Goal: Task Accomplishment & Management: Use online tool/utility

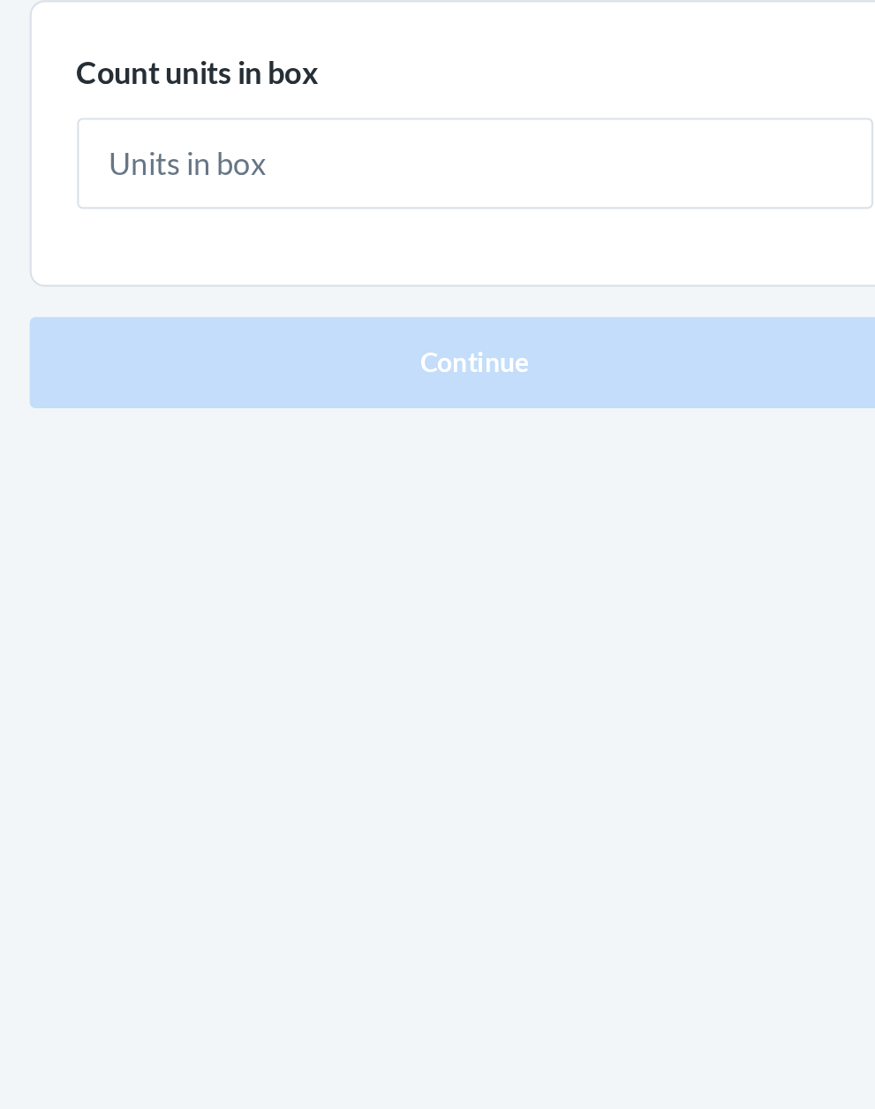
type input "1"
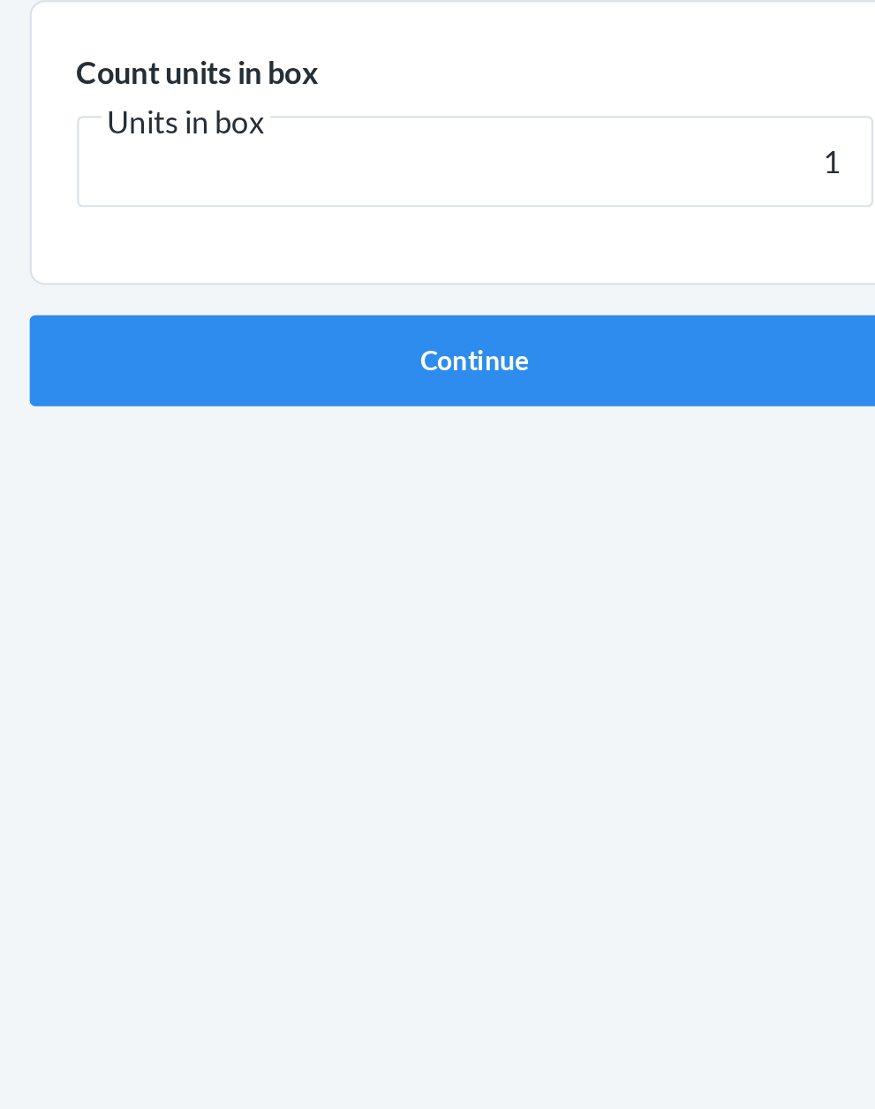
click button "Continue" at bounding box center [438, 374] width 415 height 42
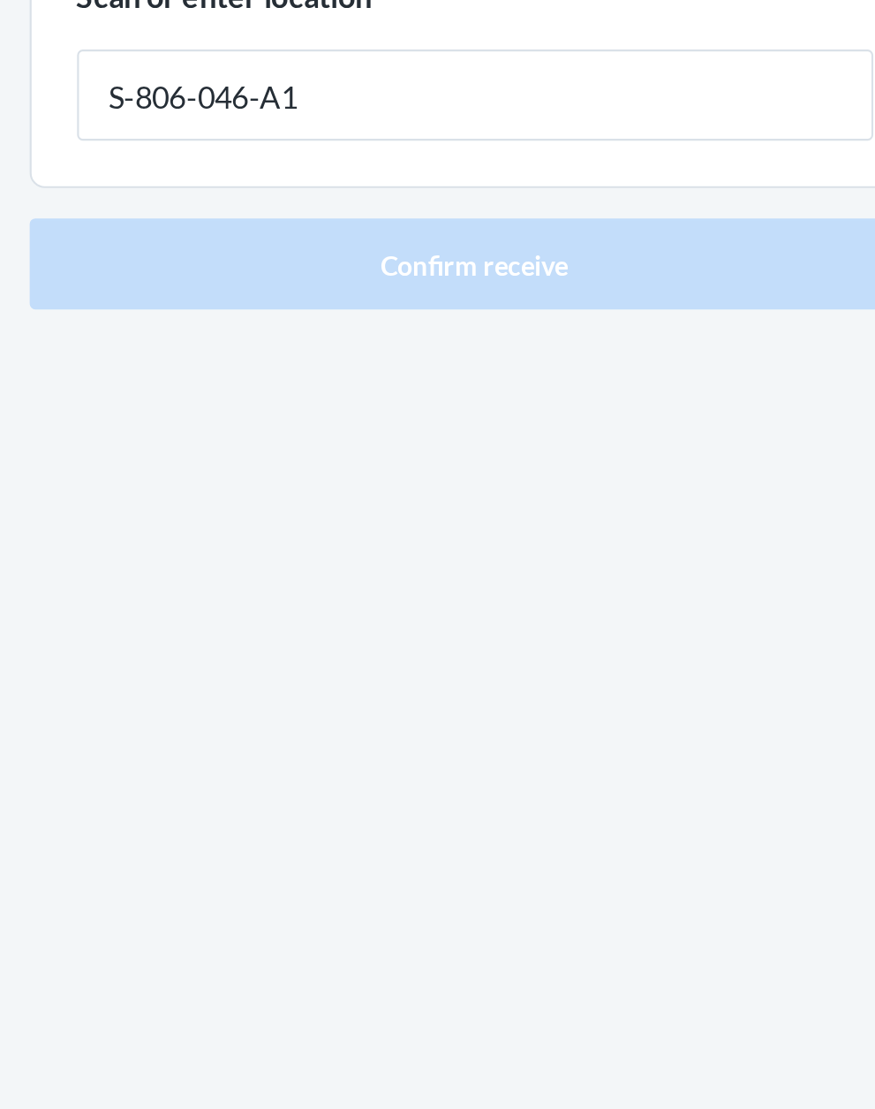
type input "S-806-046-A1"
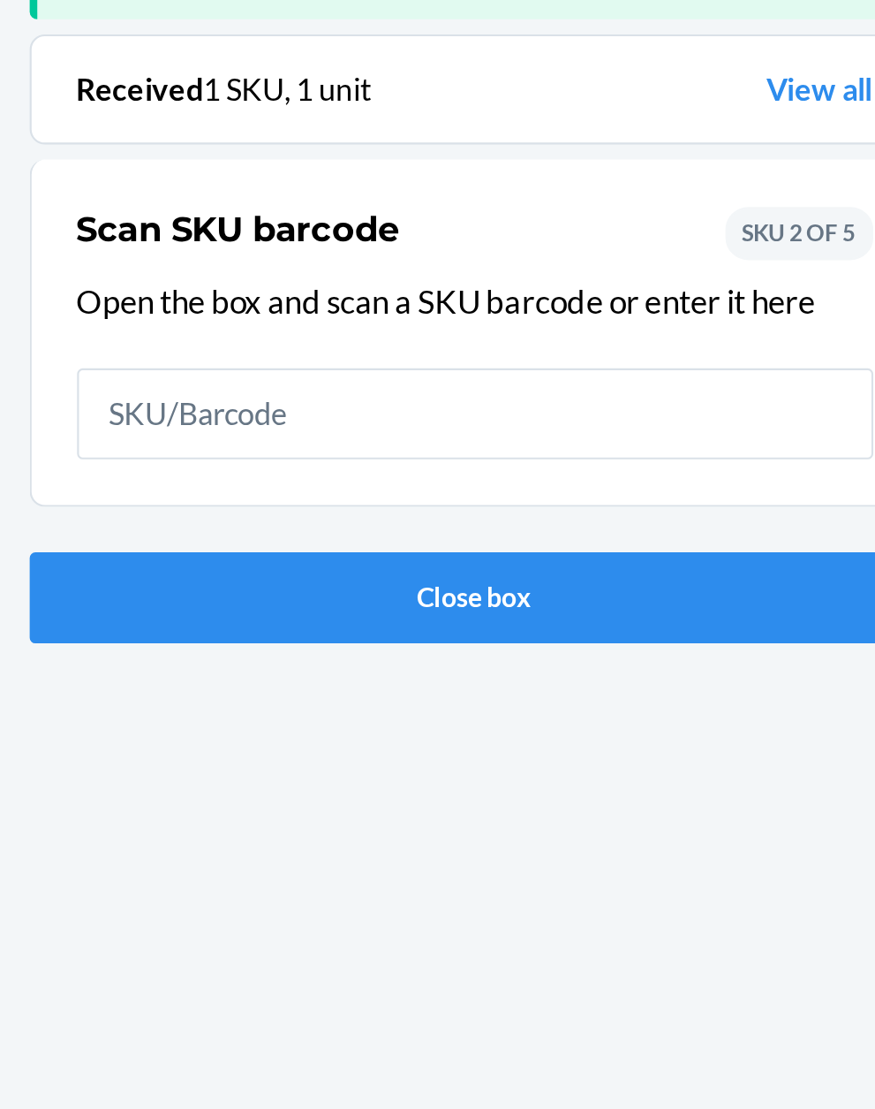
scroll to position [116, 0]
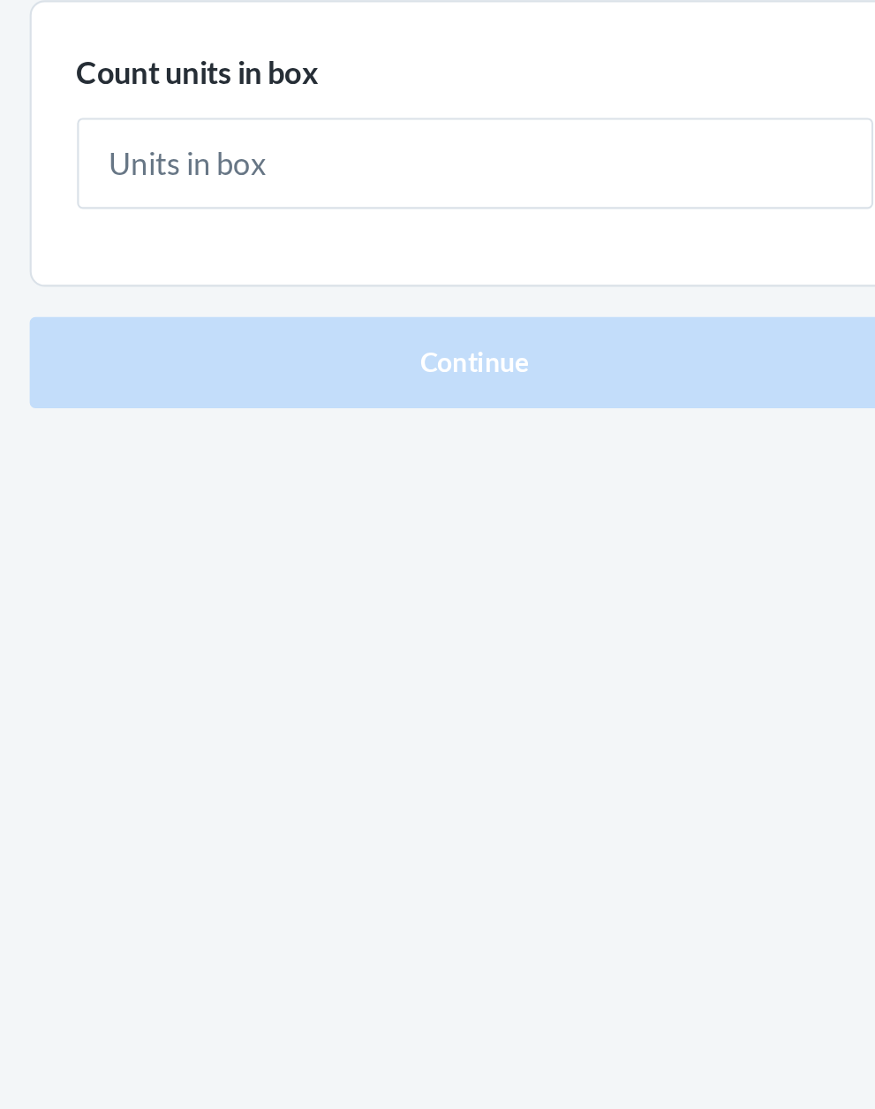
type input "1"
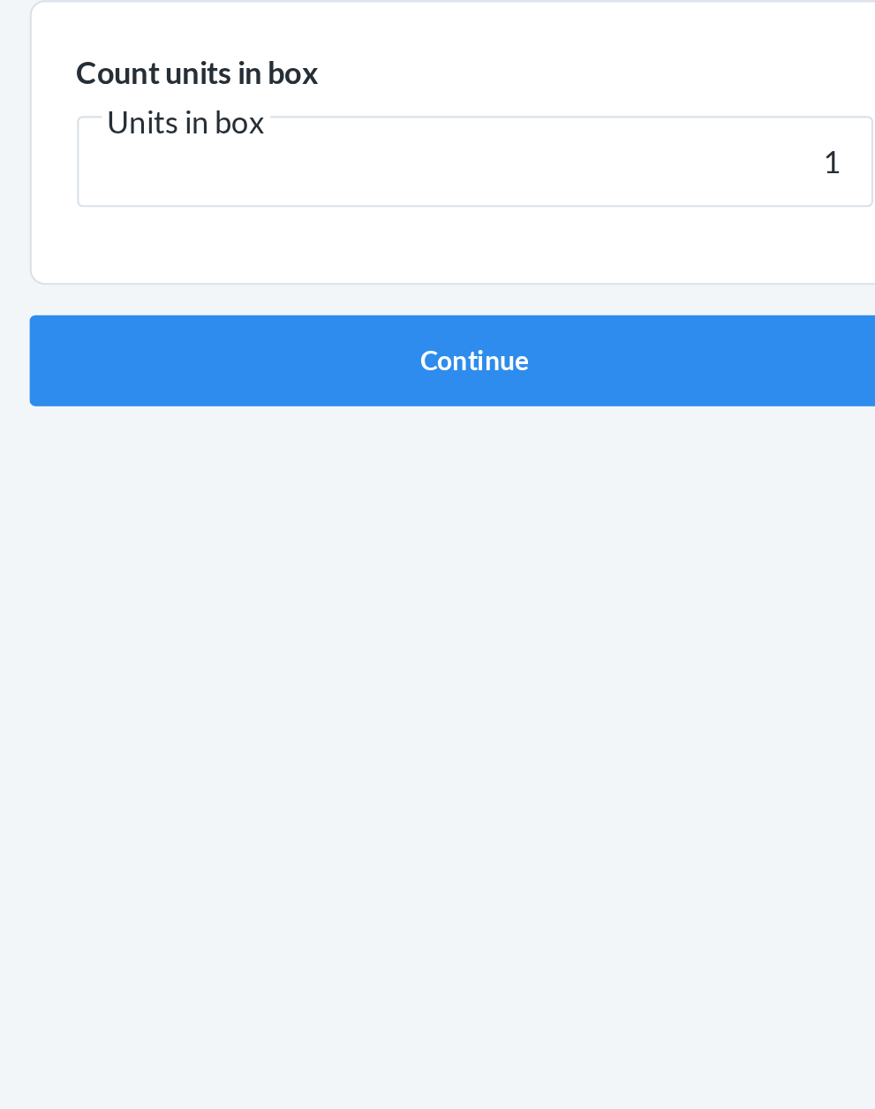
click button "Continue" at bounding box center [438, 374] width 415 height 42
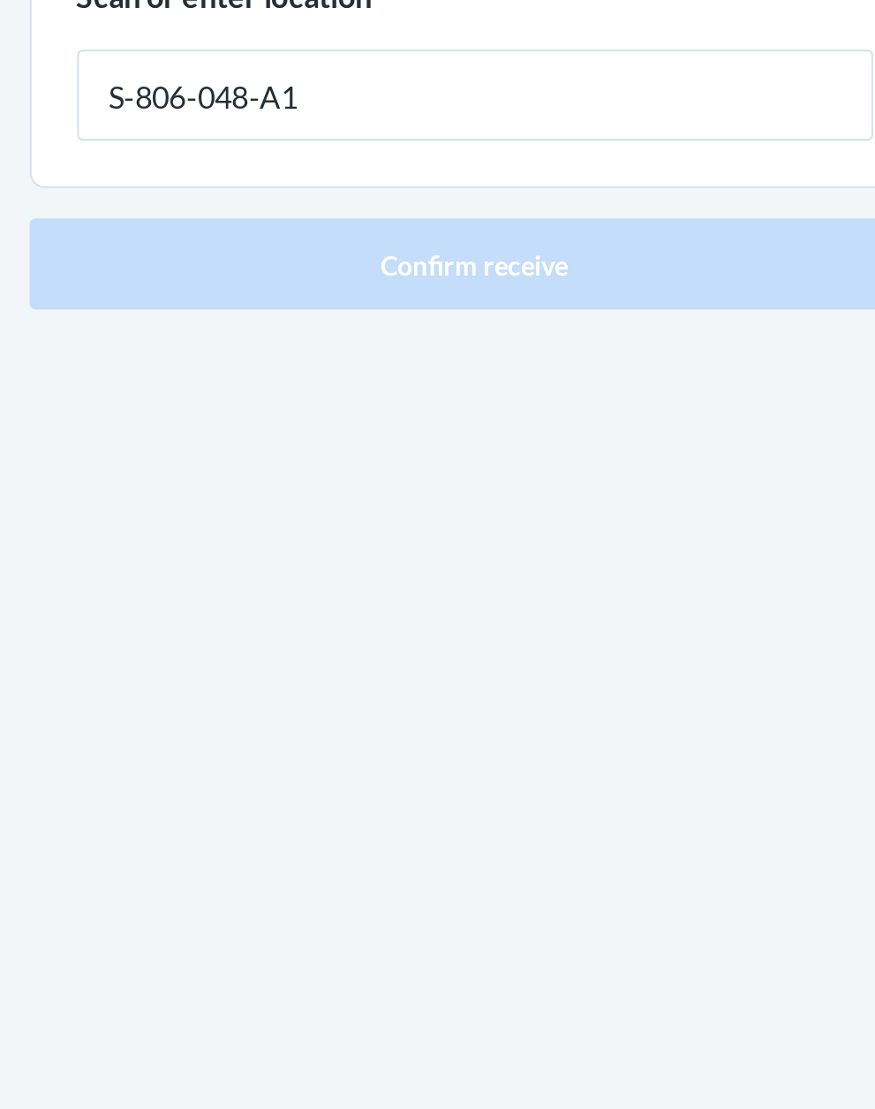
type input "S-806-048-A1"
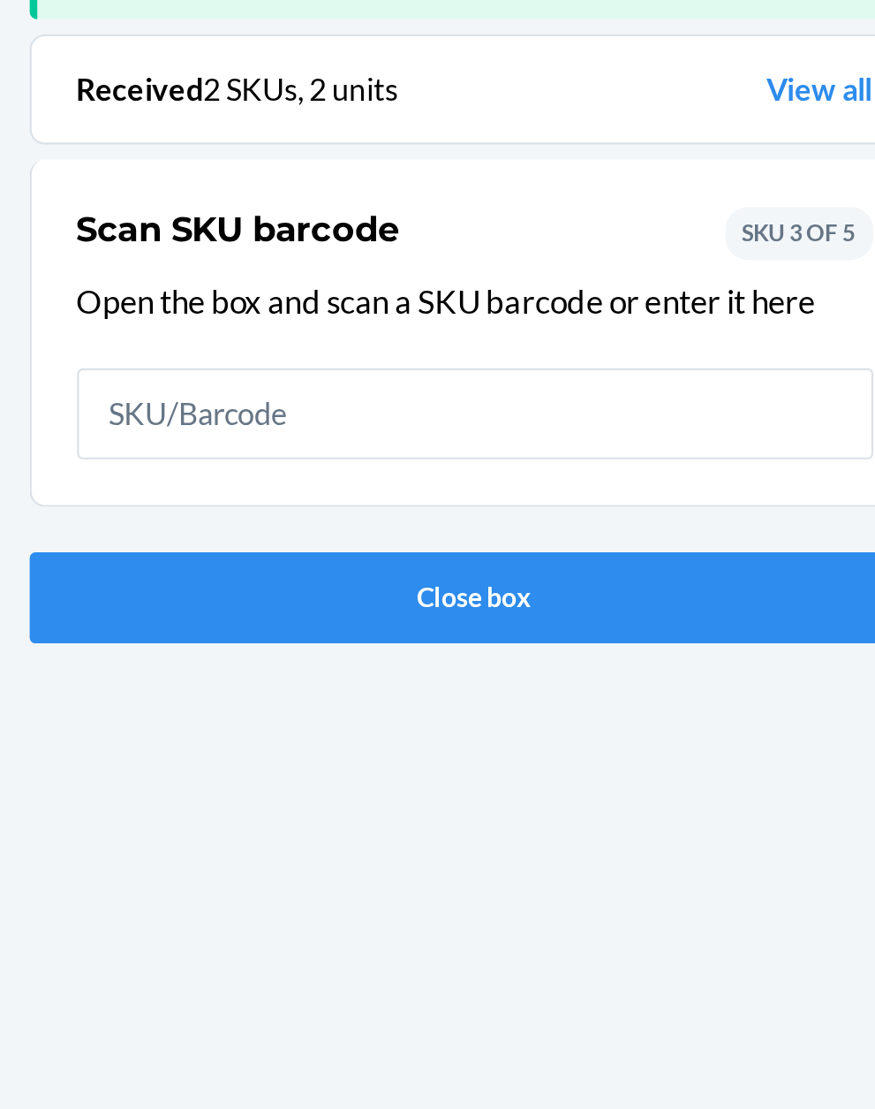
scroll to position [116, 0]
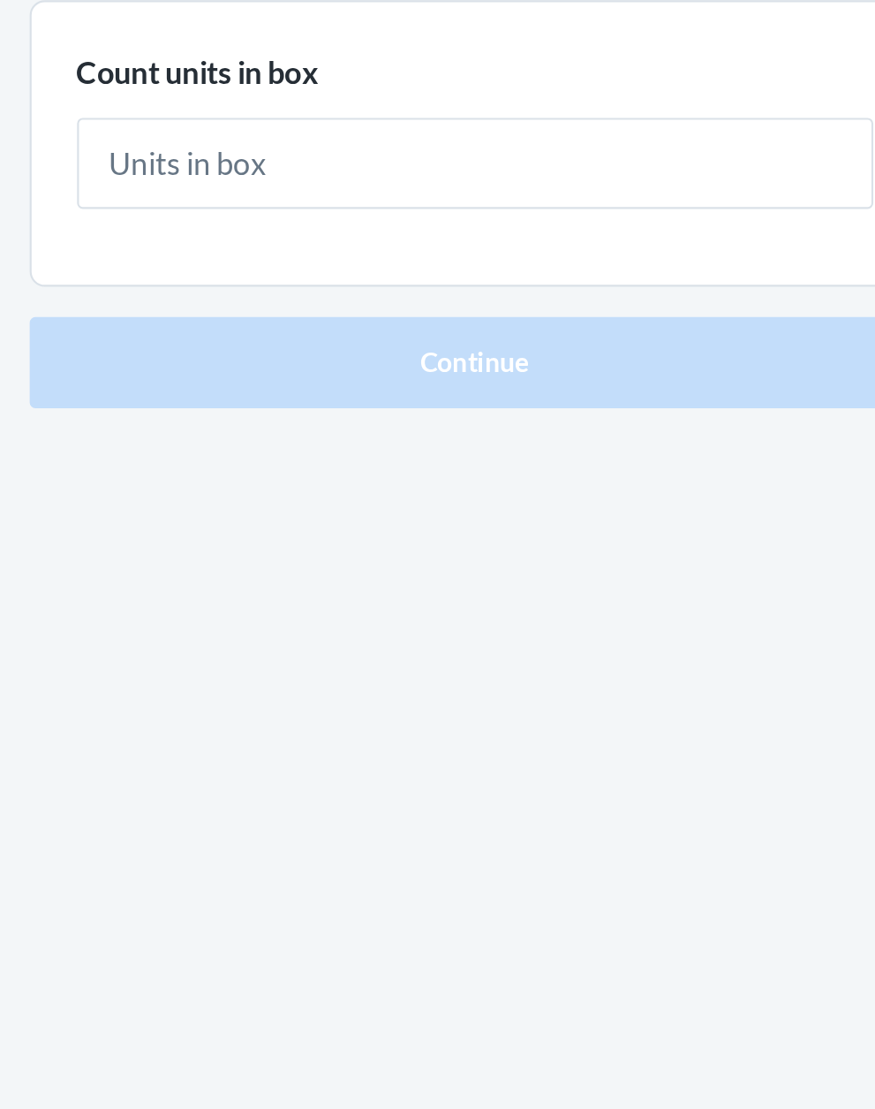
type input "1"
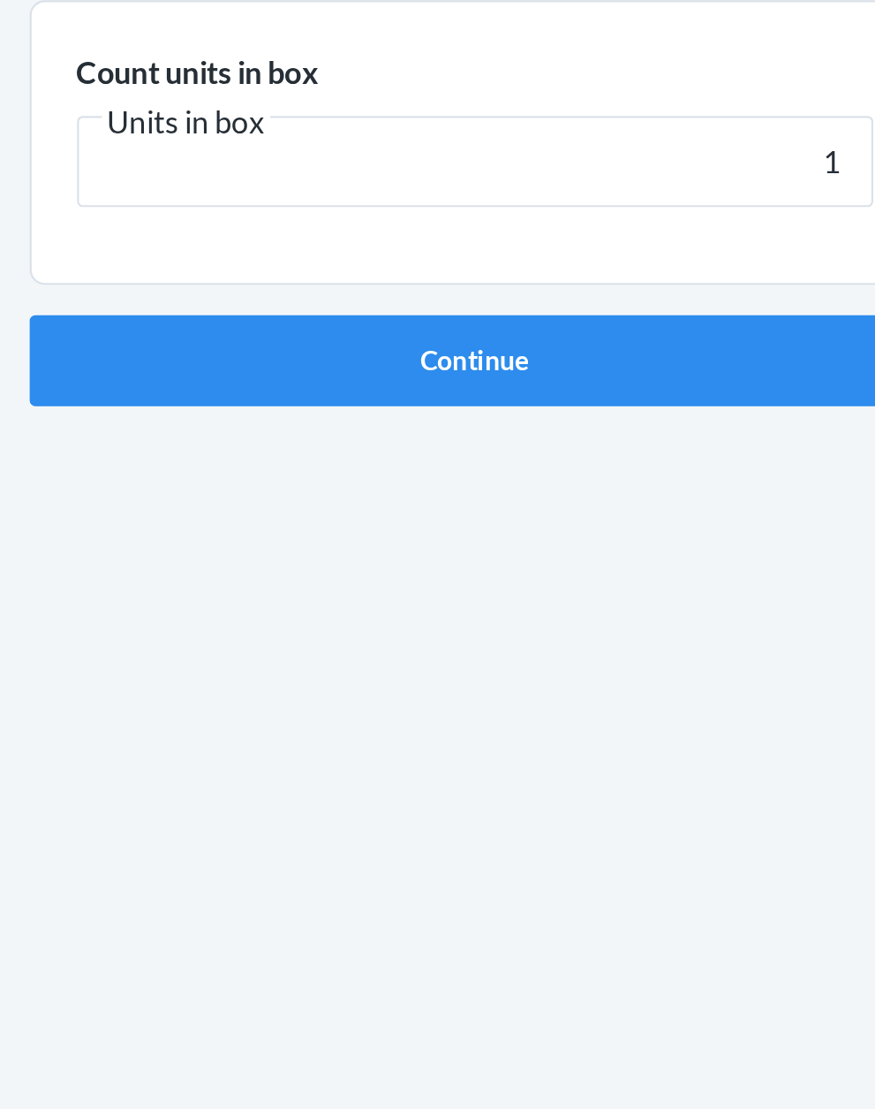
click button "Continue" at bounding box center [438, 374] width 415 height 42
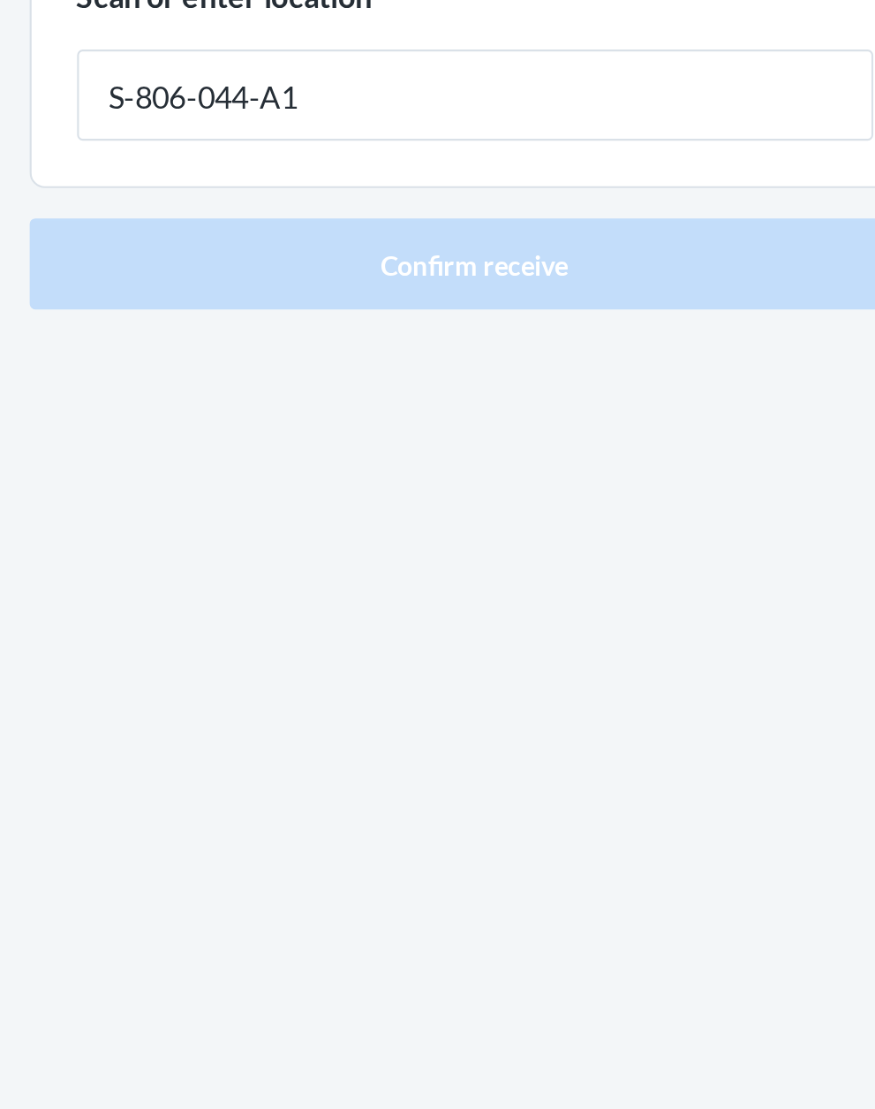
type input "S-806-044-A1"
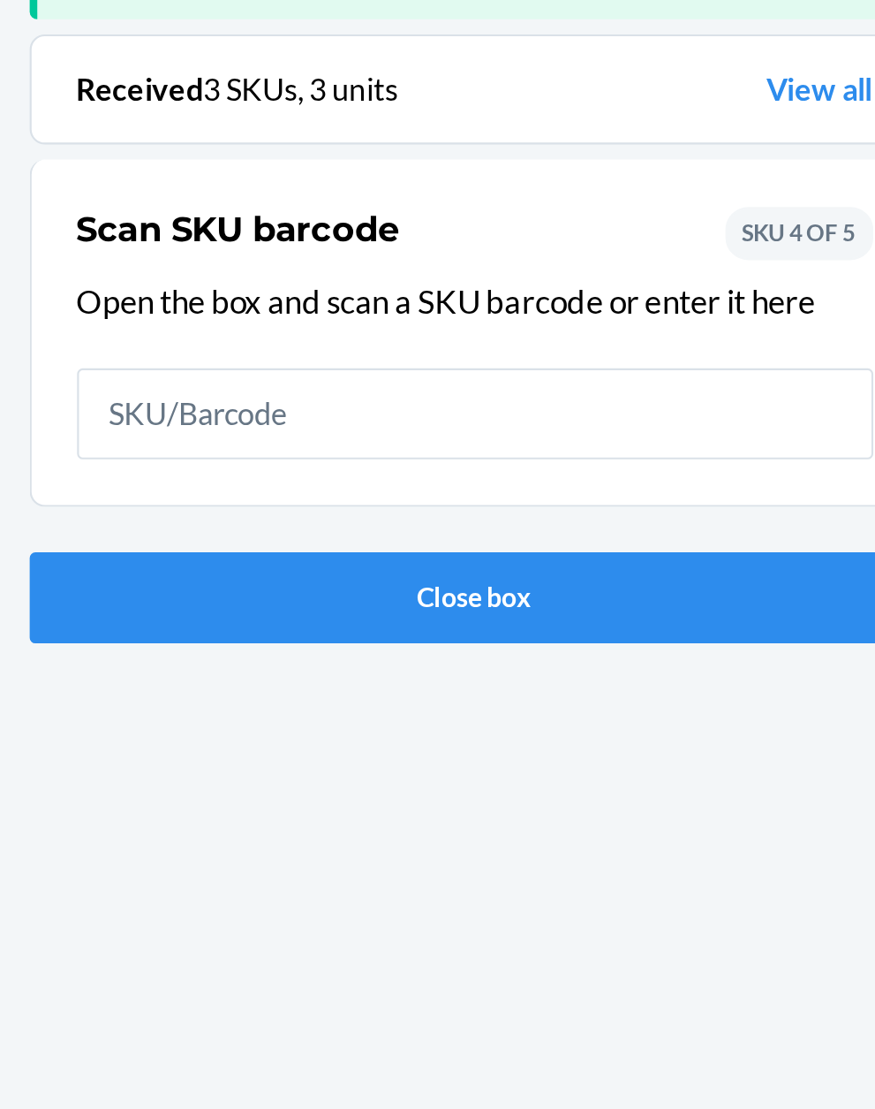
scroll to position [116, 0]
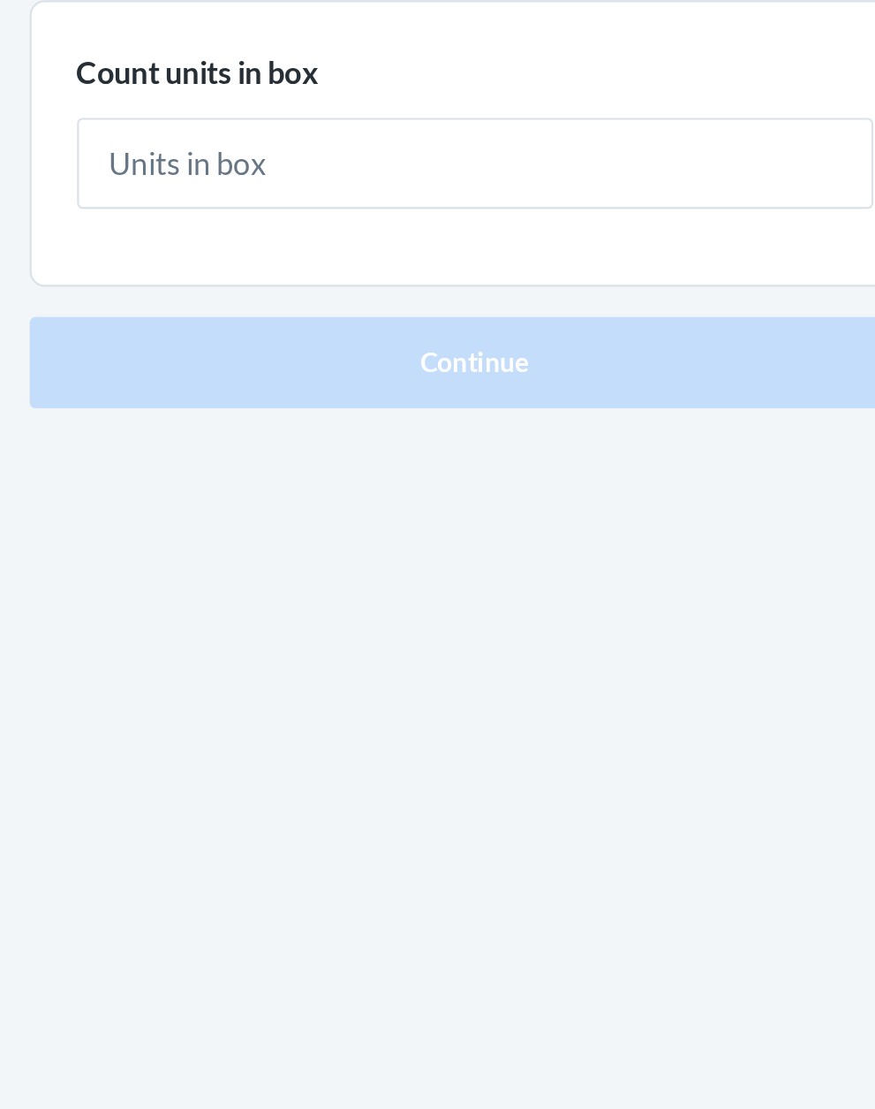
type input "2"
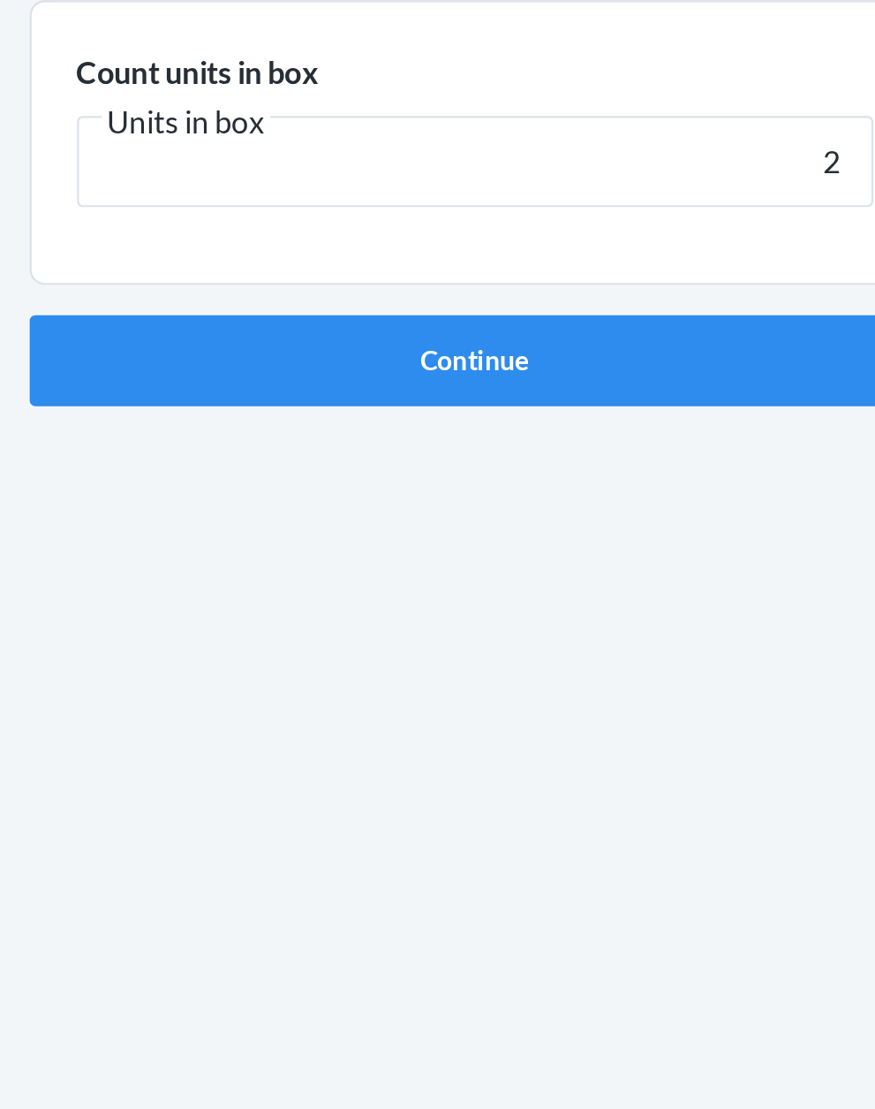
click button "Continue" at bounding box center [438, 374] width 415 height 42
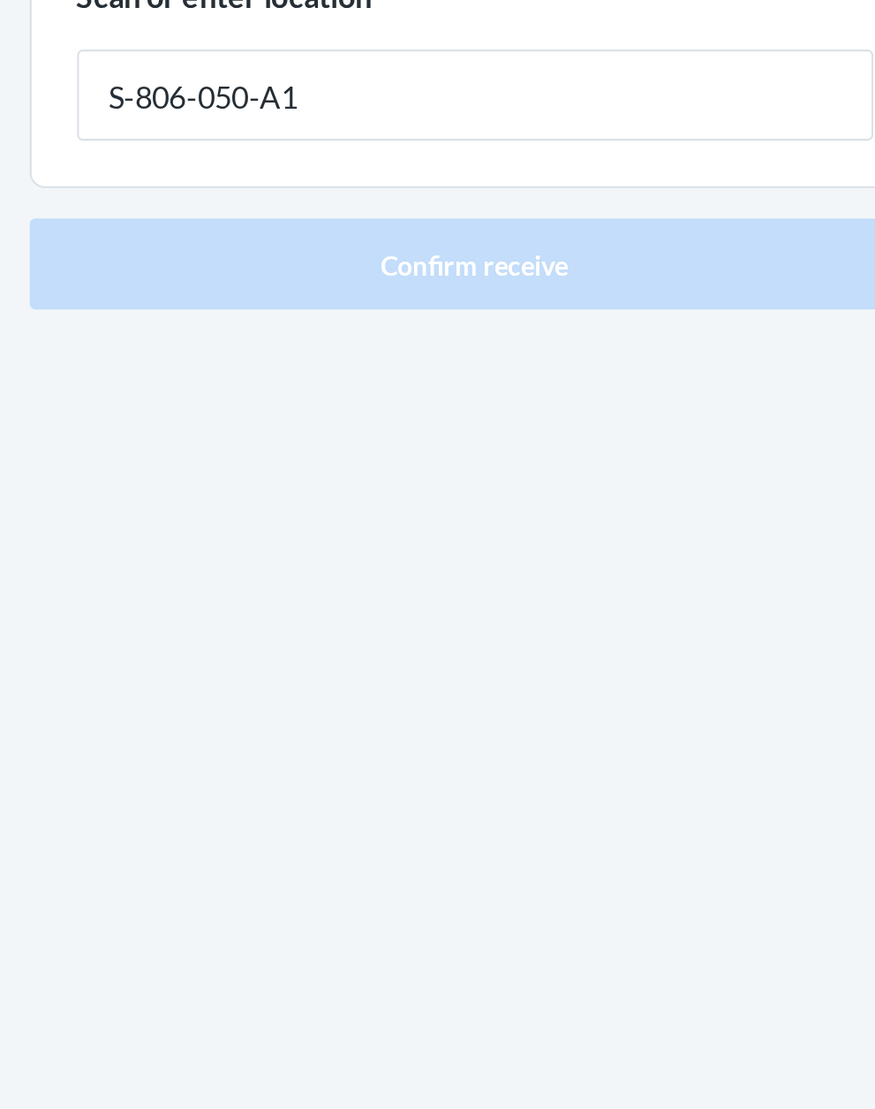
type input "S-806-050-A1"
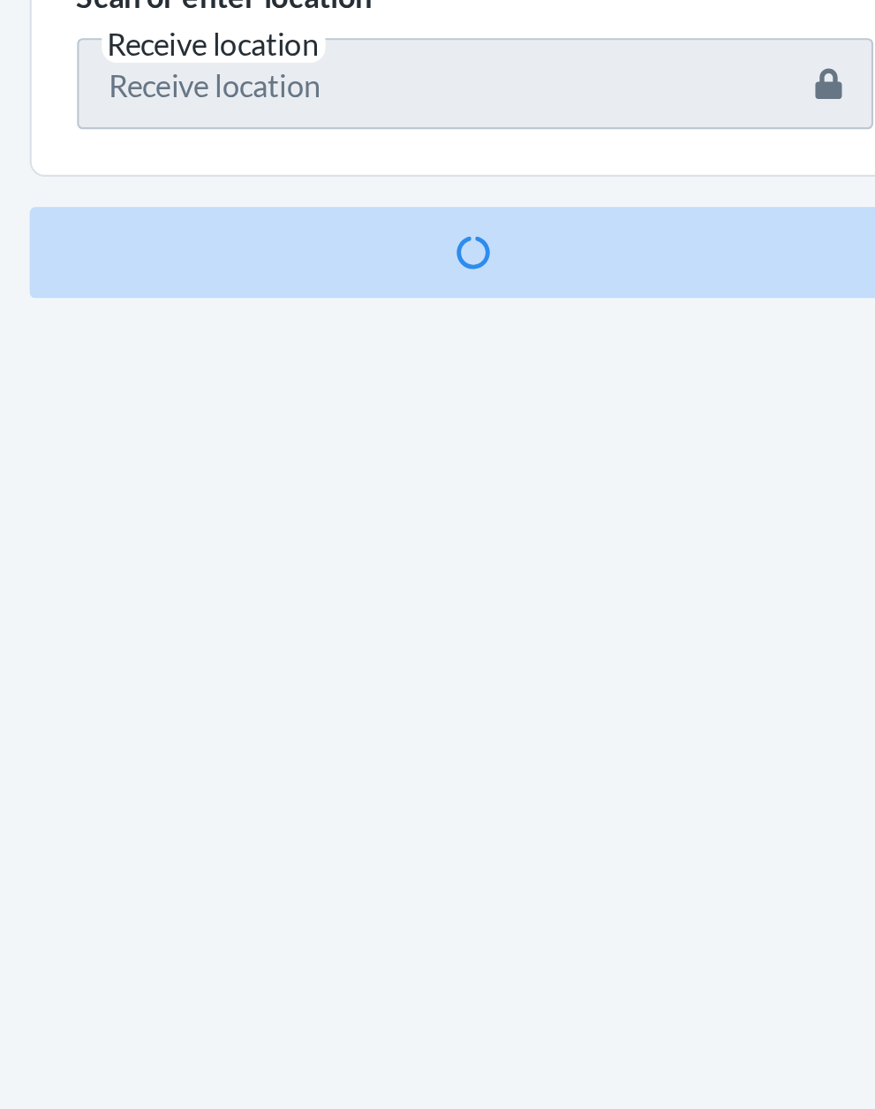
scroll to position [116, 0]
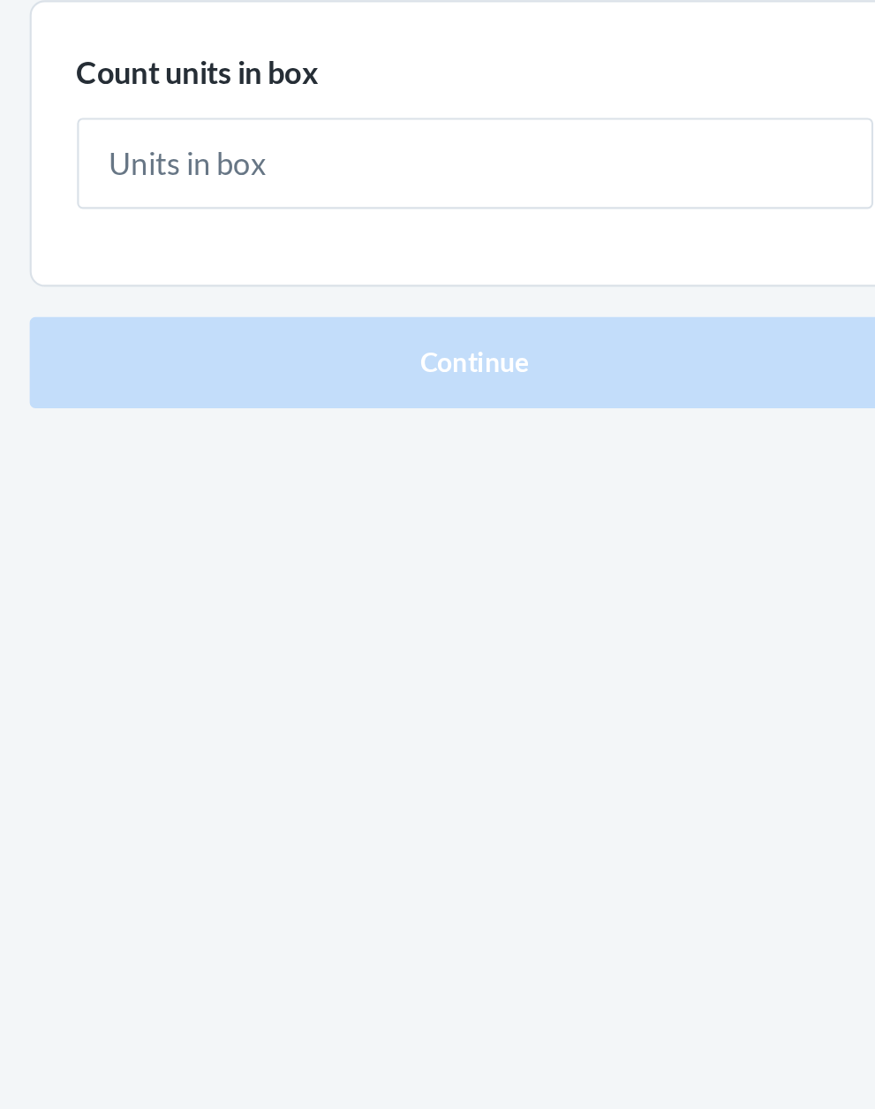
type input "1"
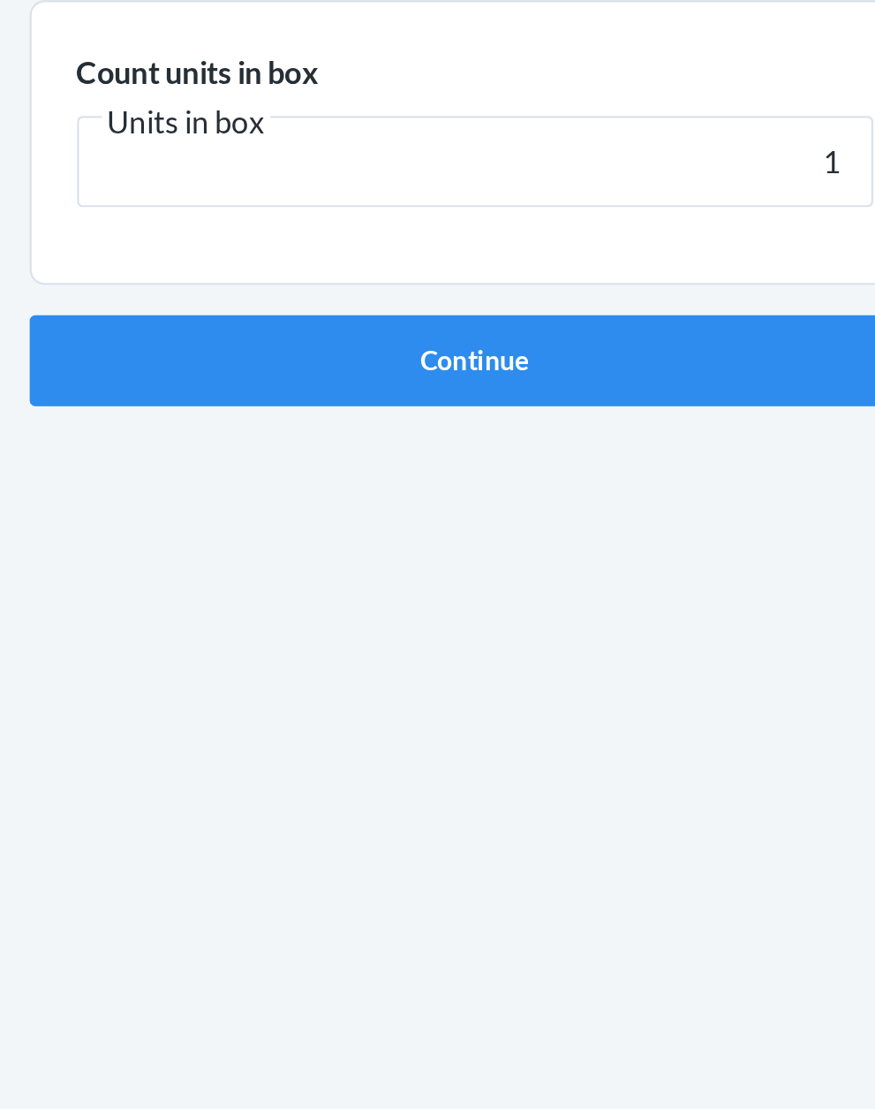
click button "Continue" at bounding box center [438, 374] width 415 height 42
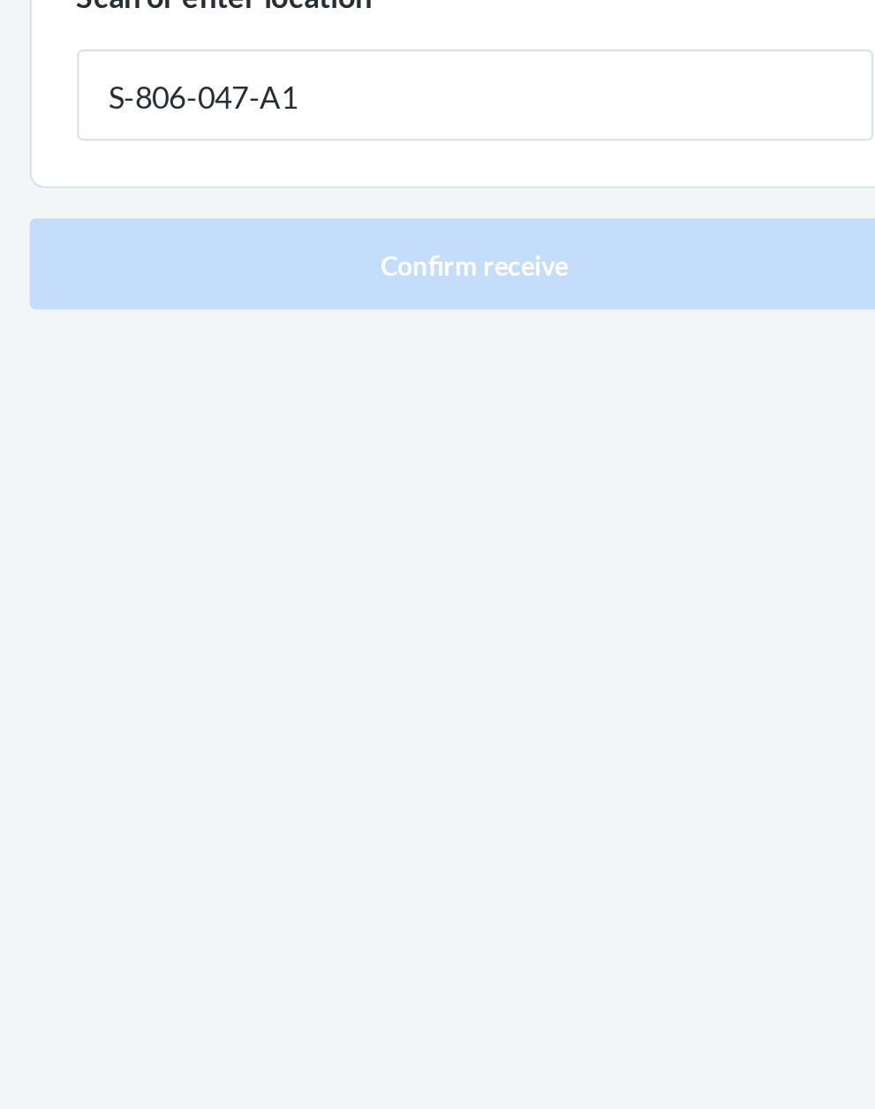
type input "S-806-047-A1"
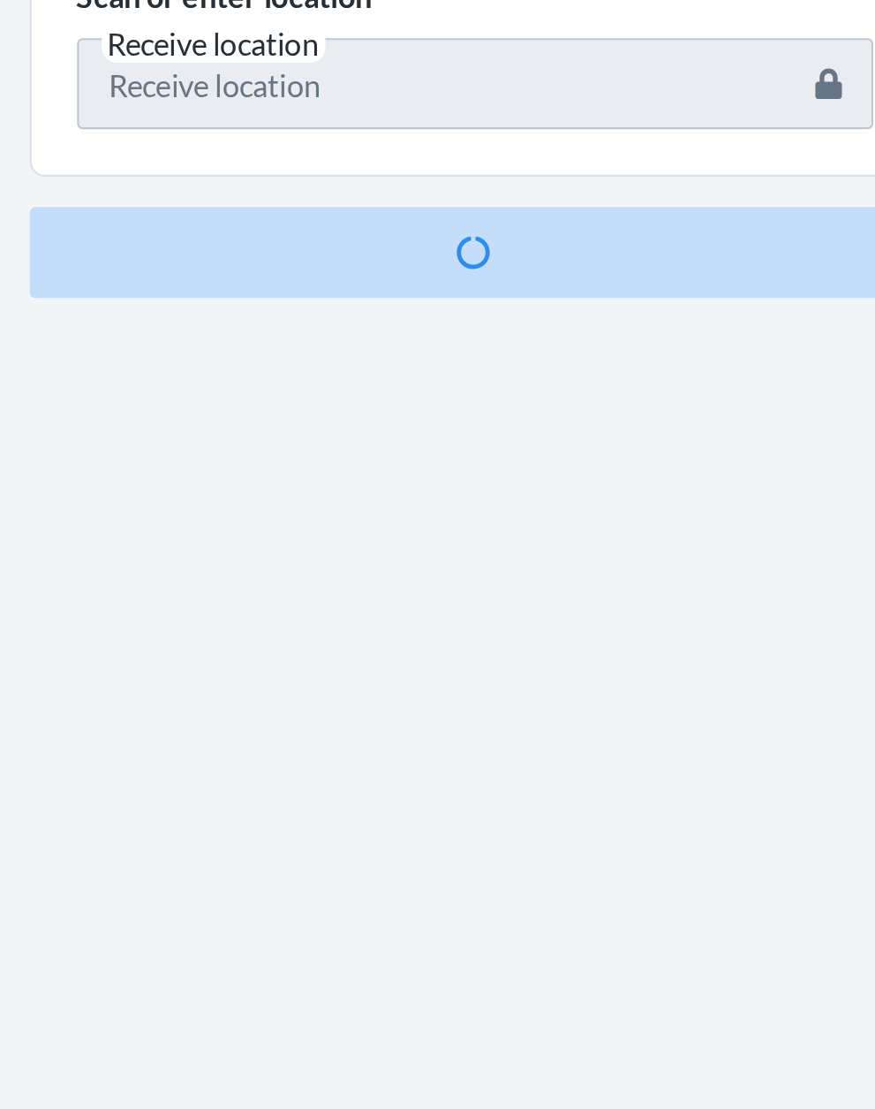
scroll to position [134, 0]
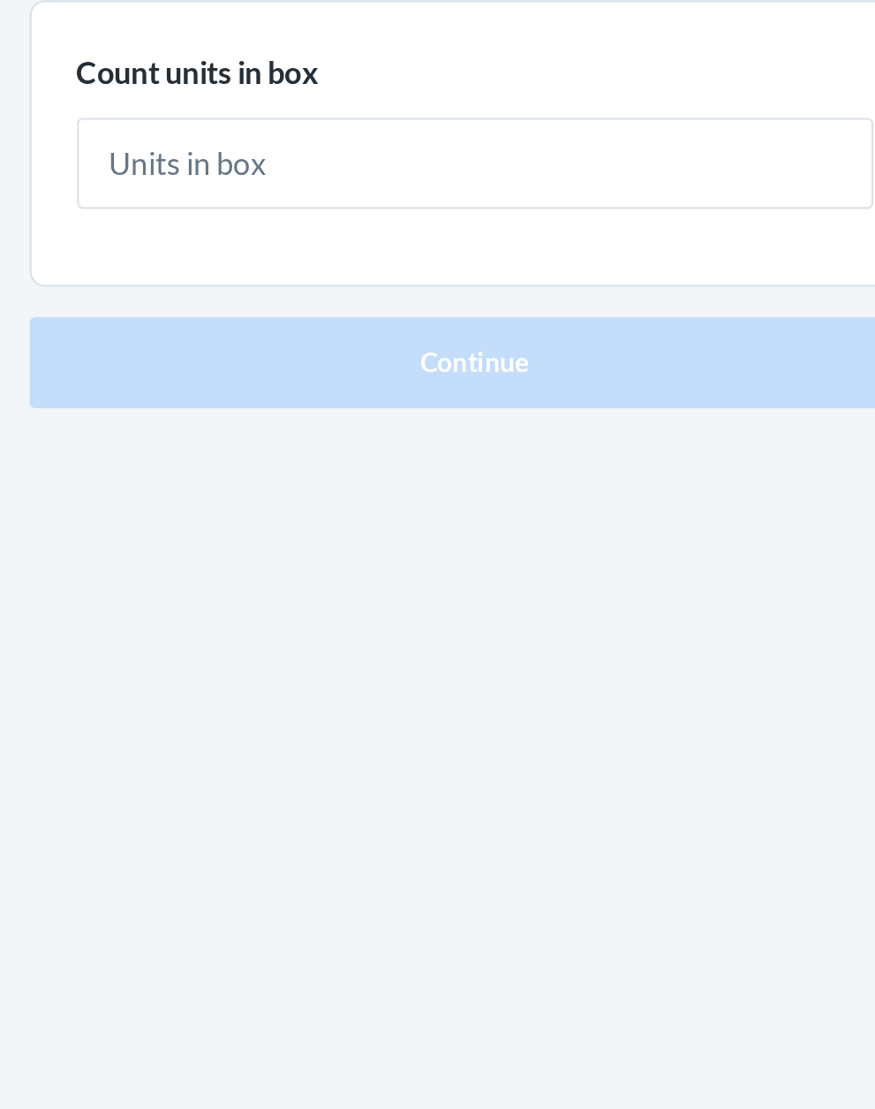
type input "1"
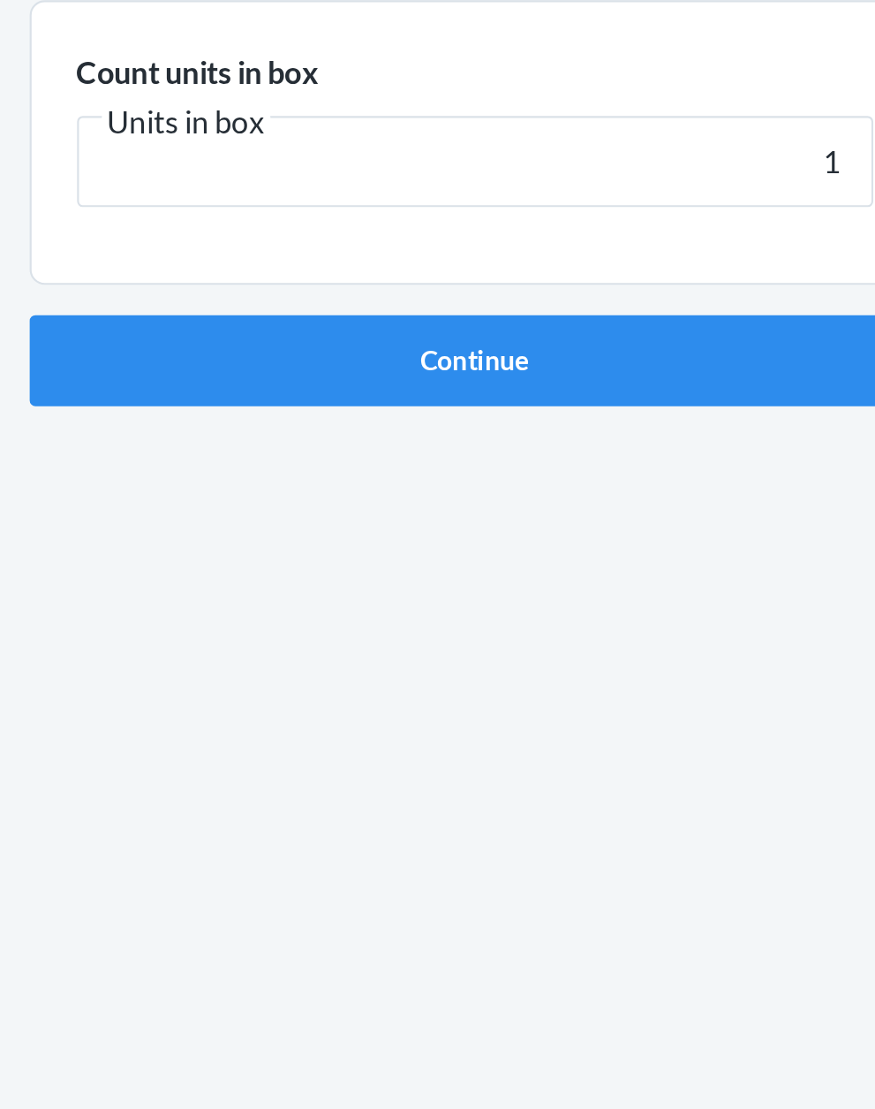
click button "Continue" at bounding box center [438, 374] width 415 height 42
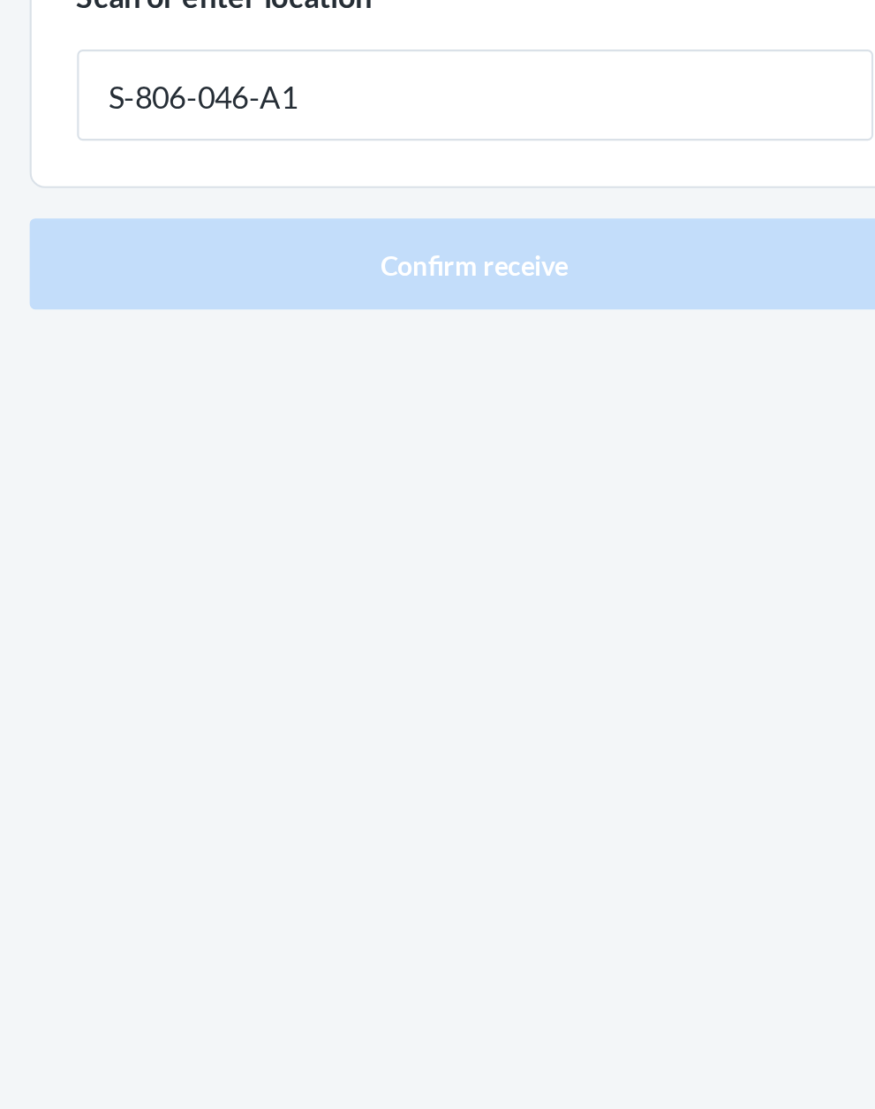
type input "S-806-046-A1"
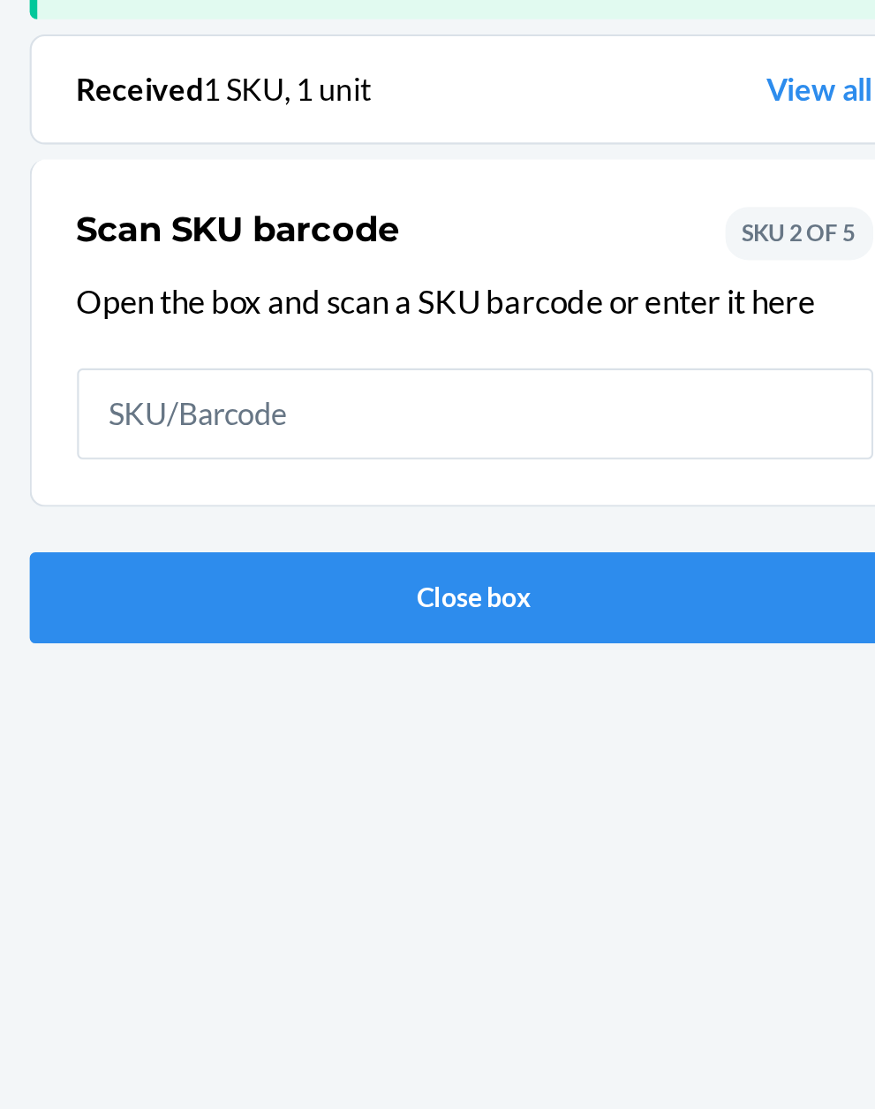
scroll to position [116, 0]
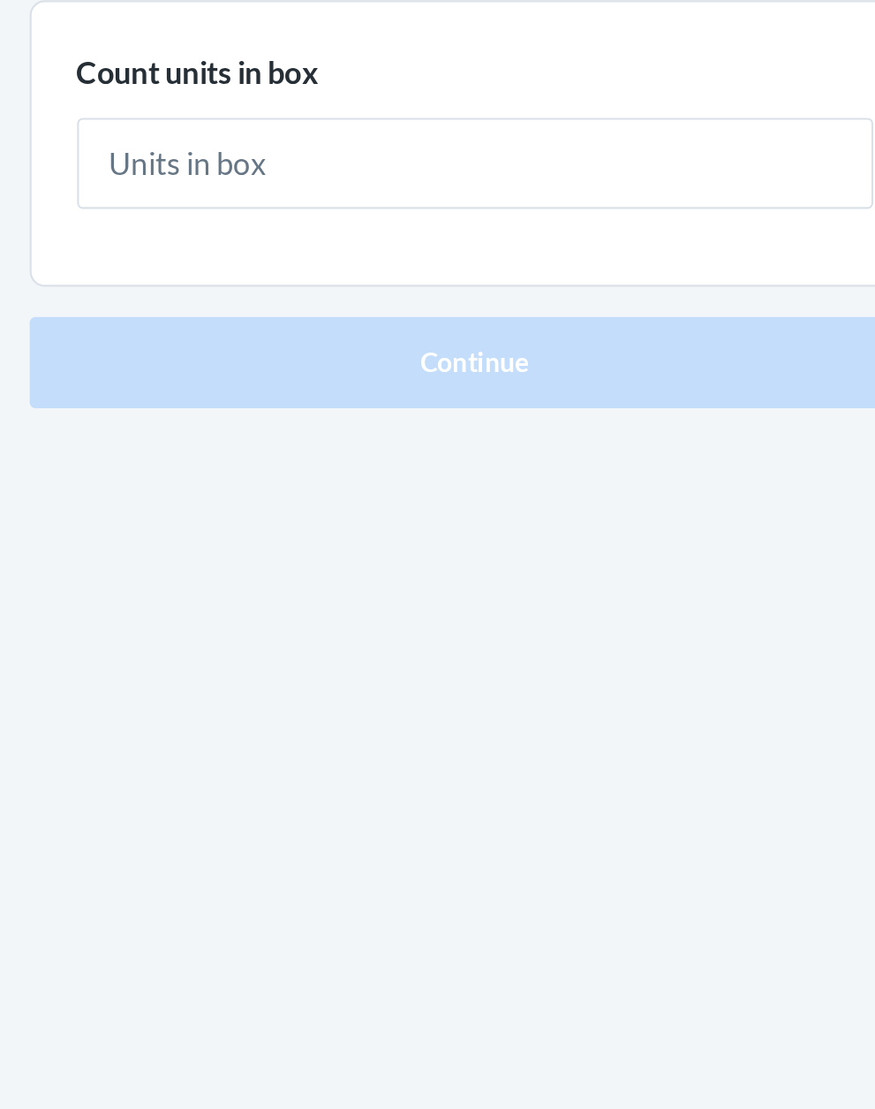
type input "1"
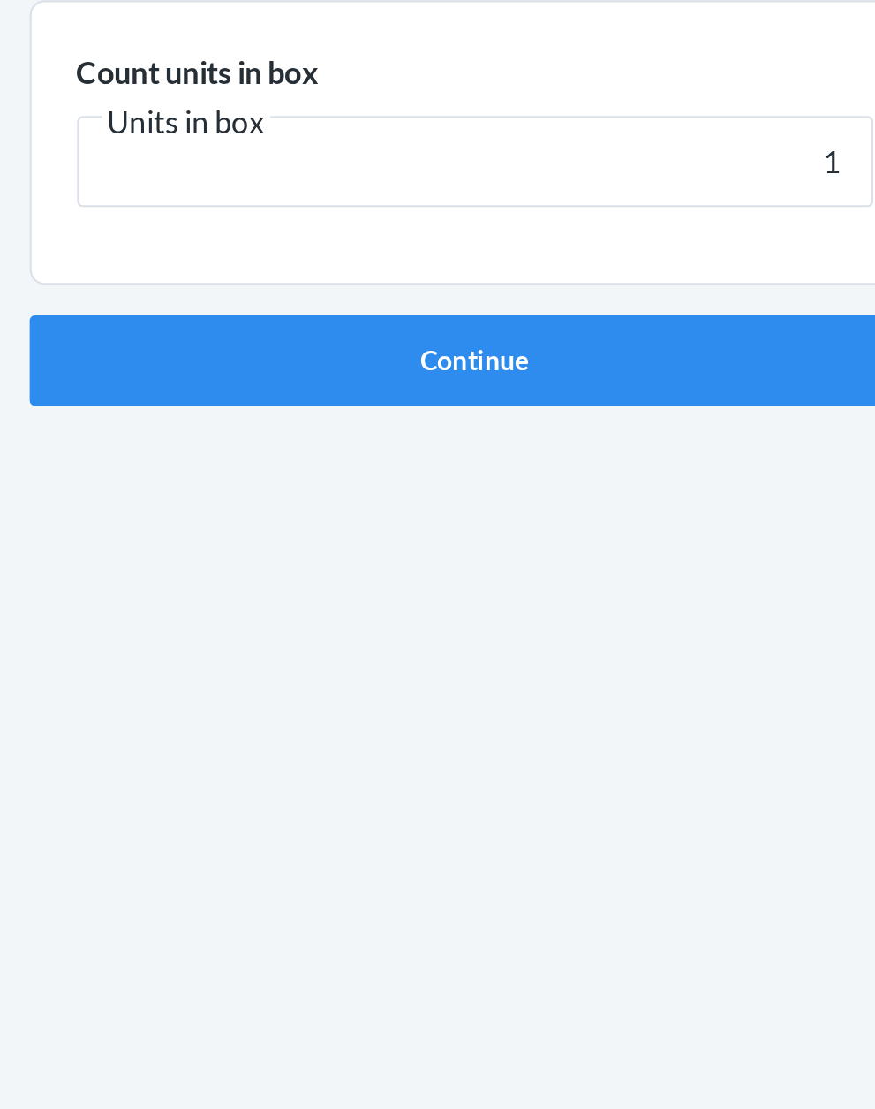
click button "Continue" at bounding box center [438, 374] width 415 height 42
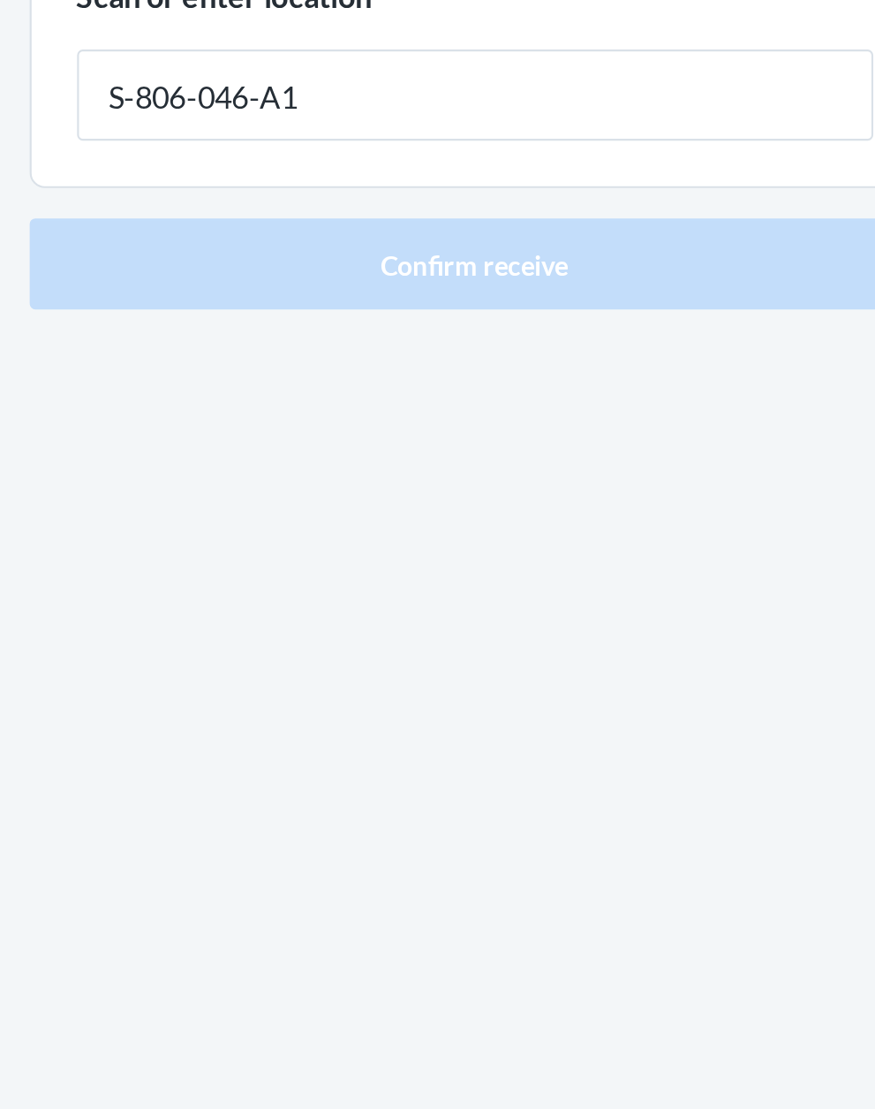
type input "S-806-046-A1"
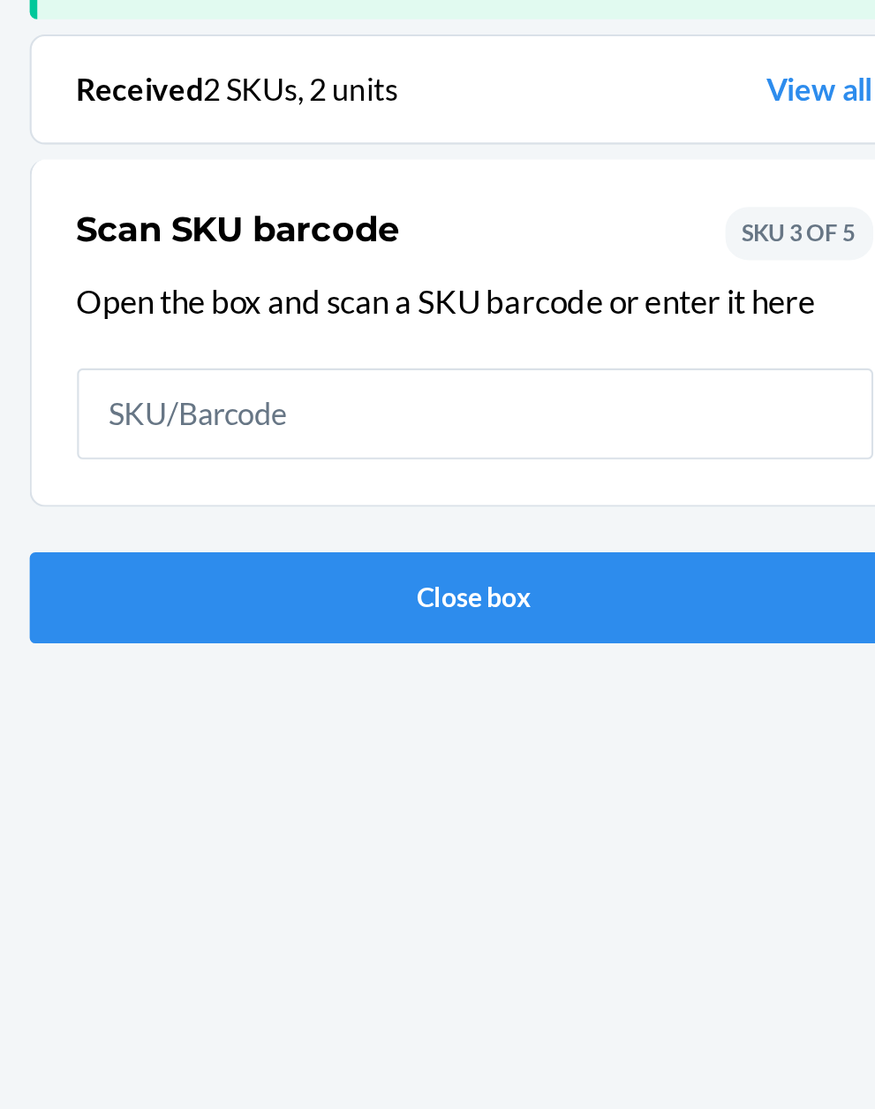
scroll to position [116, 0]
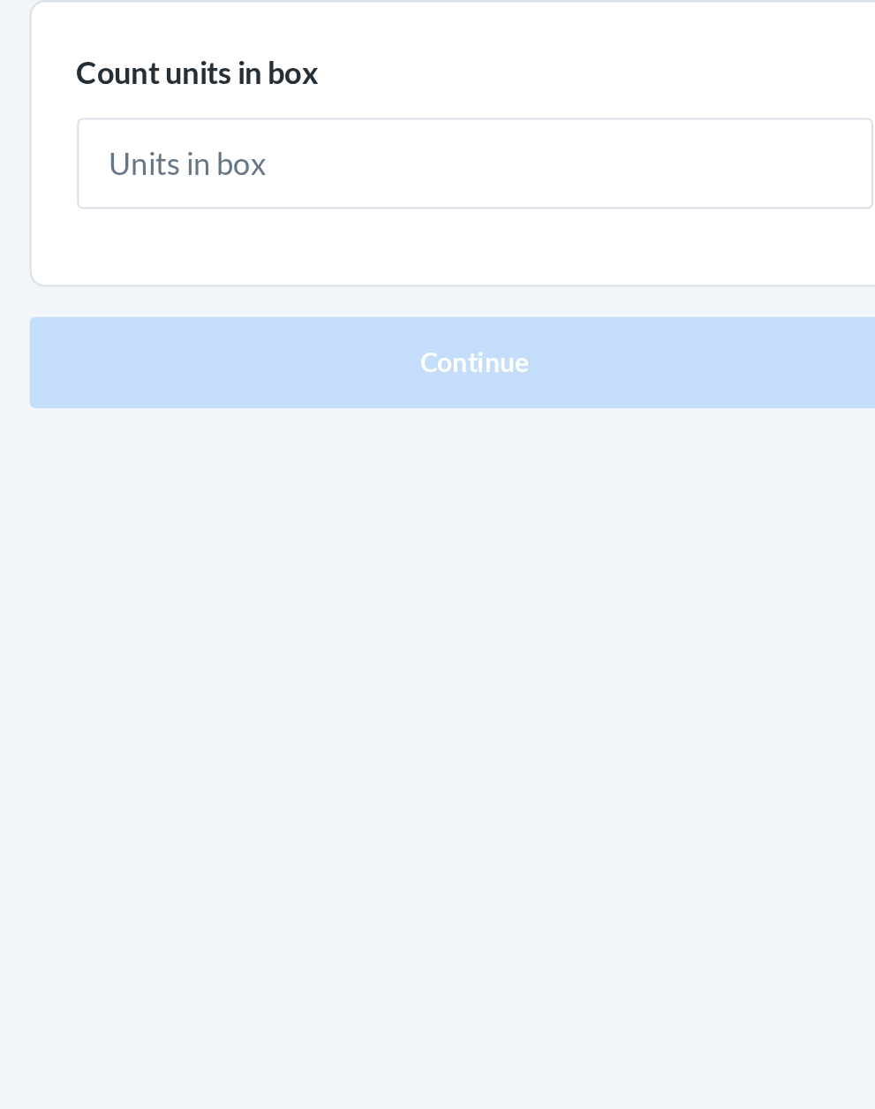
type input "2"
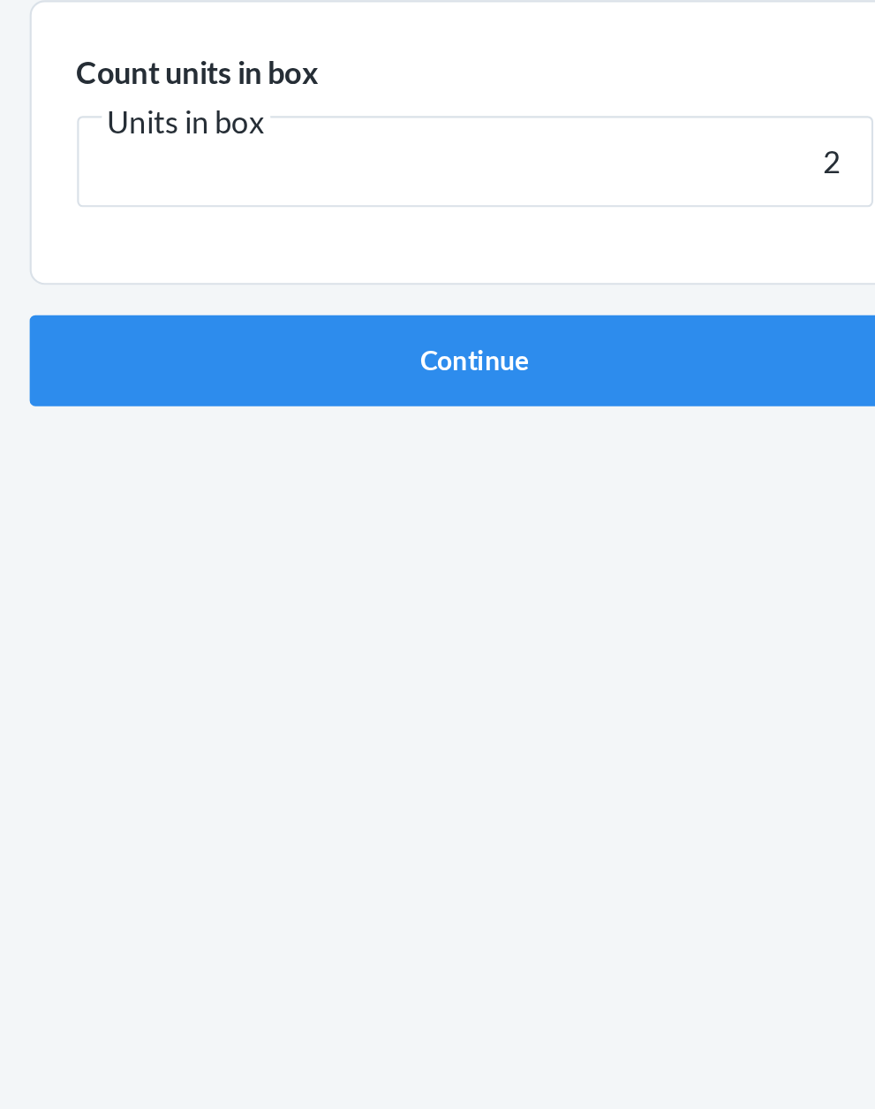
click button "Continue" at bounding box center [438, 374] width 415 height 42
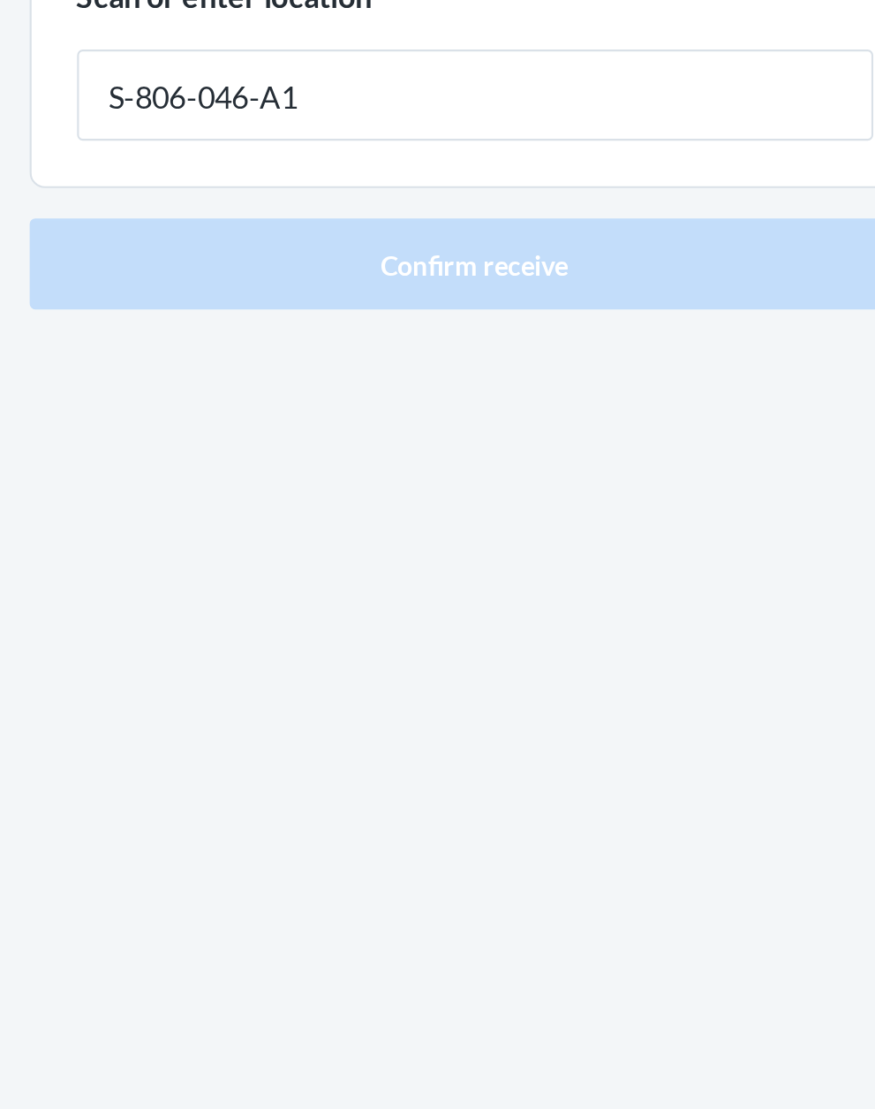
type input "S-806-046-A1"
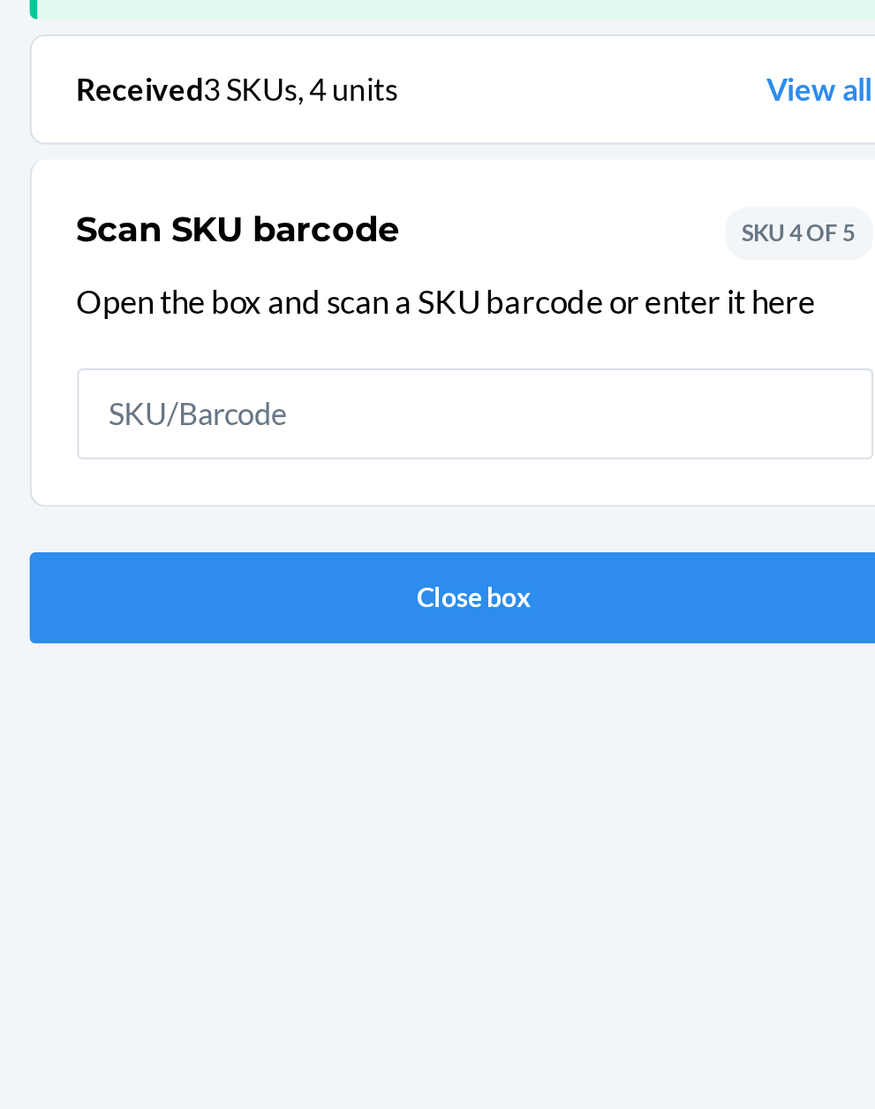
scroll to position [116, 0]
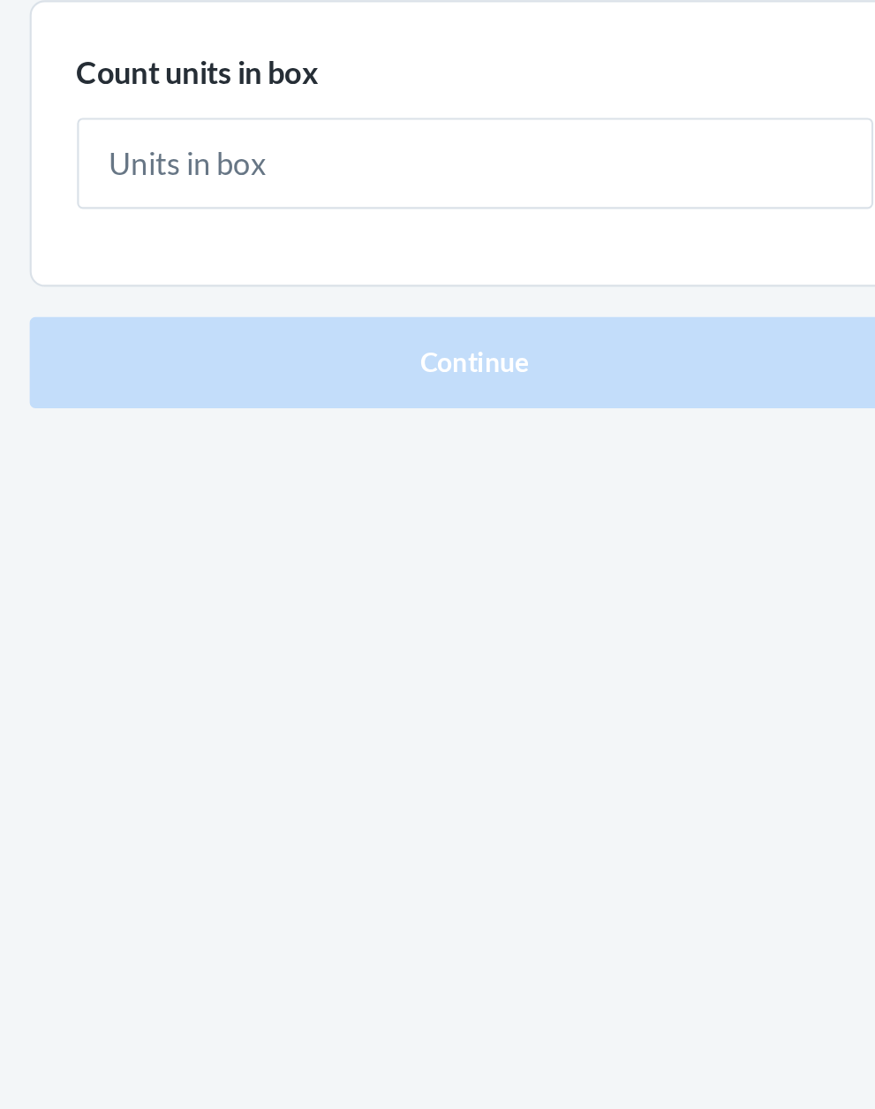
type input "1"
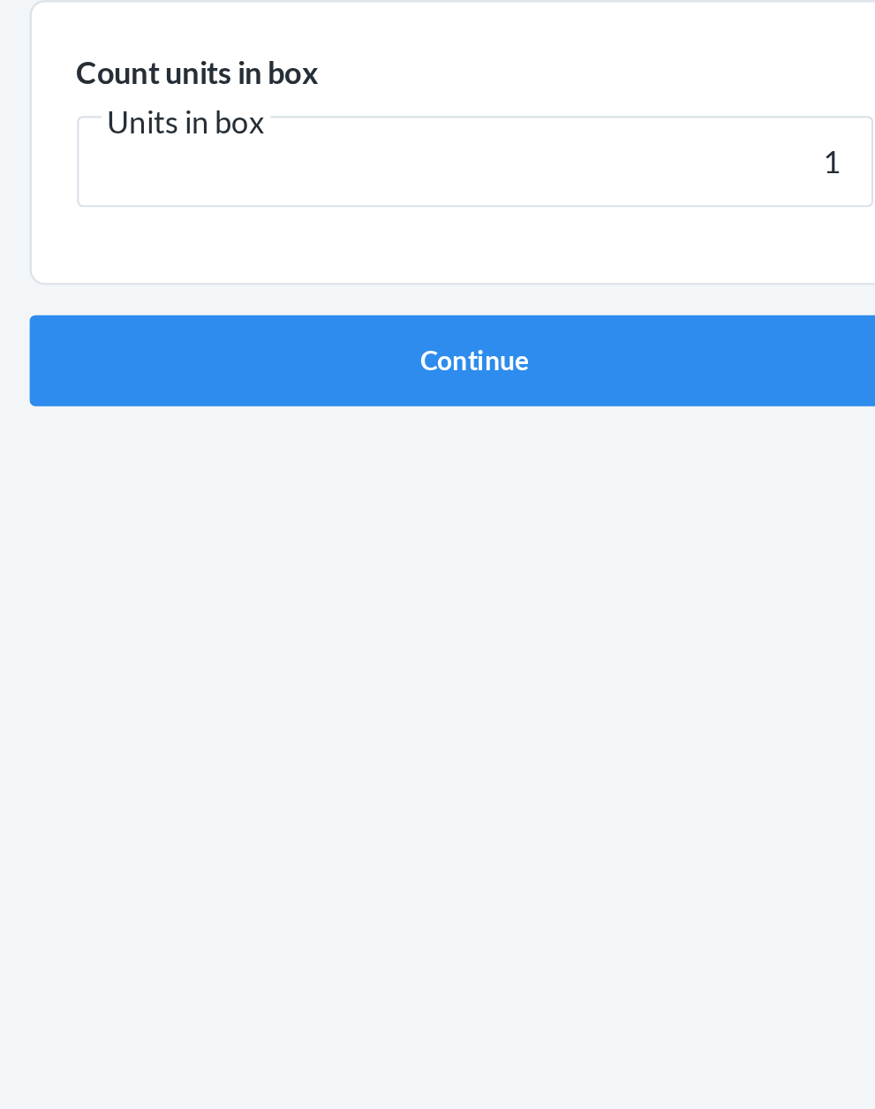
click button "Continue" at bounding box center [438, 374] width 415 height 42
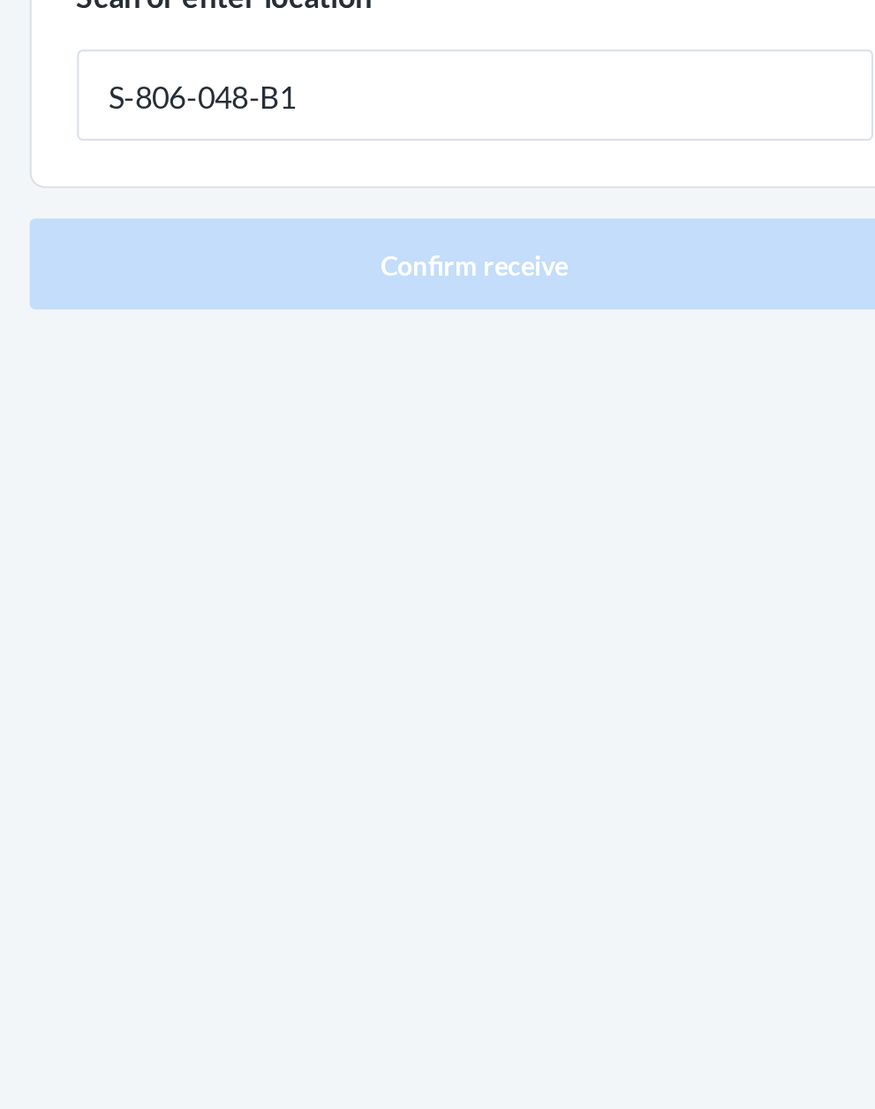
type input "S-806-048-B1"
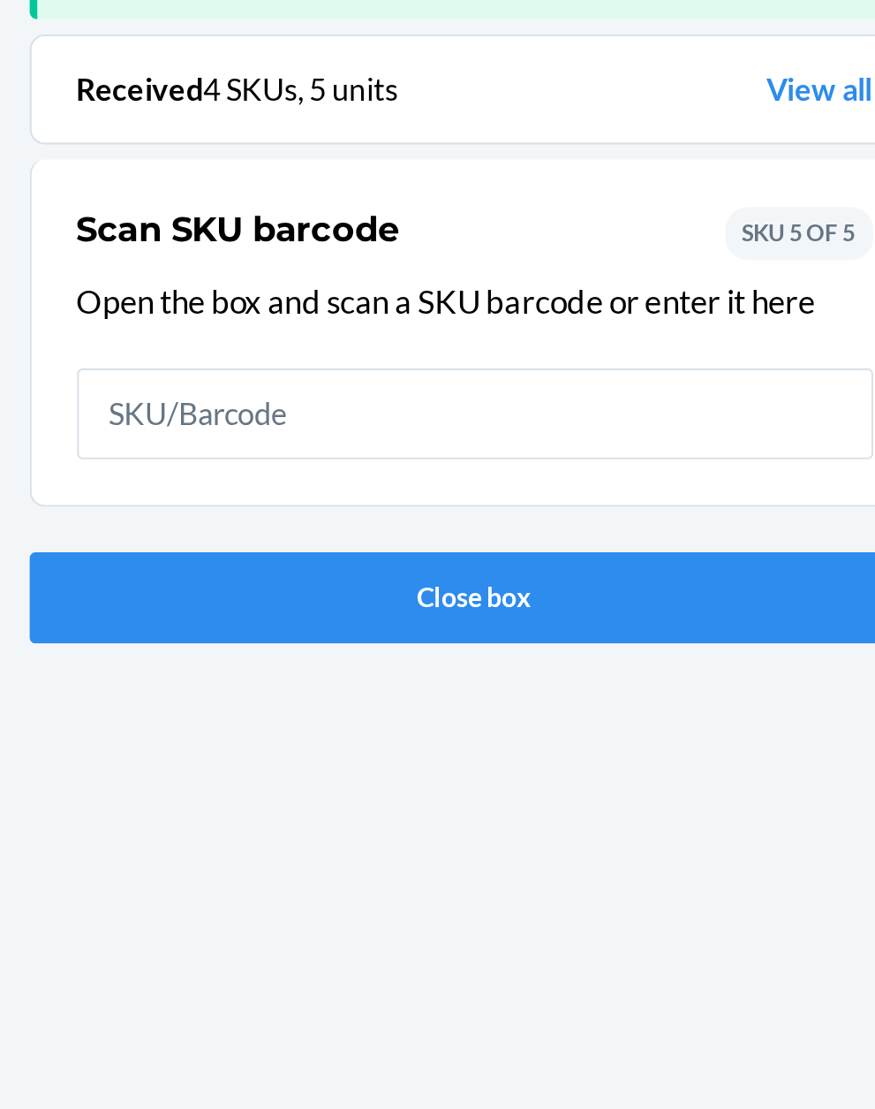
scroll to position [116, 0]
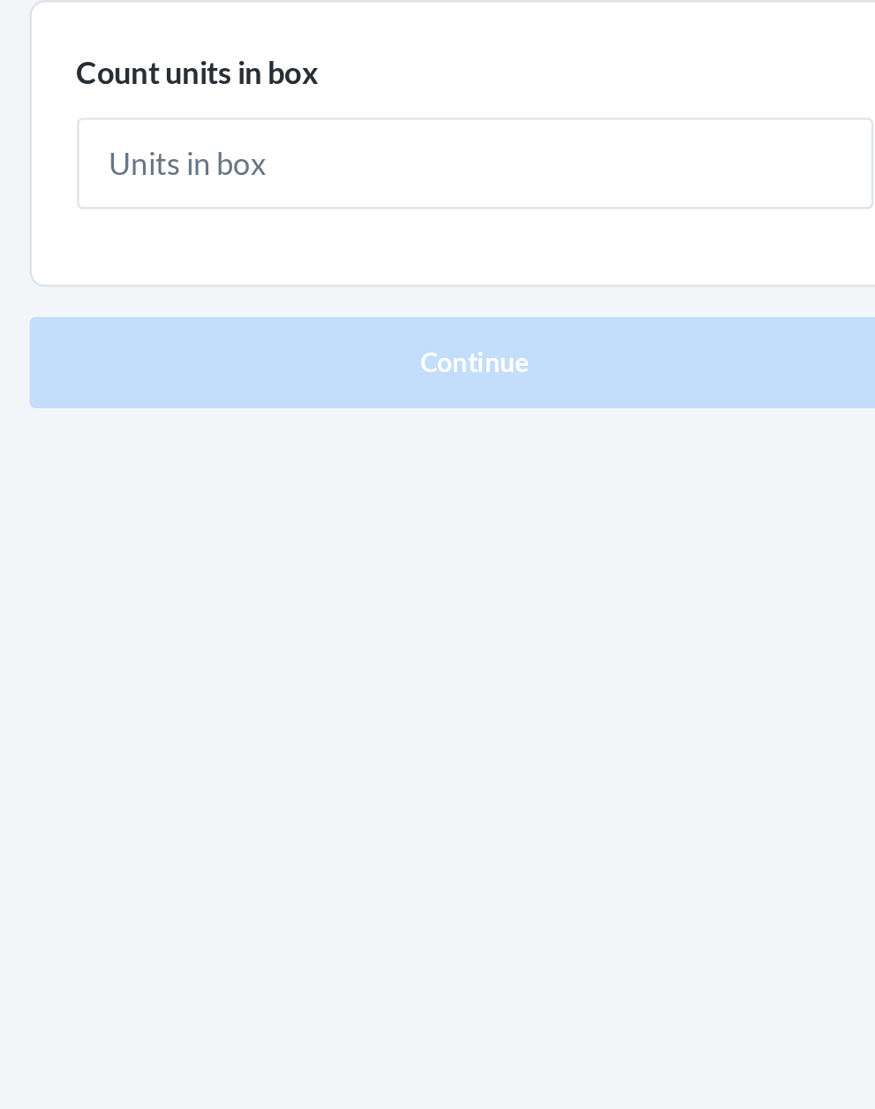
type input "1"
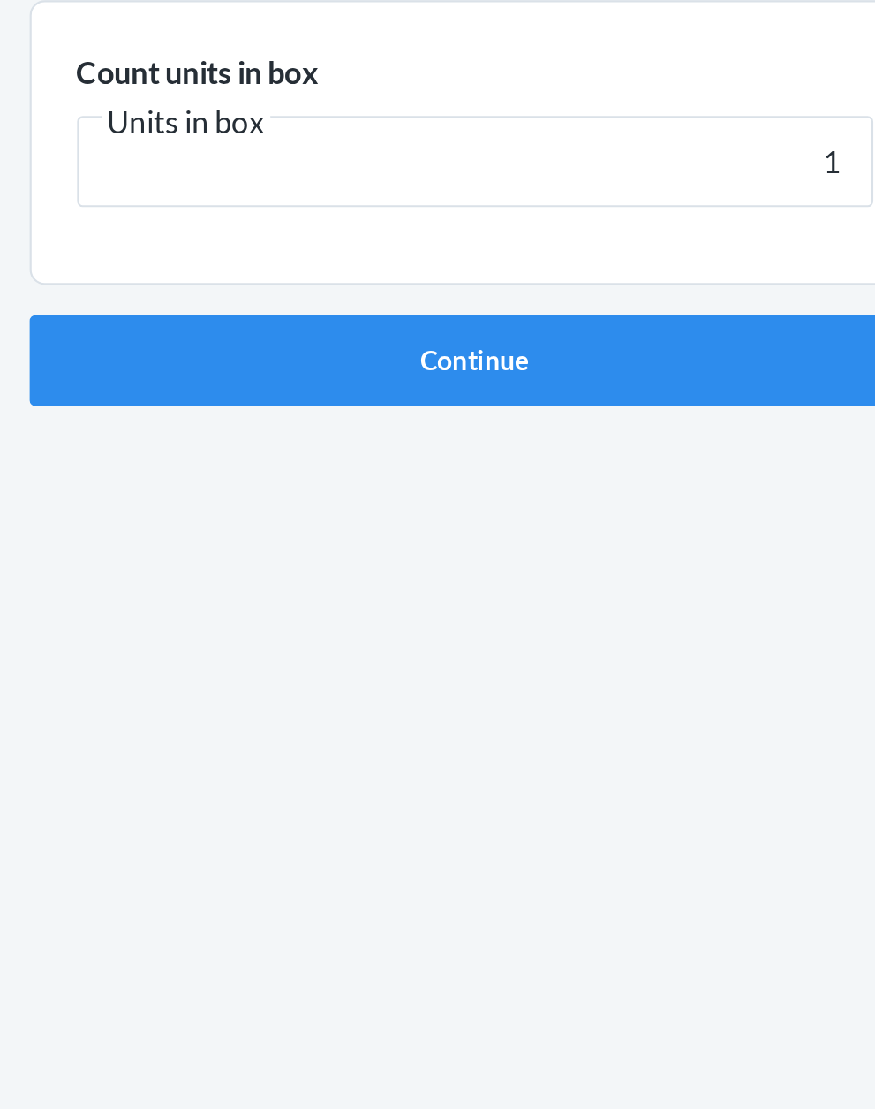
click button "Continue" at bounding box center [438, 374] width 415 height 42
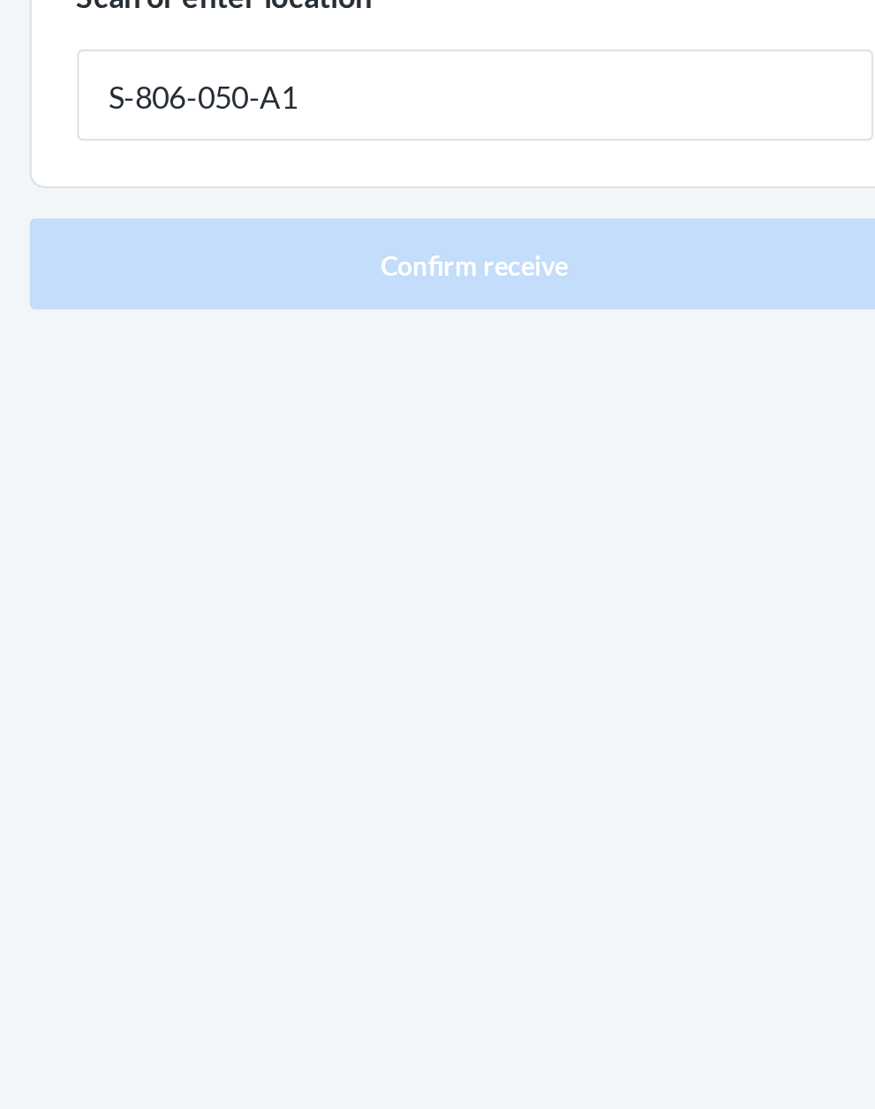
type input "S-806-050-A1"
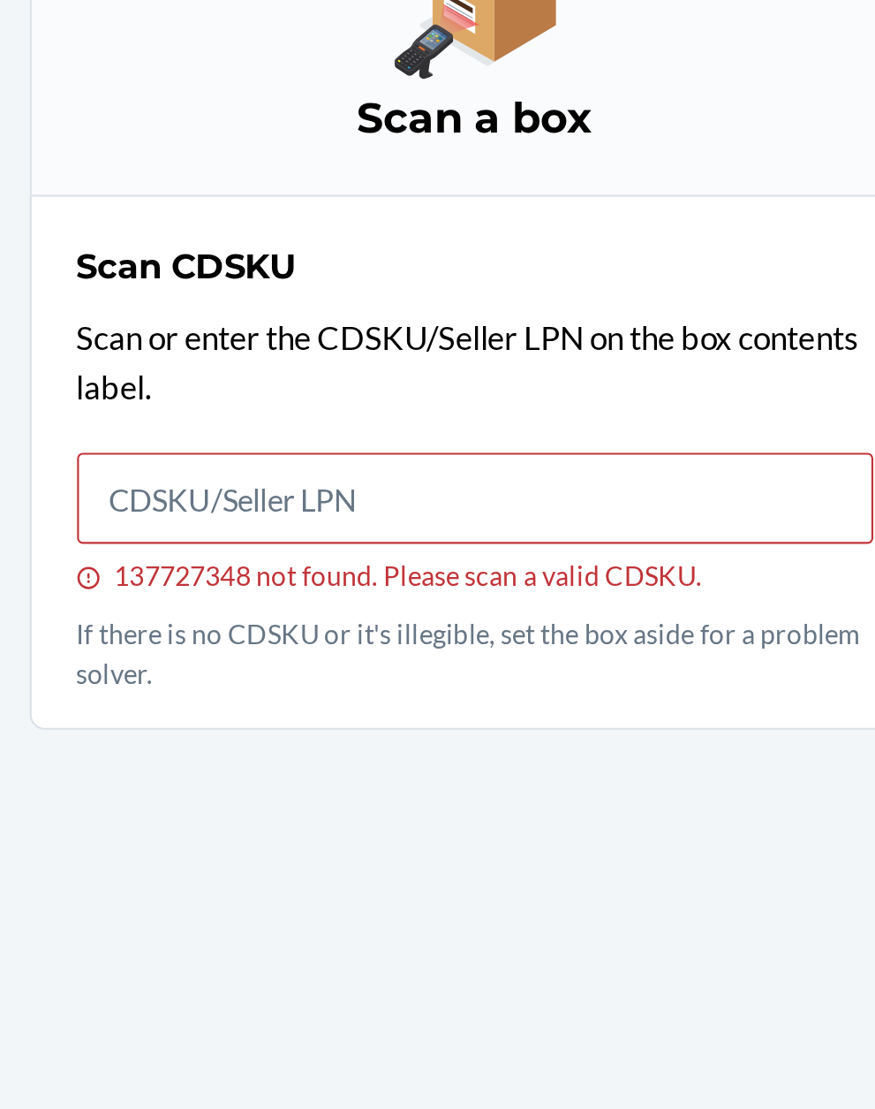
scroll to position [134, 0]
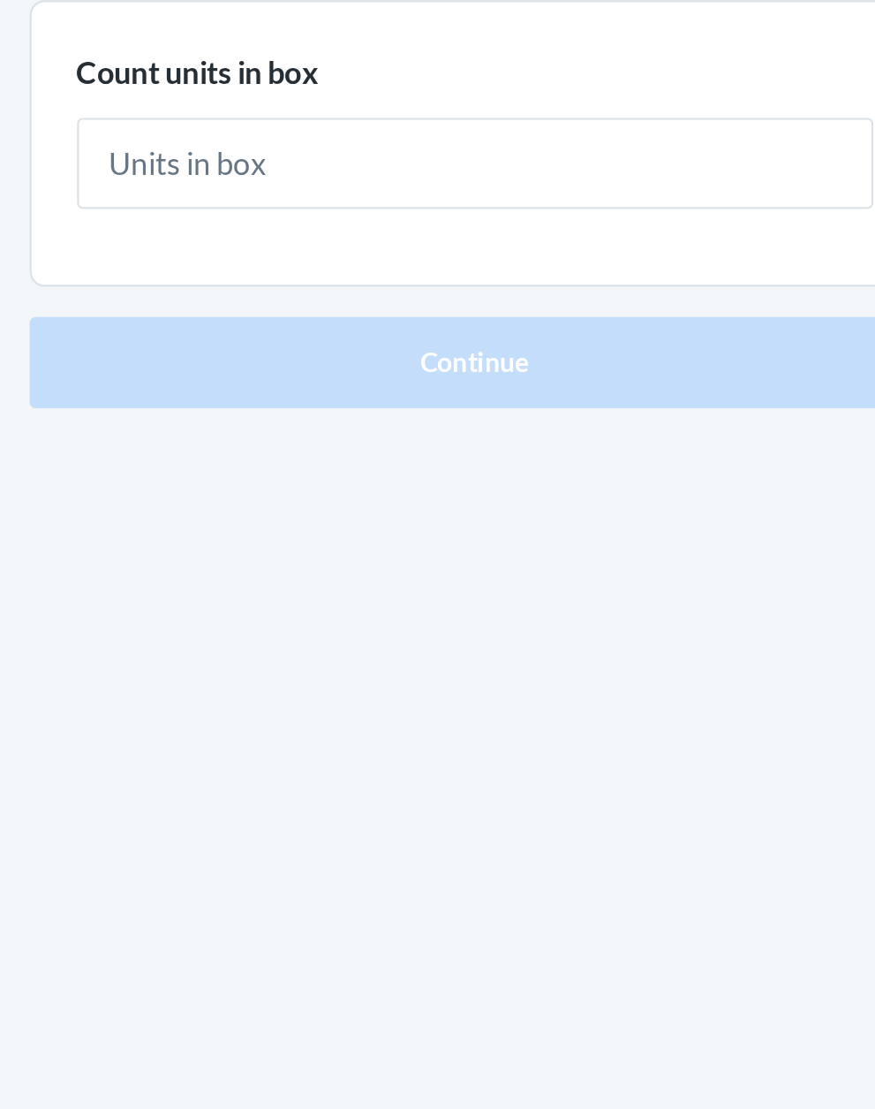
type input "2"
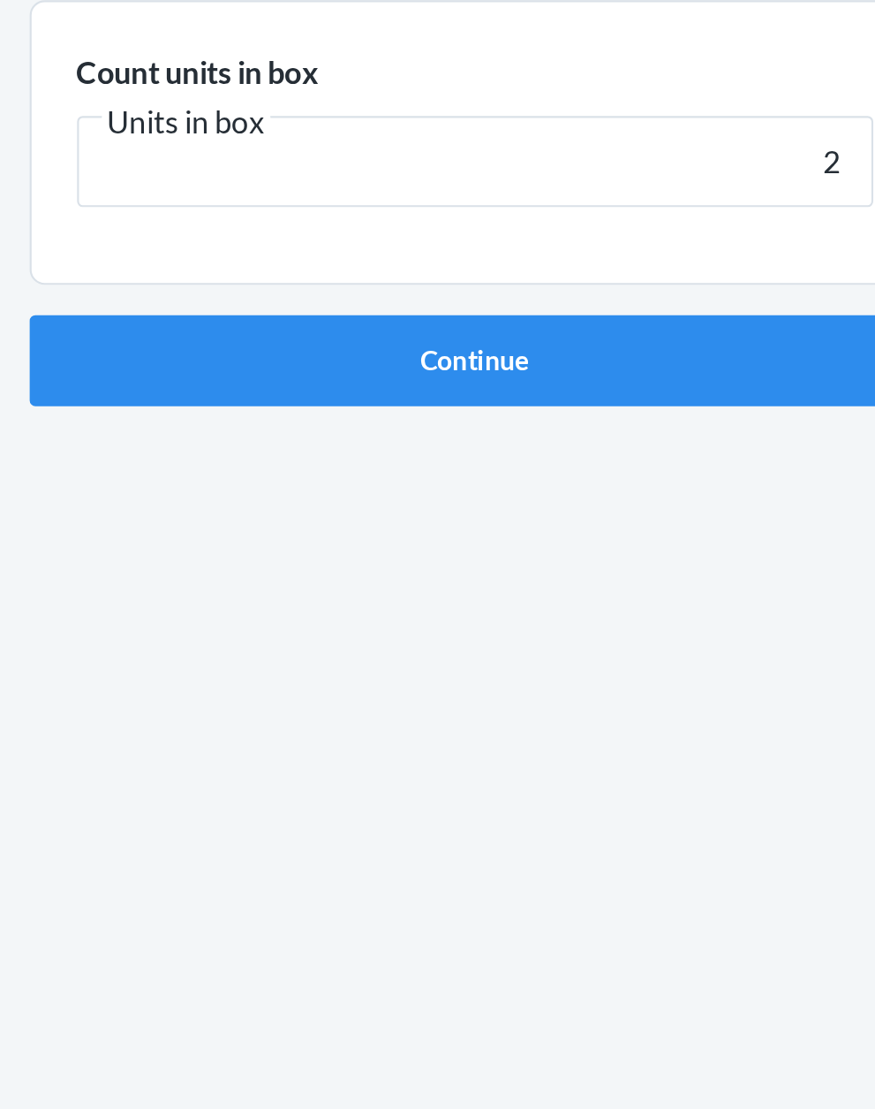
click button "Continue" at bounding box center [438, 374] width 415 height 42
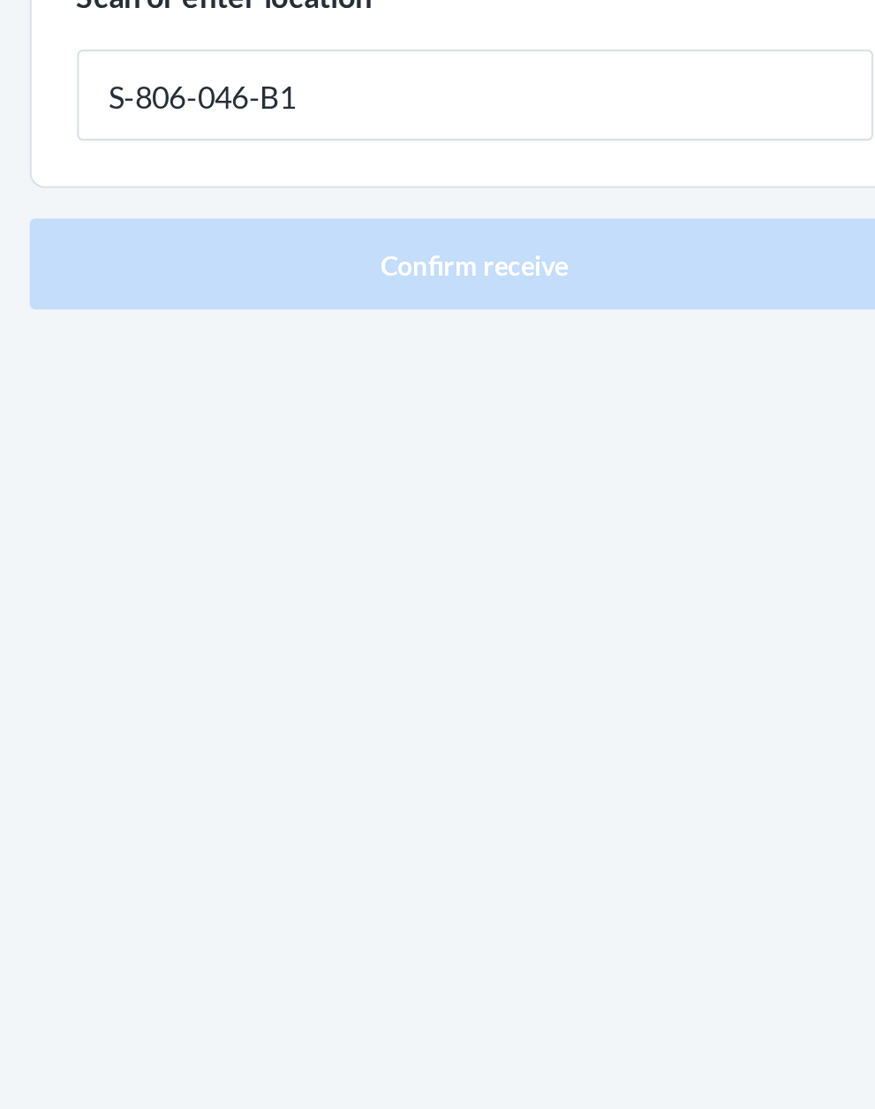
type input "S-806-046-B1"
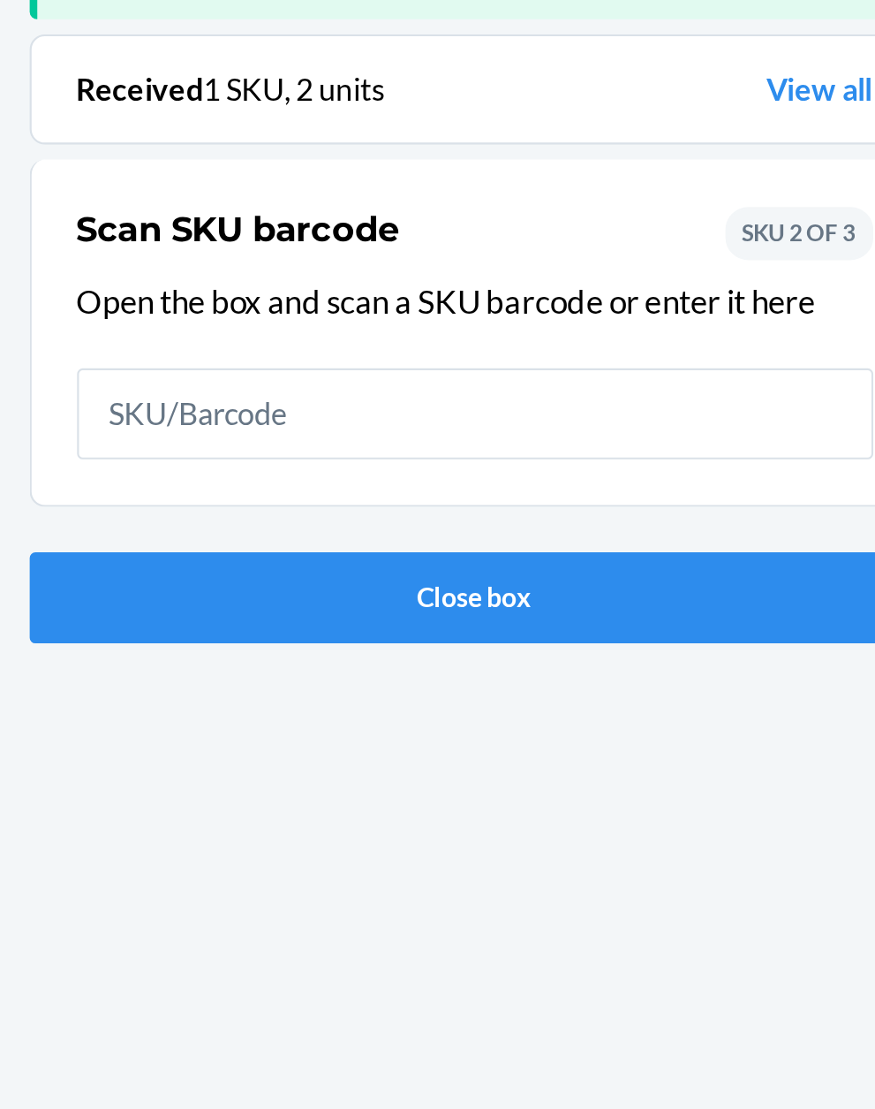
scroll to position [116, 0]
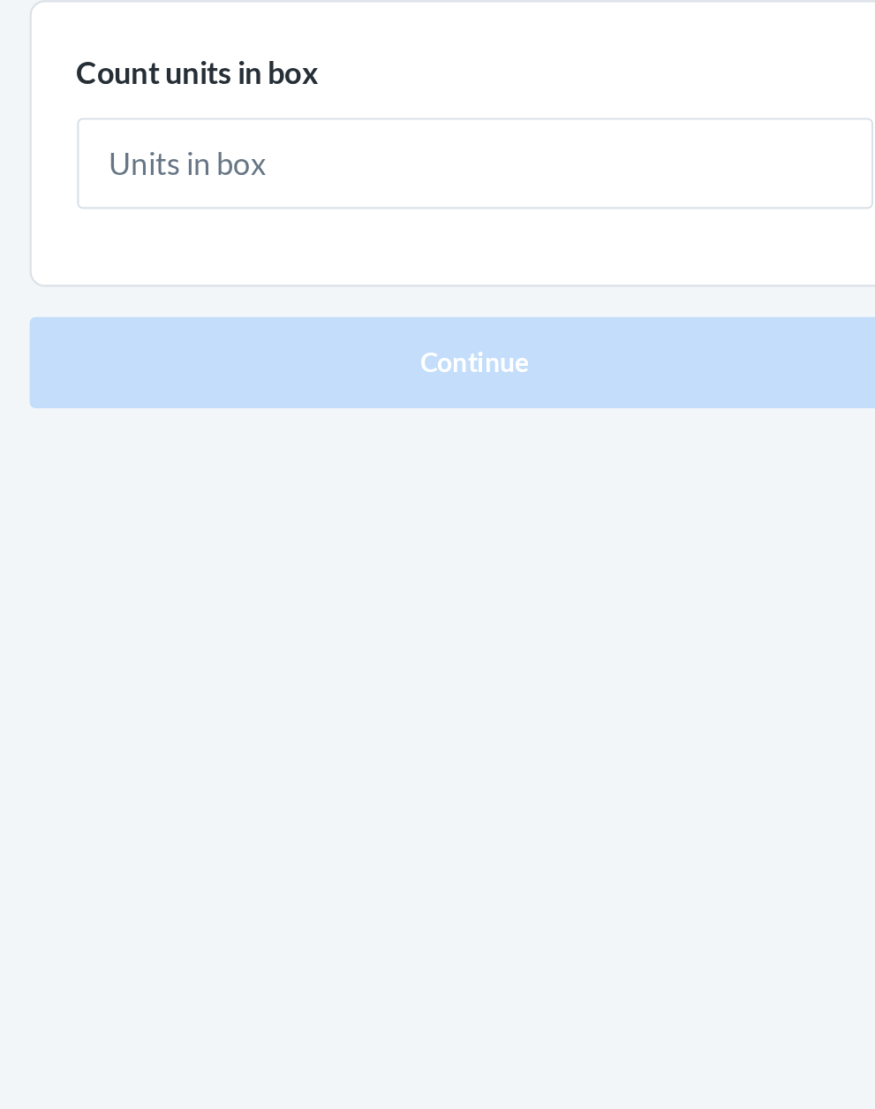
type input "3"
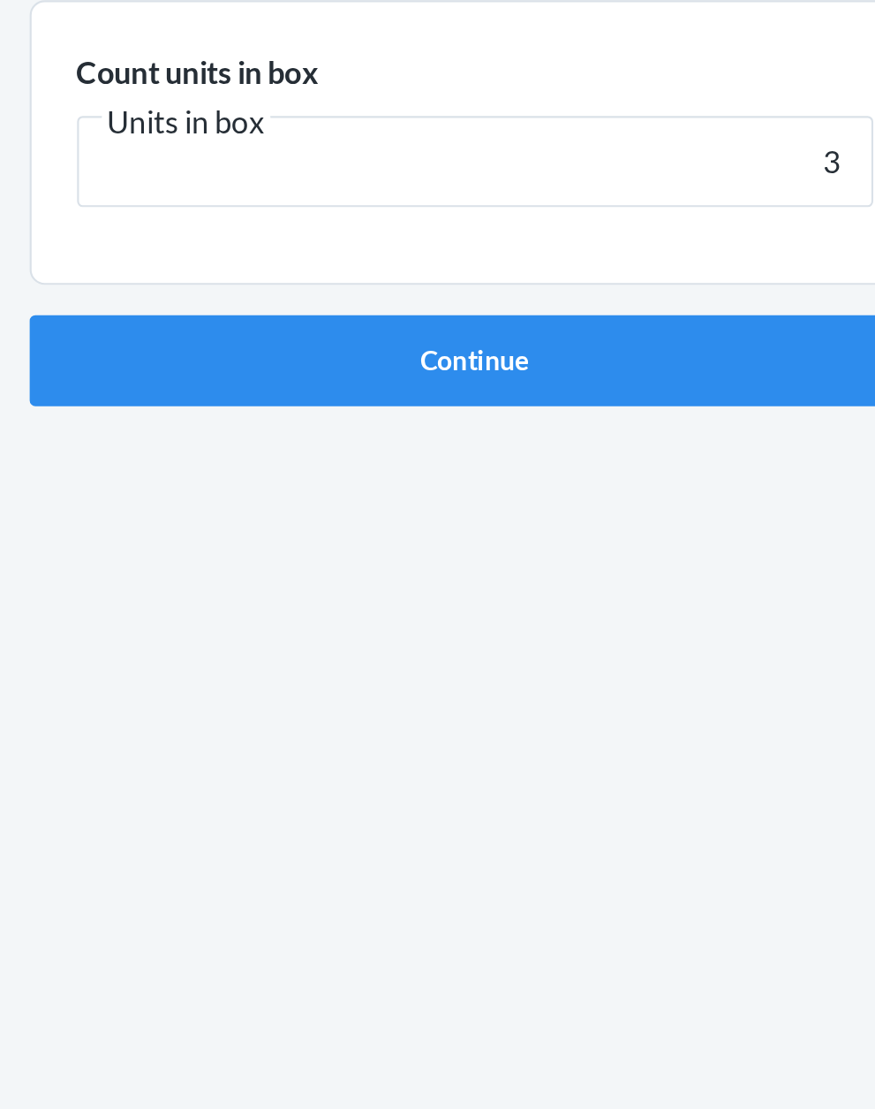
click button "Continue" at bounding box center [438, 374] width 415 height 42
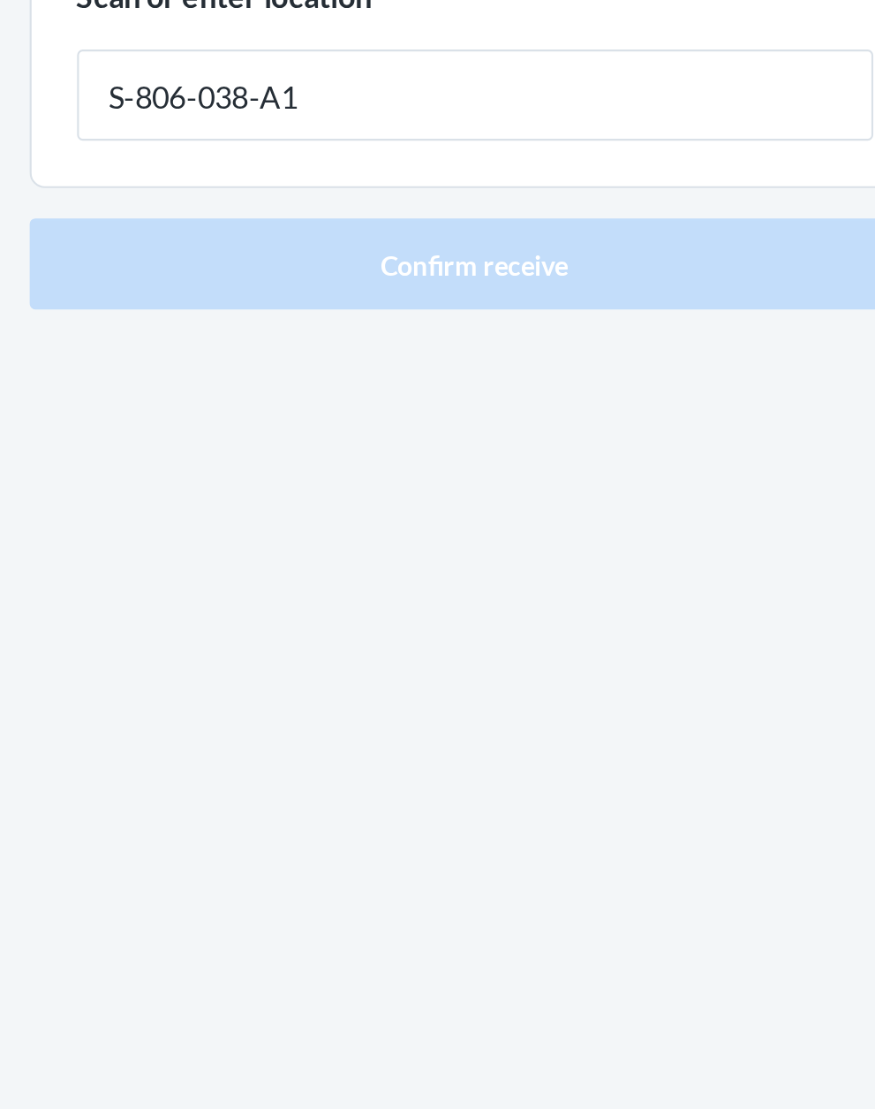
type input "S-806-038-A1"
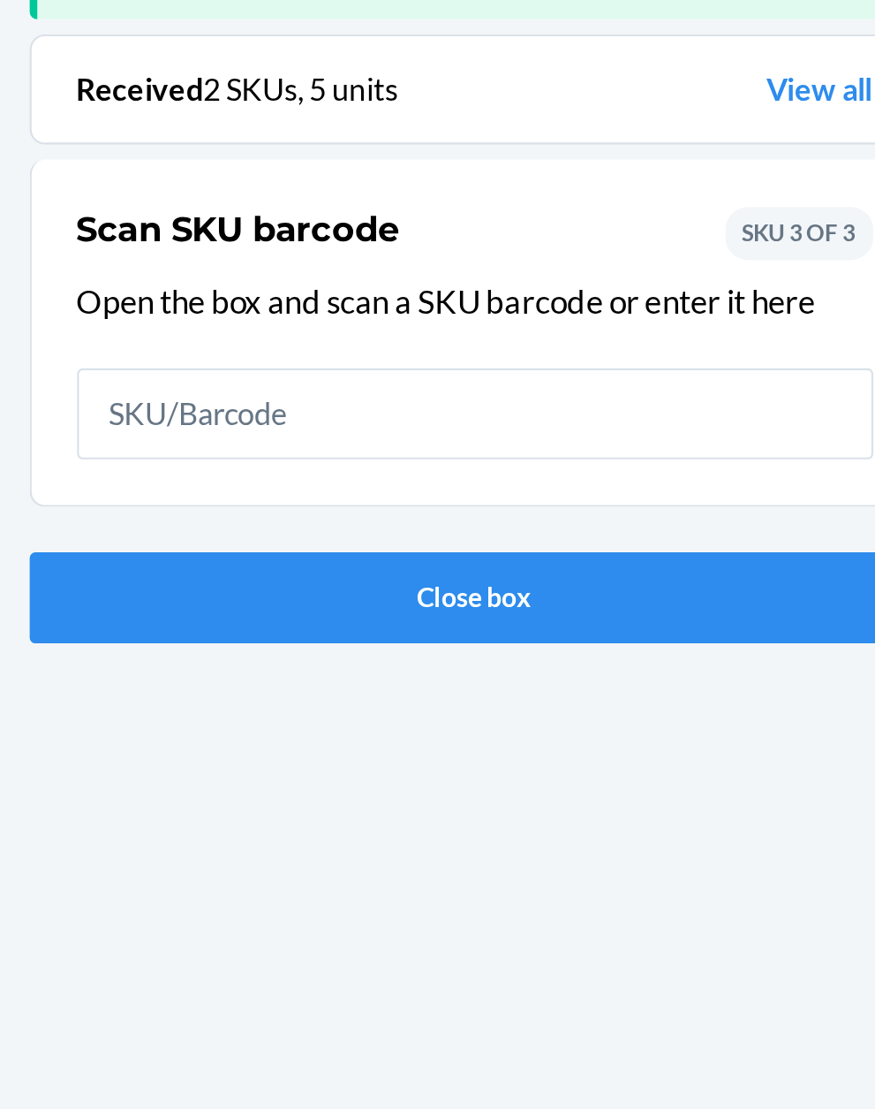
scroll to position [116, 0]
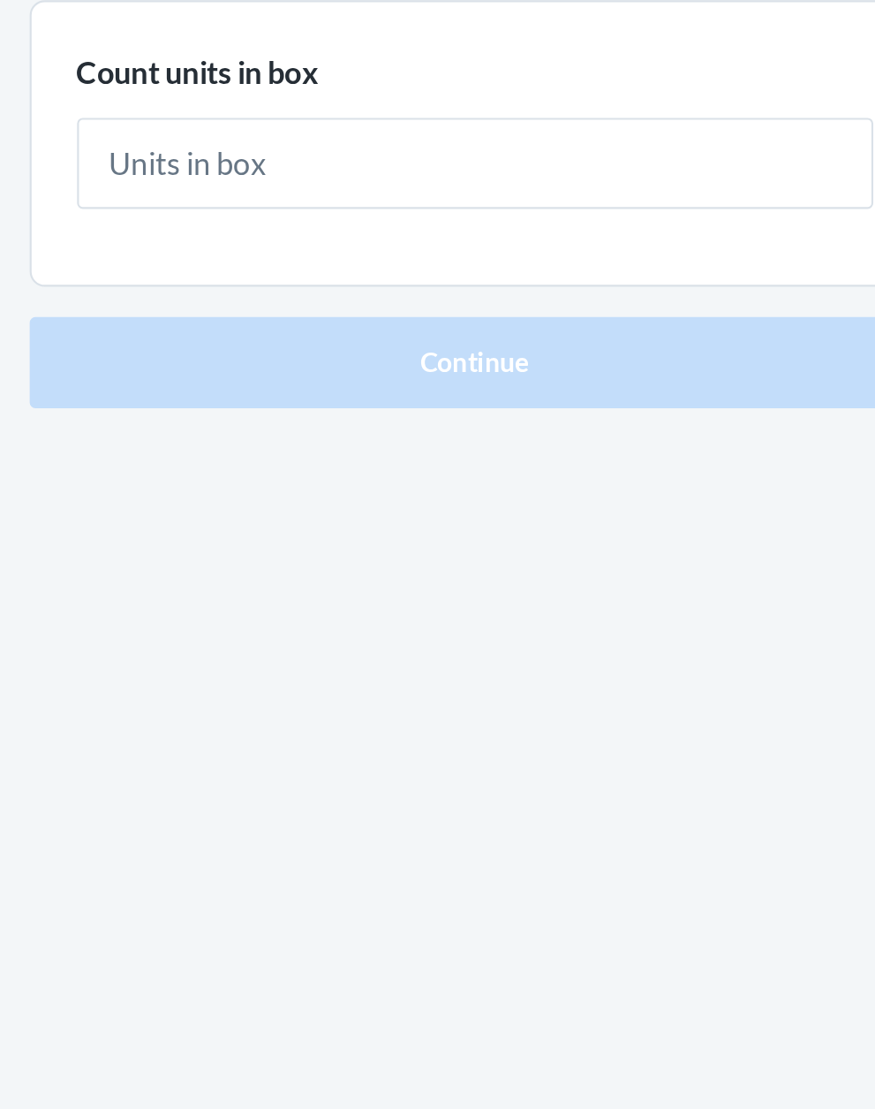
type input "2"
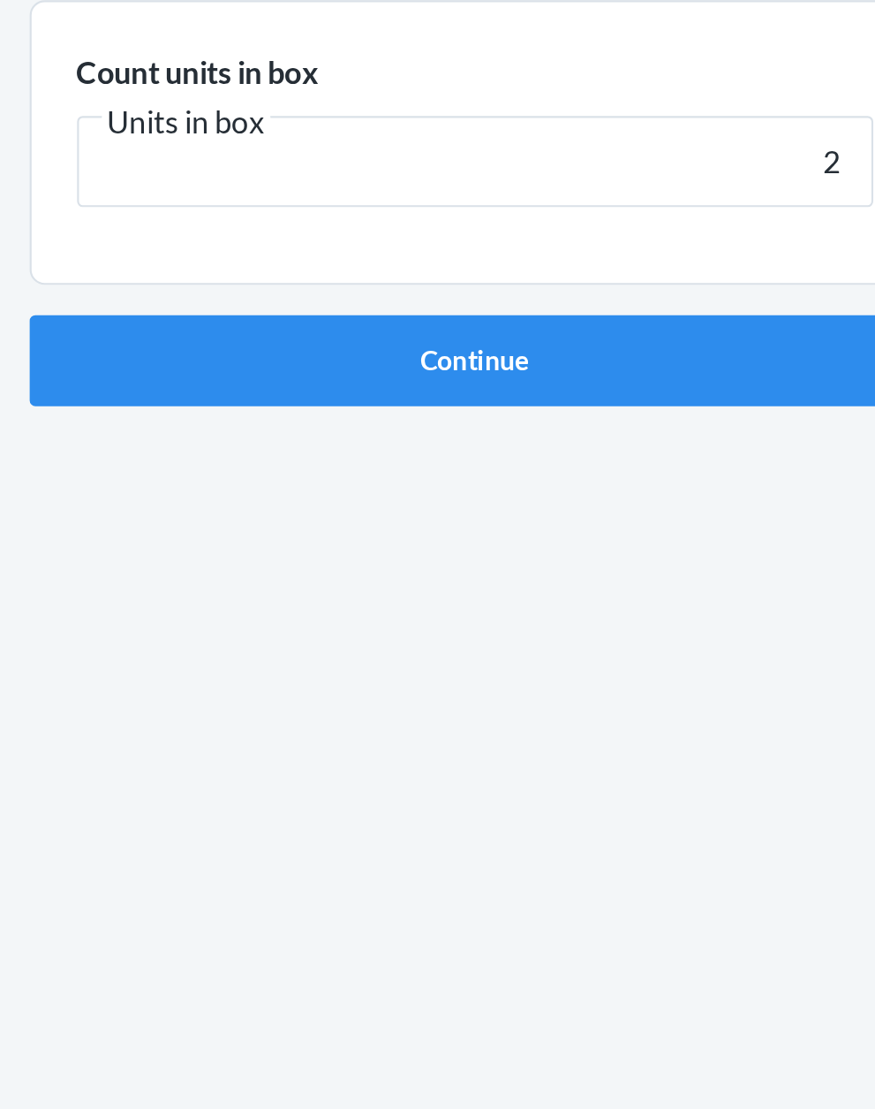
click button "Continue" at bounding box center [438, 374] width 415 height 42
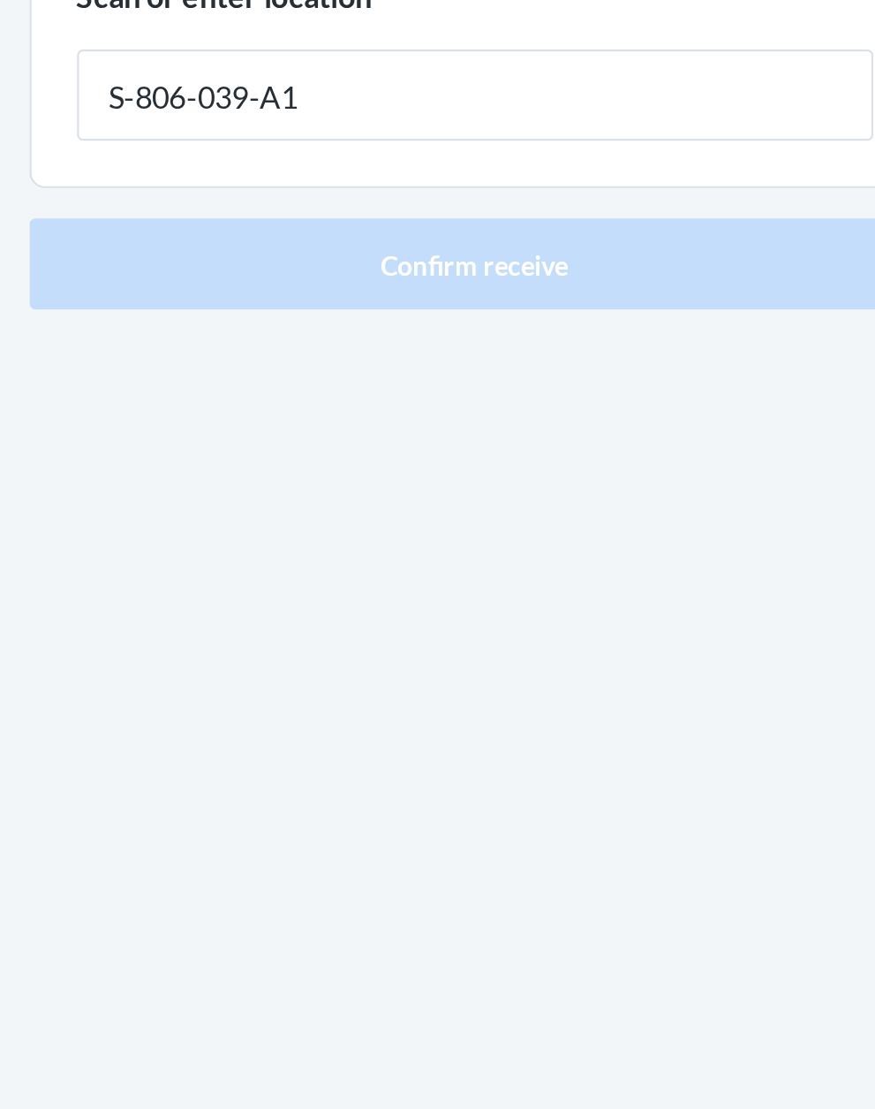
type input "S-806-039-A1"
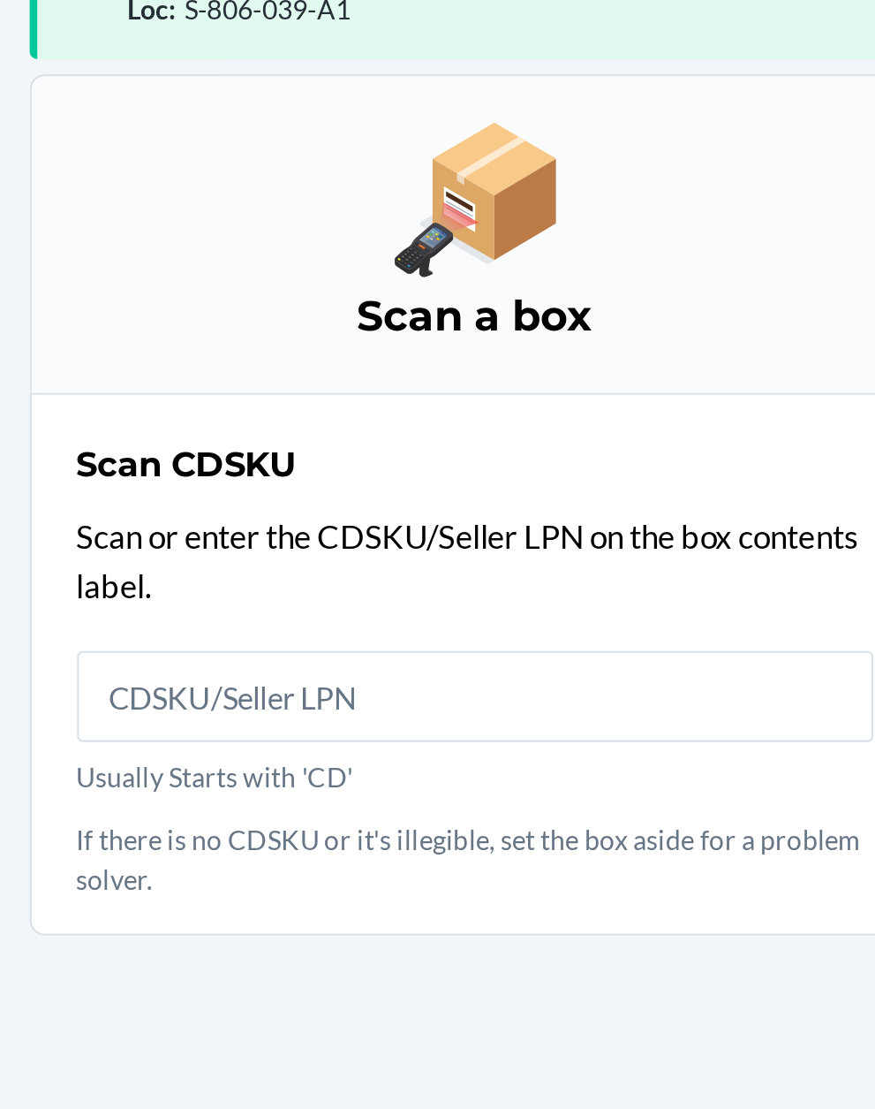
scroll to position [134, 0]
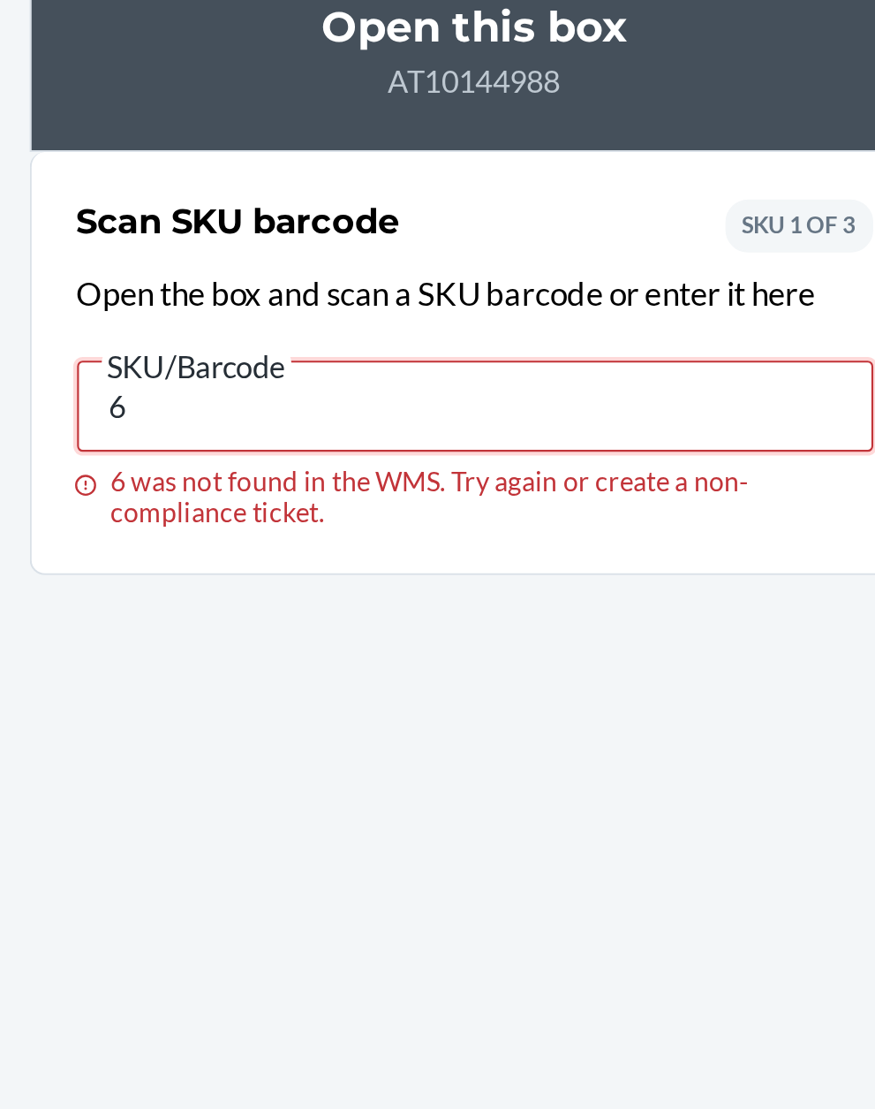
click at [341, 388] on input "6" at bounding box center [438, 396] width 371 height 42
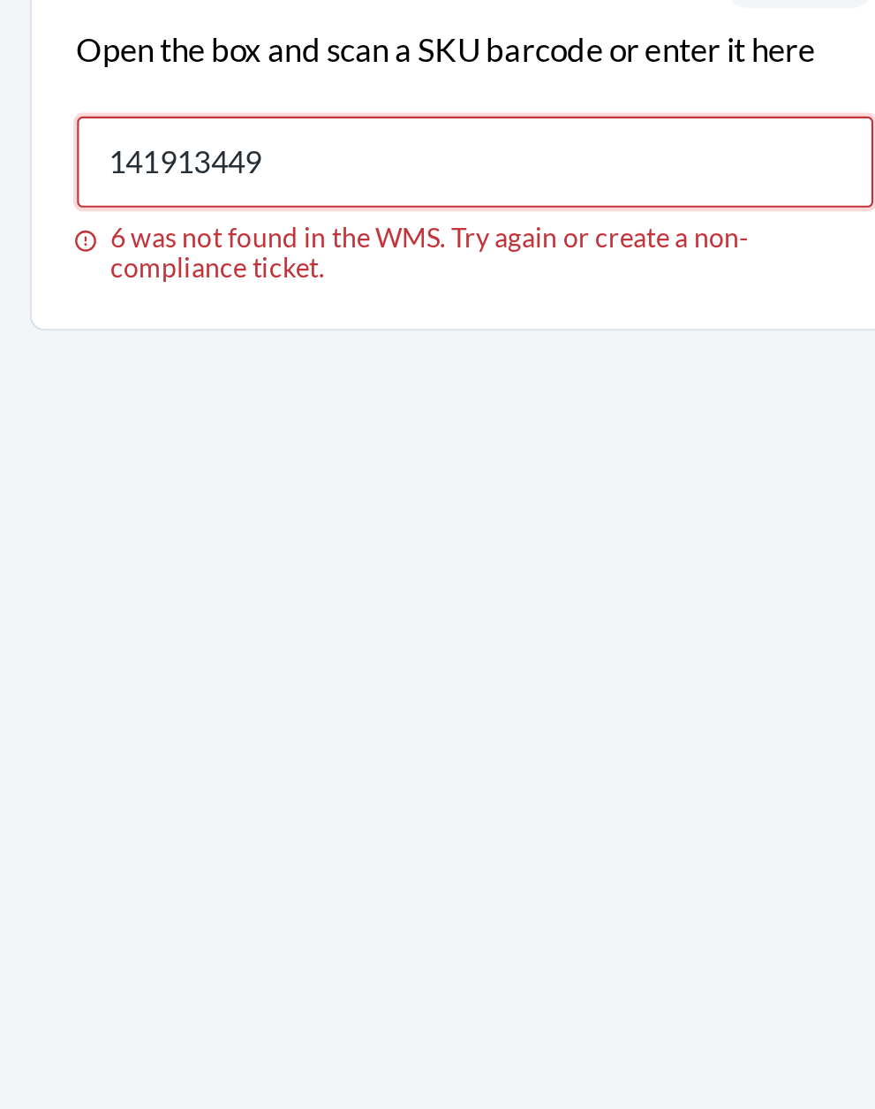
type input "141913449"
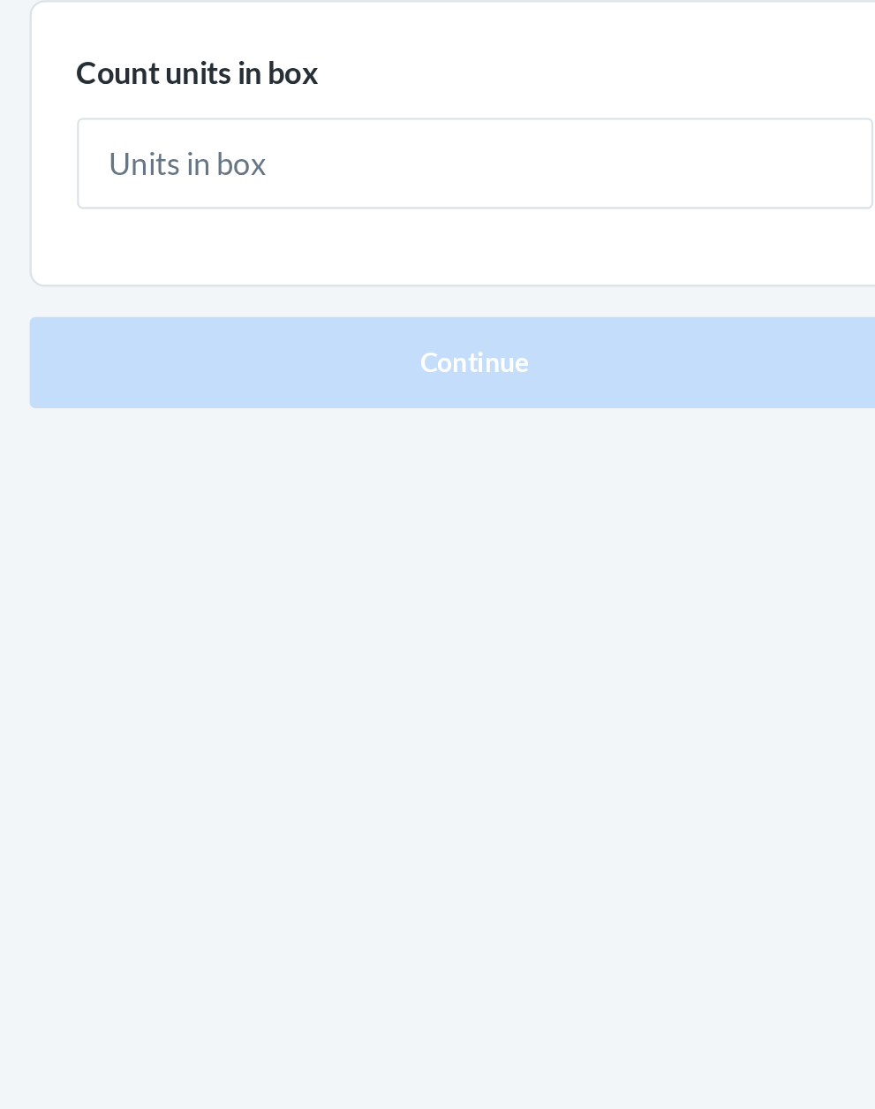
type input "2"
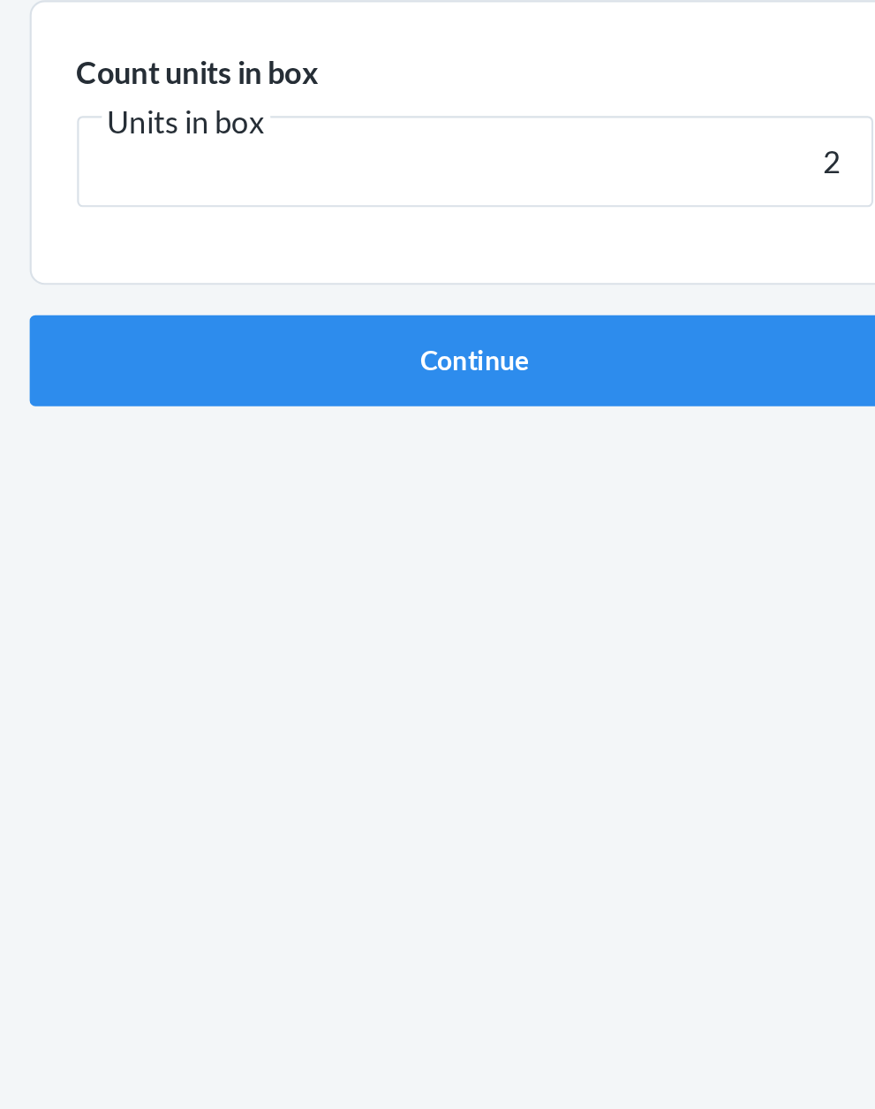
click button "Continue" at bounding box center [438, 374] width 415 height 42
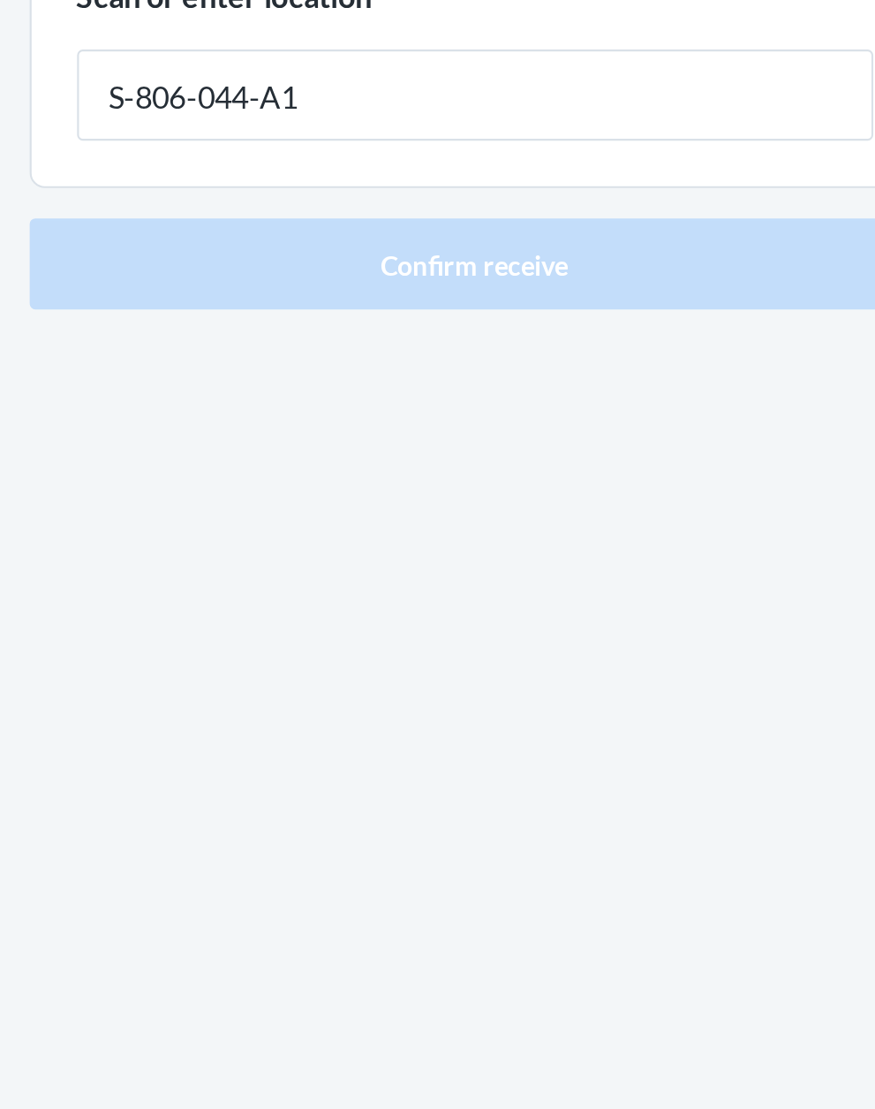
type input "S-806-044-A1"
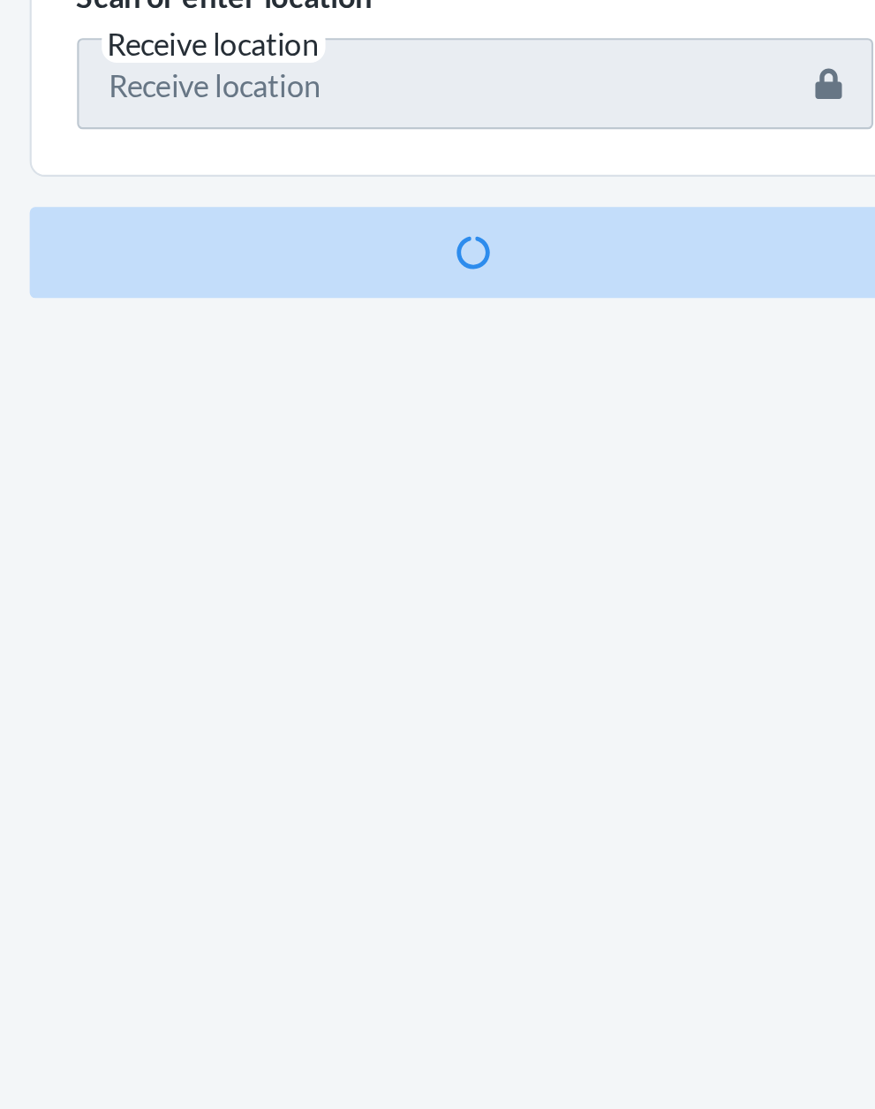
scroll to position [116, 0]
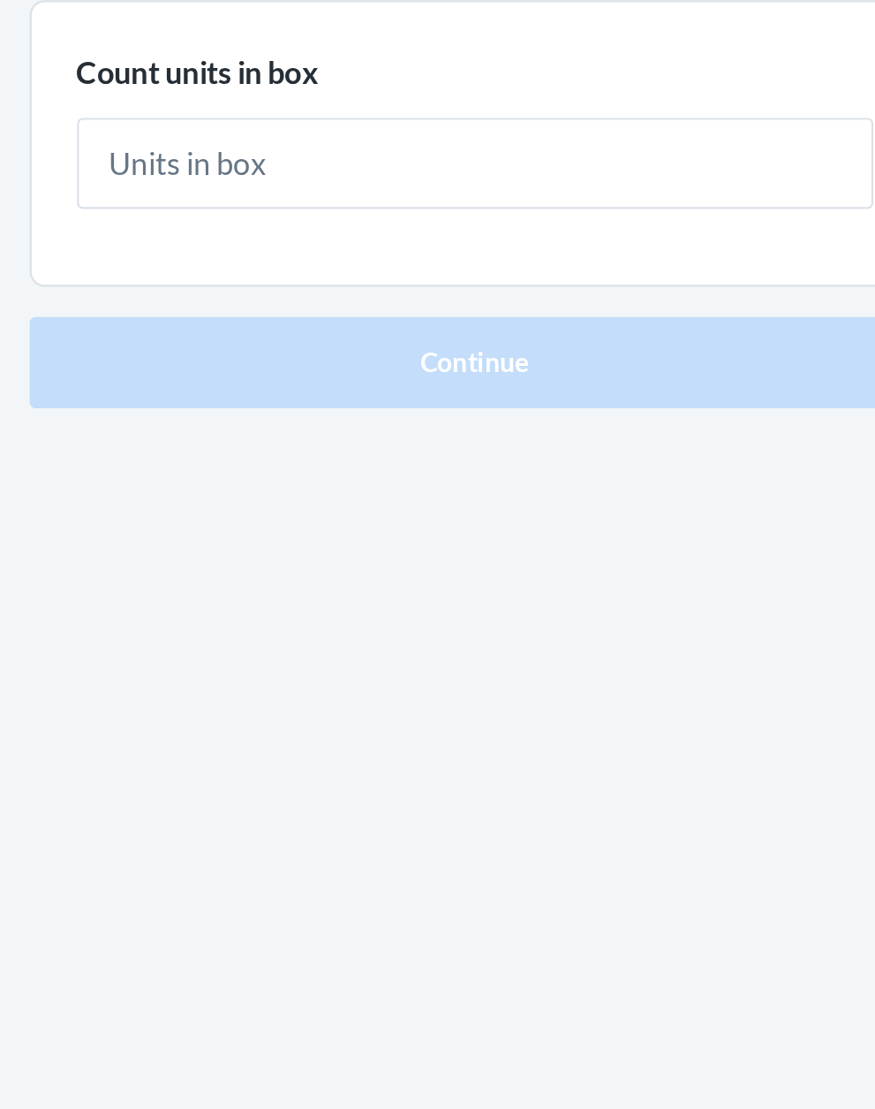
type input "1"
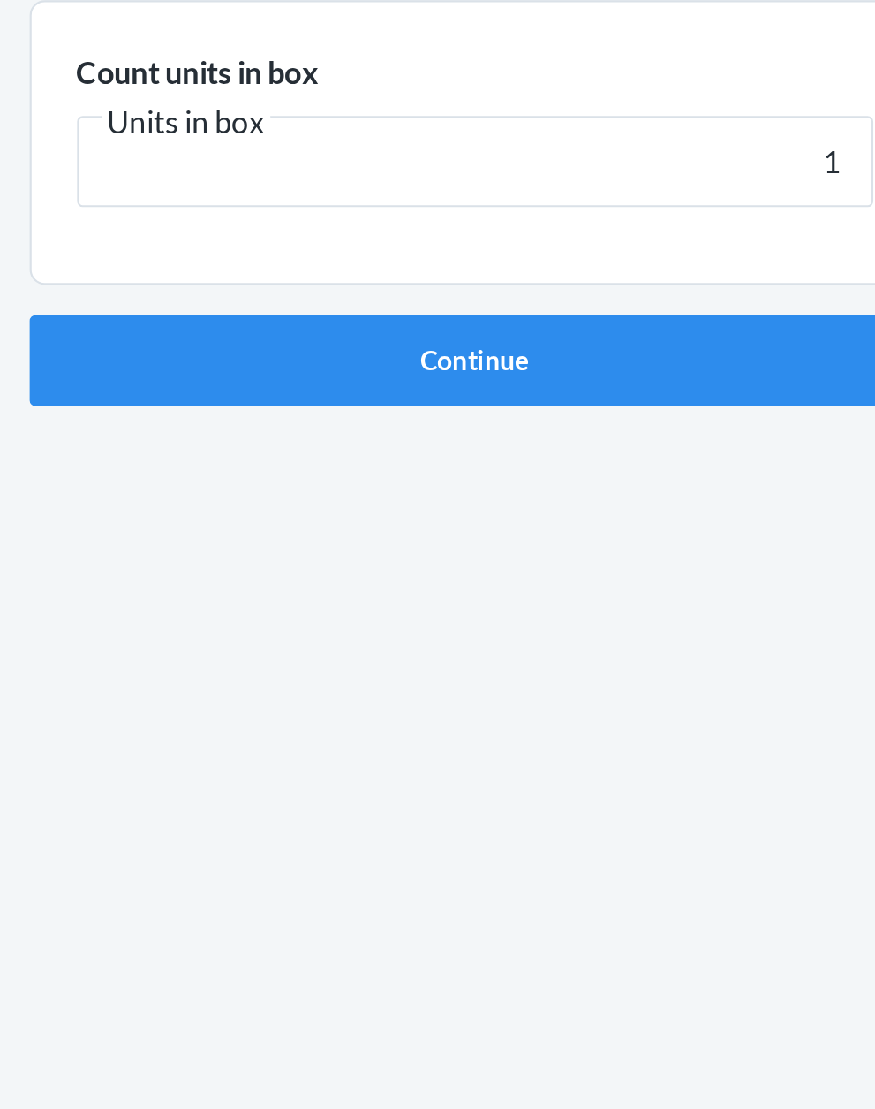
click button "Continue" at bounding box center [438, 374] width 415 height 42
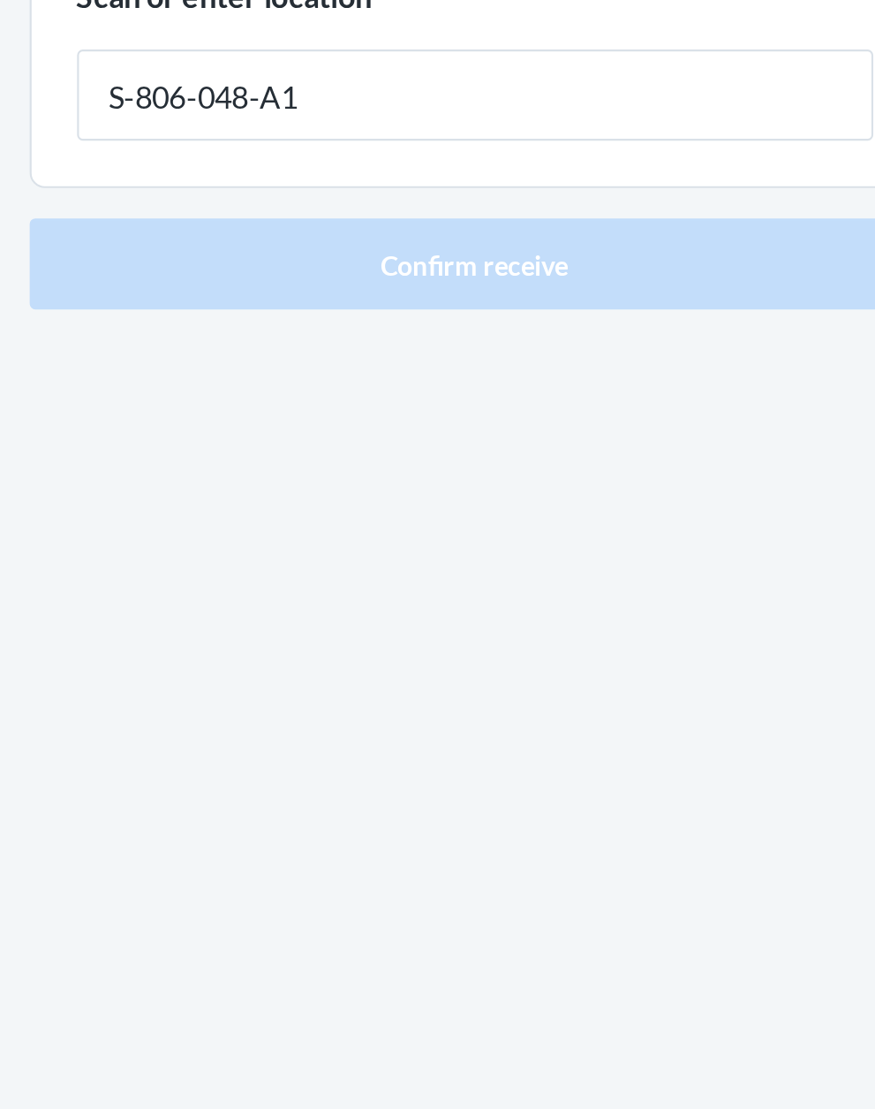
type input "S-806-048-A1"
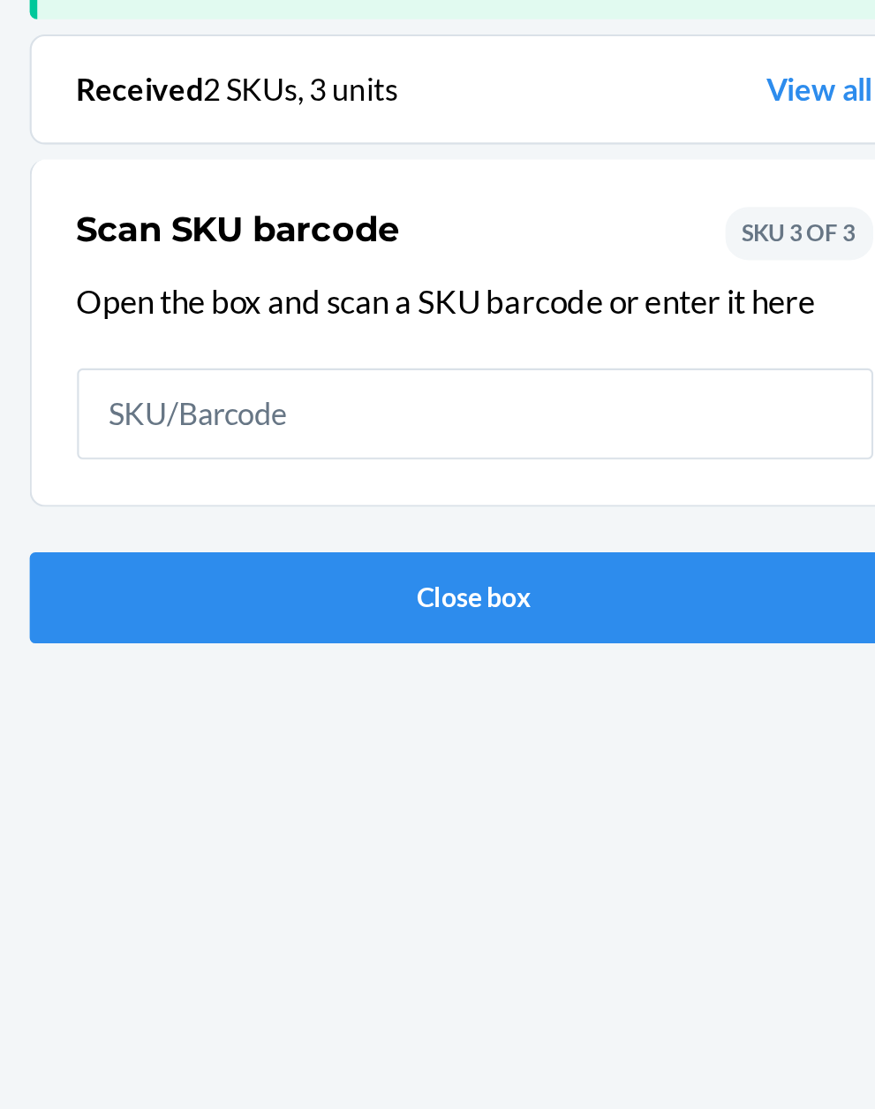
scroll to position [116, 0]
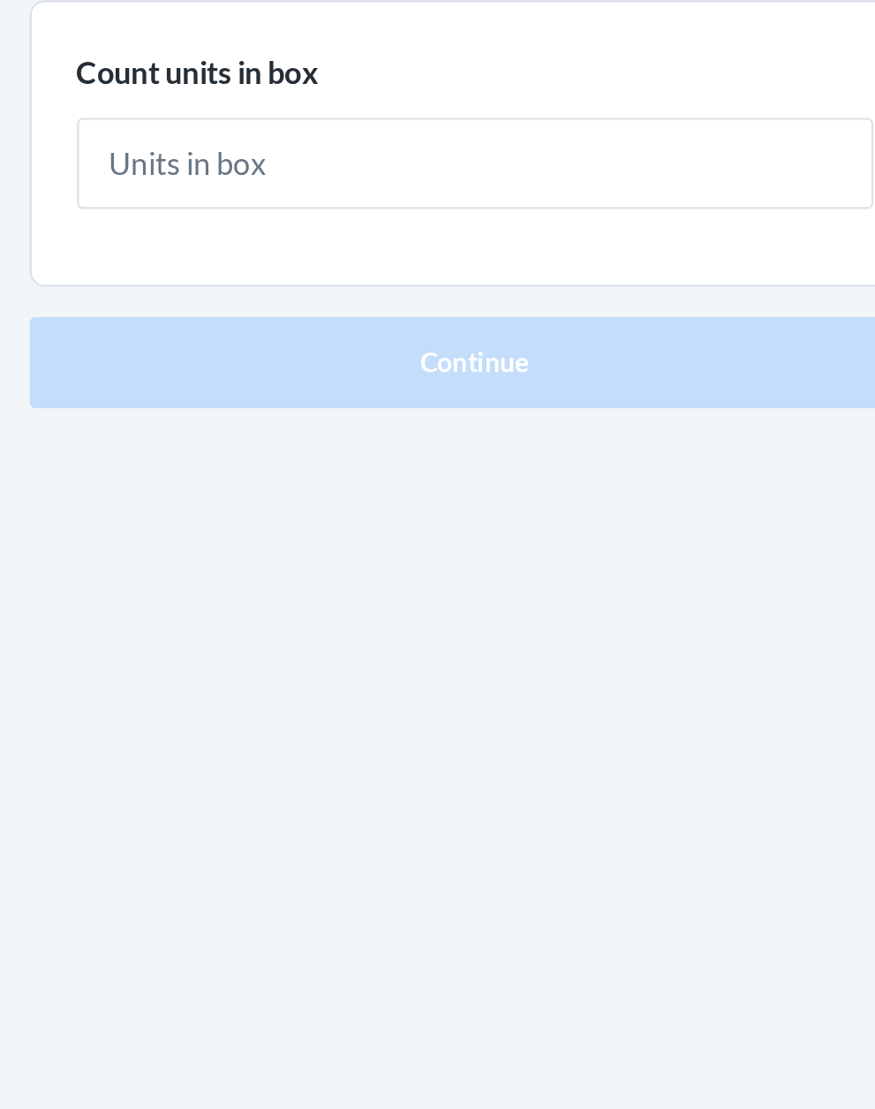
type input "3"
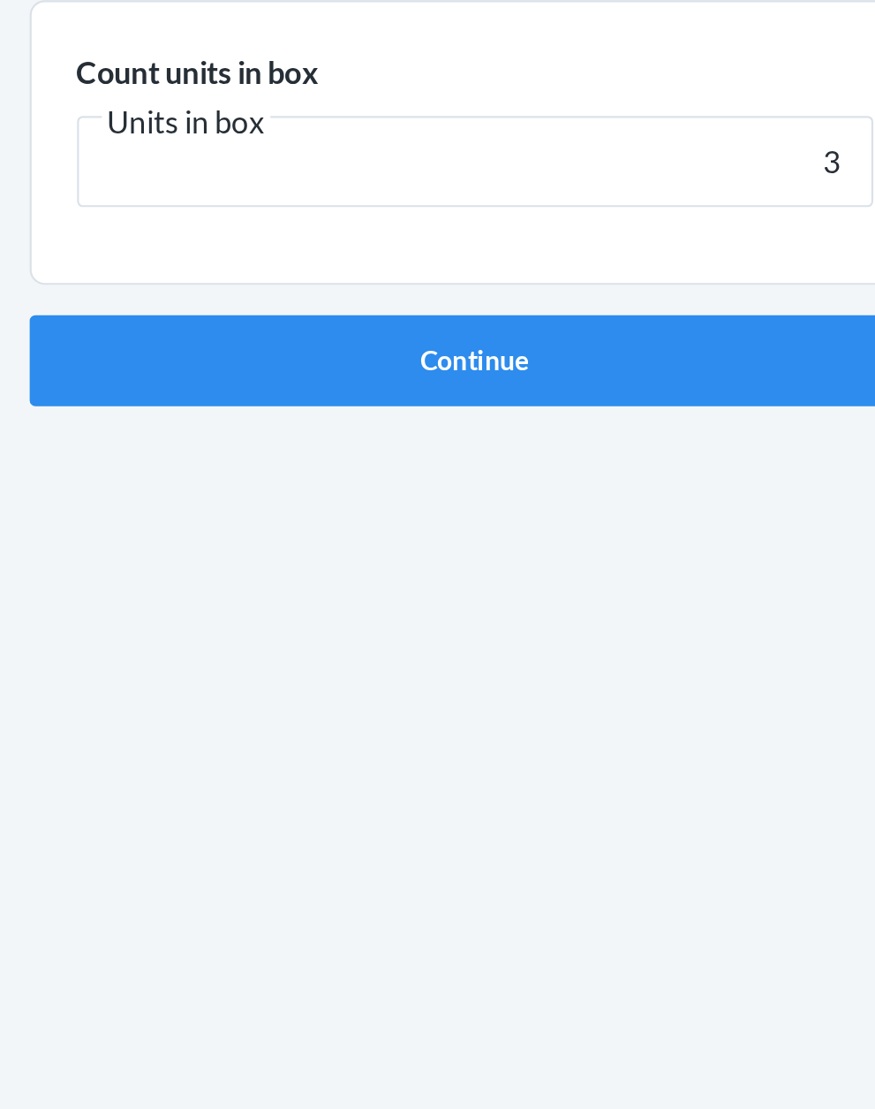
click button "Continue" at bounding box center [438, 374] width 415 height 42
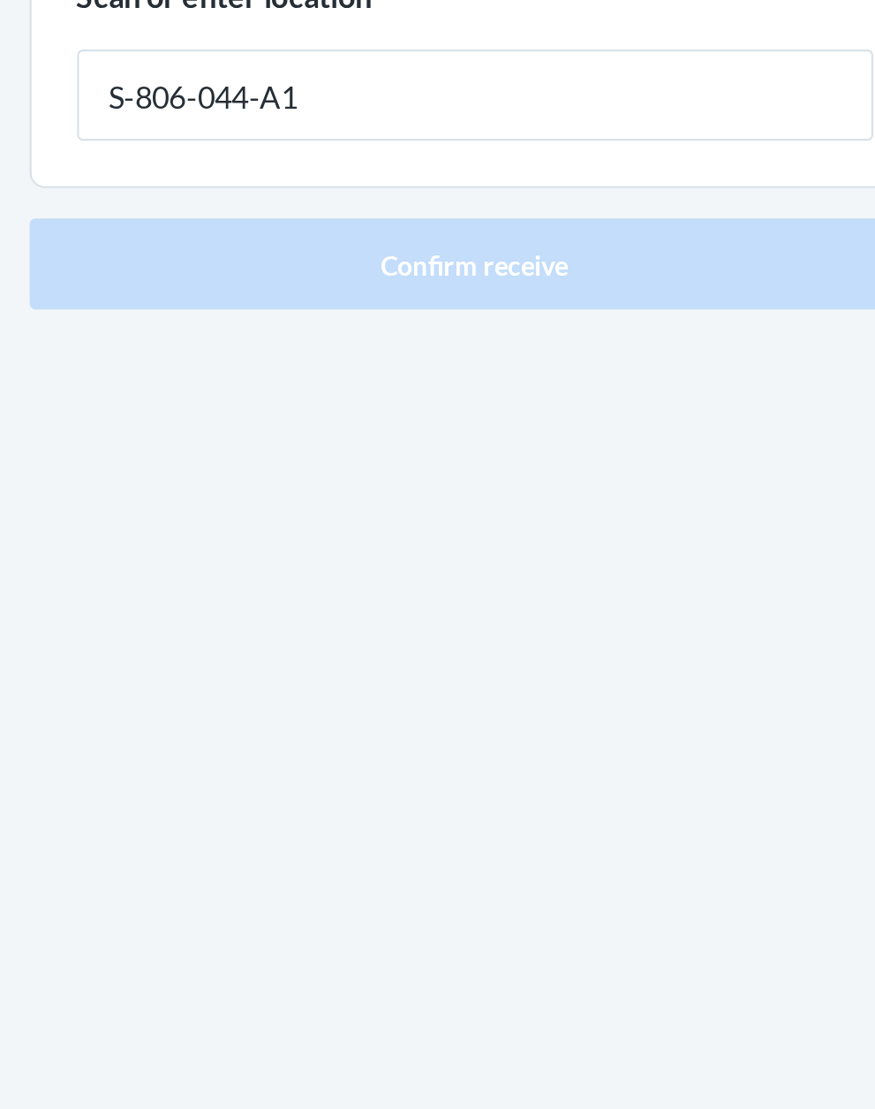
type input "S-806-044-A1"
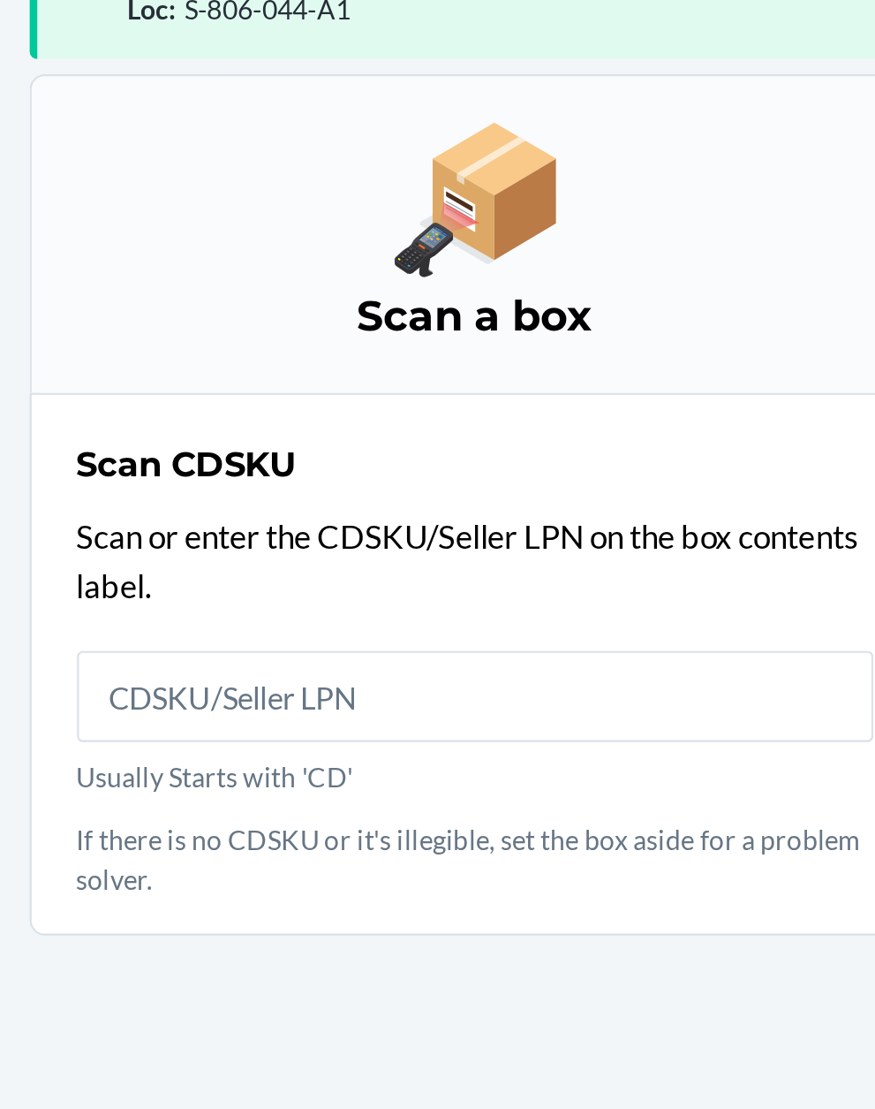
scroll to position [134, 0]
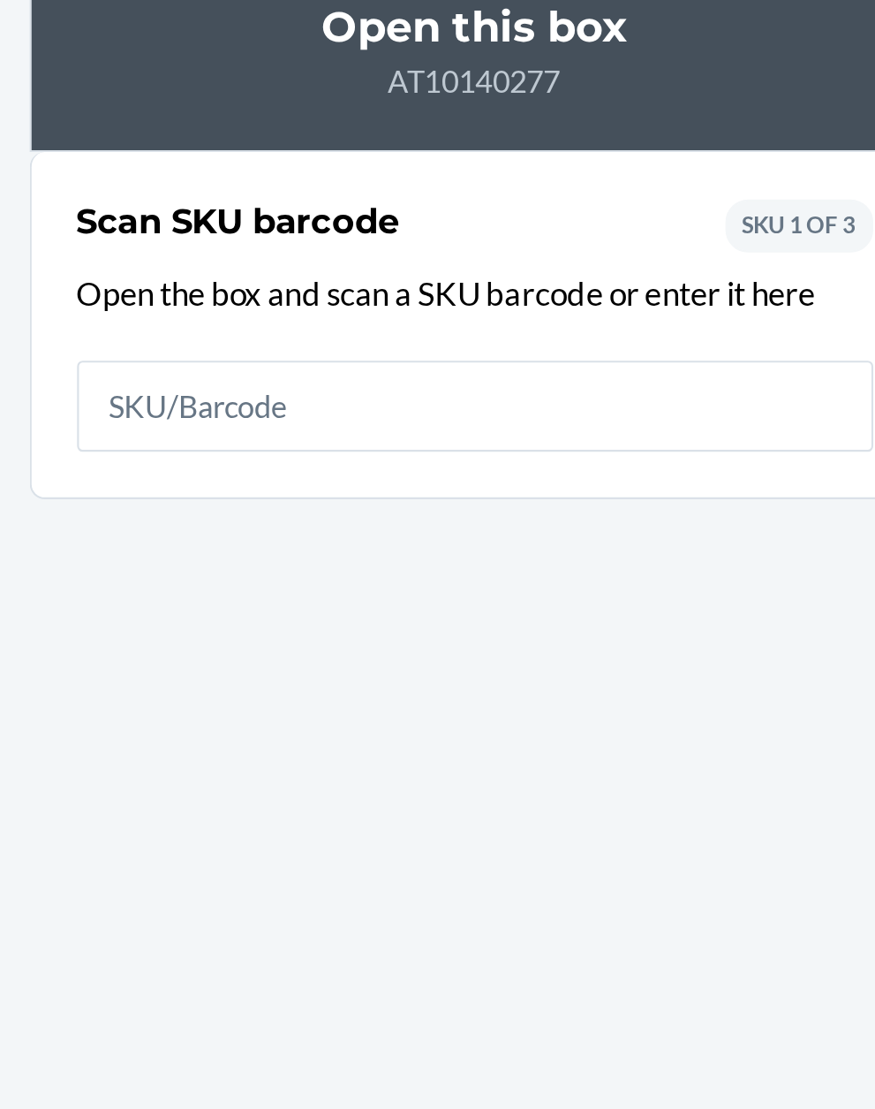
type input "1"
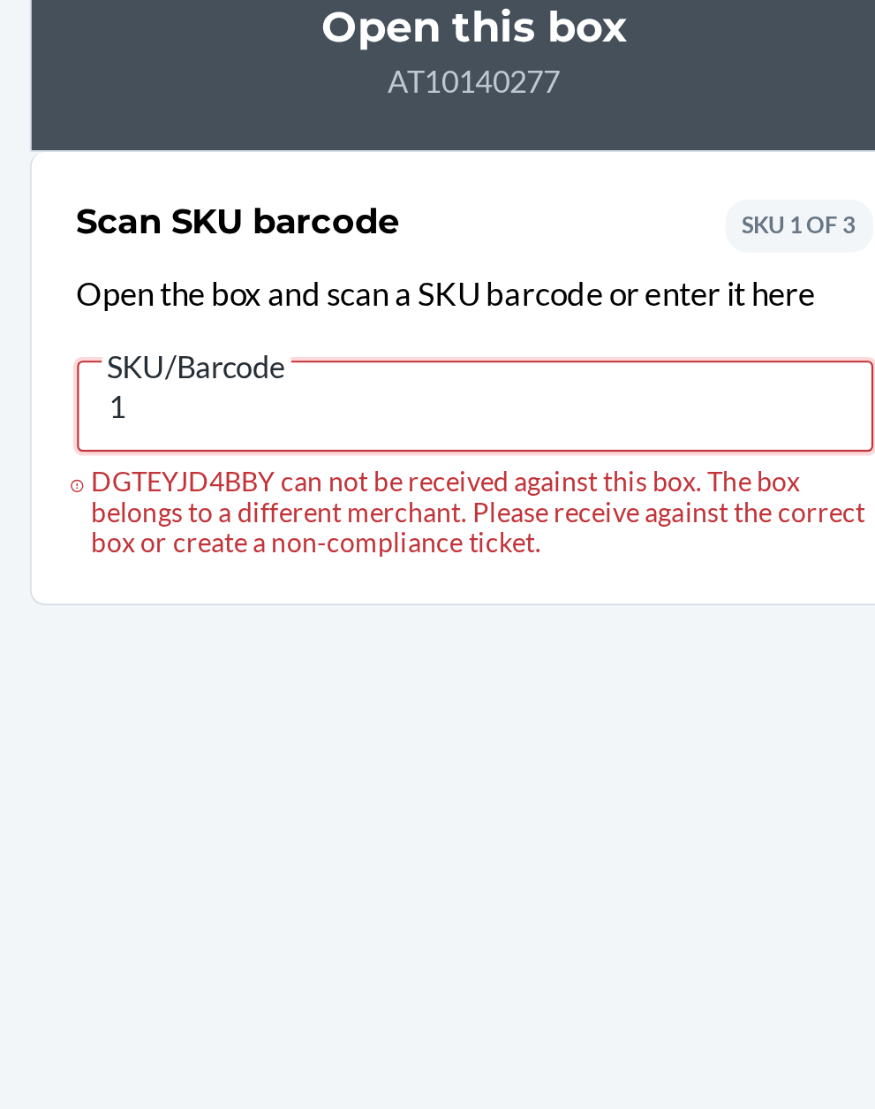
click at [346, 389] on input "1" at bounding box center [438, 396] width 371 height 42
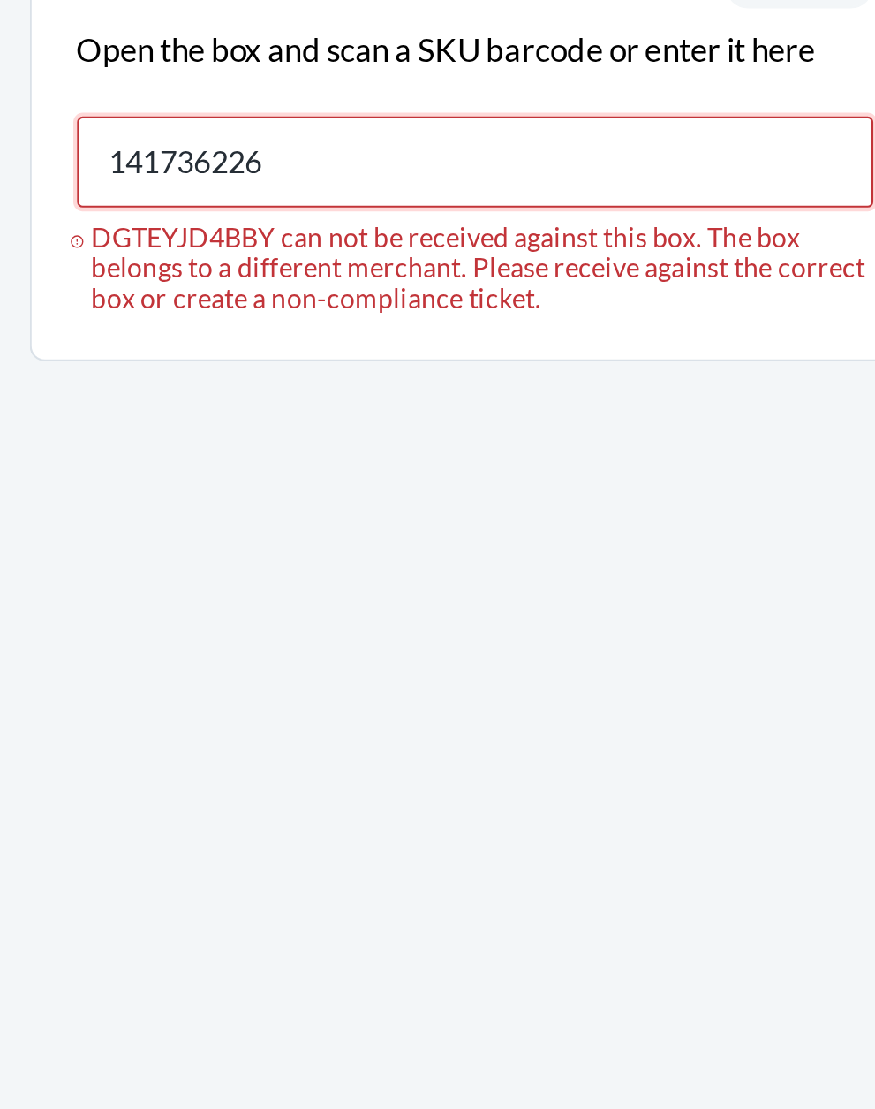
type input "141736226"
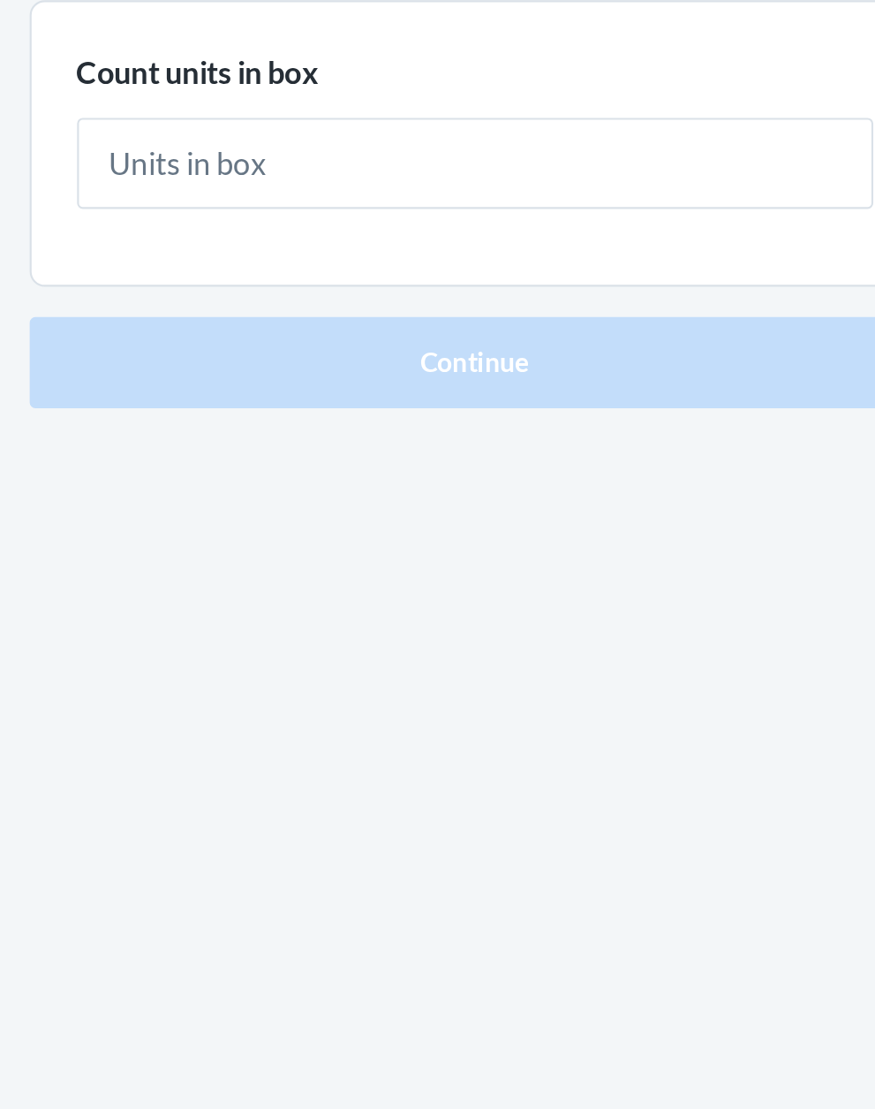
type input "1"
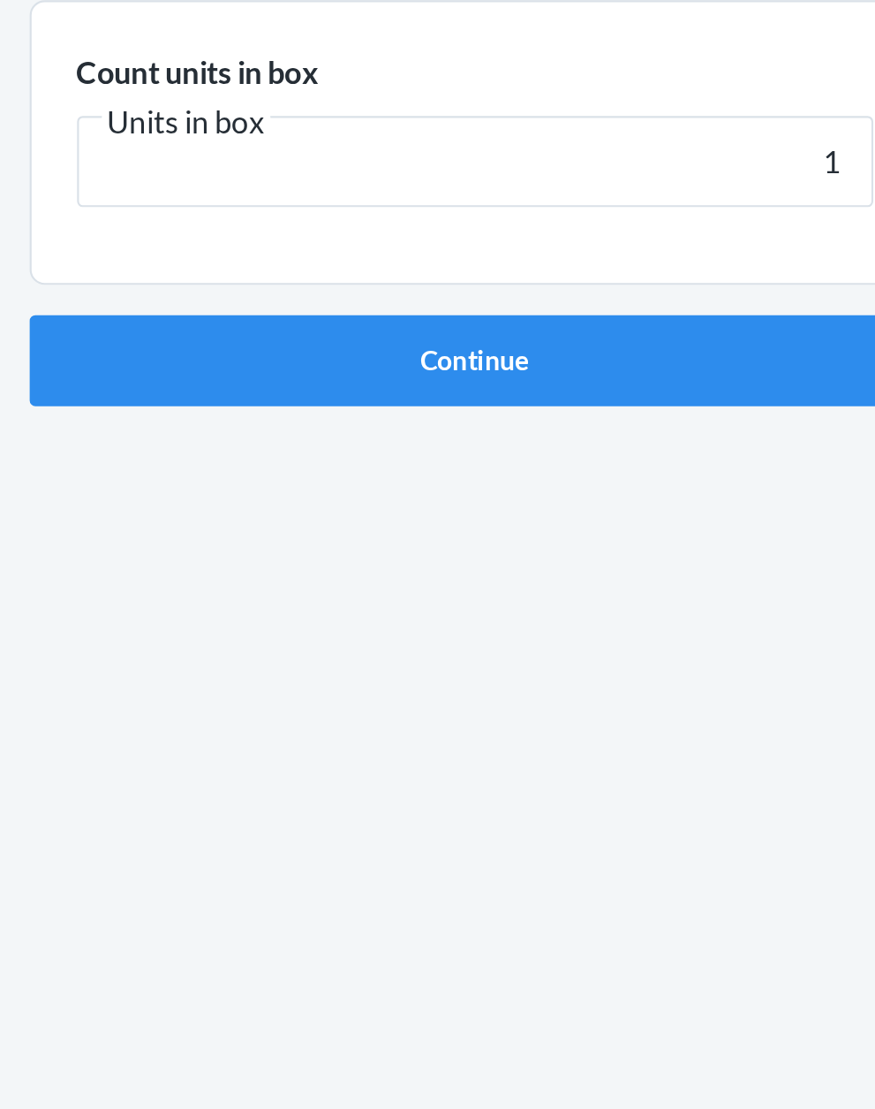
click button "Continue" at bounding box center [438, 374] width 415 height 42
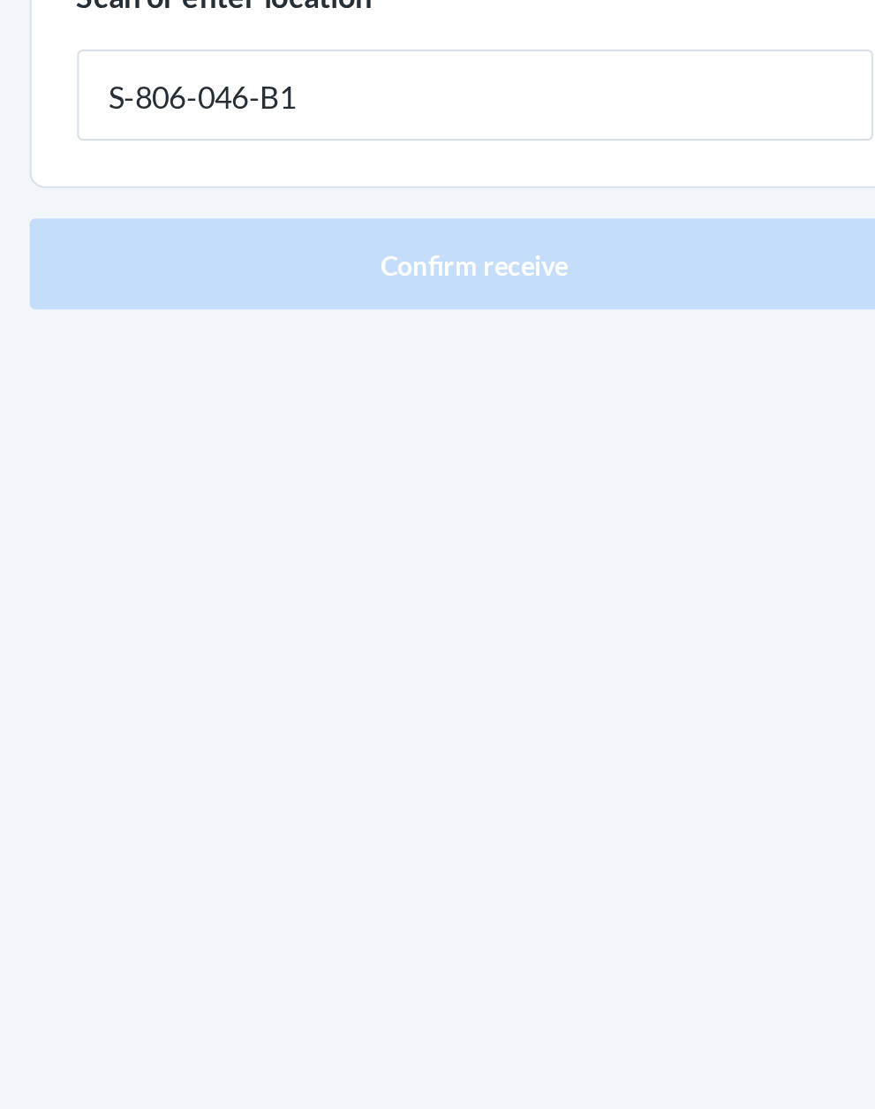
type input "S-806-046-B1"
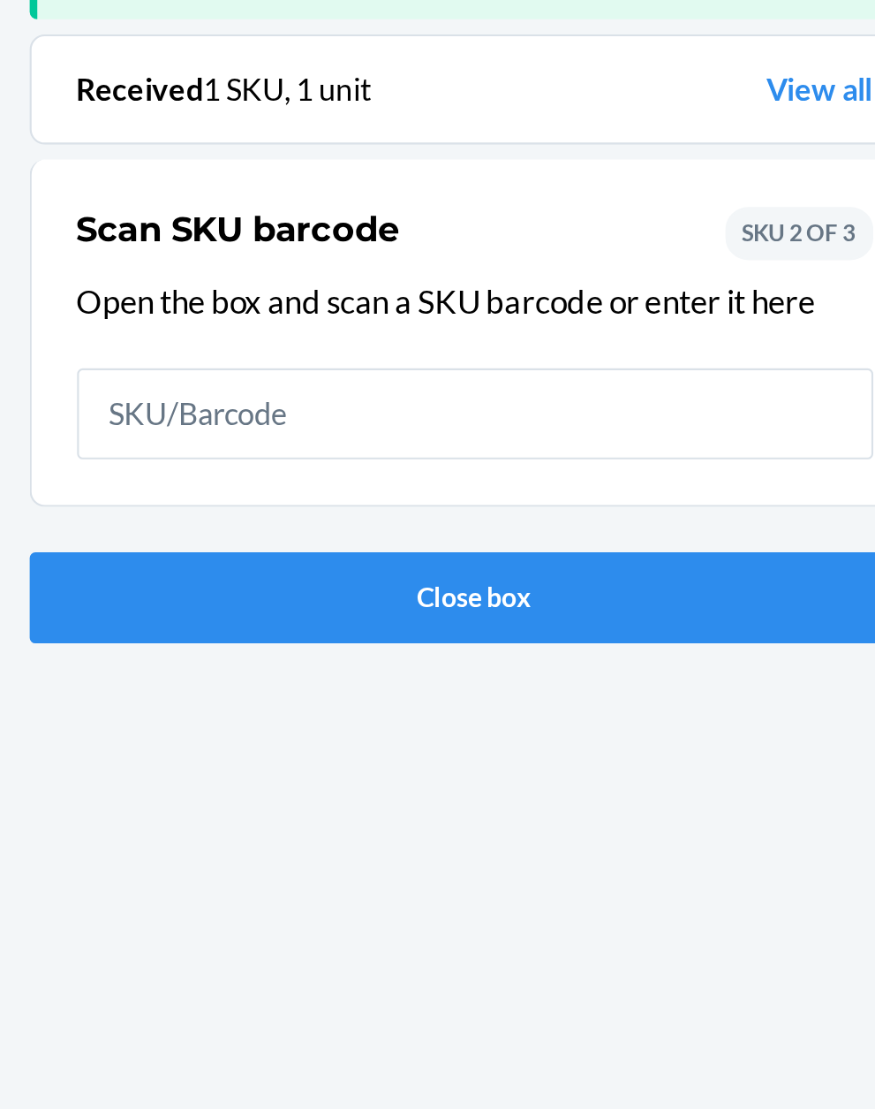
scroll to position [116, 0]
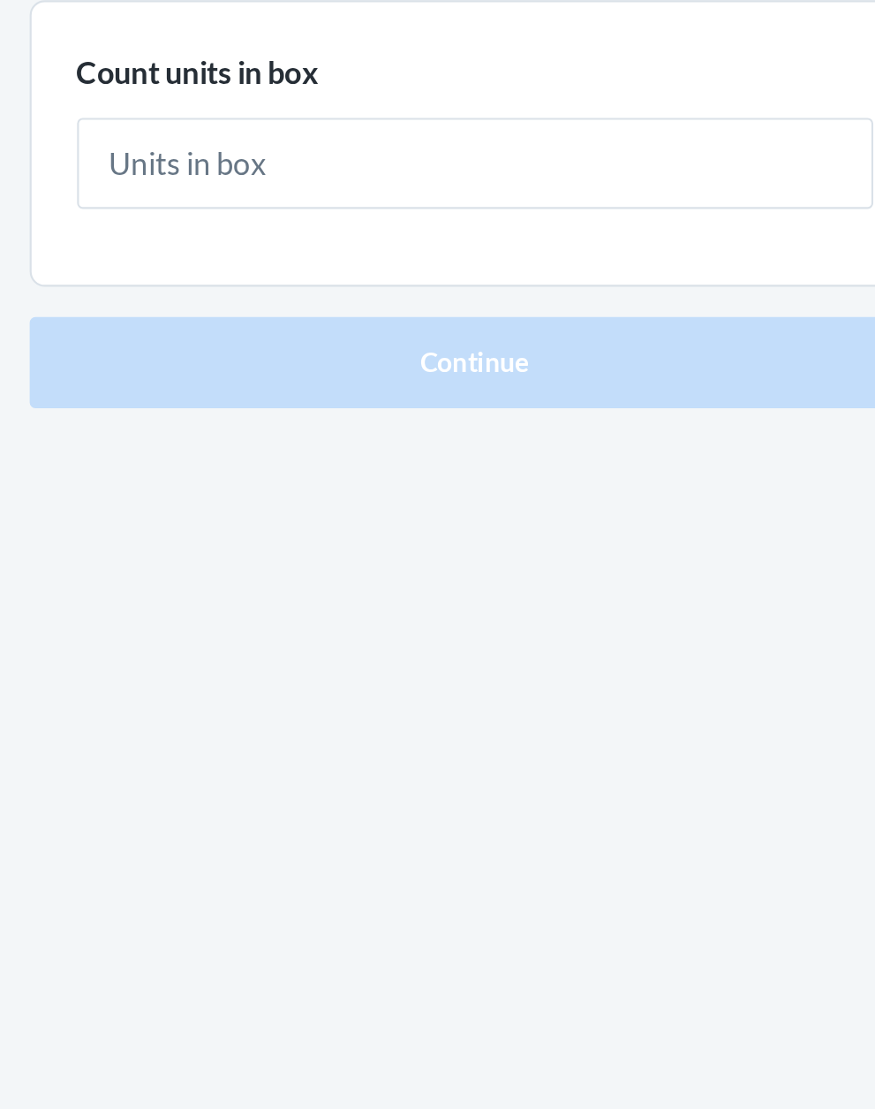
type input "4"
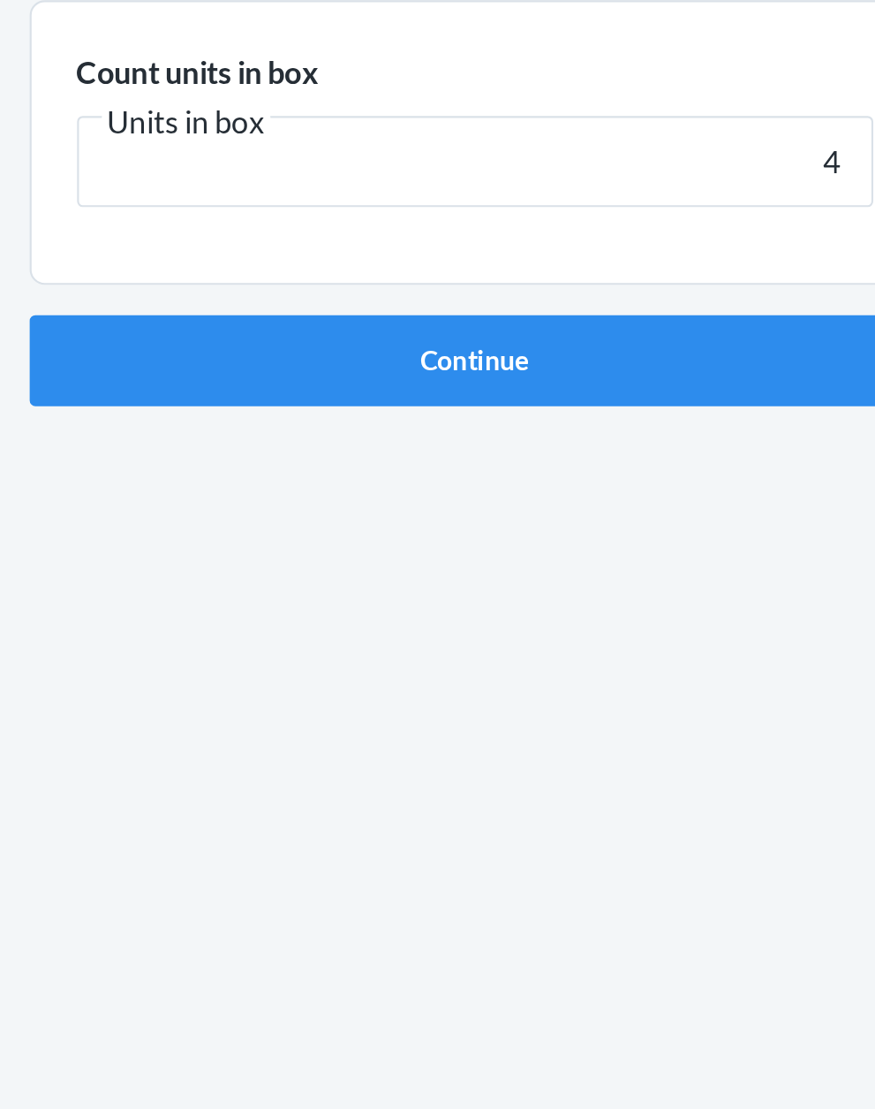
click button "Continue" at bounding box center [438, 374] width 415 height 42
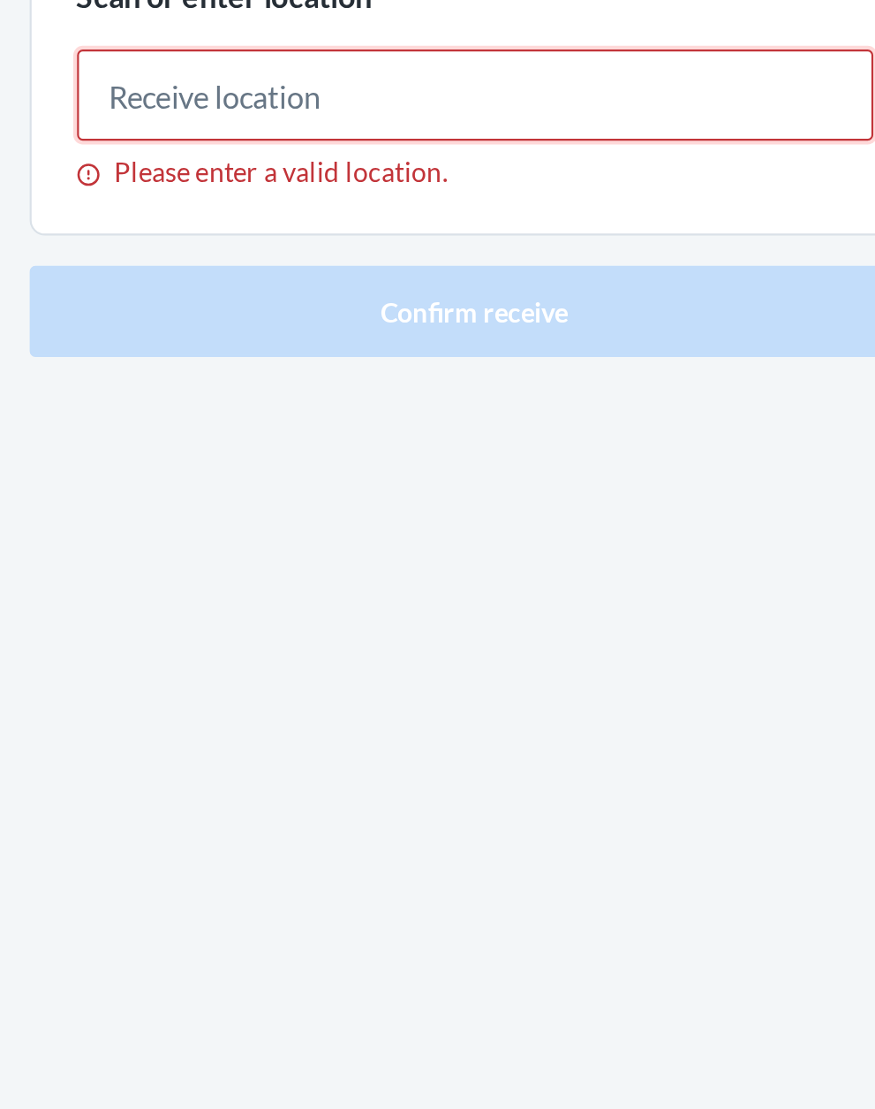
click at [308, 246] on input "Please enter a valid location." at bounding box center [438, 251] width 371 height 42
type input "197621376789"
type input "S-806-041-A1"
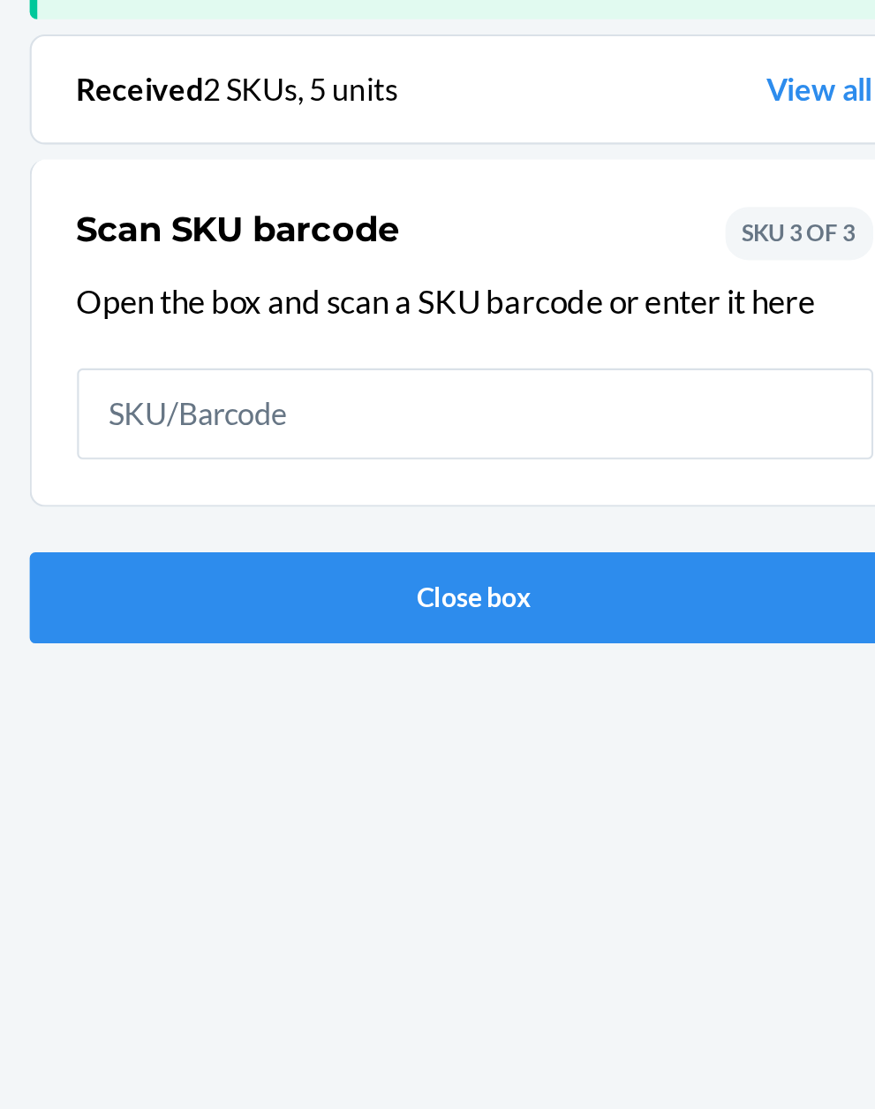
scroll to position [116, 0]
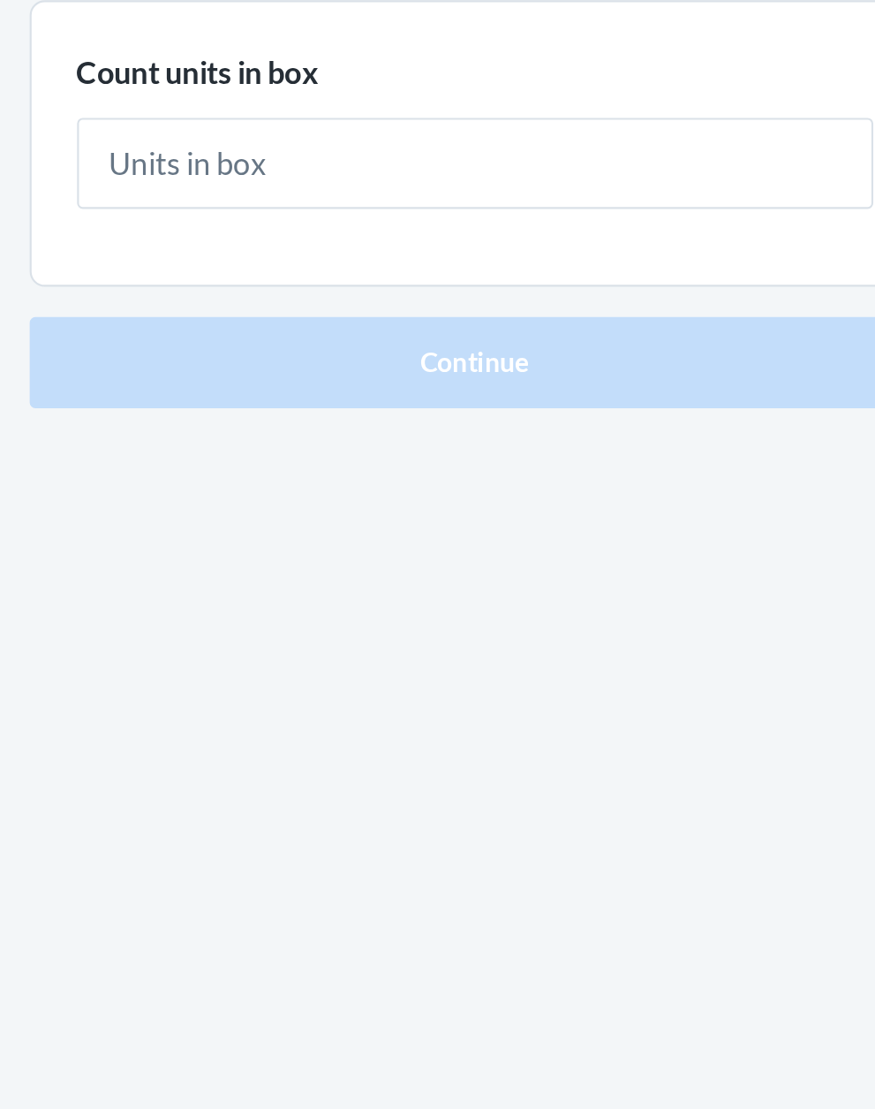
type input "2"
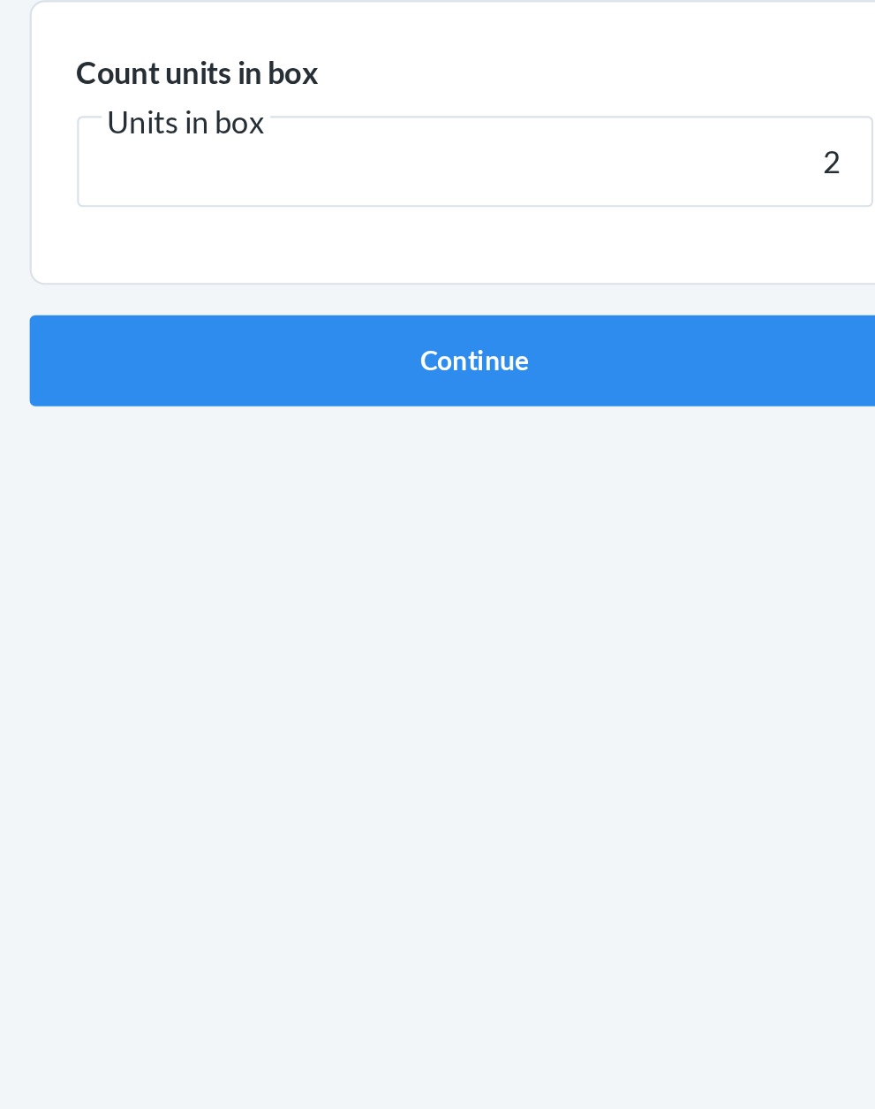
click button "Continue" at bounding box center [438, 374] width 415 height 42
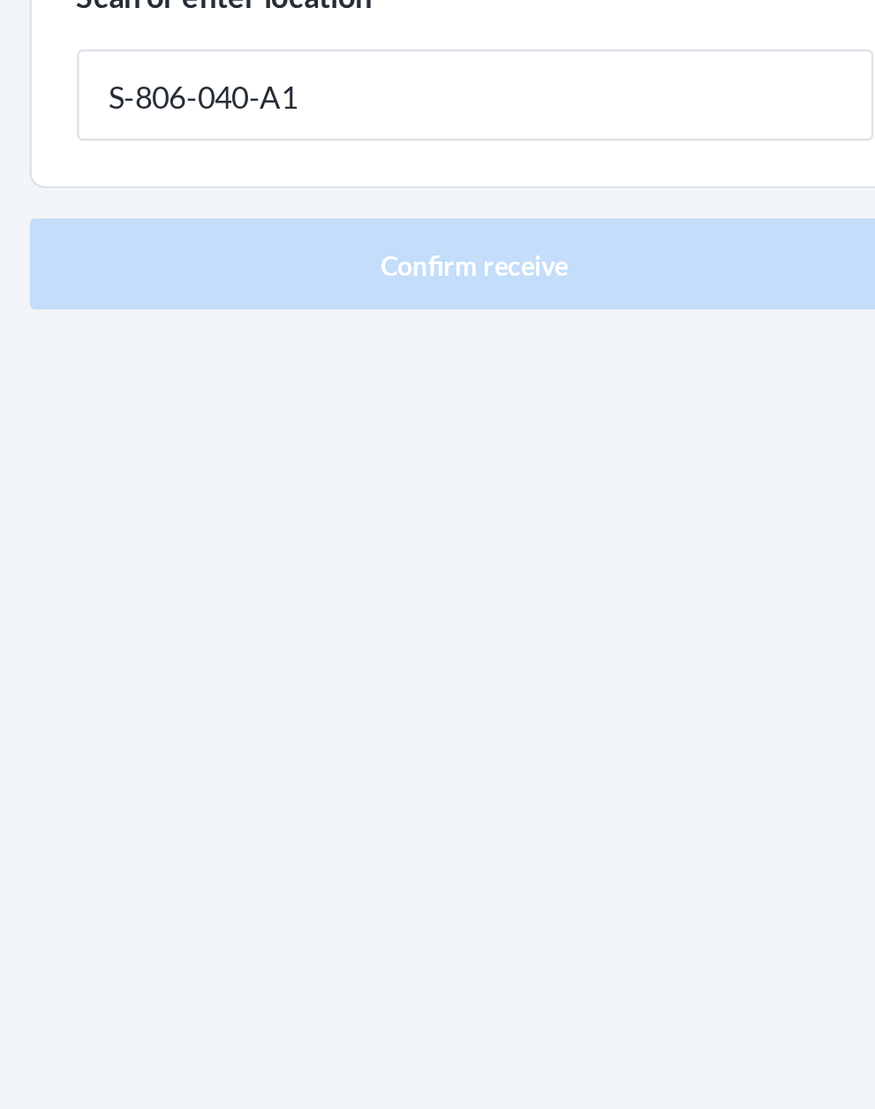
type input "S-806-040-A1"
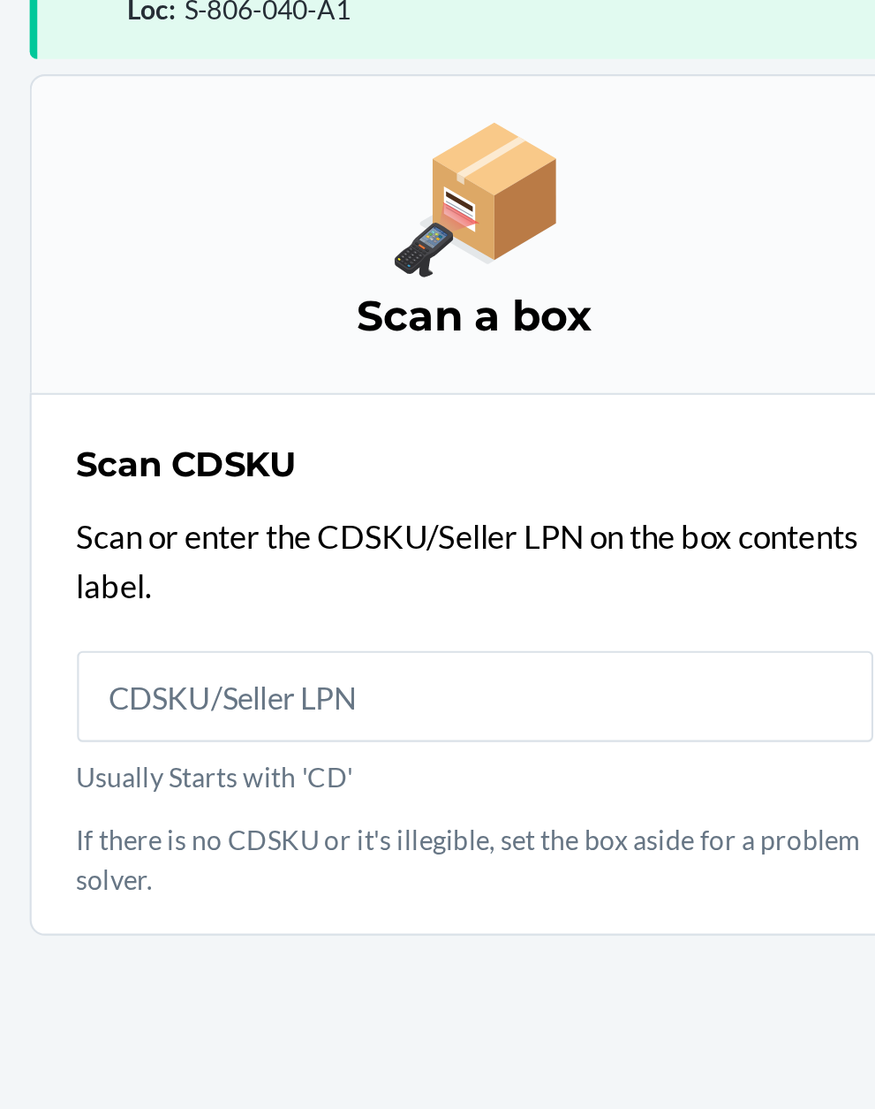
scroll to position [134, 0]
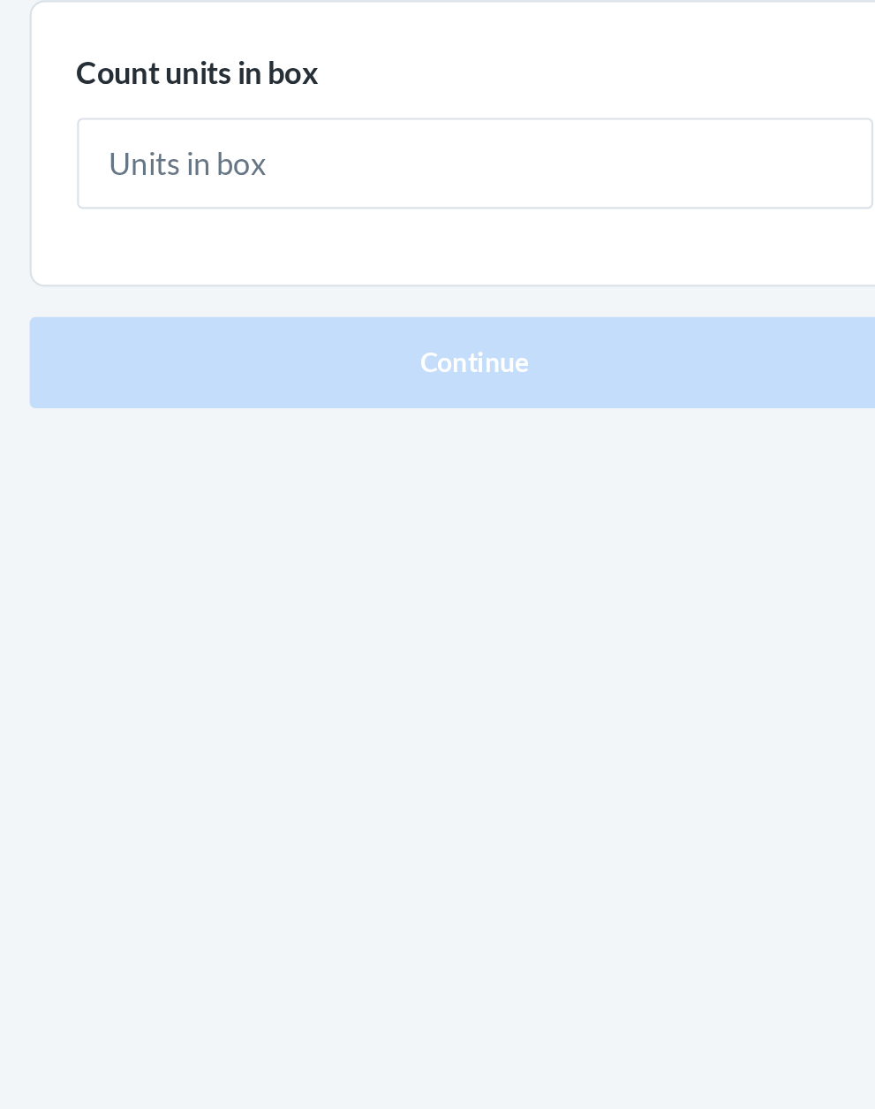
type input "2"
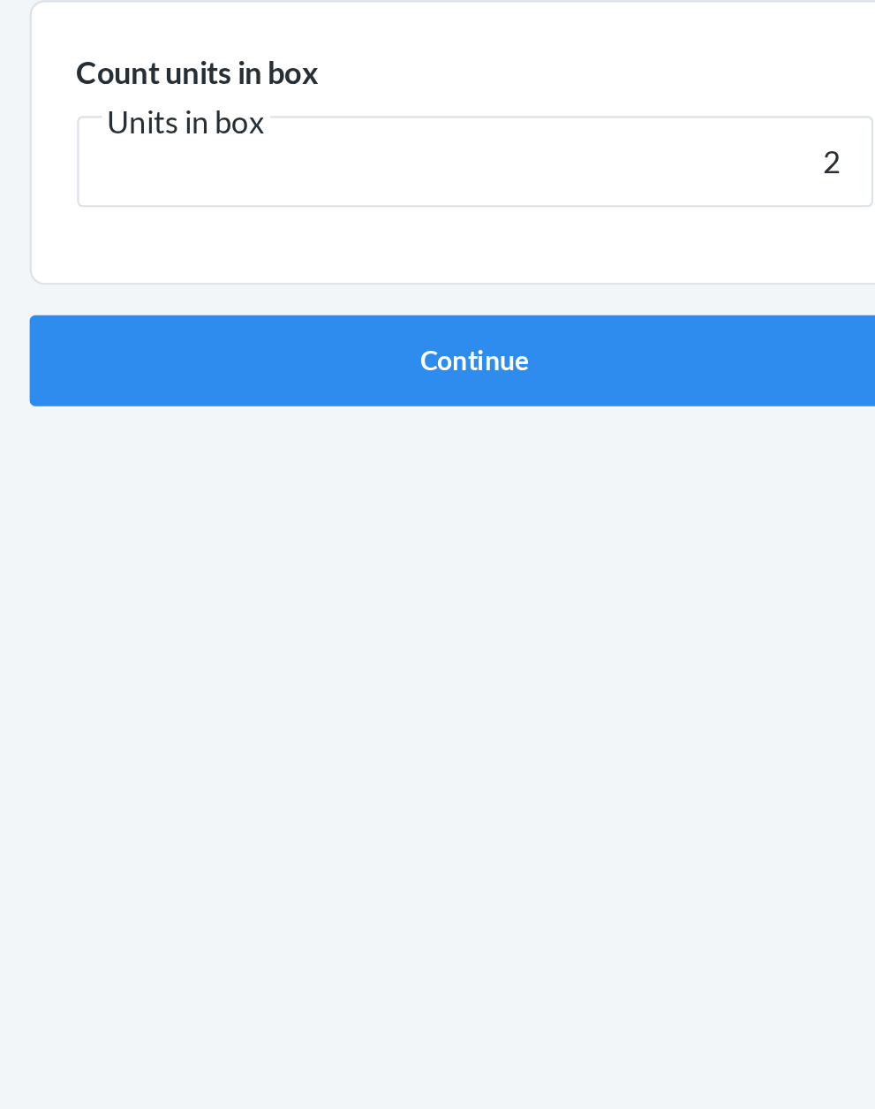
click button "Continue" at bounding box center [438, 374] width 415 height 42
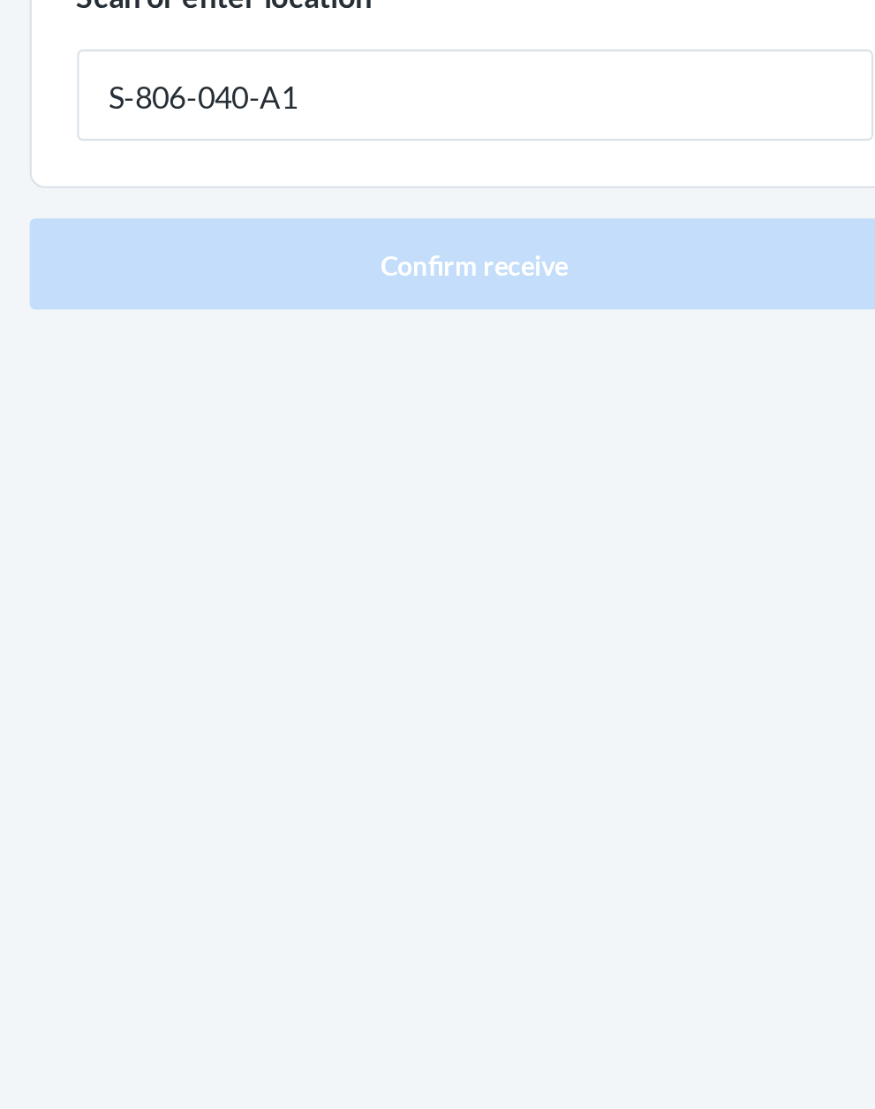
type input "S-806-040-A1"
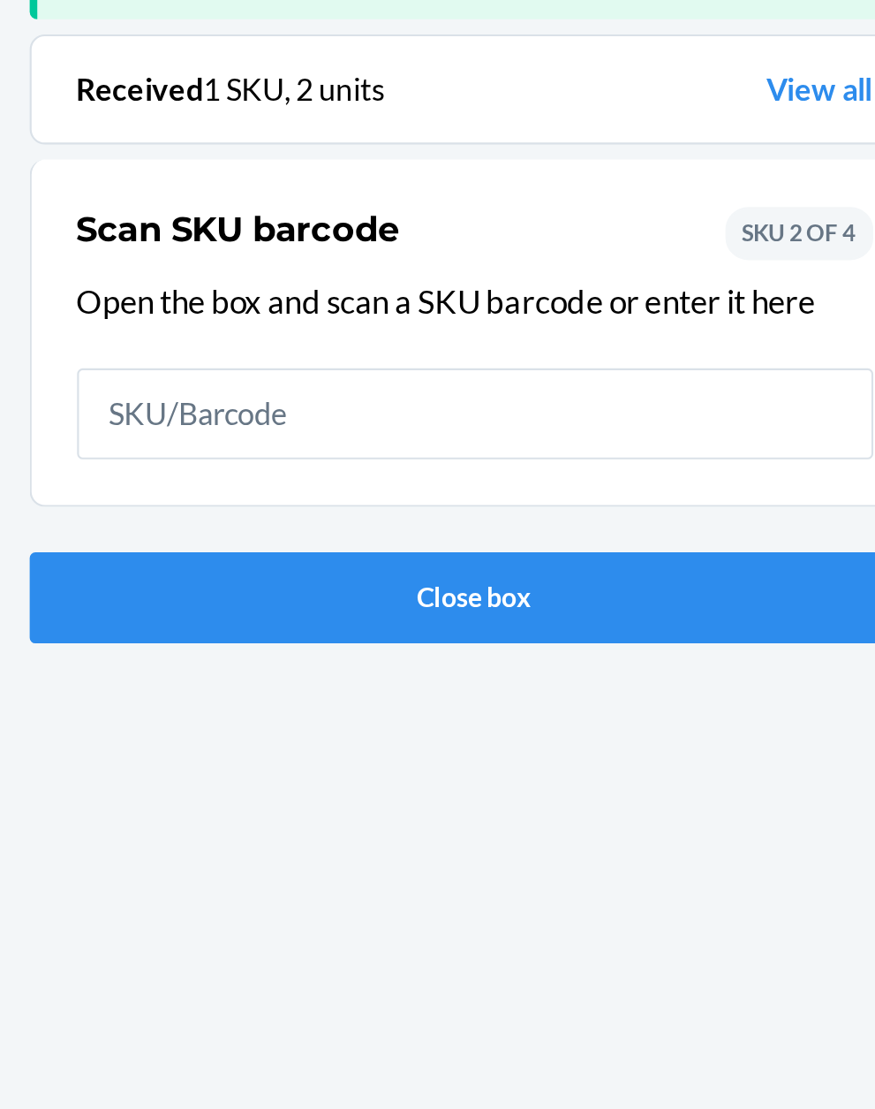
scroll to position [116, 0]
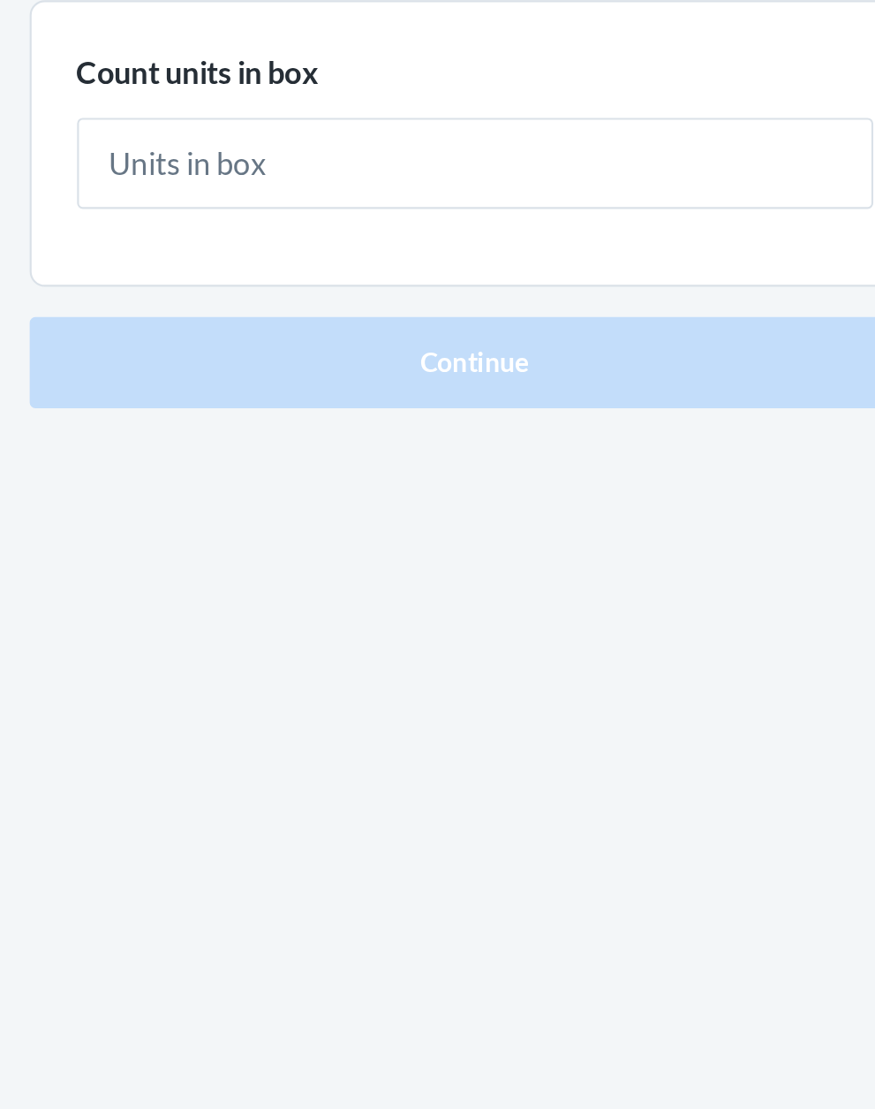
type input "1"
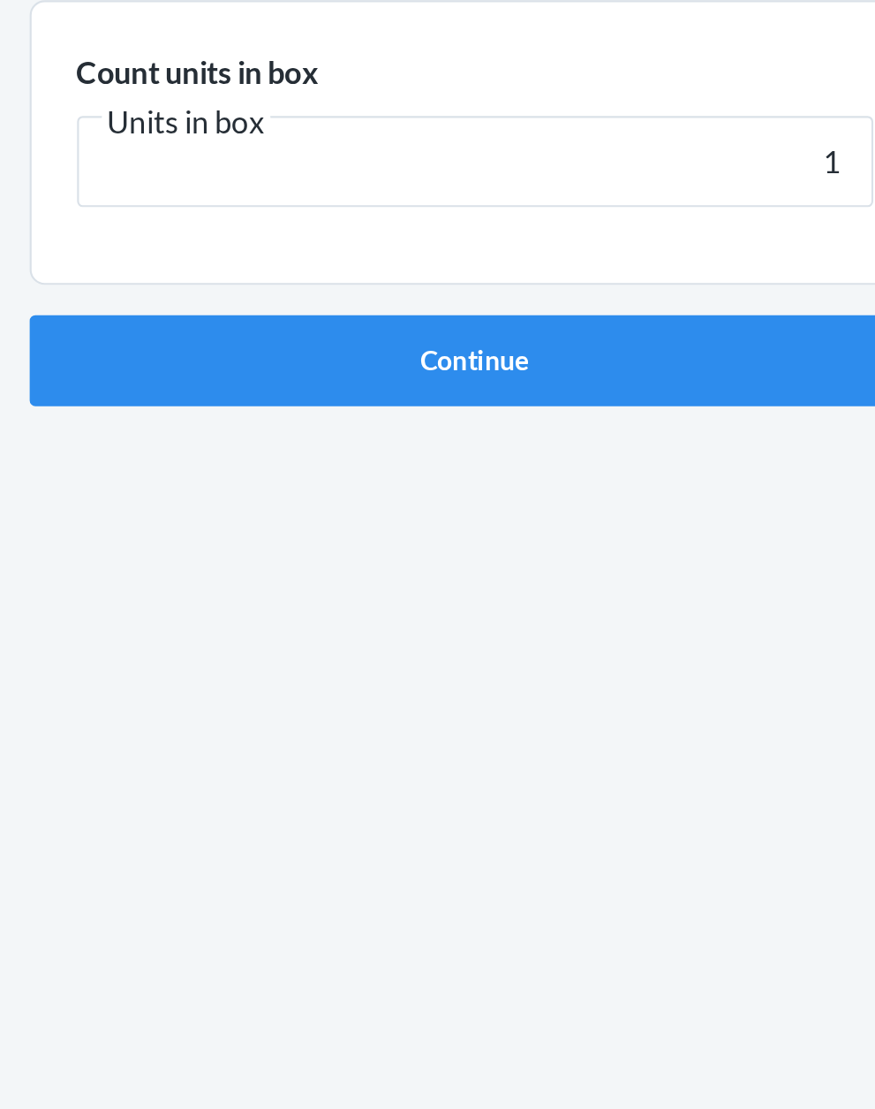
click button "Continue" at bounding box center [438, 374] width 415 height 42
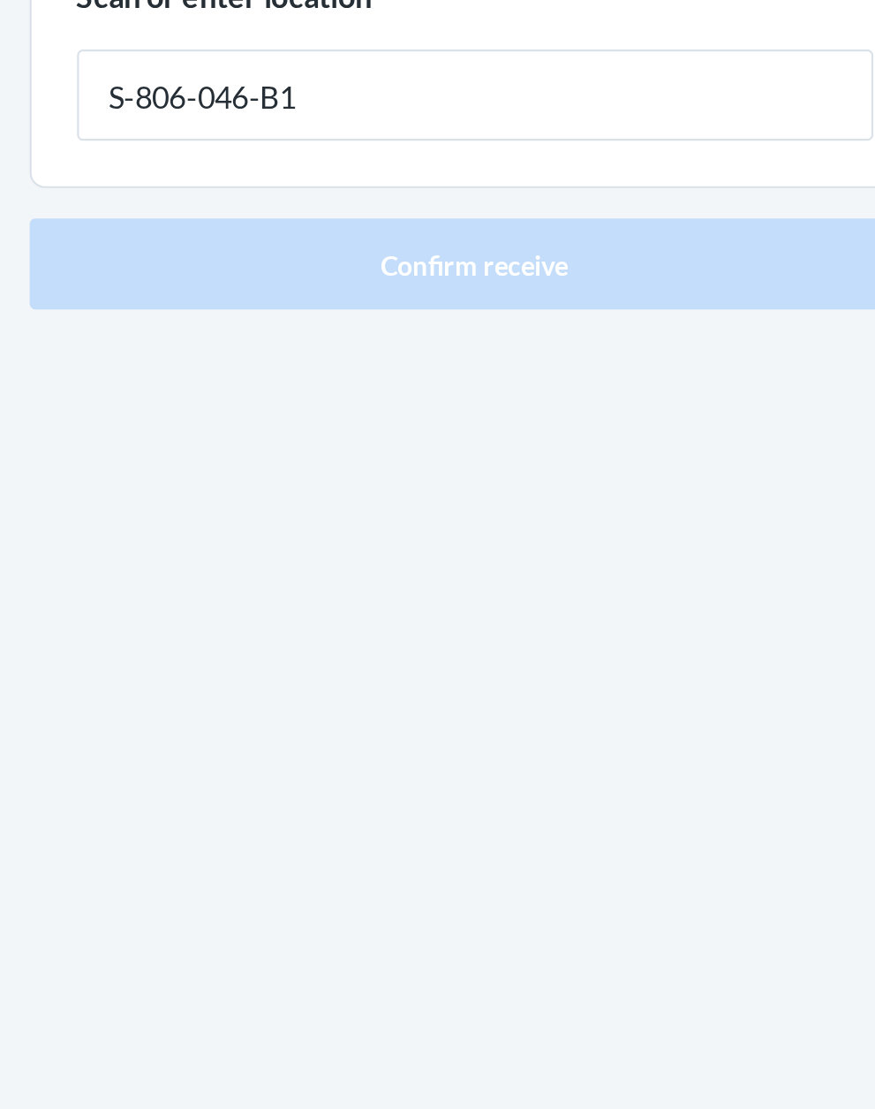
type input "S-806-046-B1"
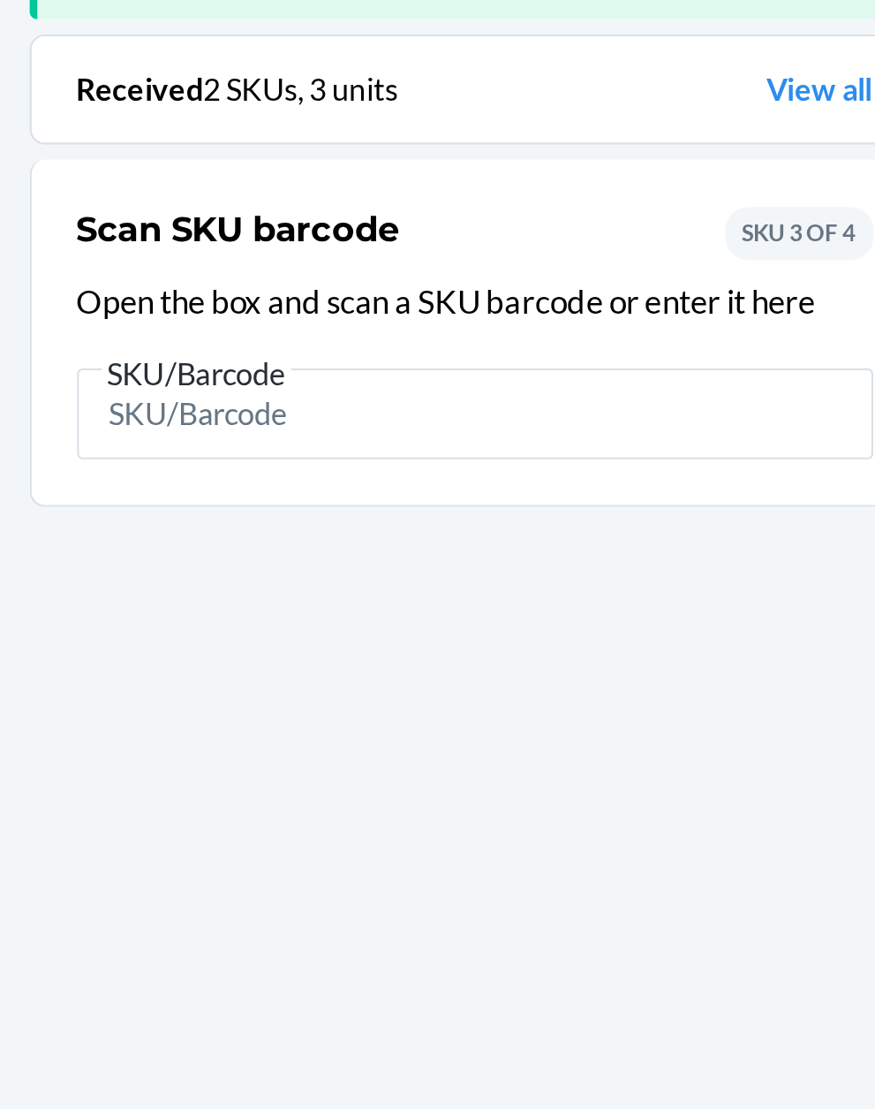
scroll to position [116, 0]
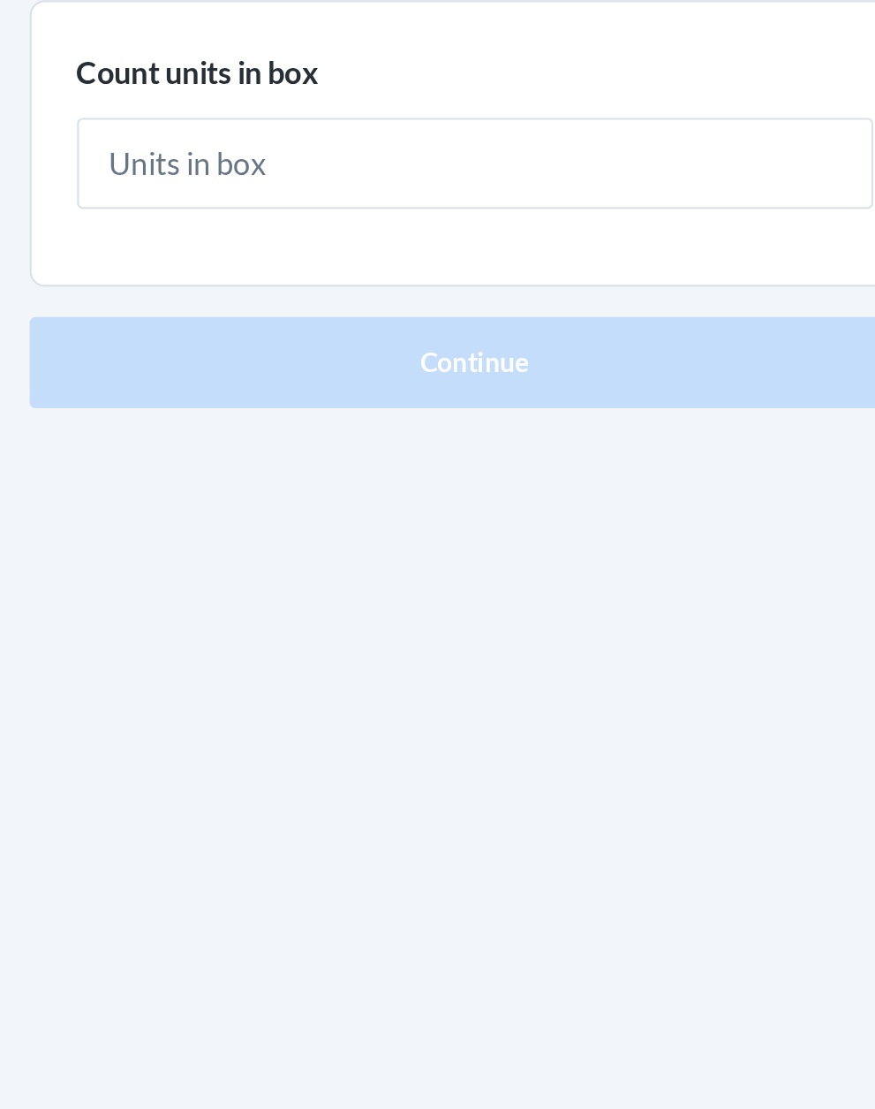
type input "1"
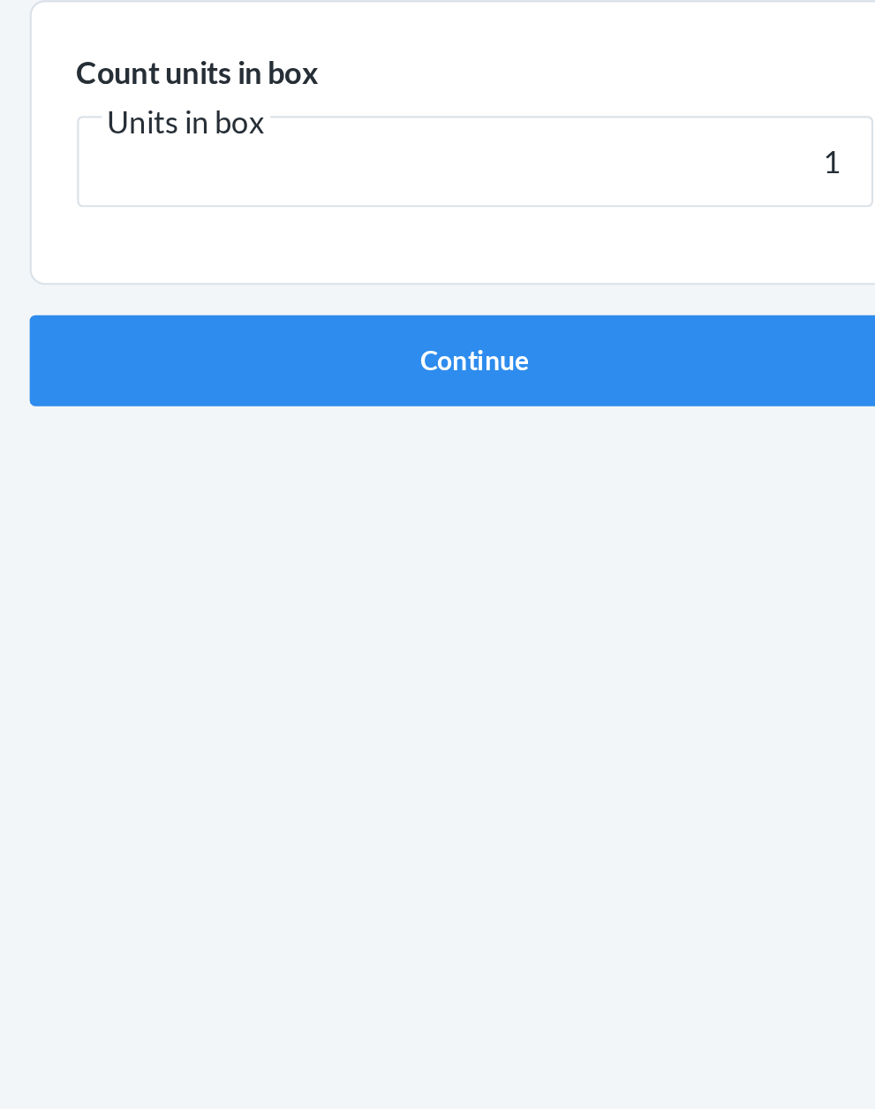
click button "Continue" at bounding box center [438, 374] width 415 height 42
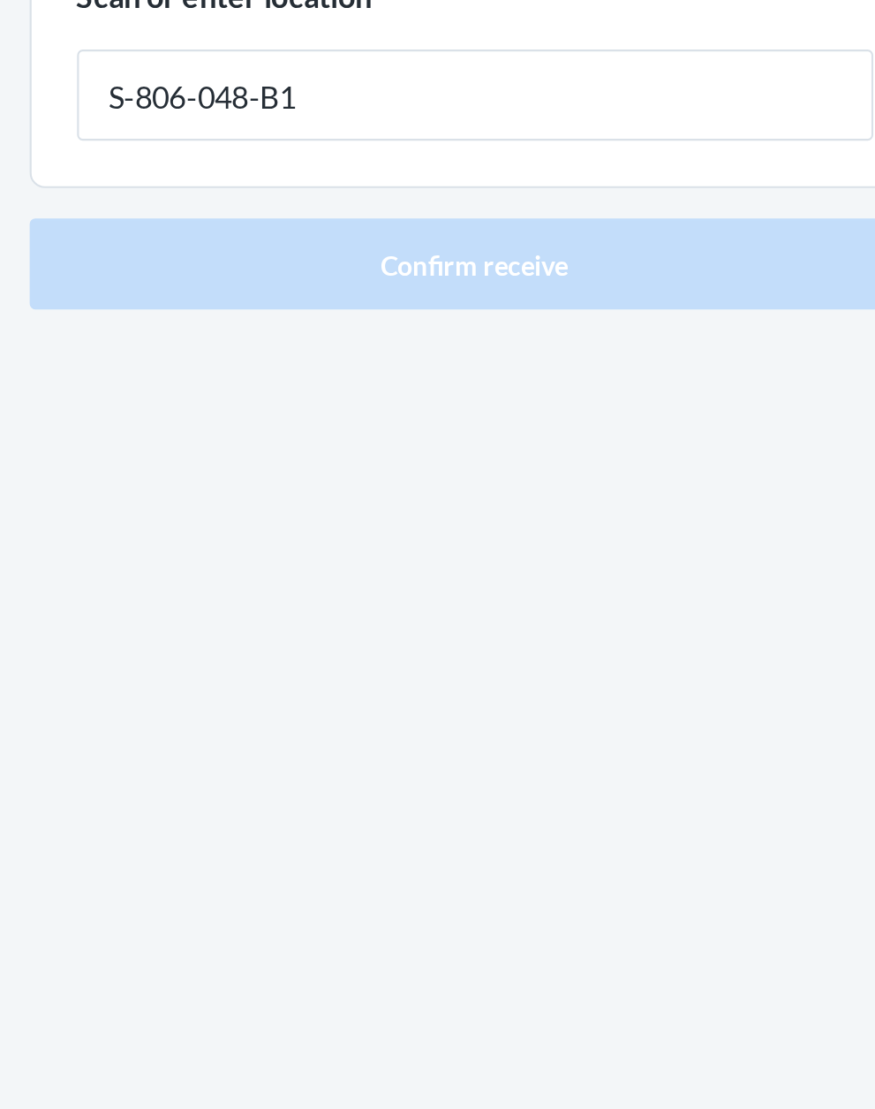
type input "S-806-048-B1"
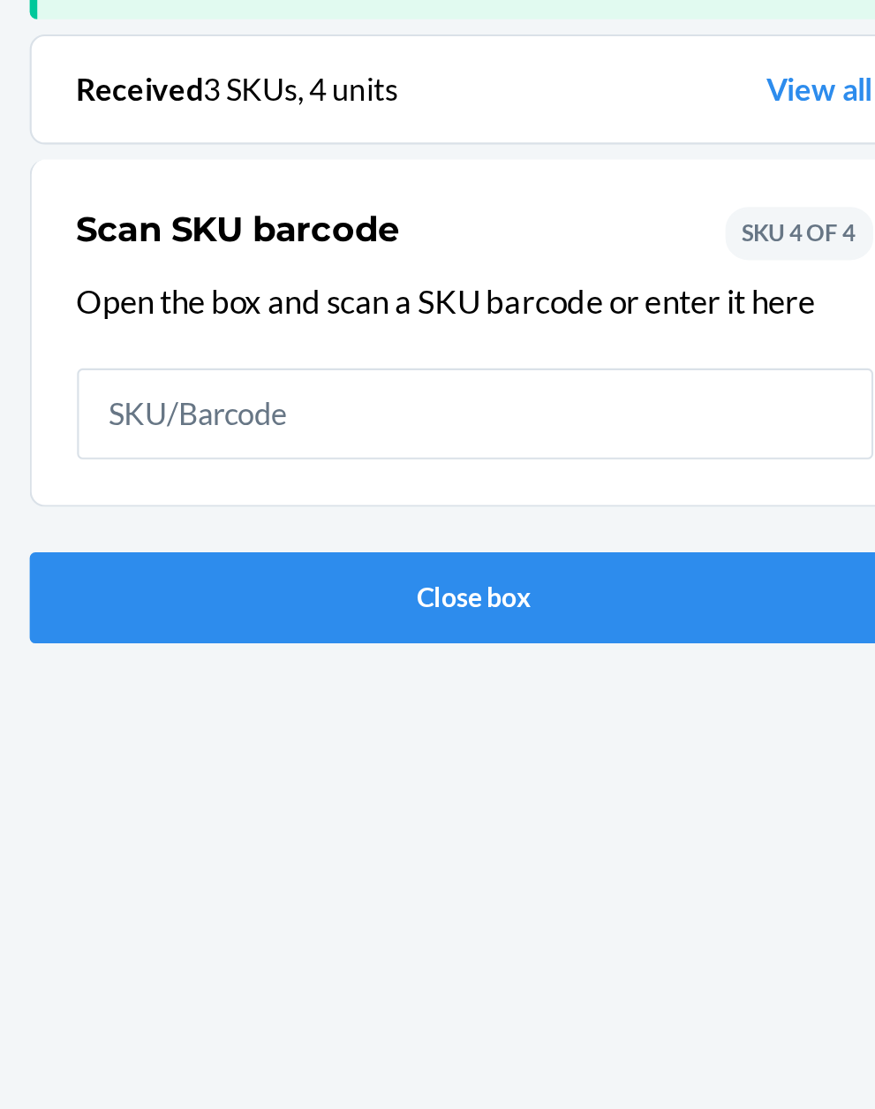
scroll to position [116, 0]
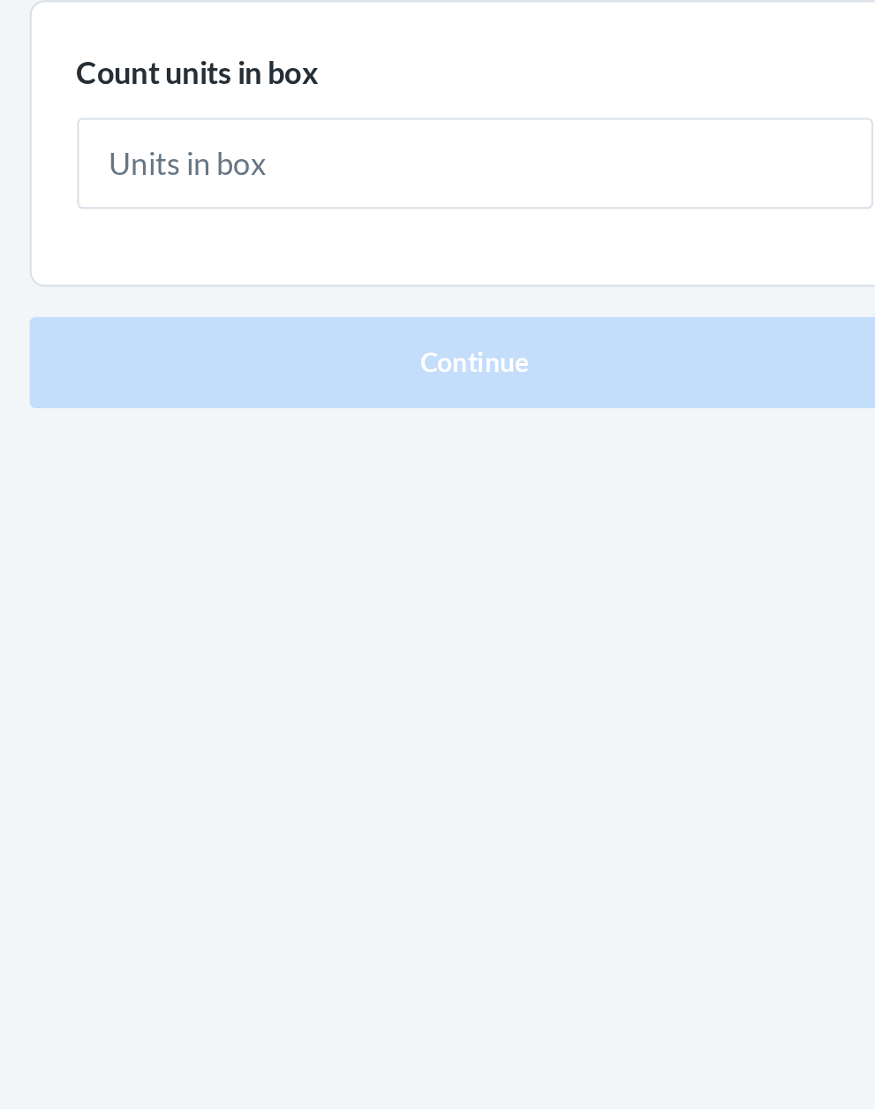
type input "1"
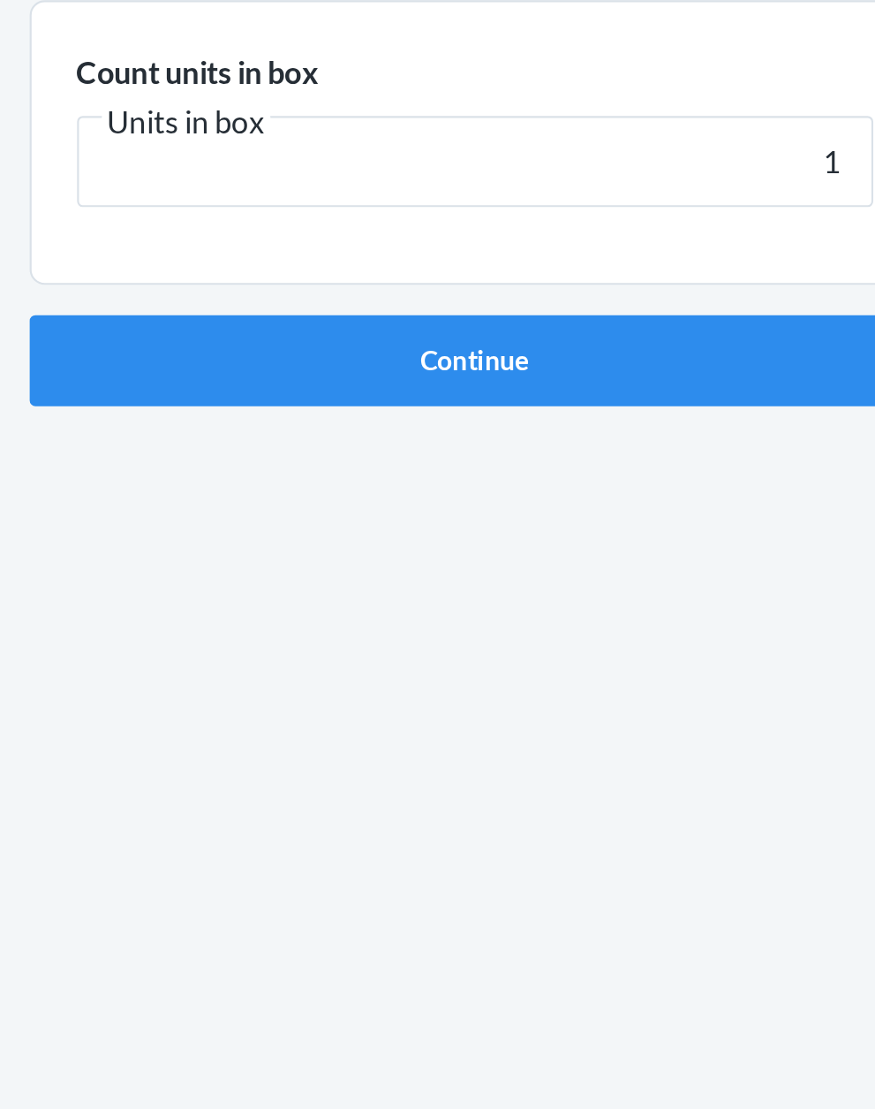
click button "Continue" at bounding box center [438, 374] width 415 height 42
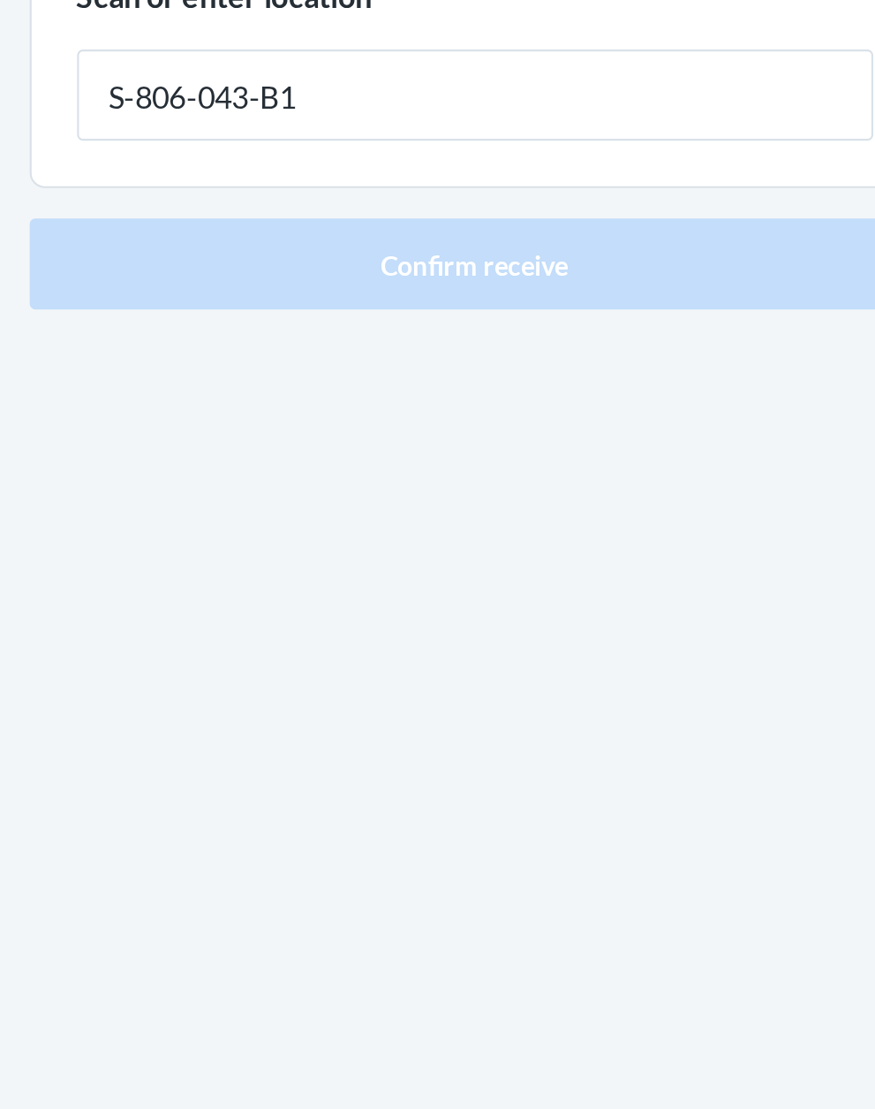
type input "S-806-043-B1"
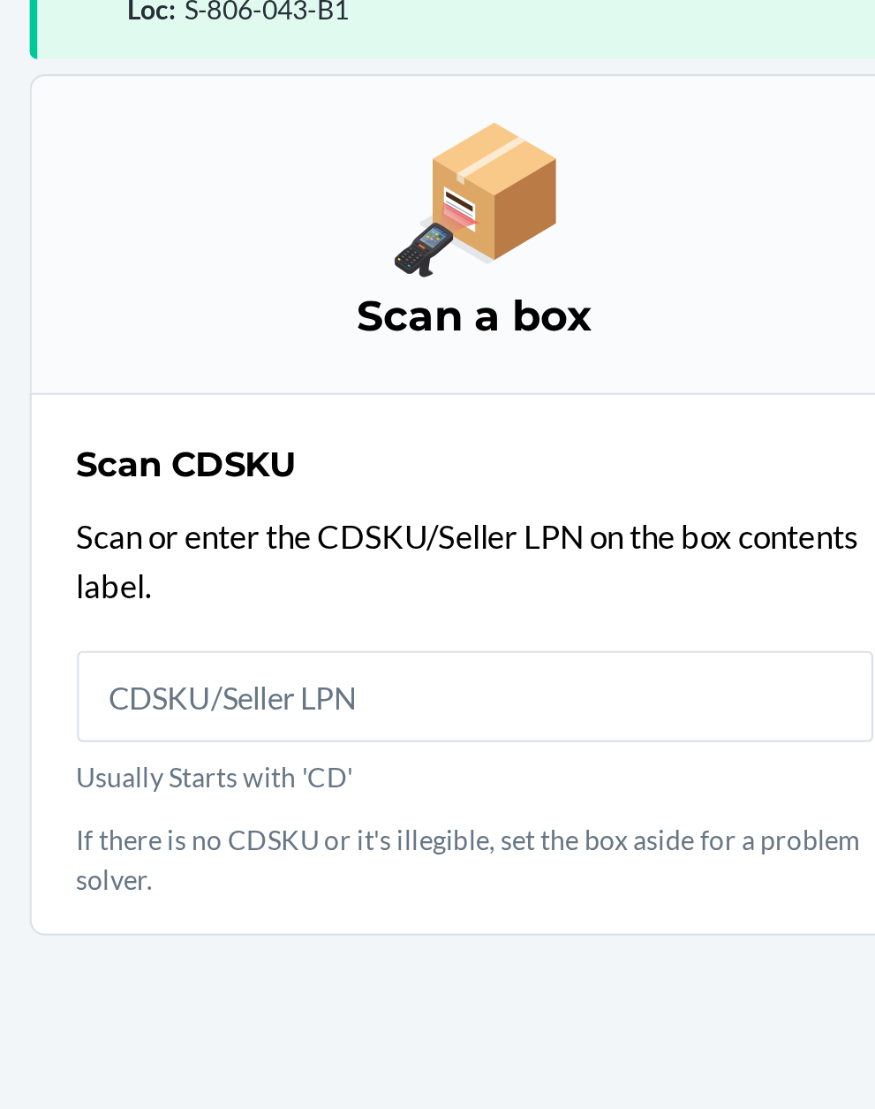
scroll to position [134, 0]
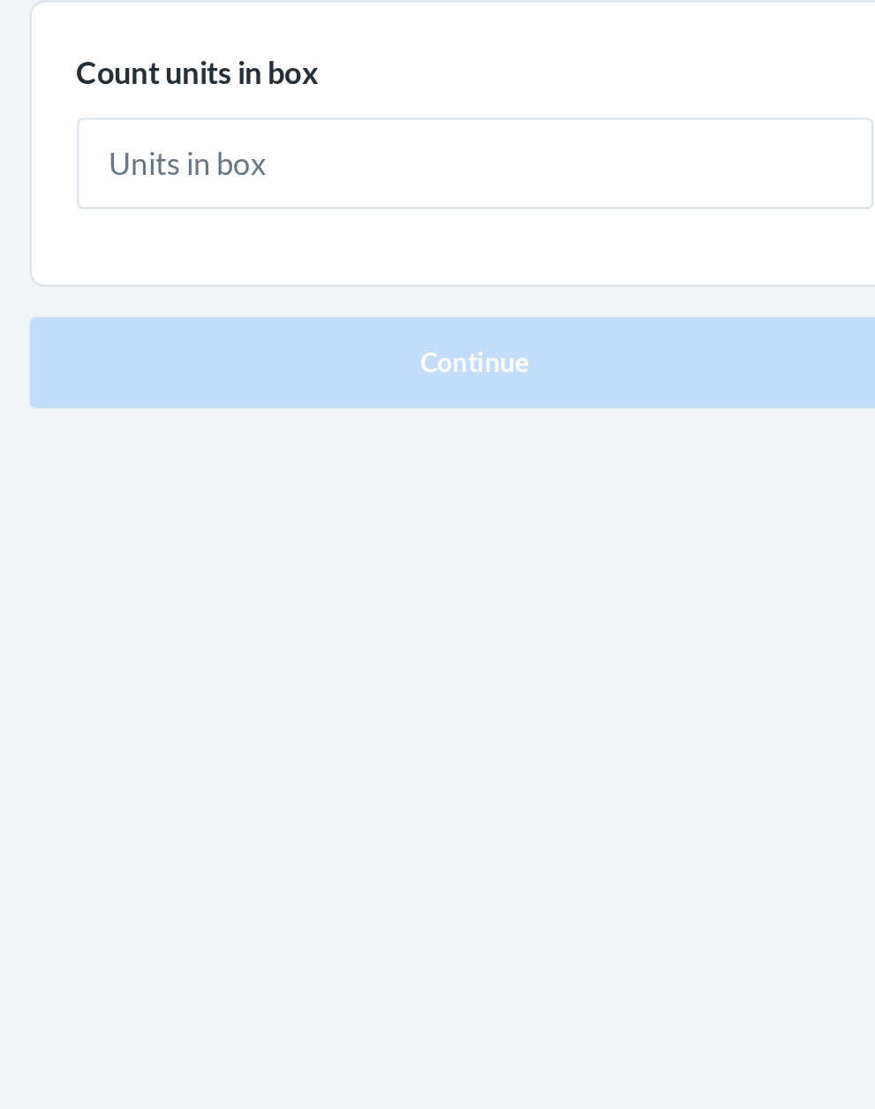
type input "1"
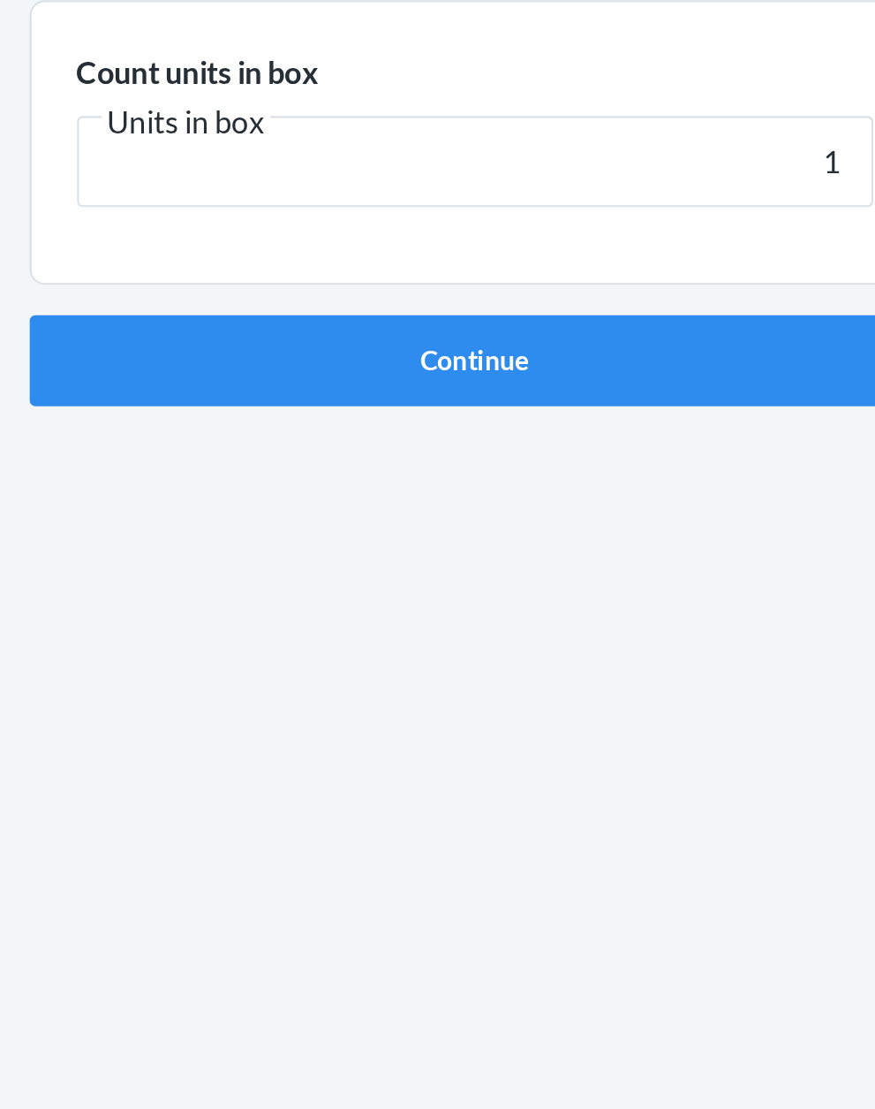
click button "Continue" at bounding box center [438, 374] width 415 height 42
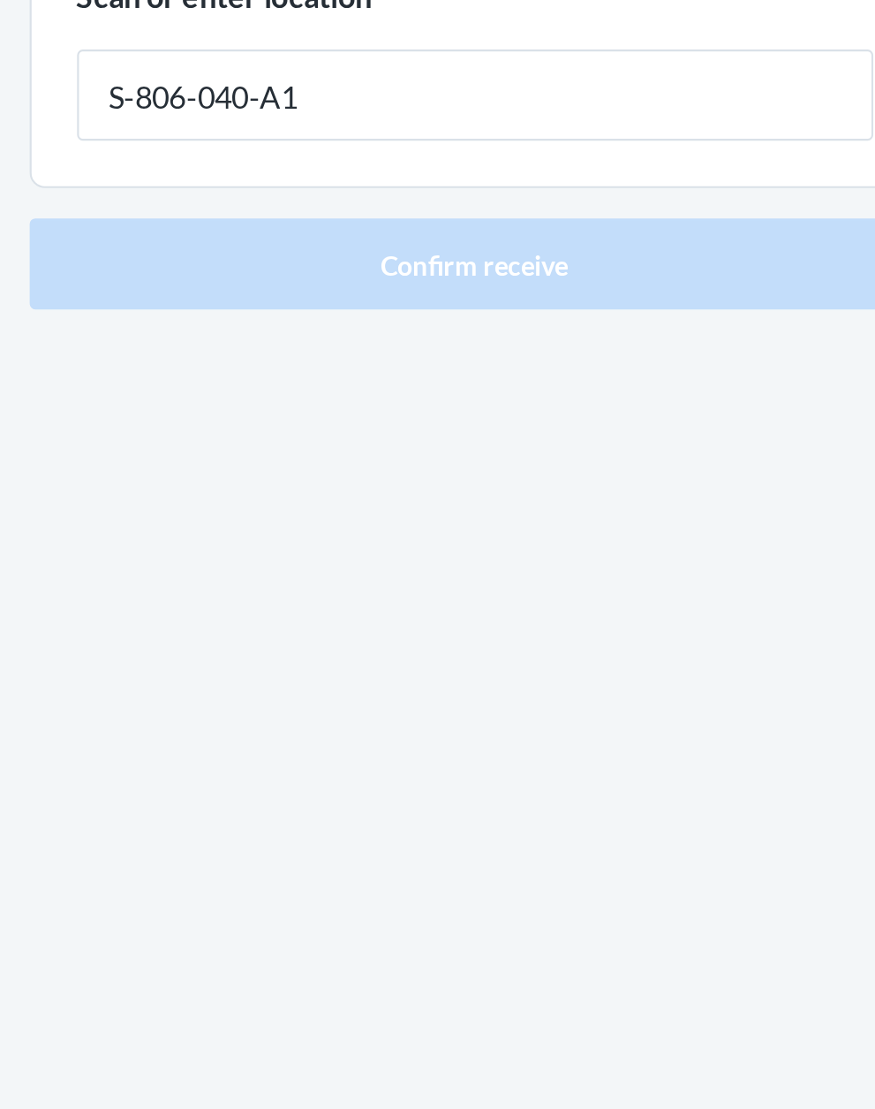
type input "S-806-040-A1"
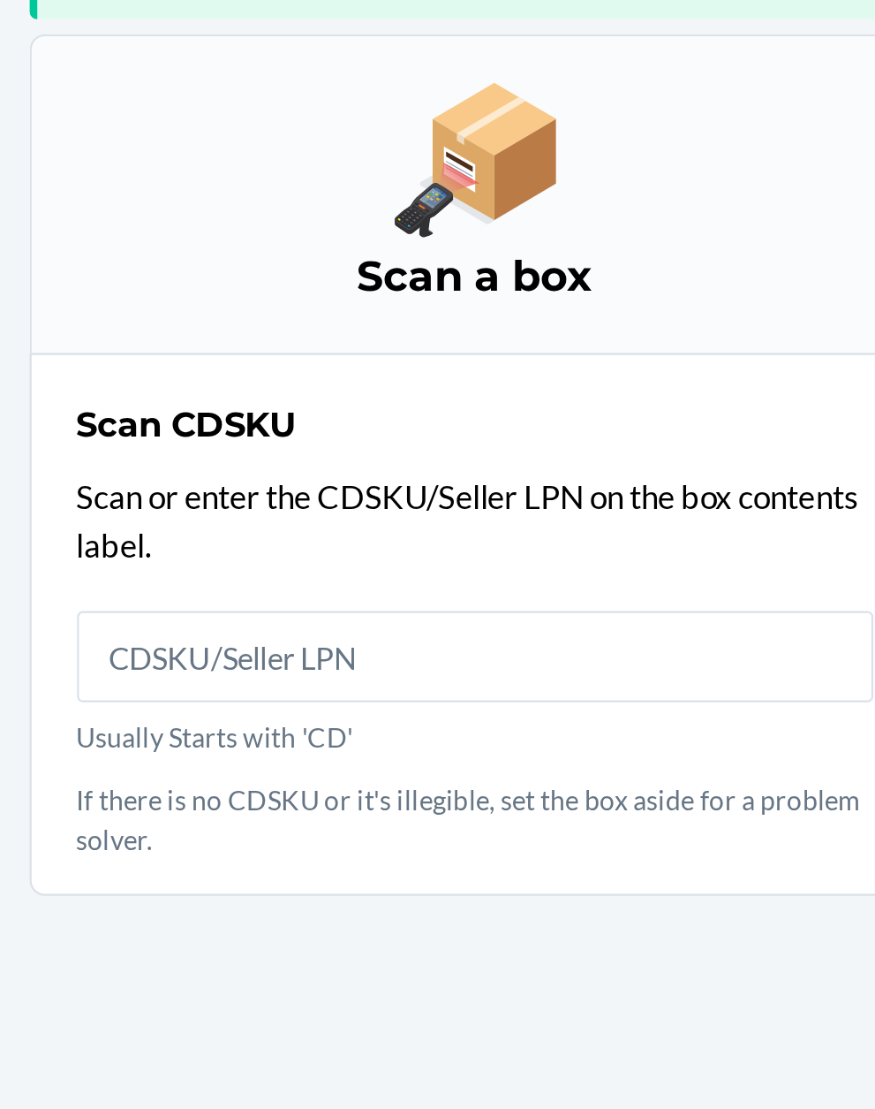
scroll to position [116, 0]
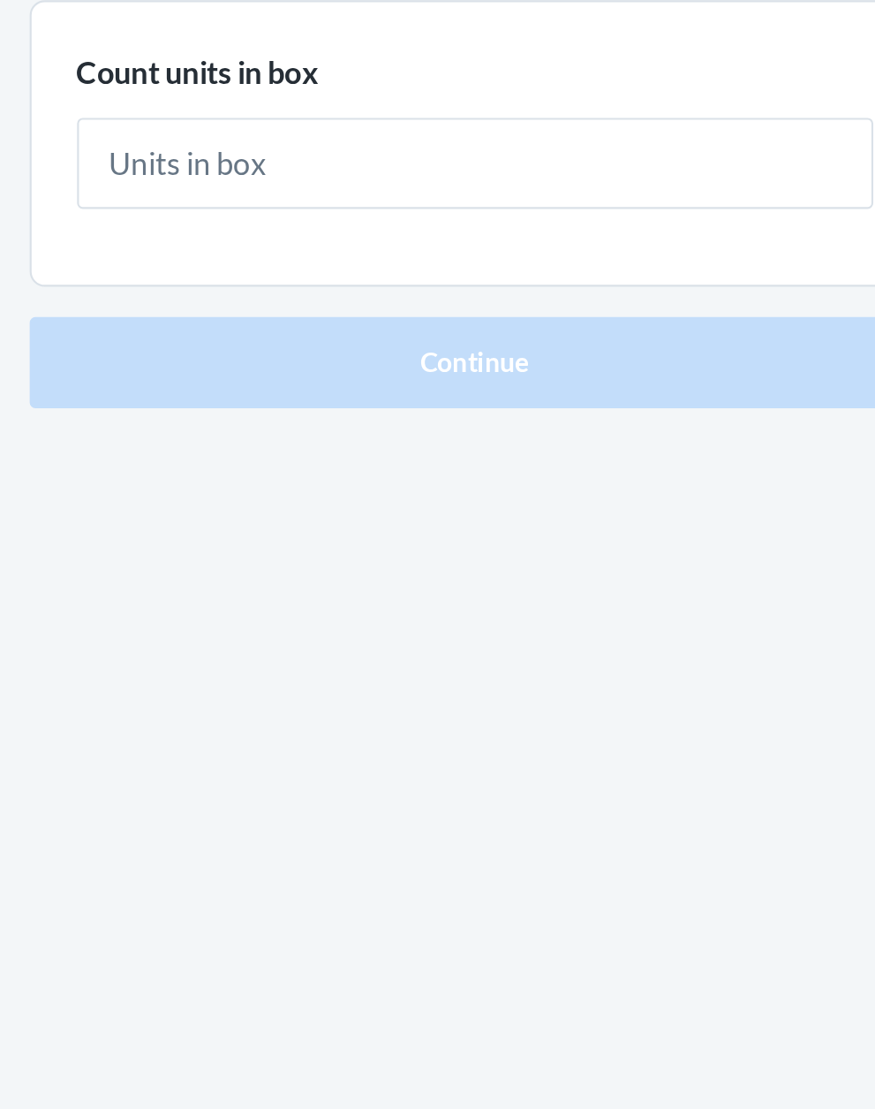
type input "1"
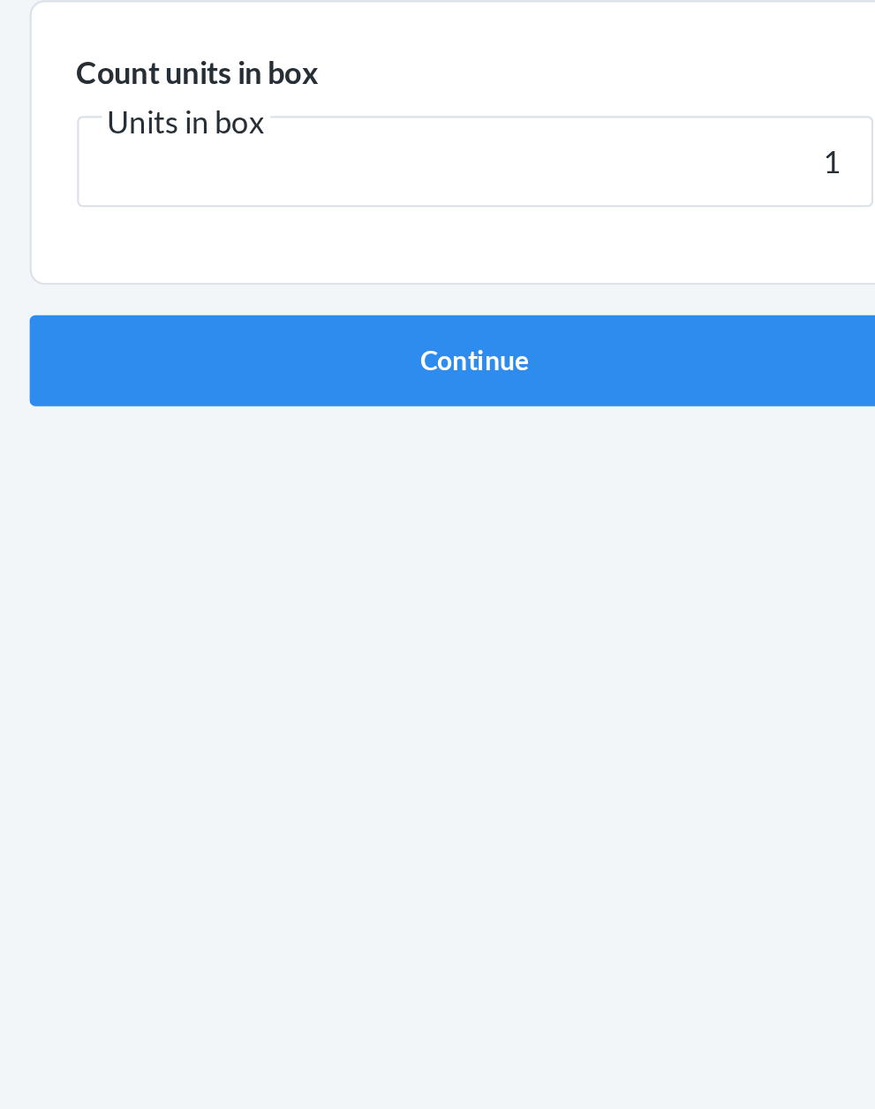
click button "Continue" at bounding box center [438, 374] width 415 height 42
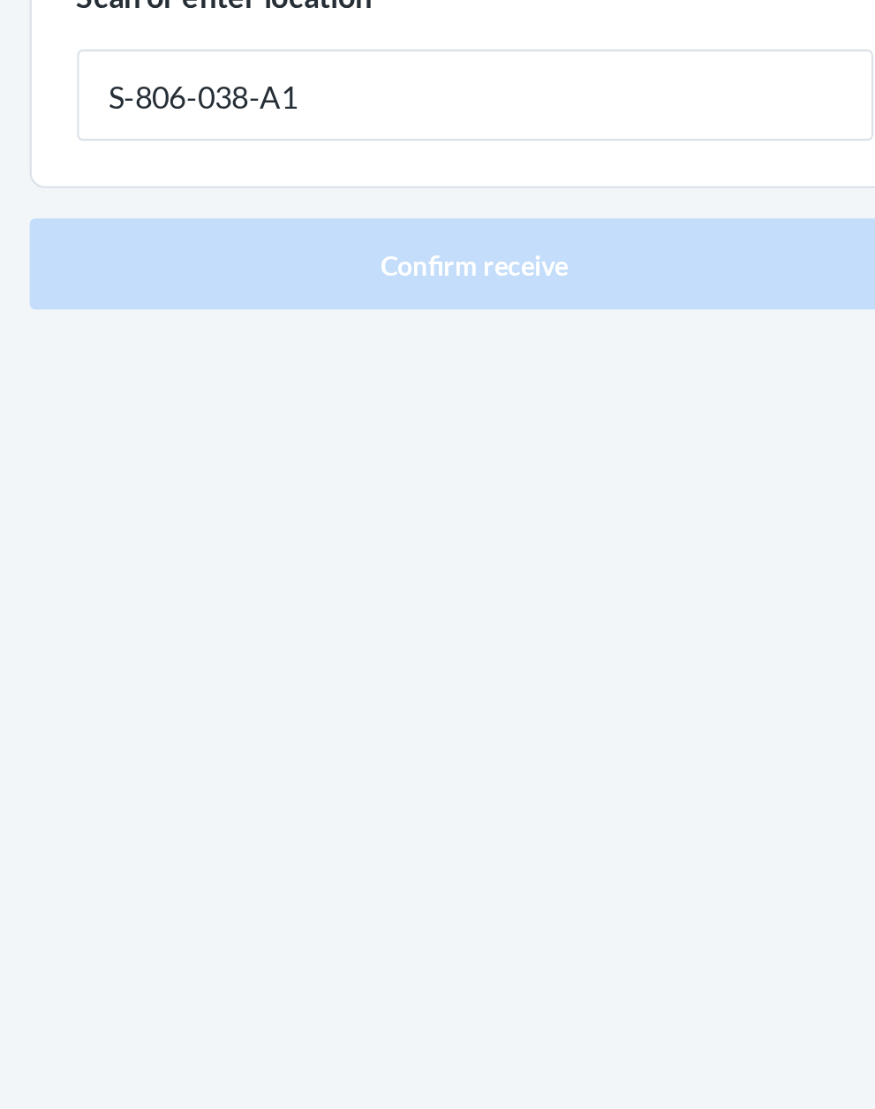
type input "S-806-038-A1"
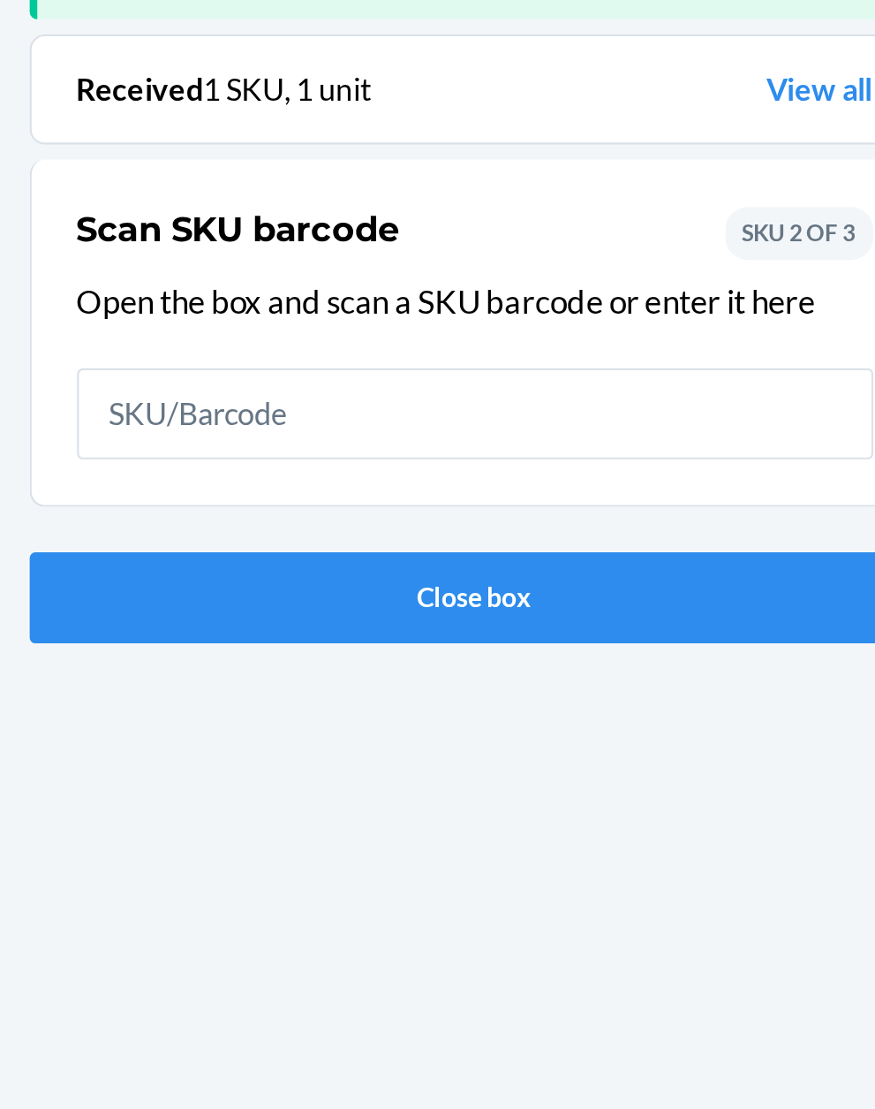
scroll to position [116, 0]
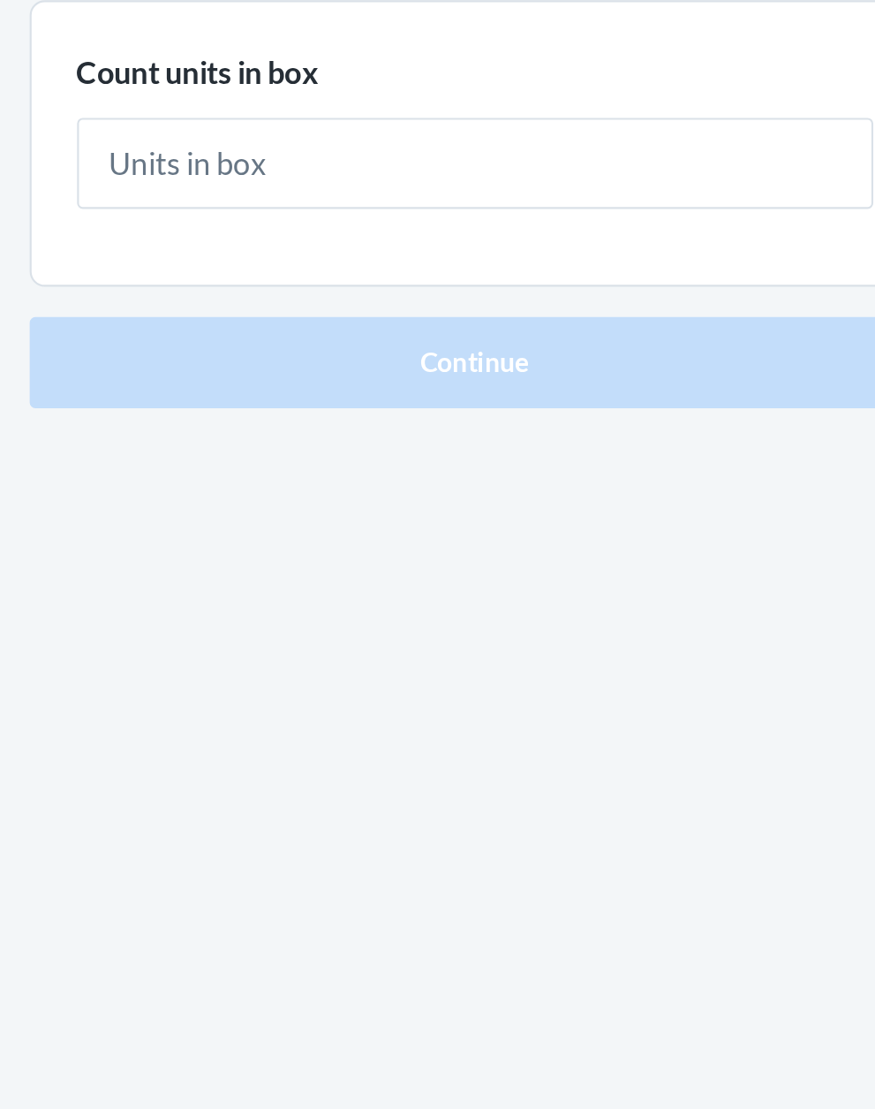
type input "1"
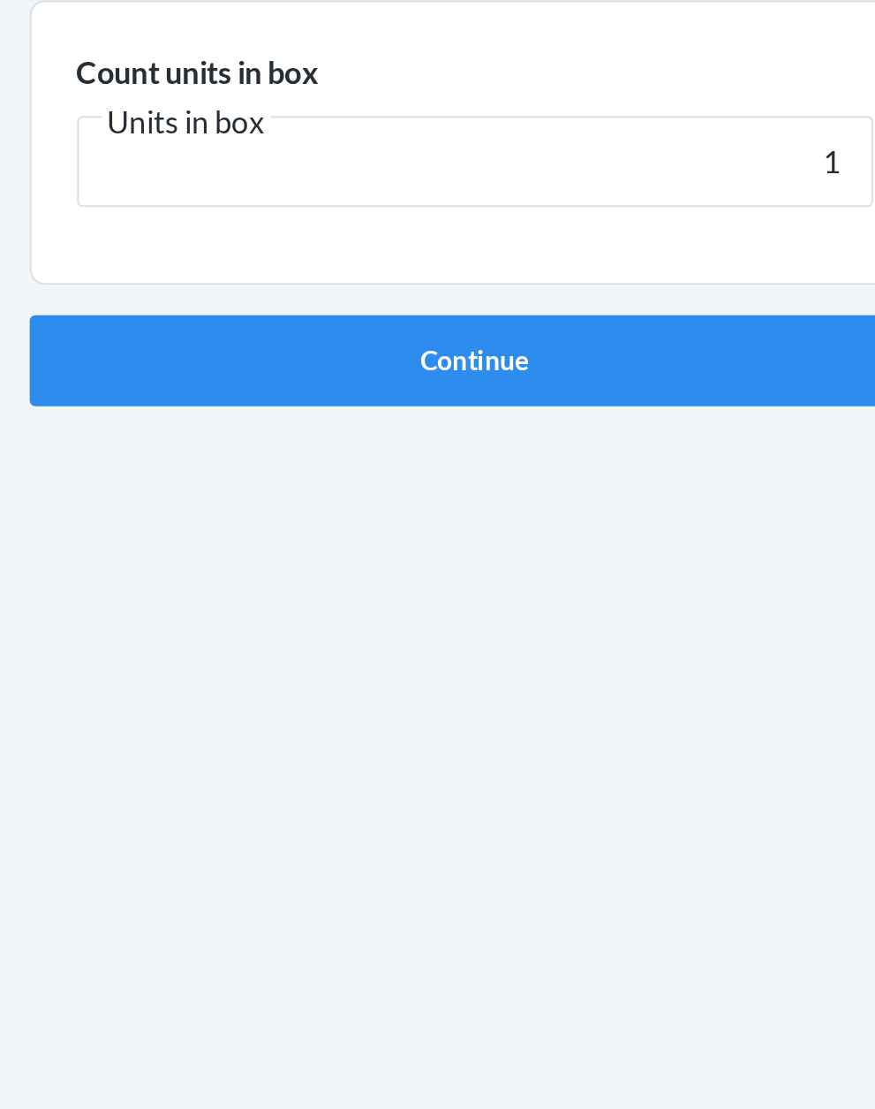
click button "Continue" at bounding box center [438, 374] width 415 height 42
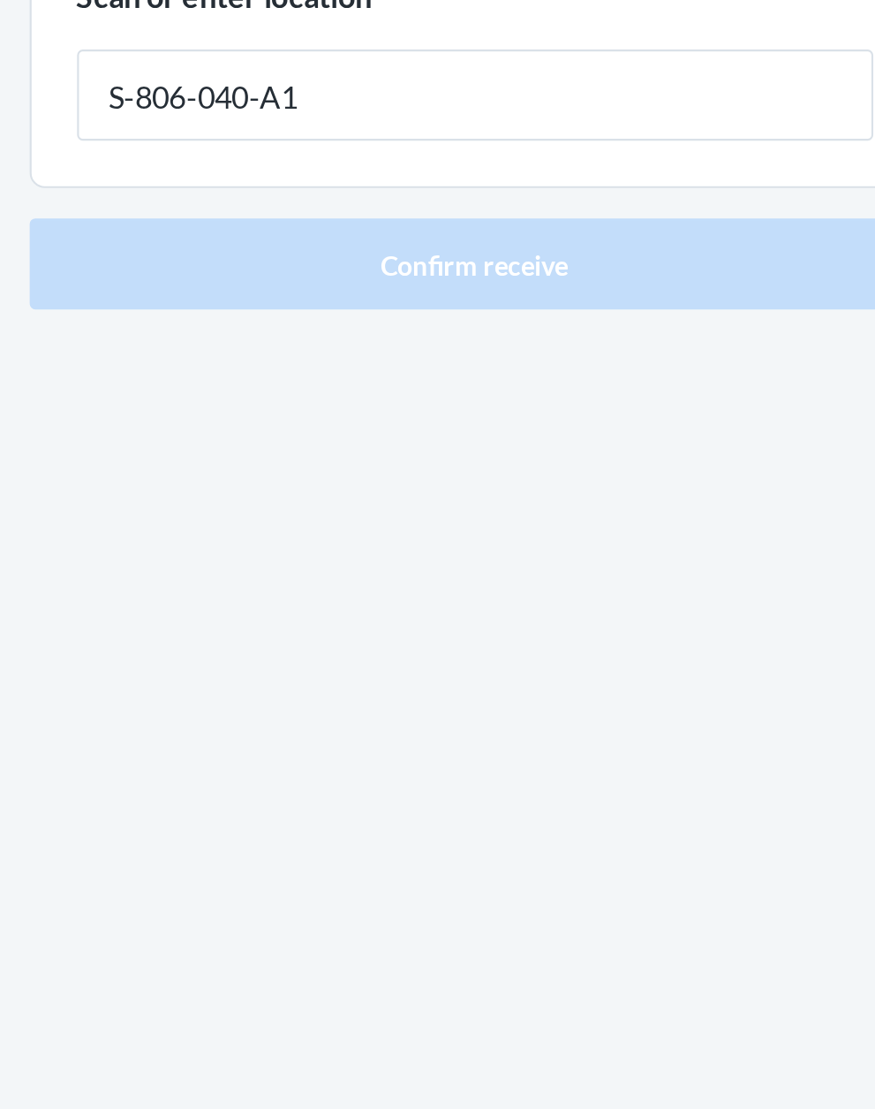
type input "S-806-040-A1"
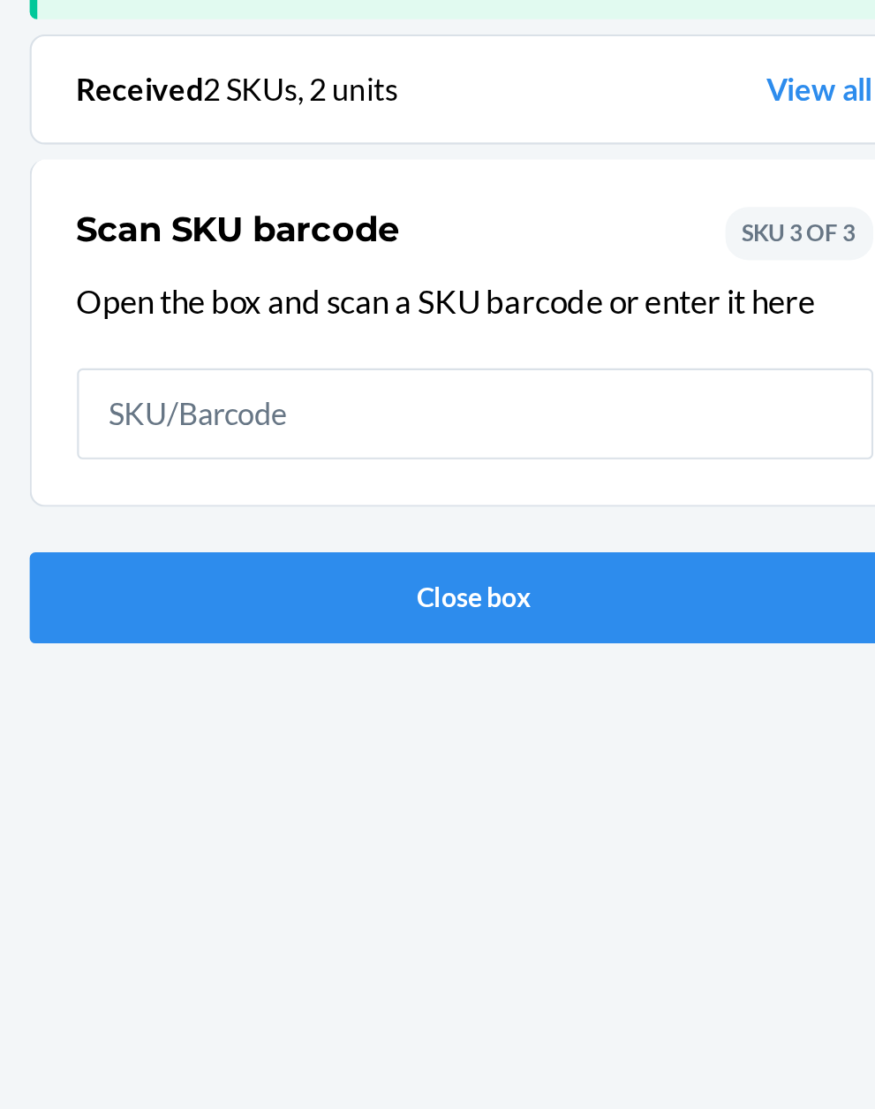
scroll to position [116, 0]
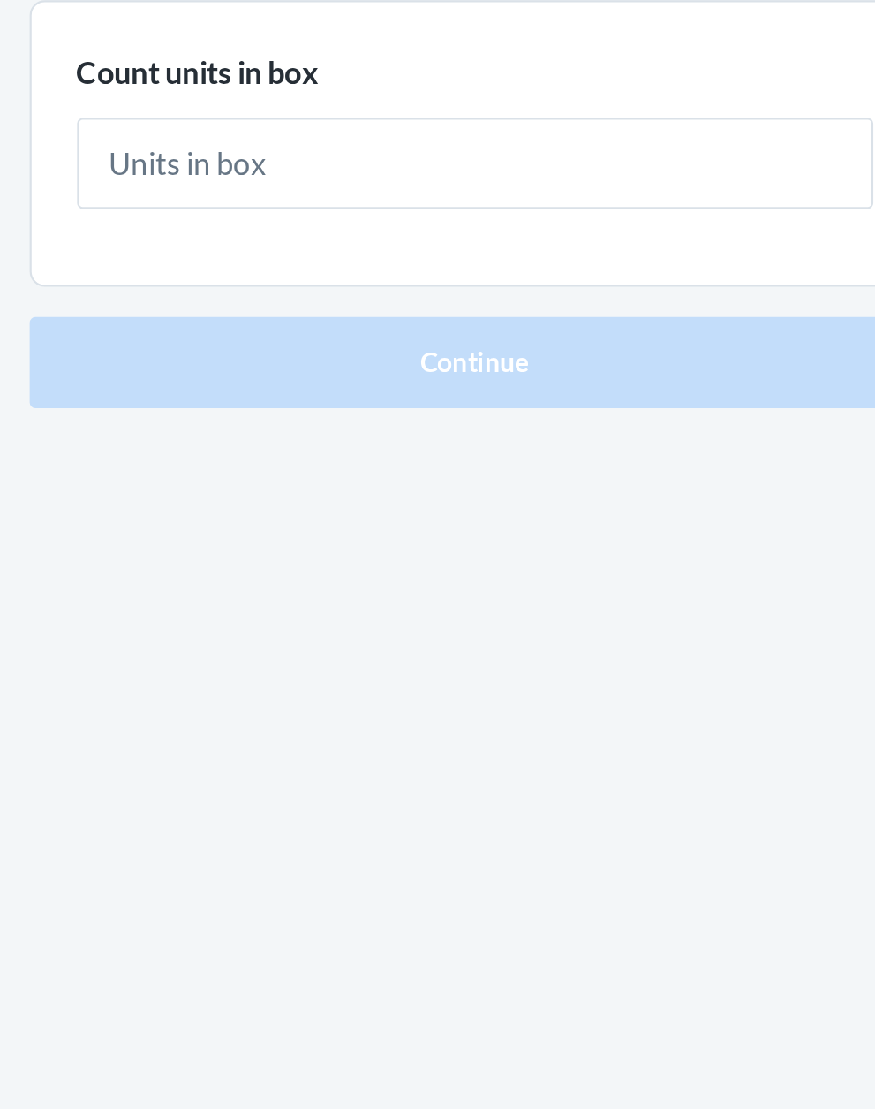
type input "1"
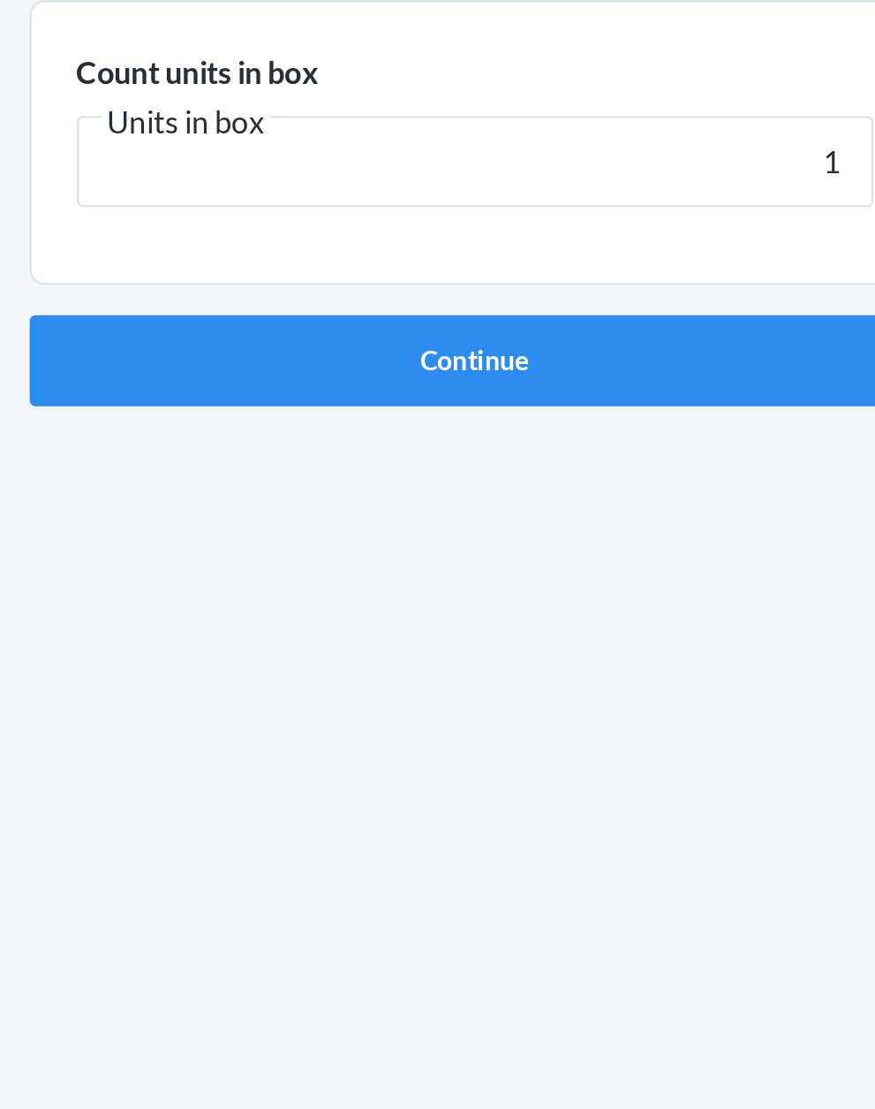
click button "Continue" at bounding box center [438, 374] width 415 height 42
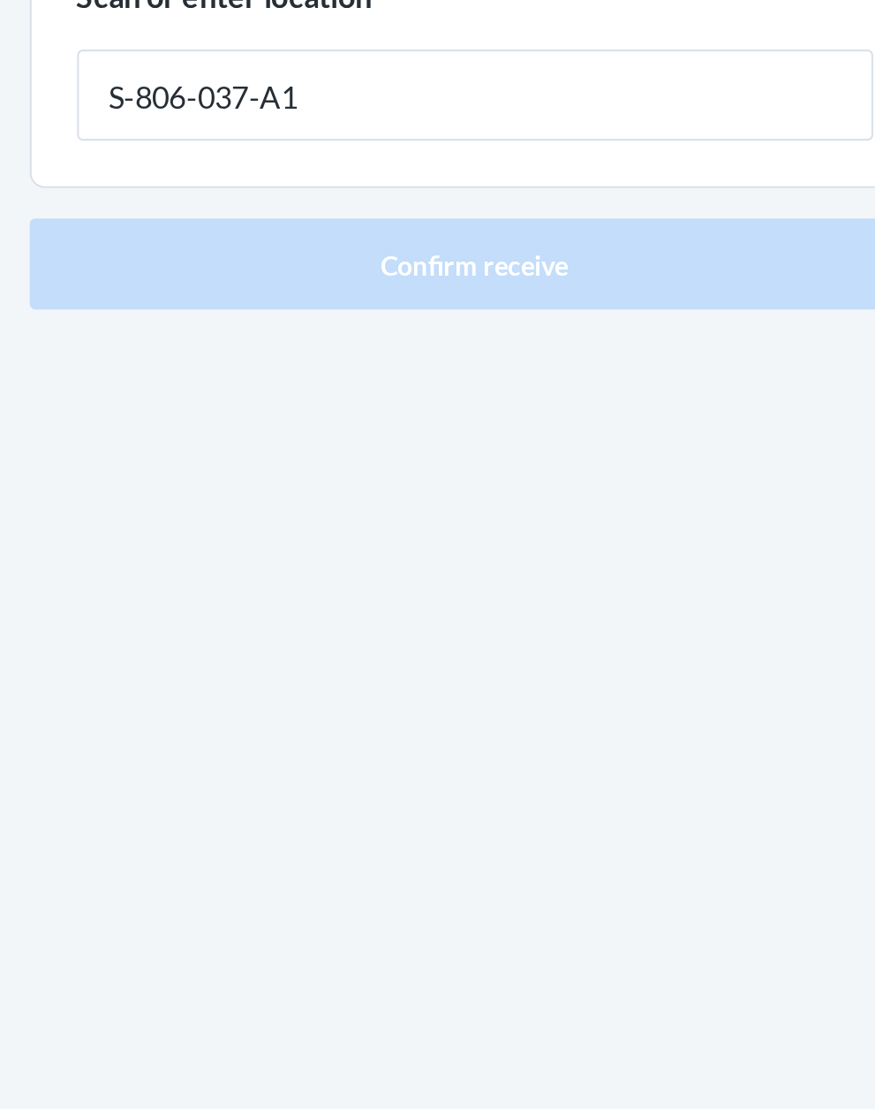
type input "S-806-037-A1"
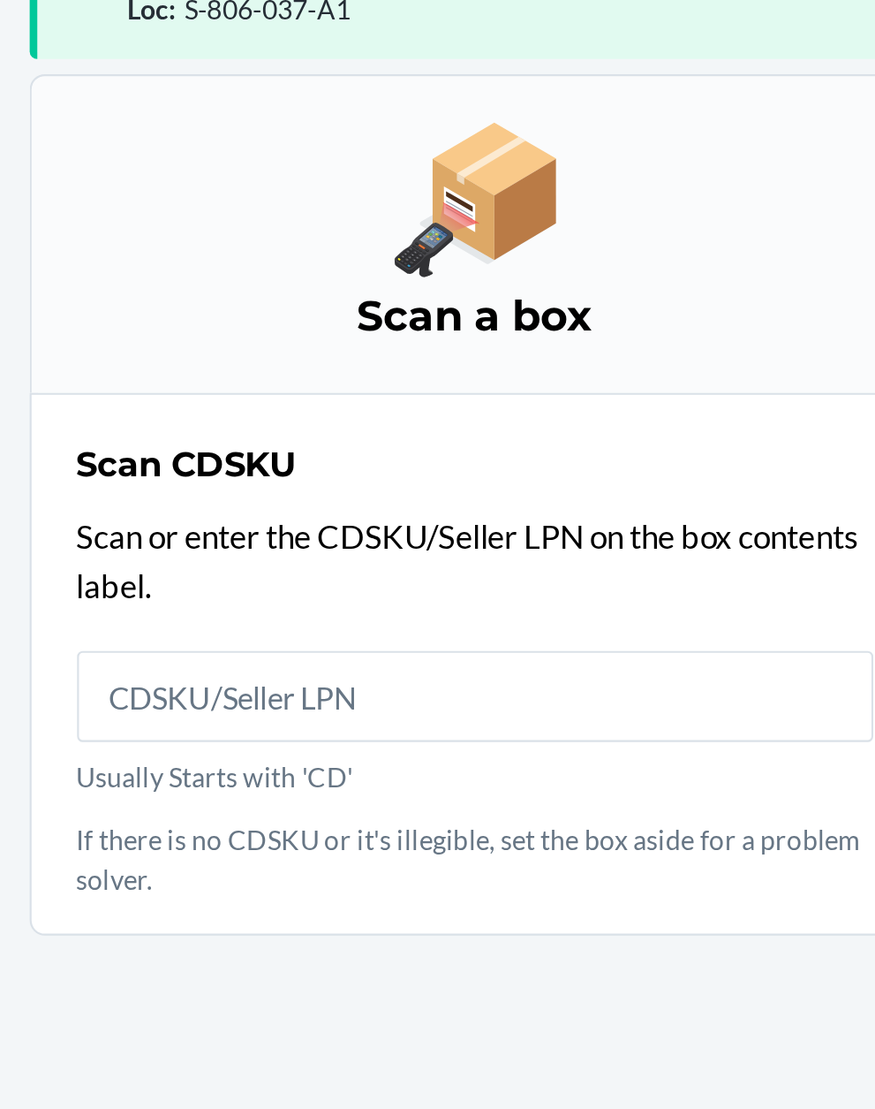
scroll to position [134, 0]
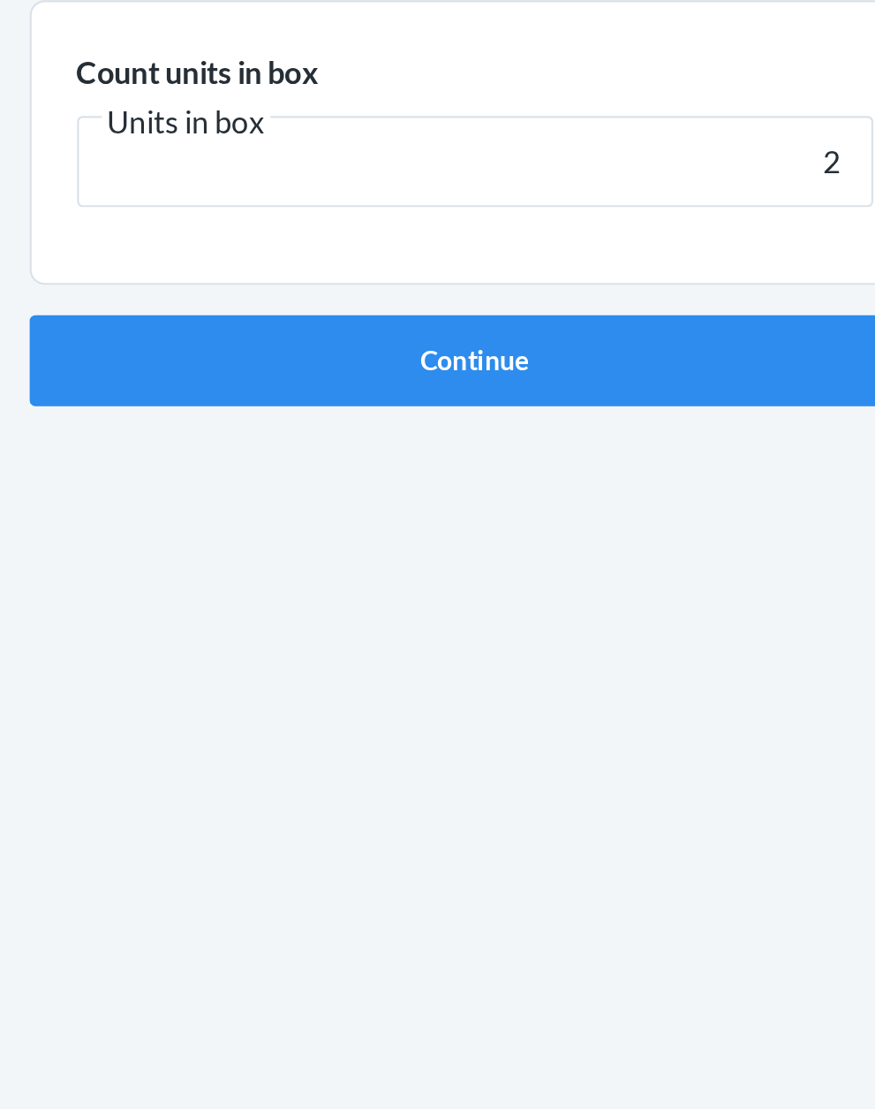
type input "2"
click at [231, 353] on button "Continue" at bounding box center [438, 374] width 415 height 42
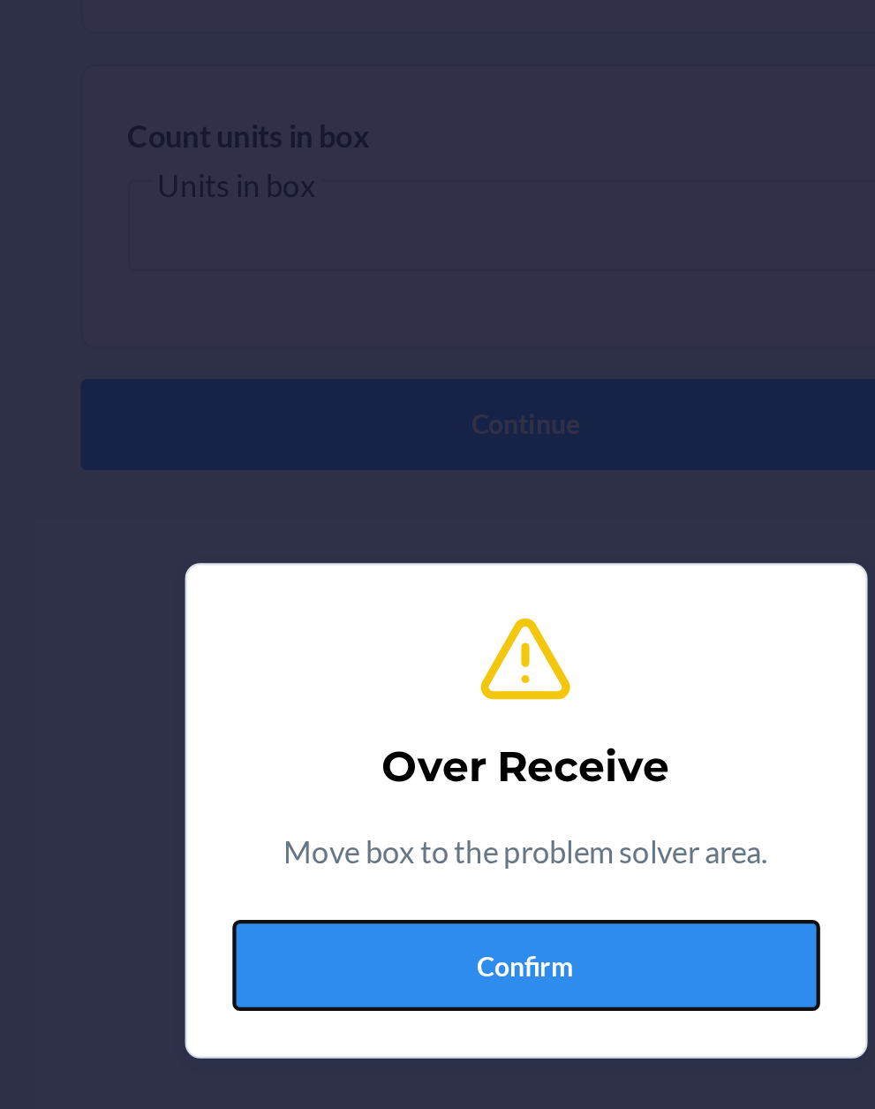
click at [458, 624] on button "Confirm" at bounding box center [438, 626] width 274 height 42
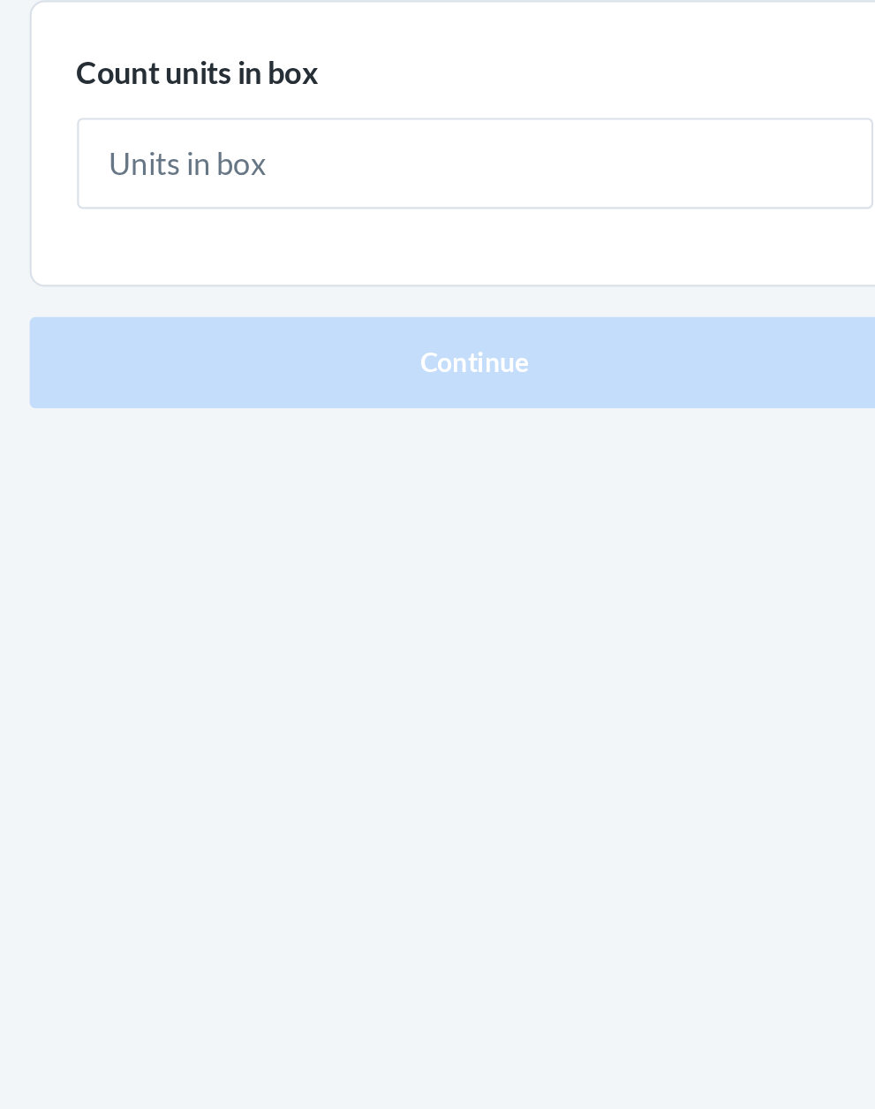
type input "1"
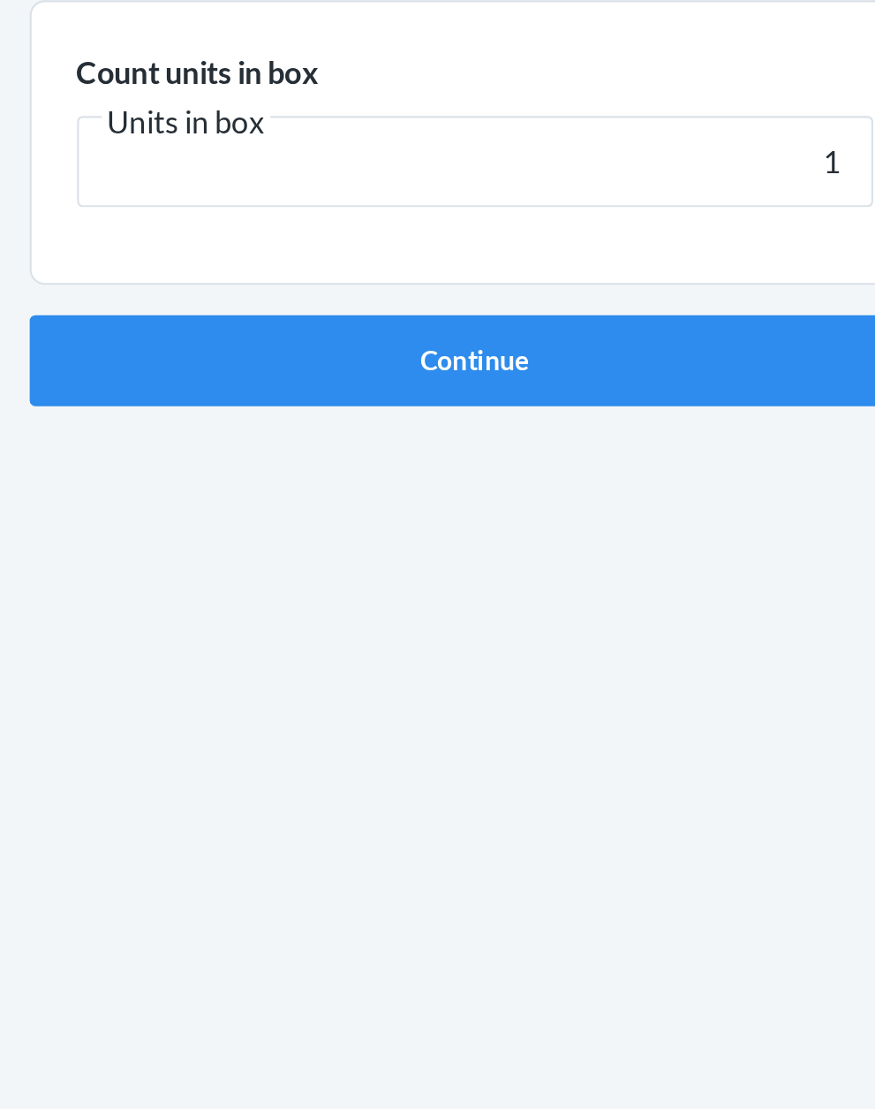
click button "Continue" at bounding box center [438, 374] width 415 height 42
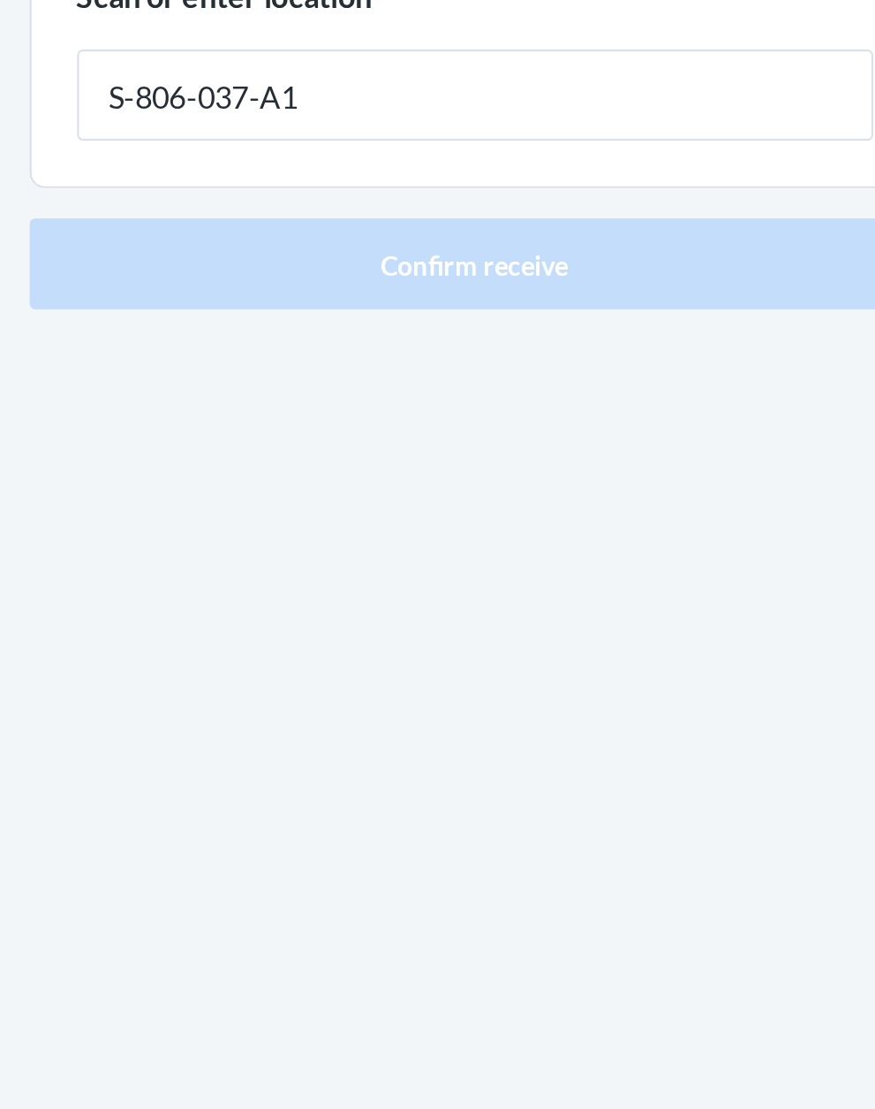
type input "S-806-037-A1"
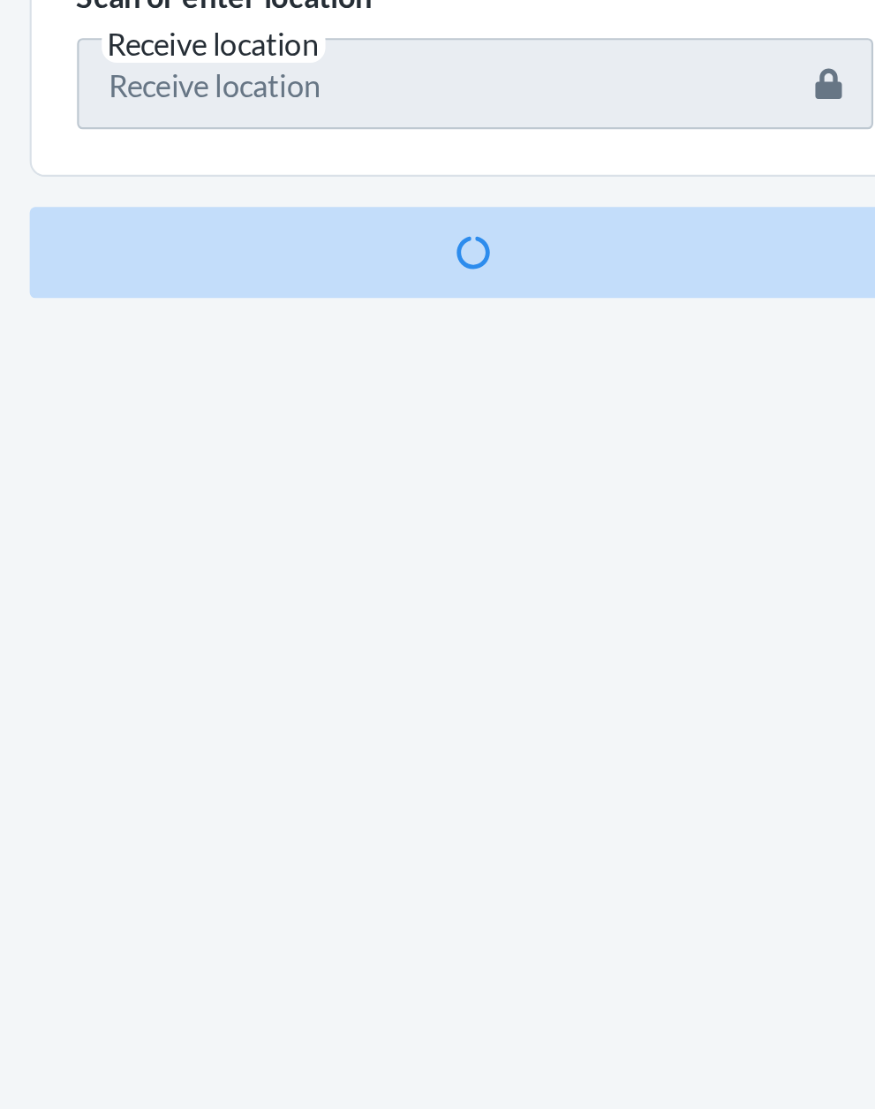
scroll to position [116, 0]
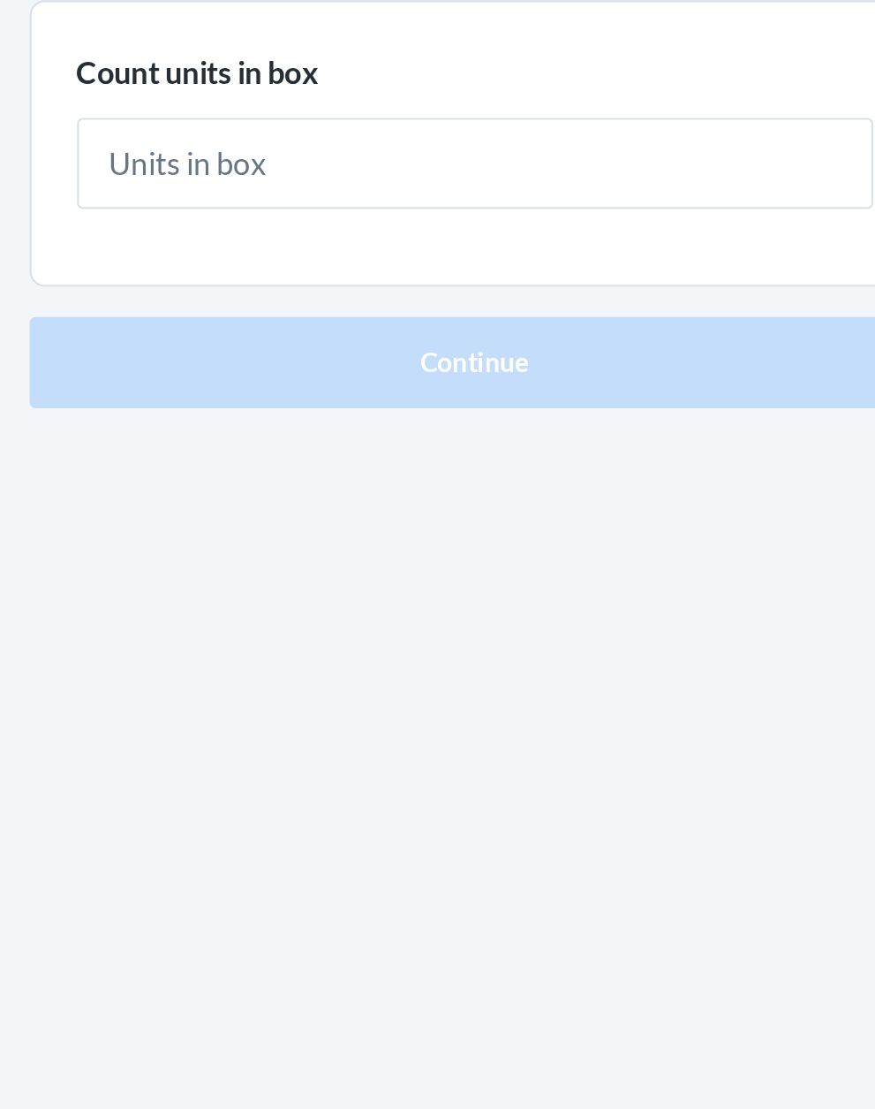
type input "1"
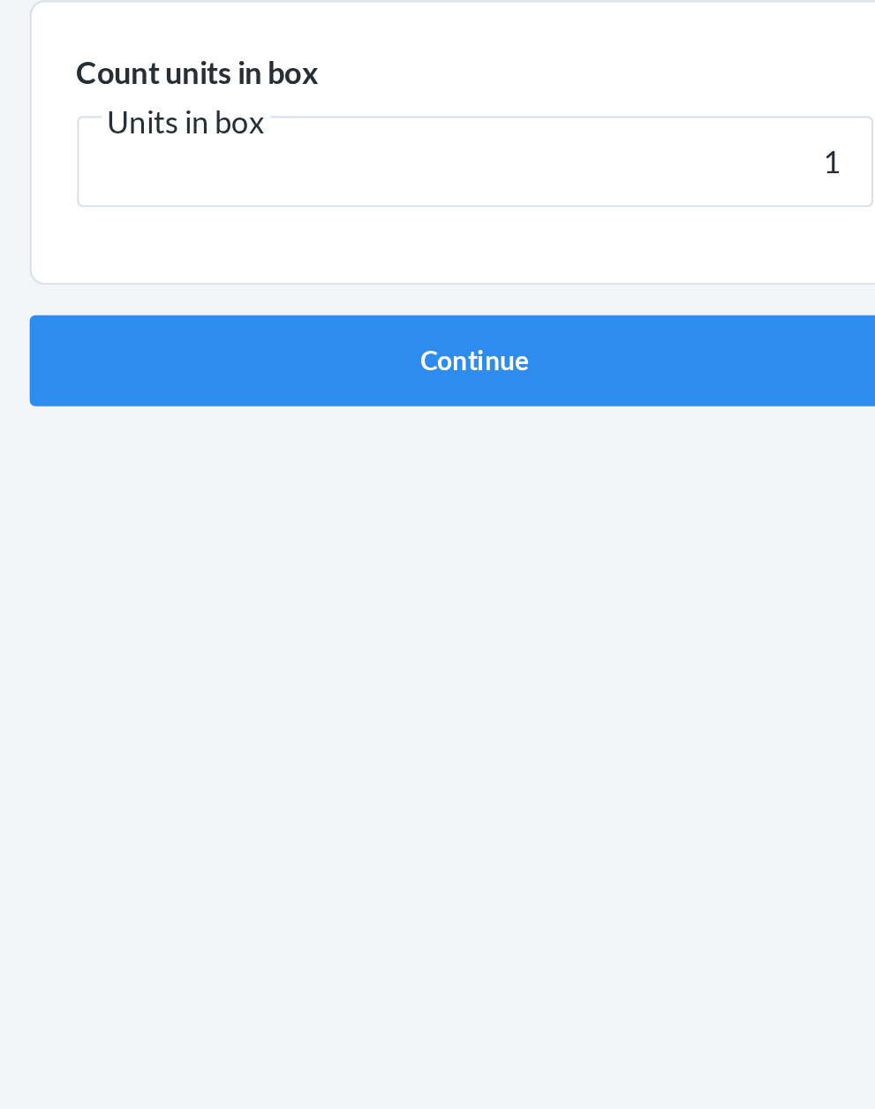
click button "Continue" at bounding box center [438, 374] width 415 height 42
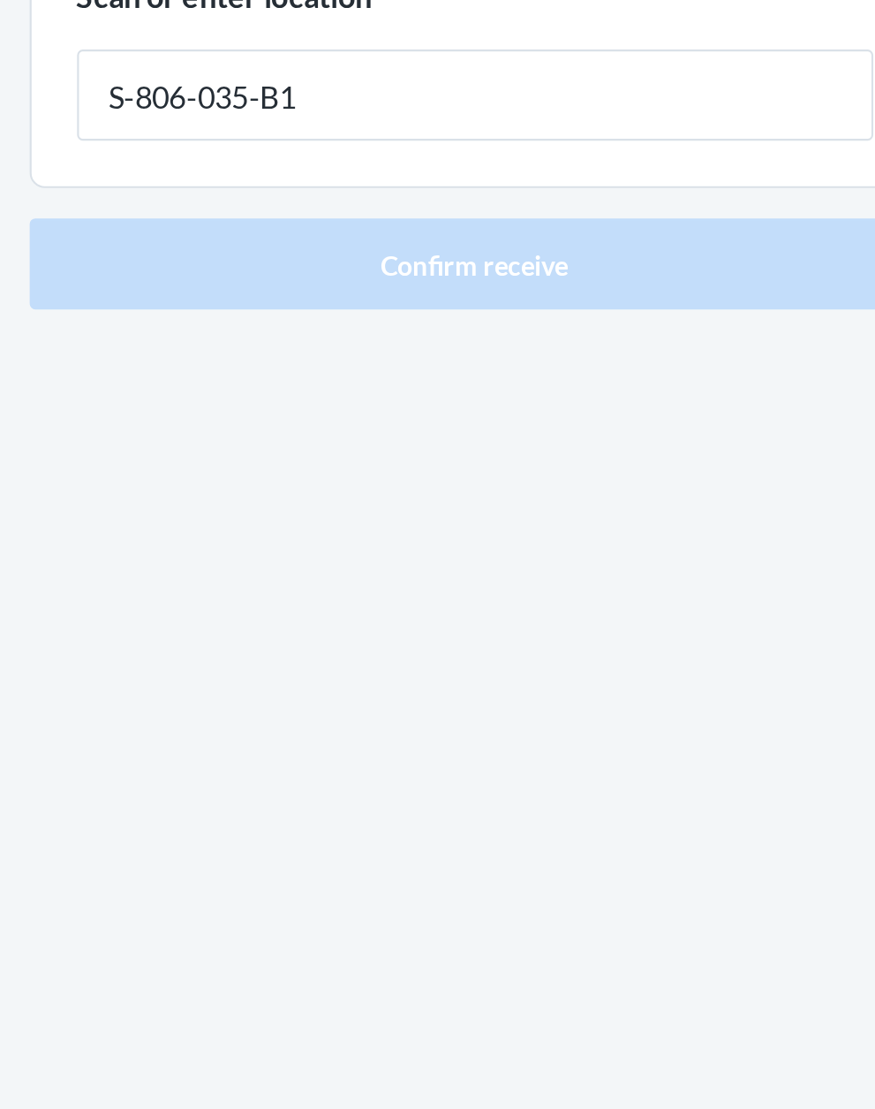
type input "S-806-035-B1"
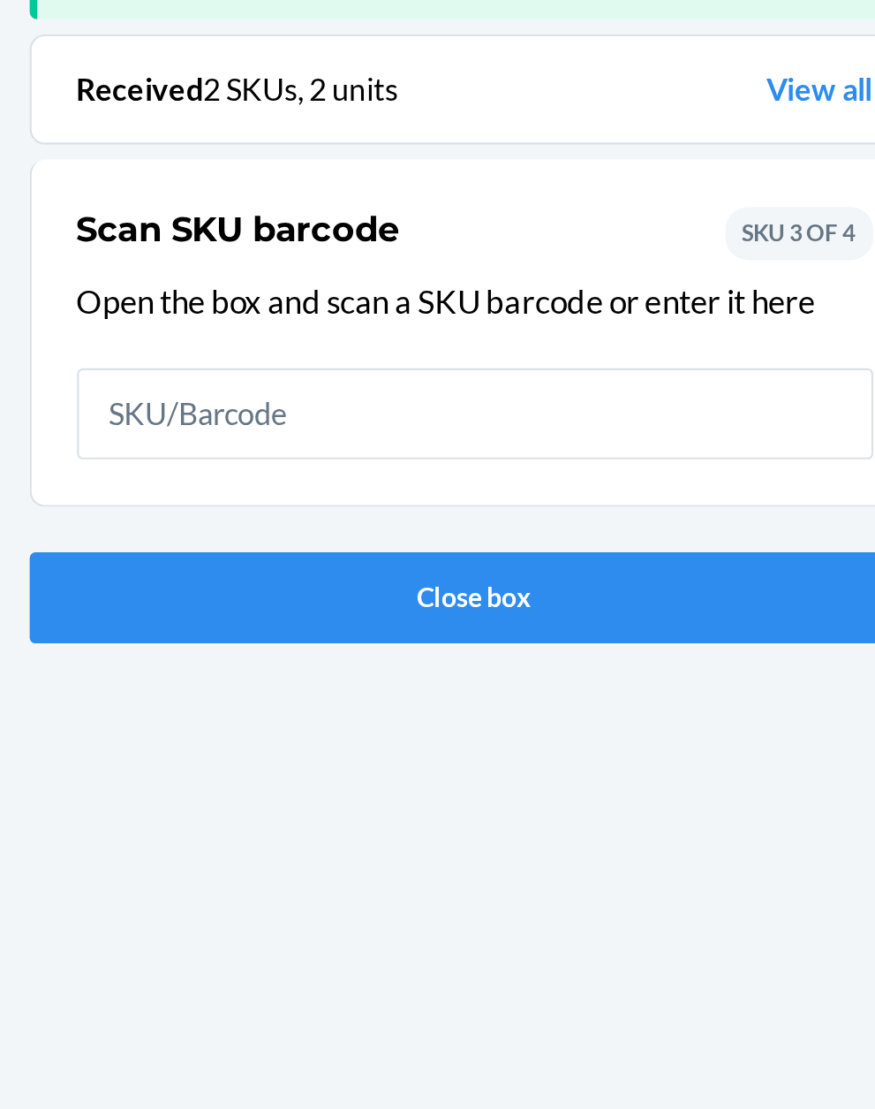
scroll to position [116, 0]
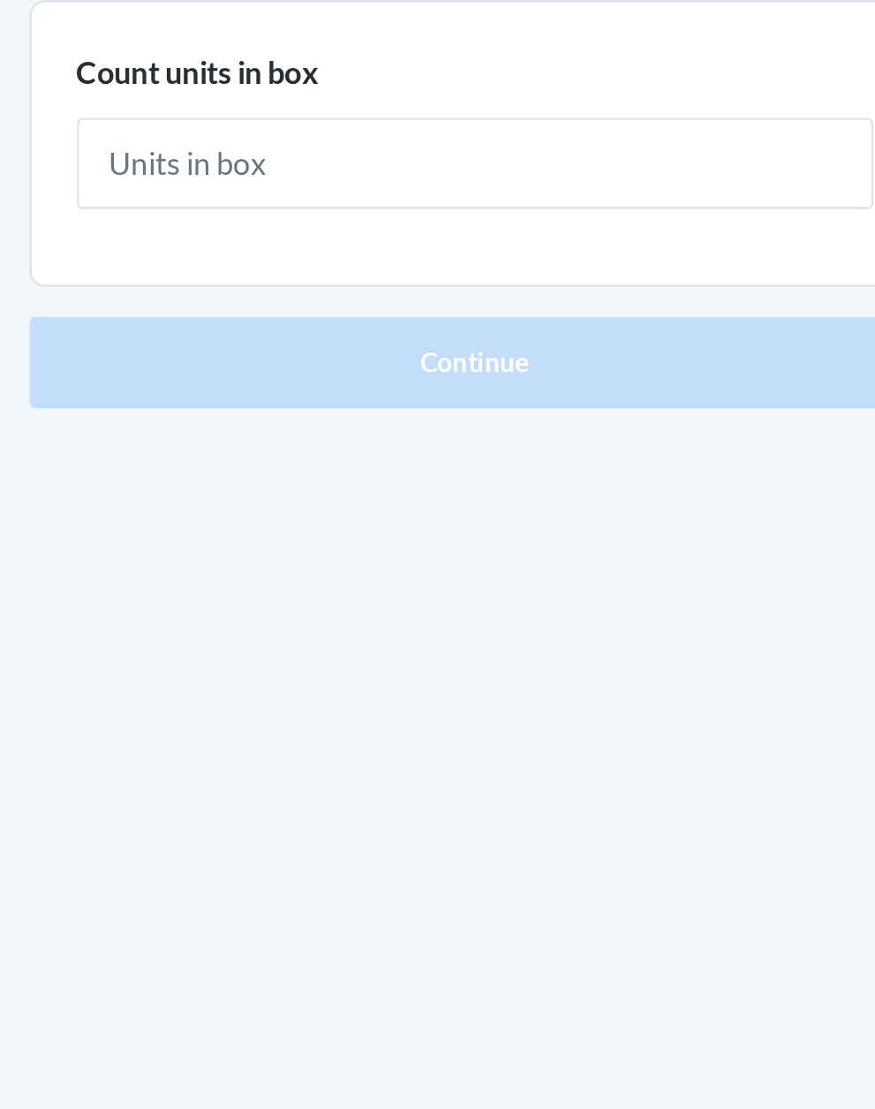
type input "3"
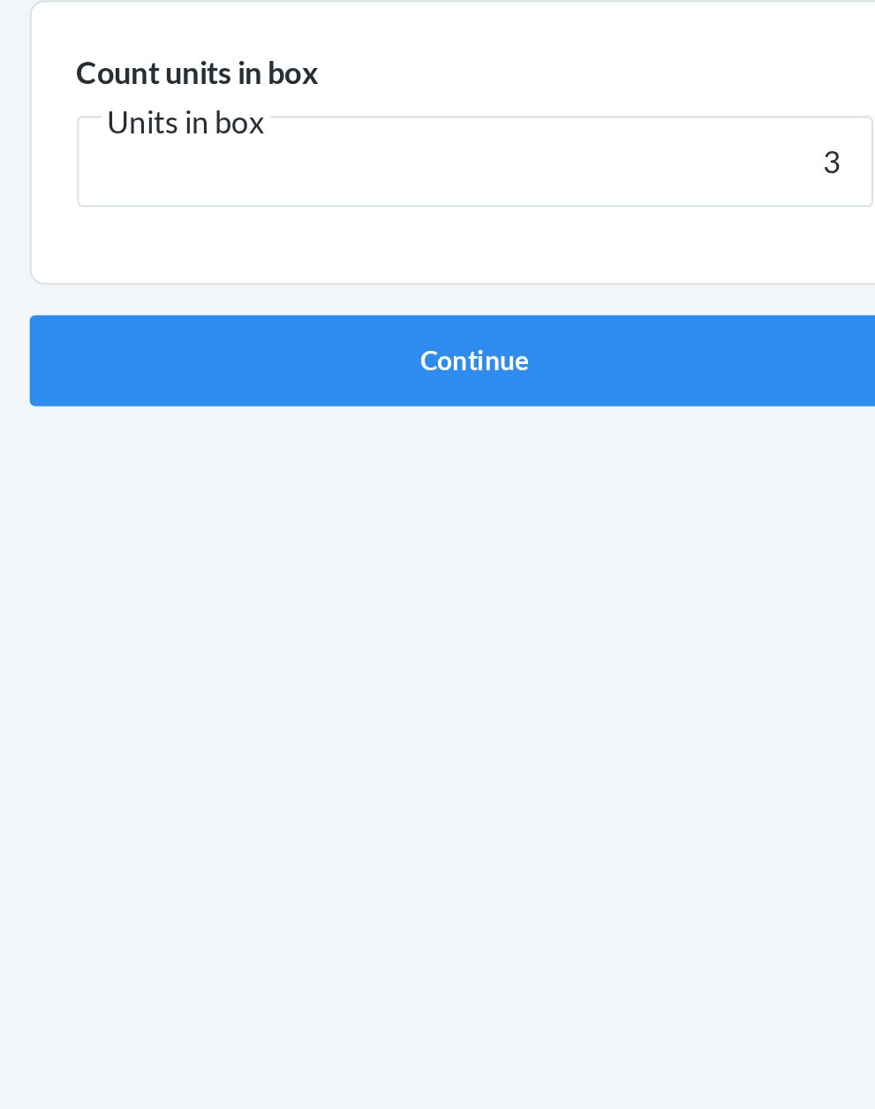
click button "Continue" at bounding box center [438, 374] width 415 height 42
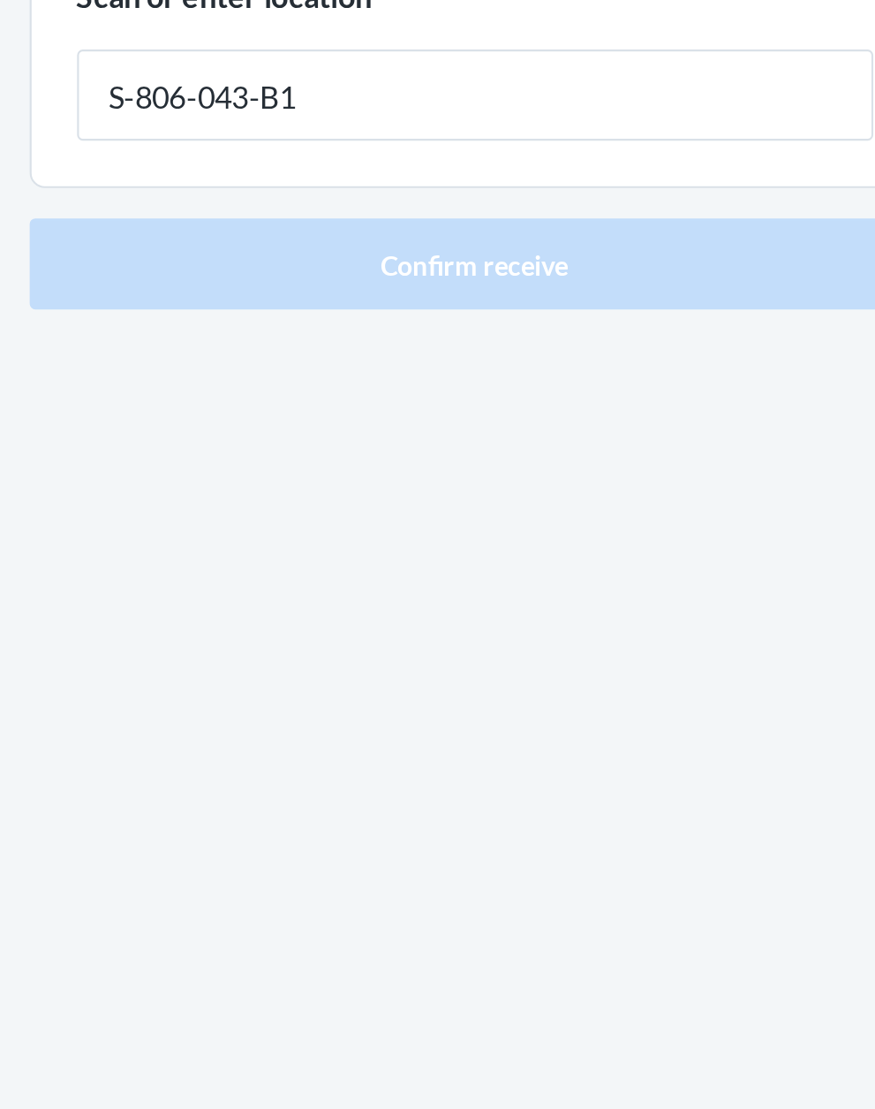
type input "S-806-043-B1"
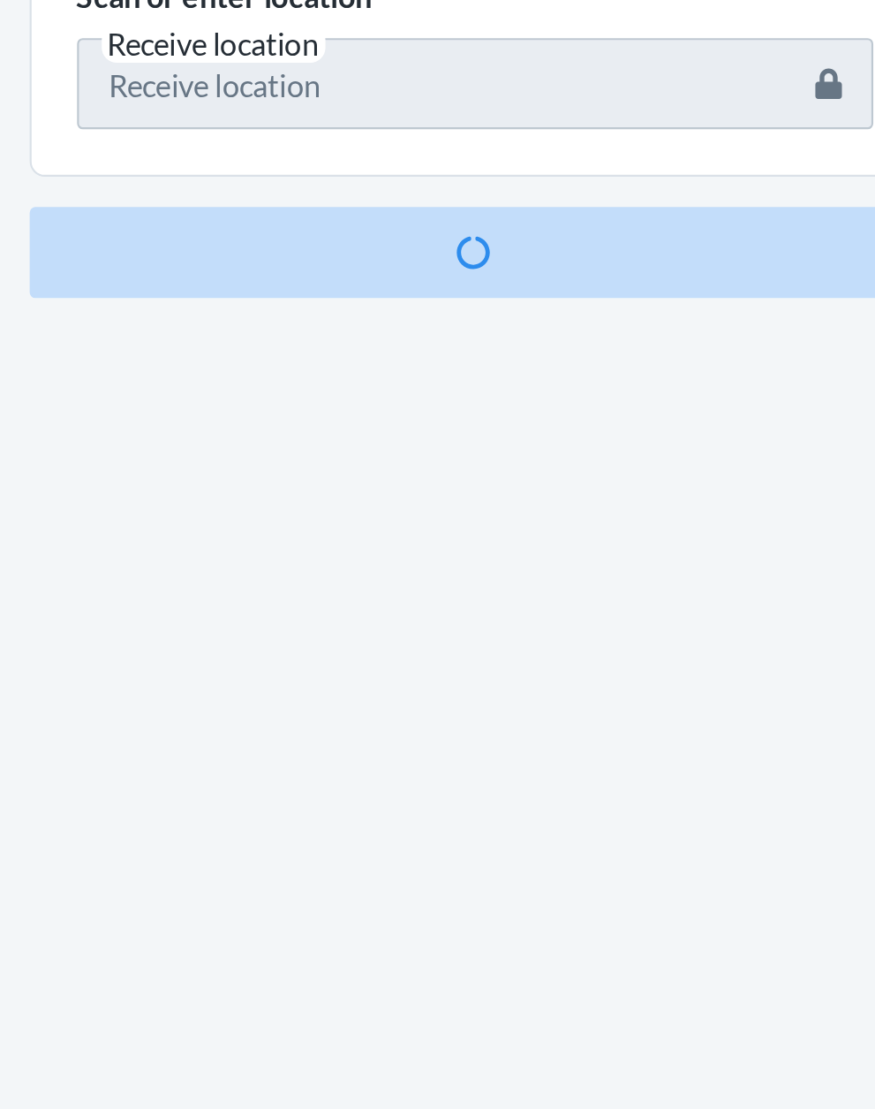
scroll to position [116, 0]
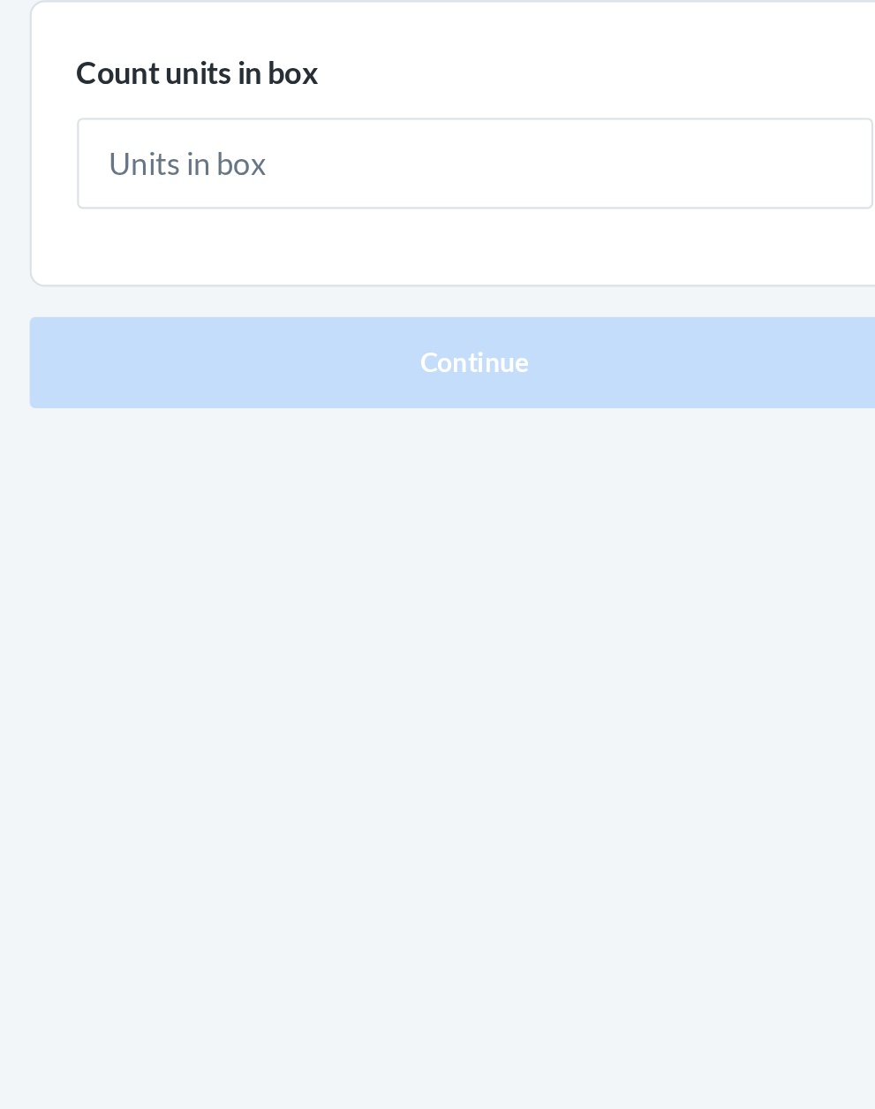
type input "1"
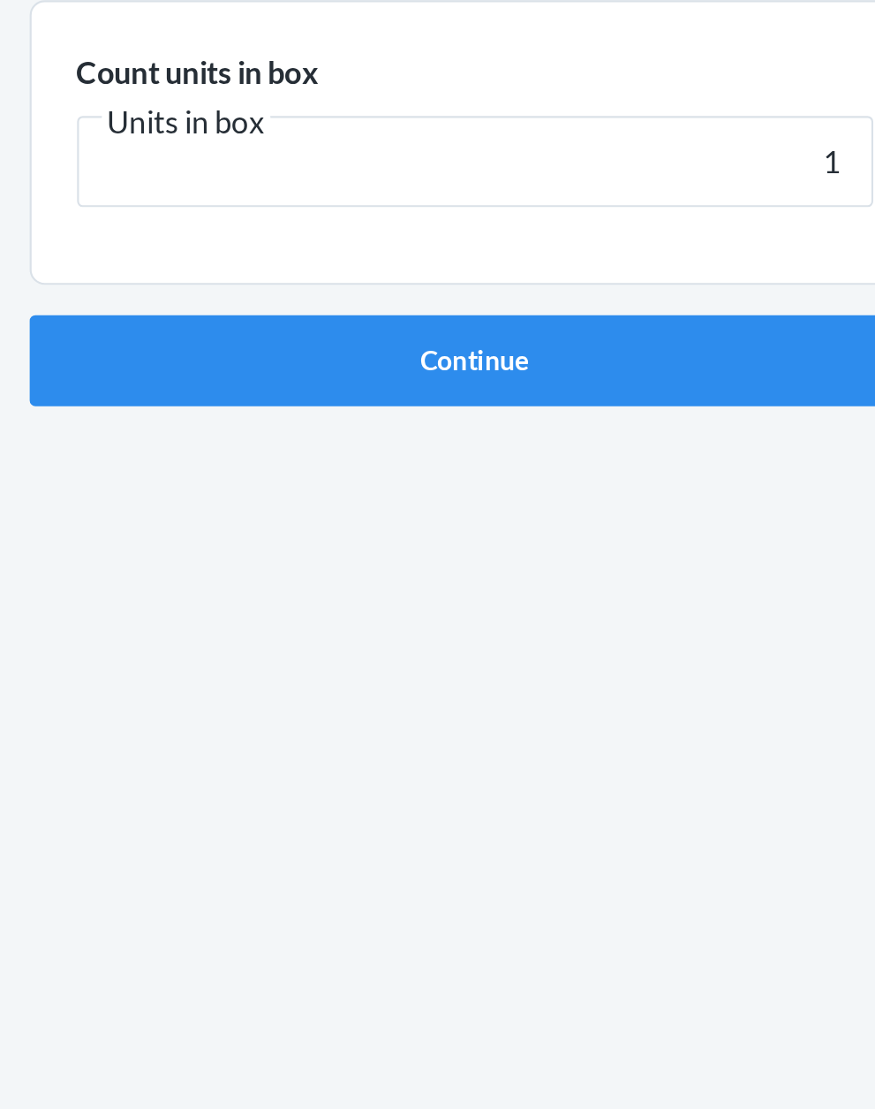
click button "Continue" at bounding box center [438, 374] width 415 height 42
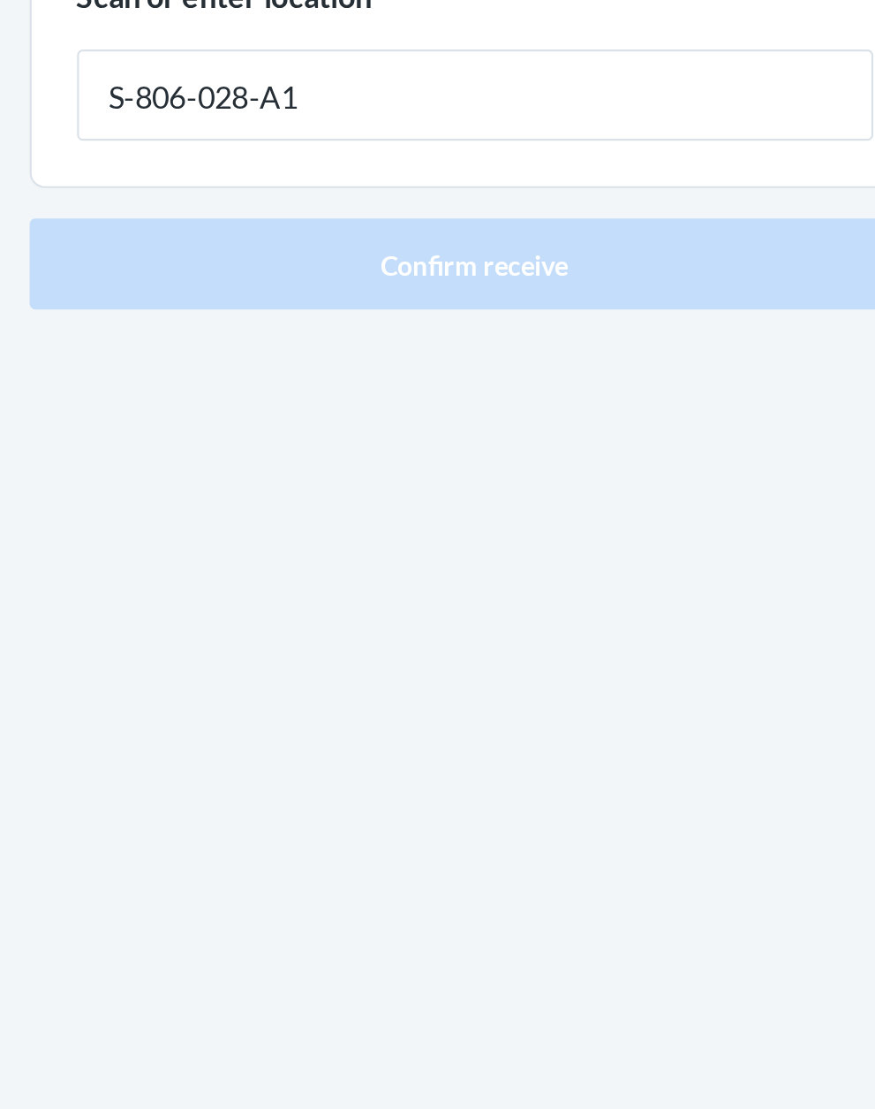
type input "S-806-028-A1"
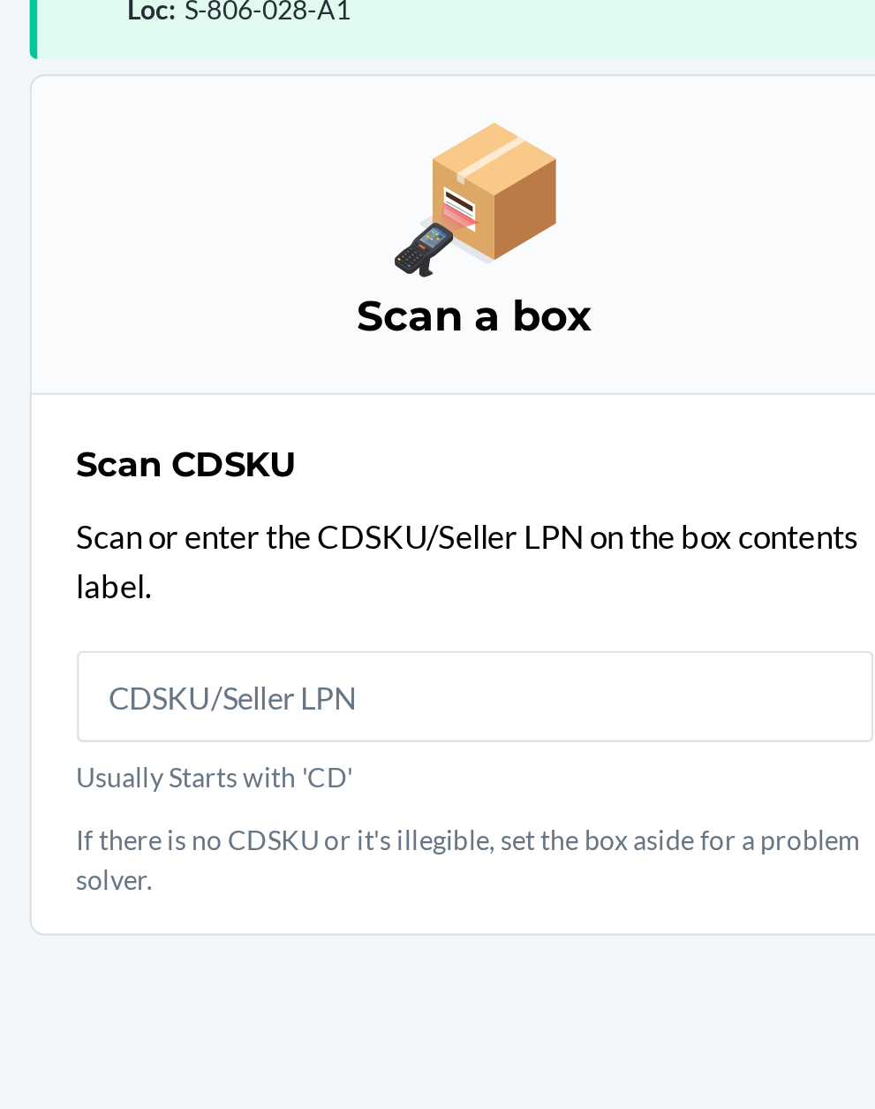
scroll to position [134, 0]
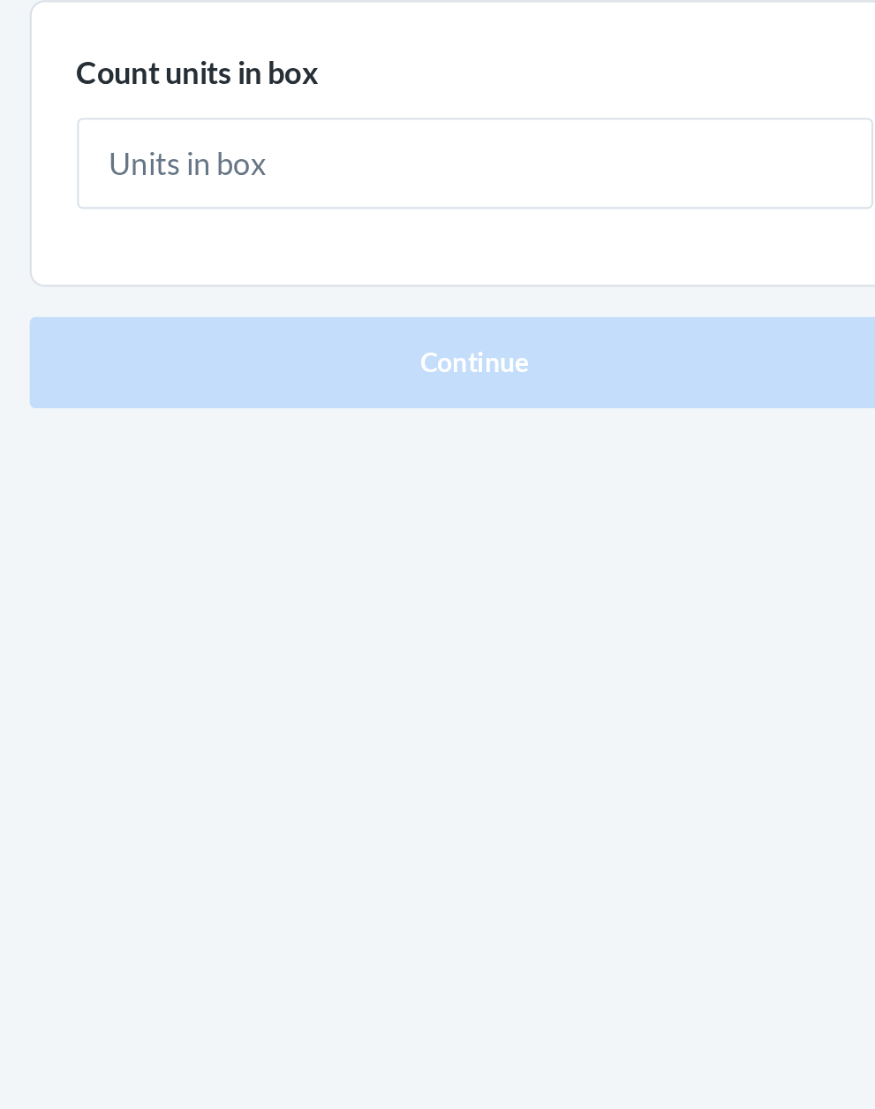
type input "1"
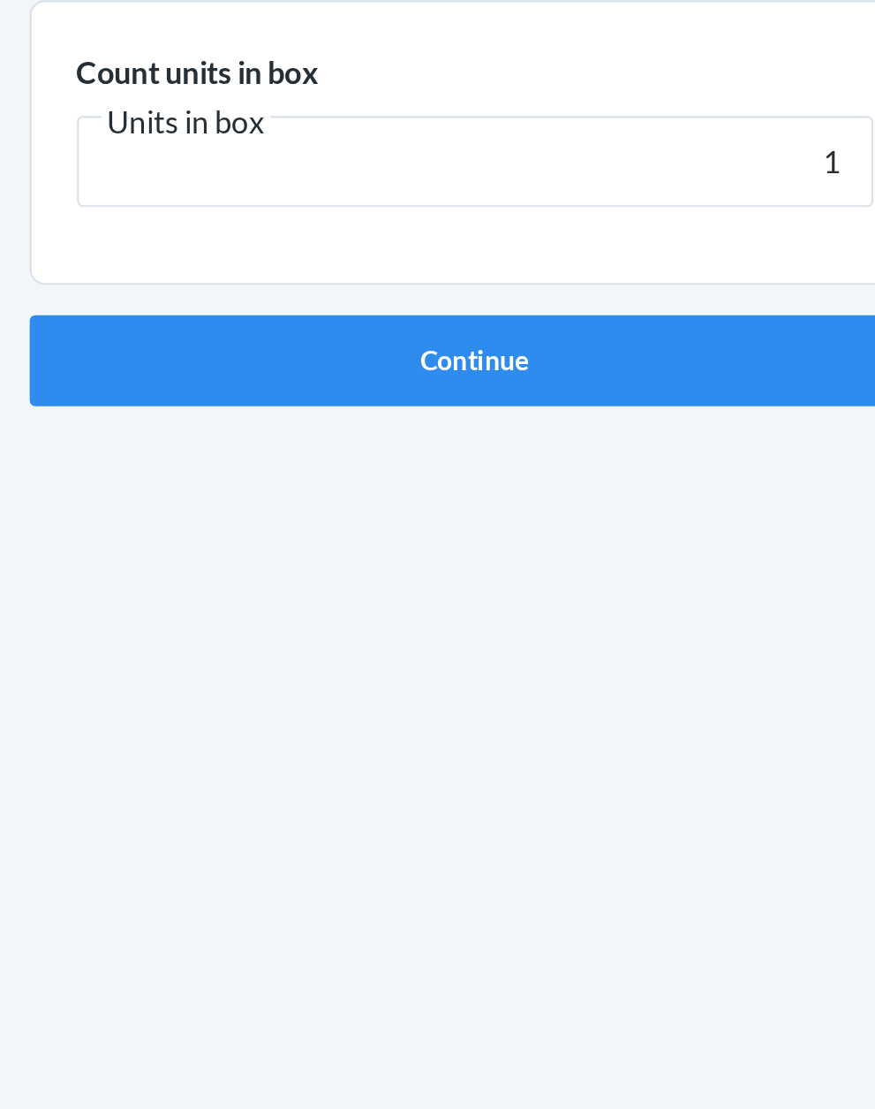
click button "Continue" at bounding box center [438, 374] width 415 height 42
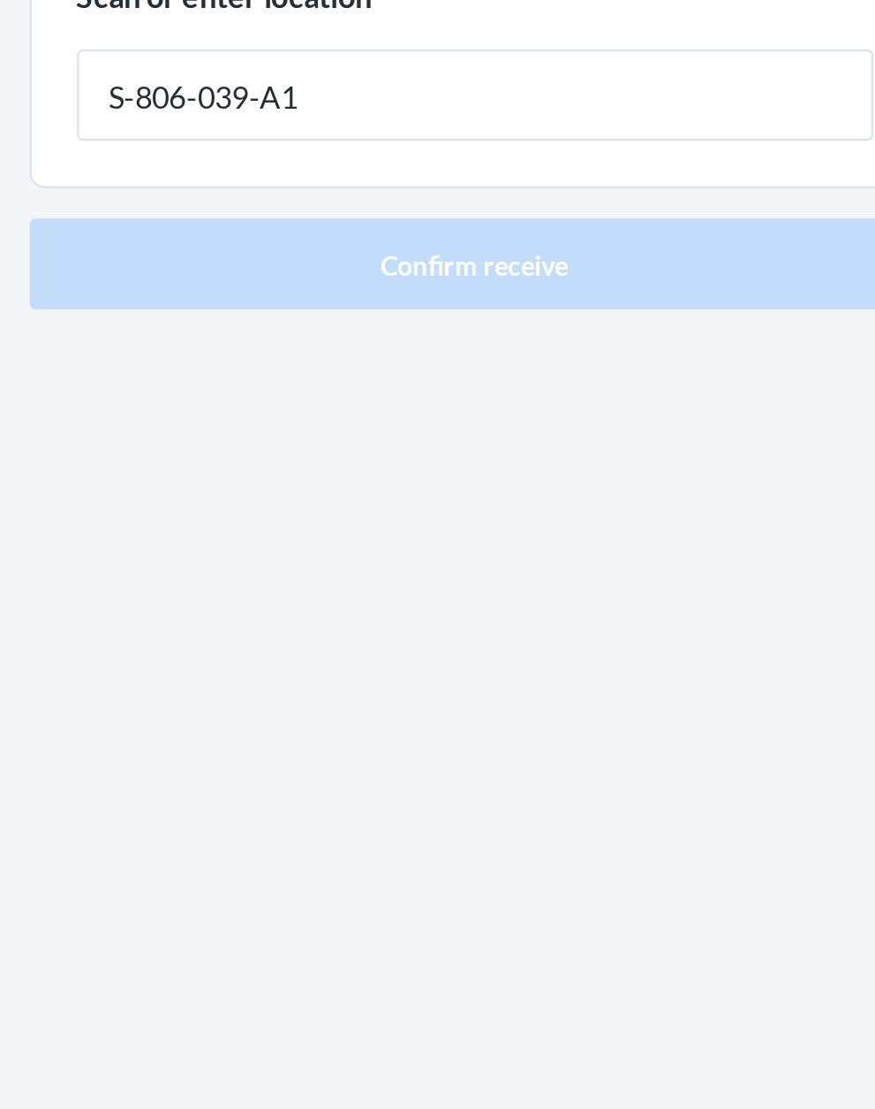
type input "S-806-039-A1"
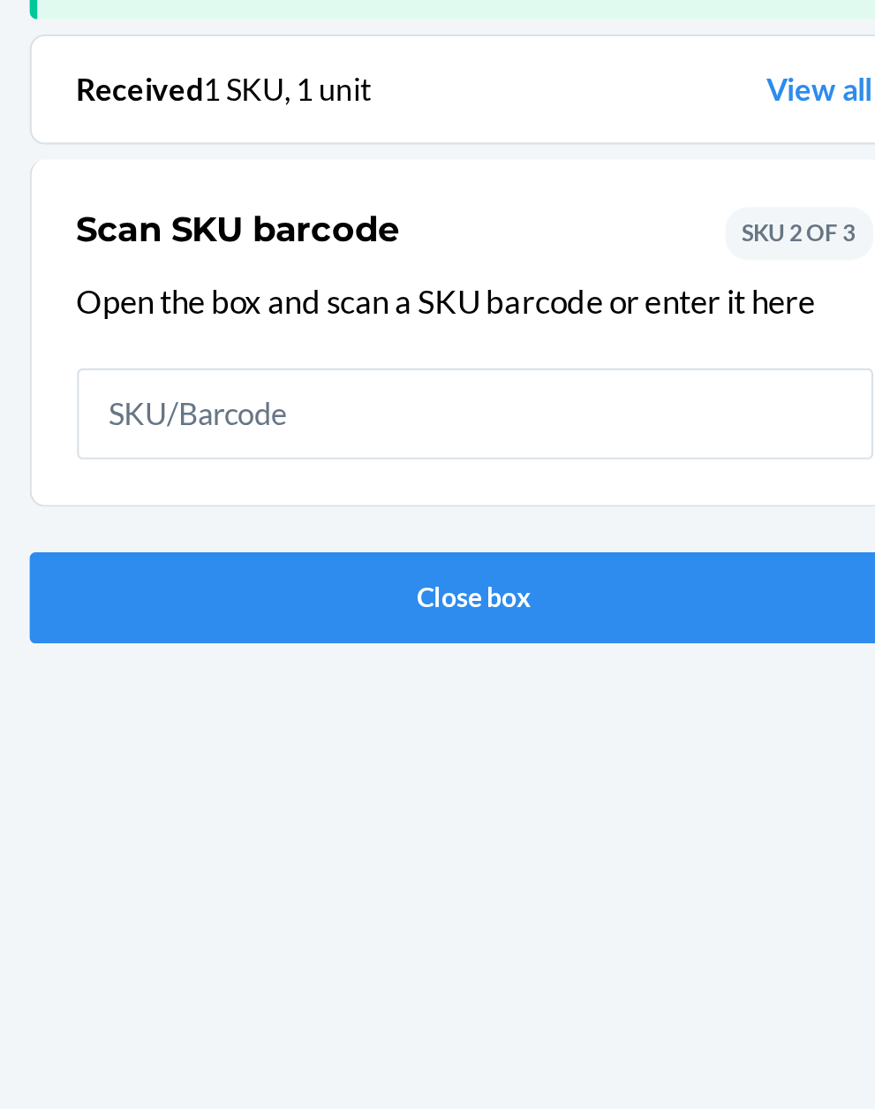
scroll to position [116, 0]
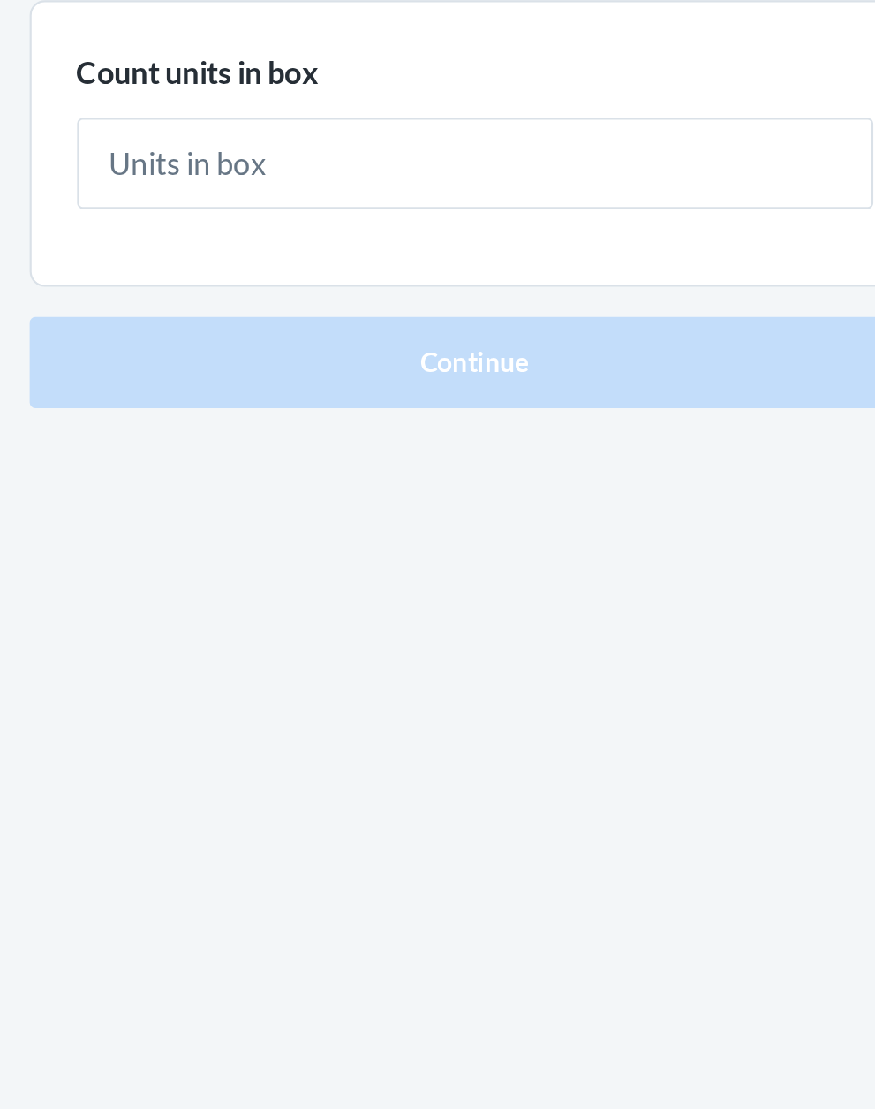
type input "2"
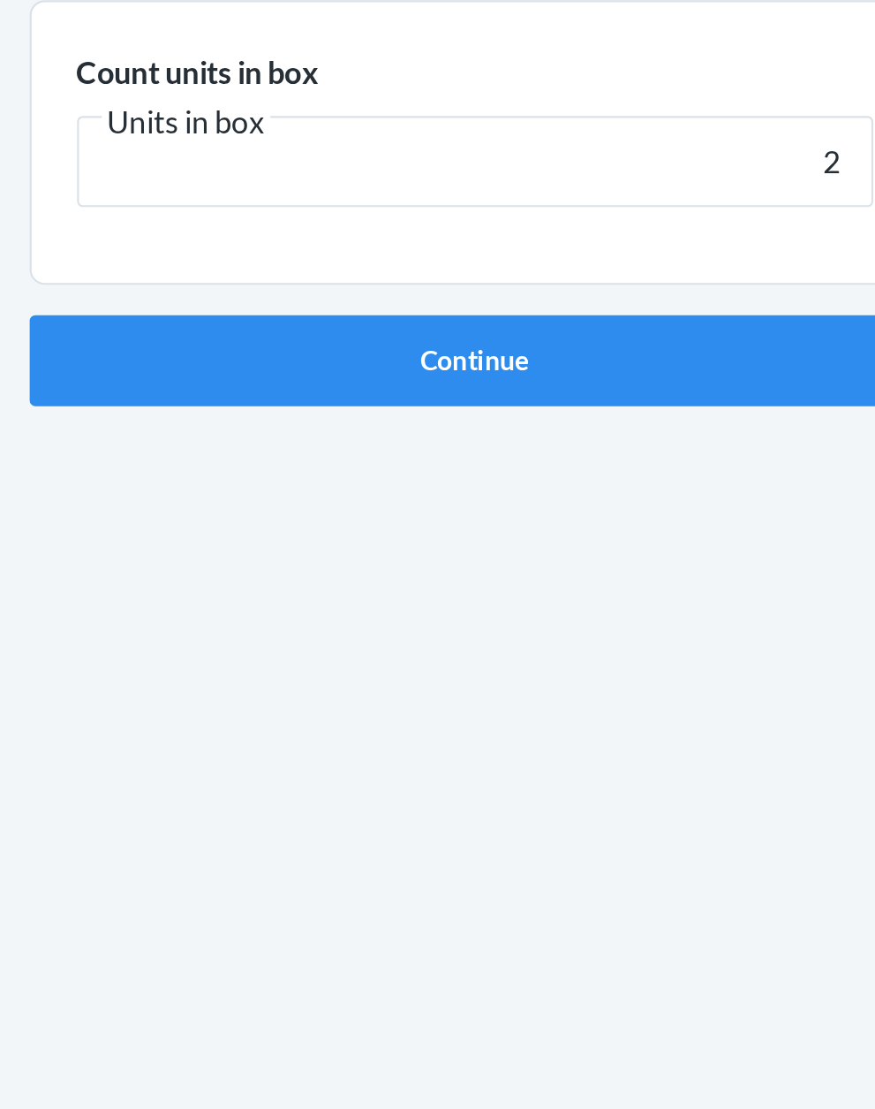
click button "Continue" at bounding box center [438, 374] width 415 height 42
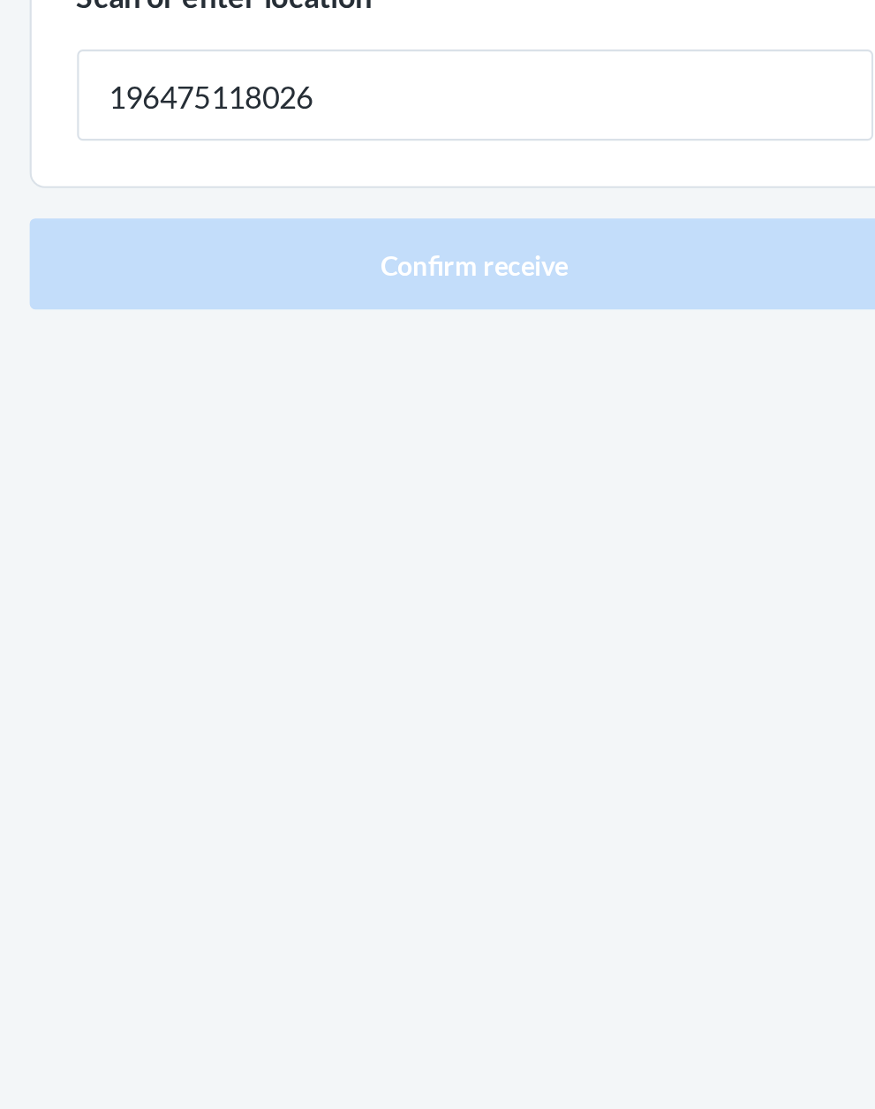
type input "196475118026"
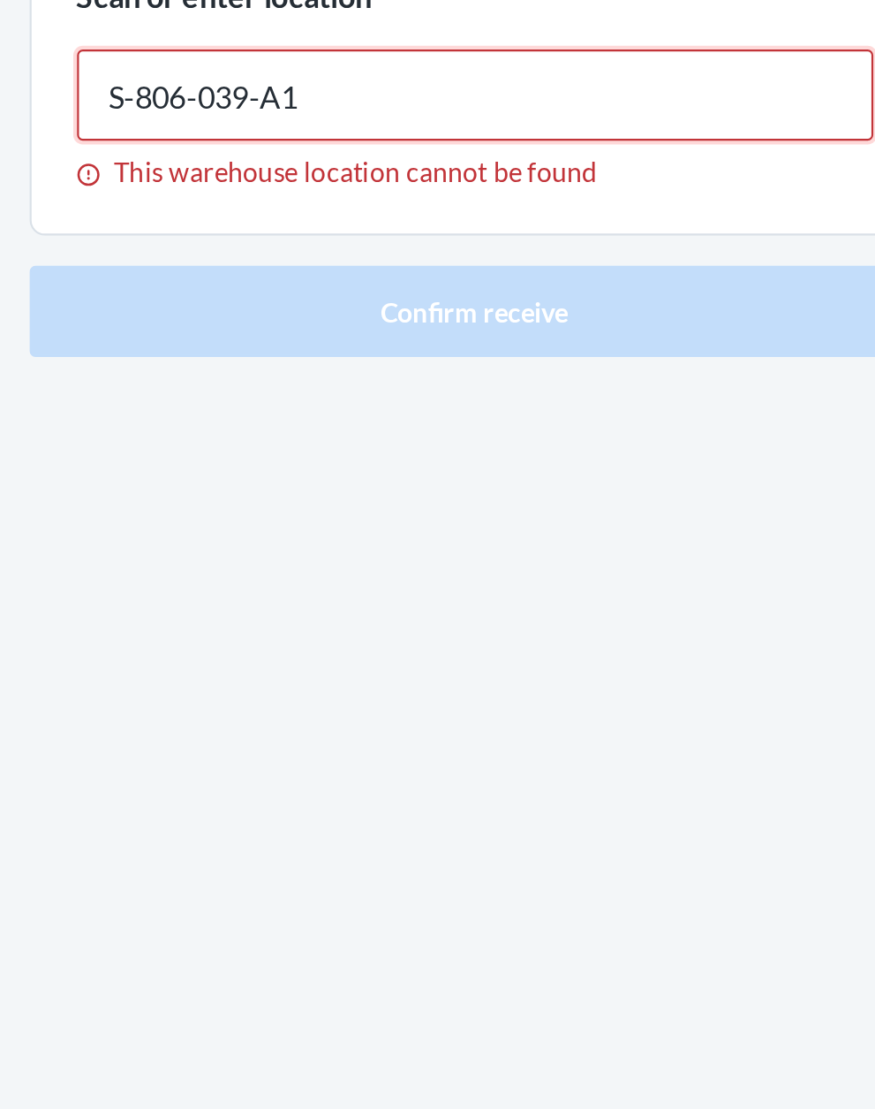
type input "S-806-039-A1"
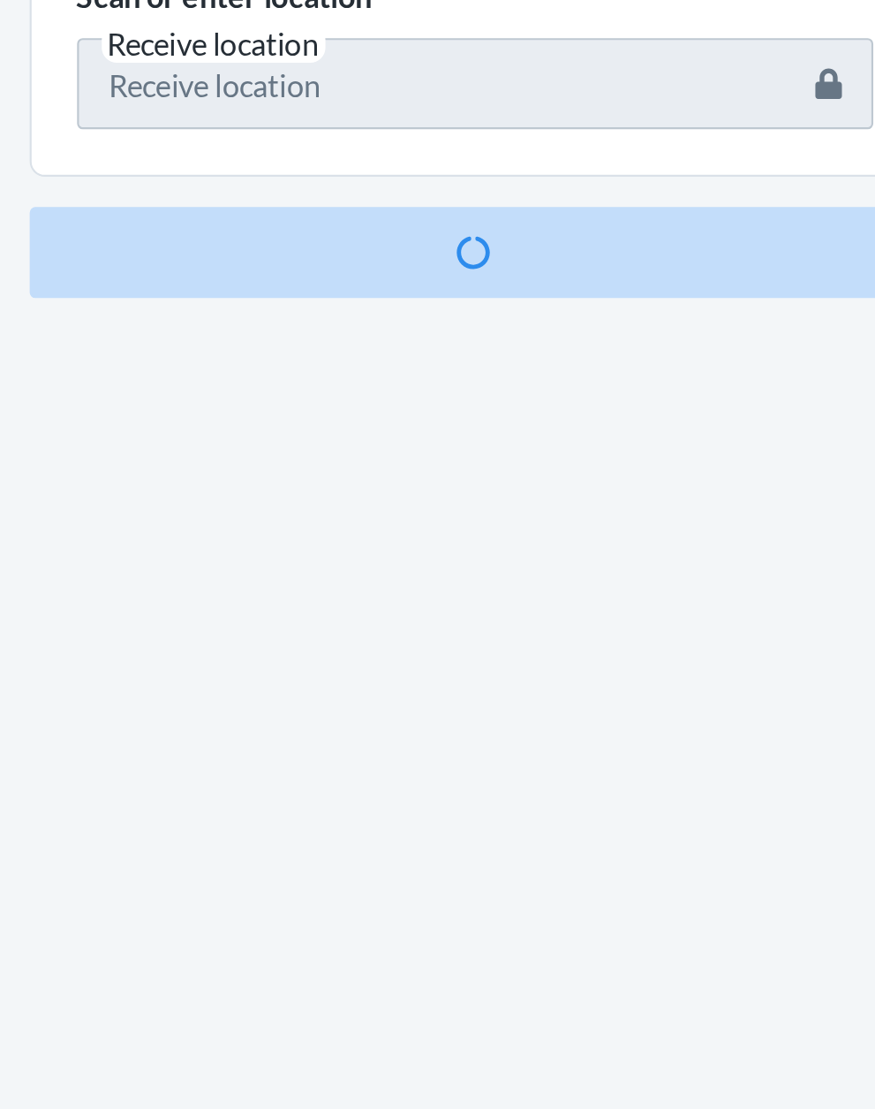
scroll to position [116, 0]
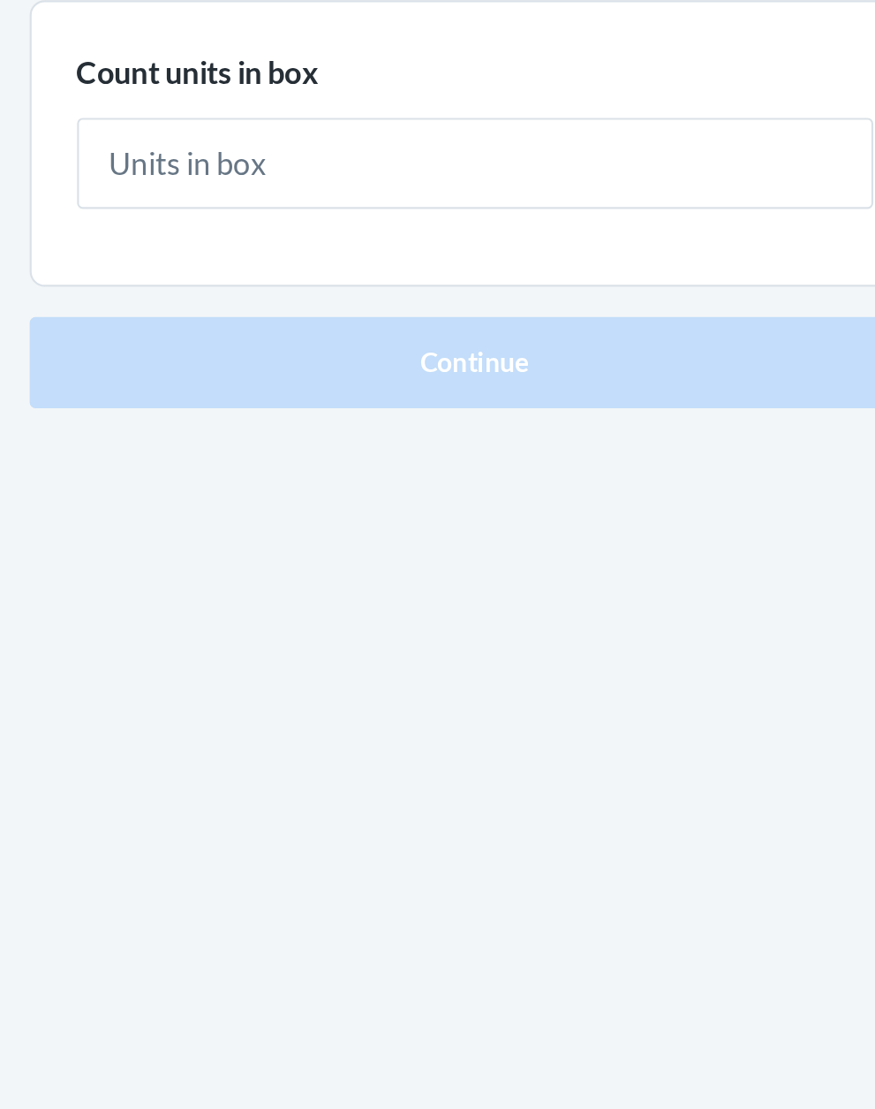
type input "3"
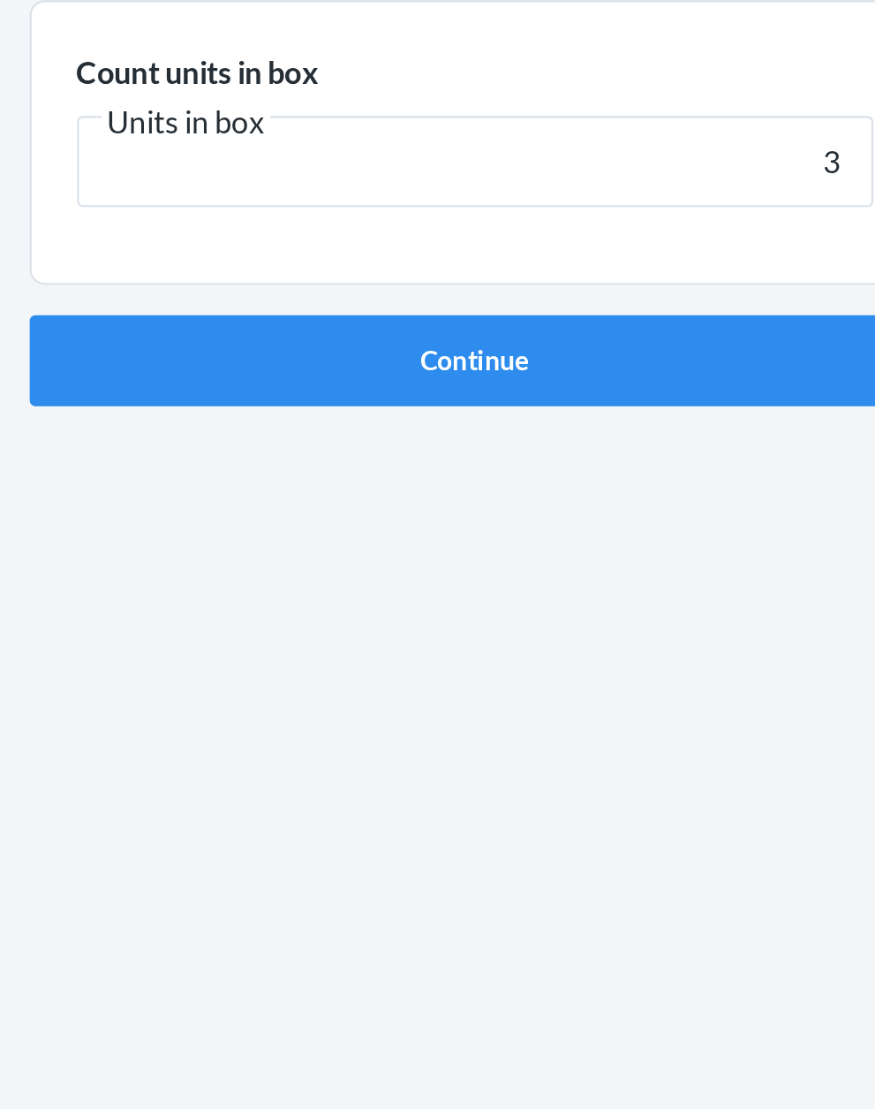
click button "Continue" at bounding box center [438, 374] width 415 height 42
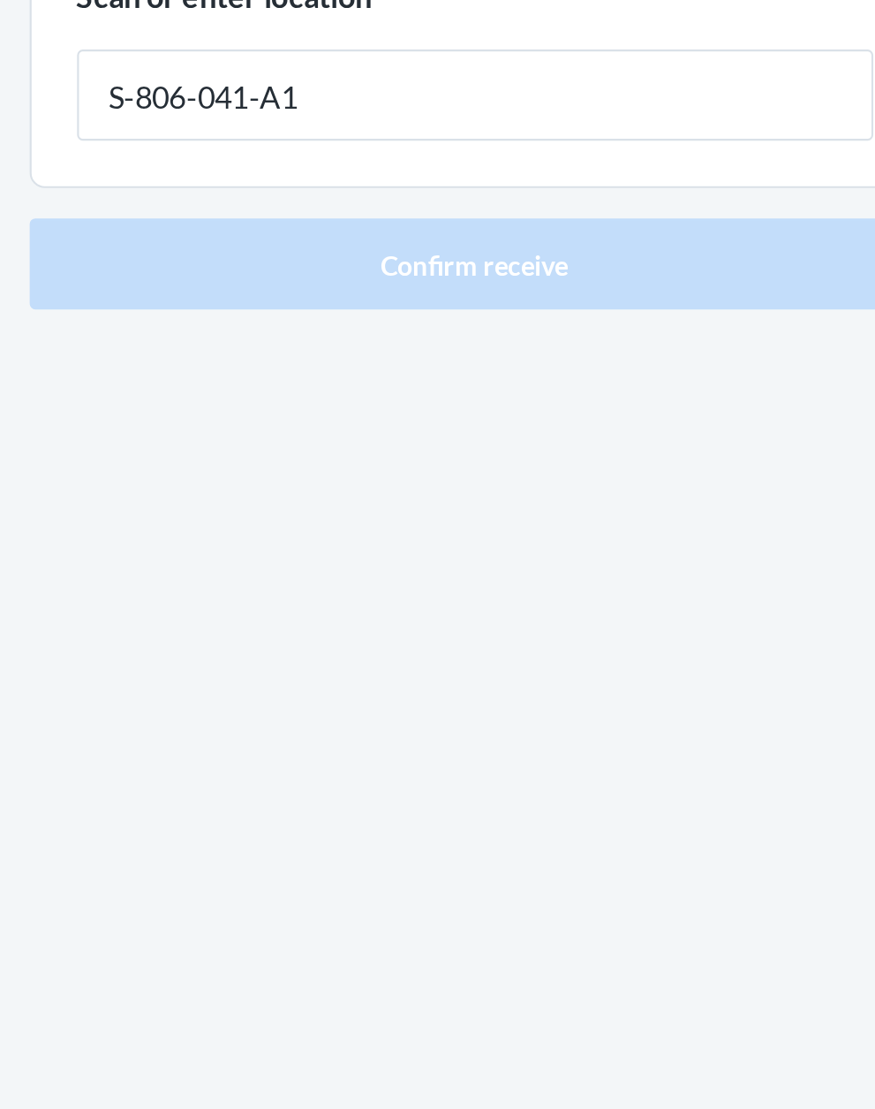
type input "S-806-041-A1"
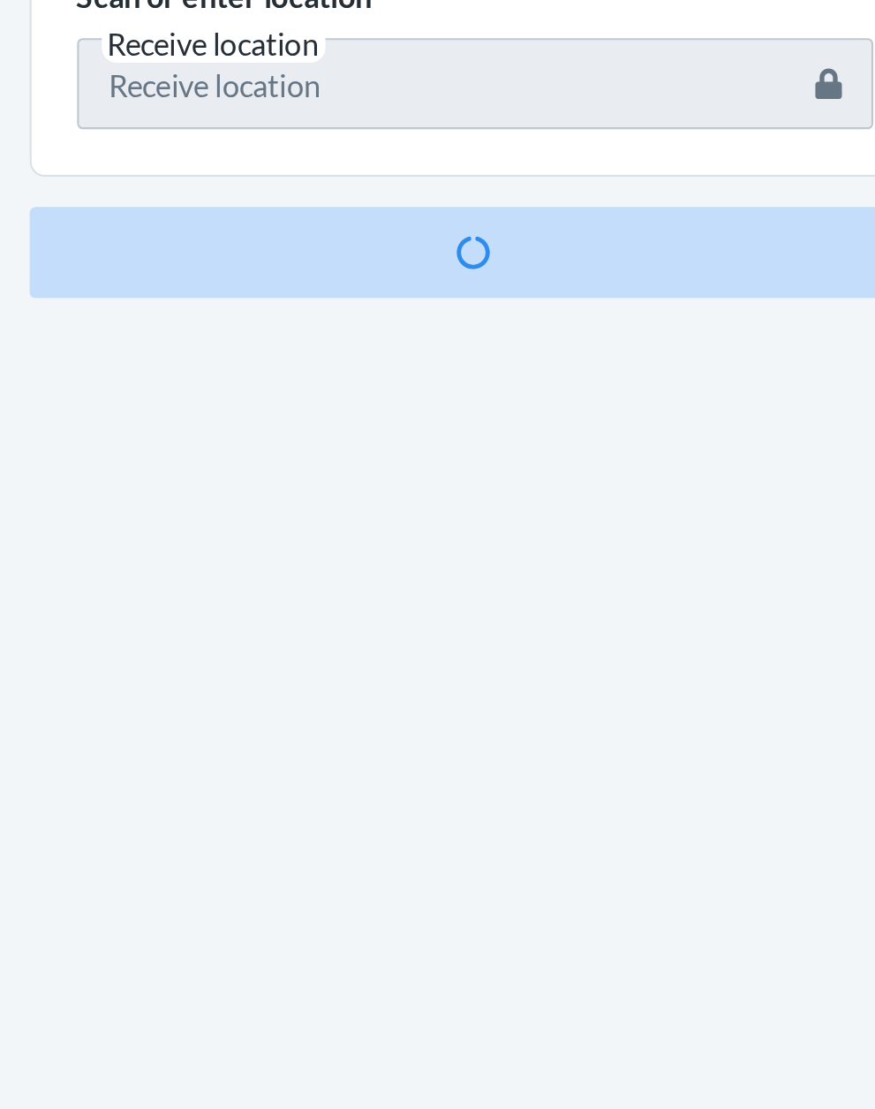
scroll to position [134, 0]
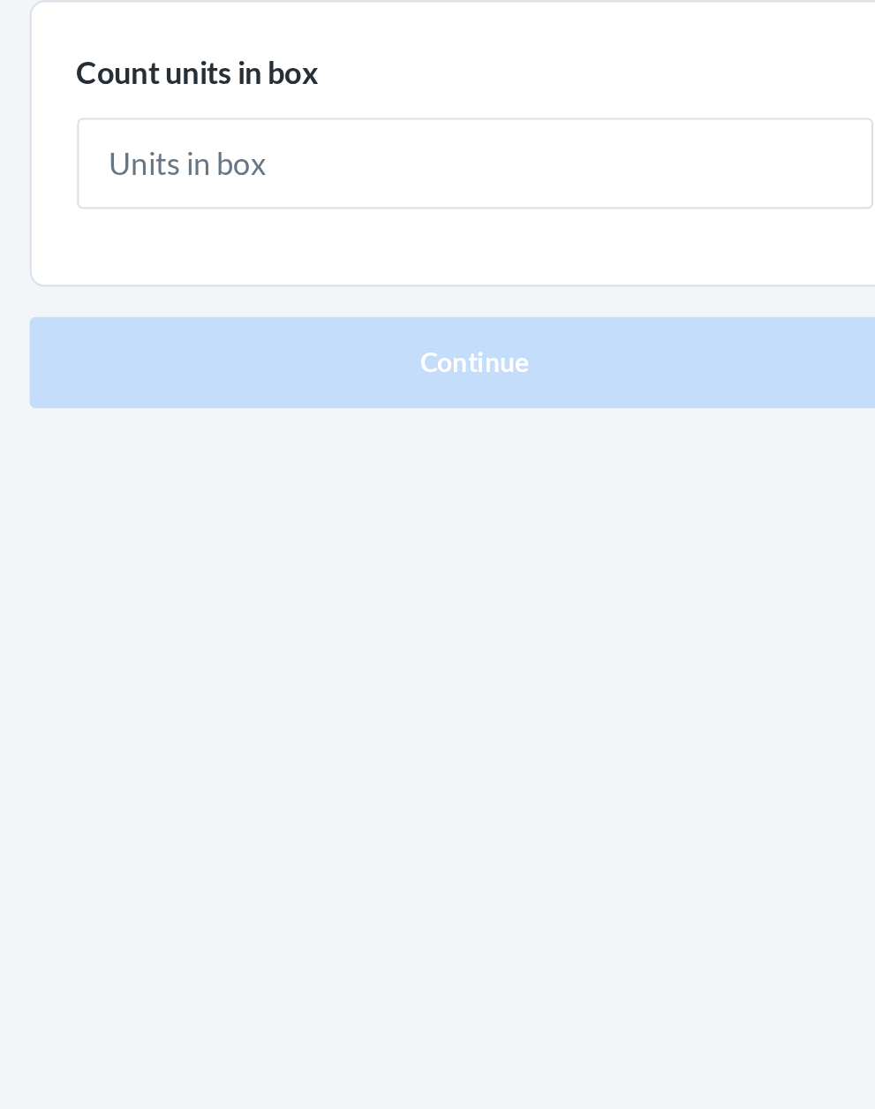
type input "1"
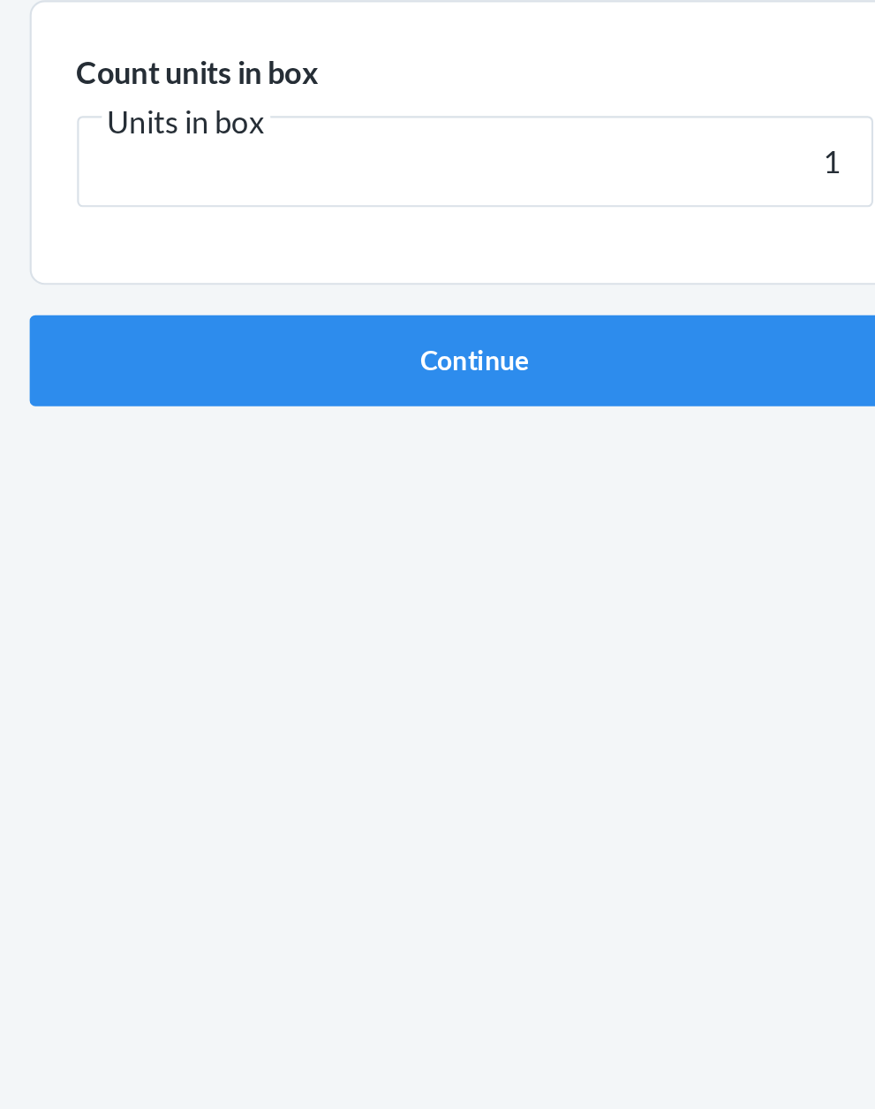
click button "Continue" at bounding box center [438, 374] width 415 height 42
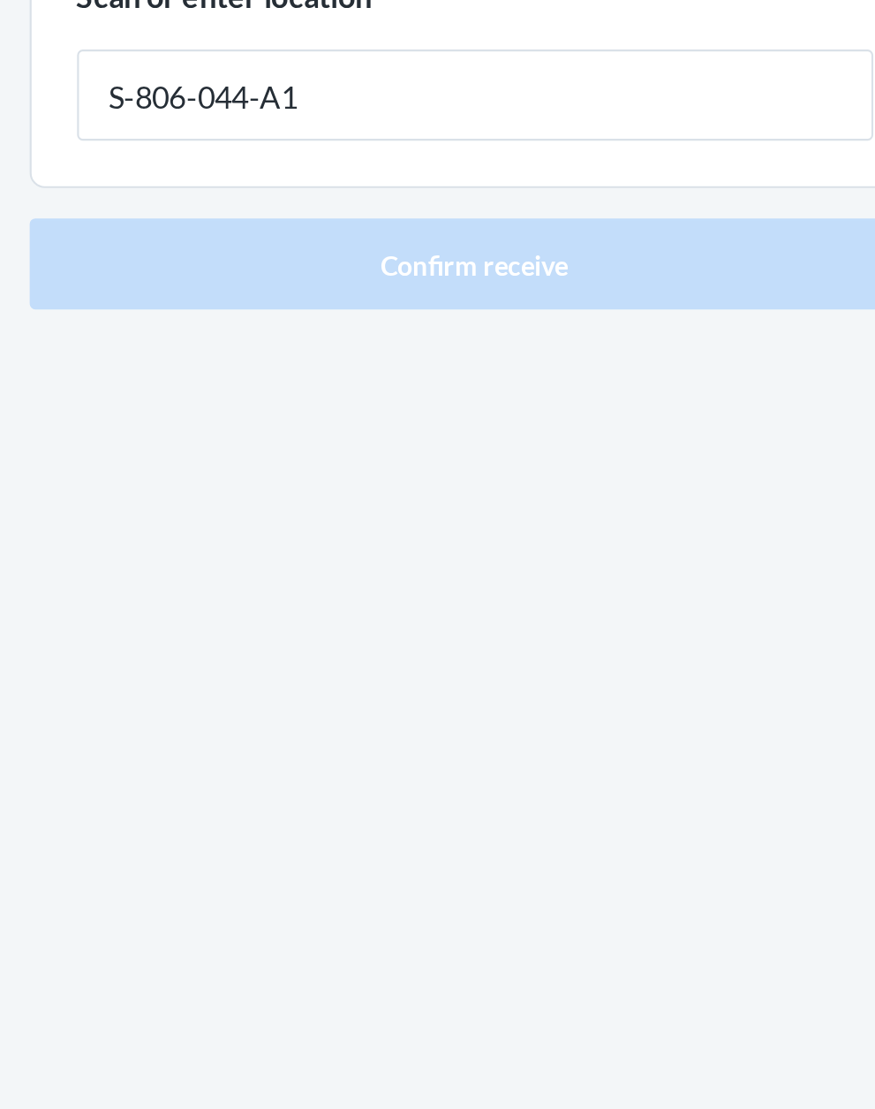
type input "S-806-044-A1"
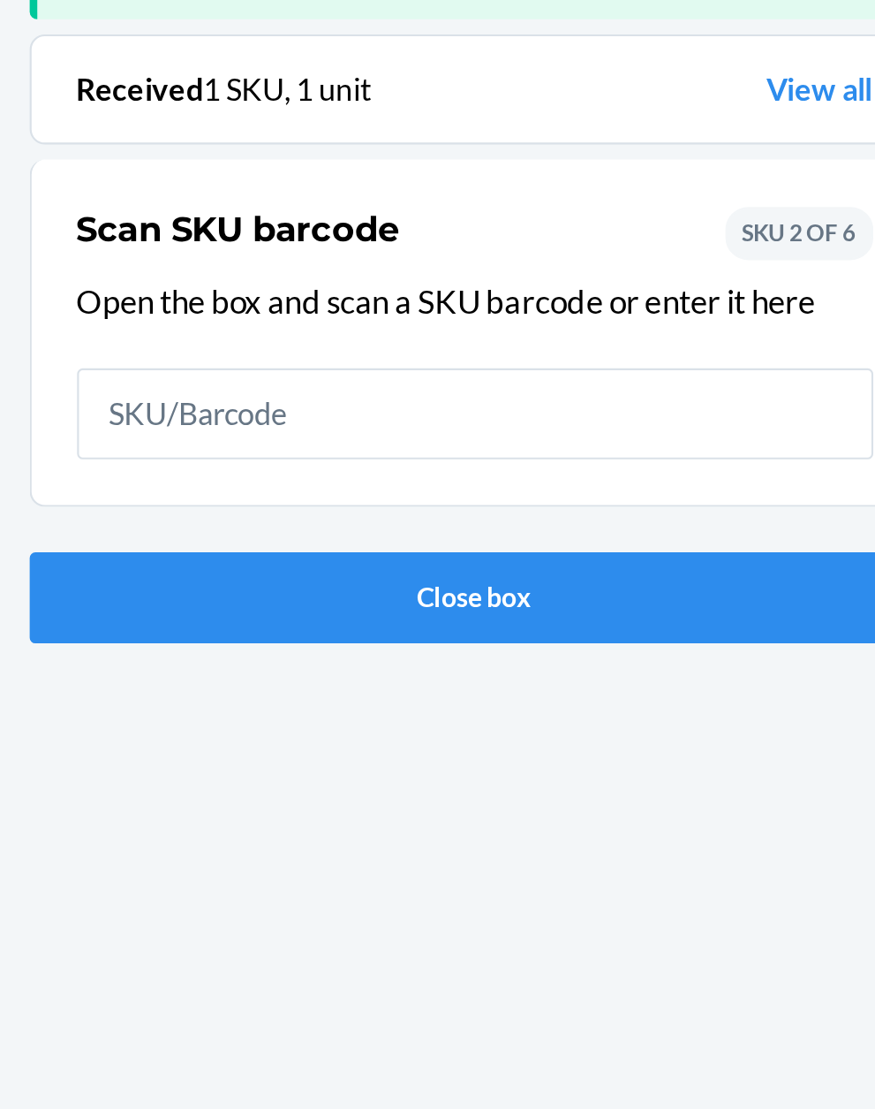
scroll to position [116, 0]
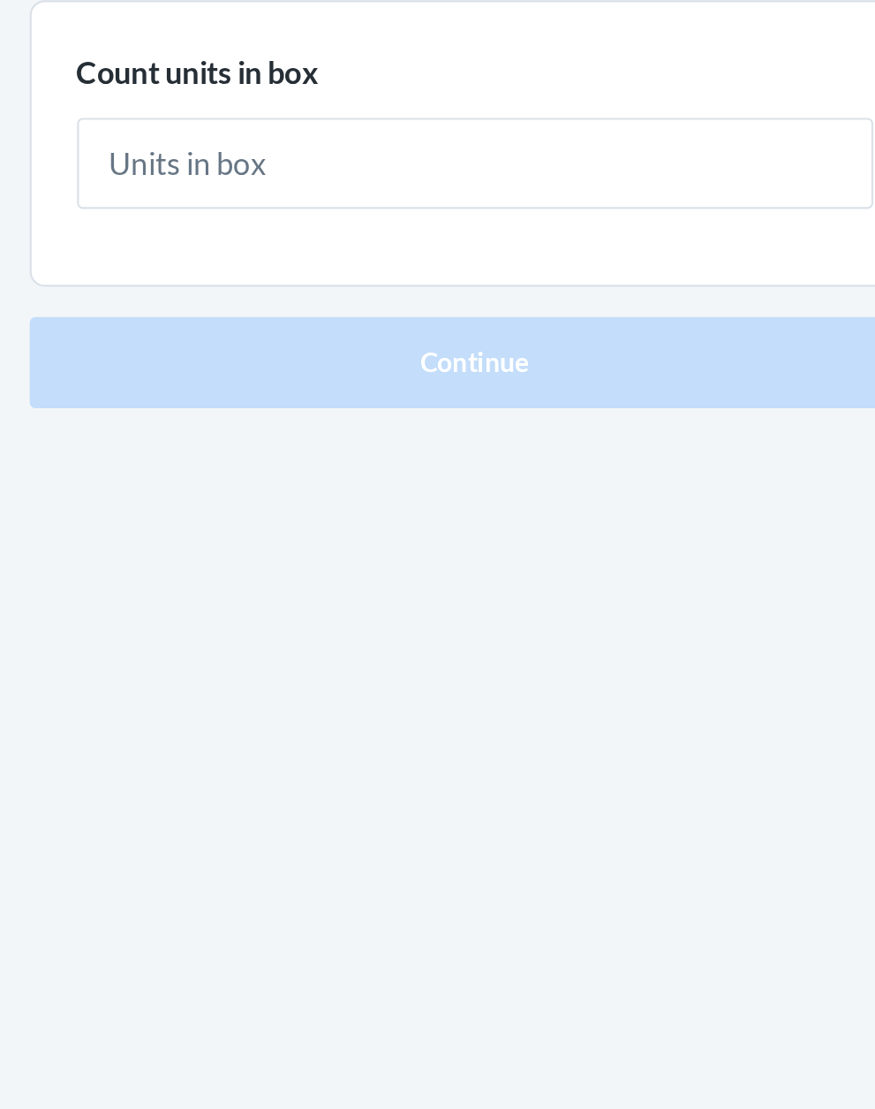
type input "1"
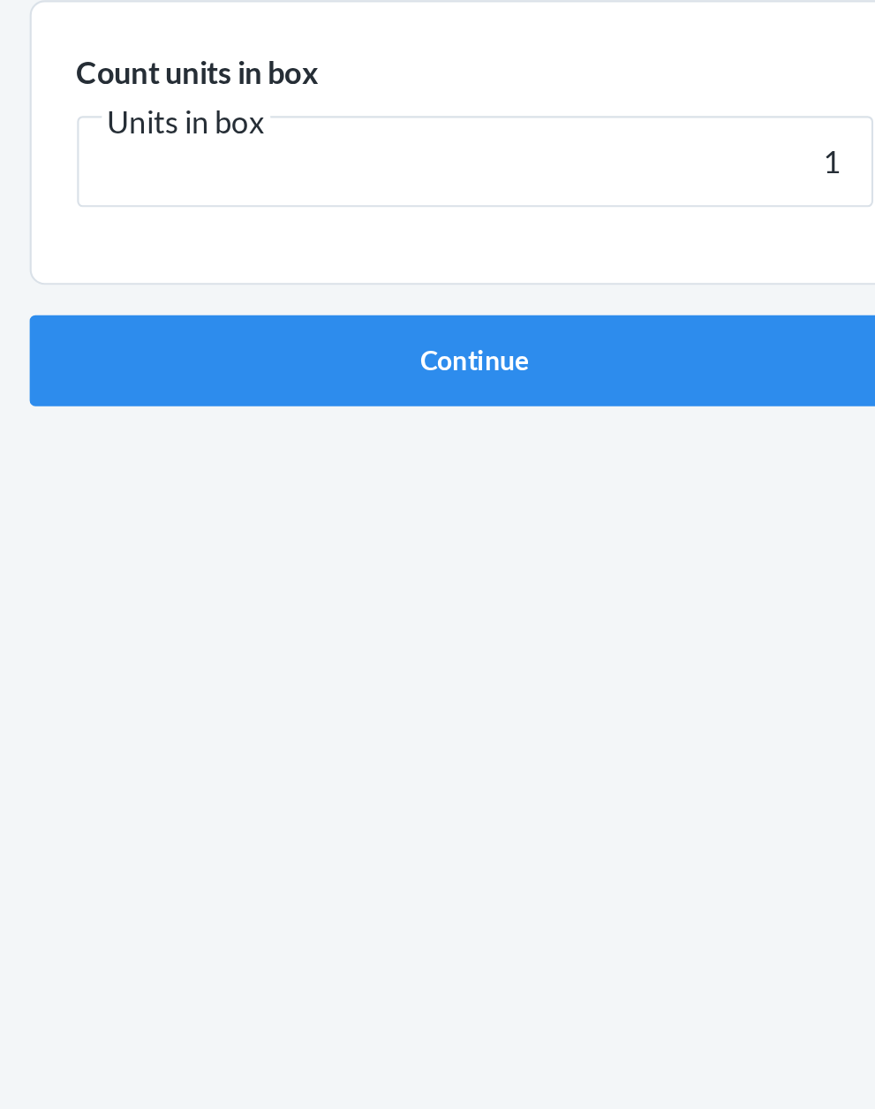
click button "Continue" at bounding box center [438, 374] width 415 height 42
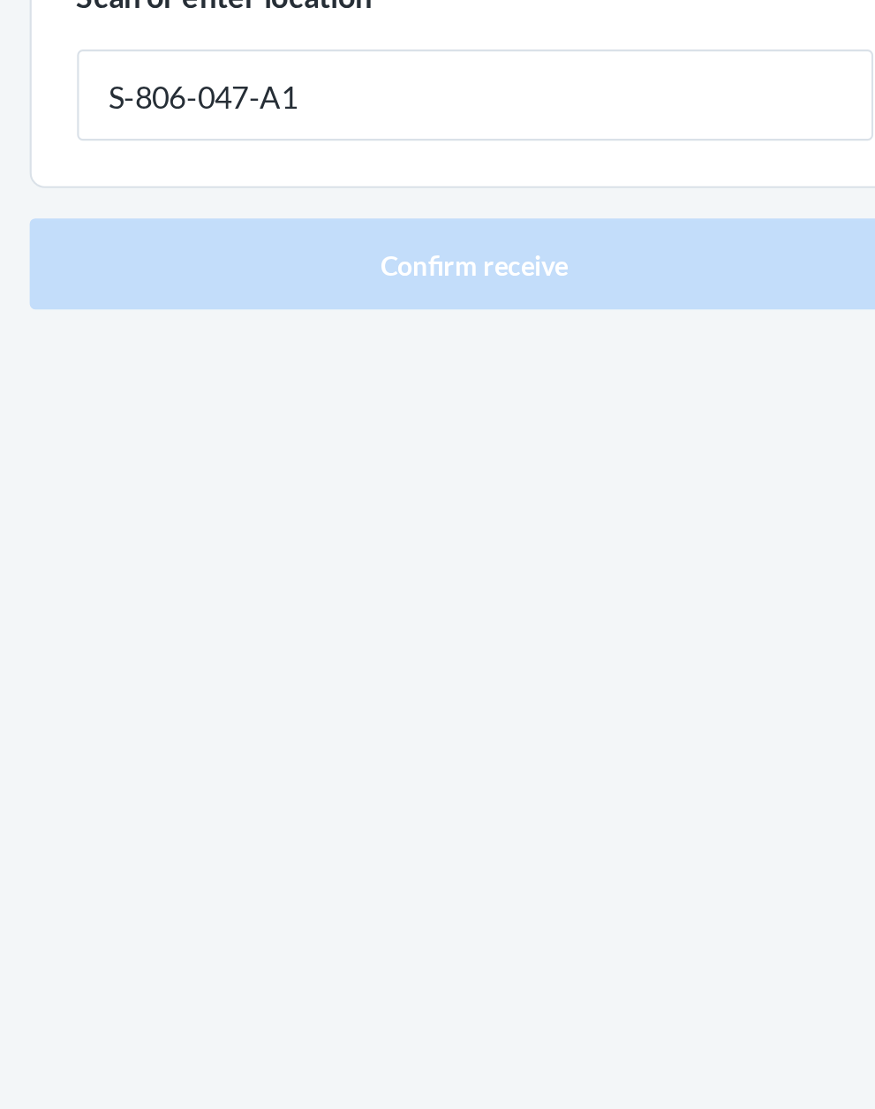
type input "S-806-047-A1"
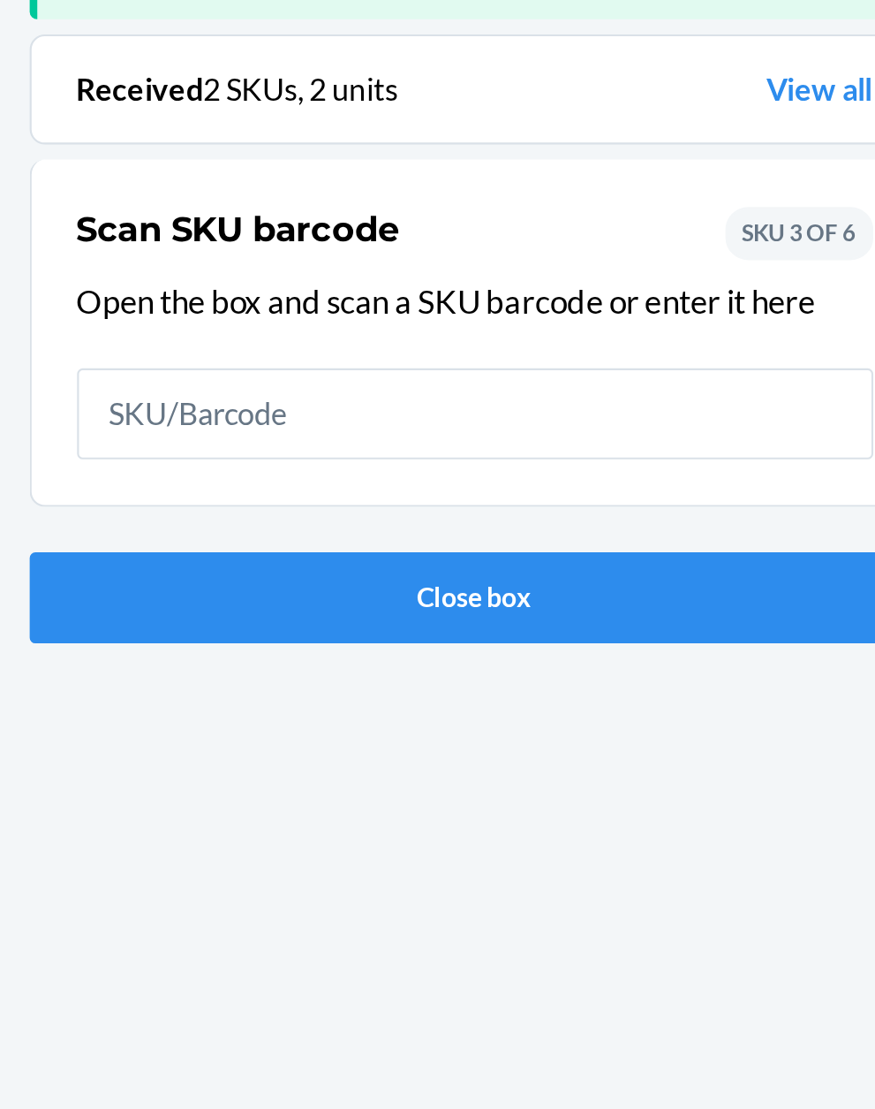
scroll to position [116, 0]
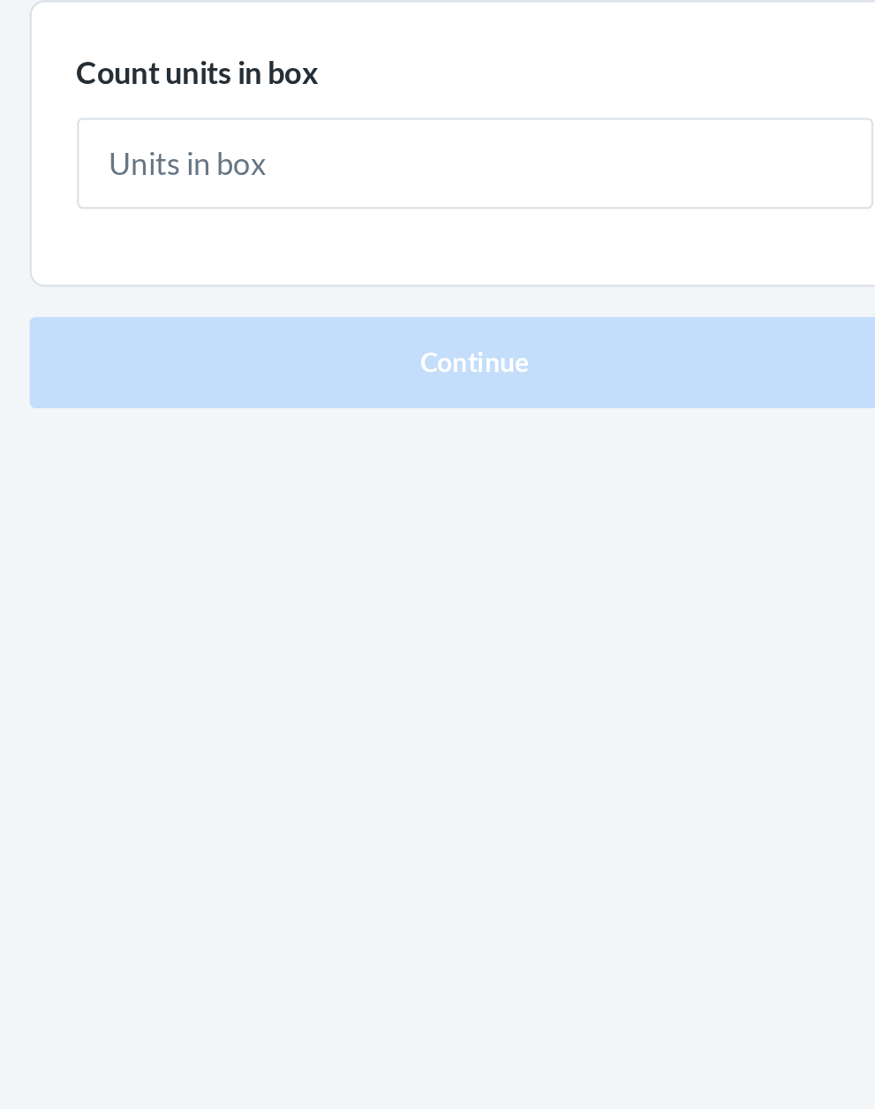
type input "3"
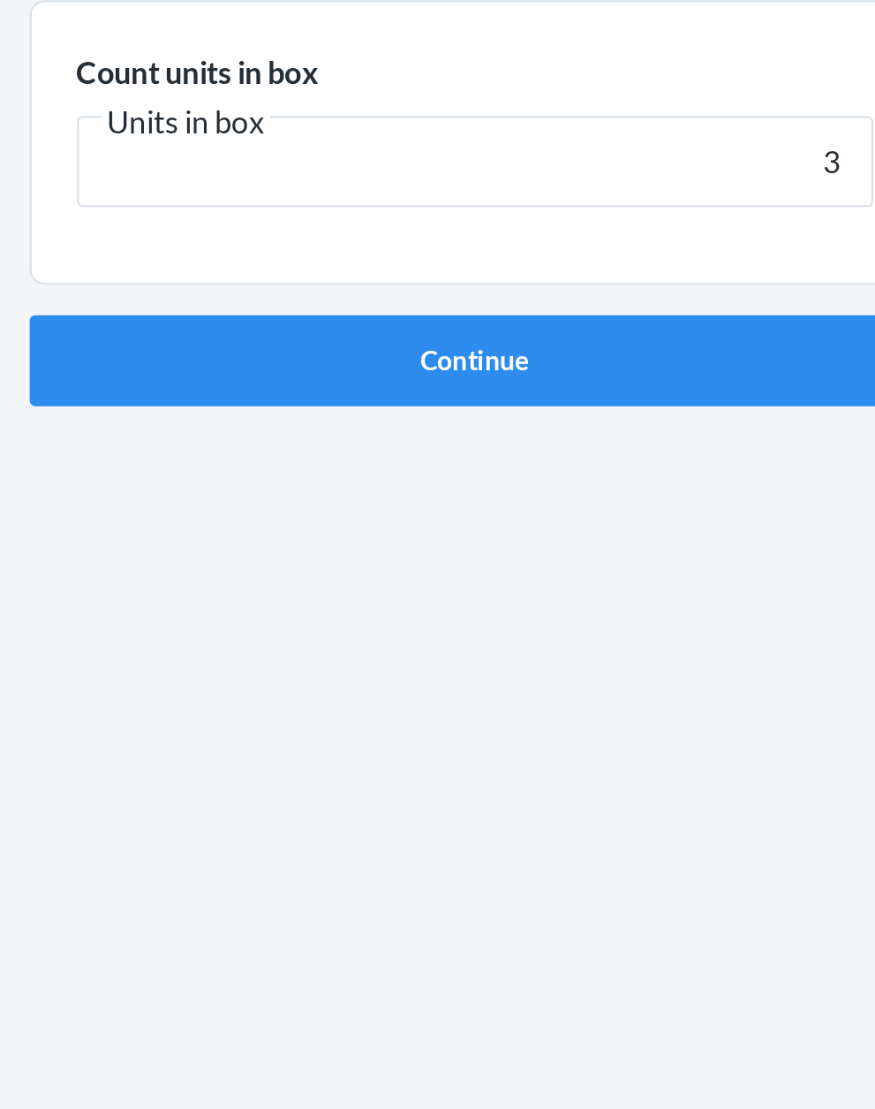
click button "Continue" at bounding box center [438, 374] width 415 height 42
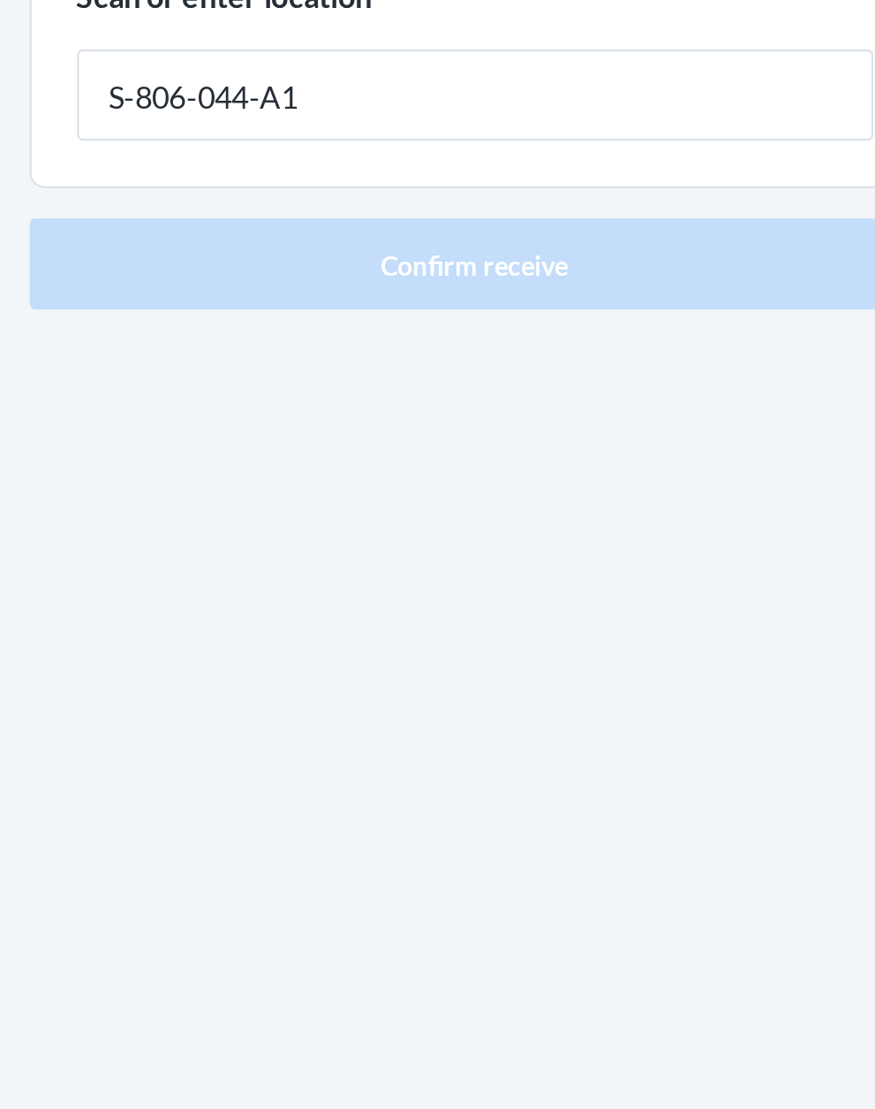
type input "S-806-044-A1"
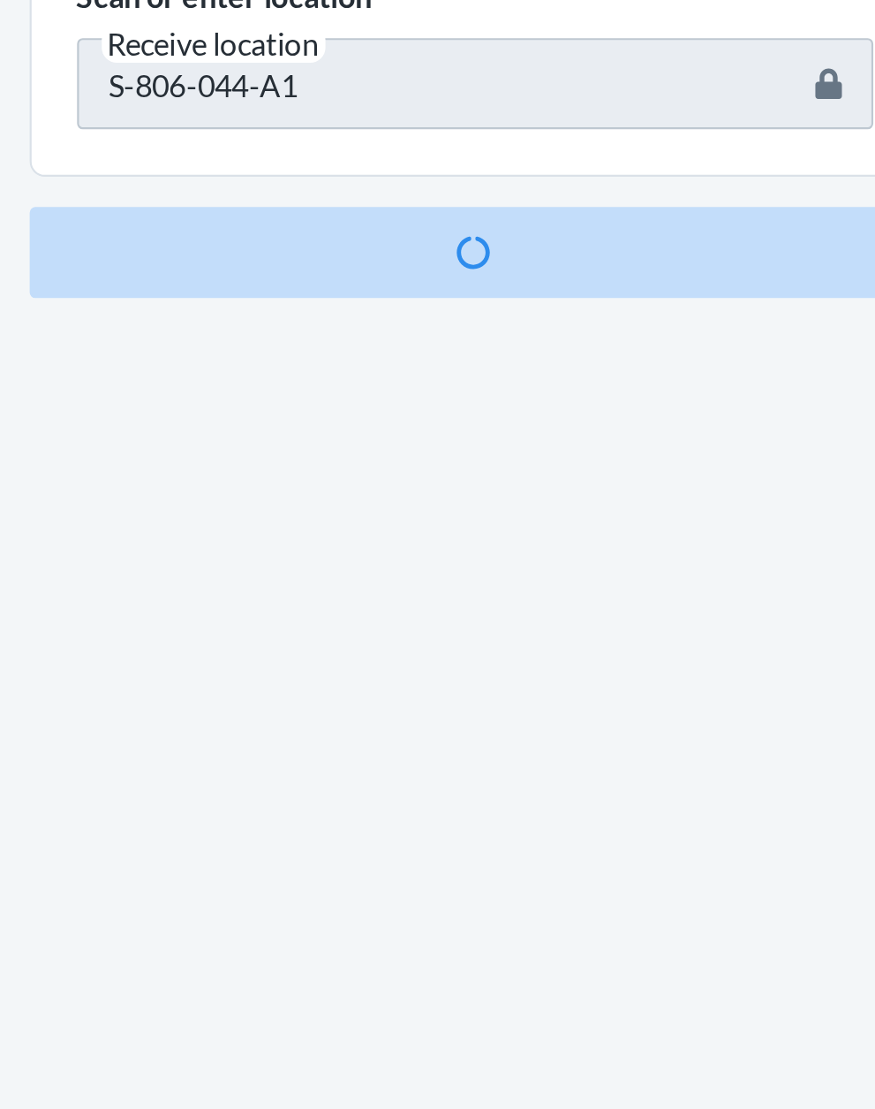
scroll to position [116, 0]
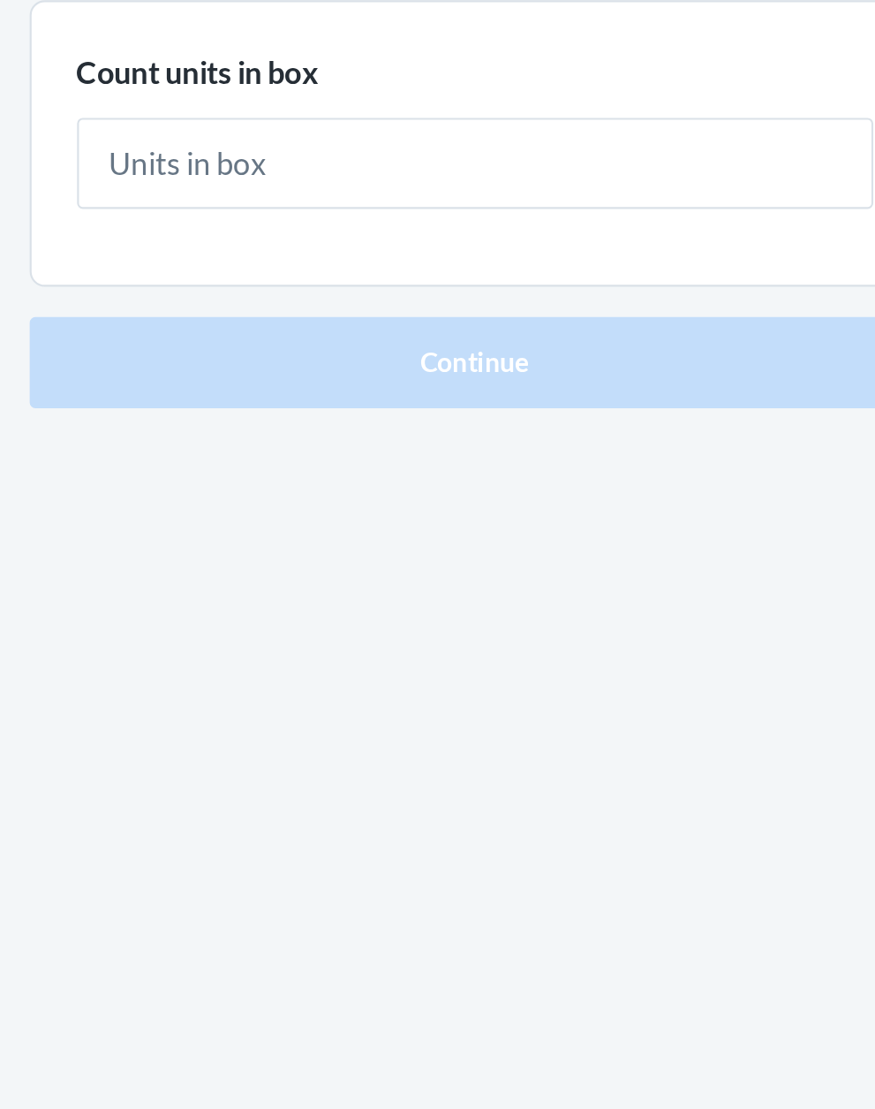
type input "1"
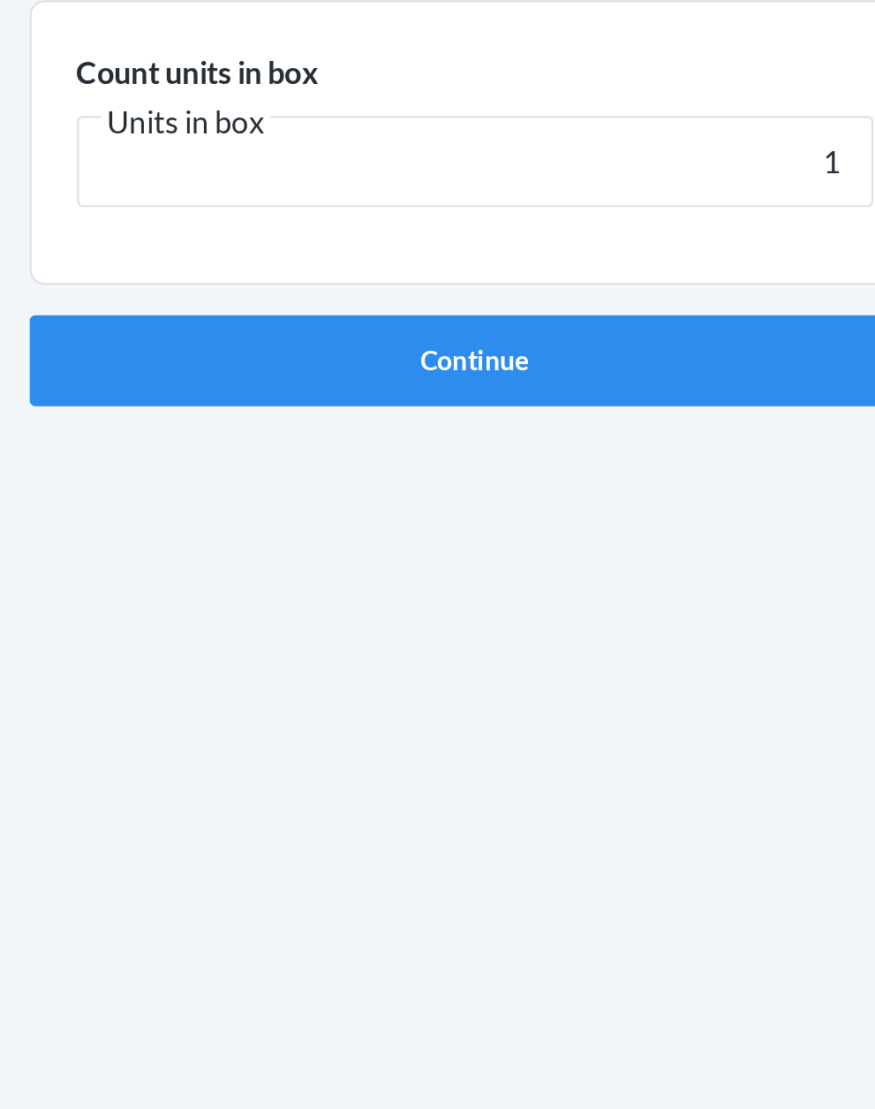
click button "Continue" at bounding box center [438, 374] width 415 height 42
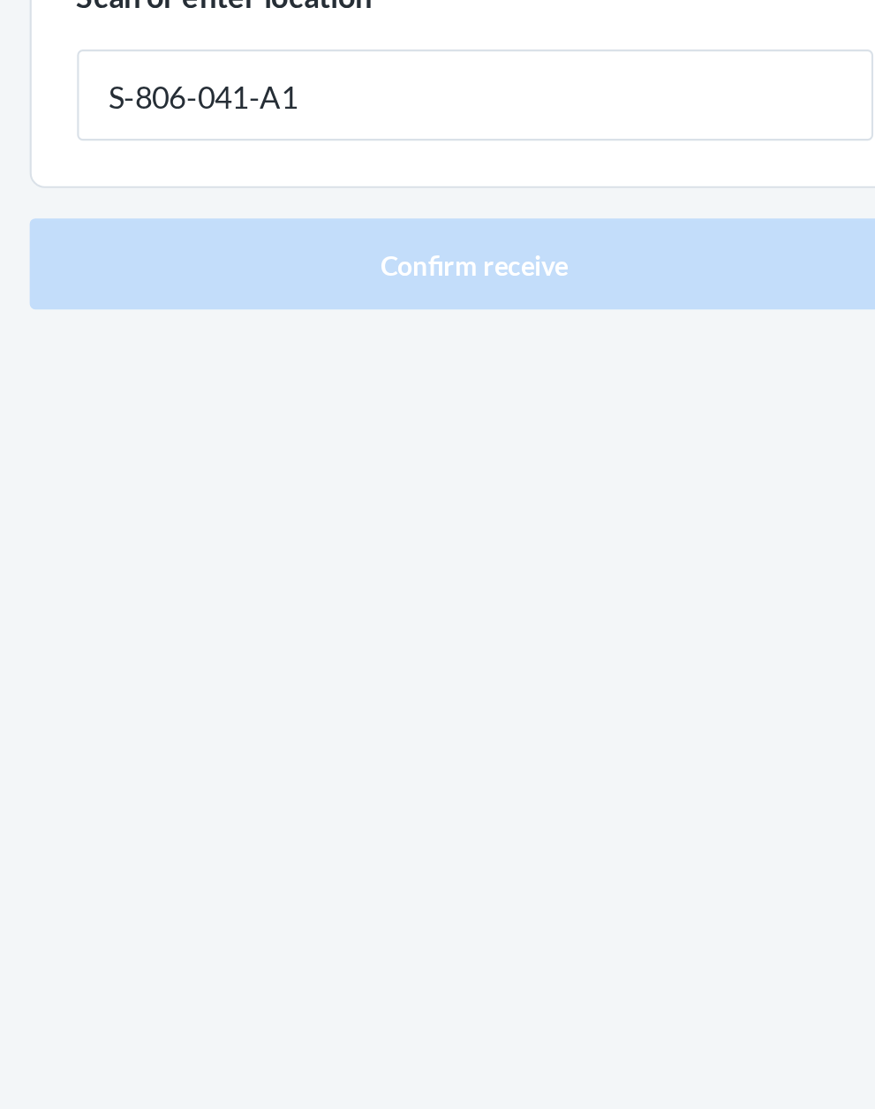
type input "S-806-041-A1"
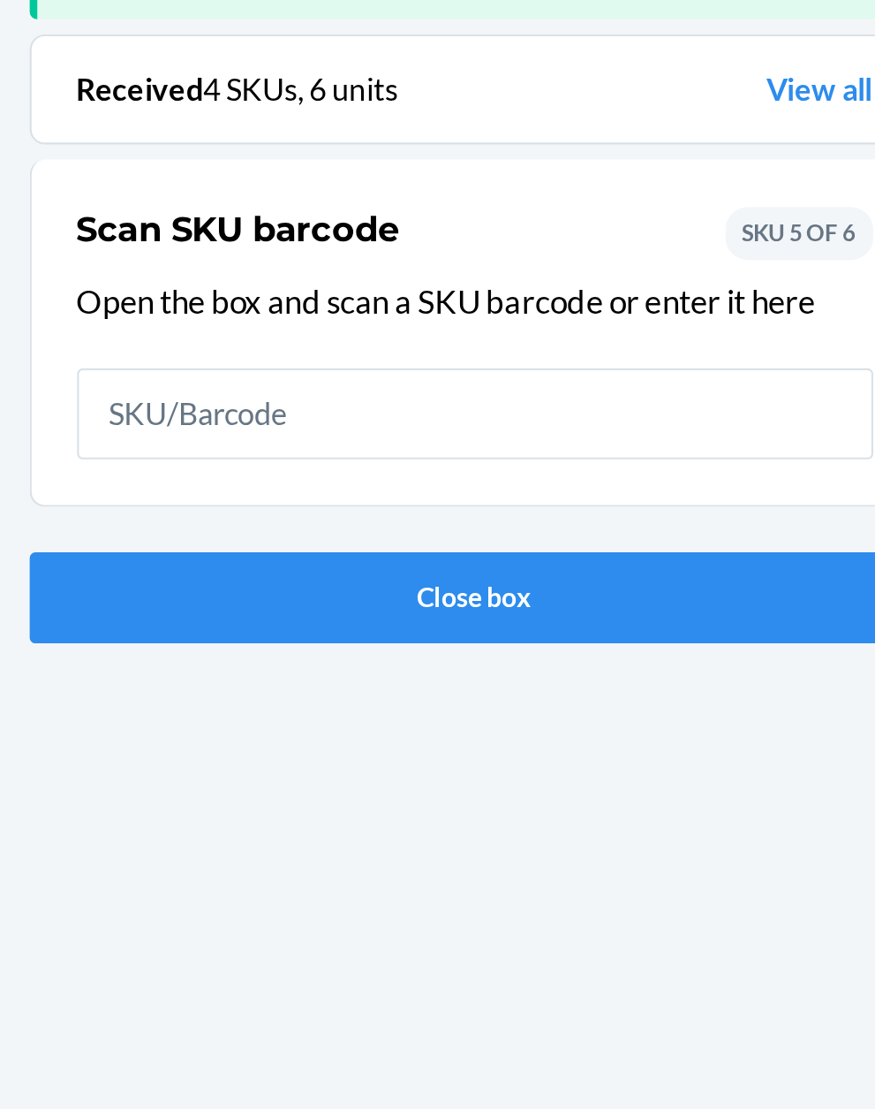
scroll to position [116, 0]
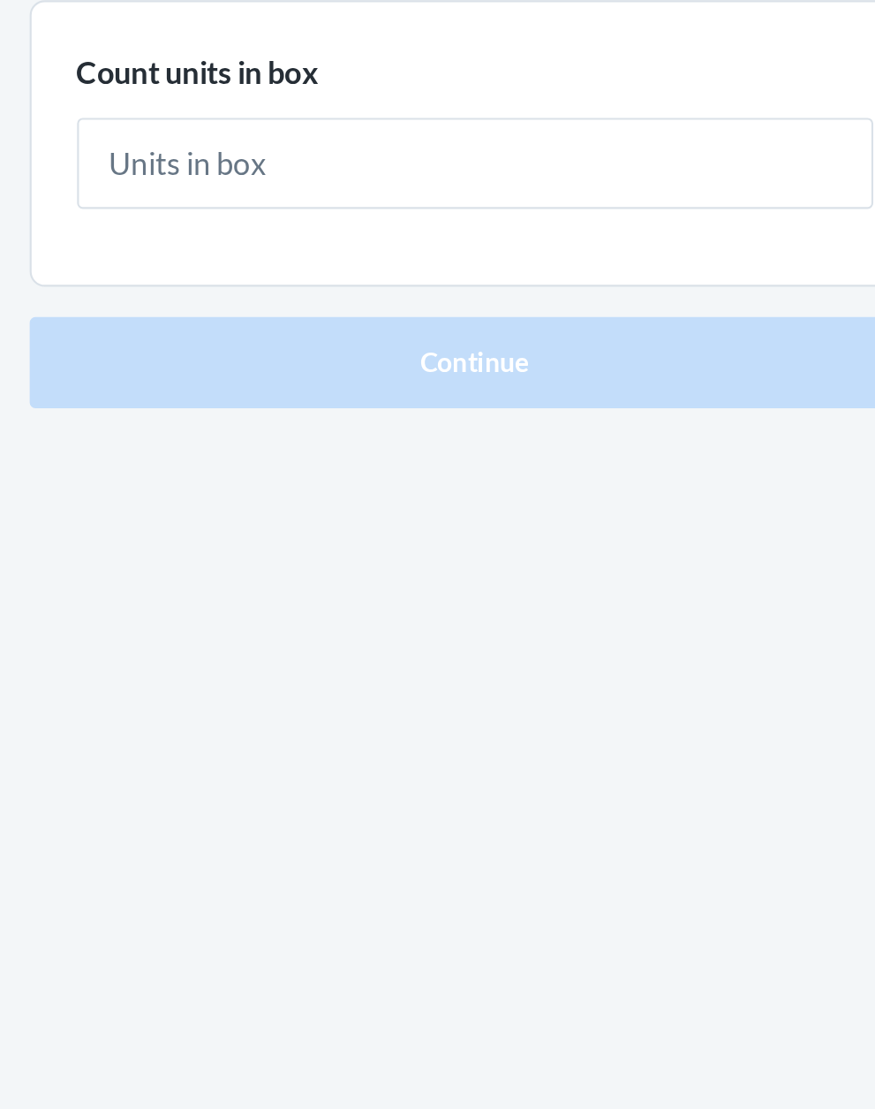
type input "1"
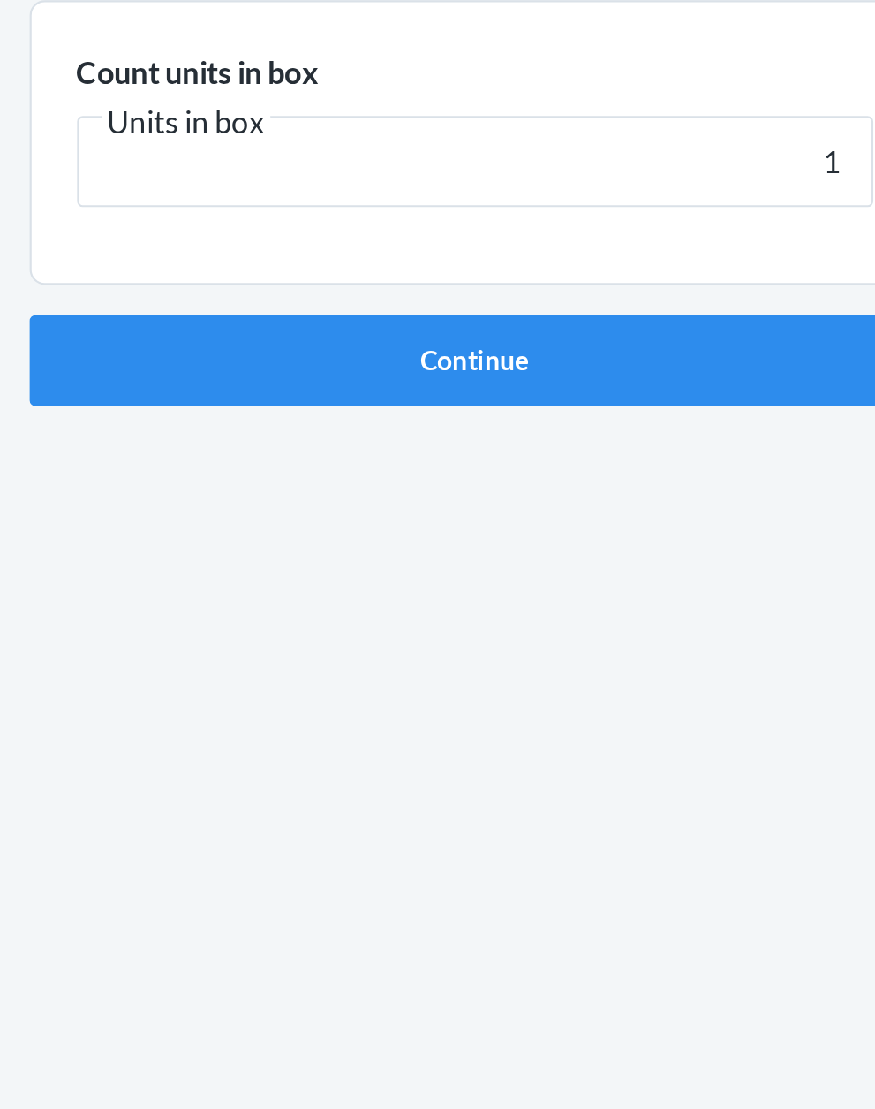
click button "Continue" at bounding box center [438, 374] width 415 height 42
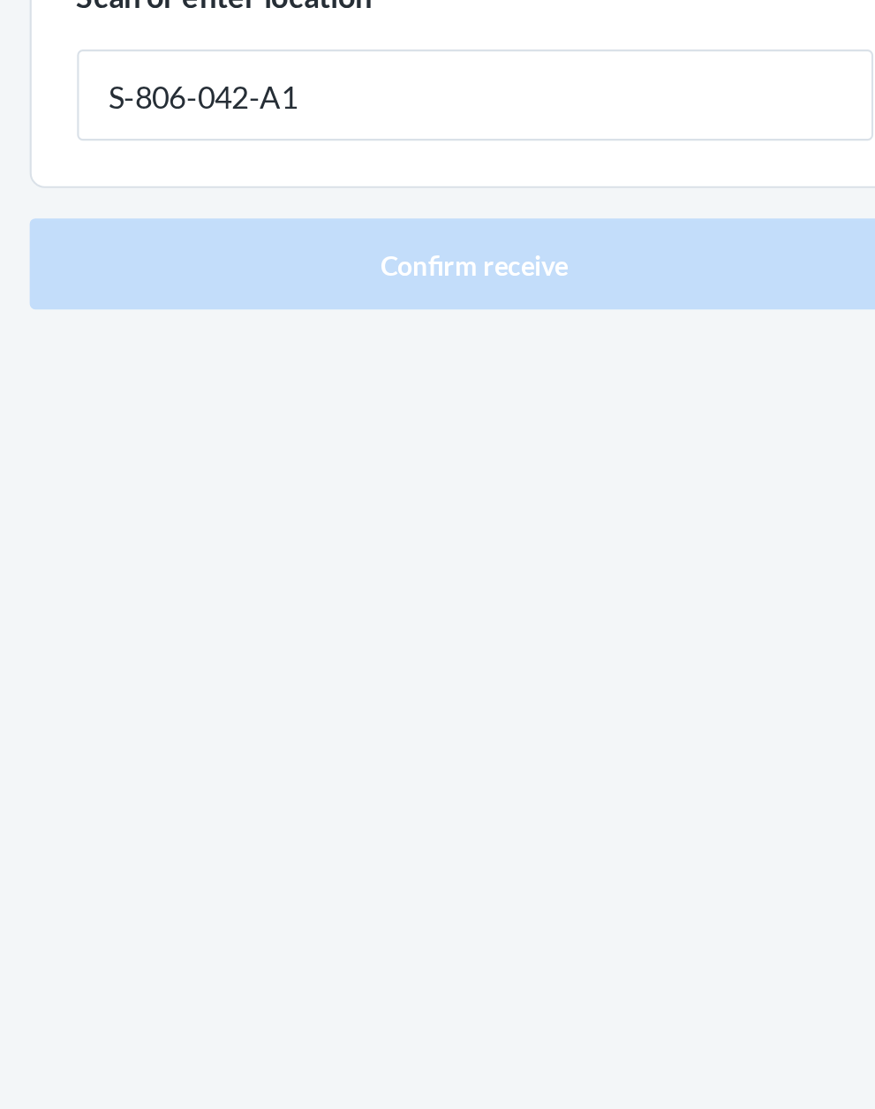
type input "S-806-042-A1"
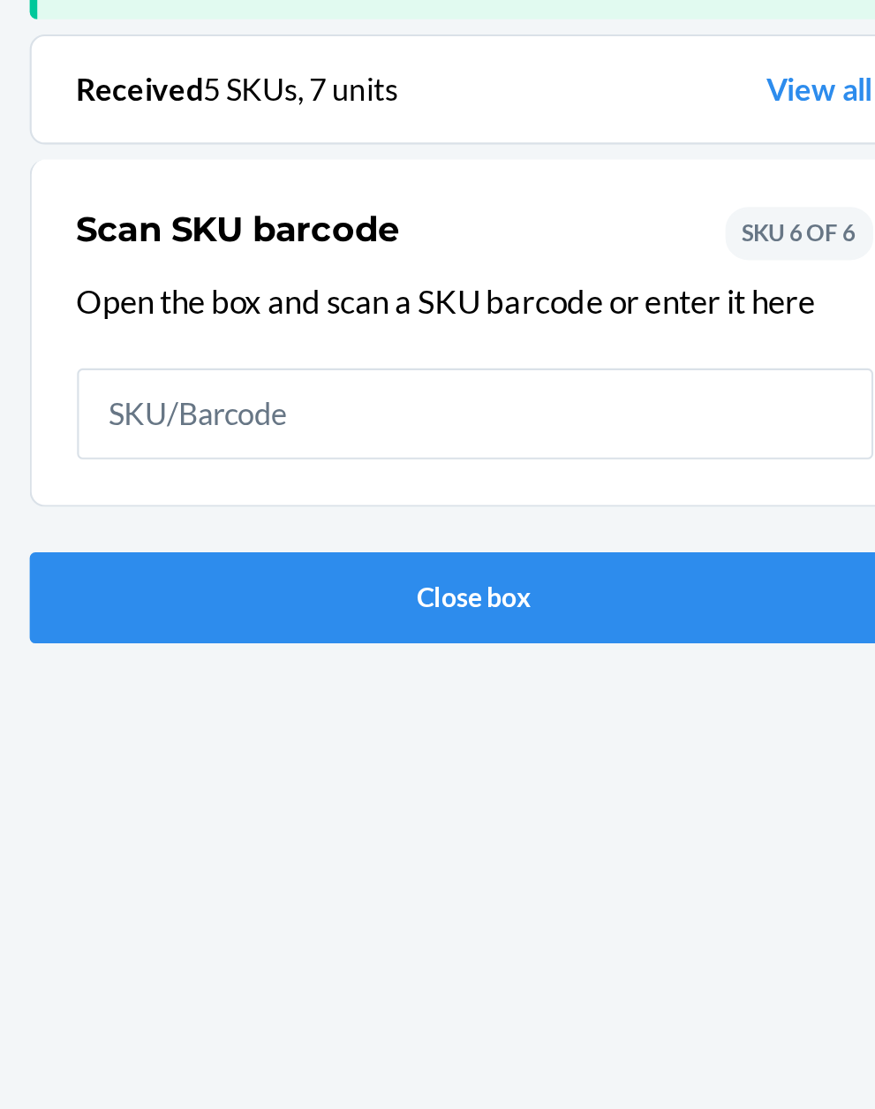
scroll to position [116, 0]
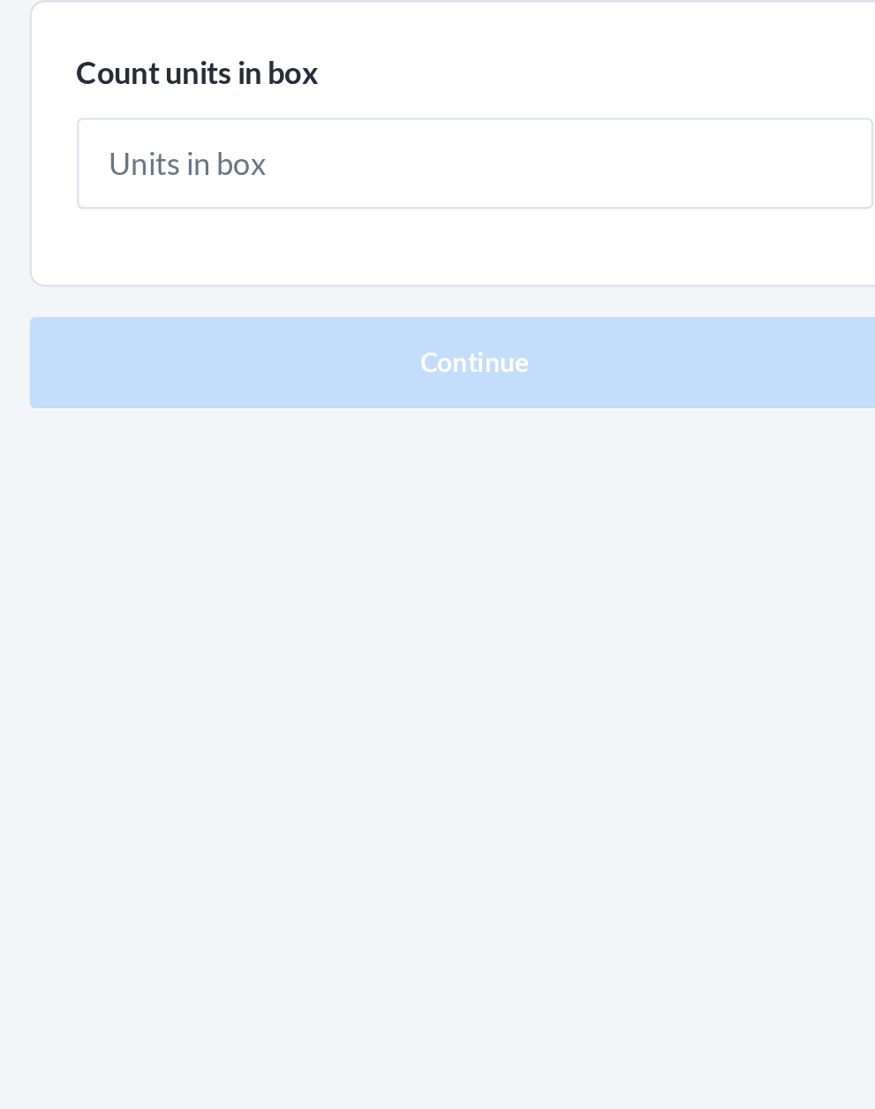
type input "1"
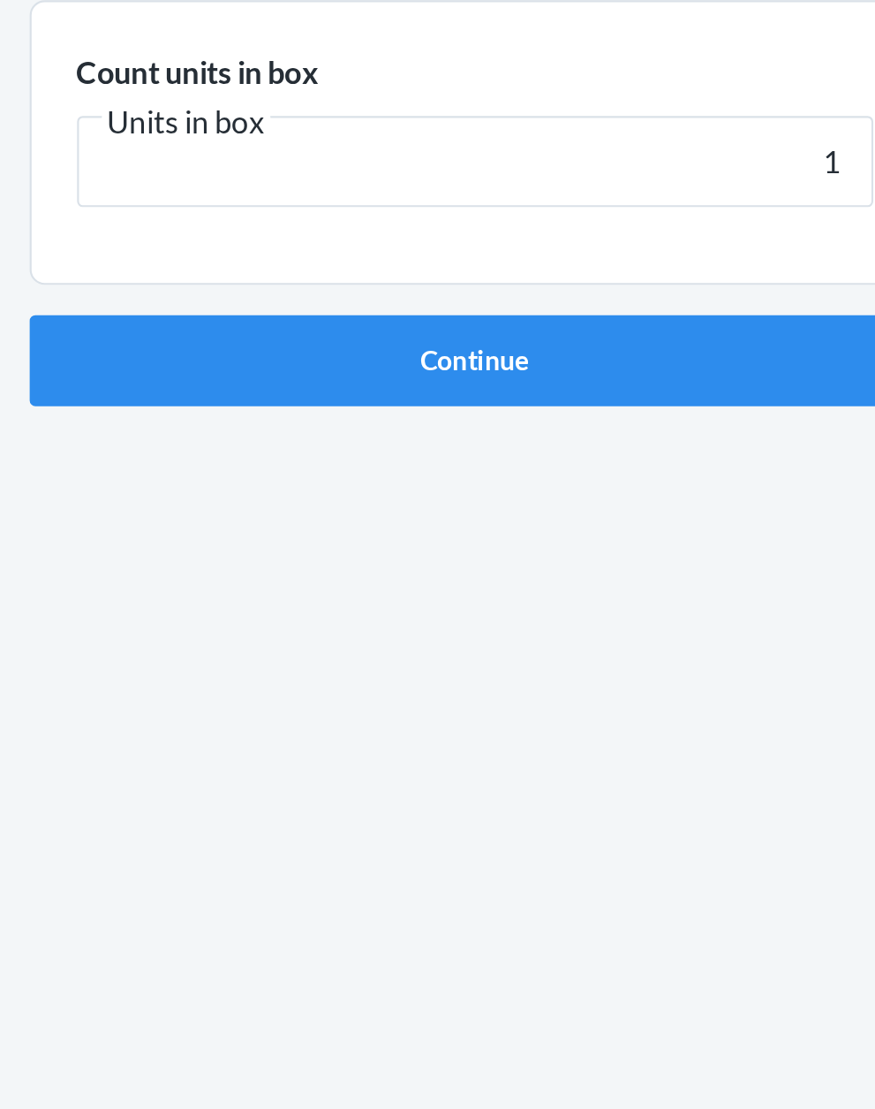
click button "Continue" at bounding box center [438, 374] width 415 height 42
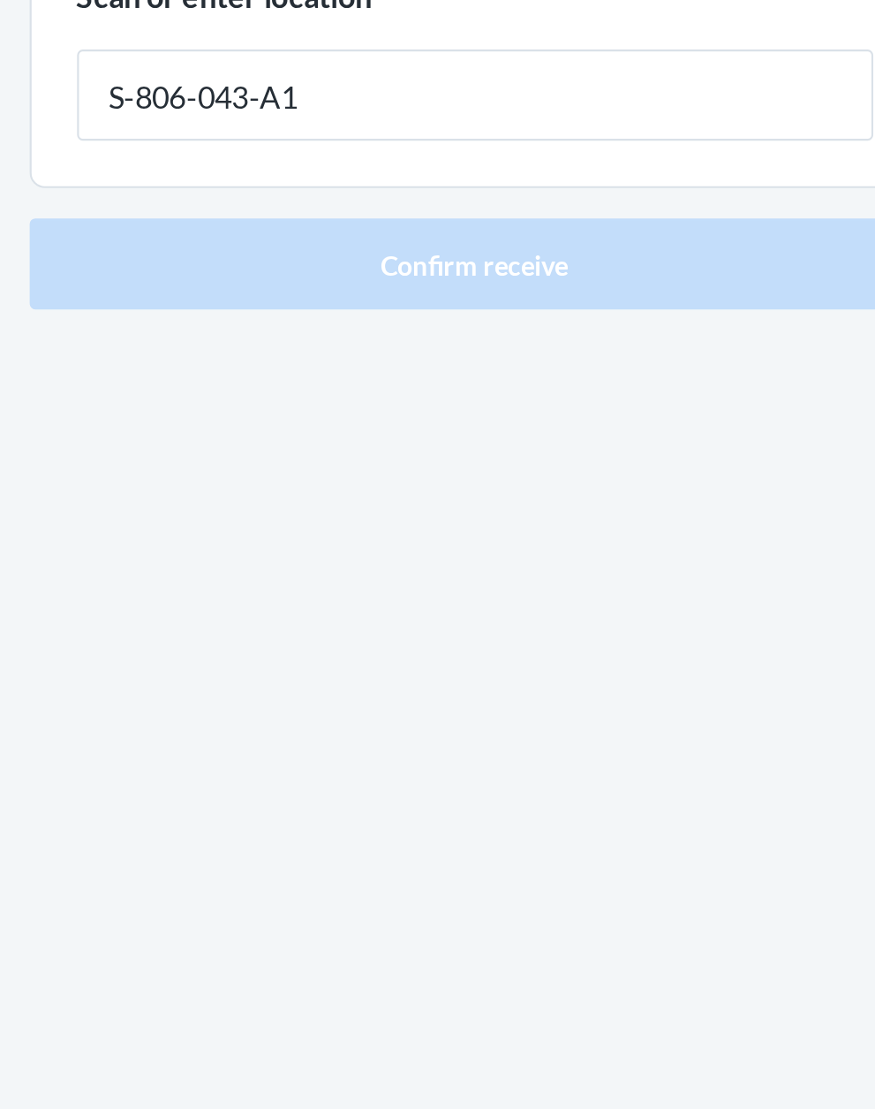
type input "S-806-043-A1"
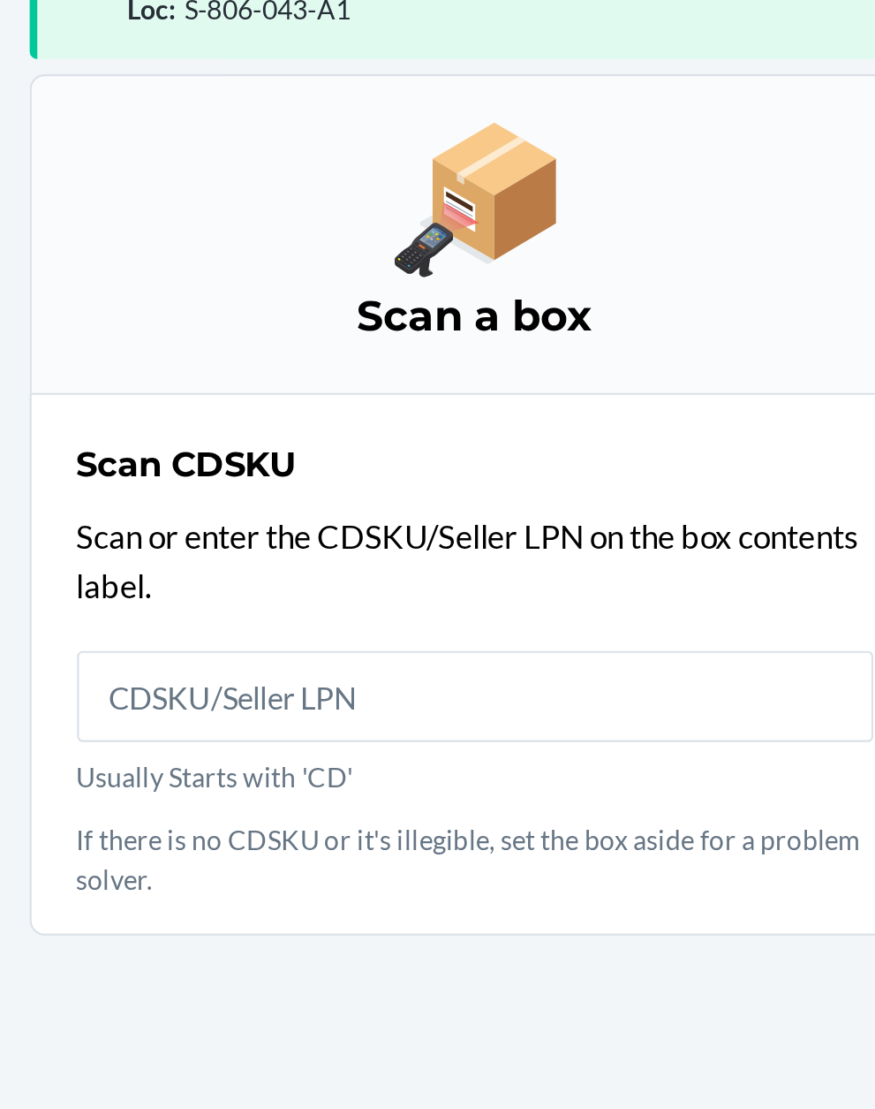
scroll to position [134, 0]
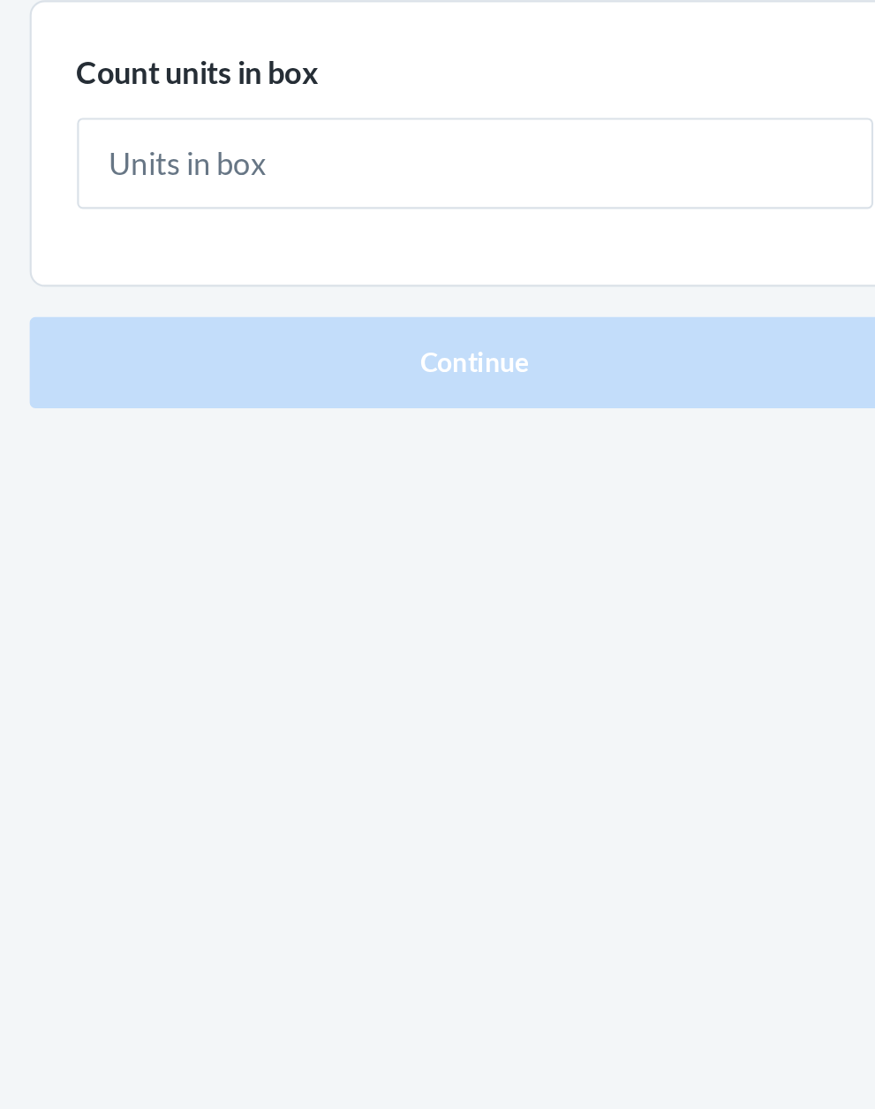
type input "1"
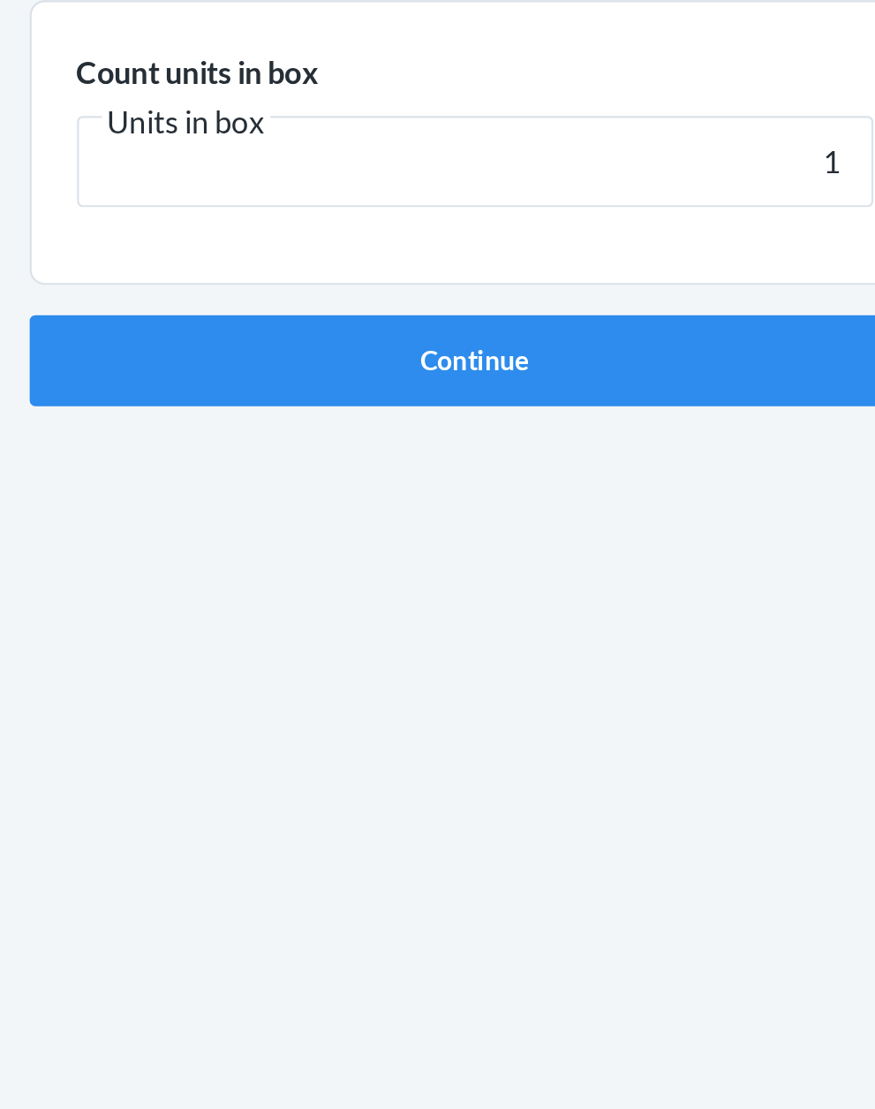
click button "Continue" at bounding box center [438, 374] width 415 height 42
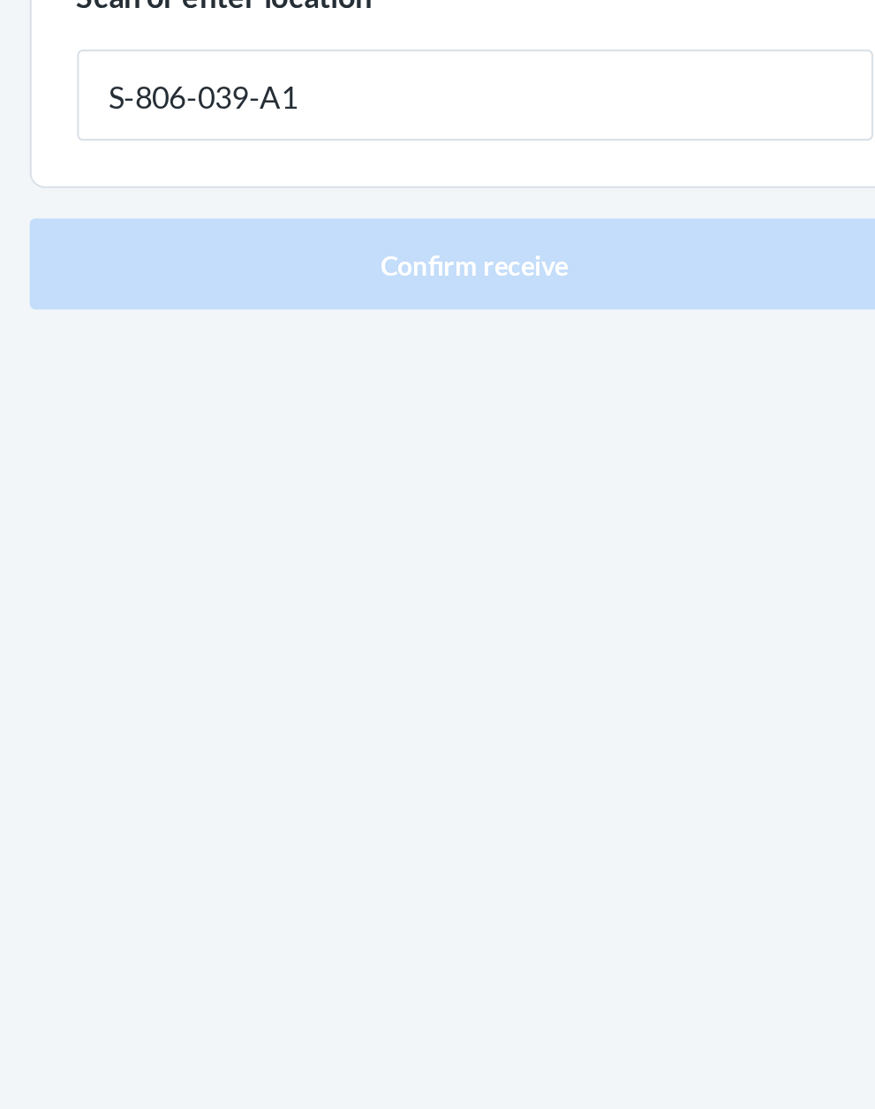
type input "S-806-039-A1"
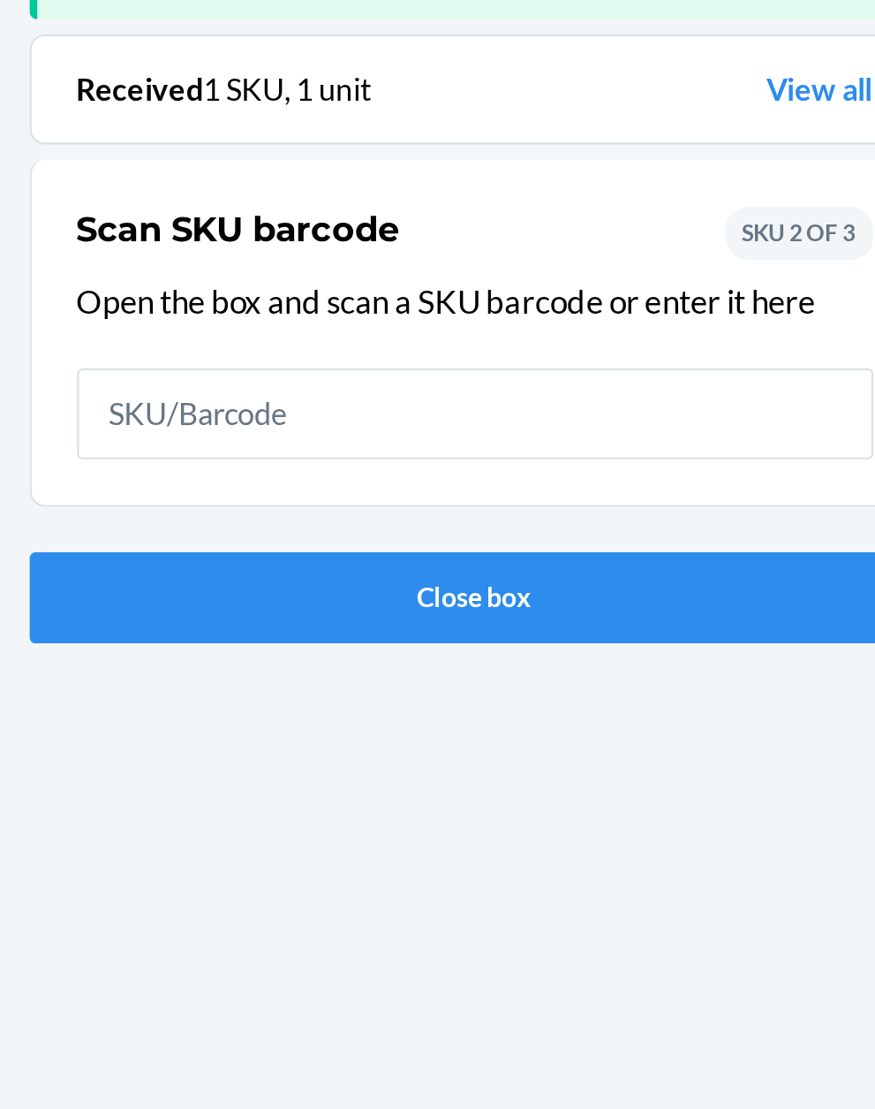
scroll to position [116, 0]
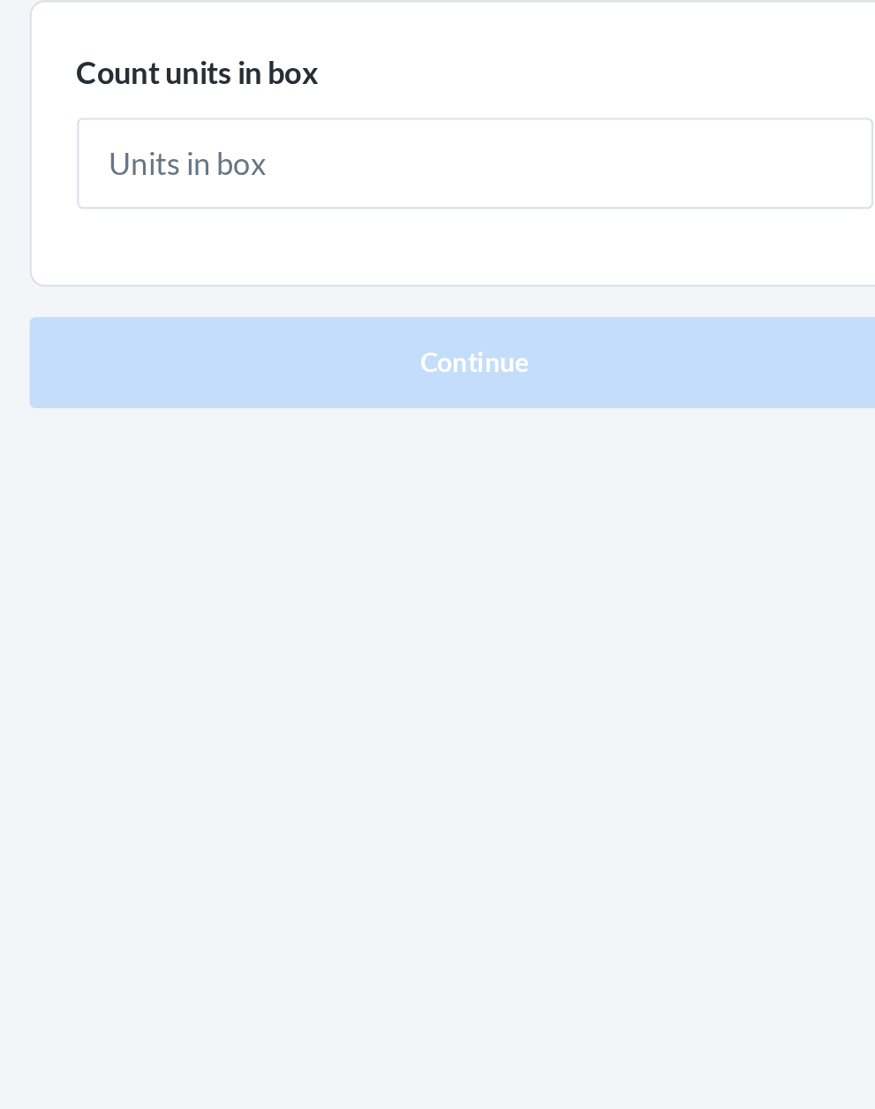
type input "1"
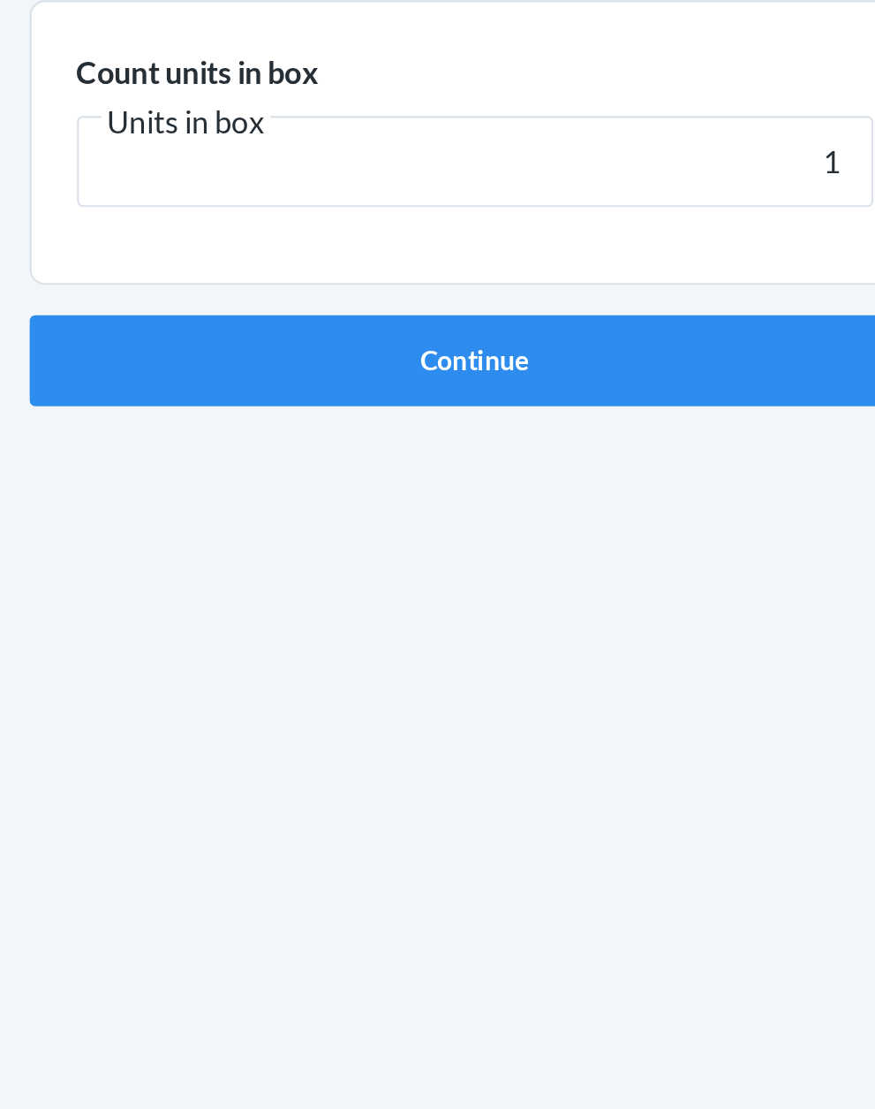
click button "Continue" at bounding box center [438, 374] width 415 height 42
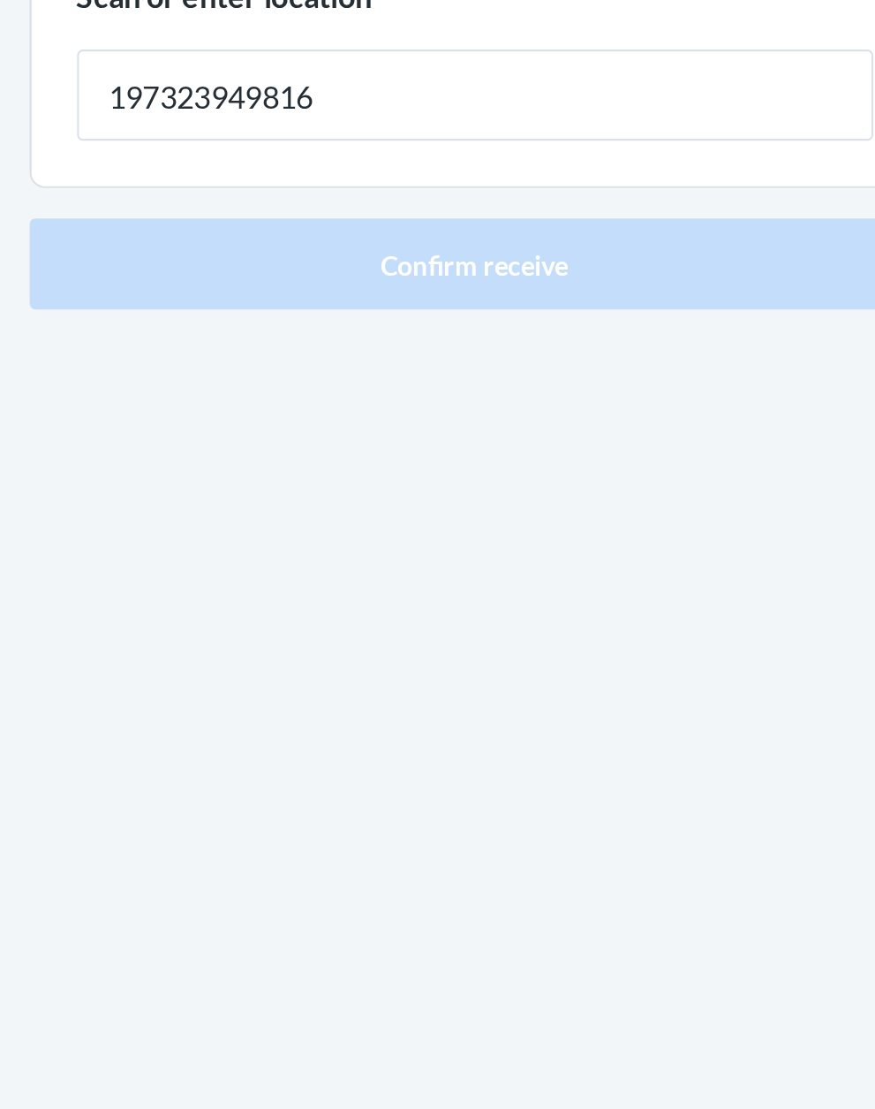
type input "197323949816"
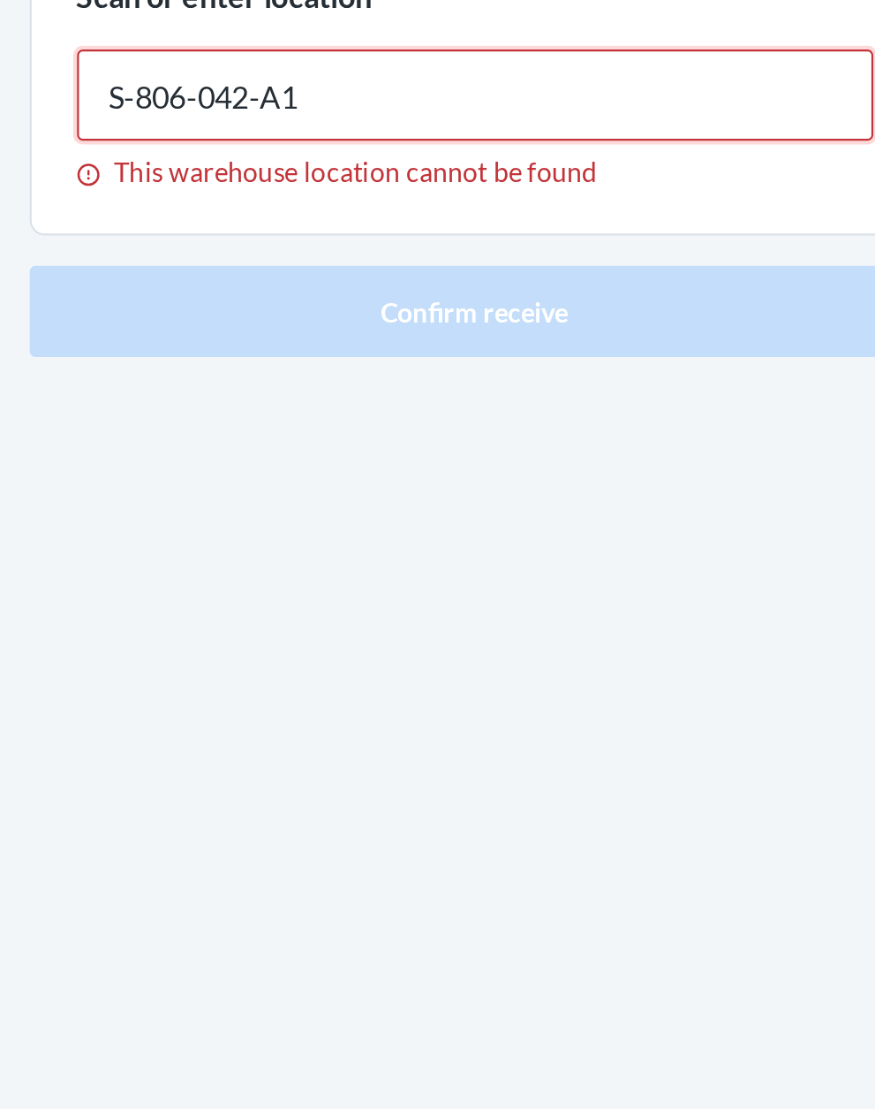
type input "S-806-042-A1"
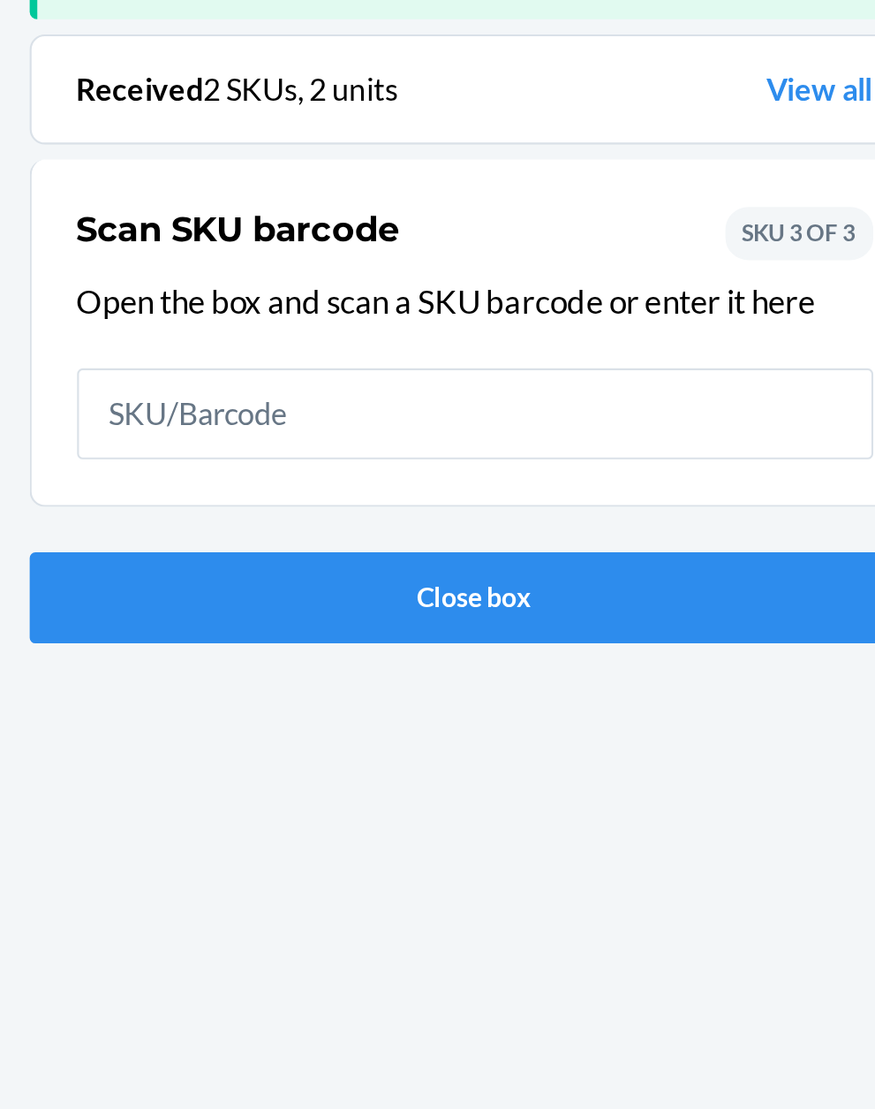
scroll to position [116, 0]
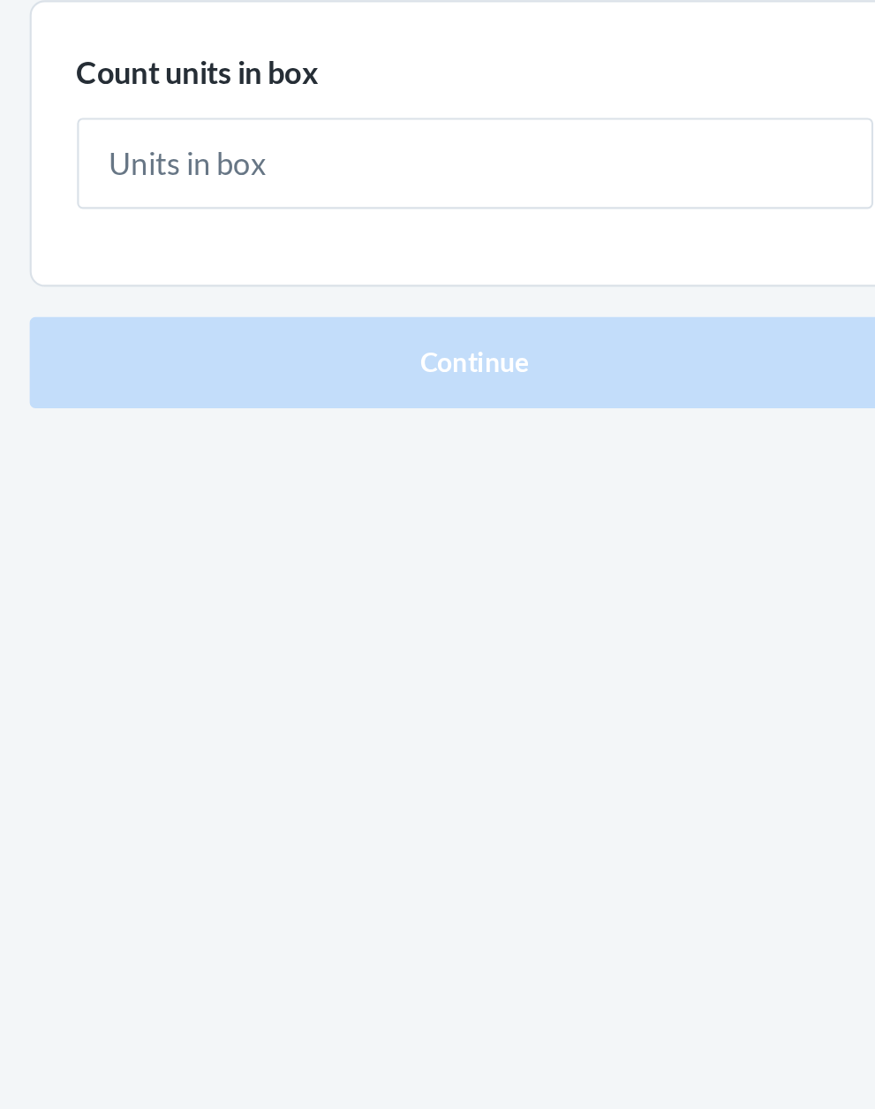
type input "2"
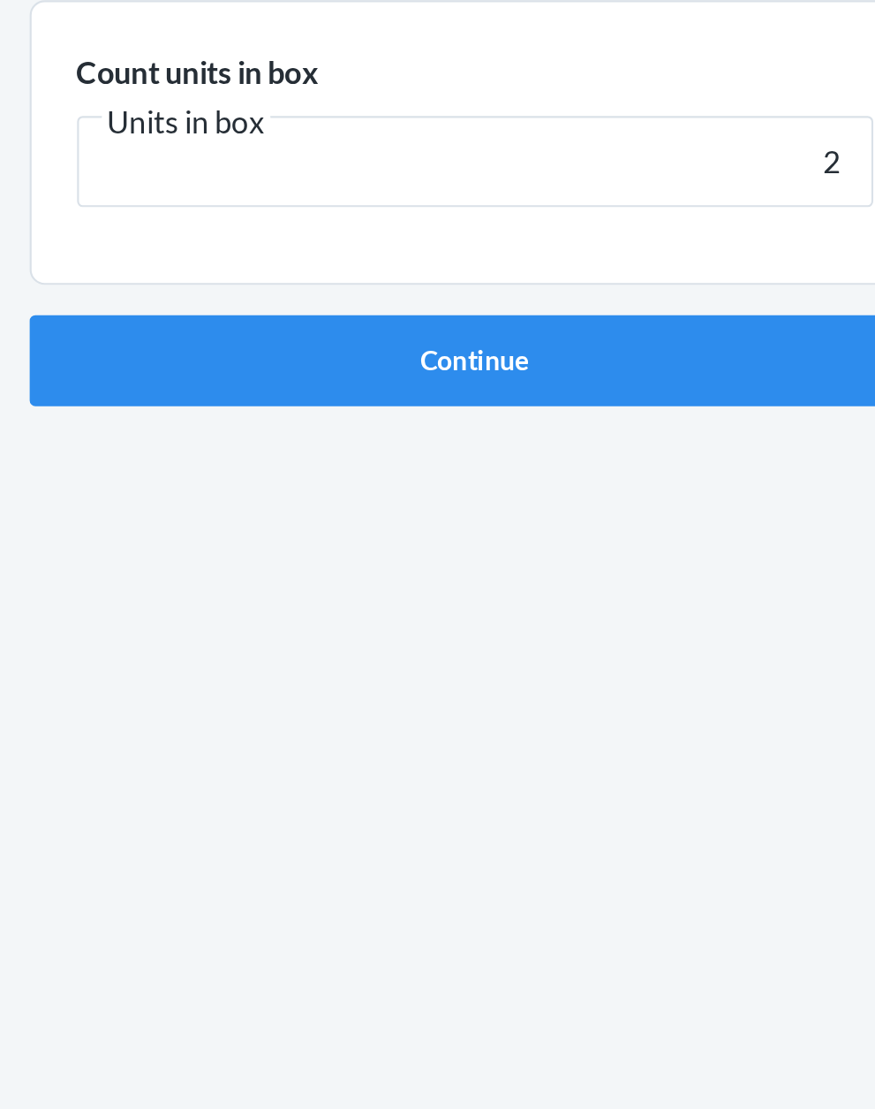
click button "Continue" at bounding box center [438, 374] width 415 height 42
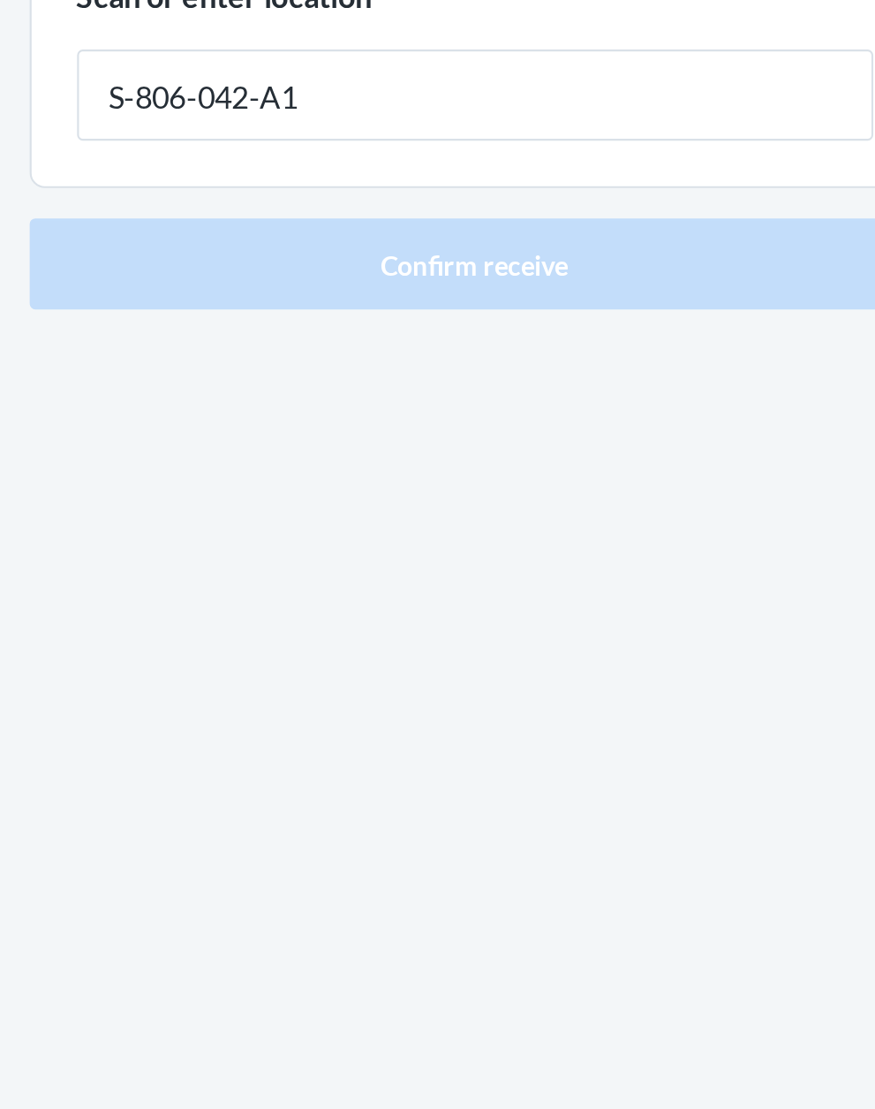
type input "S-806-042-A1"
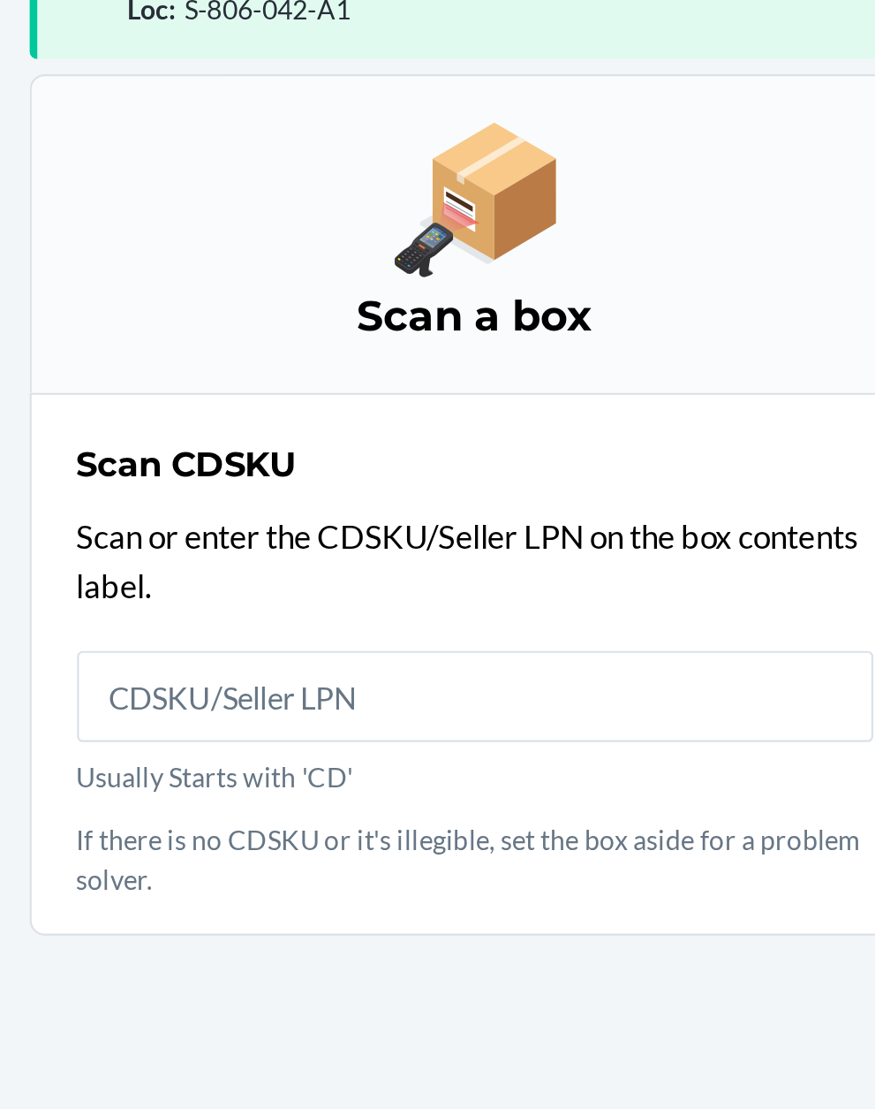
scroll to position [134, 0]
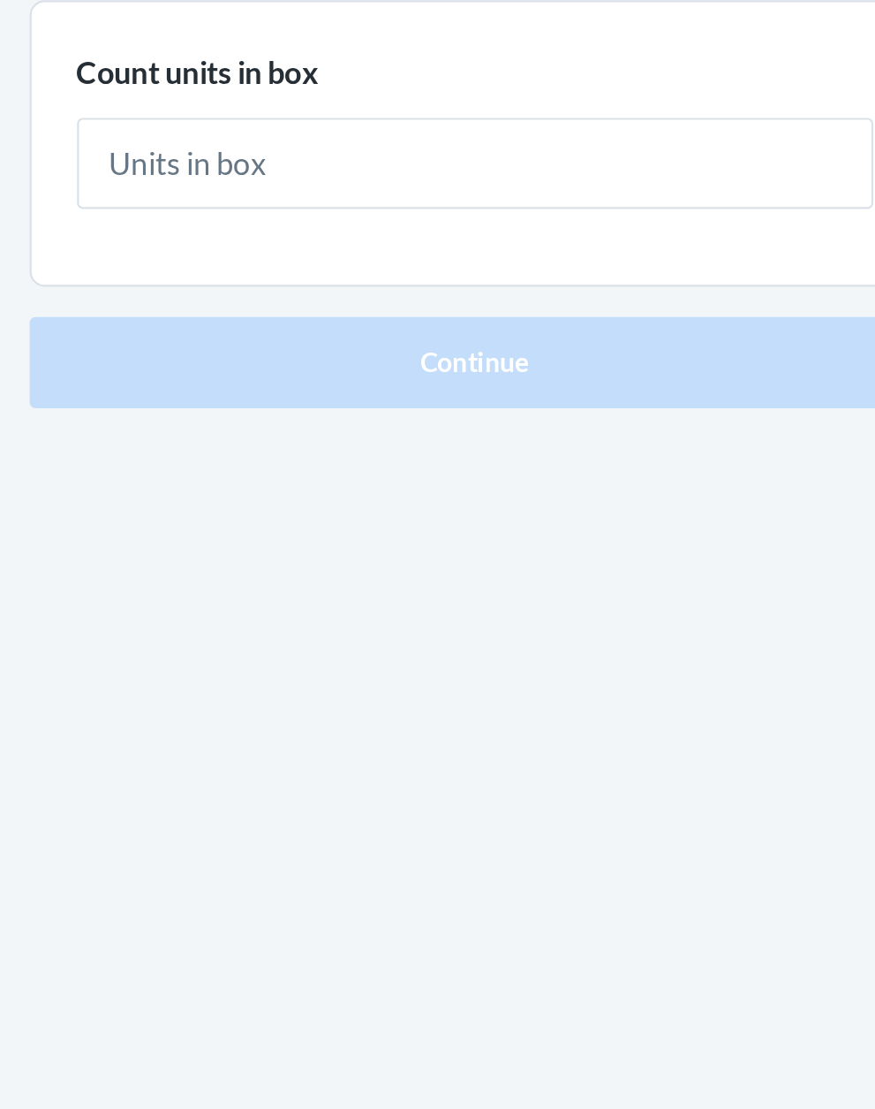
type input "5"
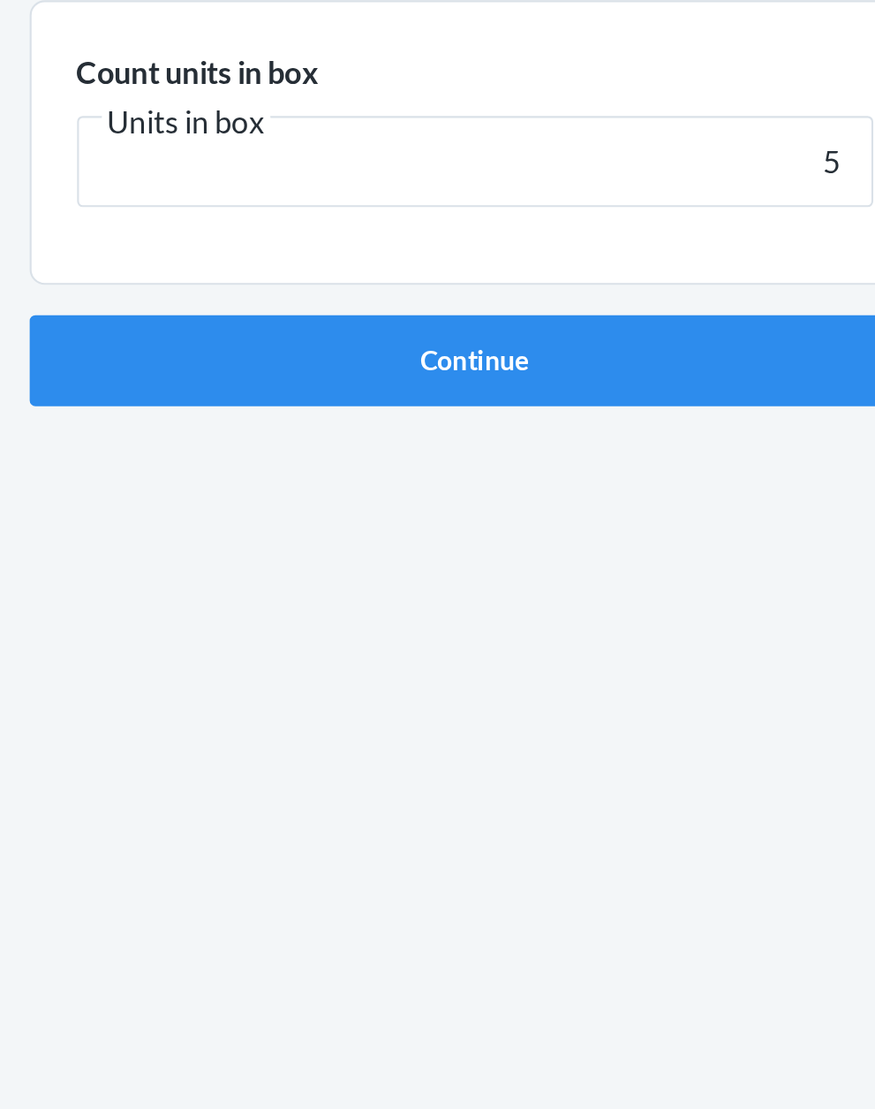
click button "Continue" at bounding box center [438, 374] width 415 height 42
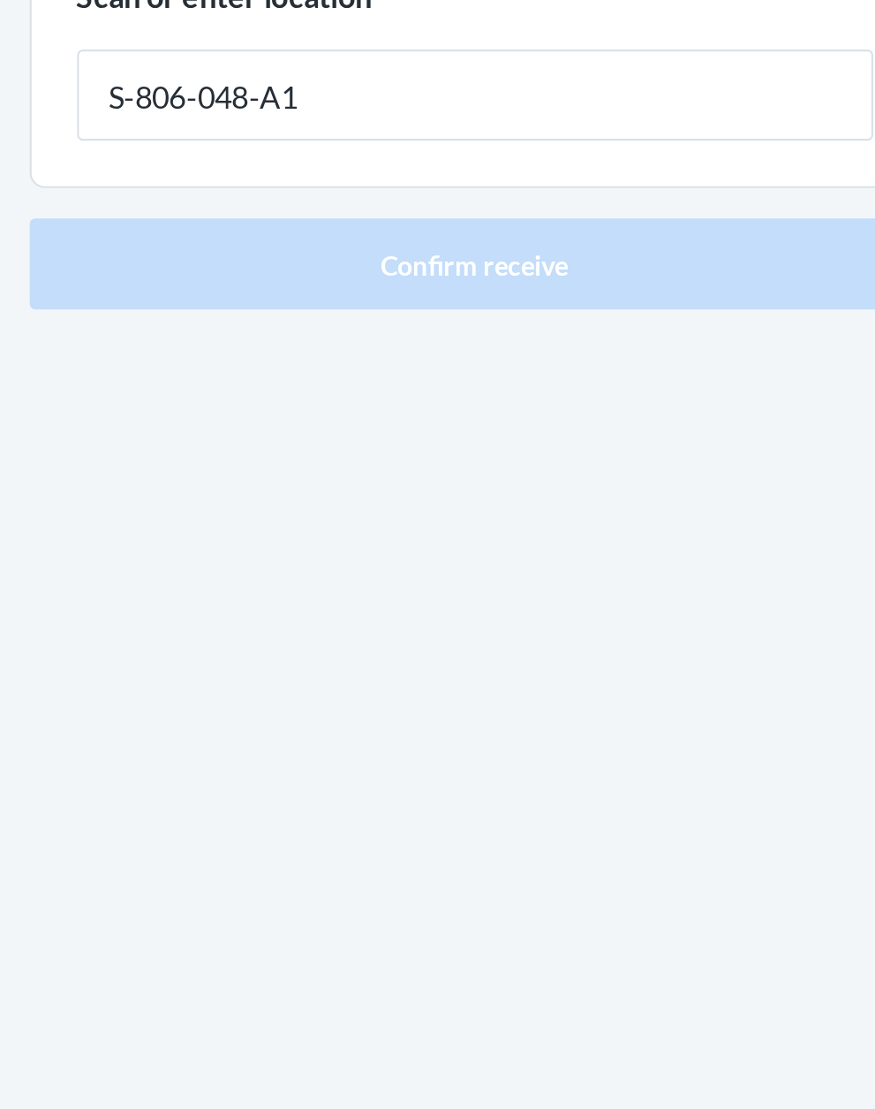
type input "S-806-048-A1"
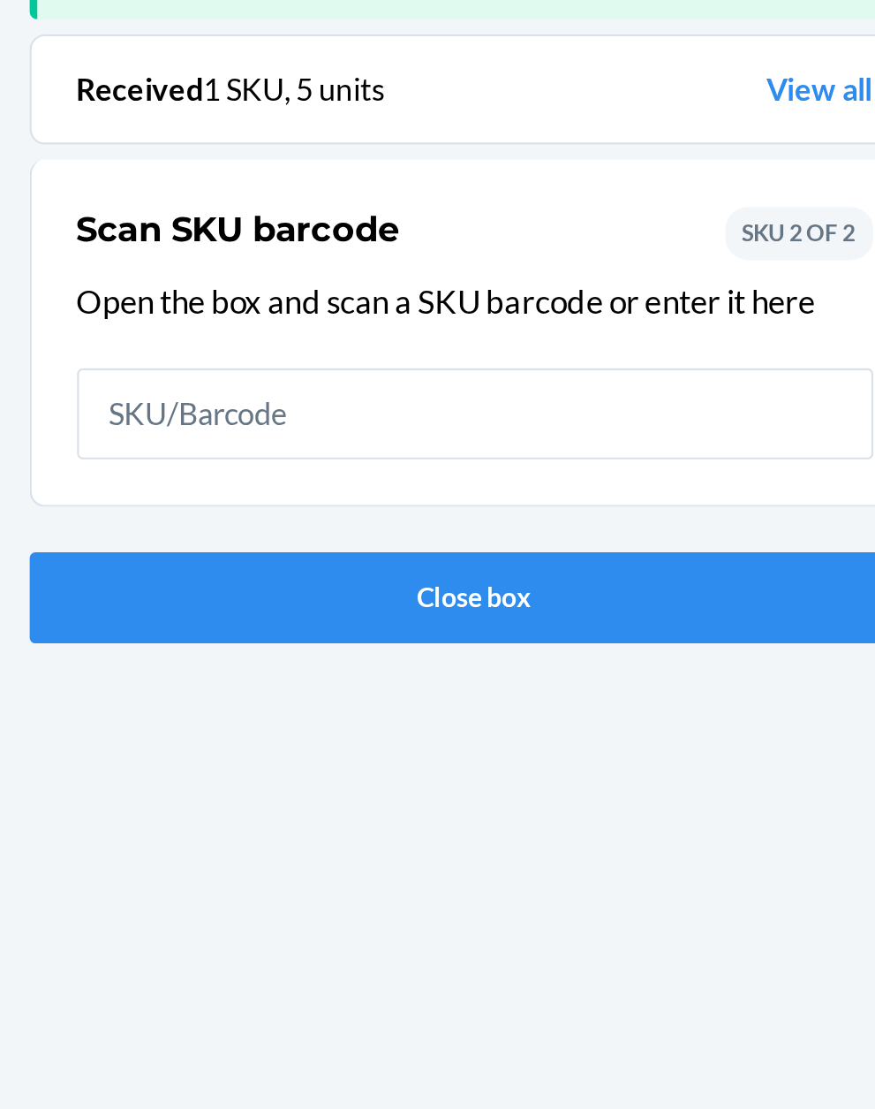
scroll to position [116, 0]
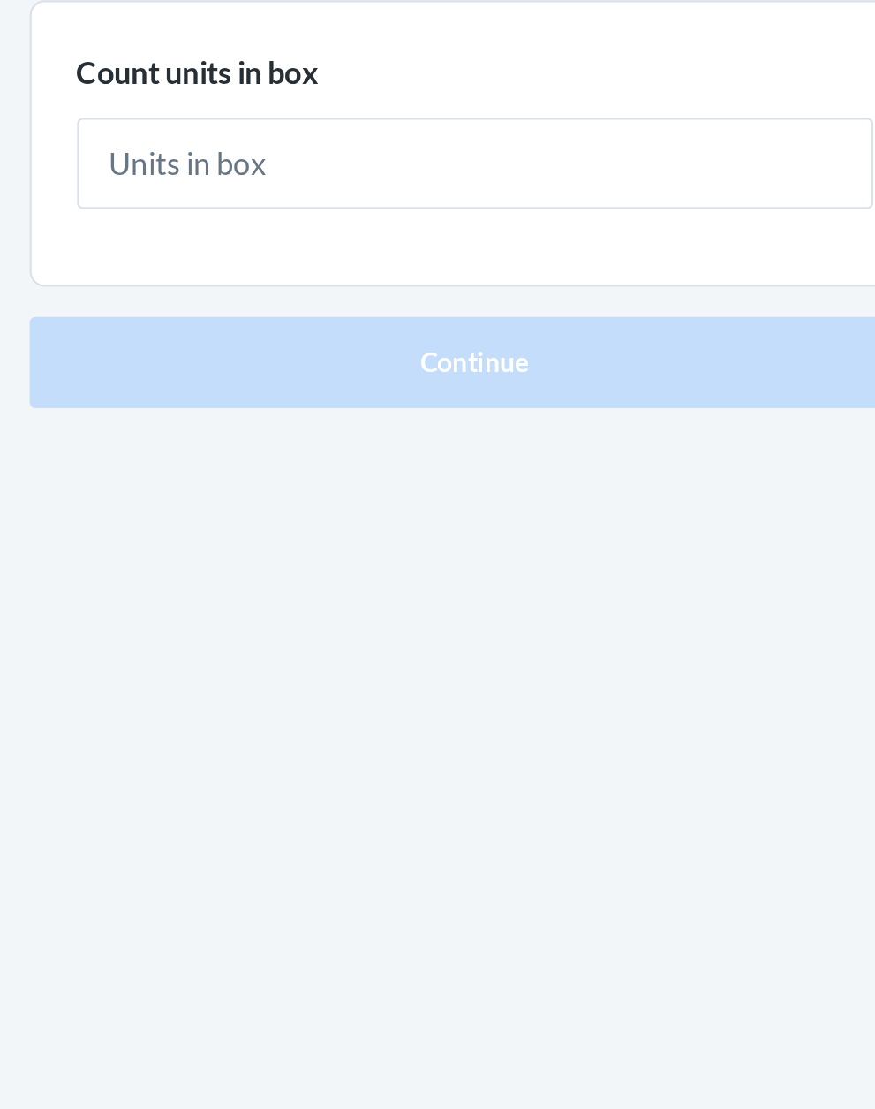
type input "1"
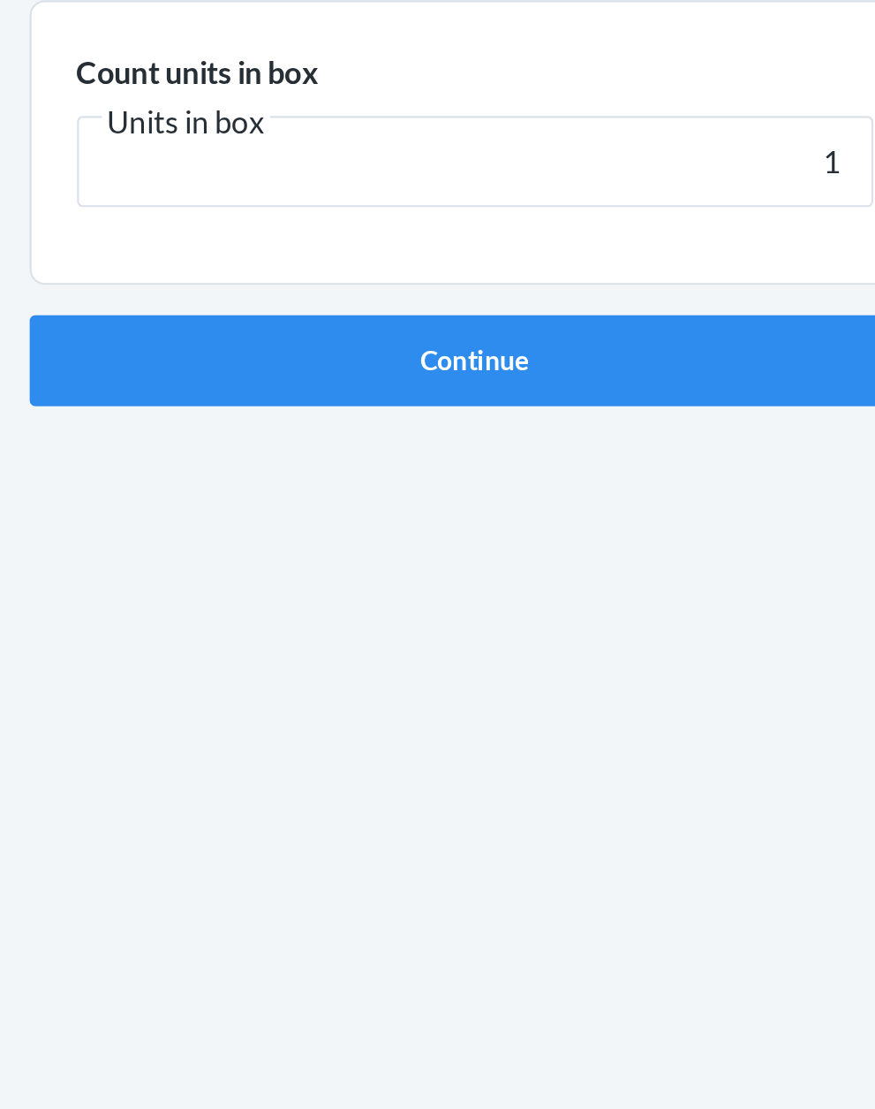
click button "Continue" at bounding box center [438, 374] width 415 height 42
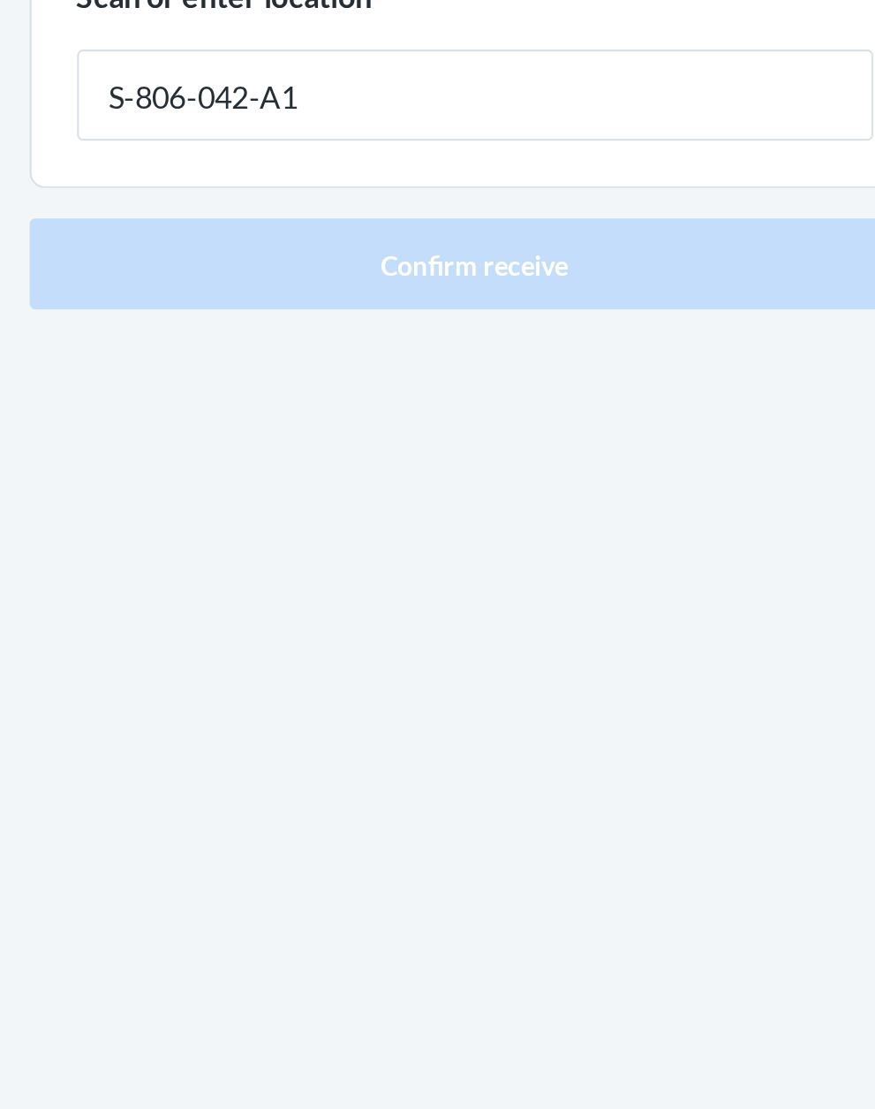
type input "S-806-042-A1"
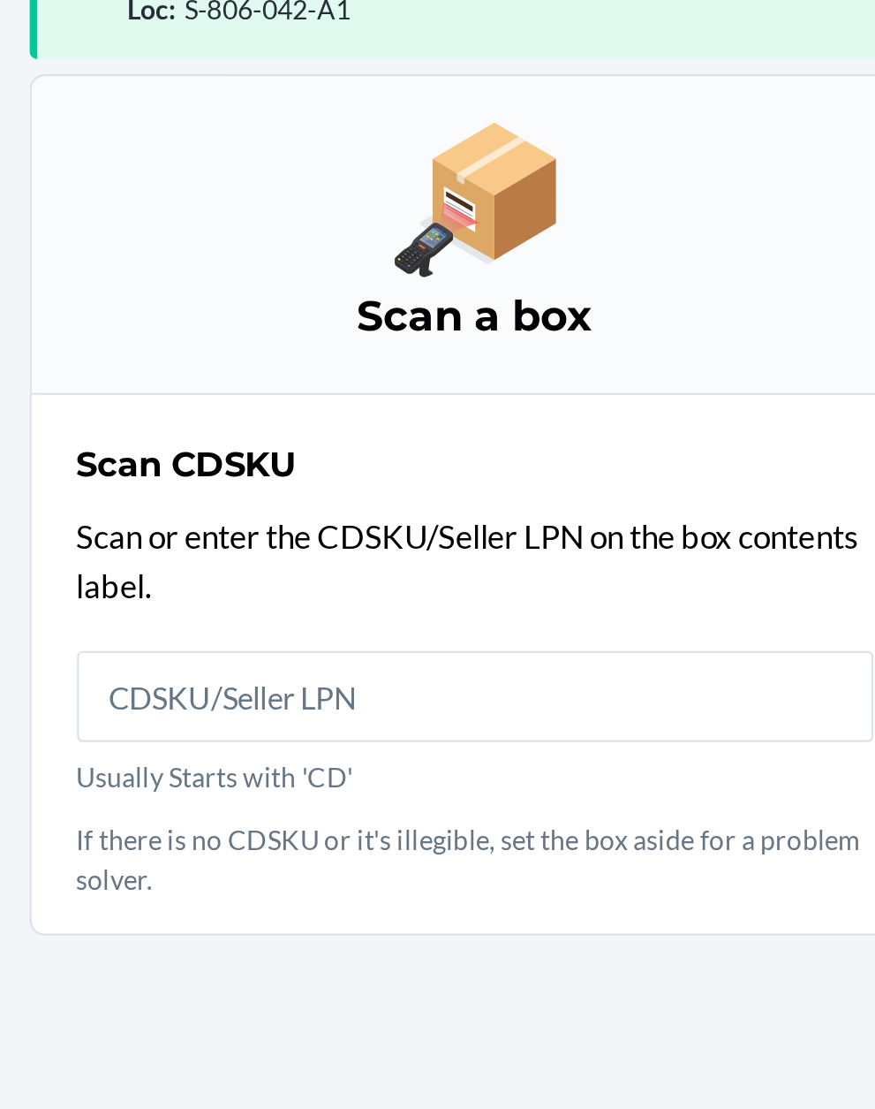
scroll to position [134, 0]
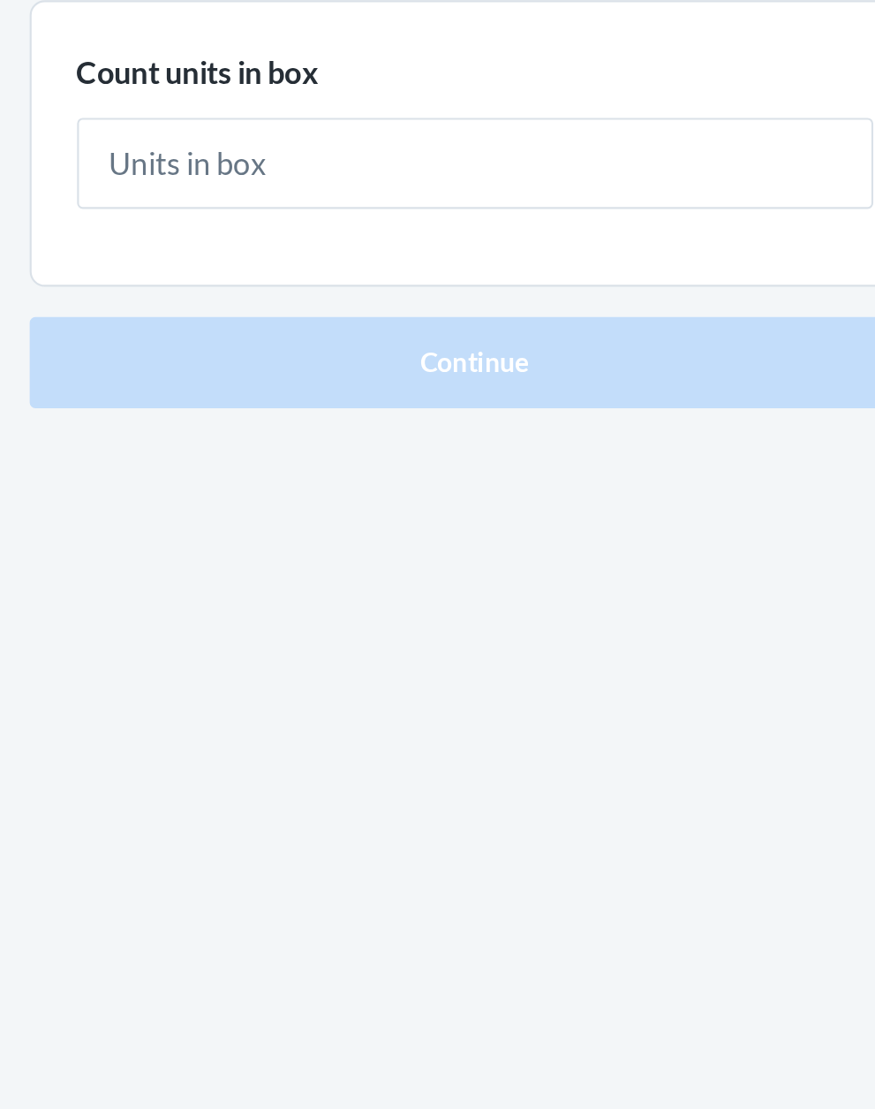
type input "1"
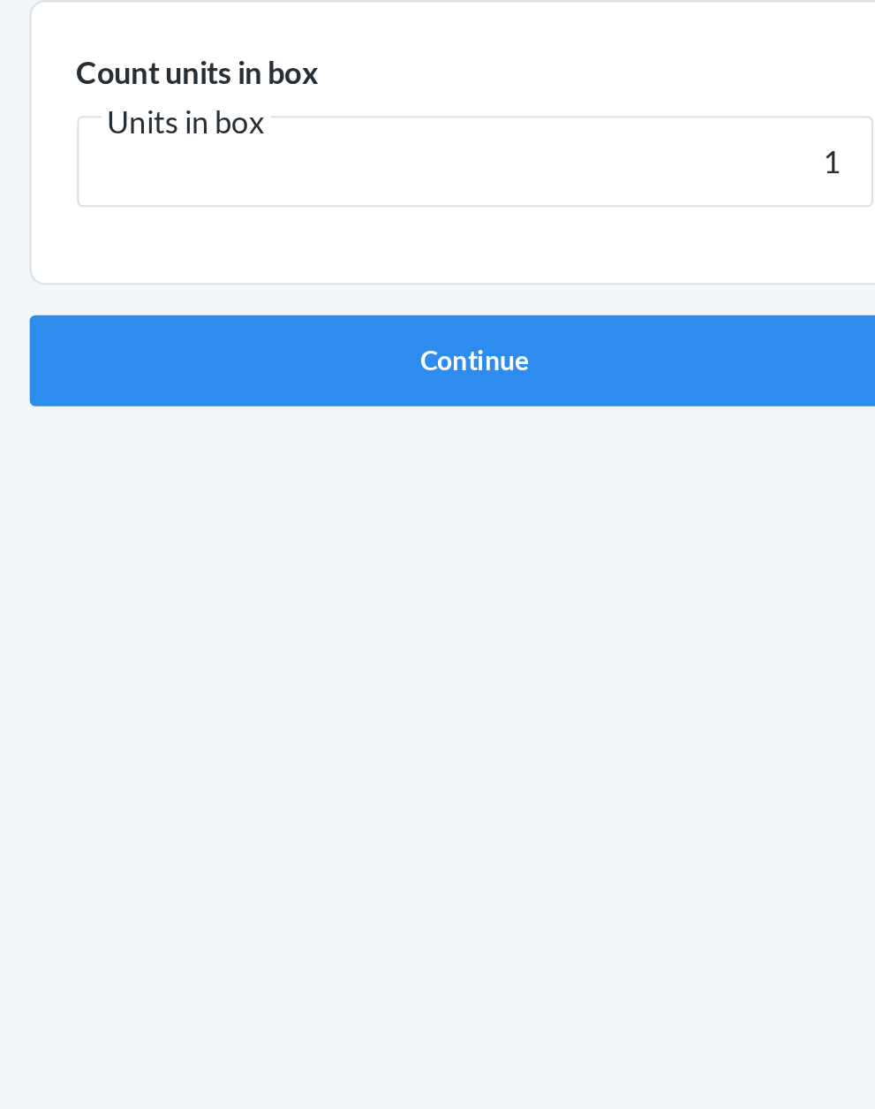
click button "Continue" at bounding box center [438, 374] width 415 height 42
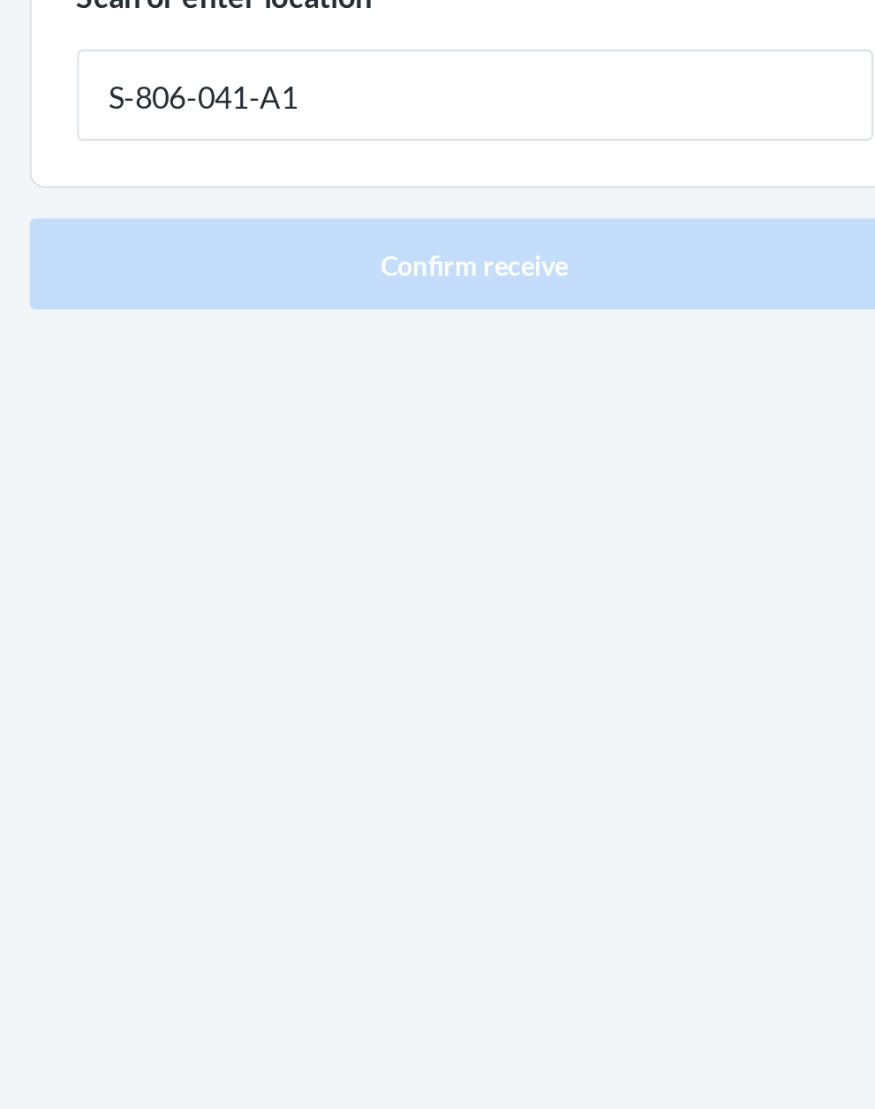
type input "S-806-041-A1"
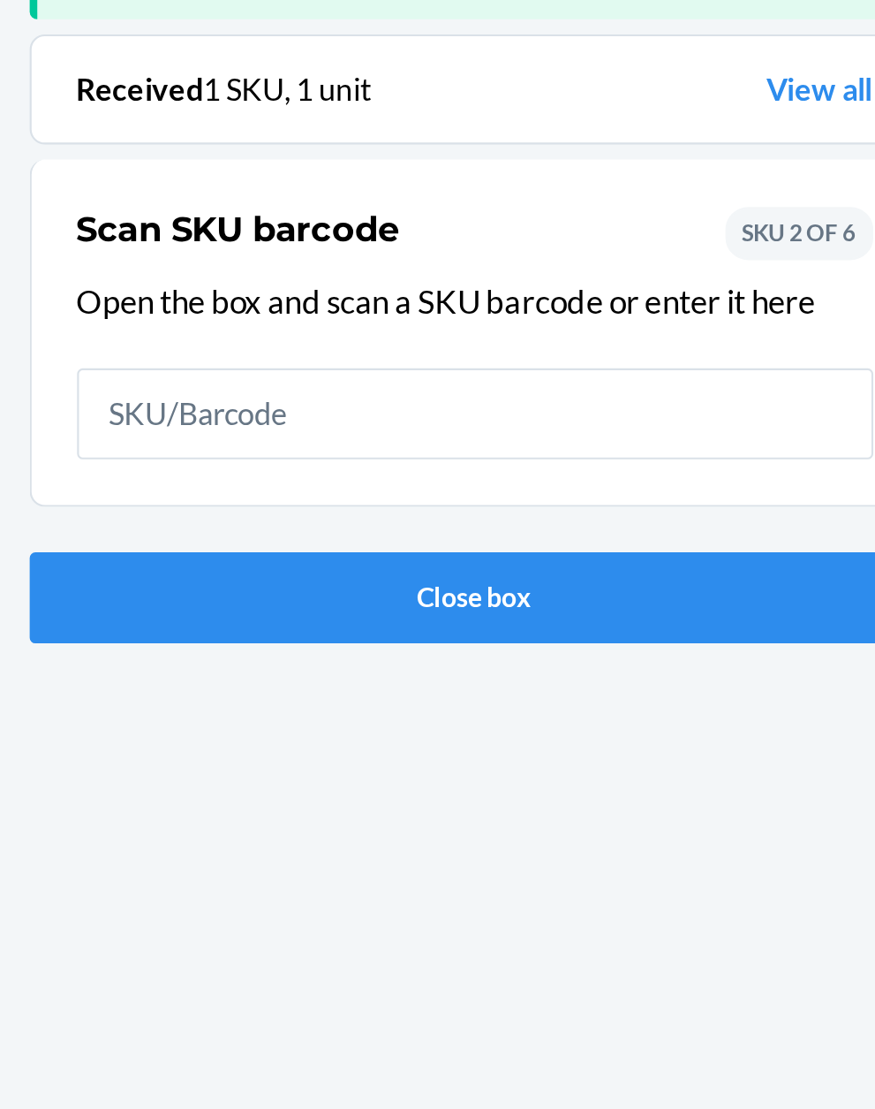
scroll to position [116, 0]
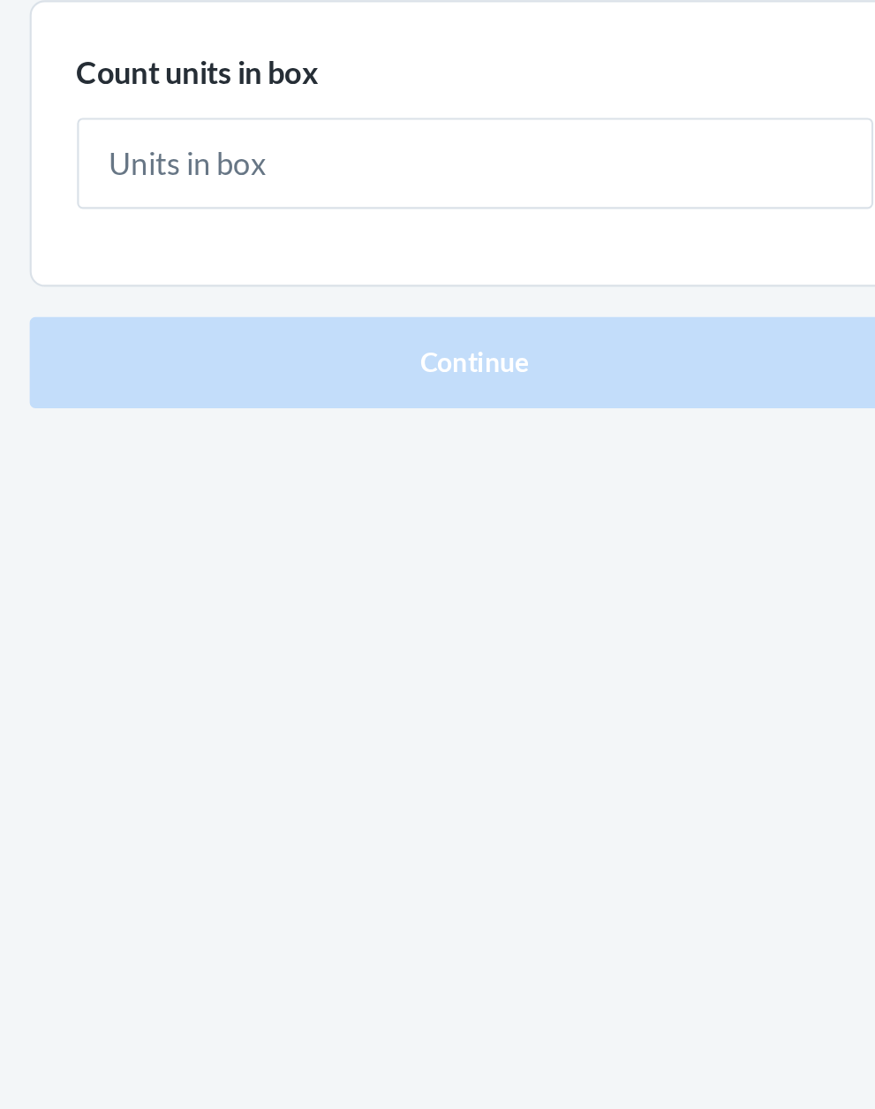
type input "1"
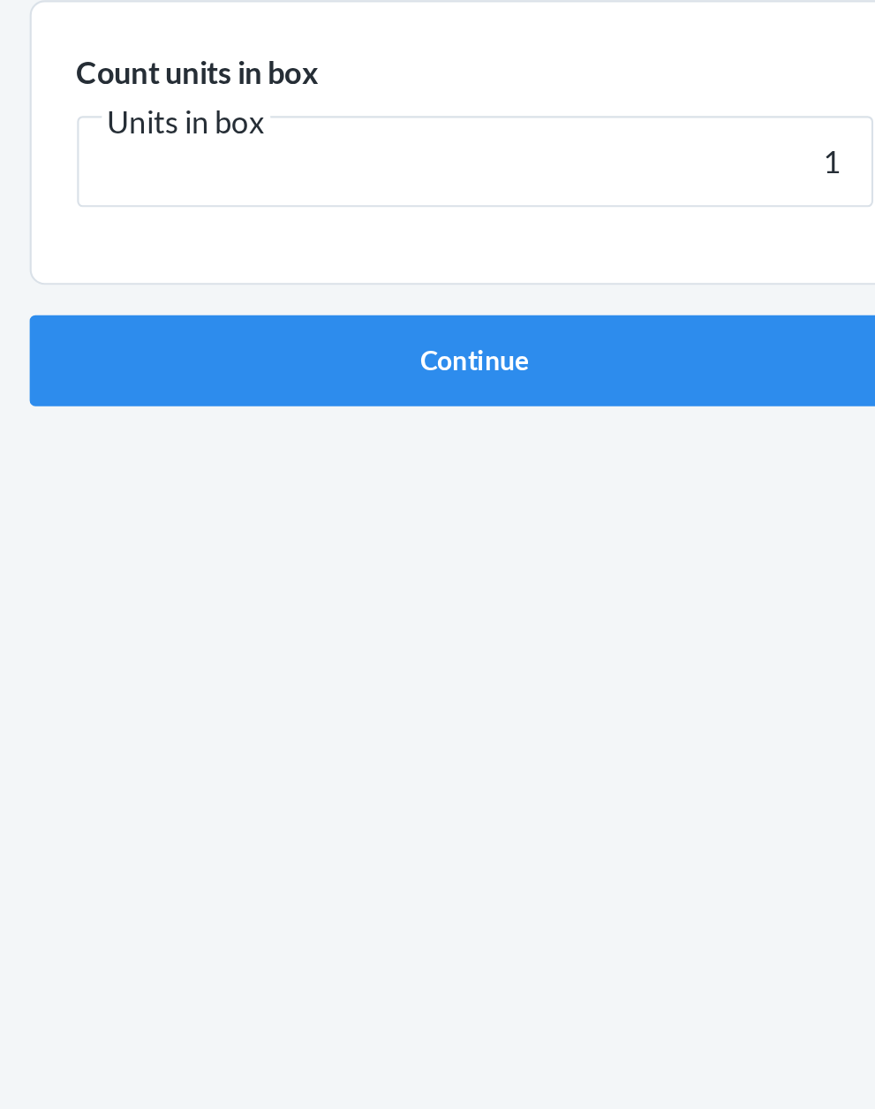
click button "Continue" at bounding box center [438, 374] width 415 height 42
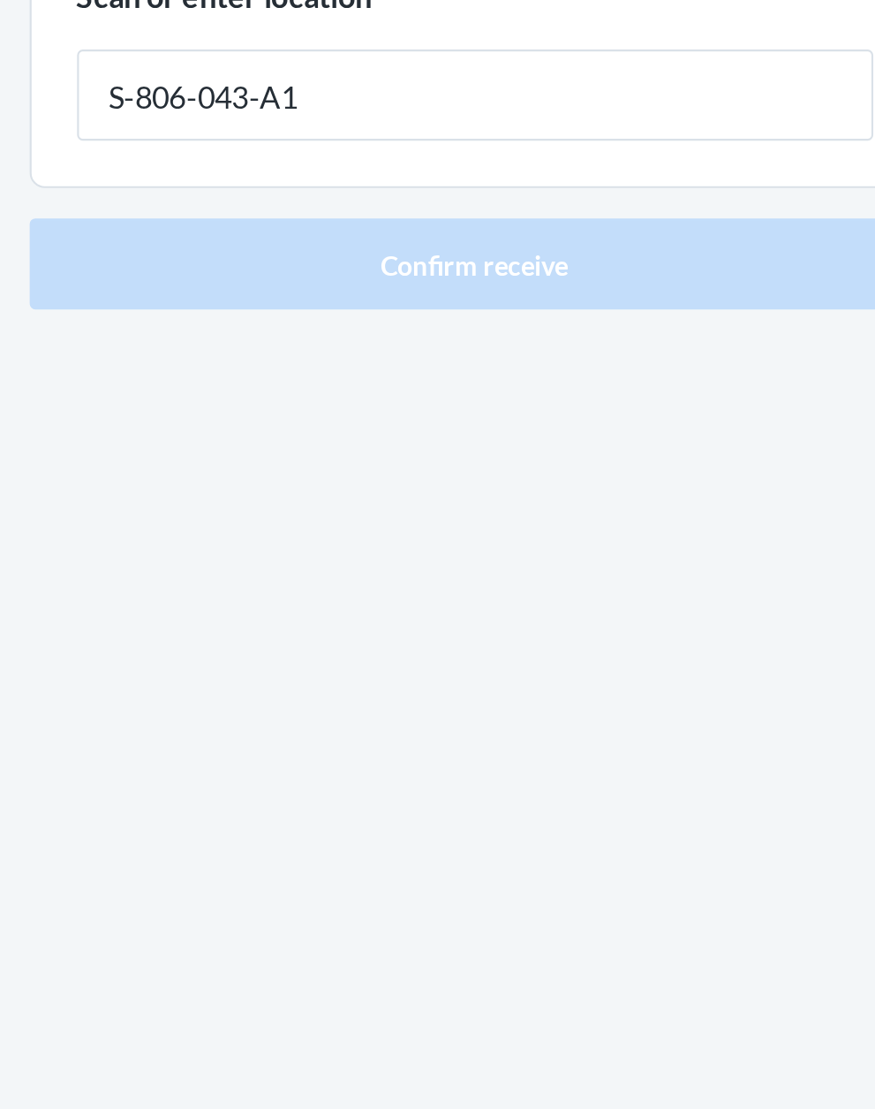
type input "S-806-043-A1"
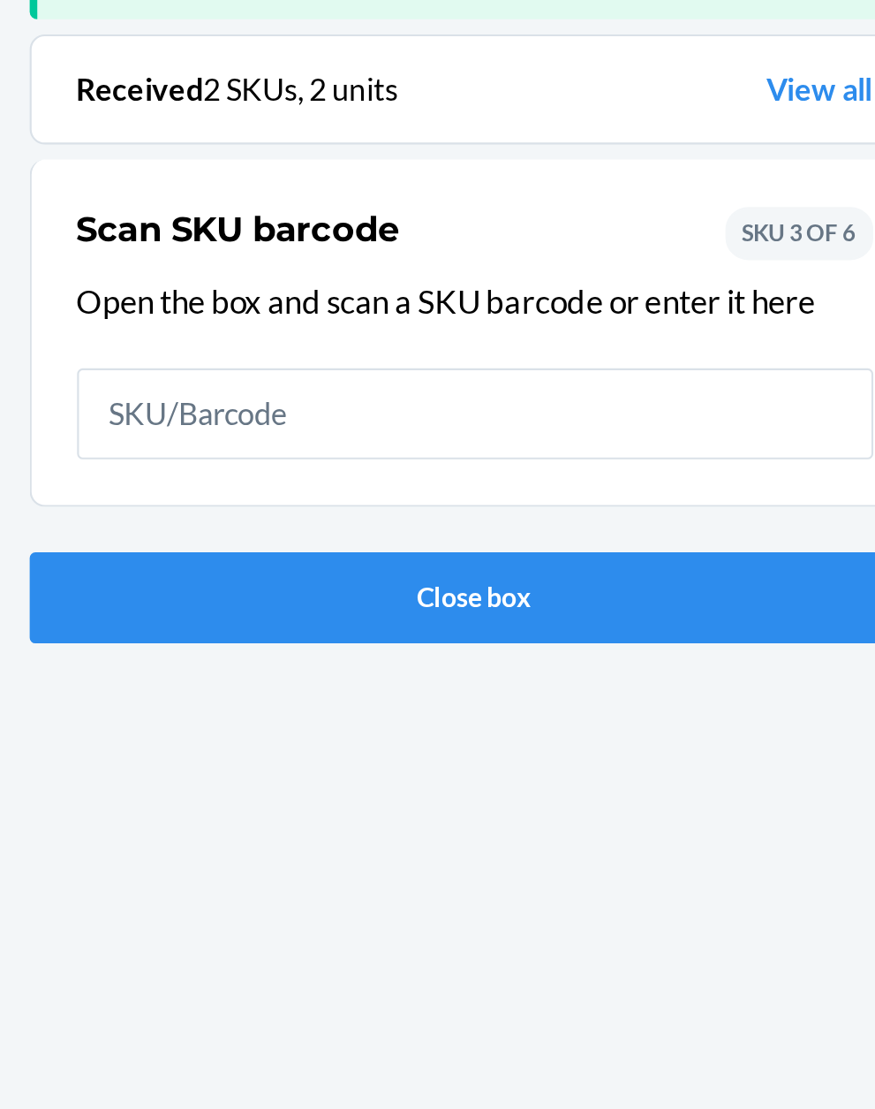
scroll to position [116, 0]
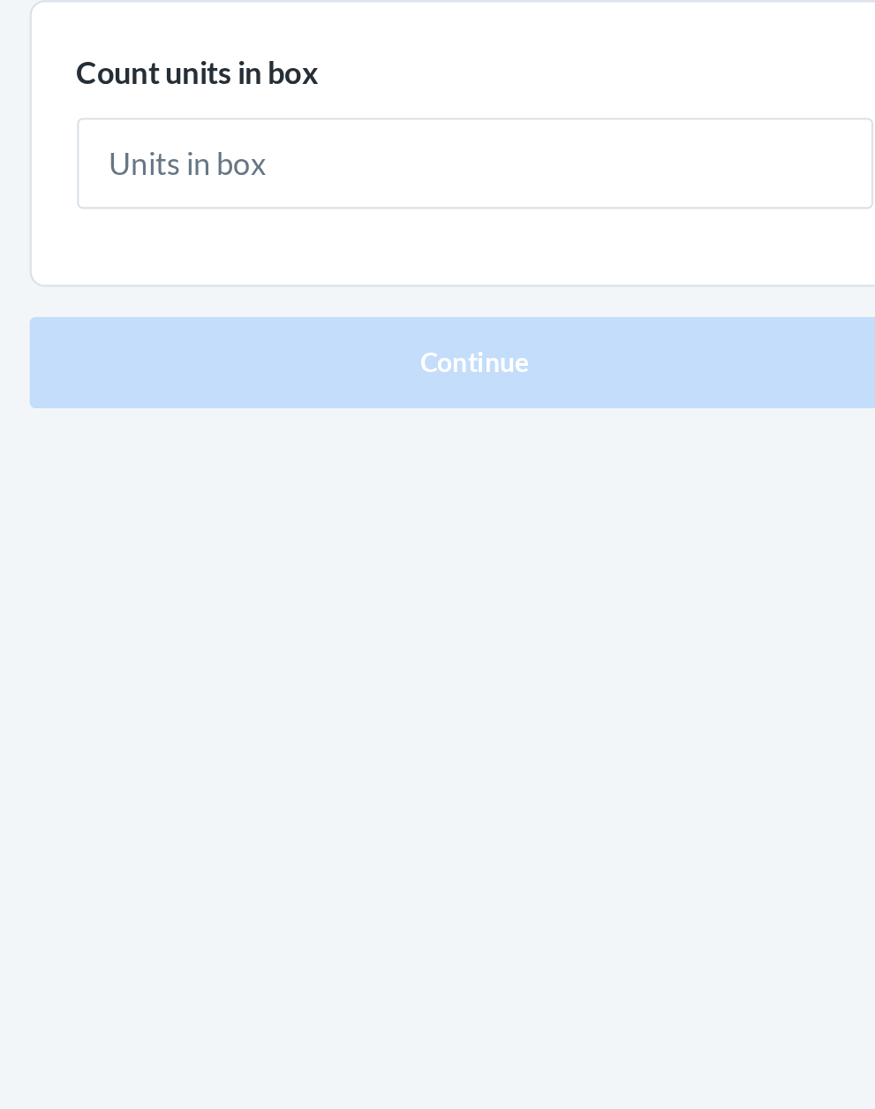
type input "1"
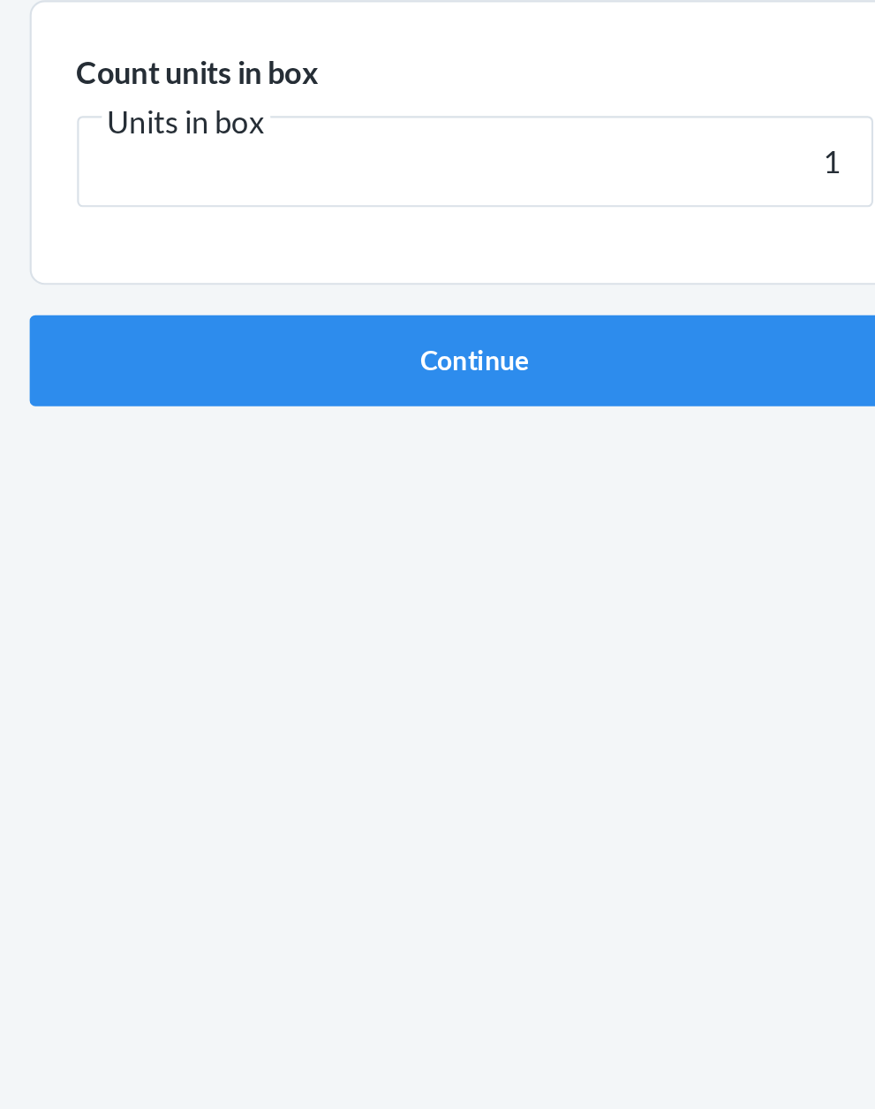
click button "Continue" at bounding box center [438, 374] width 415 height 42
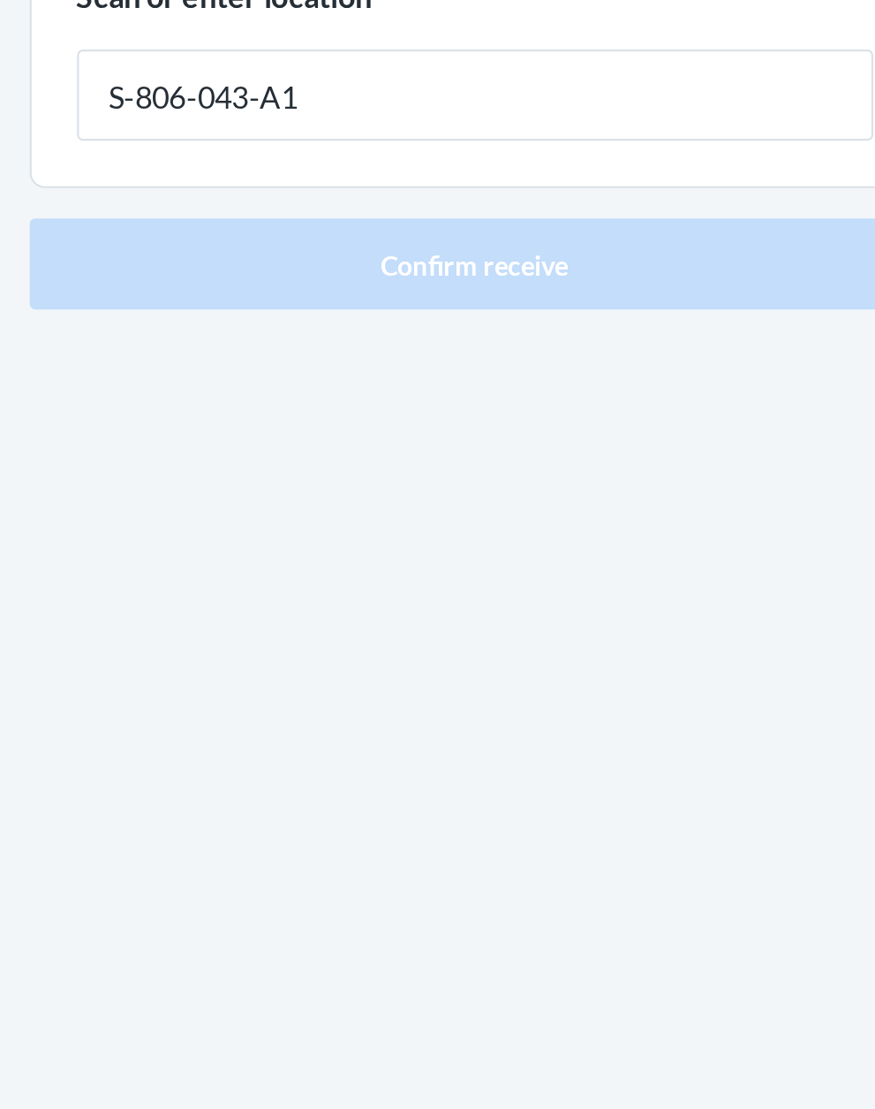
type input "S-806-043-A1"
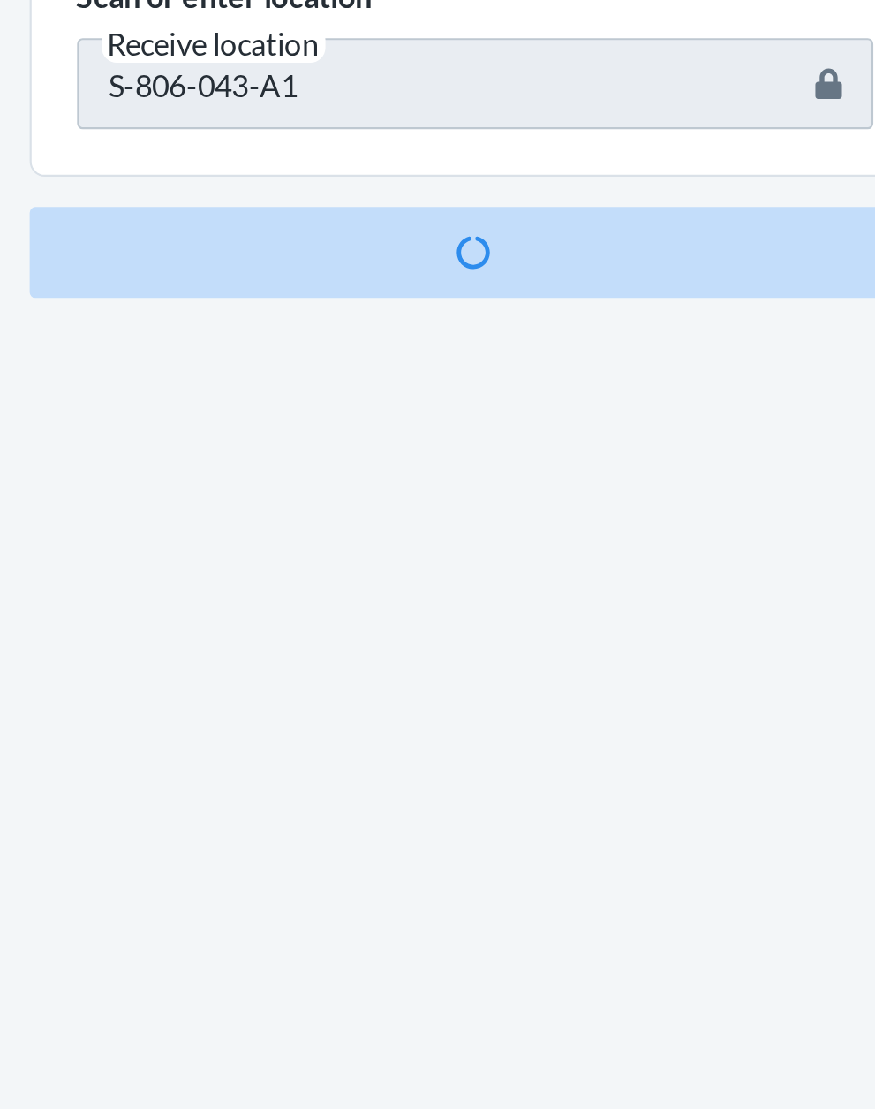
scroll to position [116, 0]
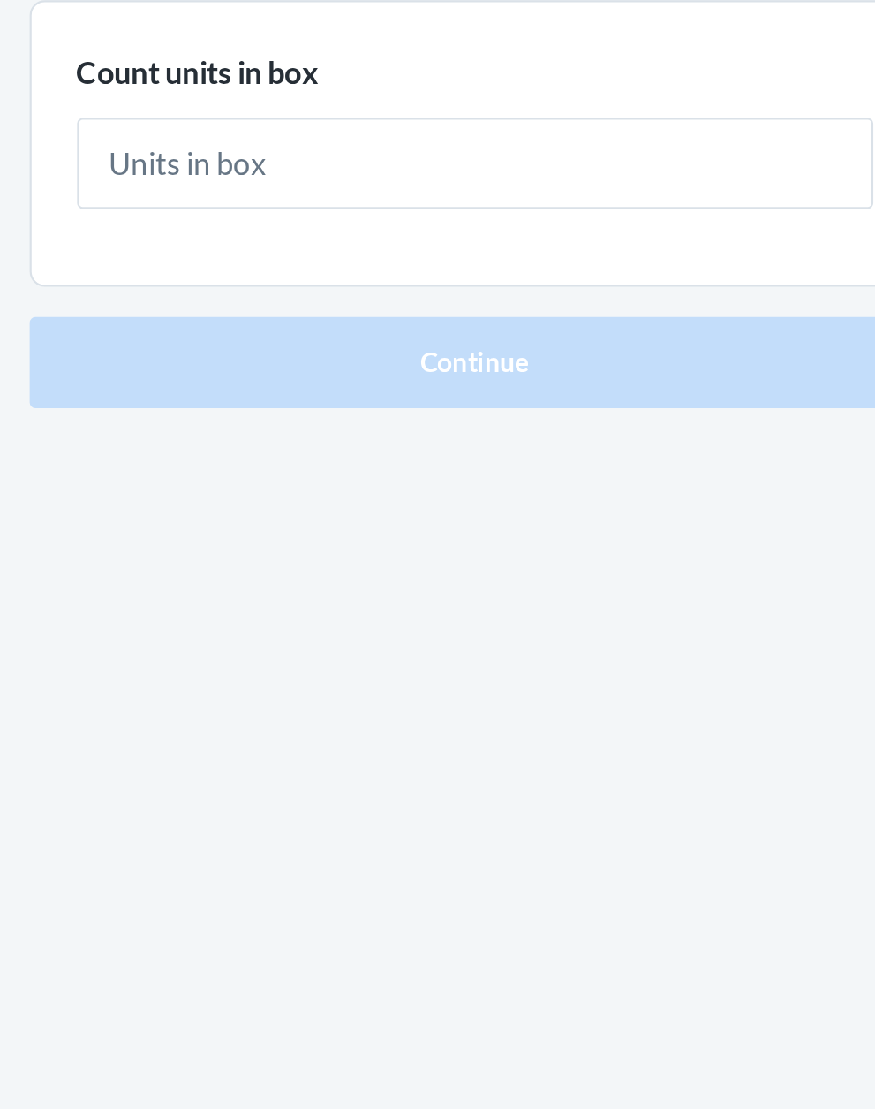
type input "1"
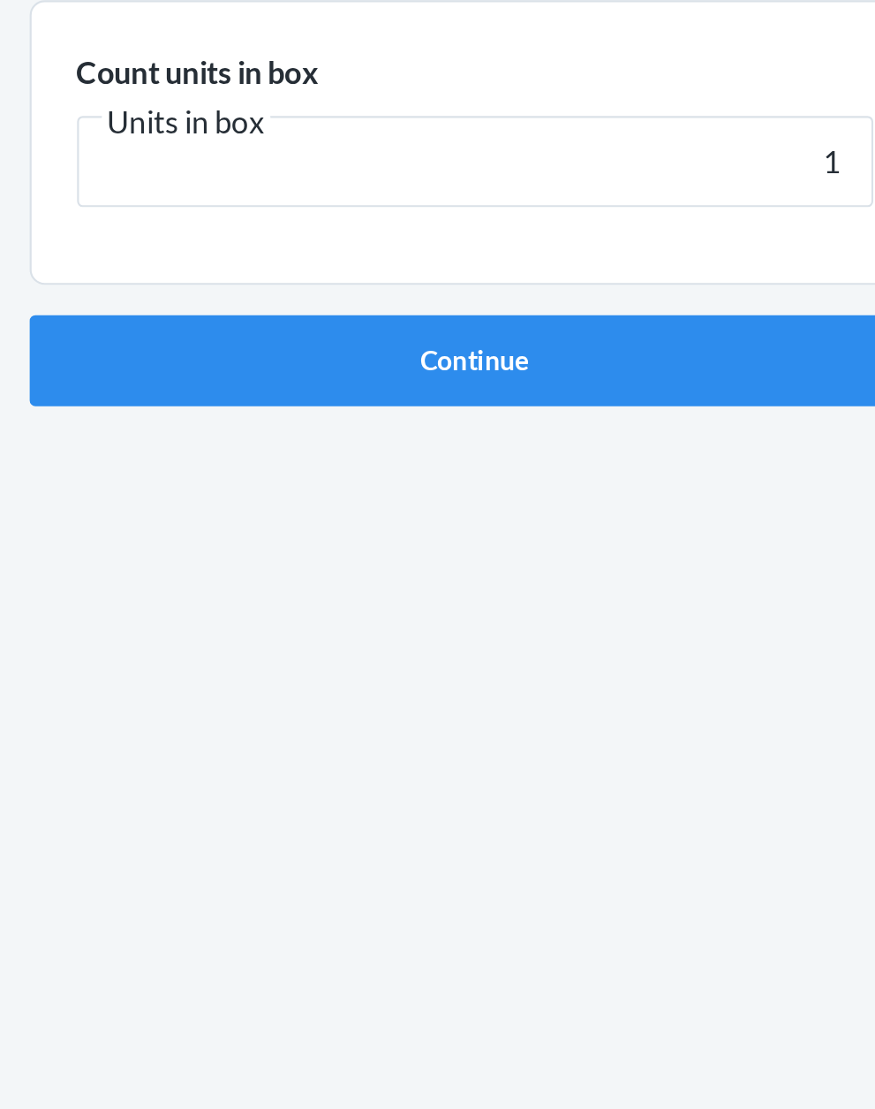
click button "Continue" at bounding box center [438, 374] width 415 height 42
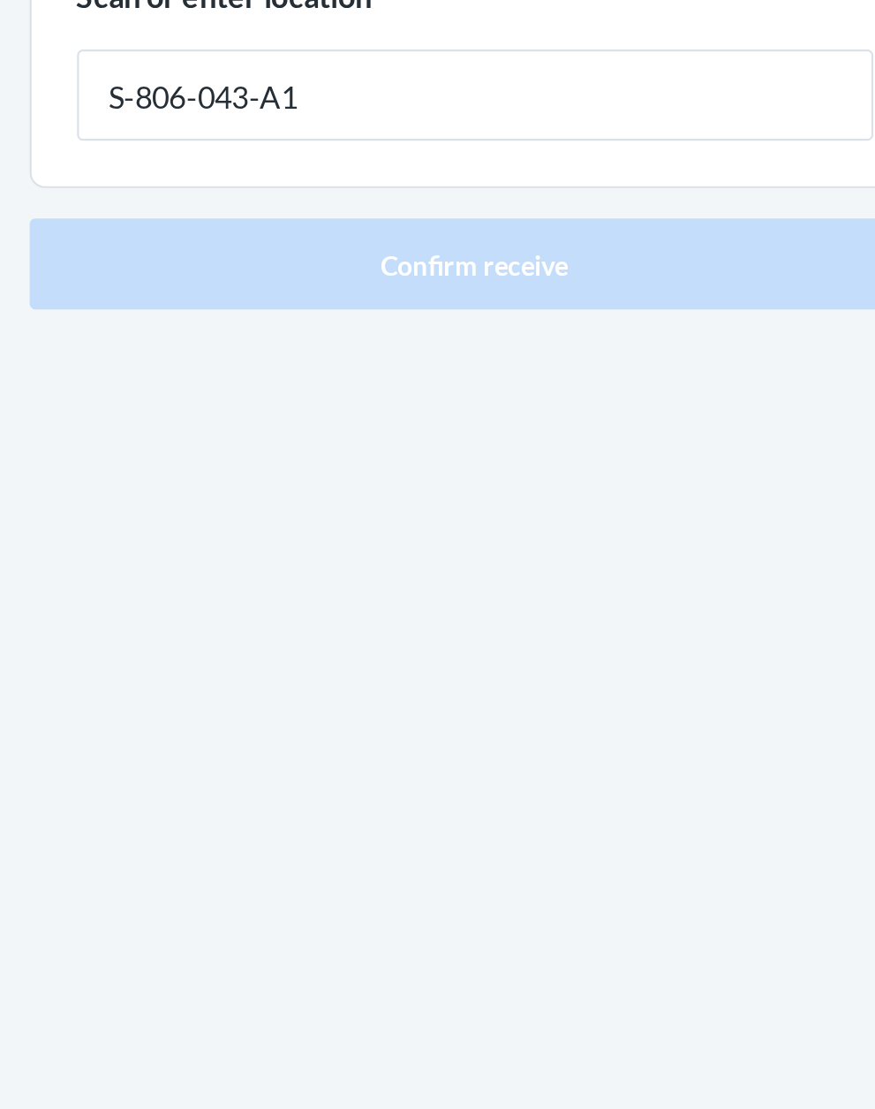
type input "S-806-043-A1"
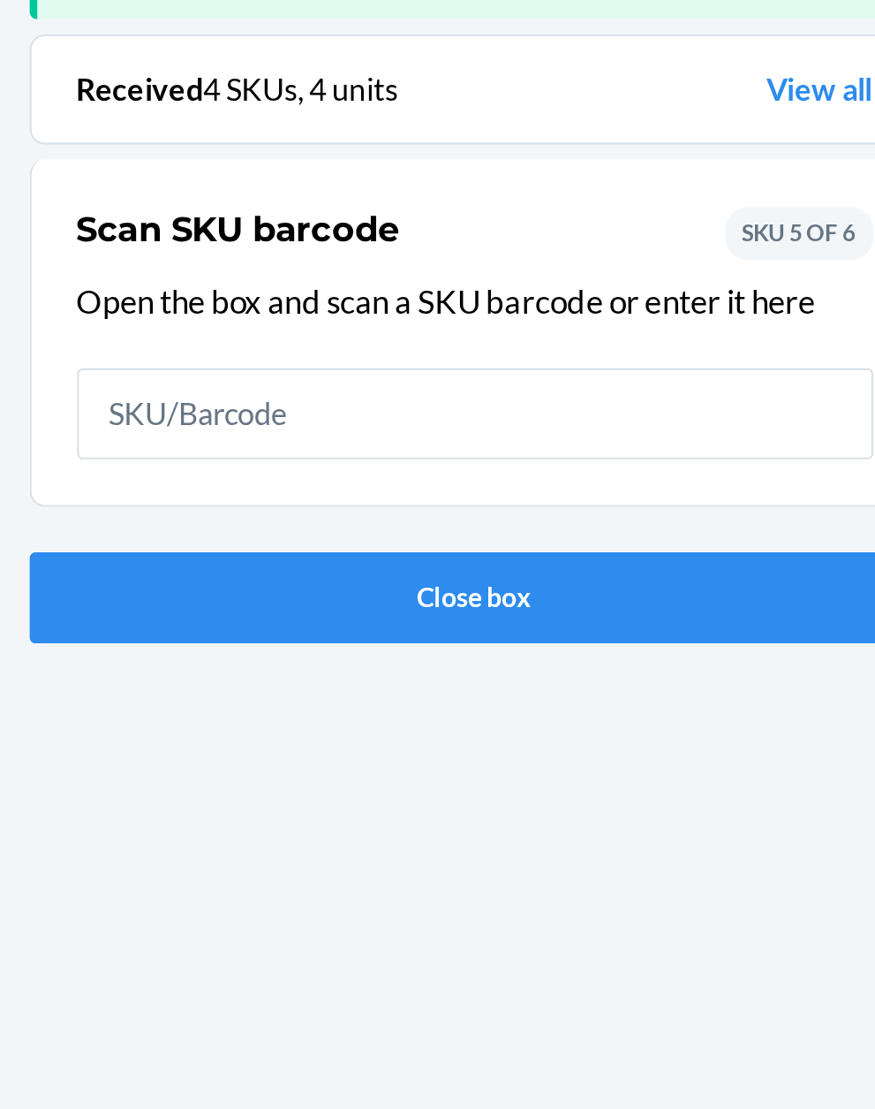
scroll to position [116, 0]
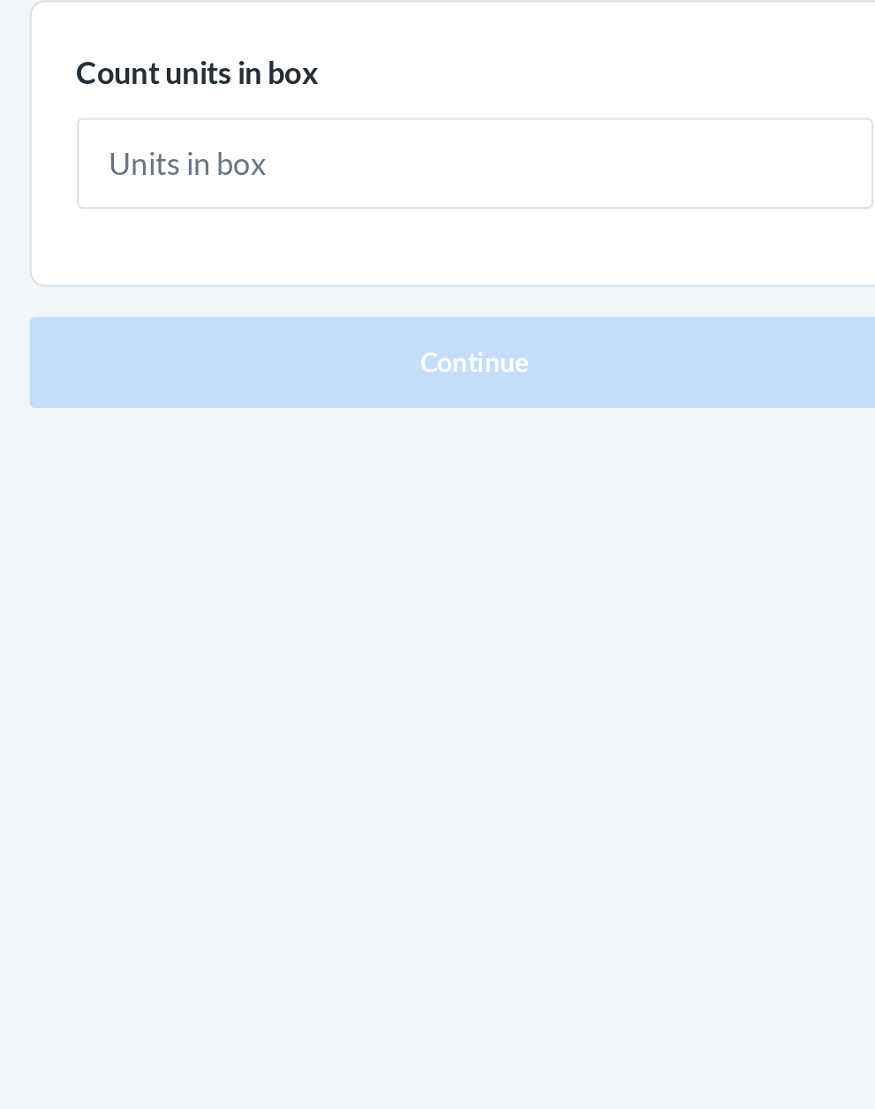
type input "1"
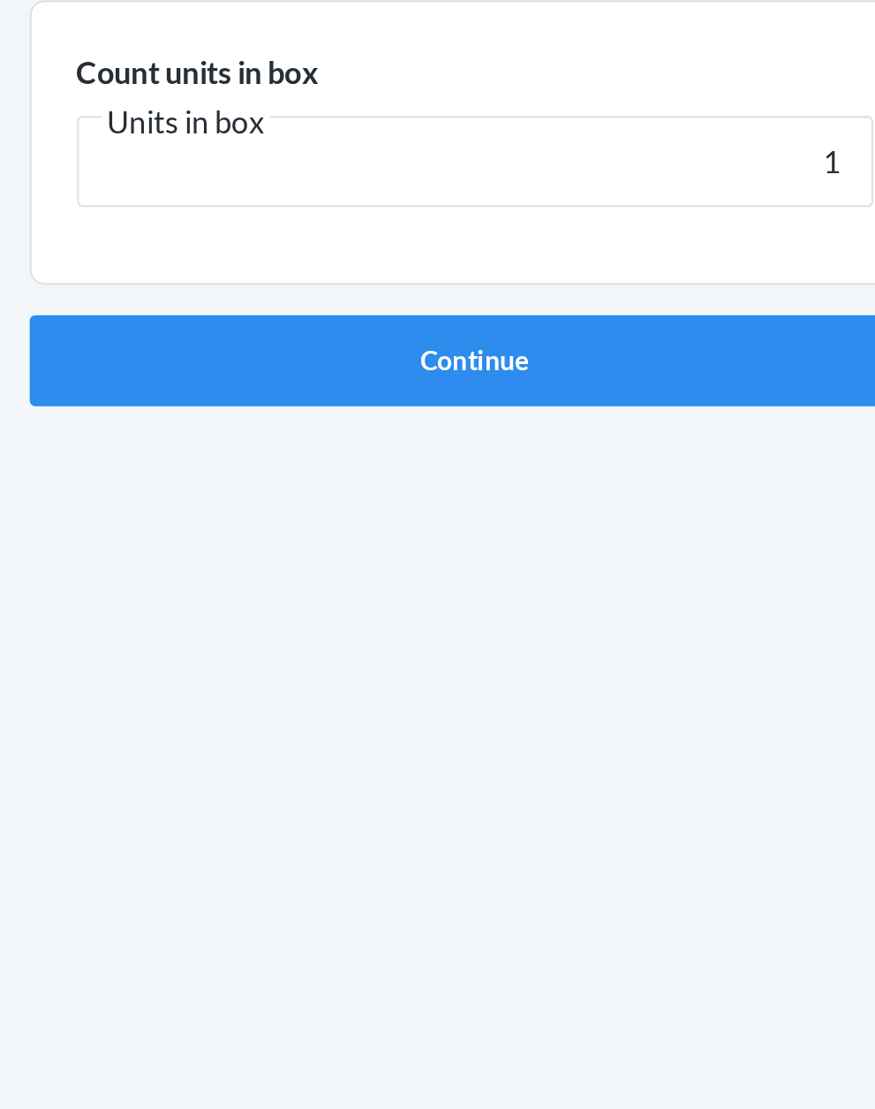
click button "Continue" at bounding box center [438, 374] width 415 height 42
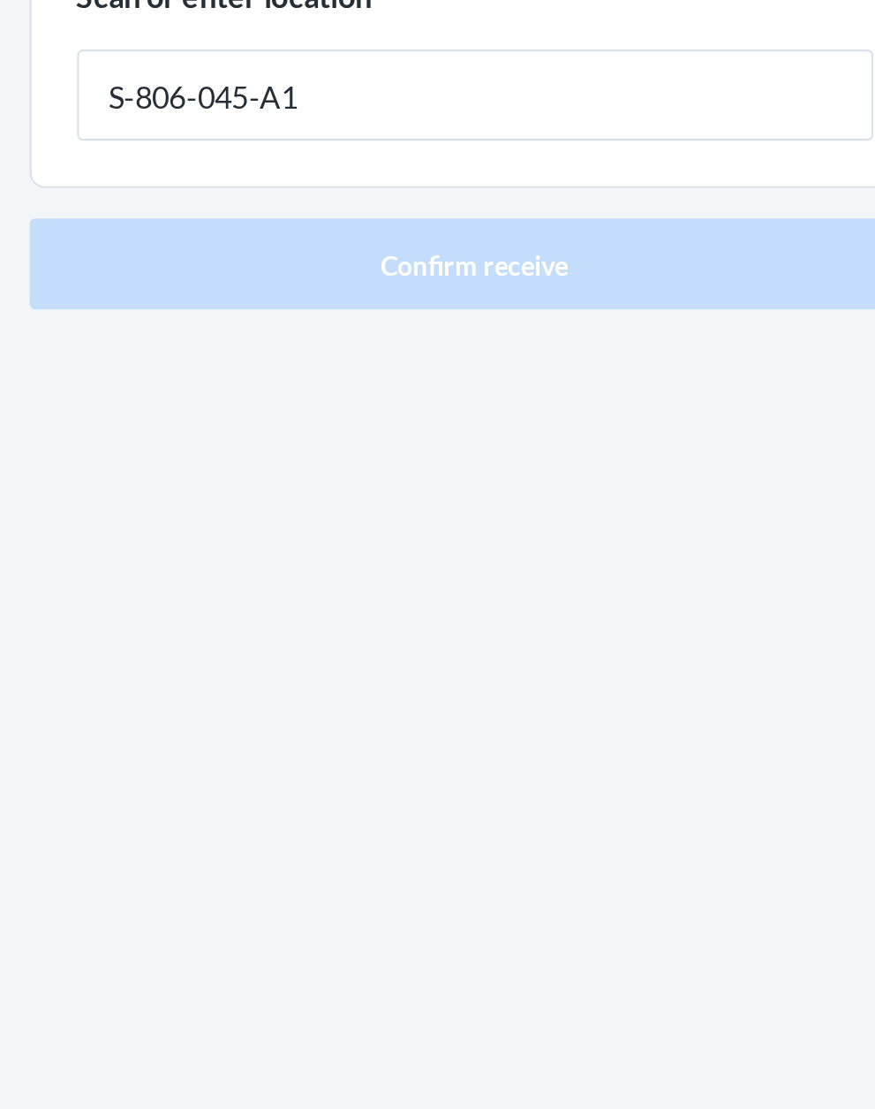
type input "S-806-045-A1"
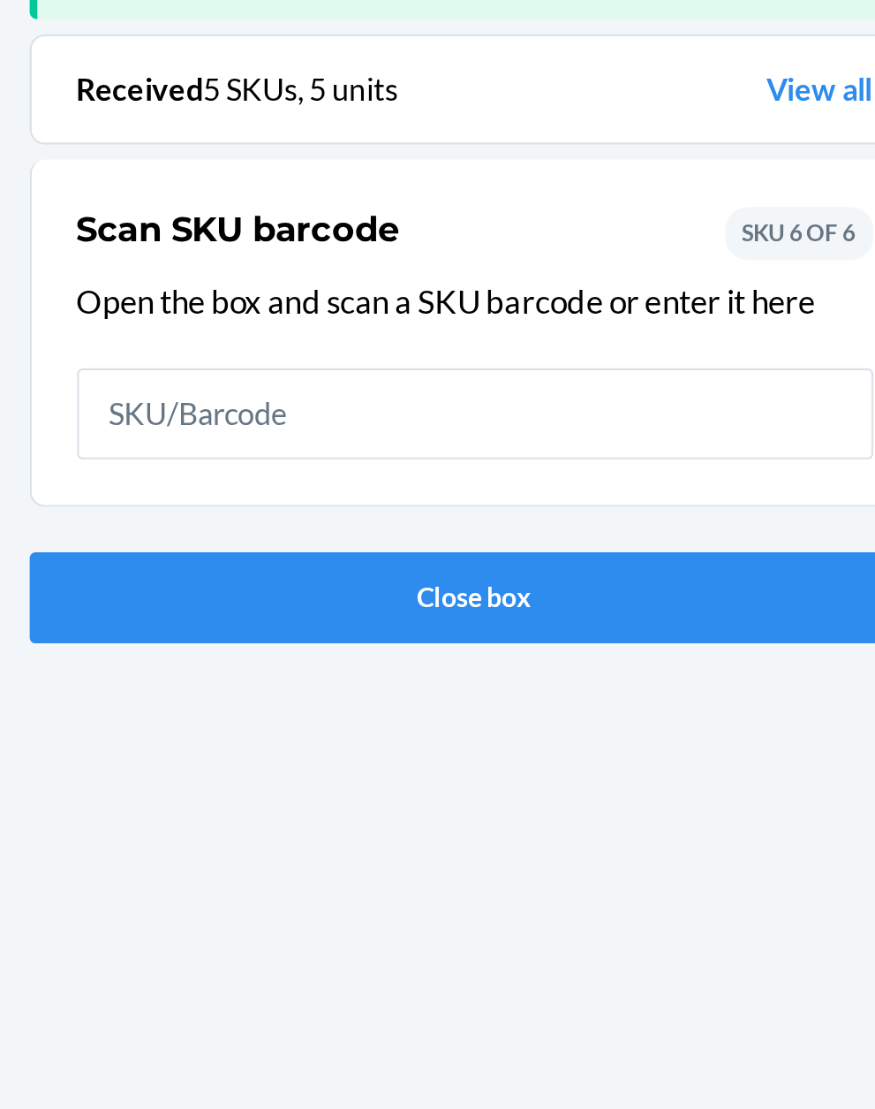
scroll to position [116, 0]
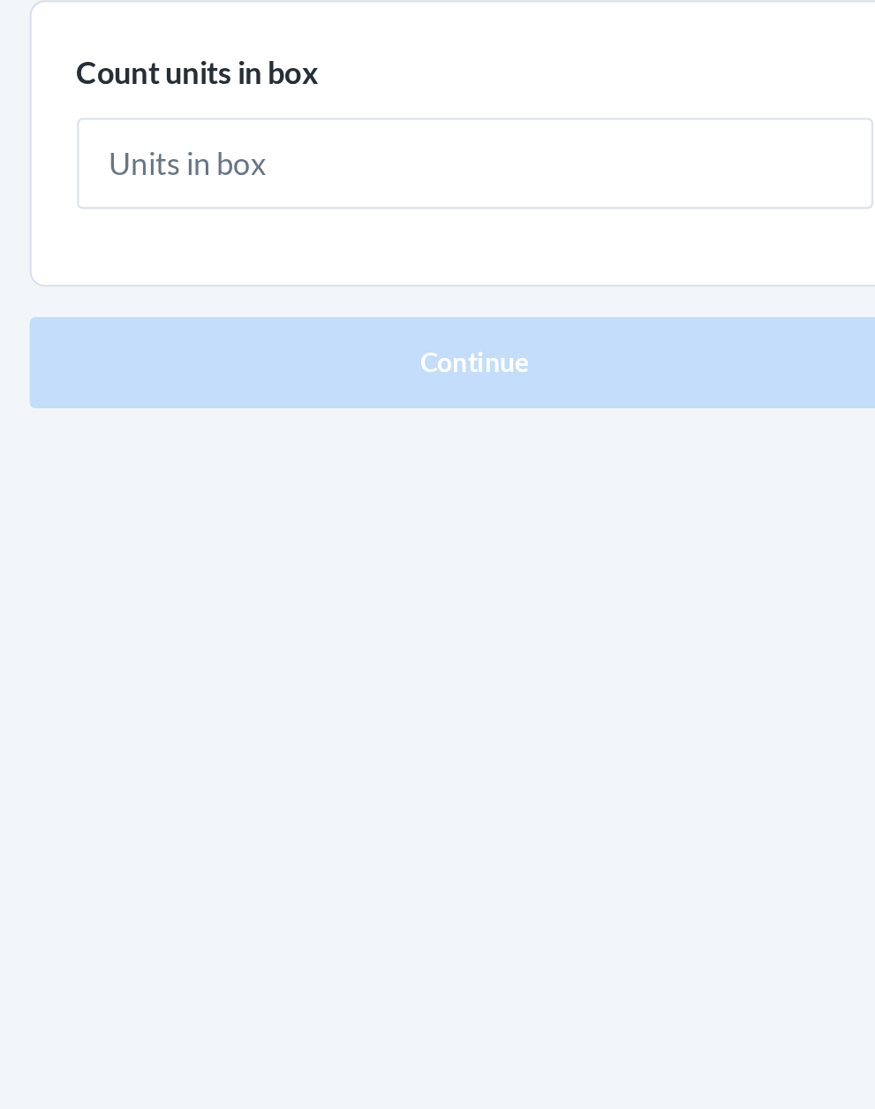
type input "1"
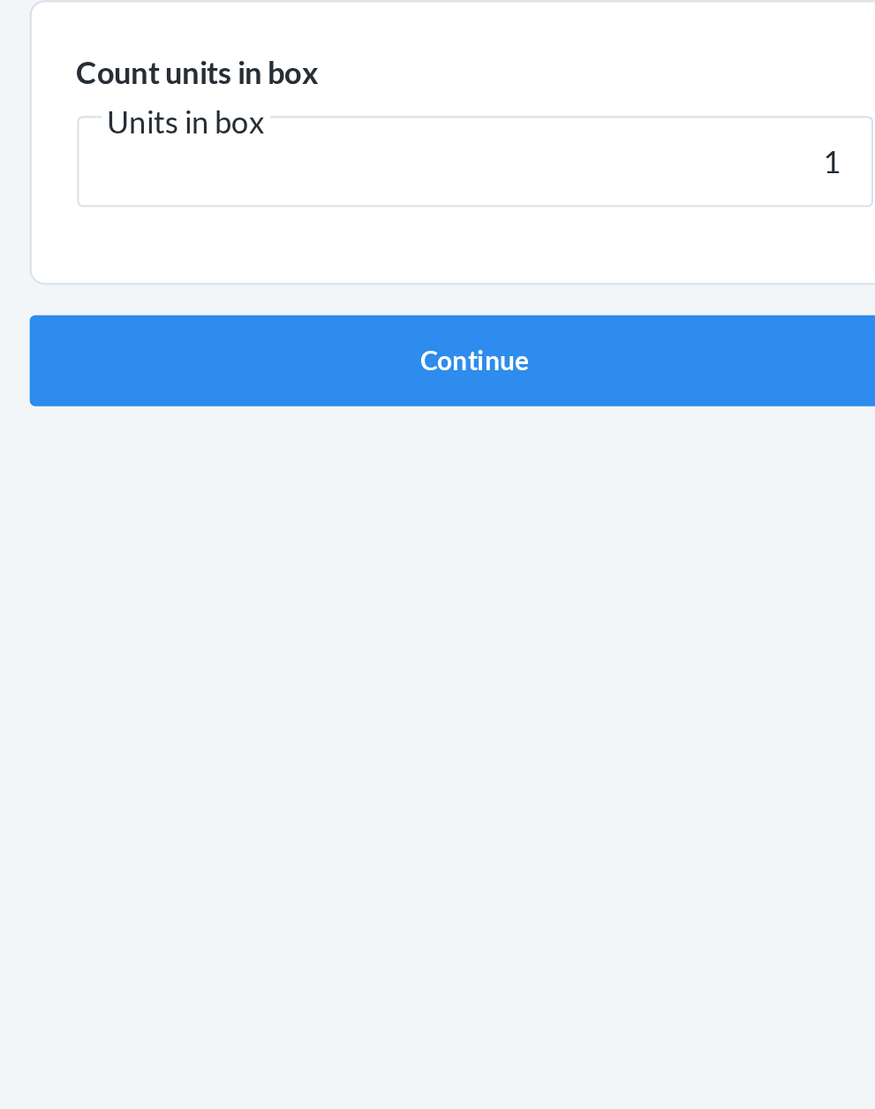
click button "Continue" at bounding box center [438, 374] width 415 height 42
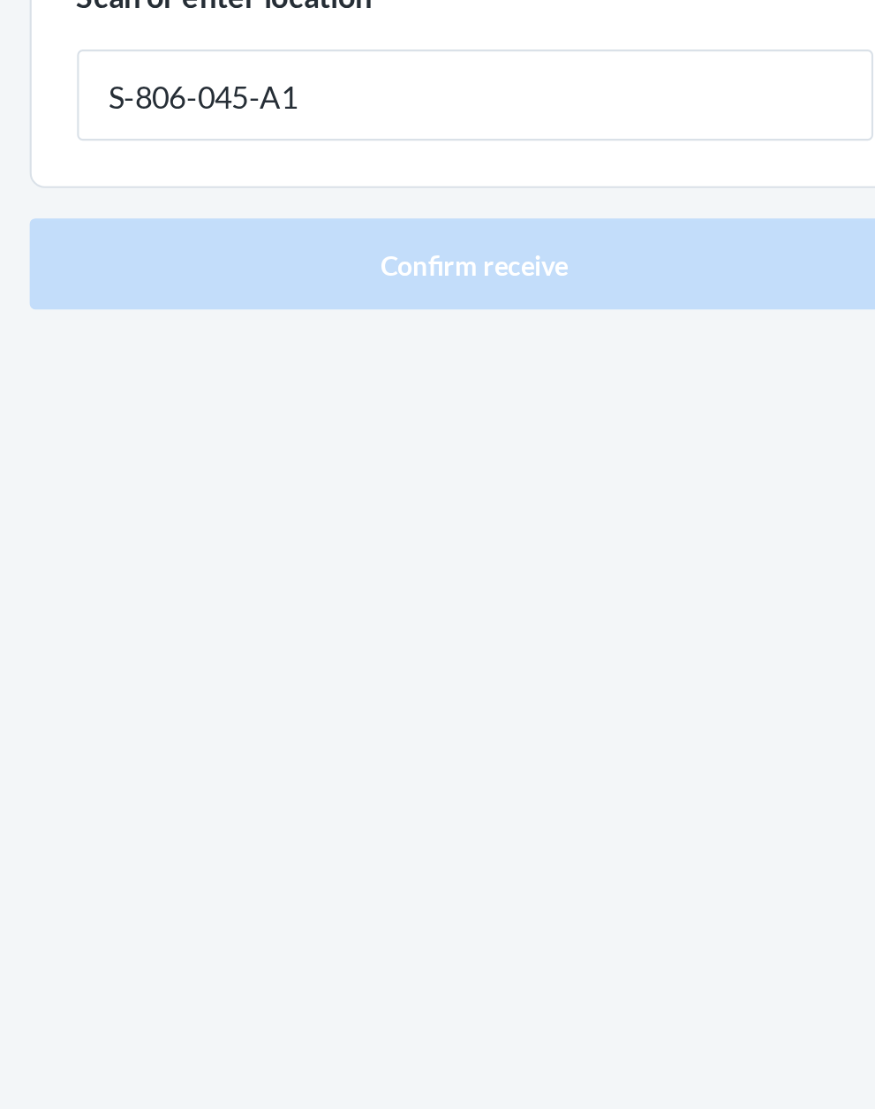
type input "S-806-045-A1"
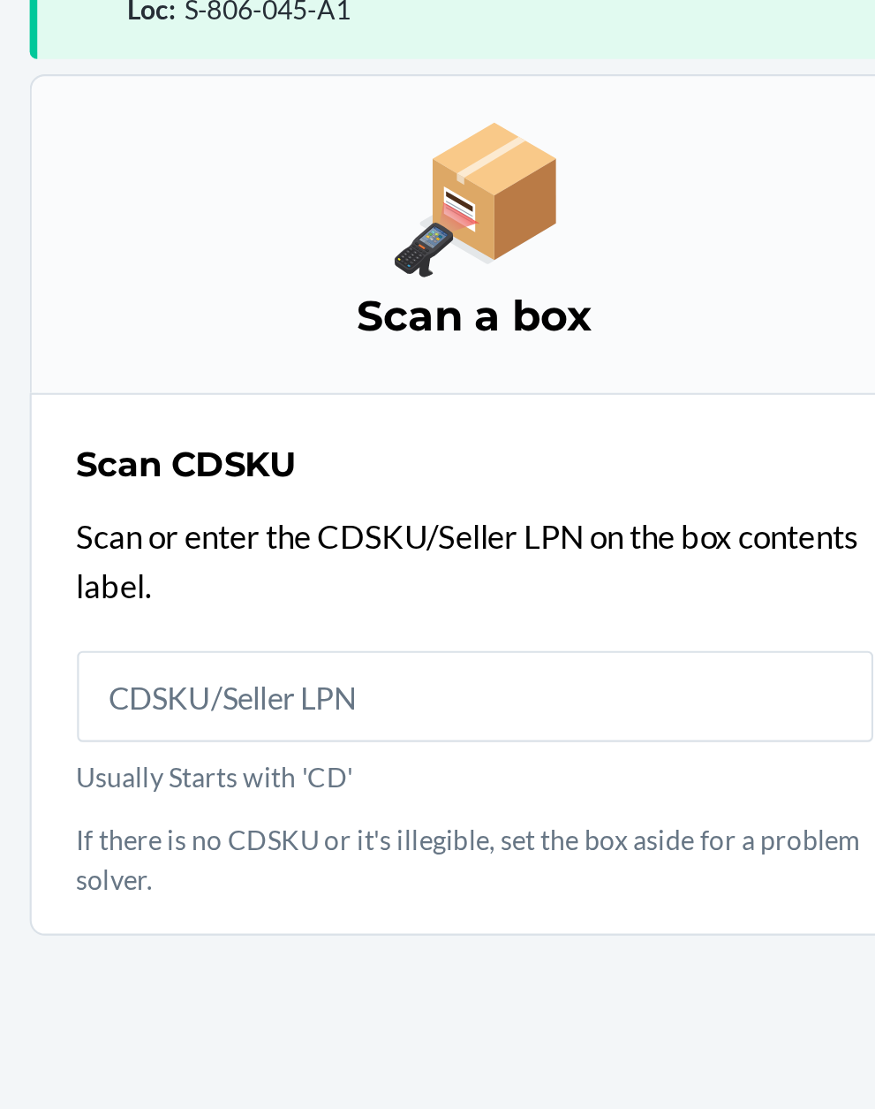
scroll to position [134, 0]
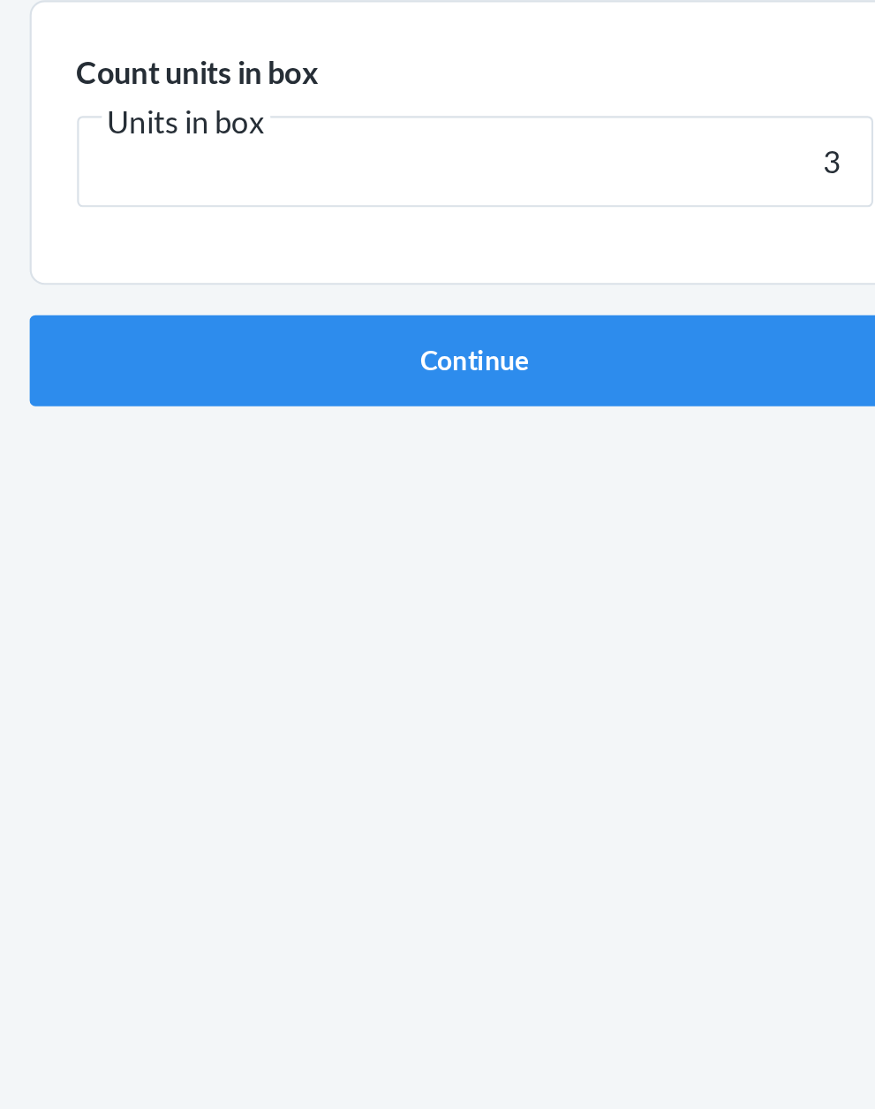
type input "3"
click at [231, 353] on button "Continue" at bounding box center [438, 374] width 415 height 42
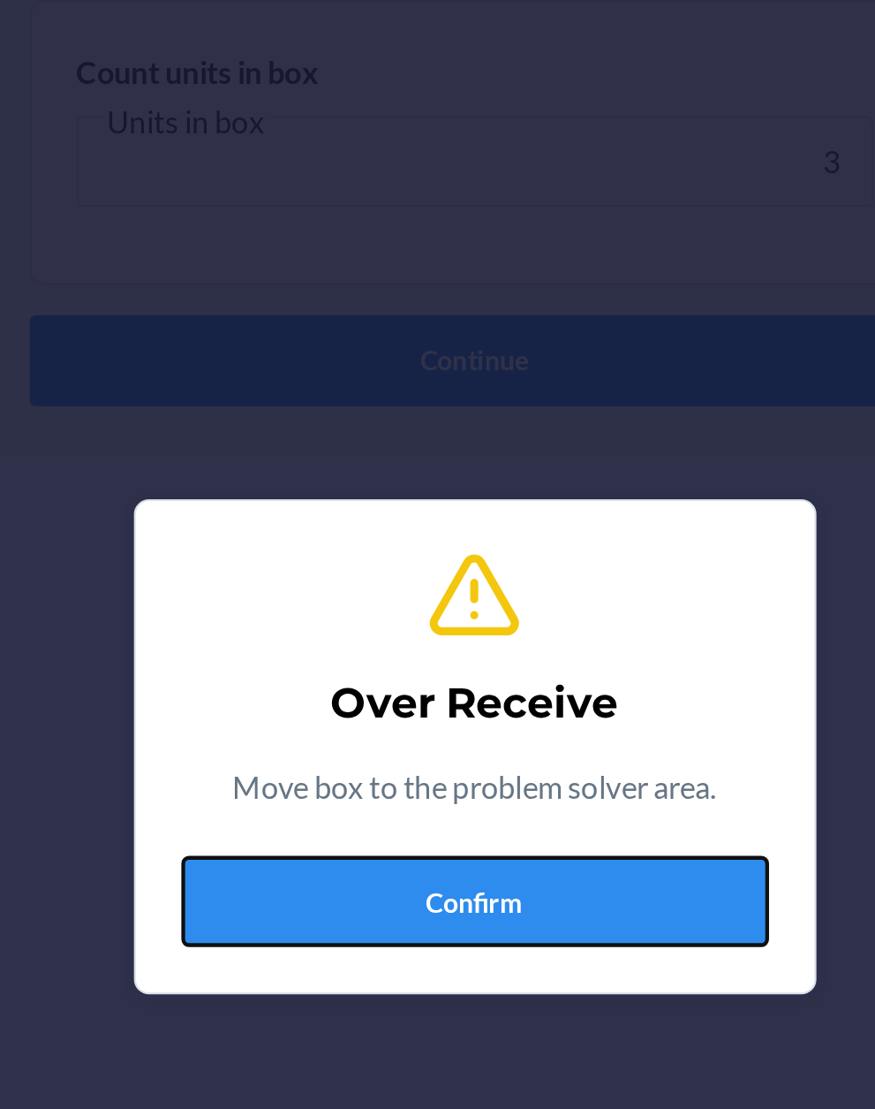
click at [448, 624] on button "Confirm" at bounding box center [438, 626] width 274 height 42
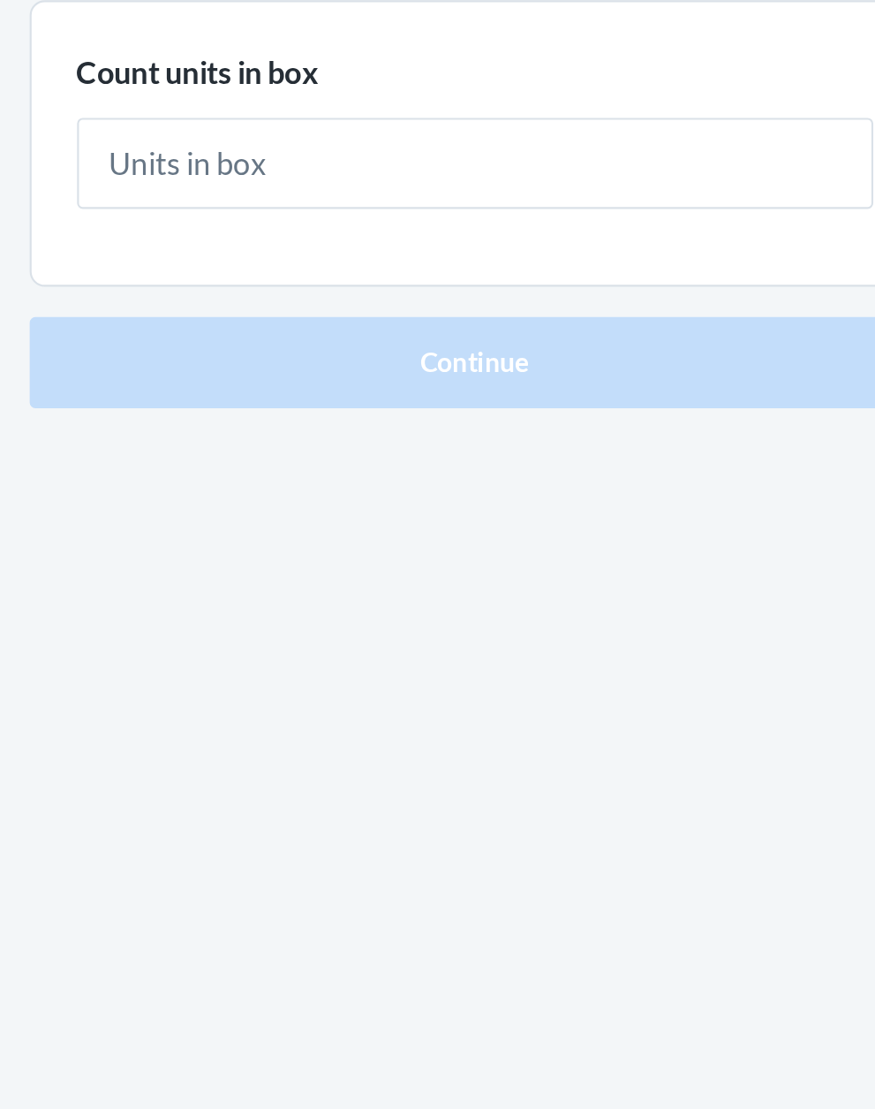
type input "2"
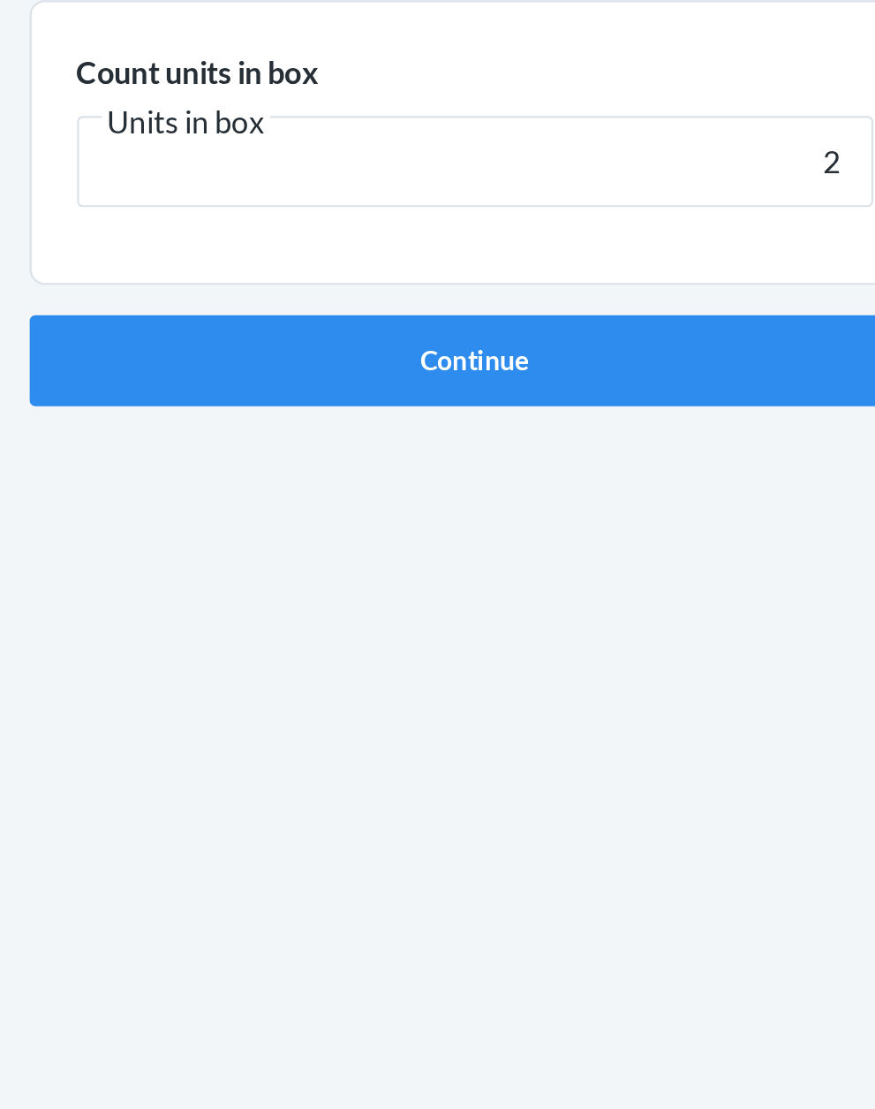
click button "Continue" at bounding box center [438, 374] width 415 height 42
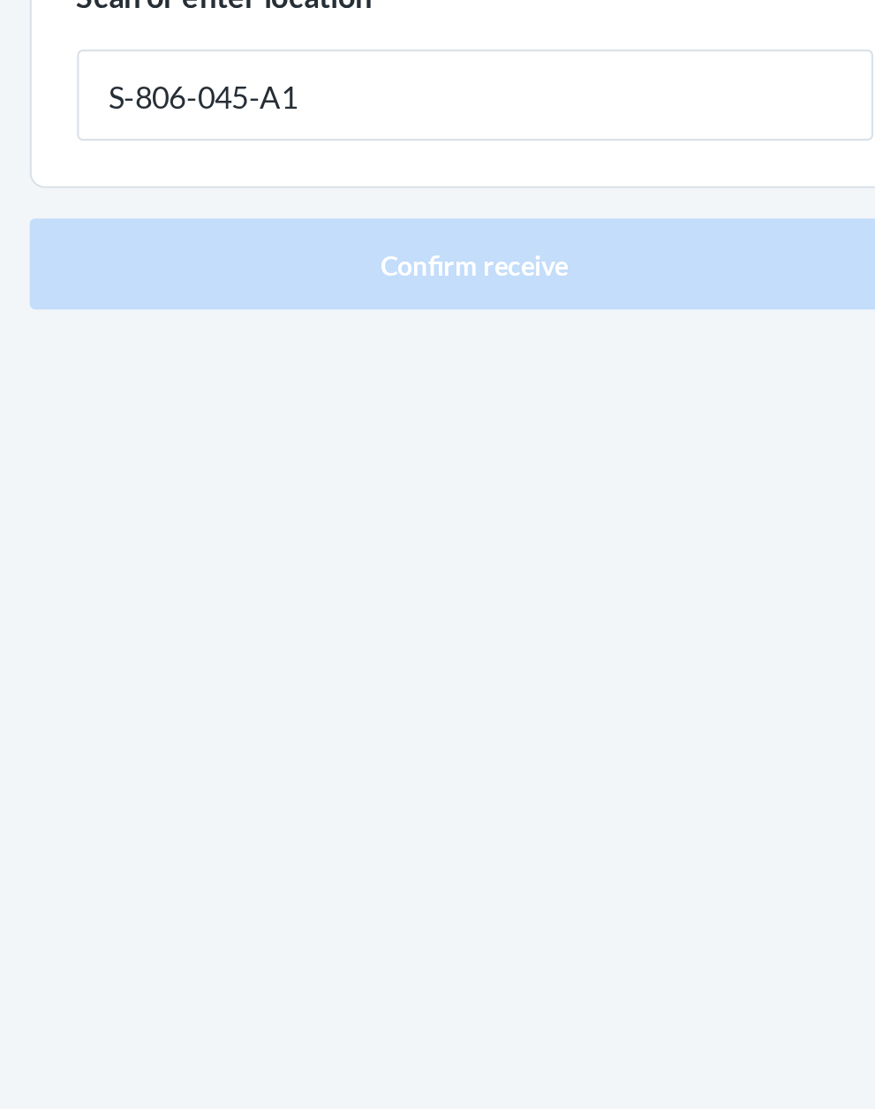
type input "S-806-045-A1"
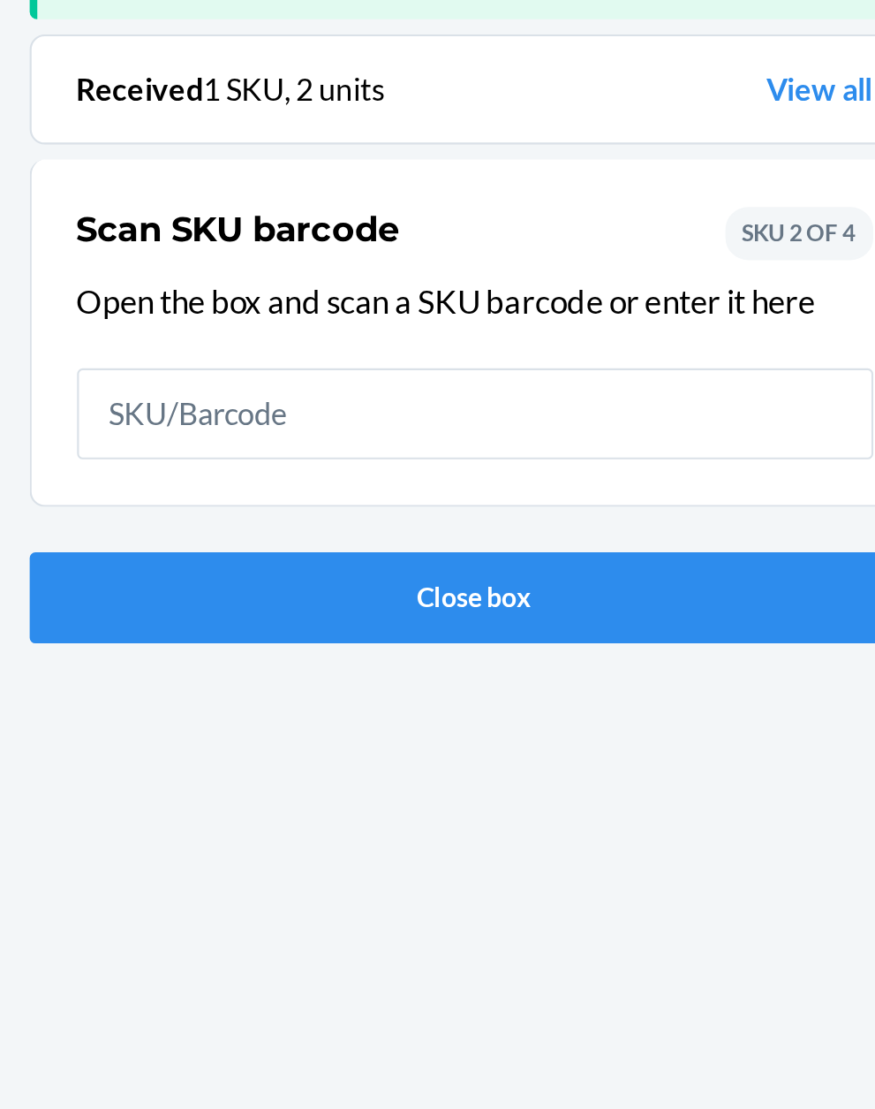
scroll to position [116, 0]
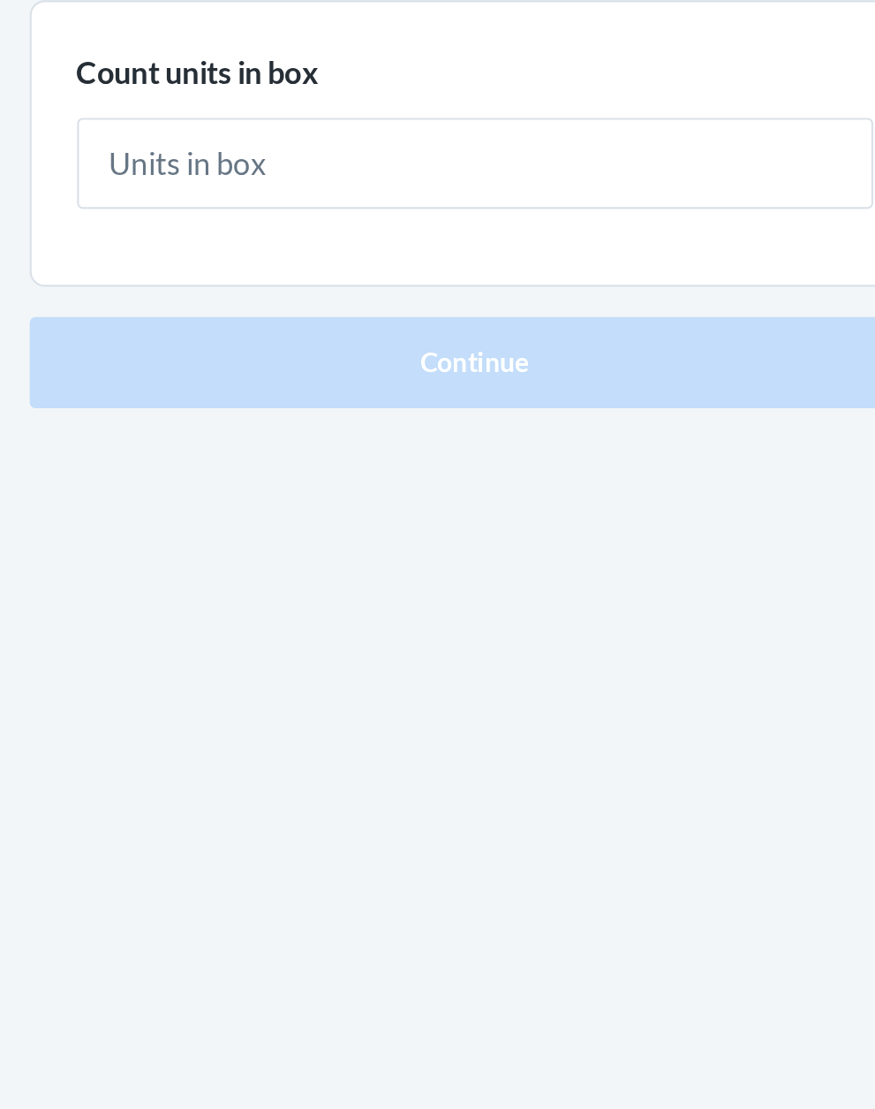
type input "1"
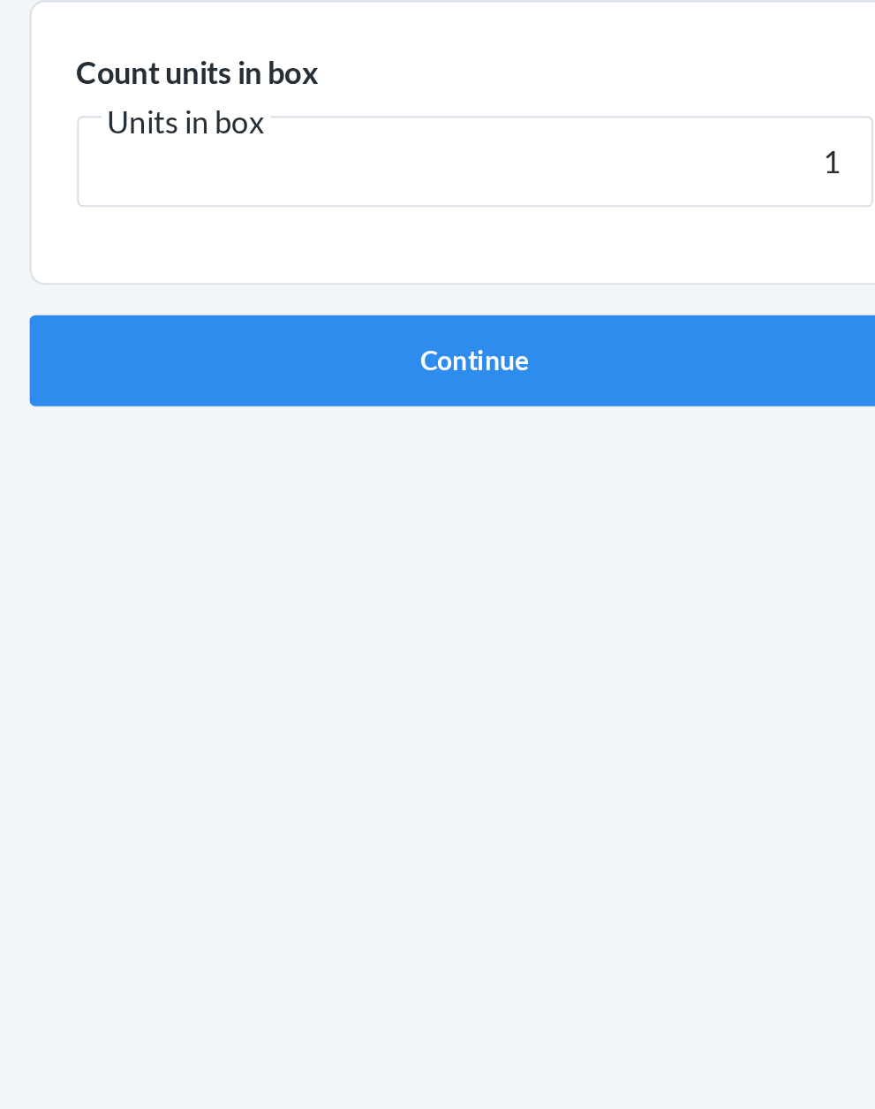
click button "Continue" at bounding box center [438, 374] width 415 height 42
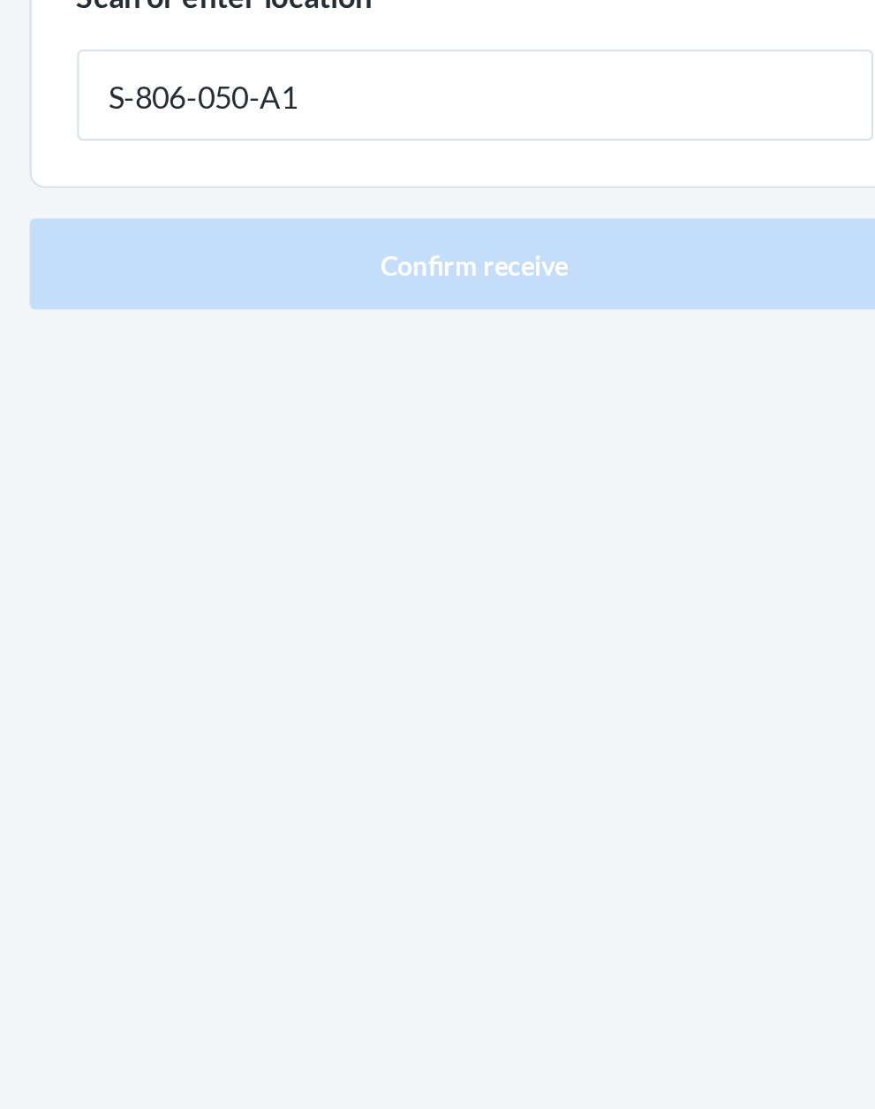
type input "S-806-050-A1"
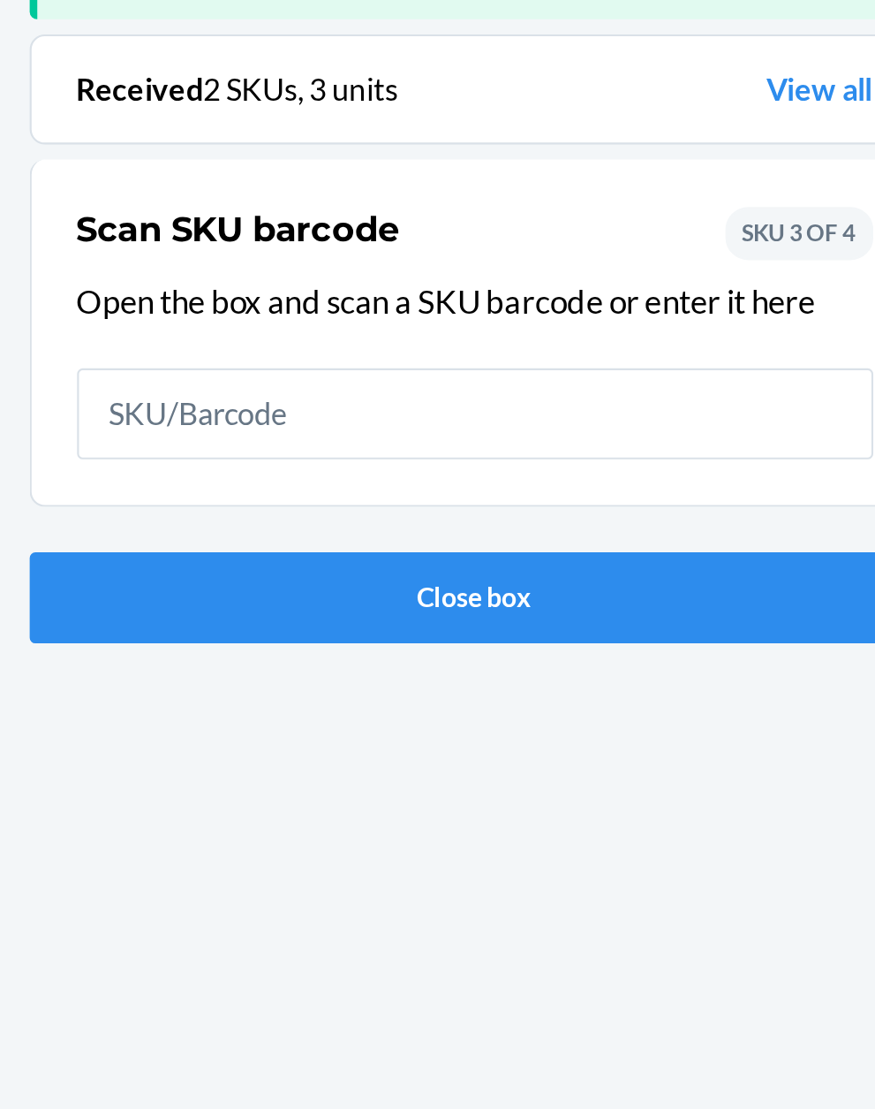
scroll to position [116, 0]
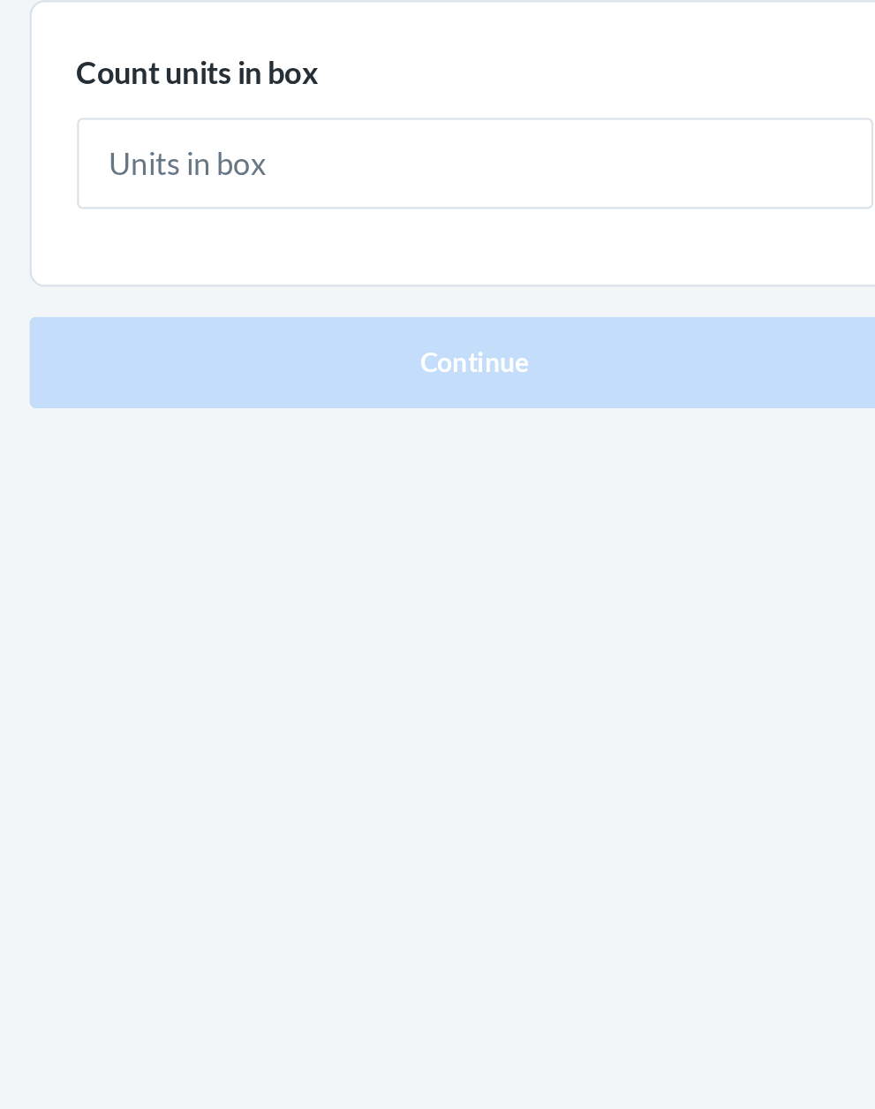
type input "1"
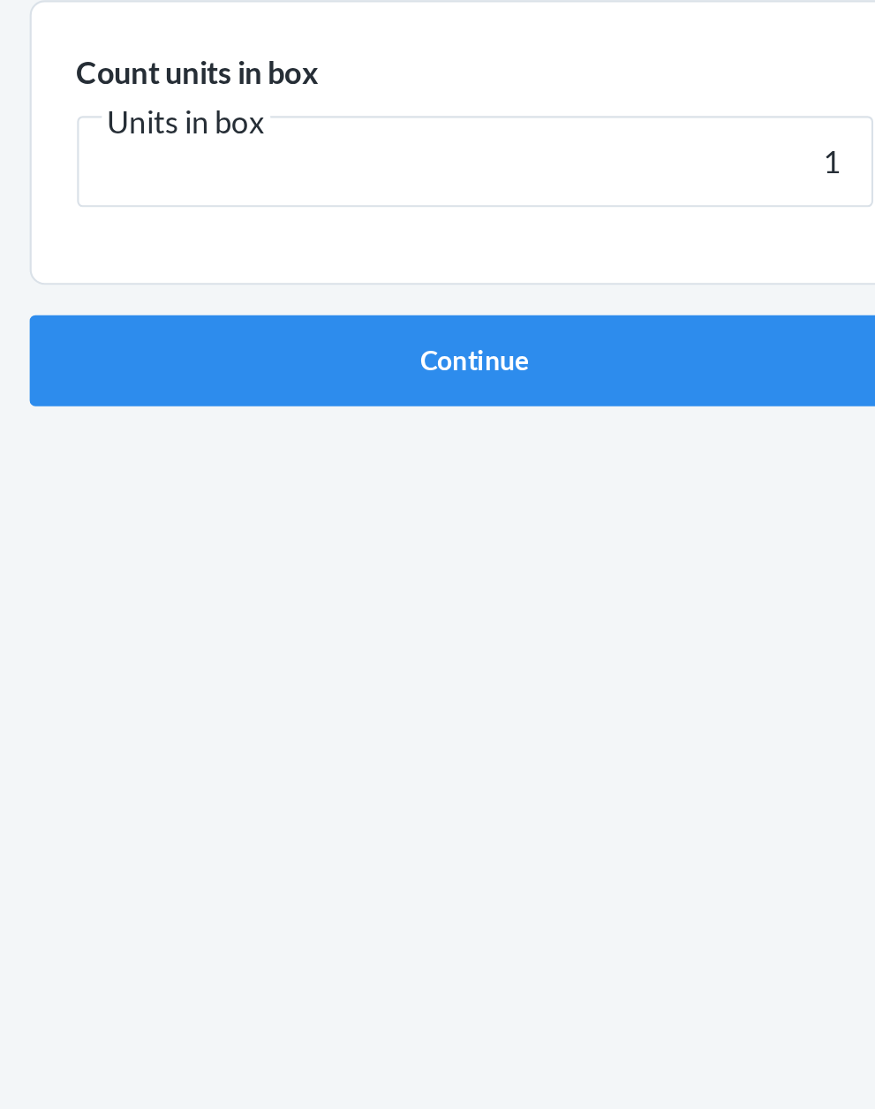
click button "Continue" at bounding box center [438, 374] width 415 height 42
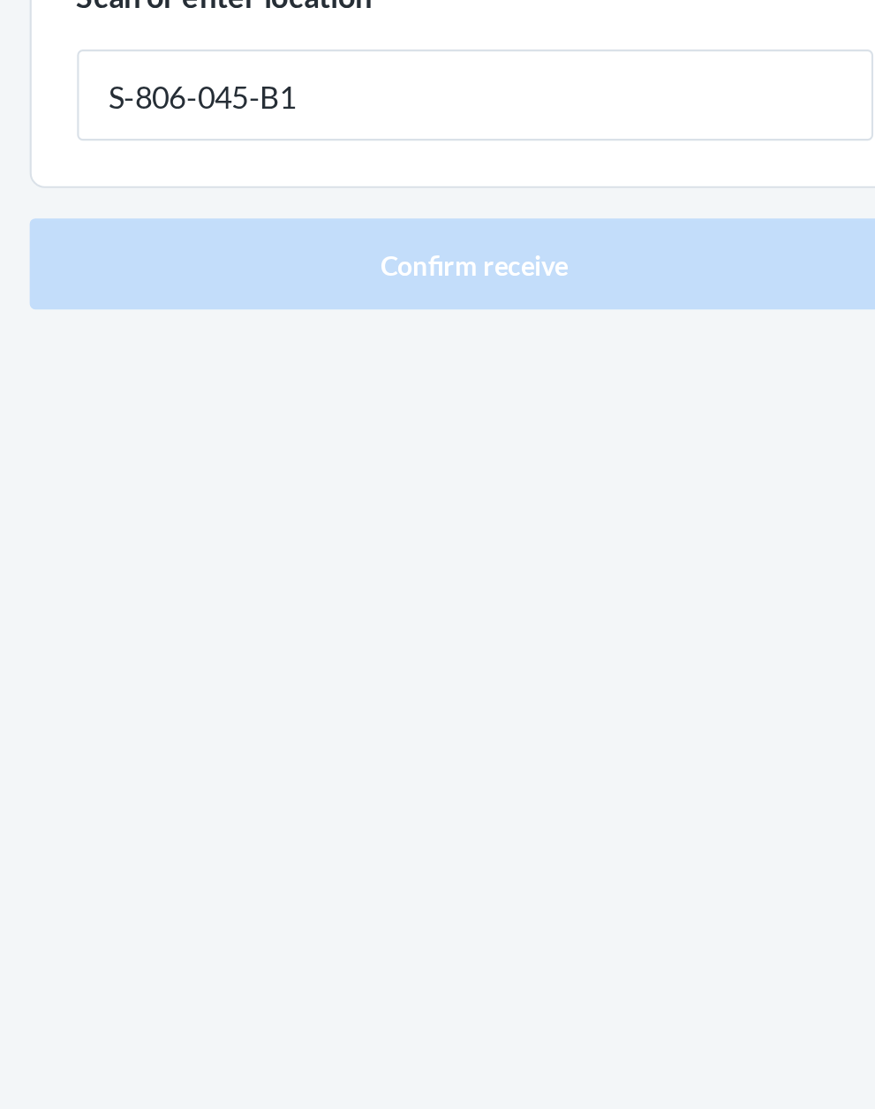
type input "S-806-045-B1"
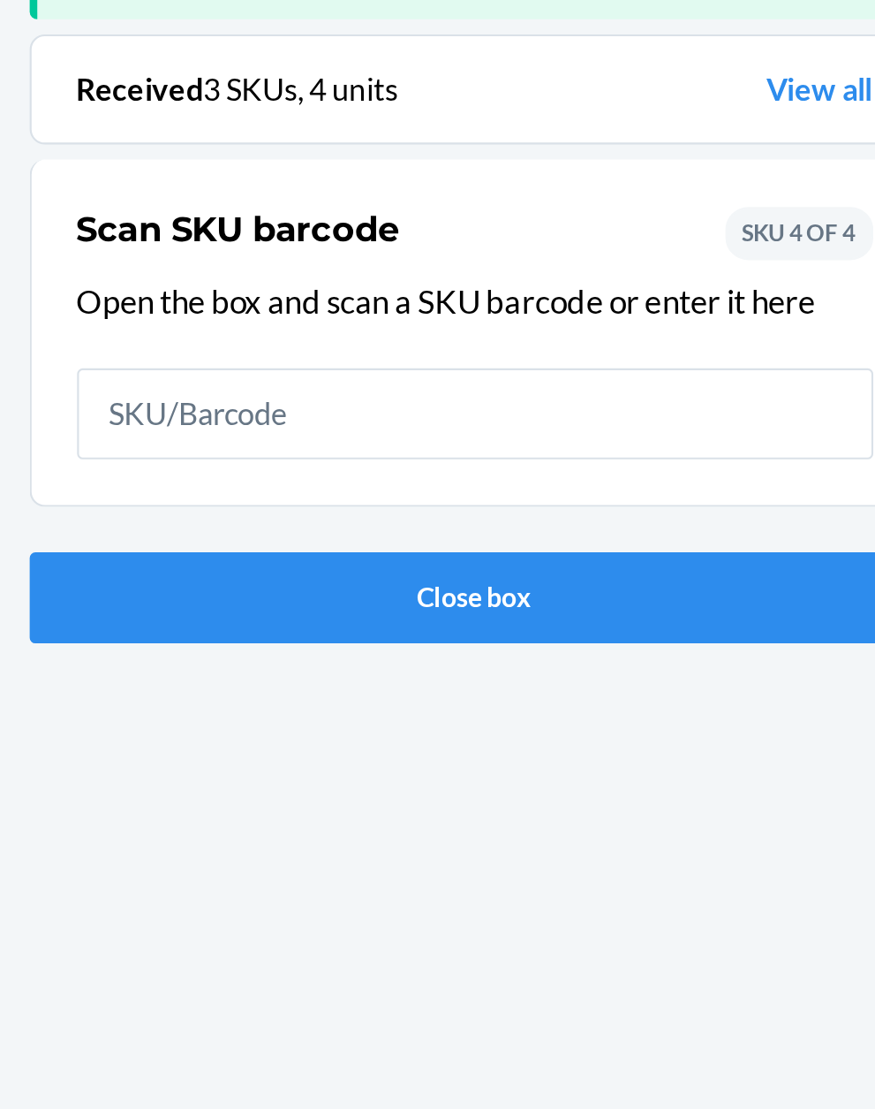
scroll to position [116, 0]
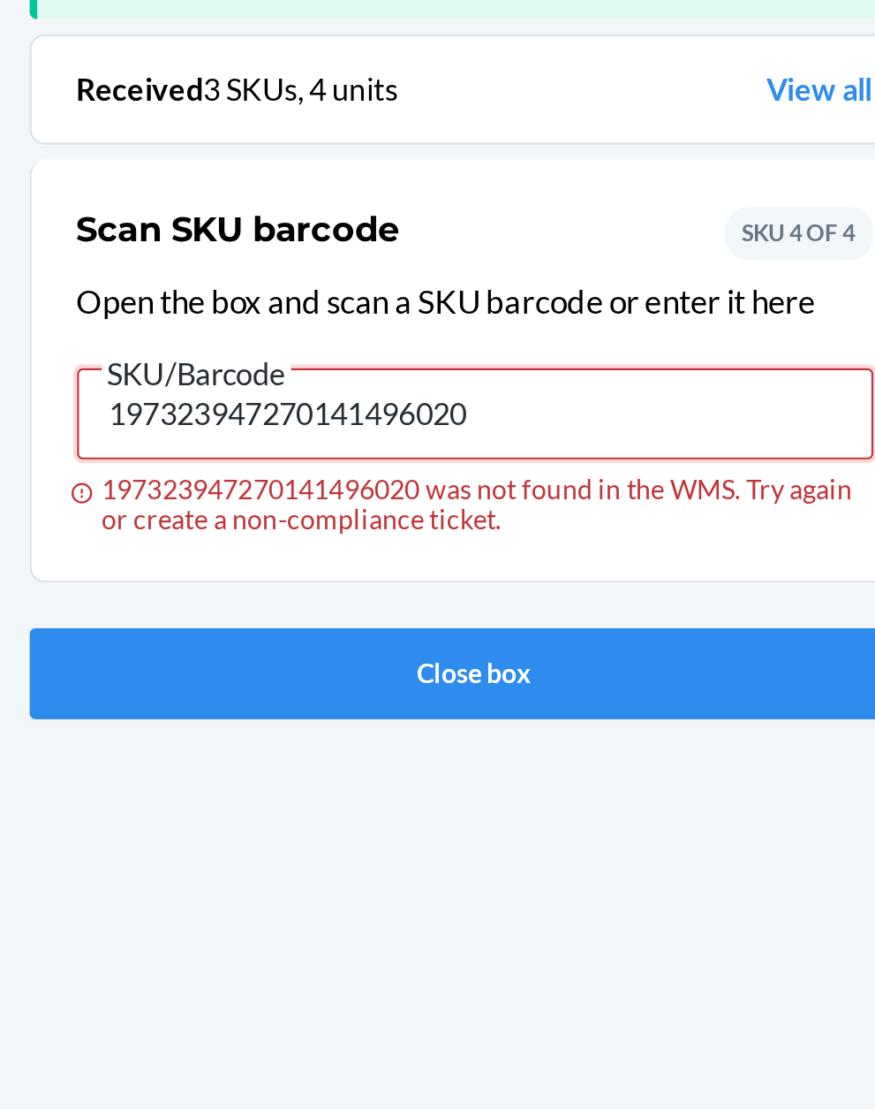
click at [473, 378] on input "197323947270141496020" at bounding box center [438, 399] width 371 height 42
type input "1"
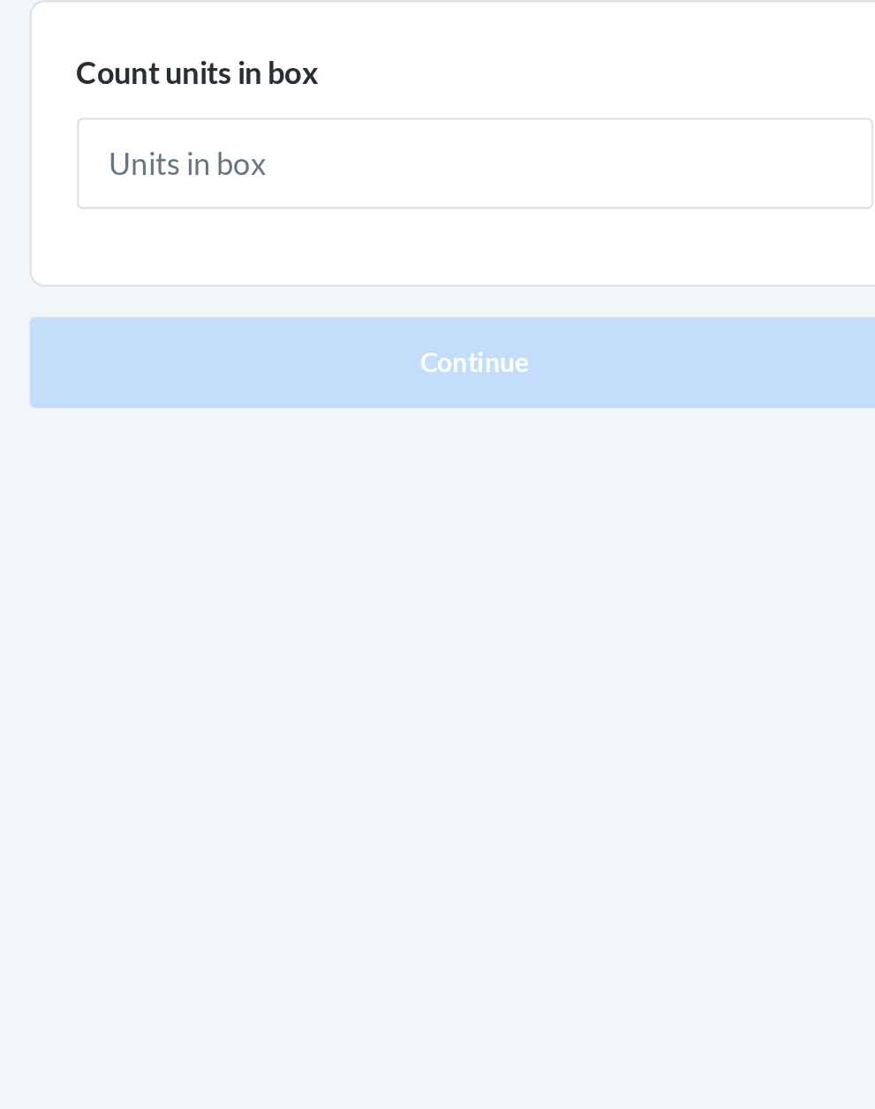
type input "1"
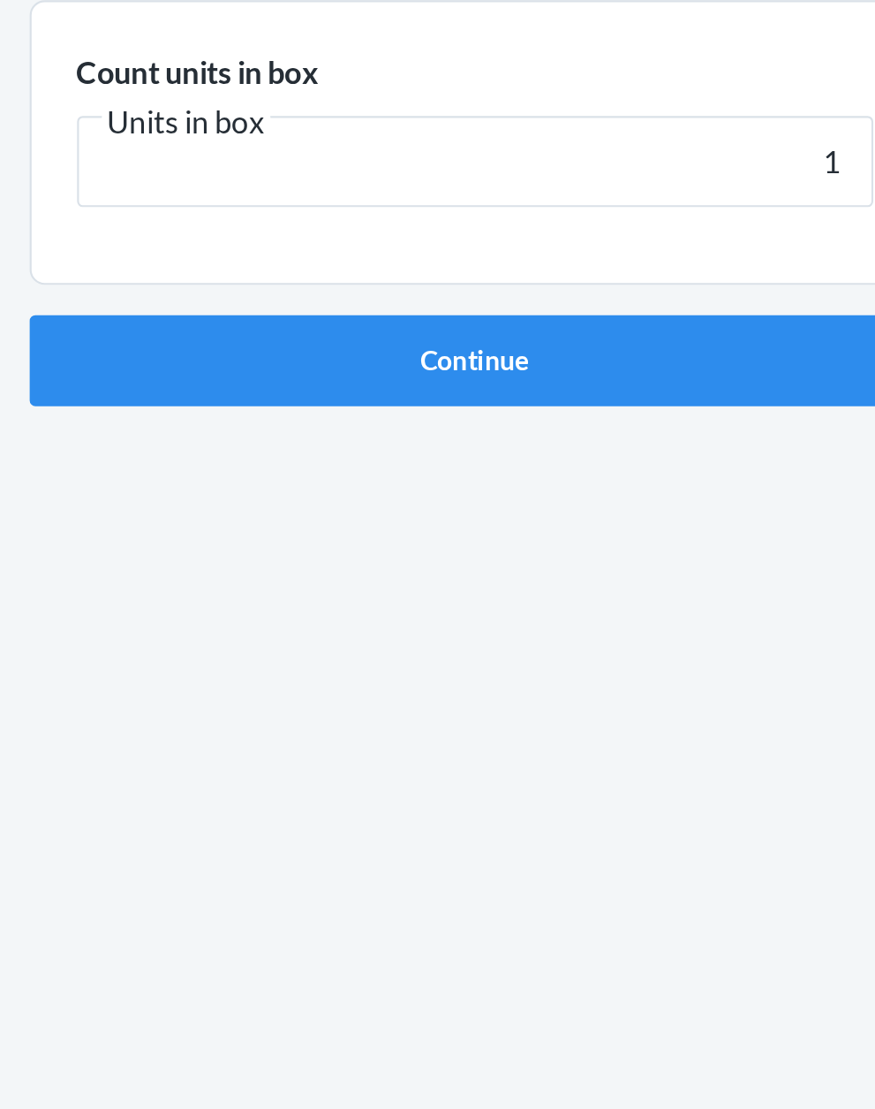
click button "Continue" at bounding box center [438, 374] width 415 height 42
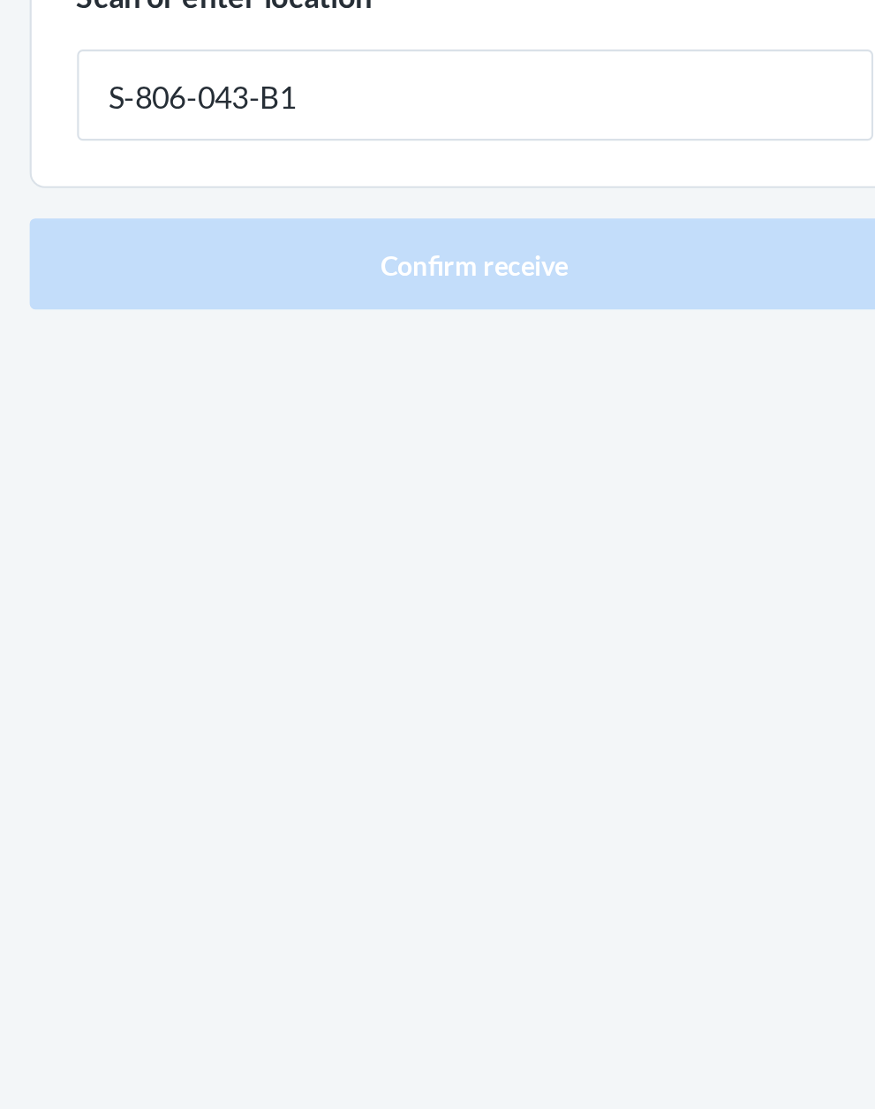
type input "S-806-043-B1"
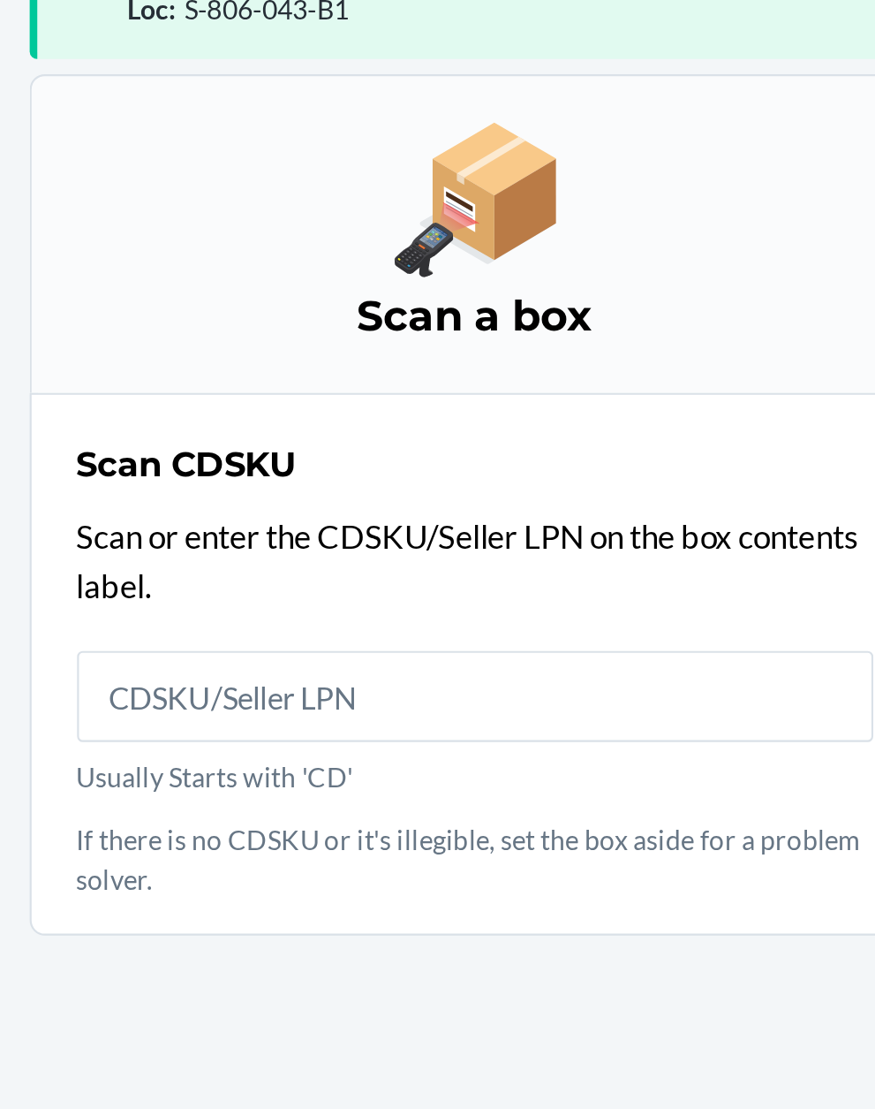
scroll to position [134, 0]
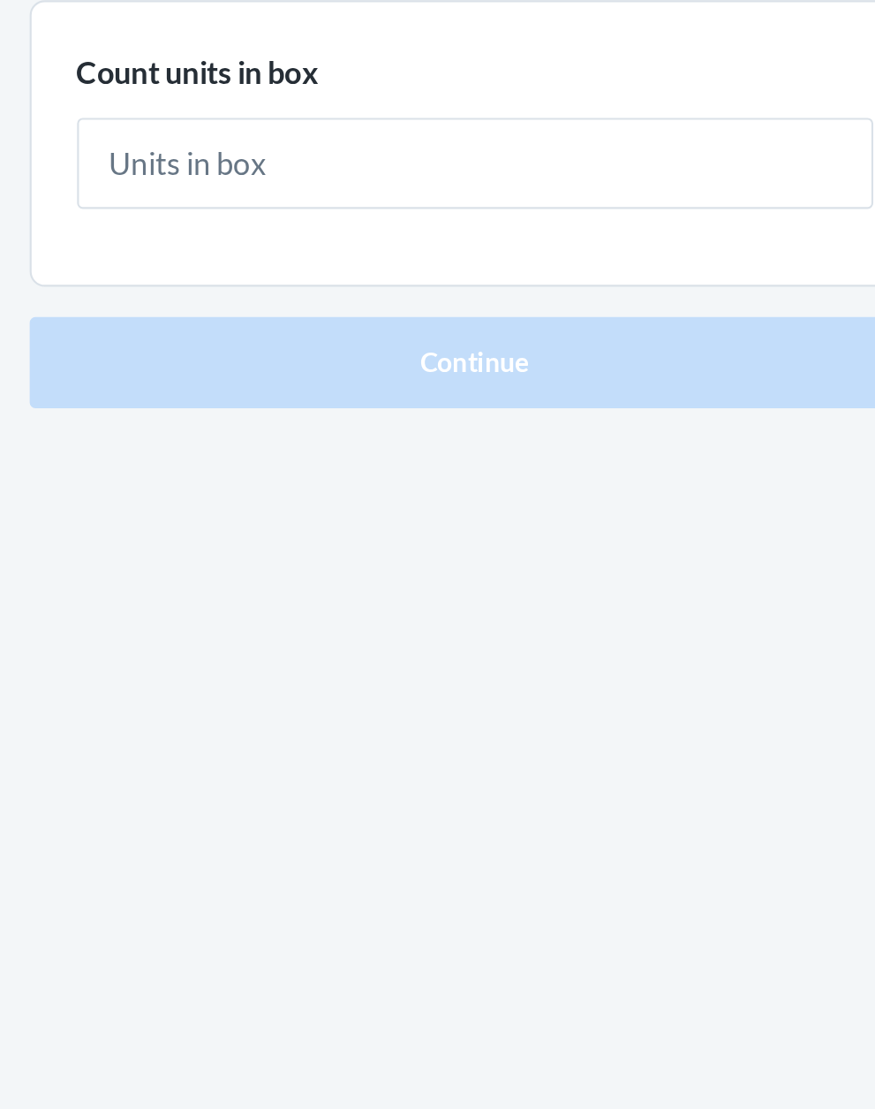
type input "1"
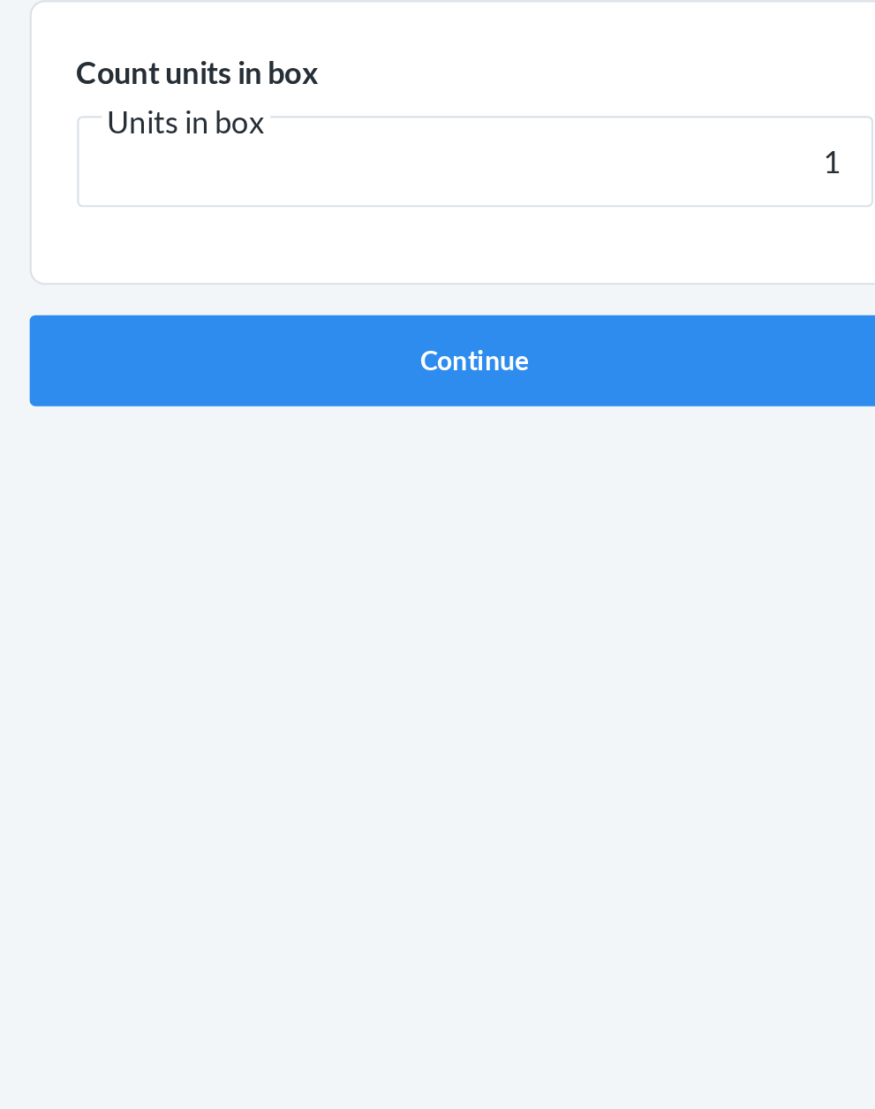
click button "Continue" at bounding box center [438, 374] width 415 height 42
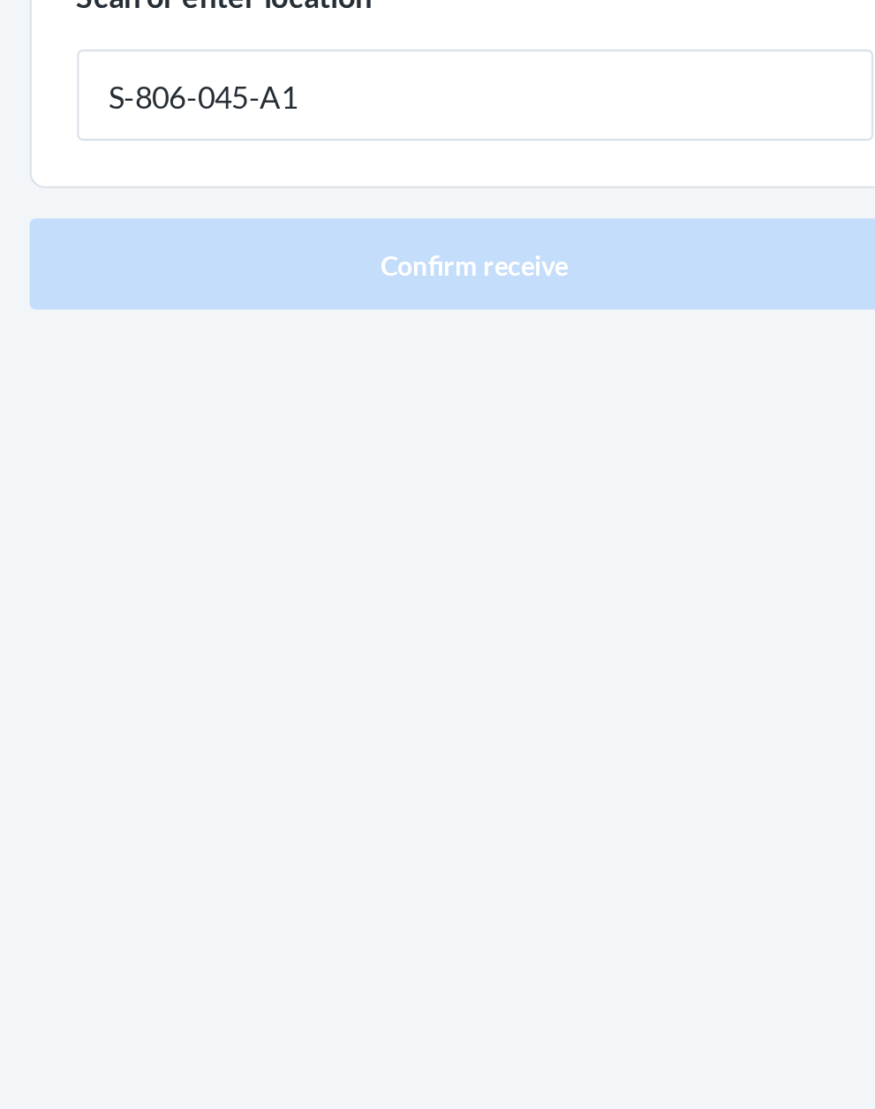
type input "S-806-045-A1"
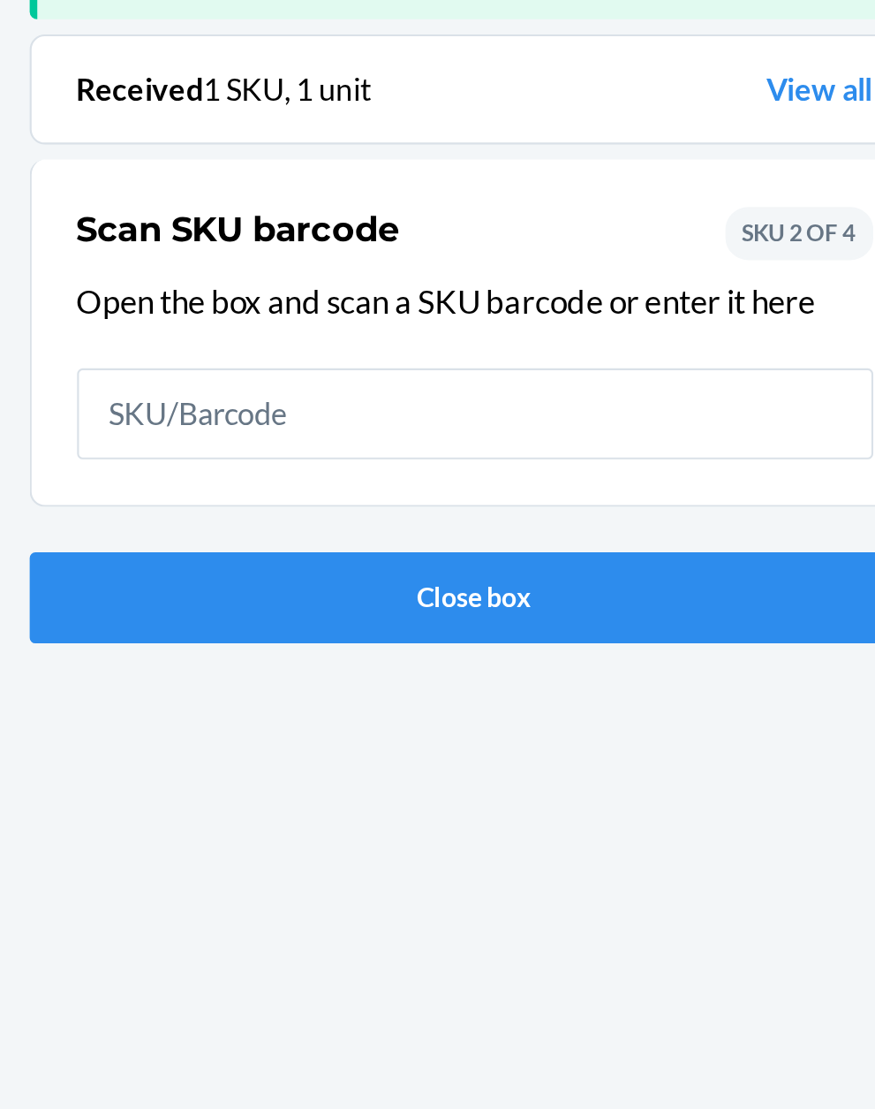
scroll to position [116, 0]
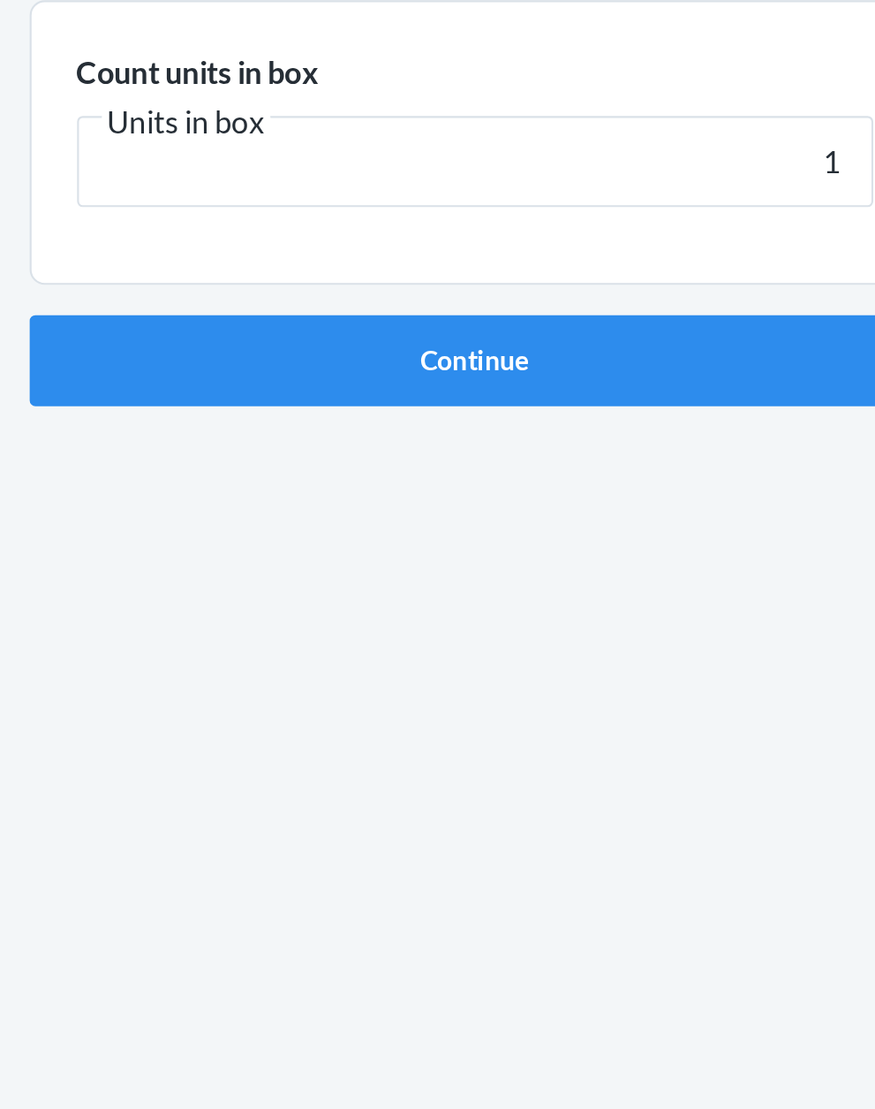
type input "1"
click button "Continue" at bounding box center [438, 374] width 415 height 42
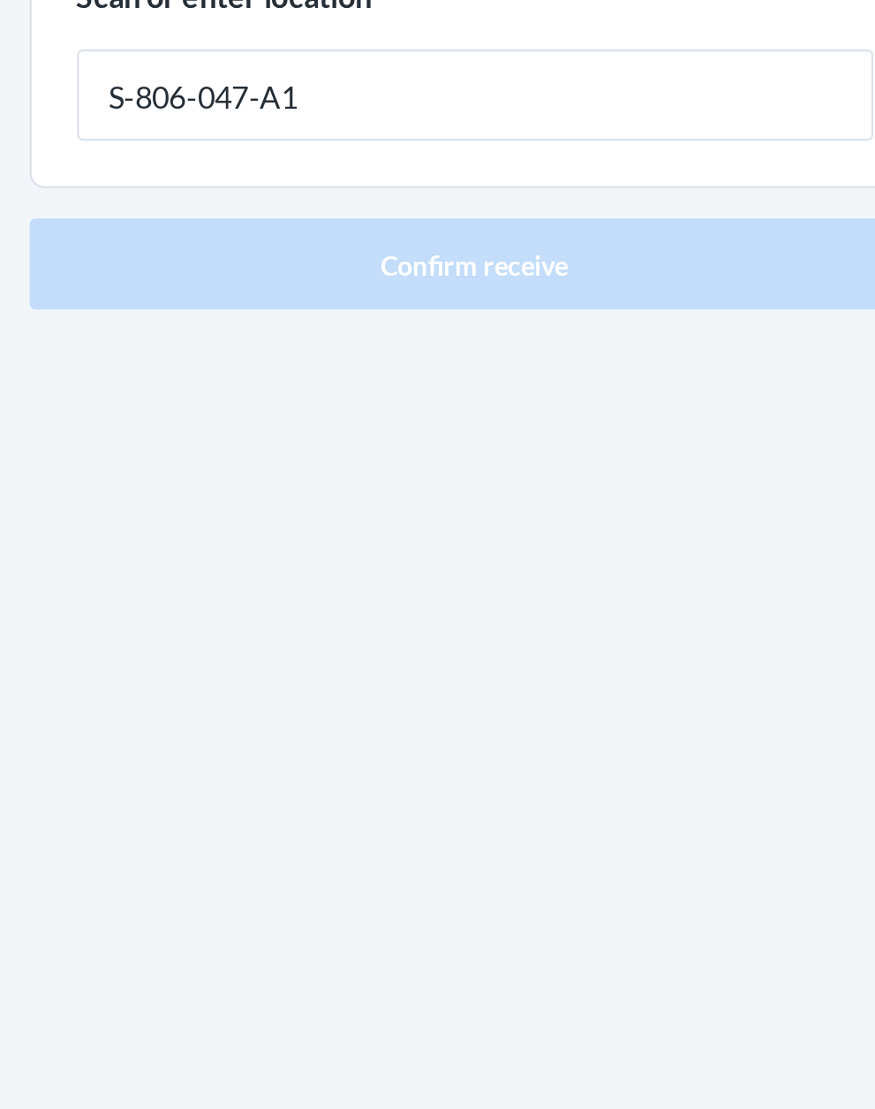
type input "S-806-047-A1"
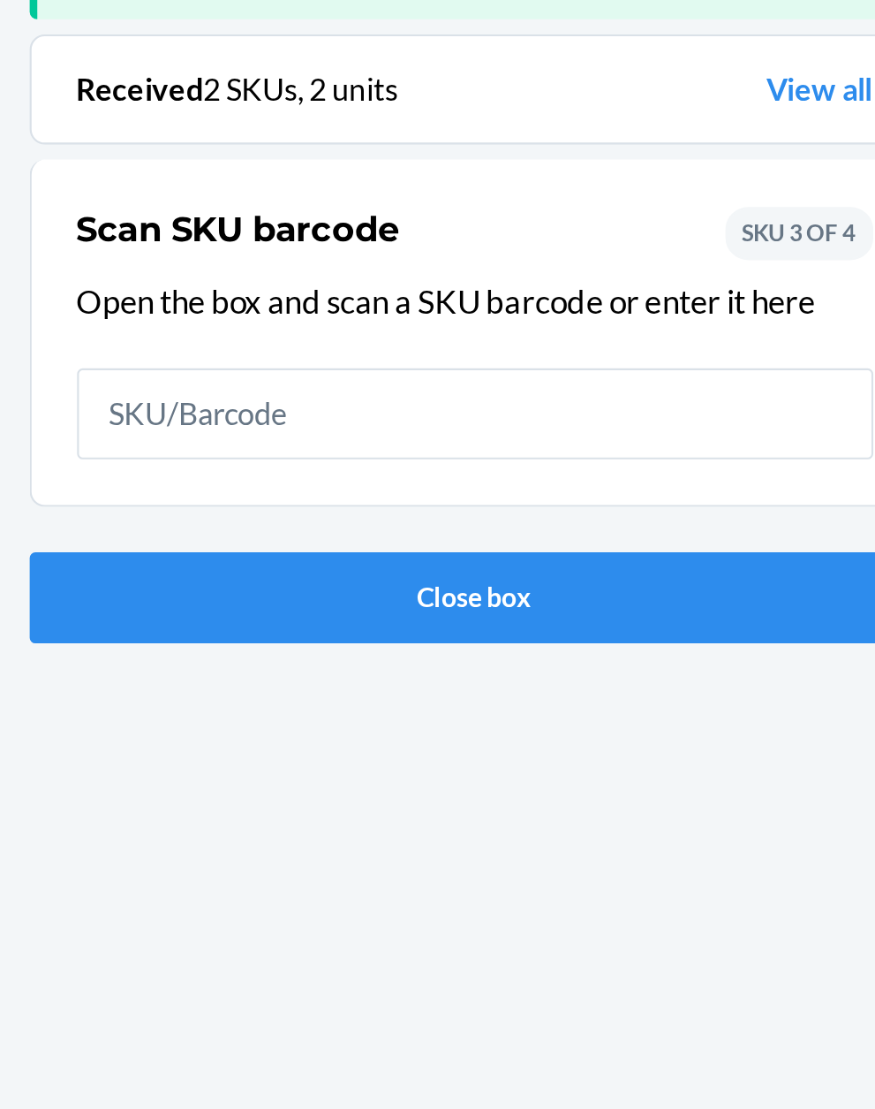
scroll to position [116, 0]
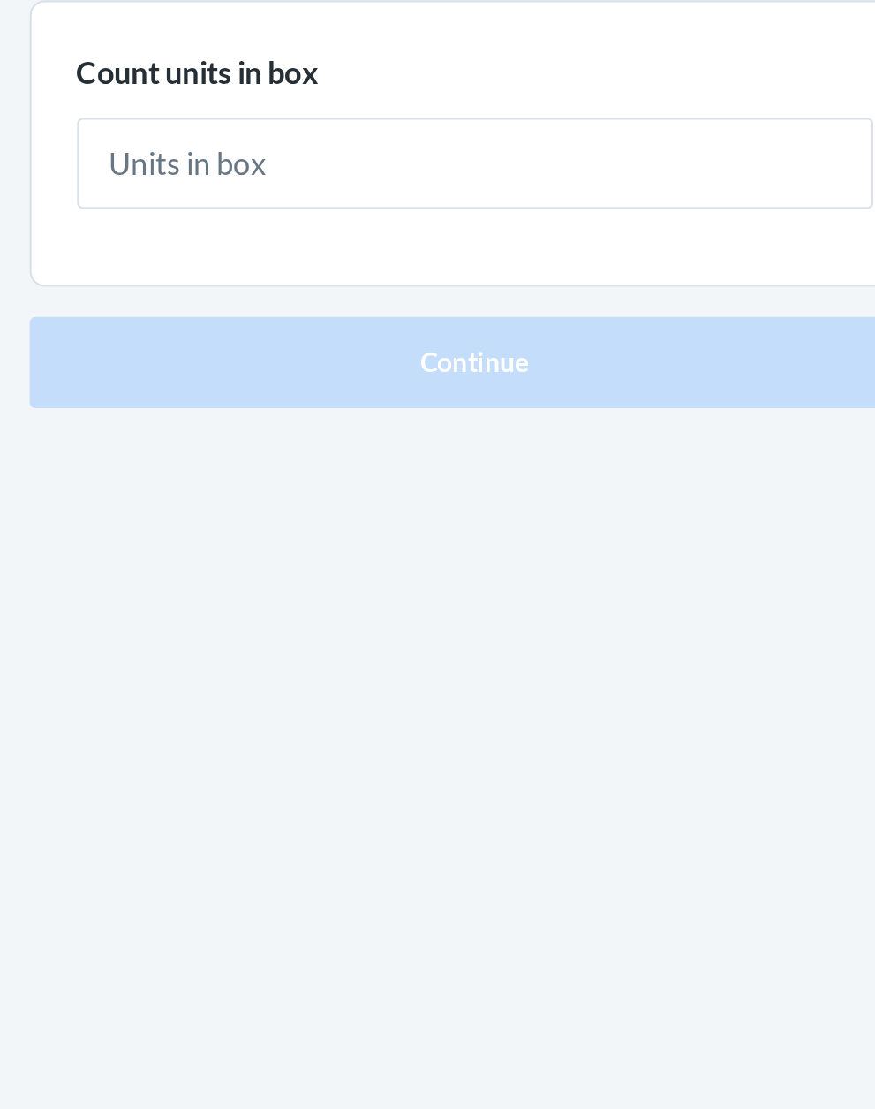
type input "1"
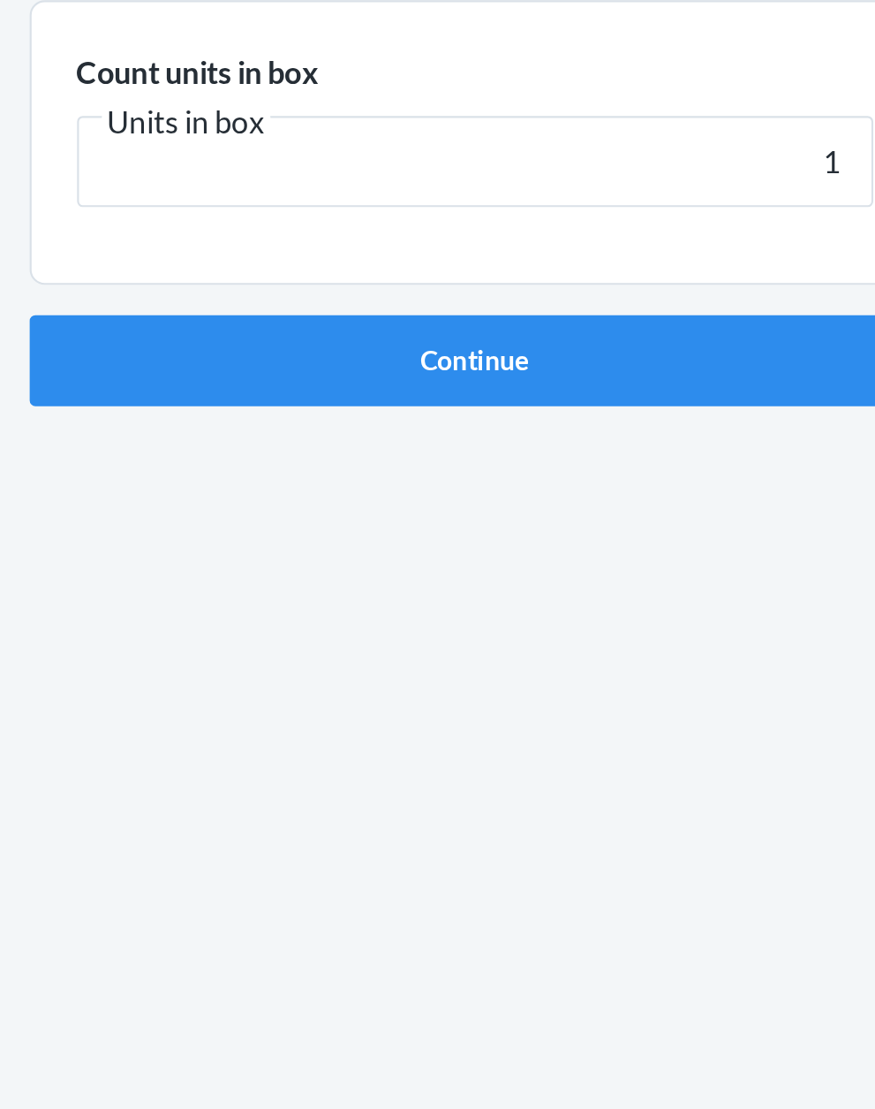
click button "Continue" at bounding box center [438, 374] width 415 height 42
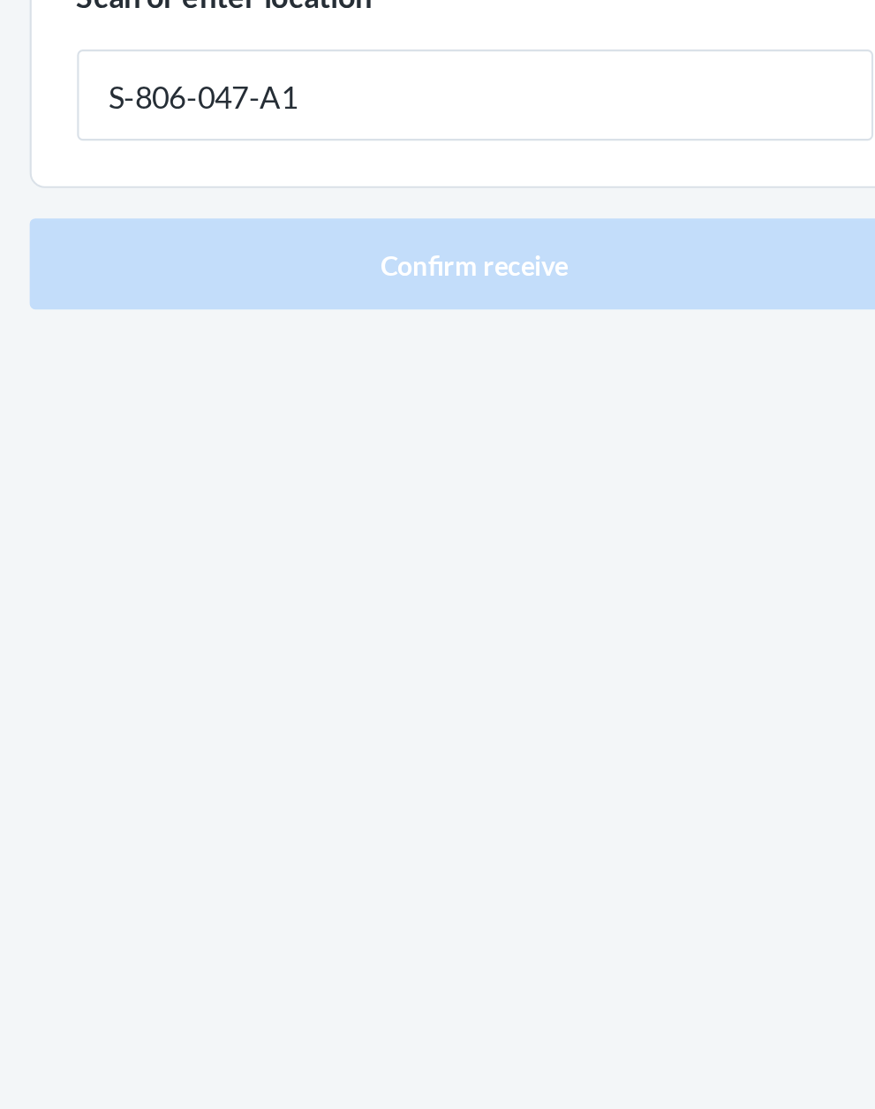
type input "S-806-047-A1"
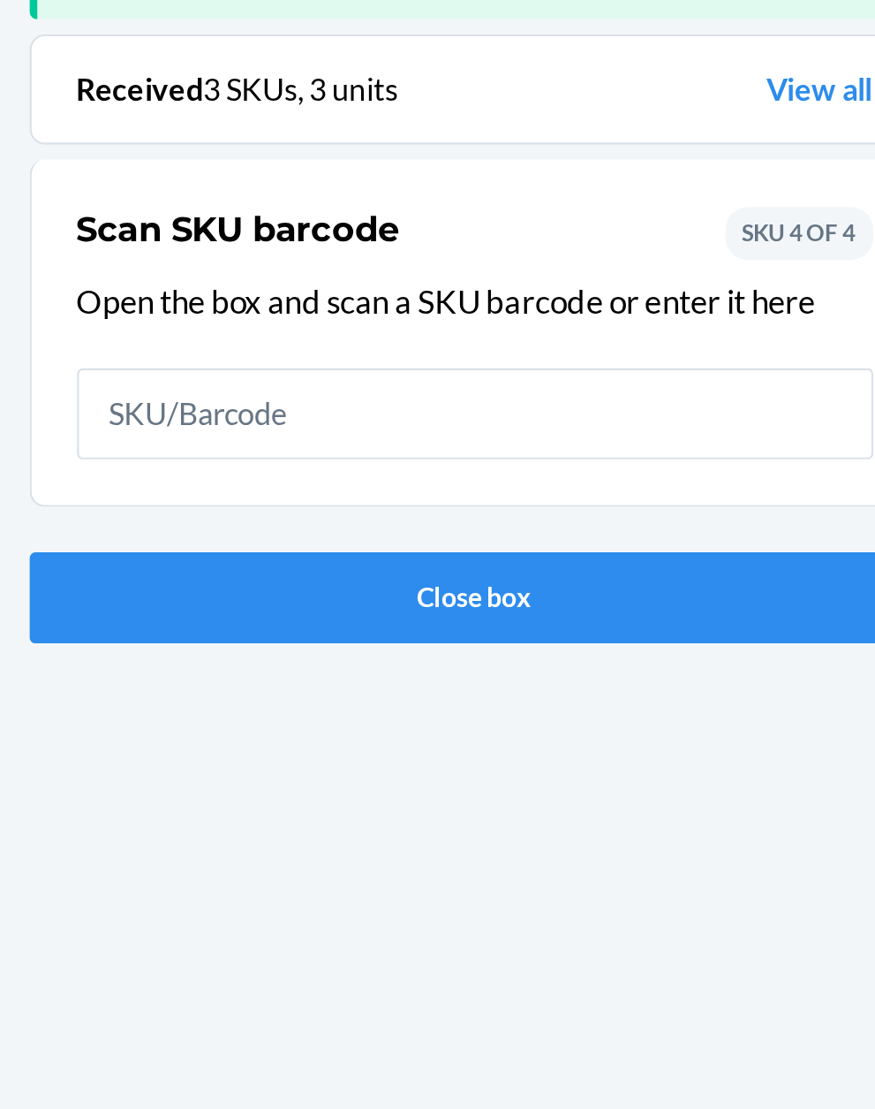
scroll to position [116, 0]
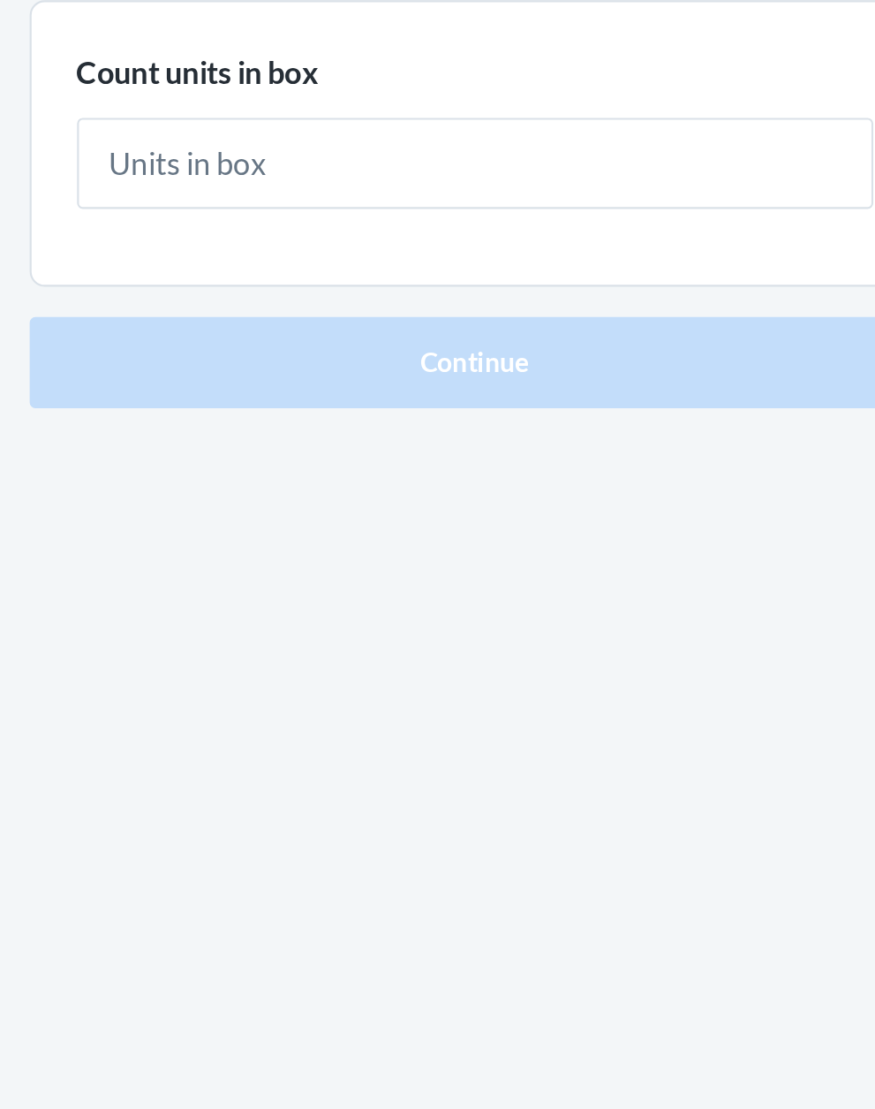
type input "1"
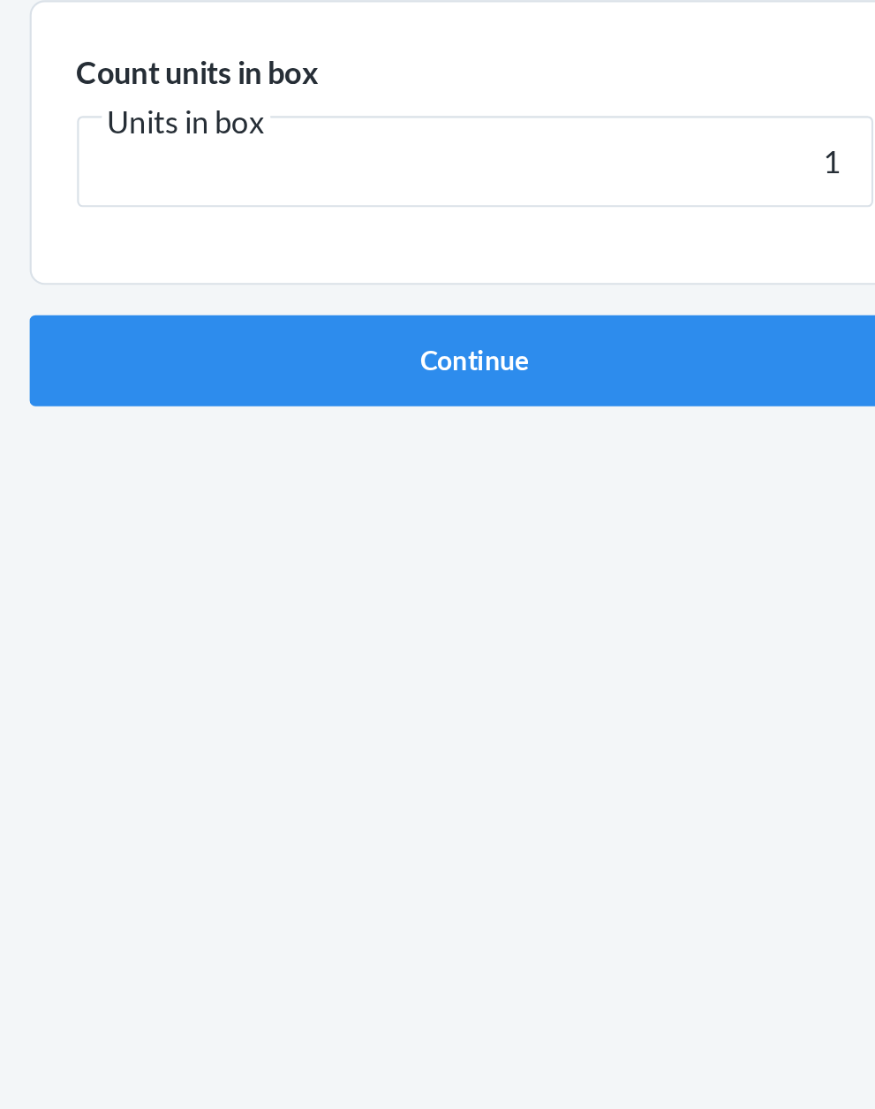
click button "Continue" at bounding box center [438, 374] width 415 height 42
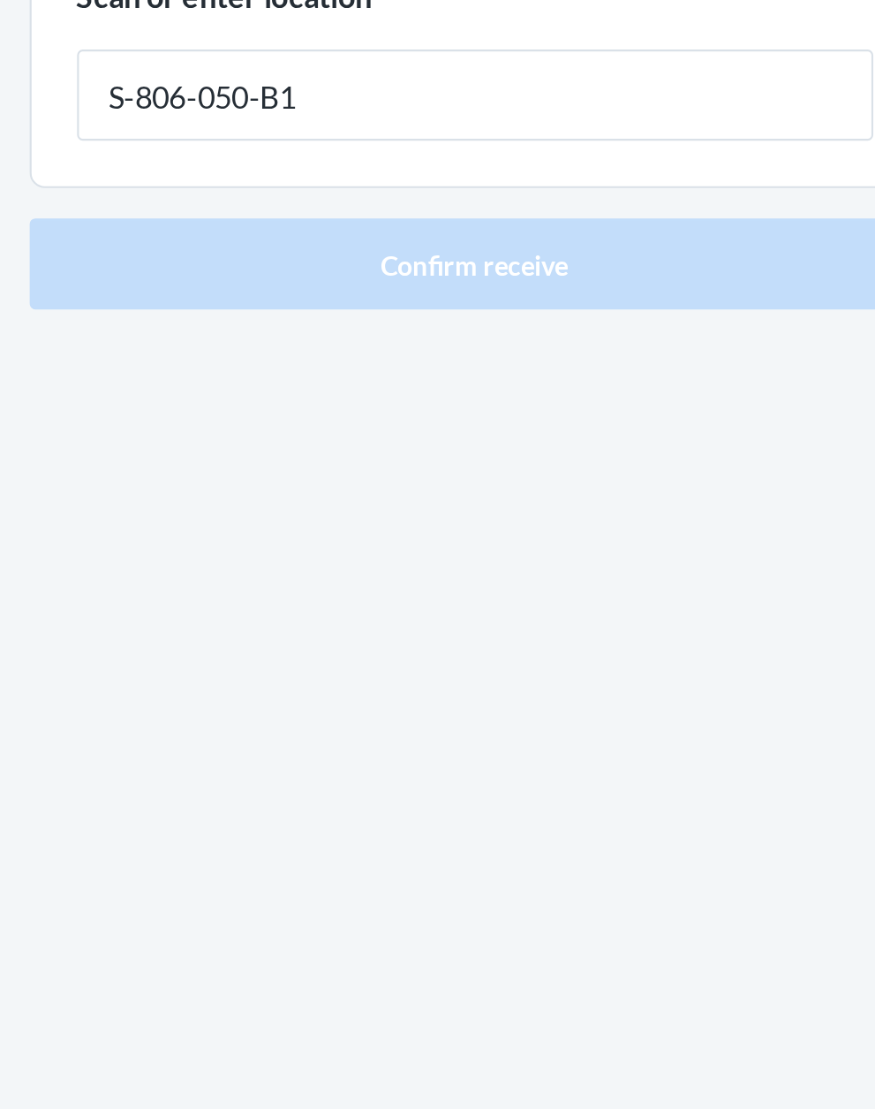
type input "S-806-050-B1"
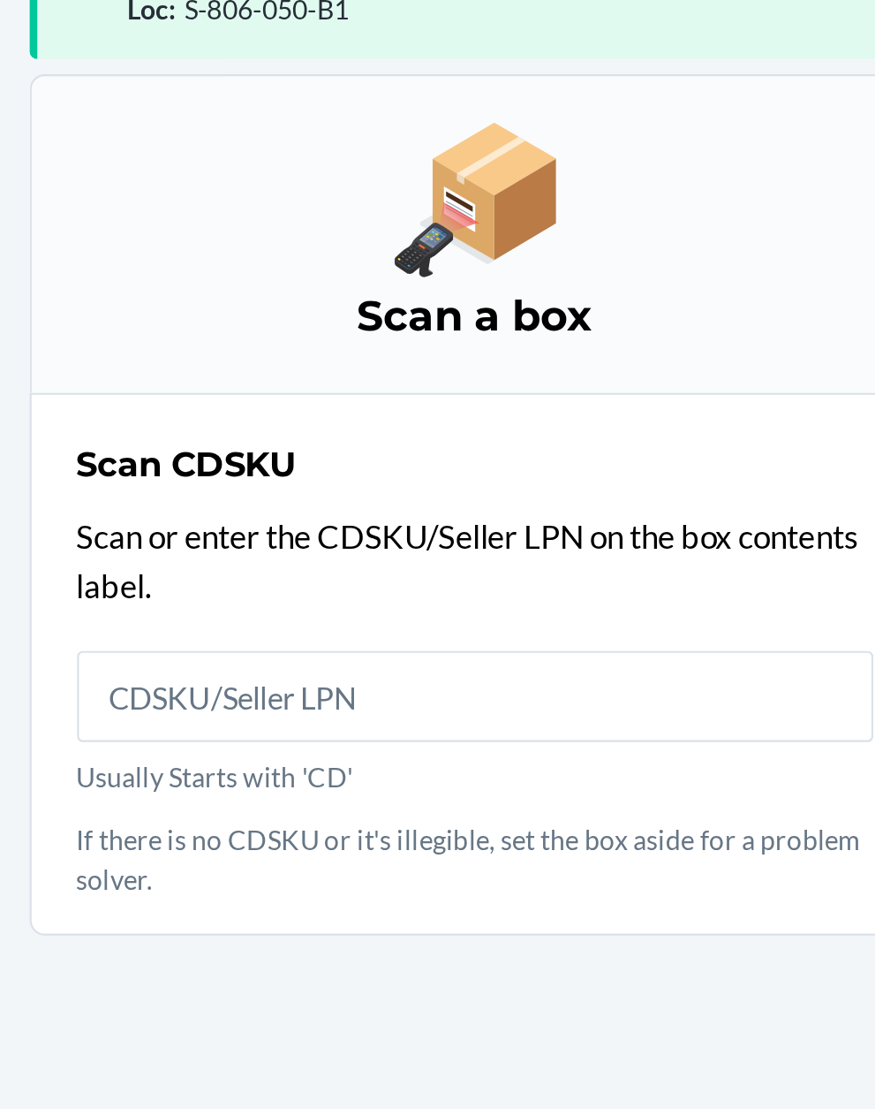
scroll to position [134, 0]
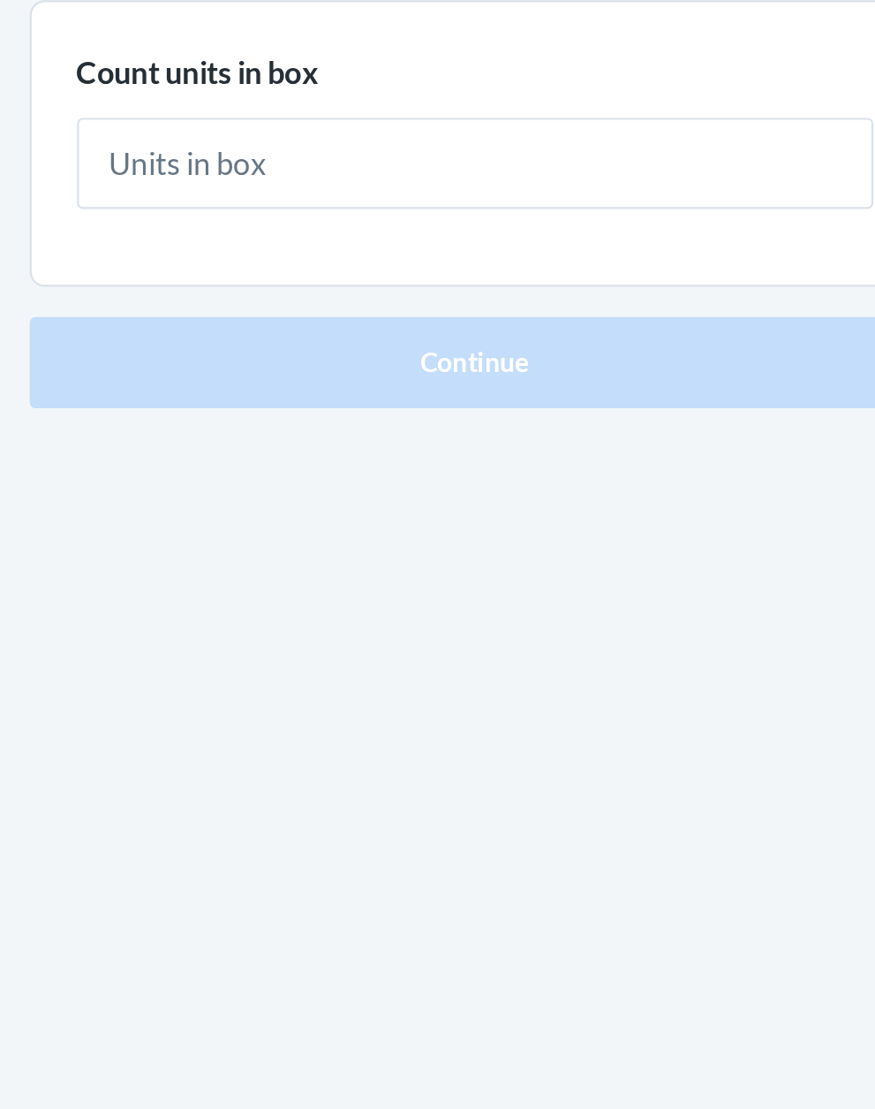
type input "2"
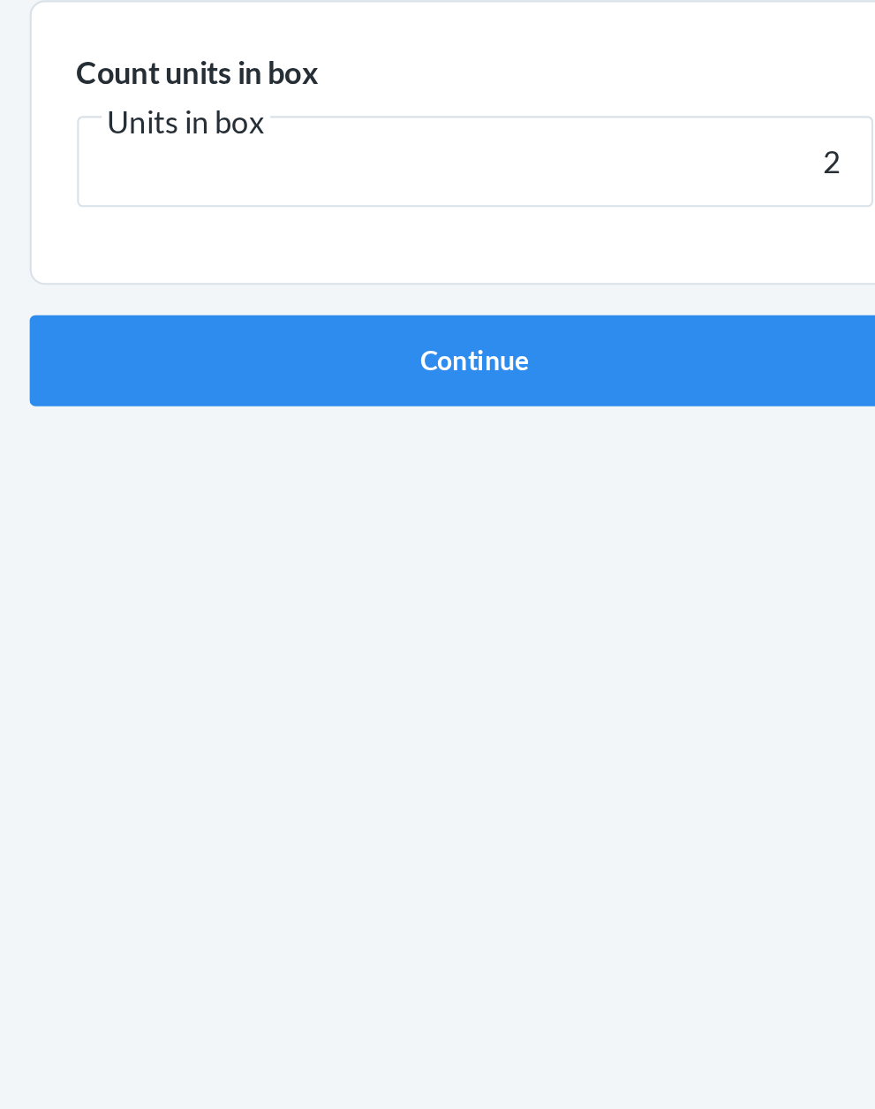
click button "Continue" at bounding box center [438, 374] width 415 height 42
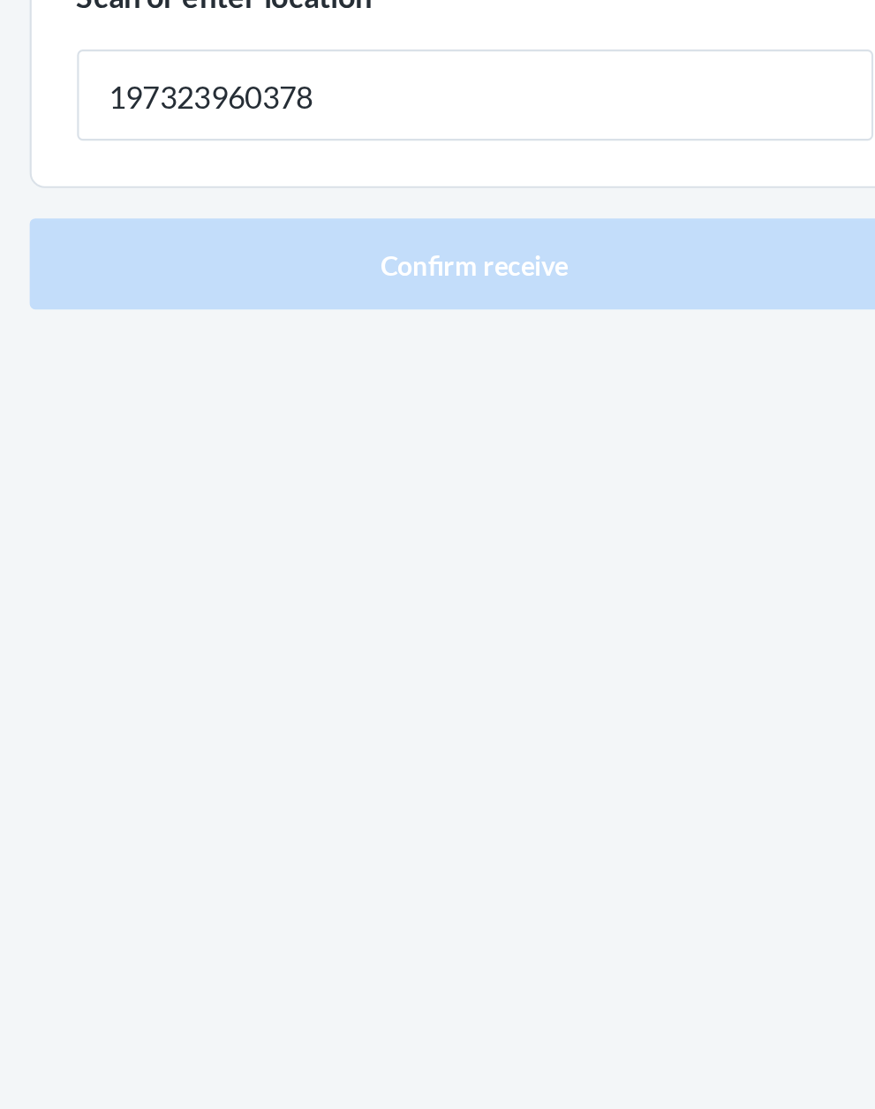
type input "197323960378"
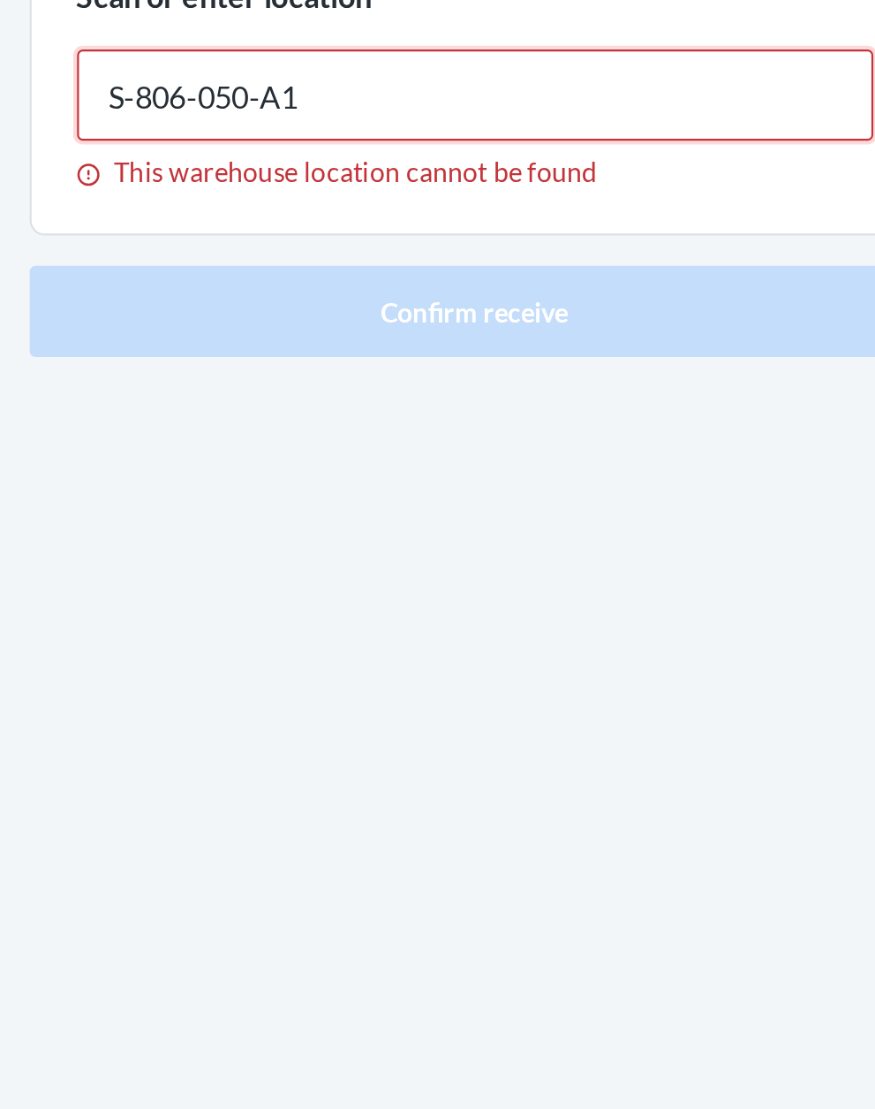
type input "S-806-050-A1"
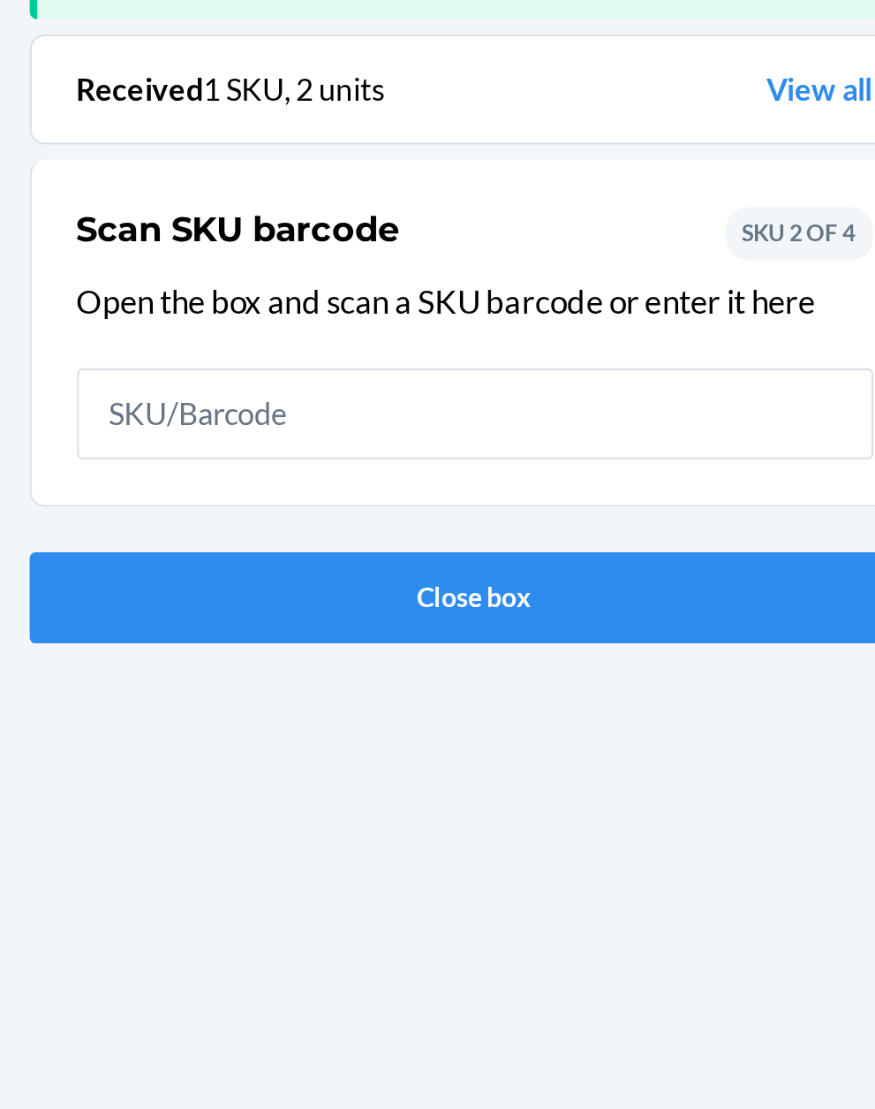
scroll to position [116, 0]
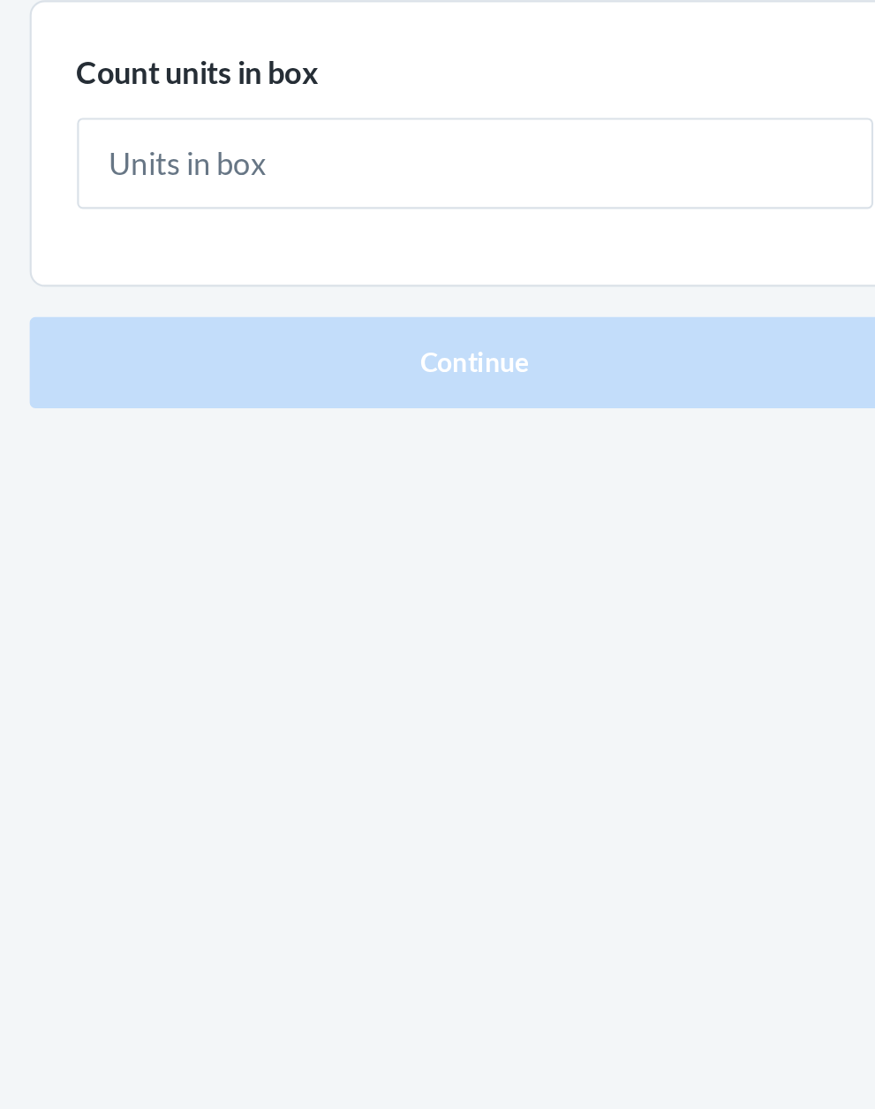
type input "1"
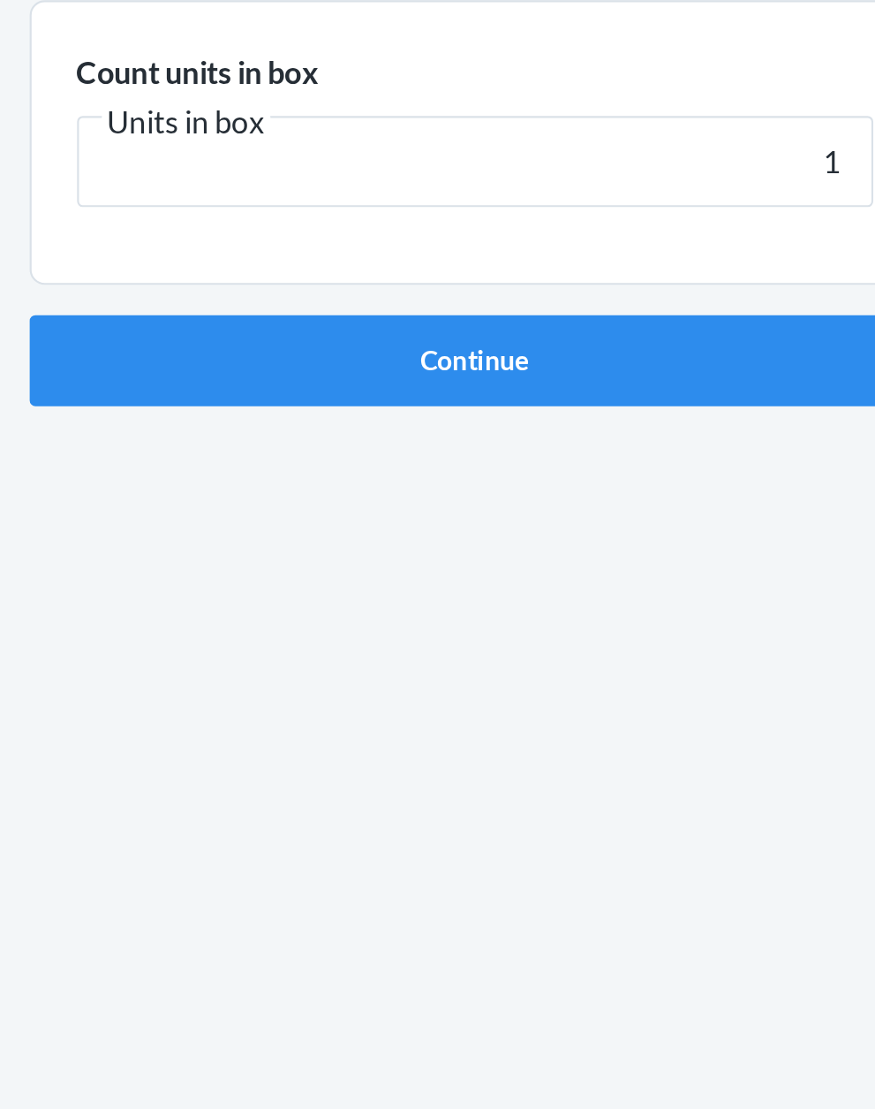
click button "Continue" at bounding box center [438, 374] width 415 height 42
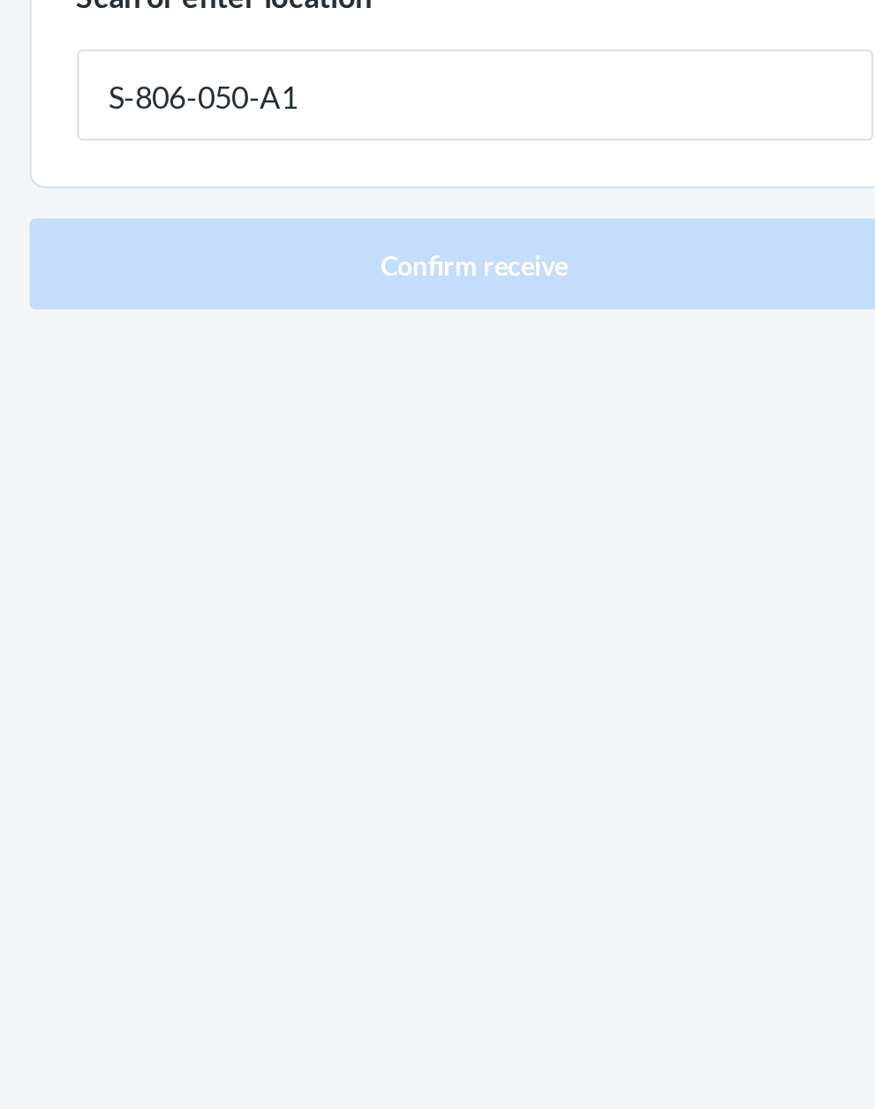
type input "S-806-050-A1"
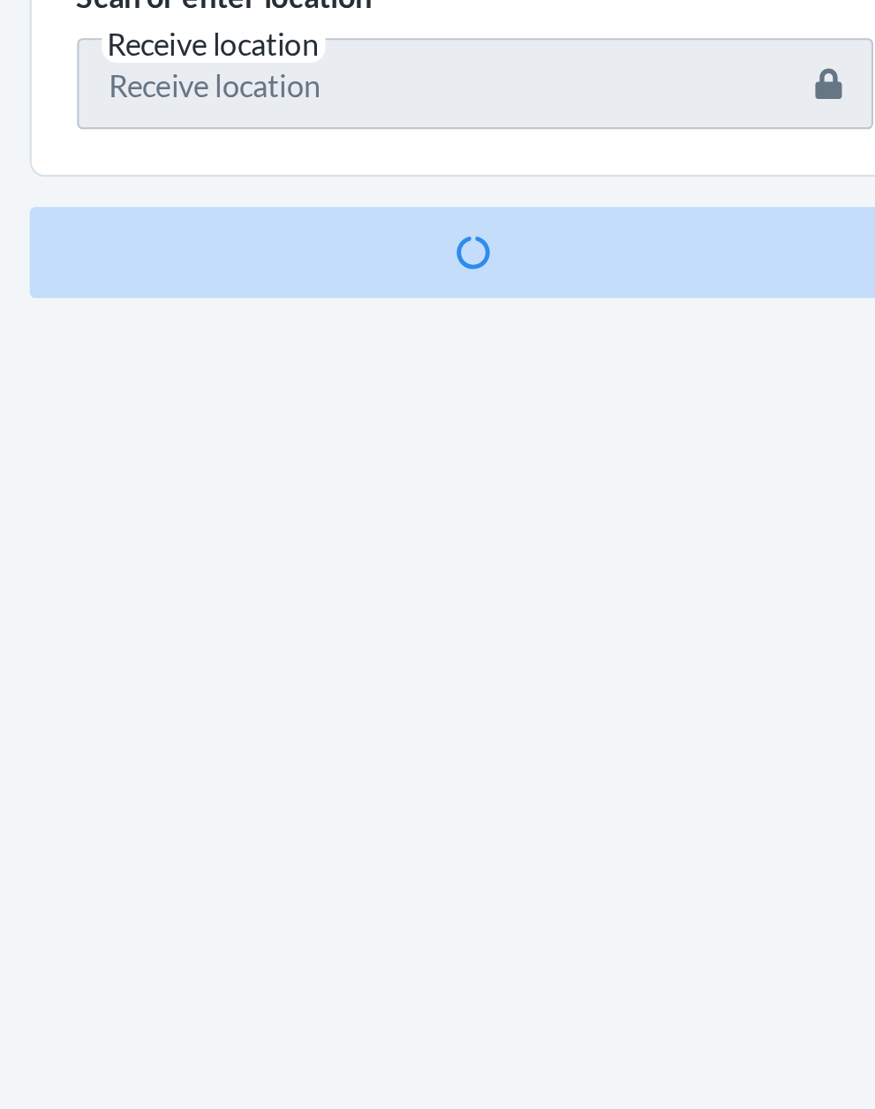
scroll to position [116, 0]
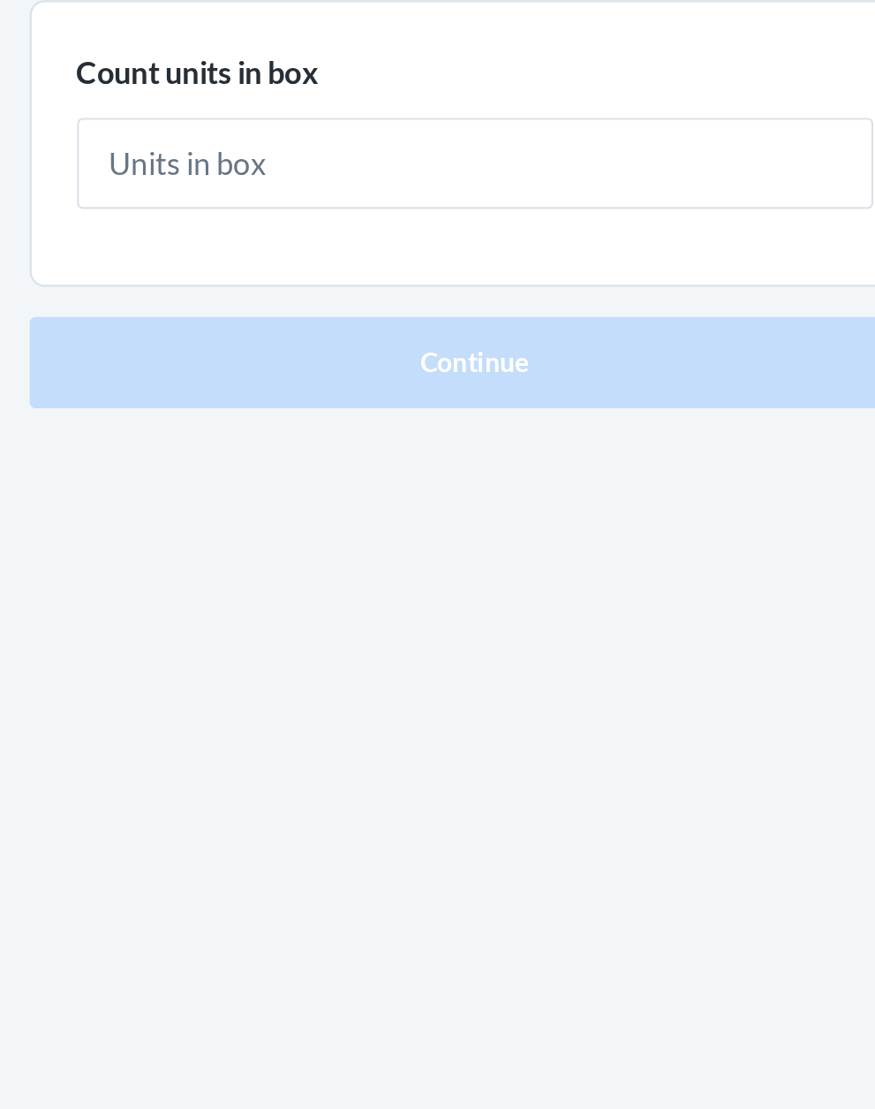
type input "1"
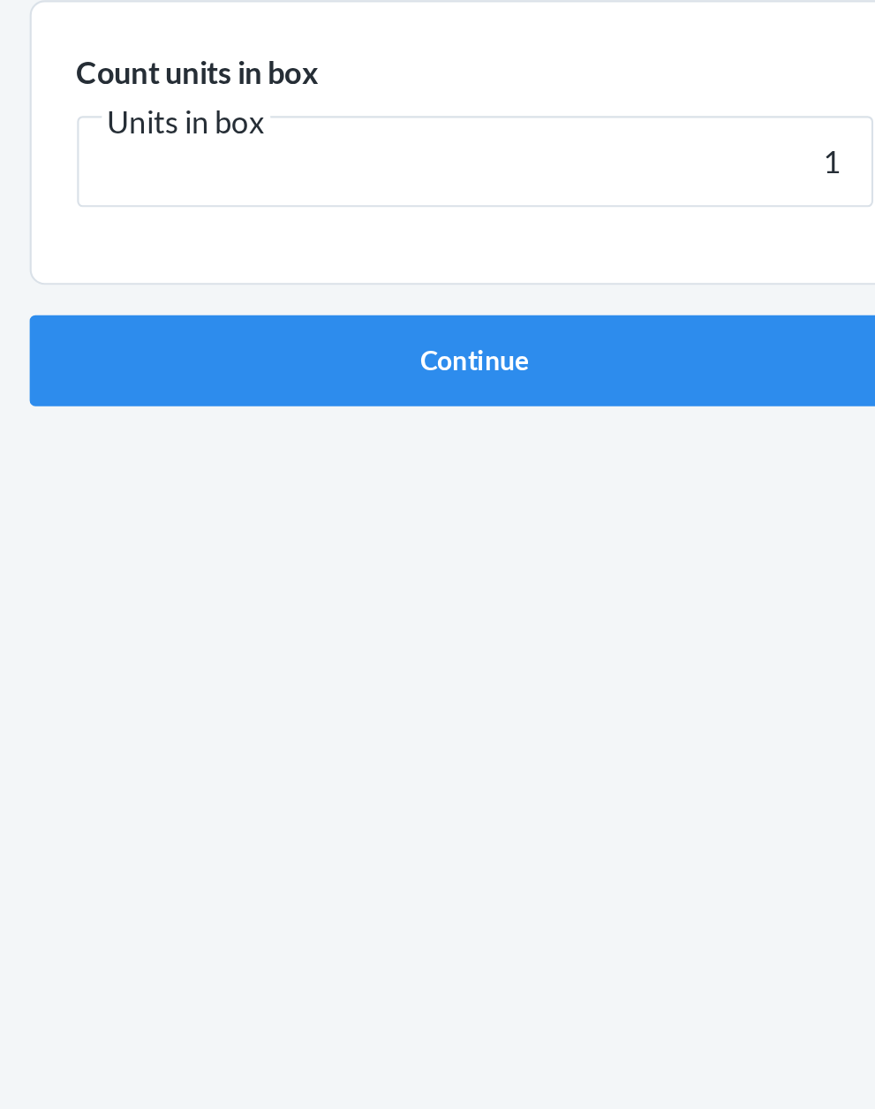
click button "Continue" at bounding box center [438, 374] width 415 height 42
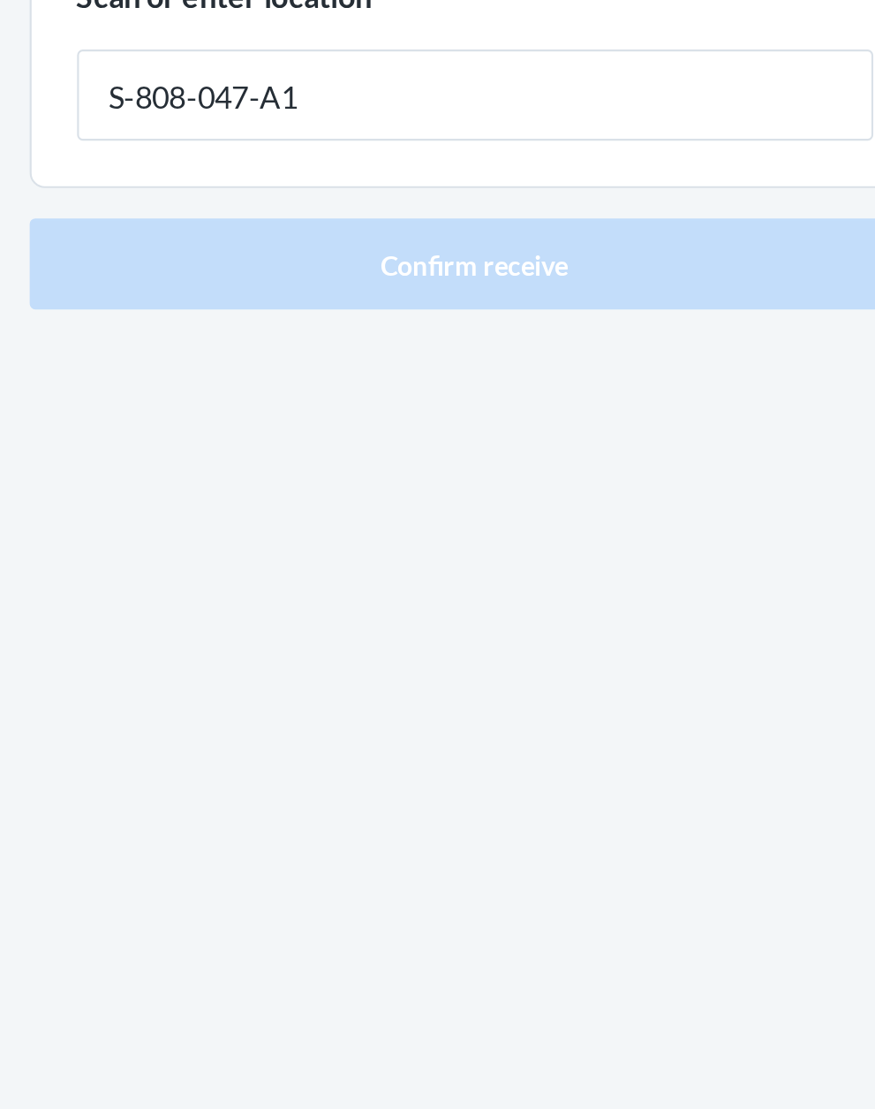
type input "S-808-047-A1"
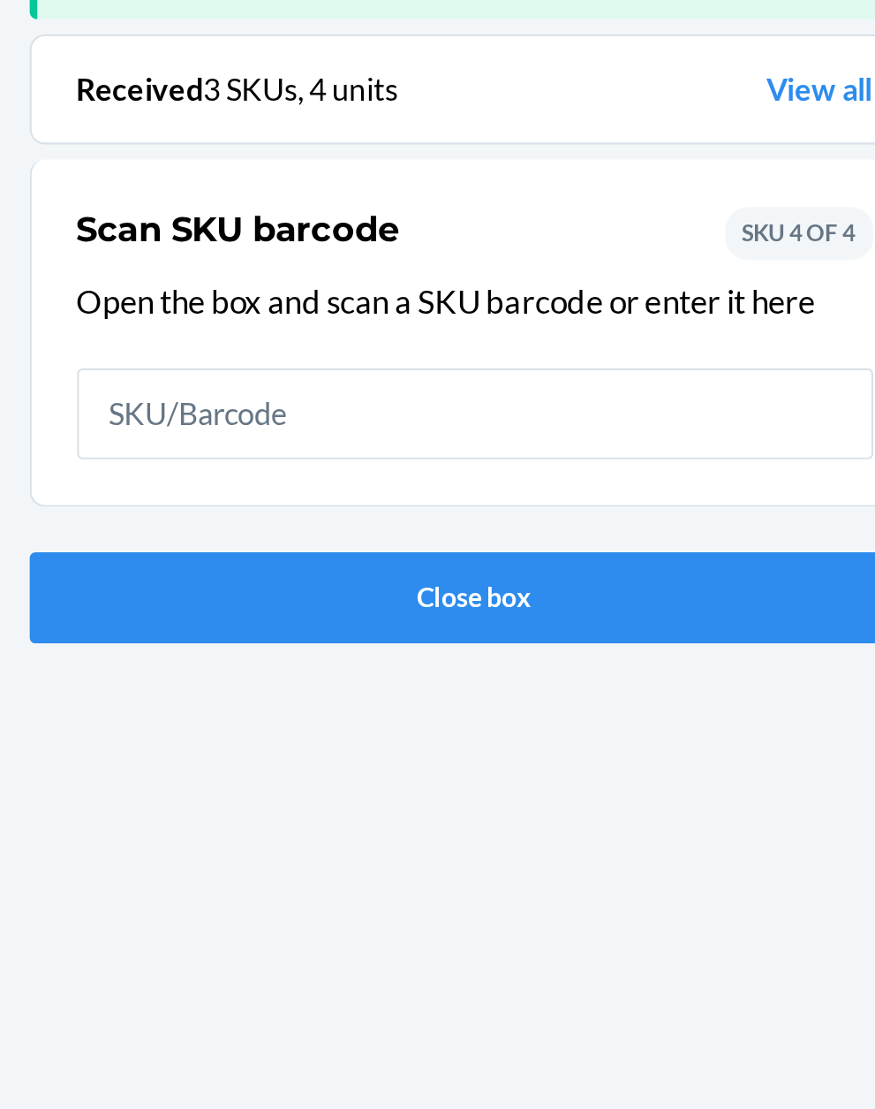
scroll to position [116, 0]
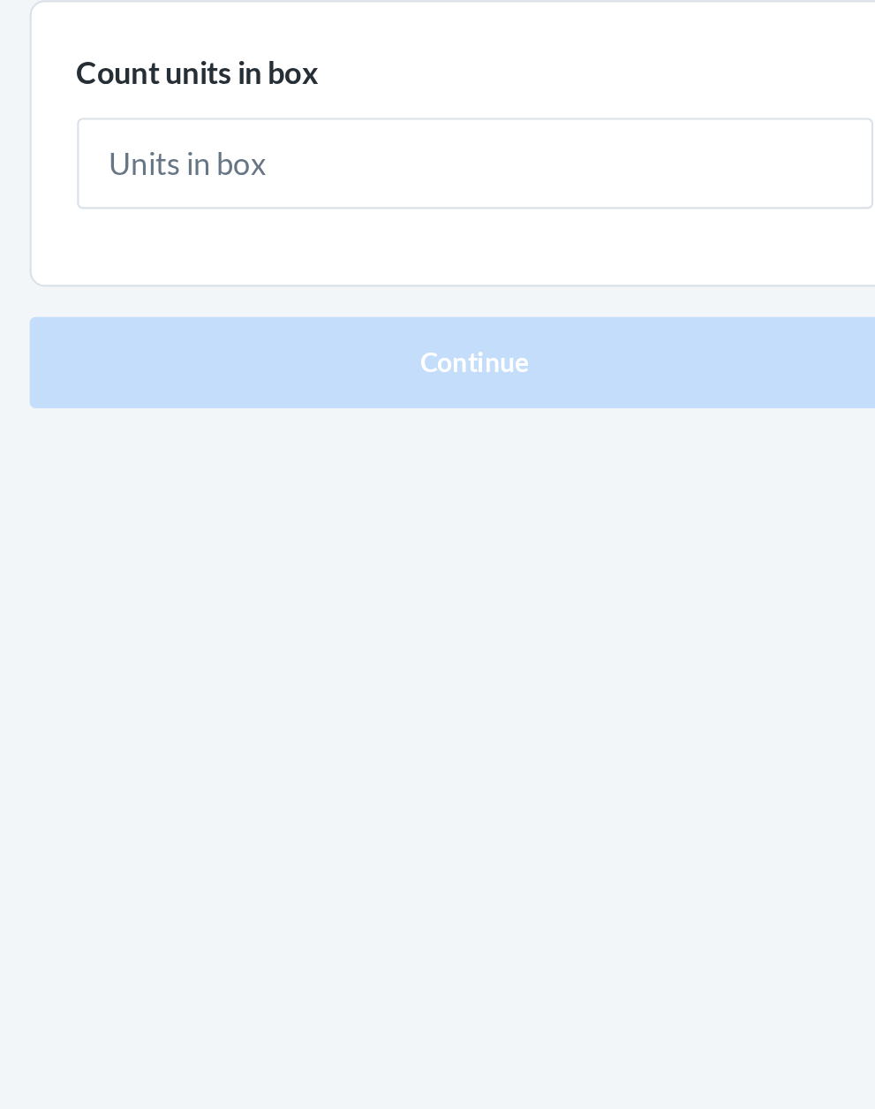
type input "1"
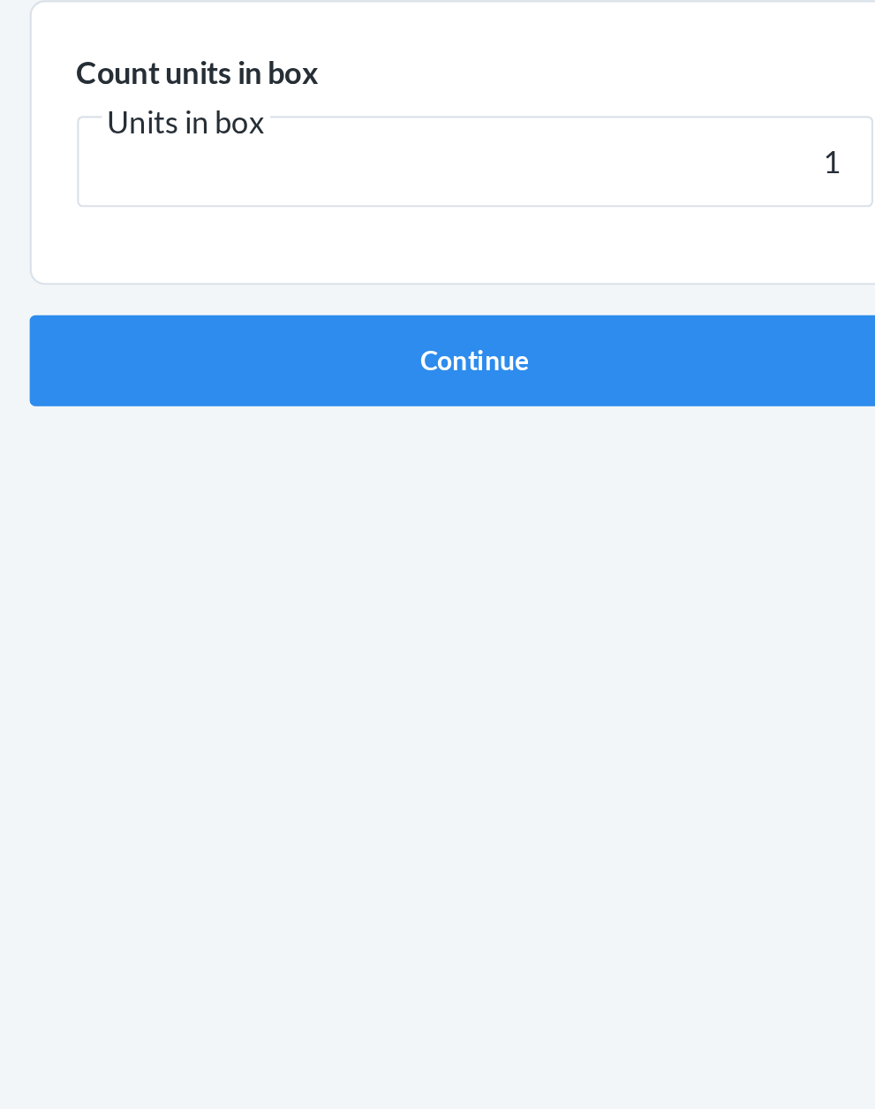
click button "Continue" at bounding box center [438, 374] width 415 height 42
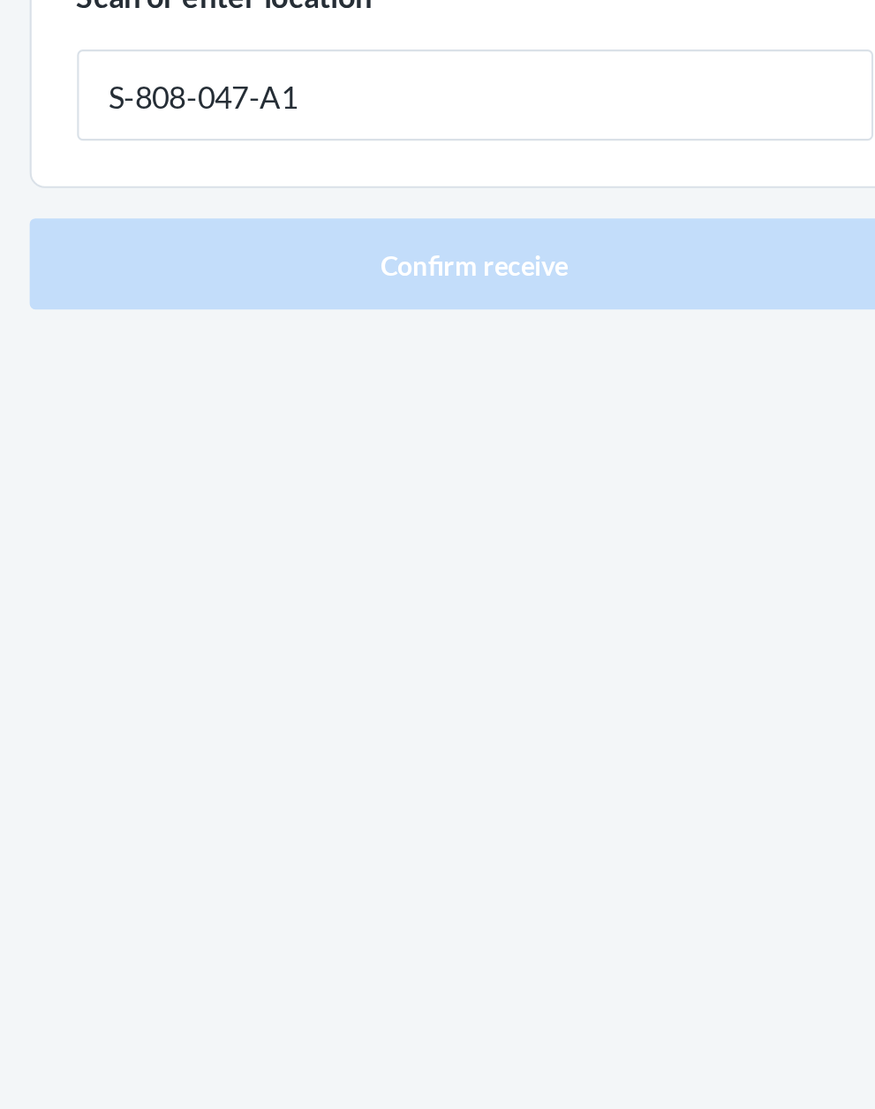
type input "S-808-047-A1"
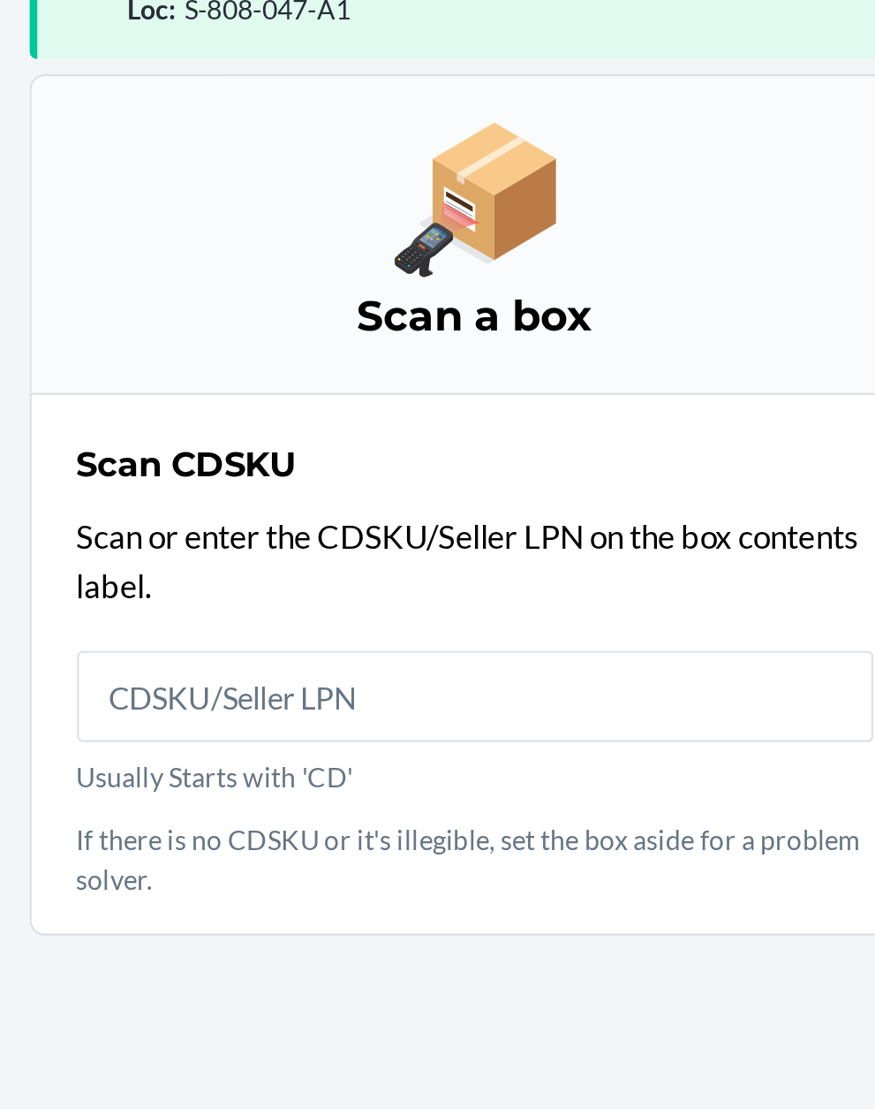
scroll to position [134, 0]
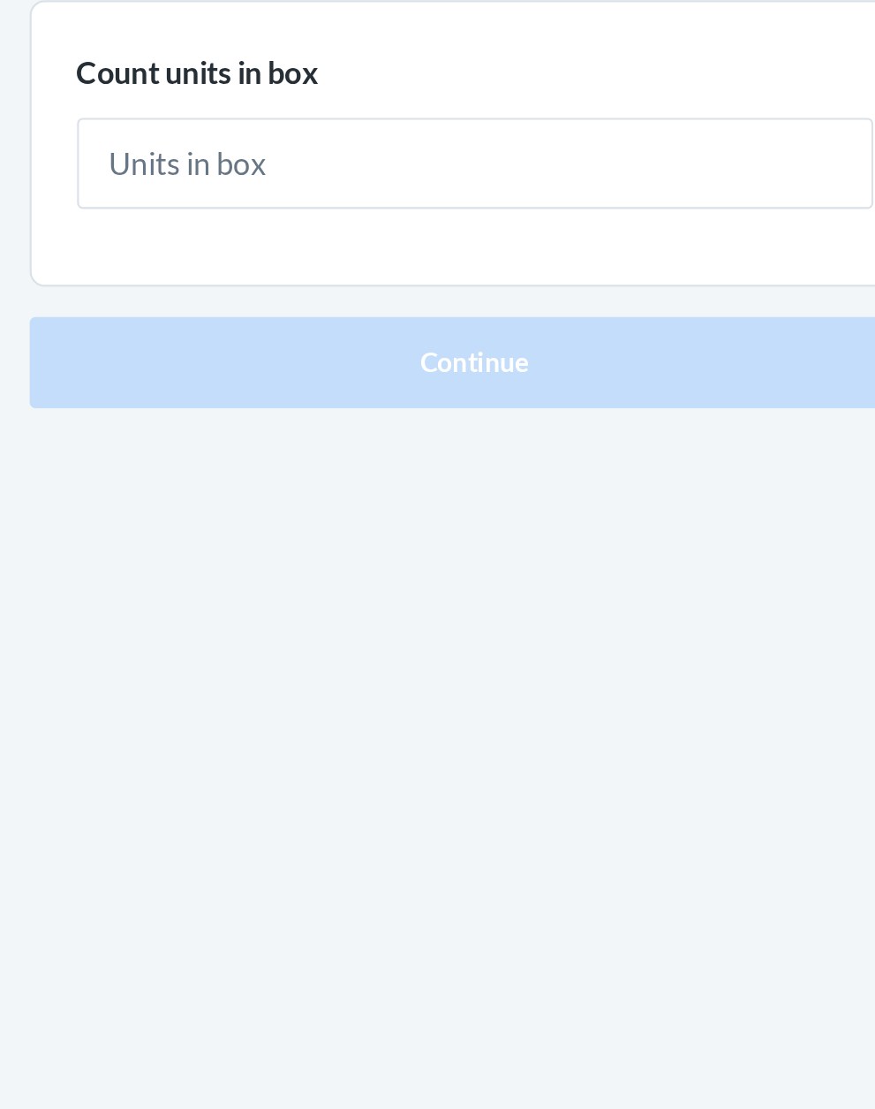
type input "1"
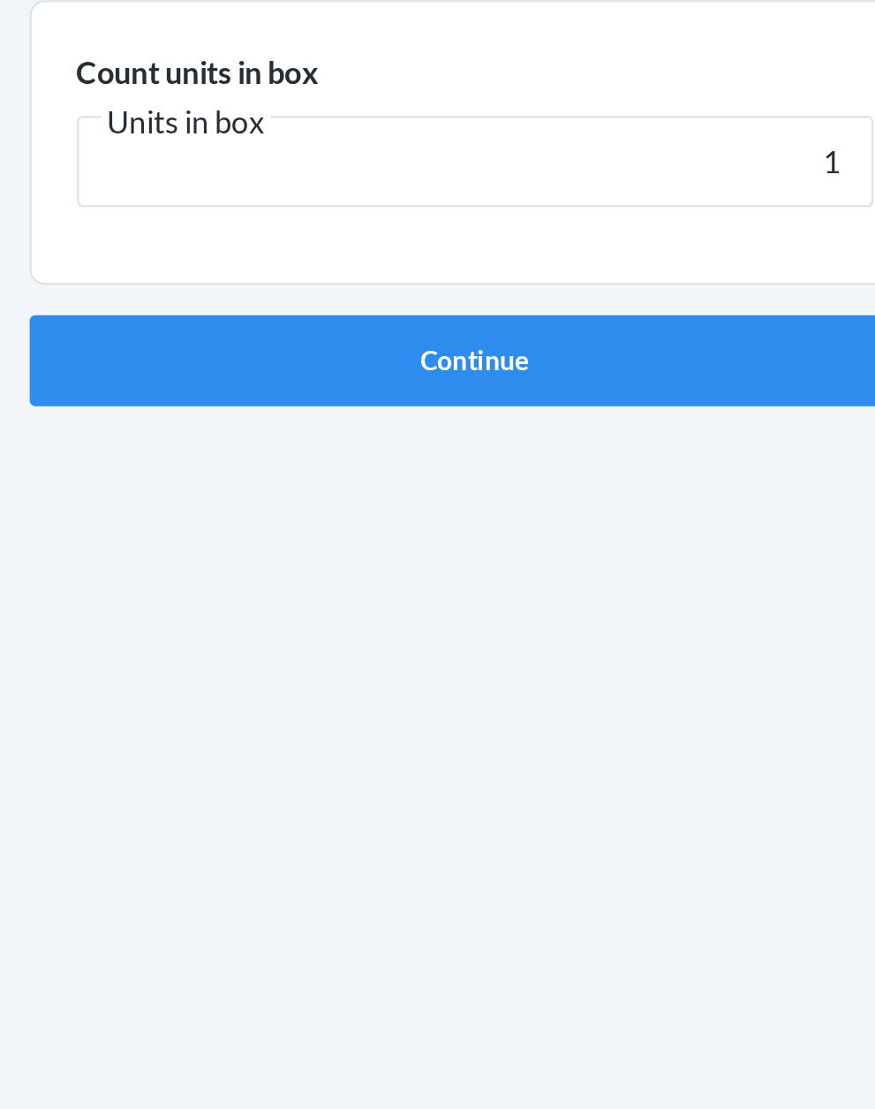
click button "Continue" at bounding box center [438, 374] width 415 height 42
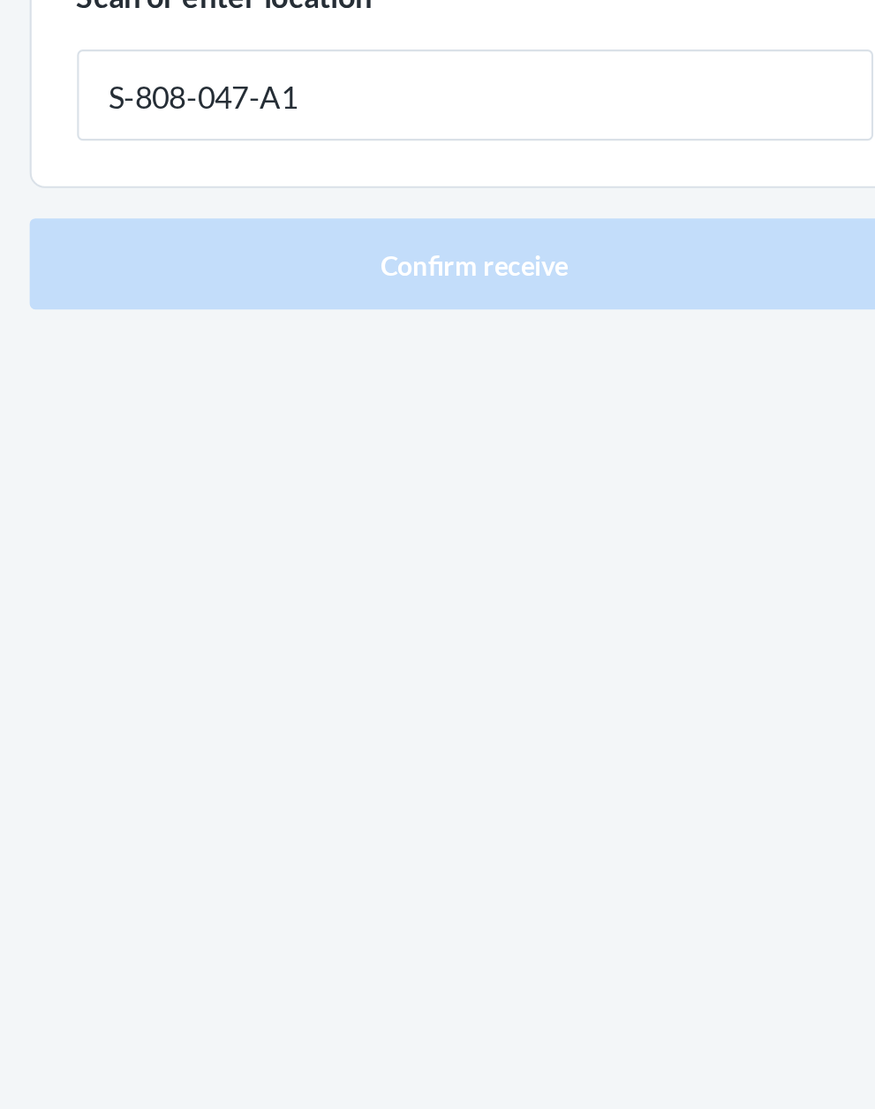
type input "S-808-047-A1"
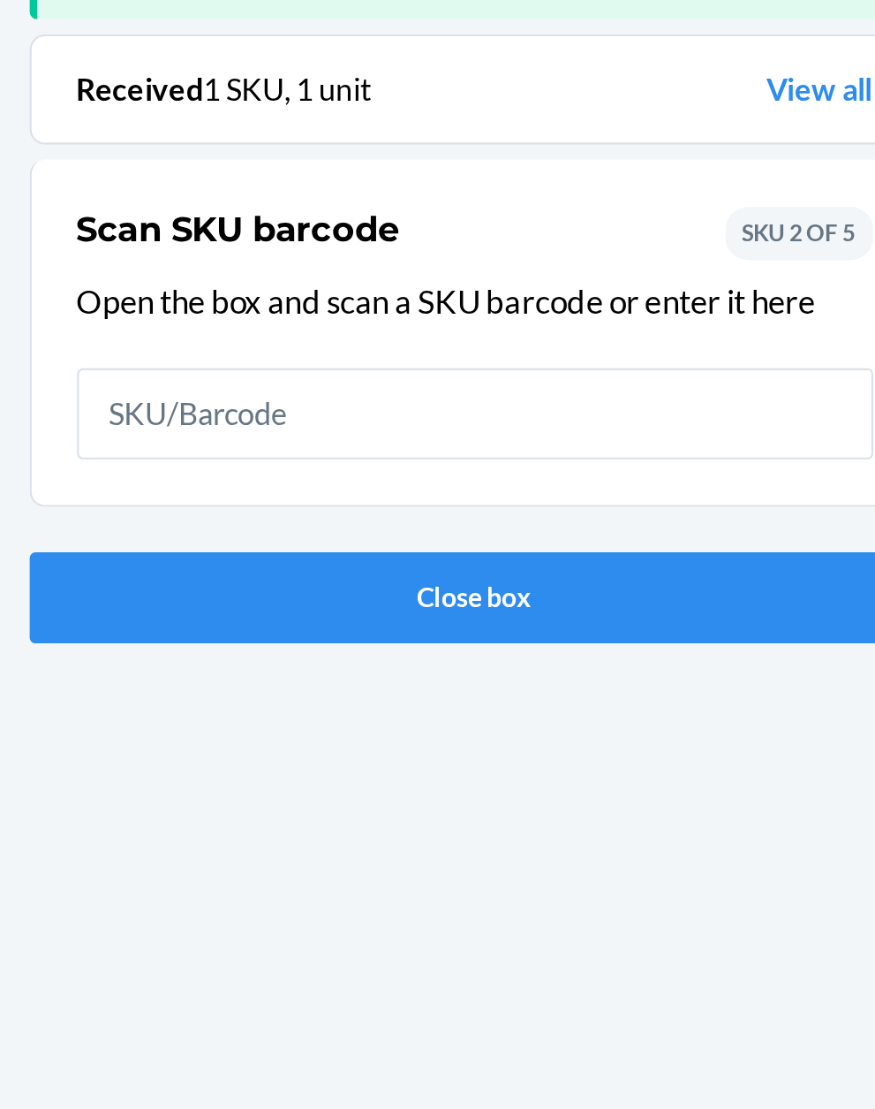
scroll to position [116, 0]
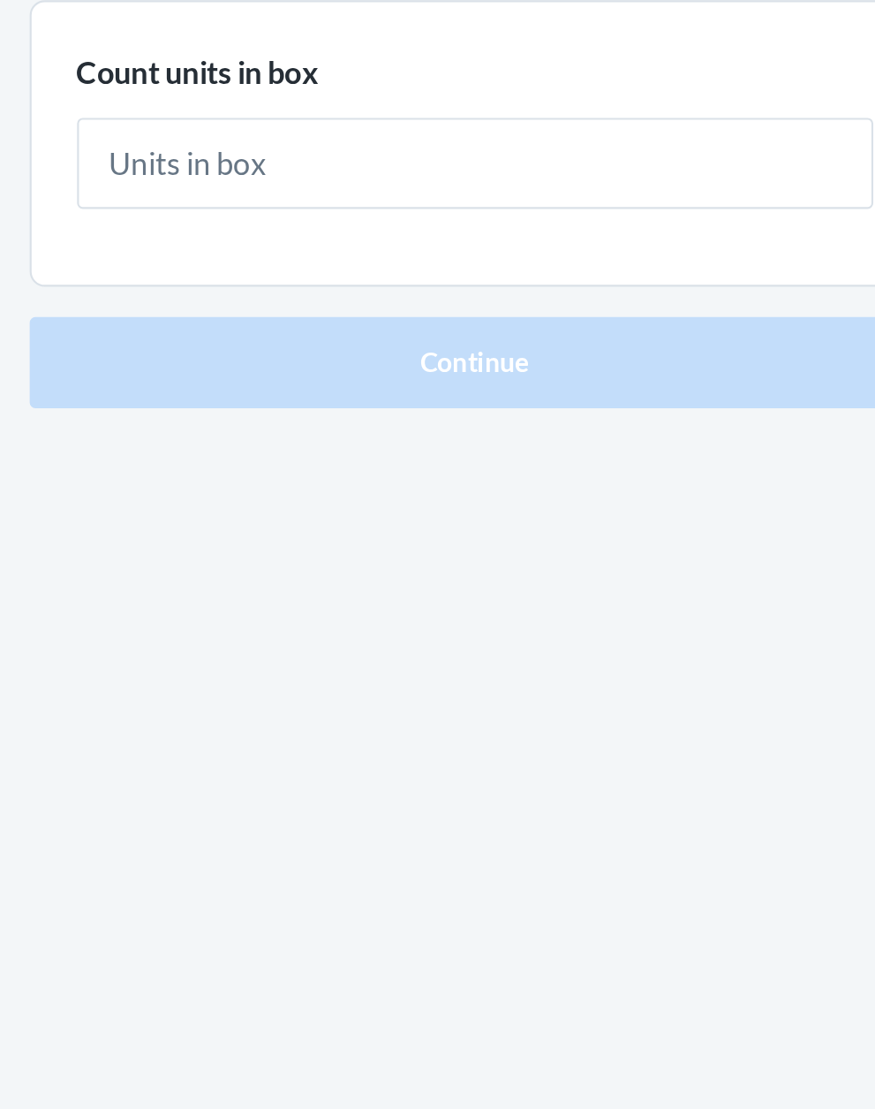
type input "1"
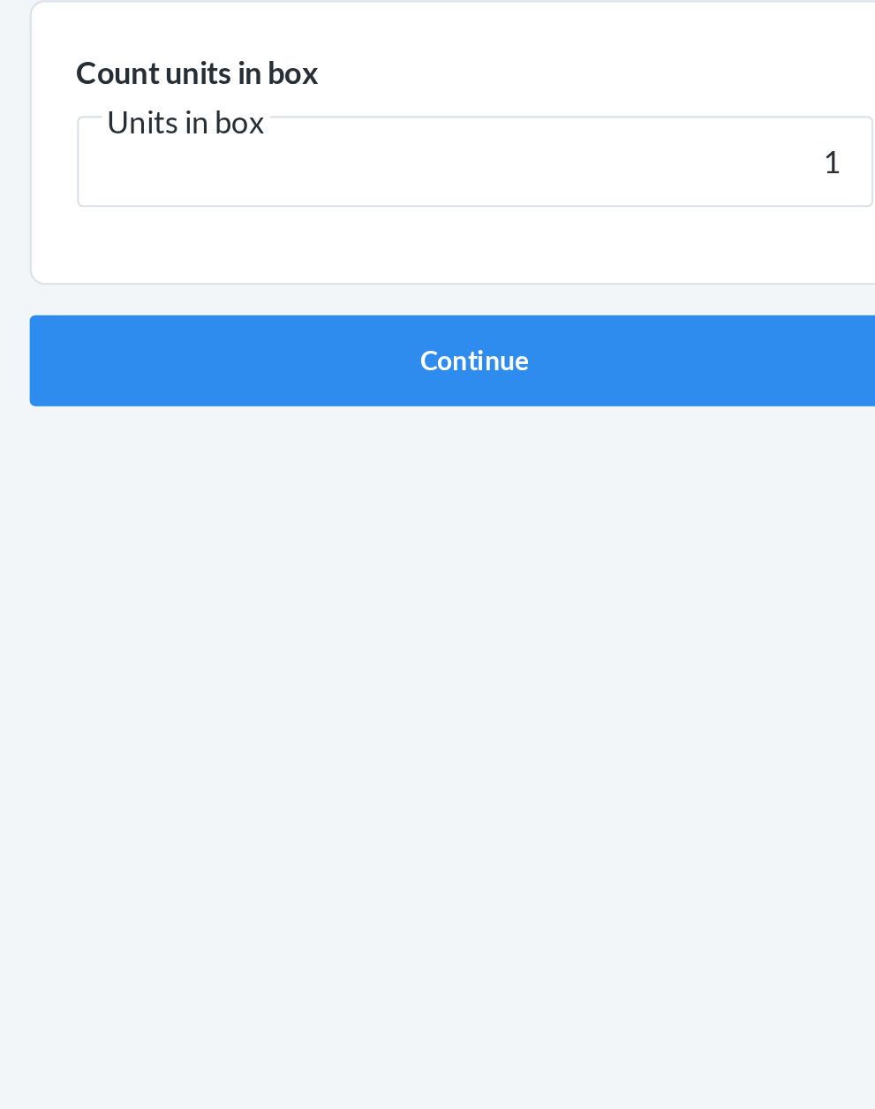
click button "Continue" at bounding box center [438, 374] width 415 height 42
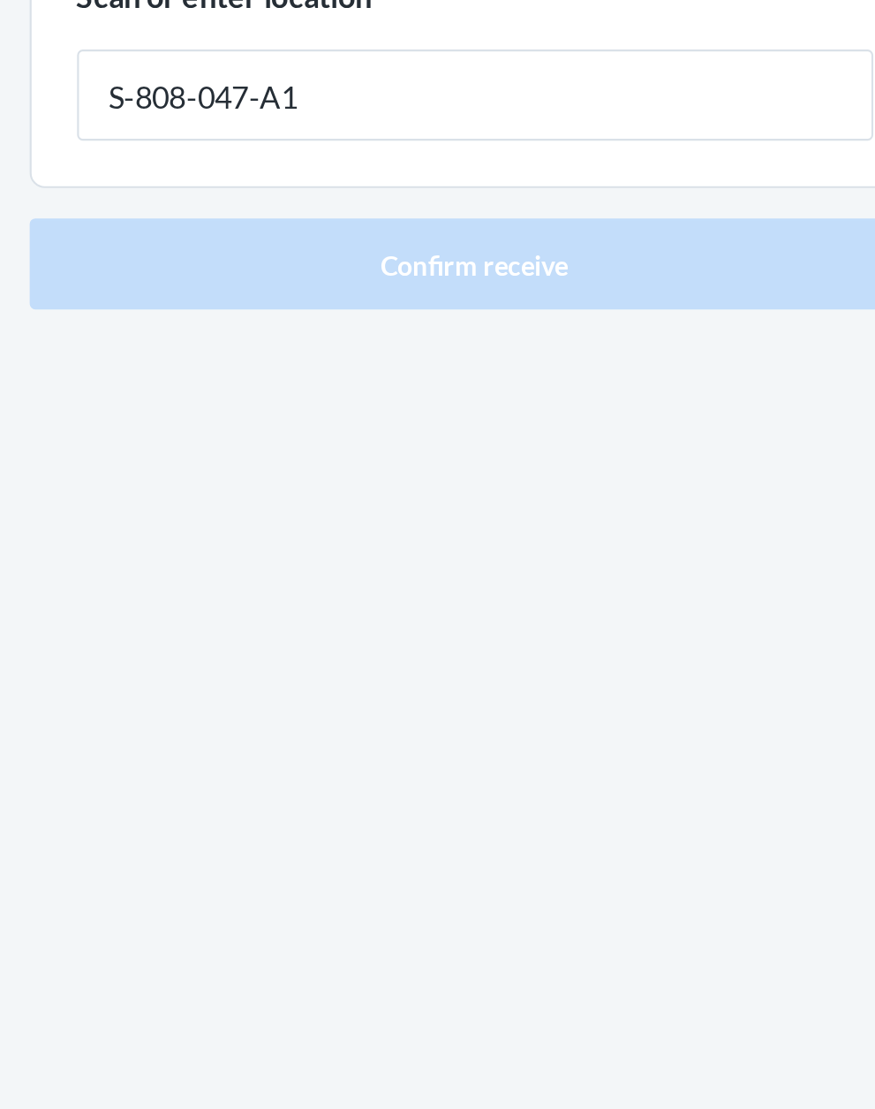
type input "S-808-047-A1"
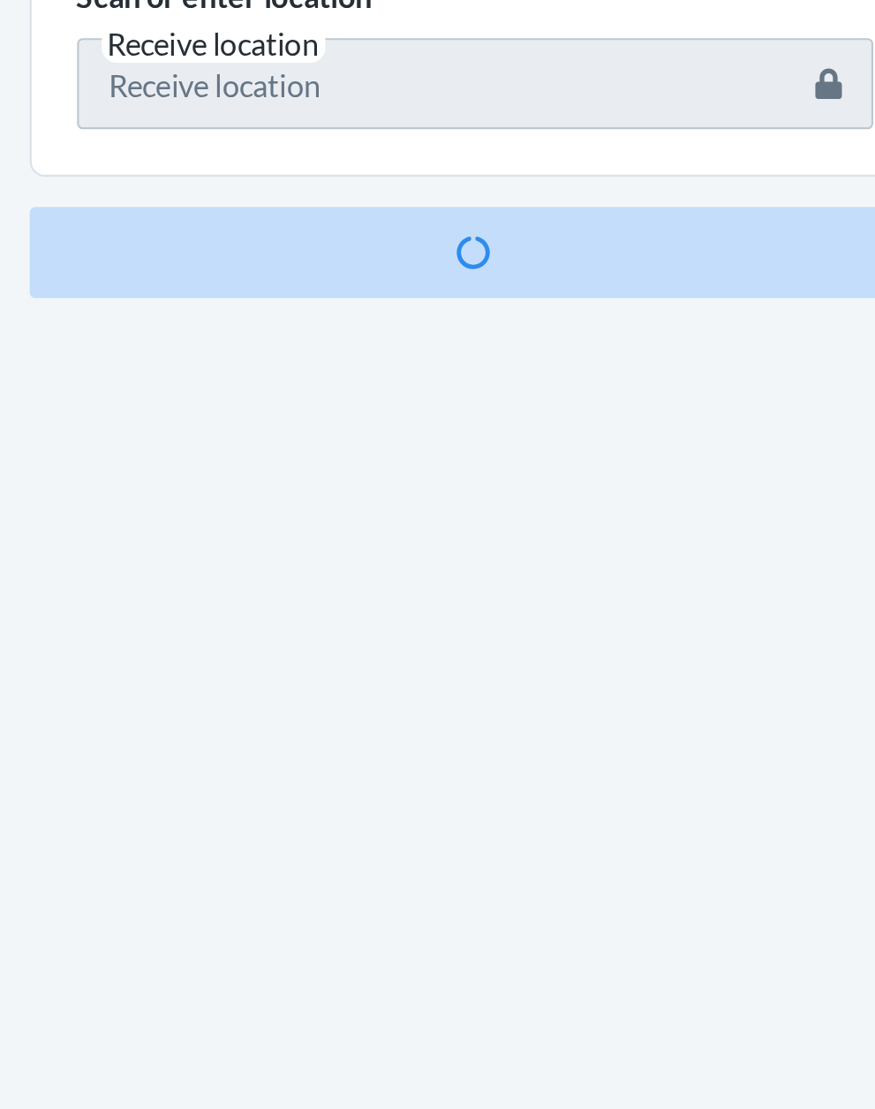
scroll to position [116, 0]
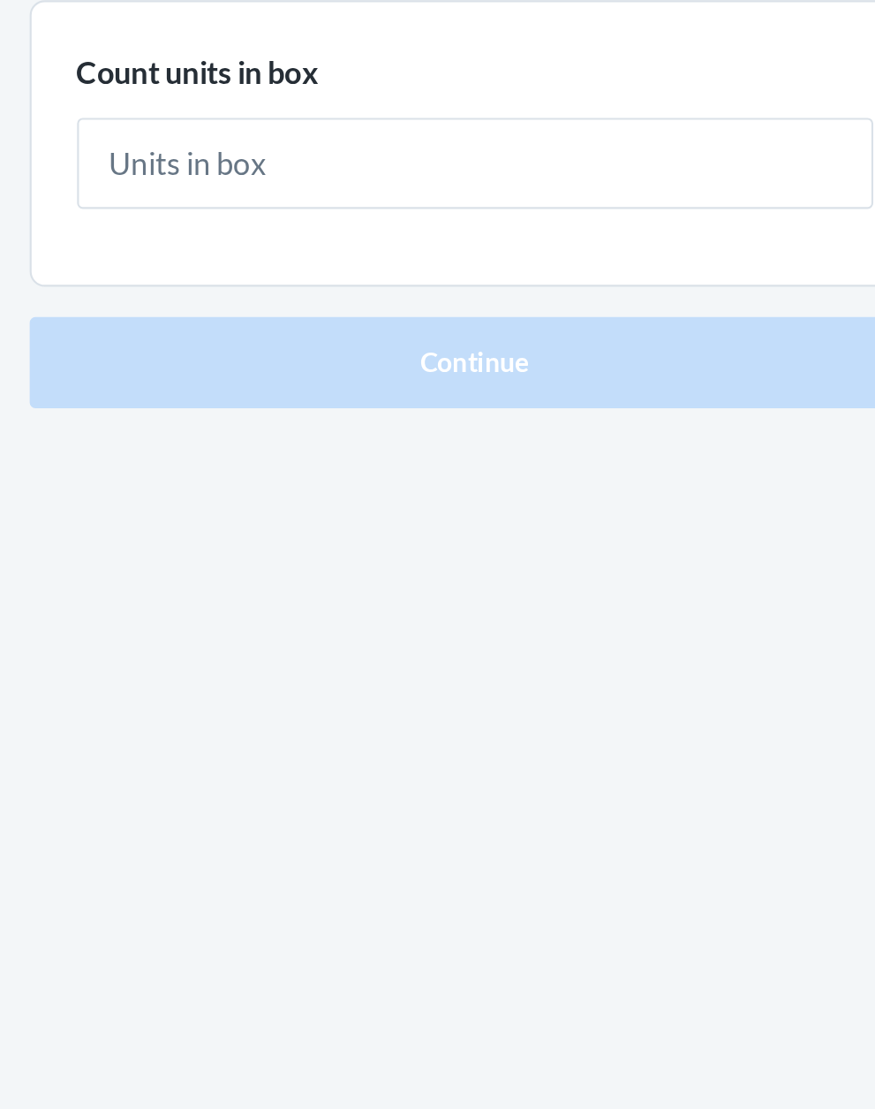
type input "1"
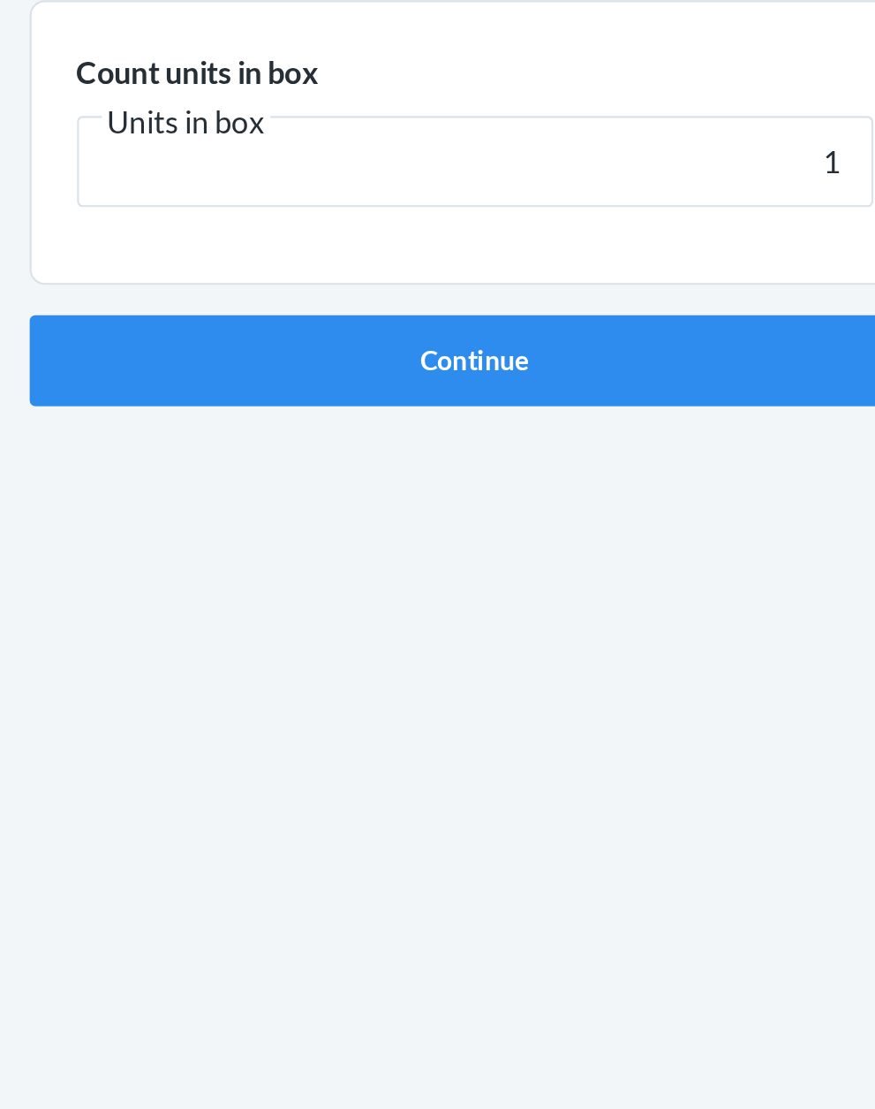
click button "Continue" at bounding box center [438, 374] width 415 height 42
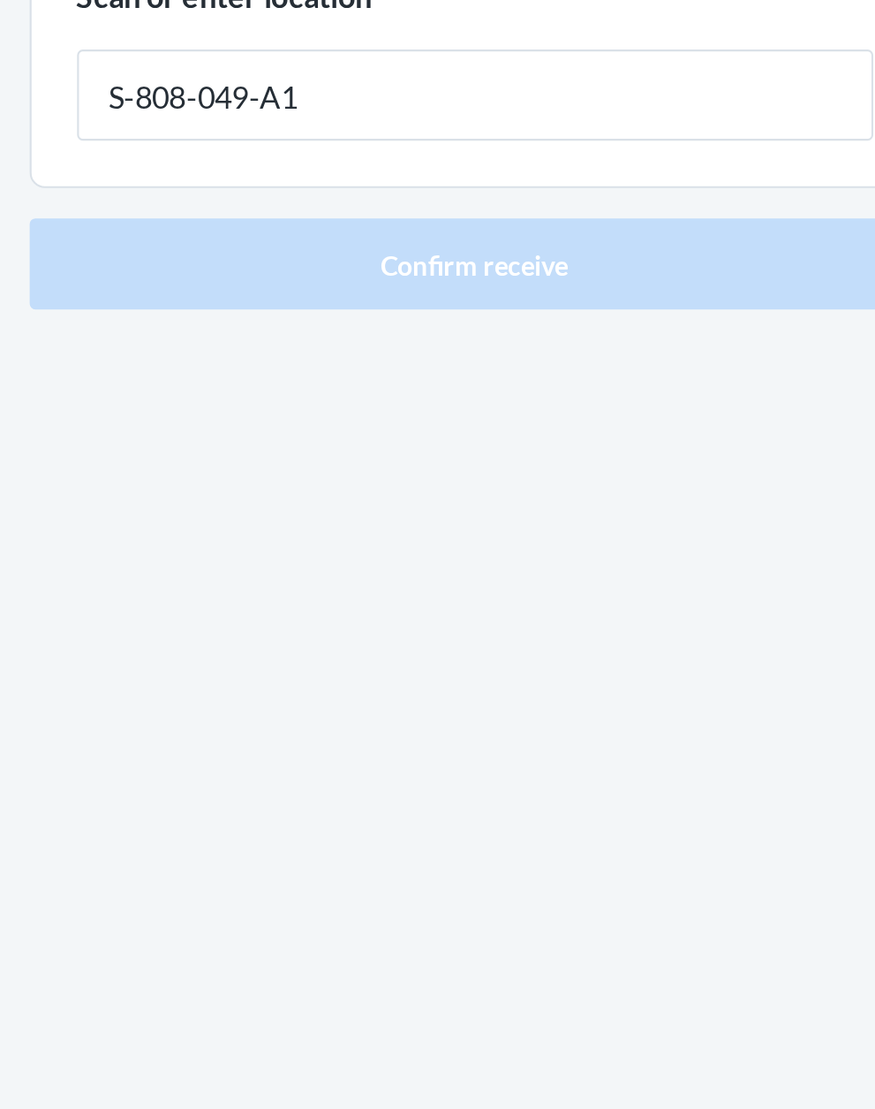
type input "S-808-049-A1"
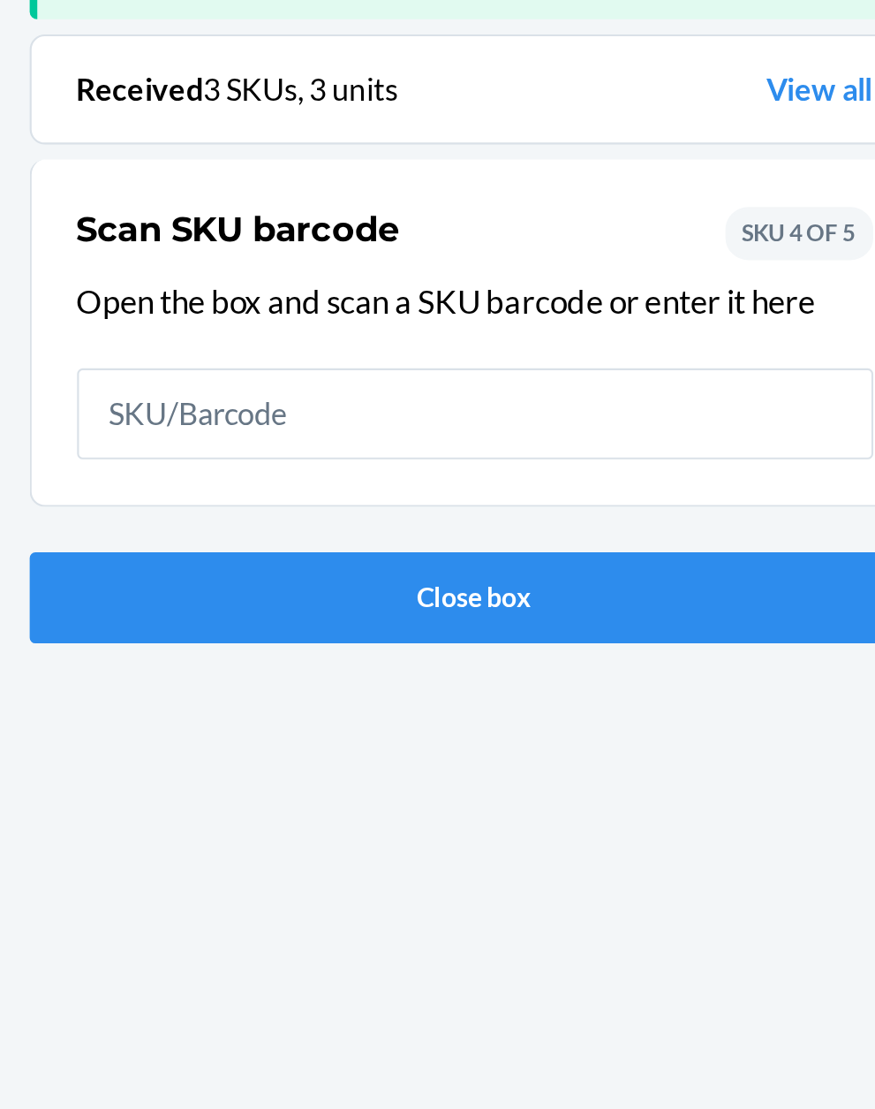
scroll to position [116, 0]
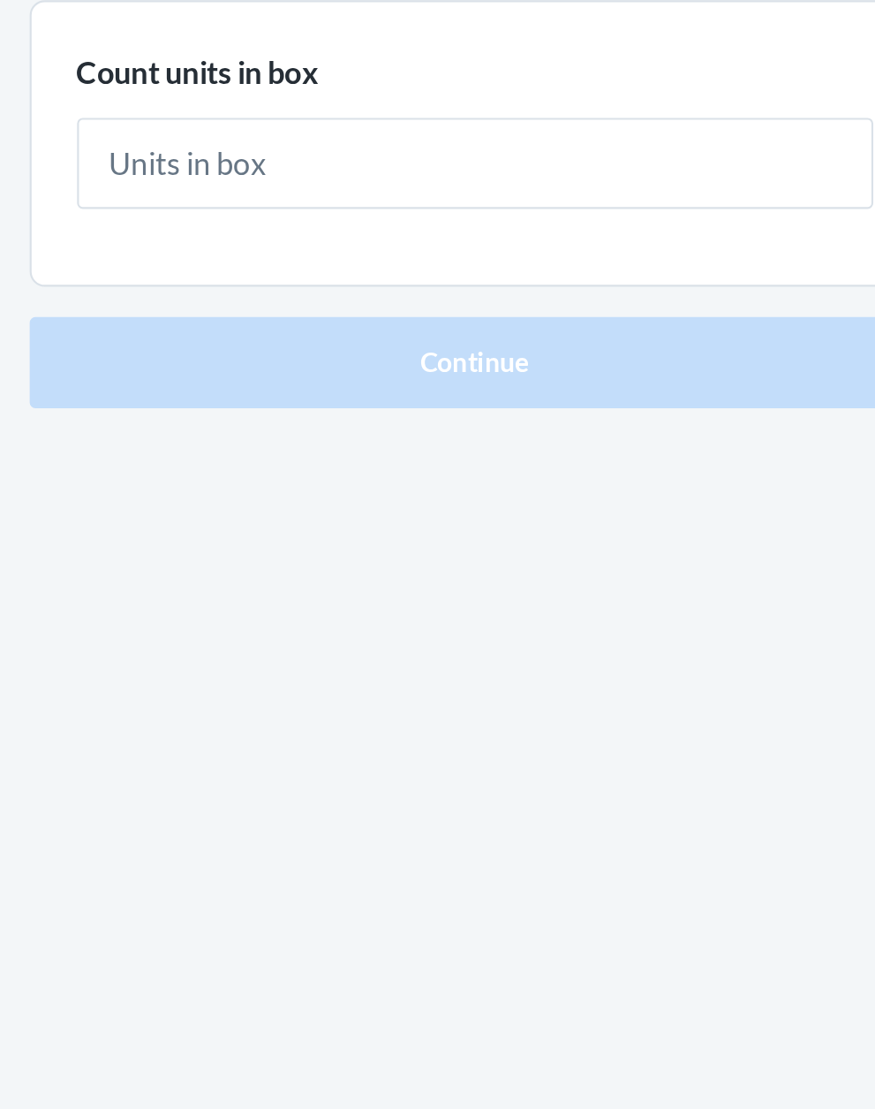
type input "1"
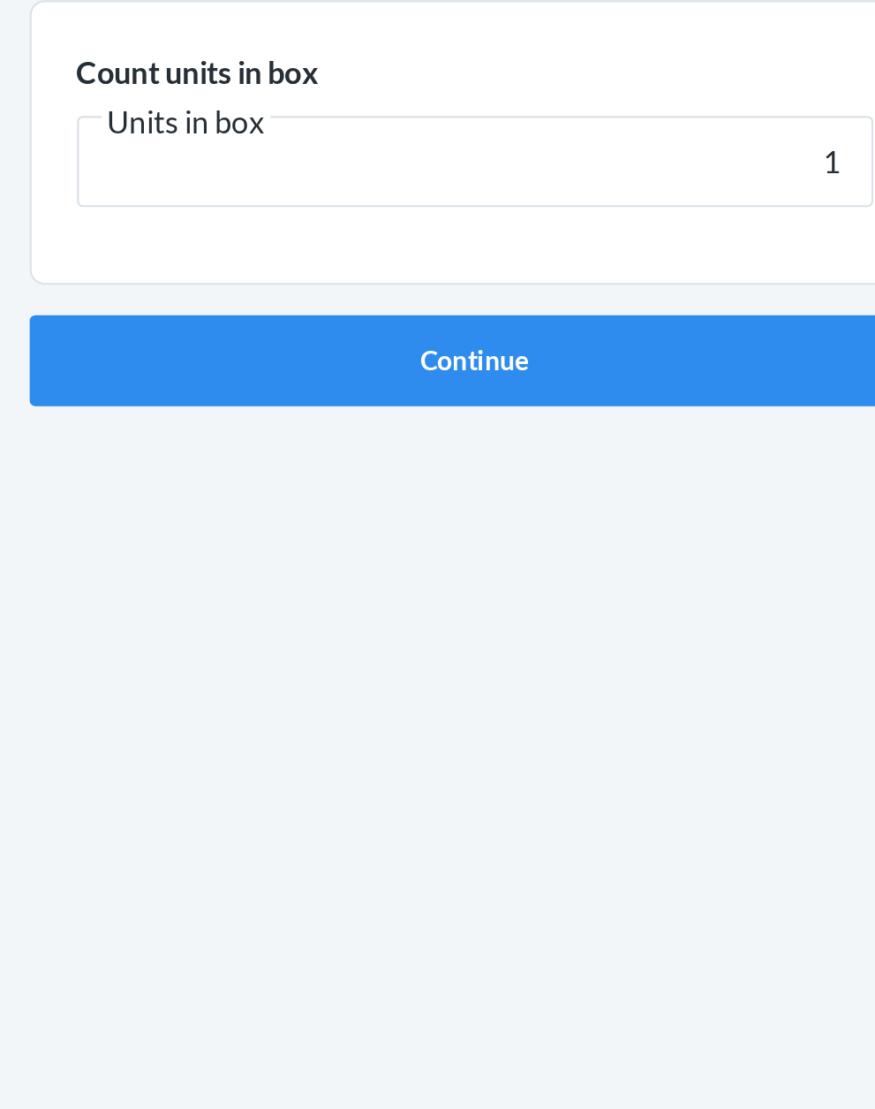
click button "Continue" at bounding box center [438, 374] width 415 height 42
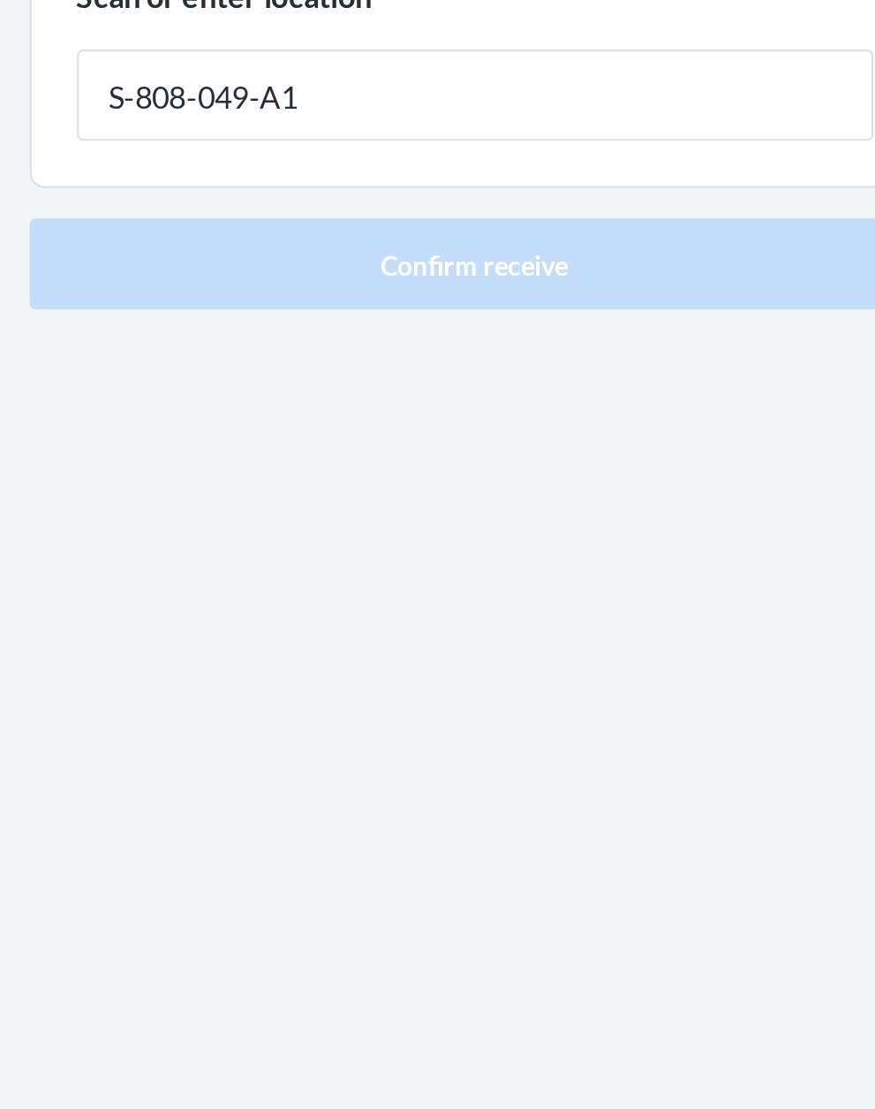
type input "S-808-049-A1"
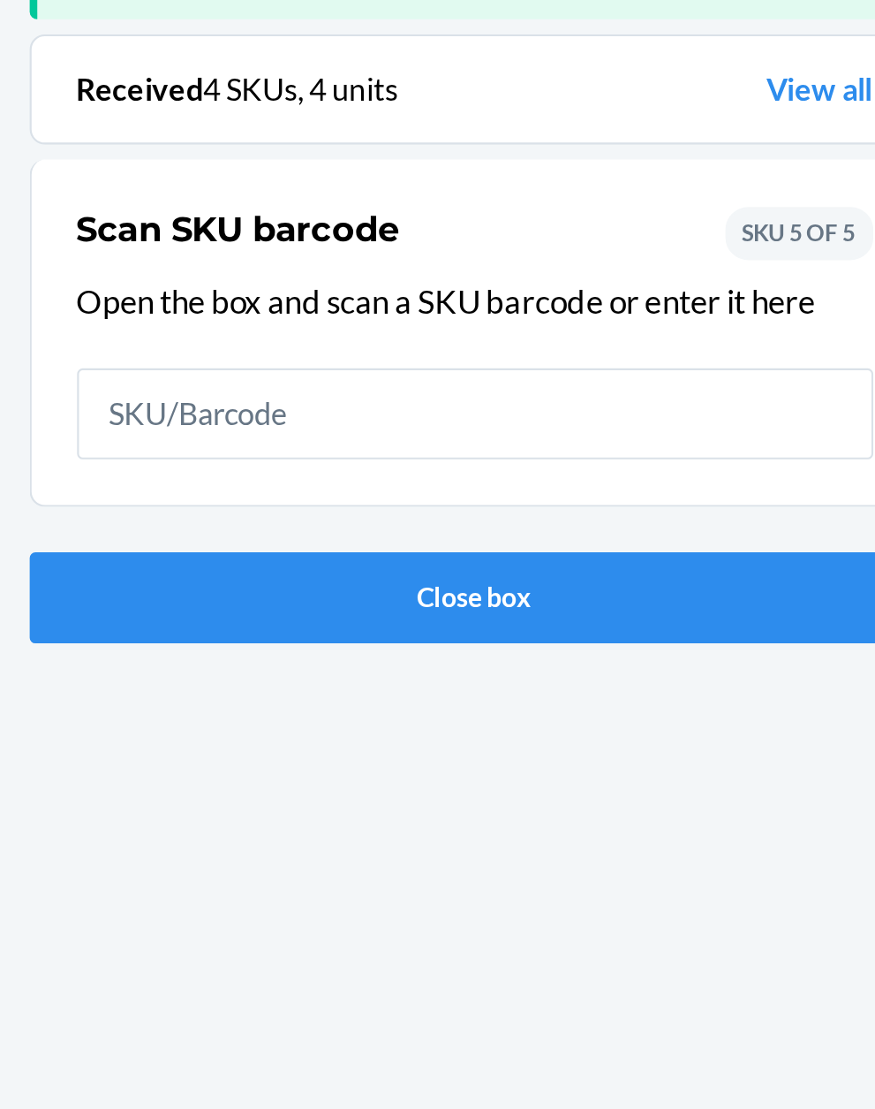
scroll to position [116, 0]
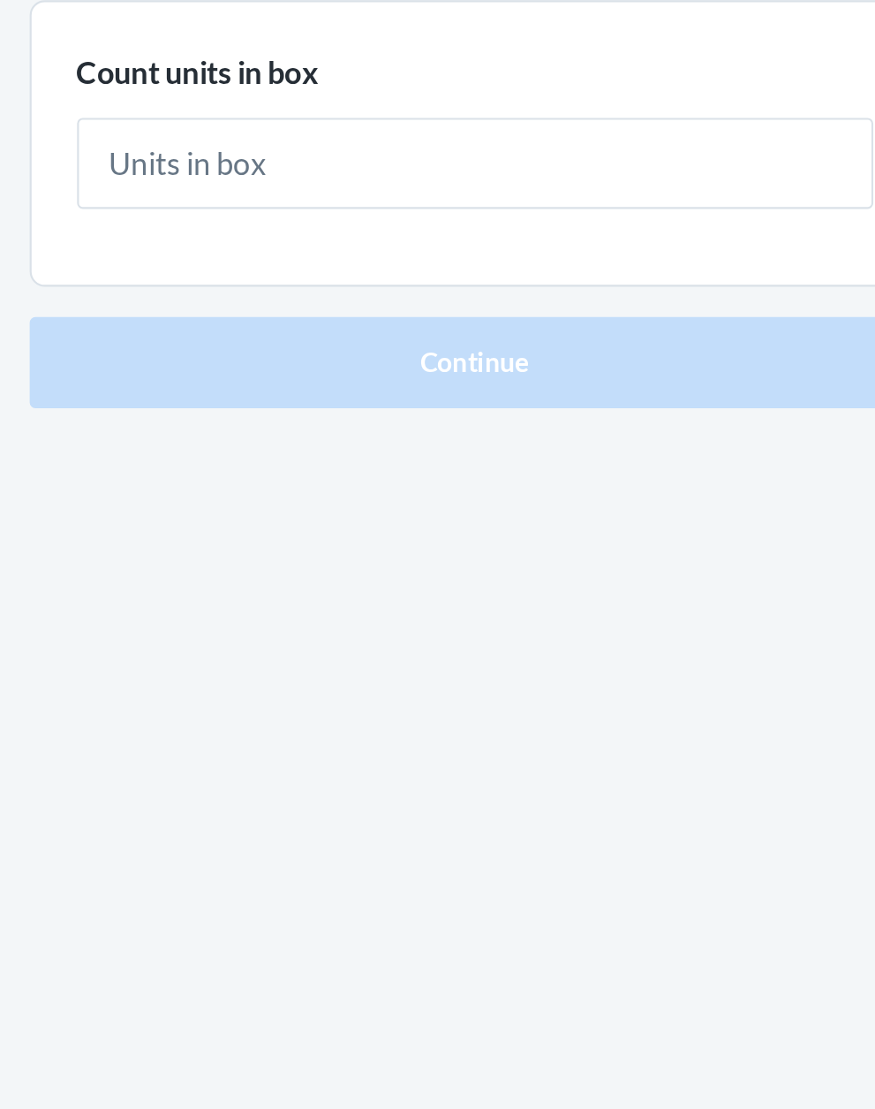
type input "1"
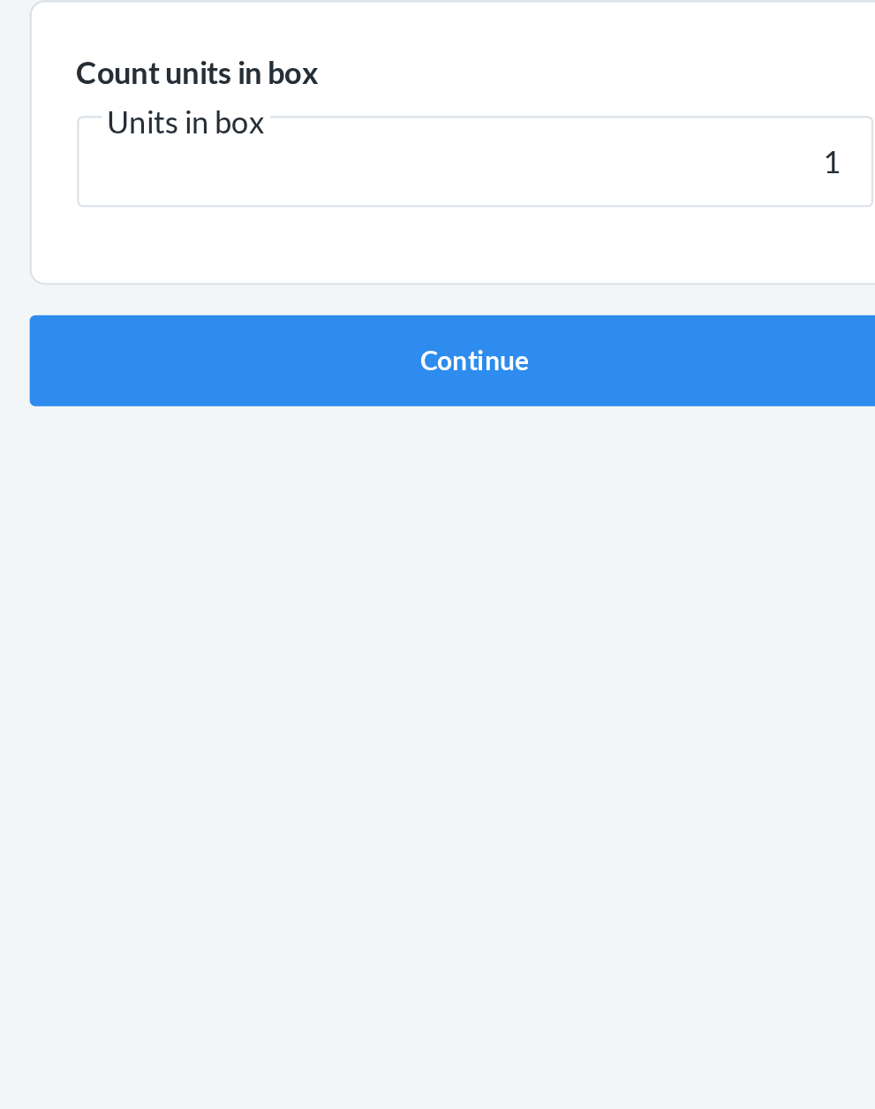
click button "Continue" at bounding box center [438, 374] width 415 height 42
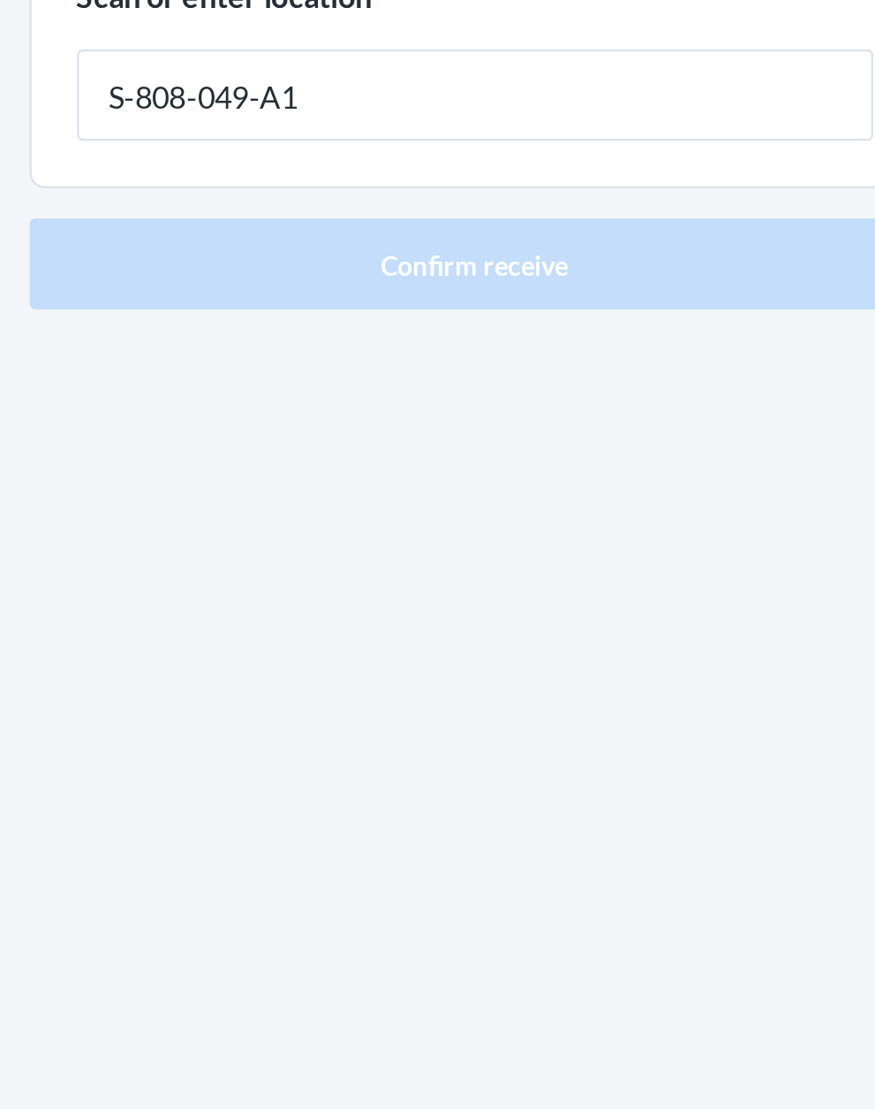
type input "S-808-049-A1"
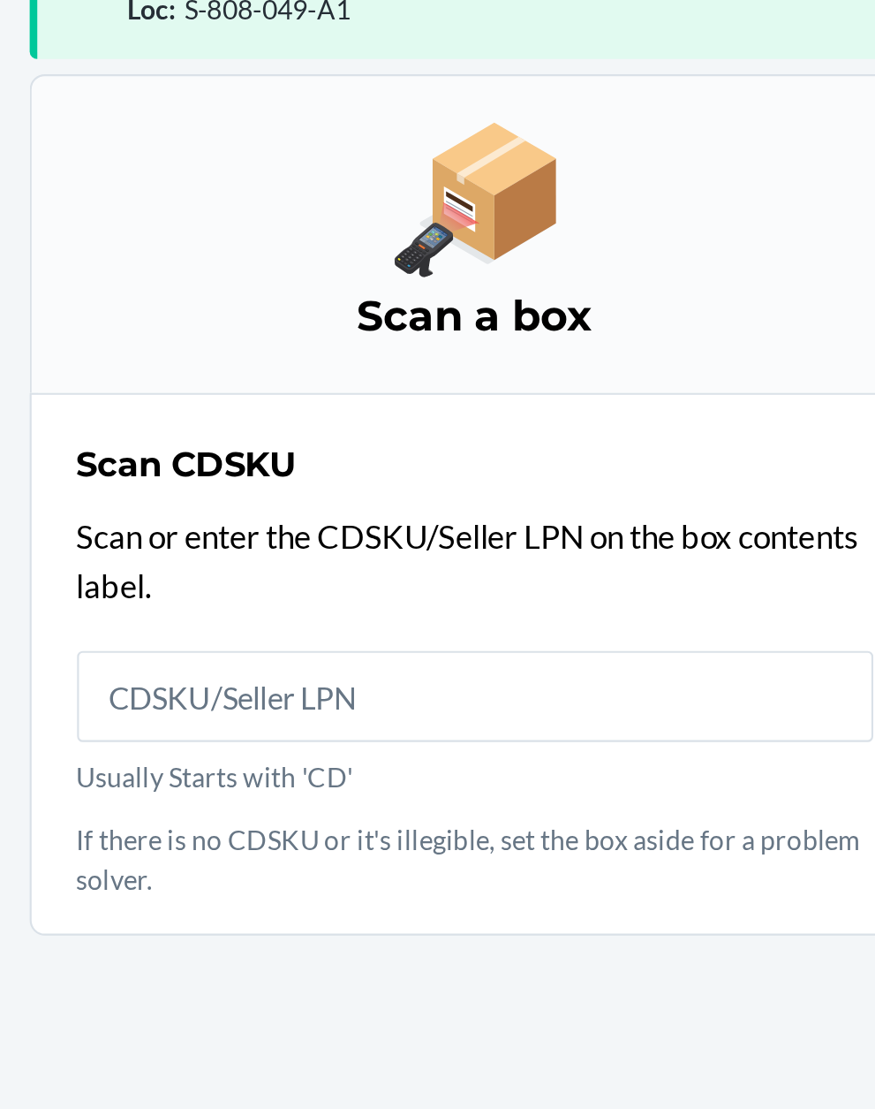
scroll to position [134, 0]
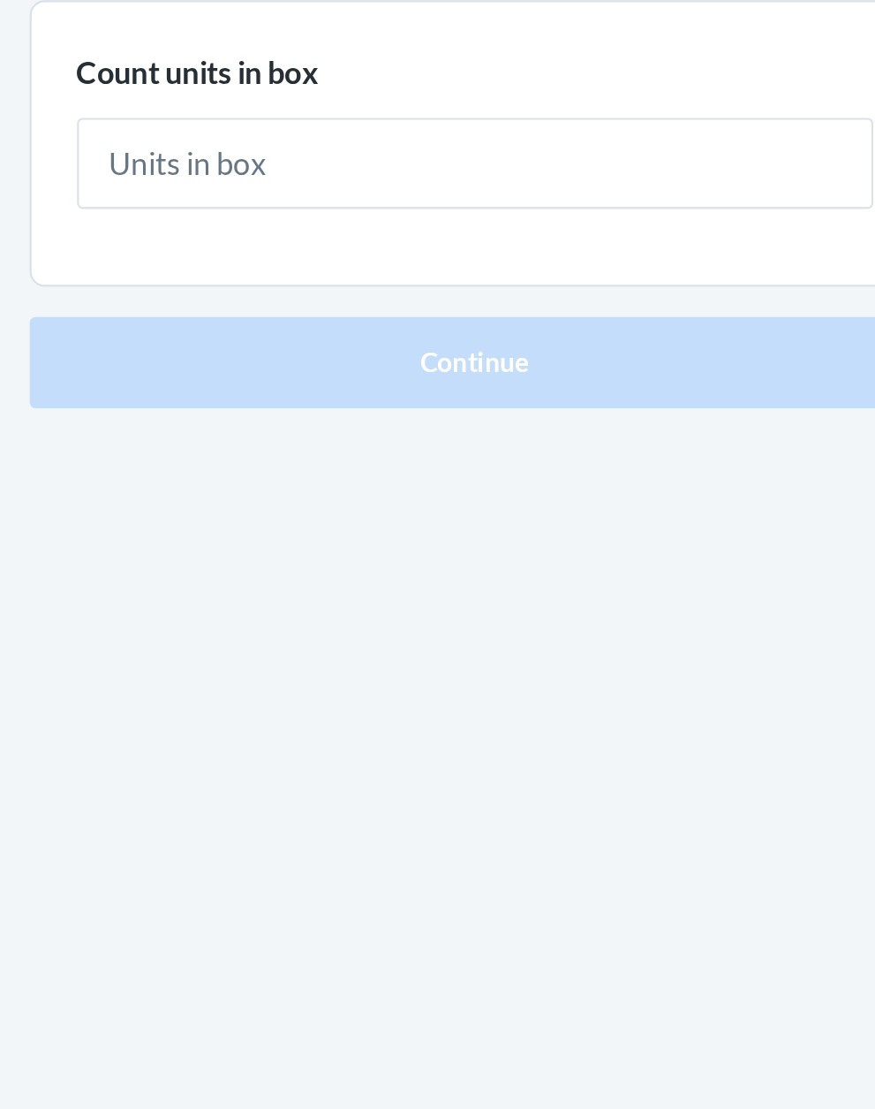
type input "1"
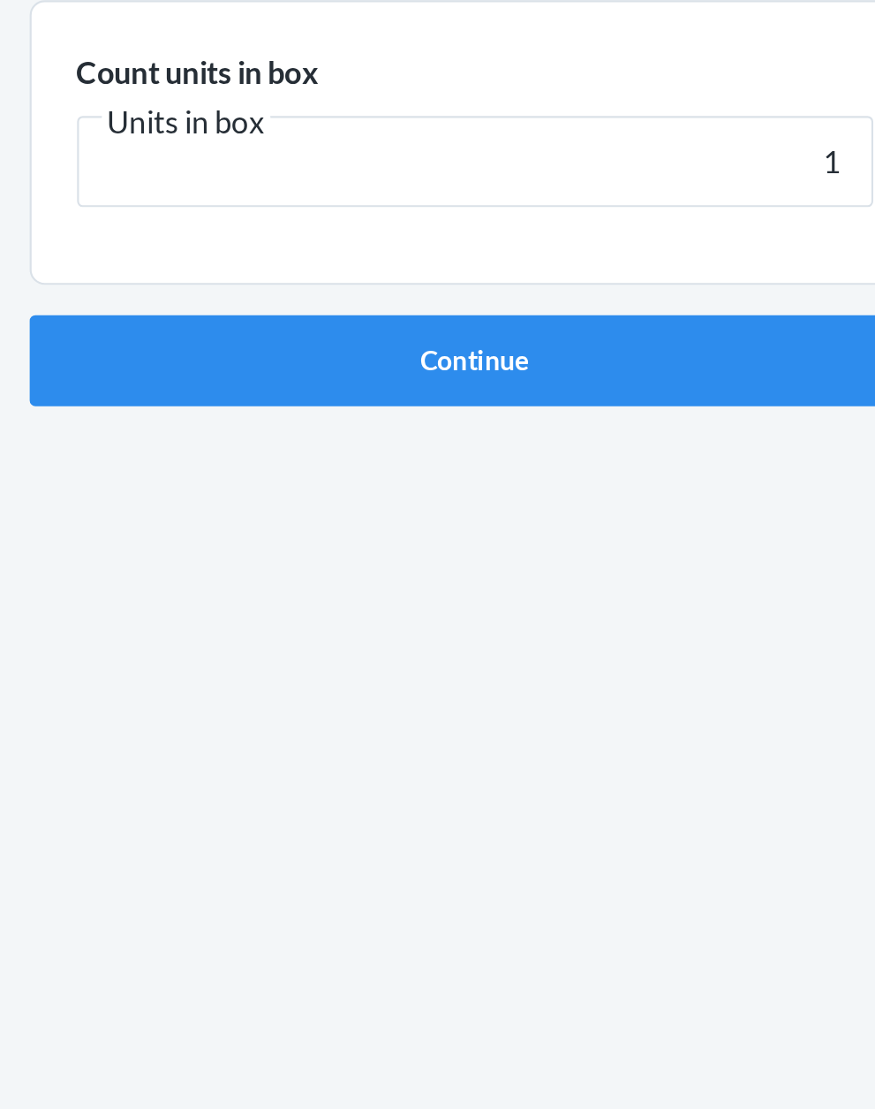
click button "Continue" at bounding box center [438, 374] width 415 height 42
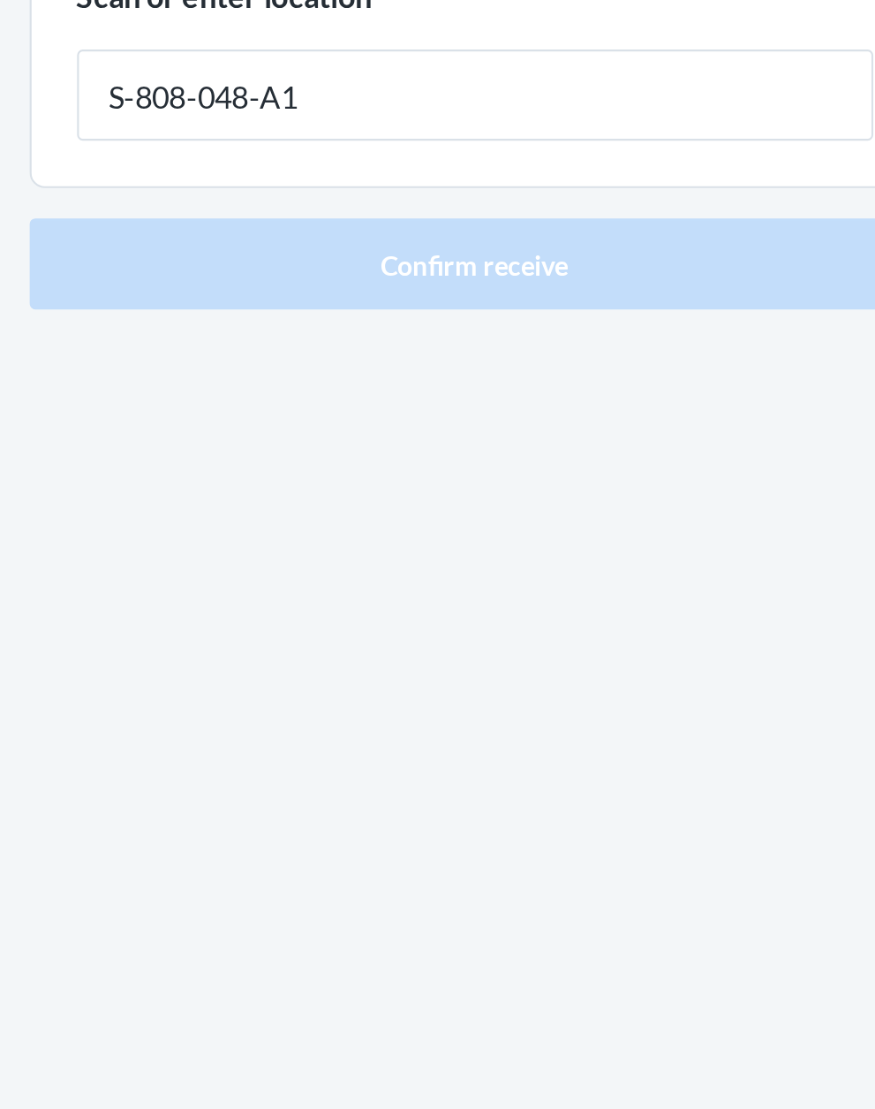
type input "S-808-048-A1"
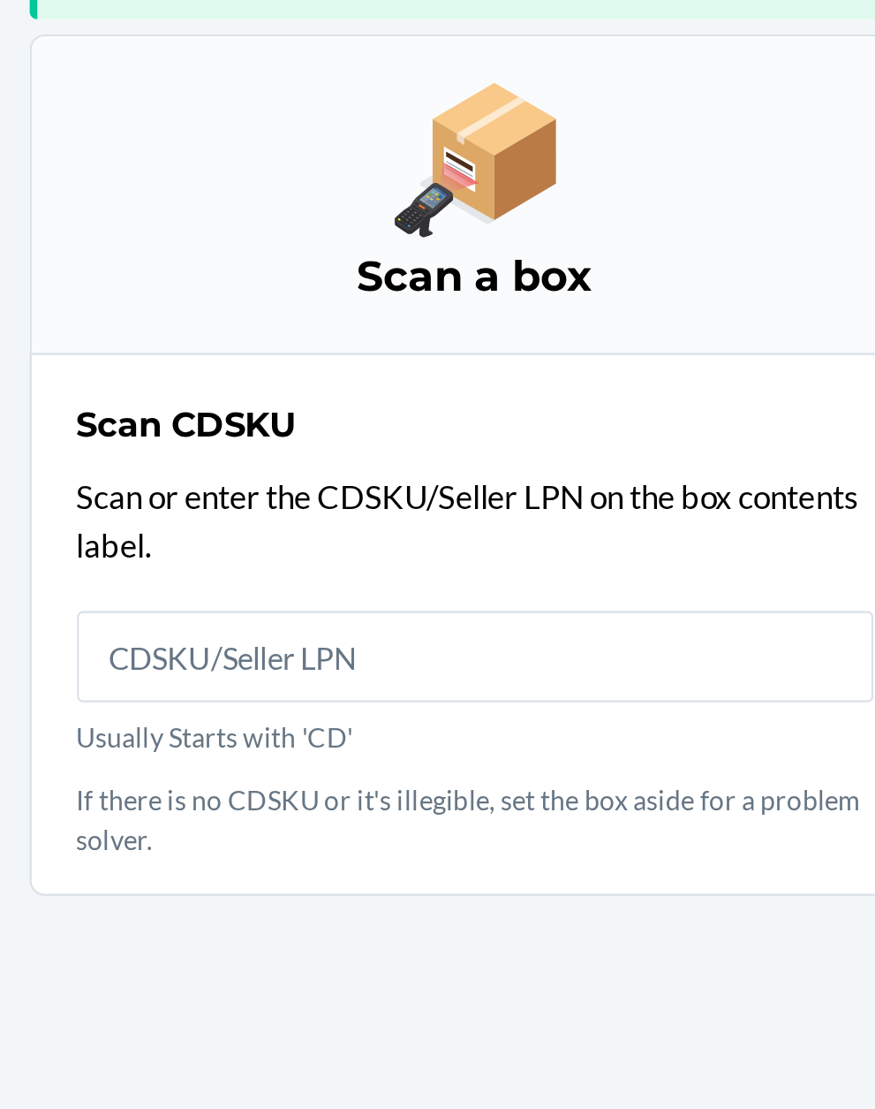
scroll to position [116, 0]
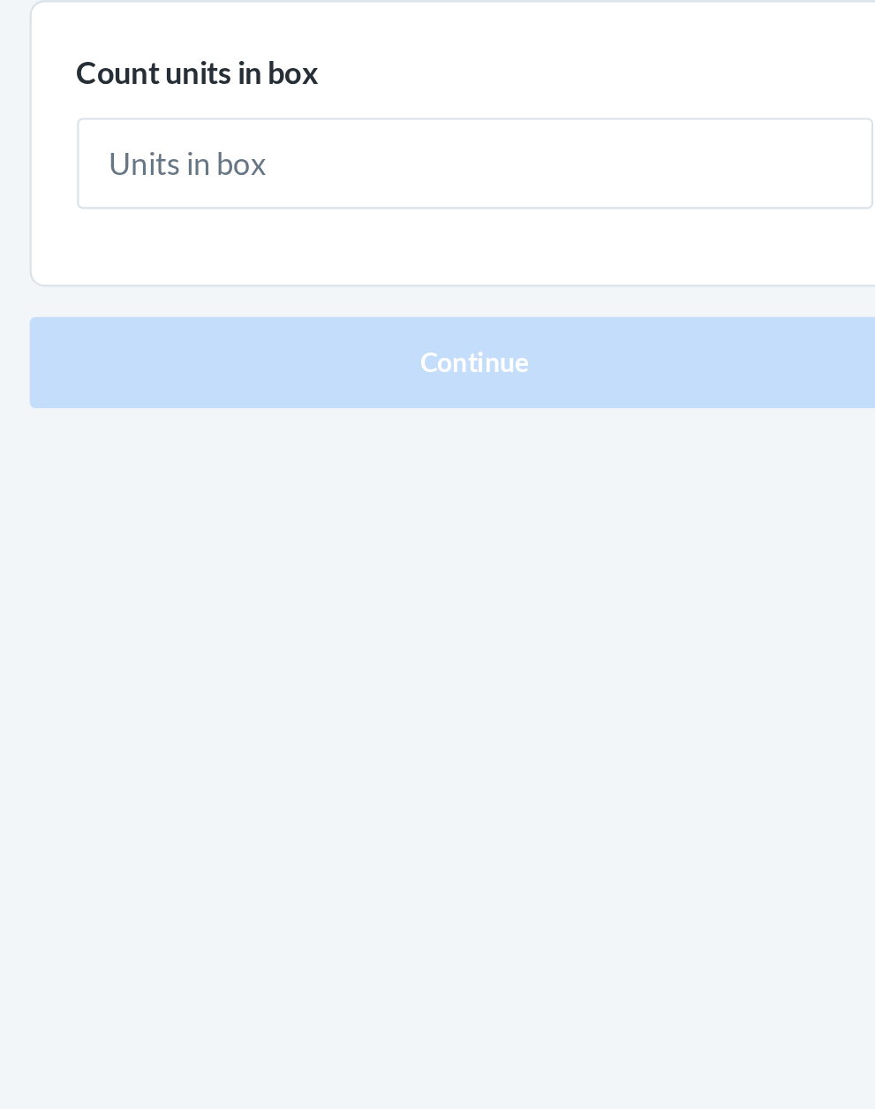
type input "1"
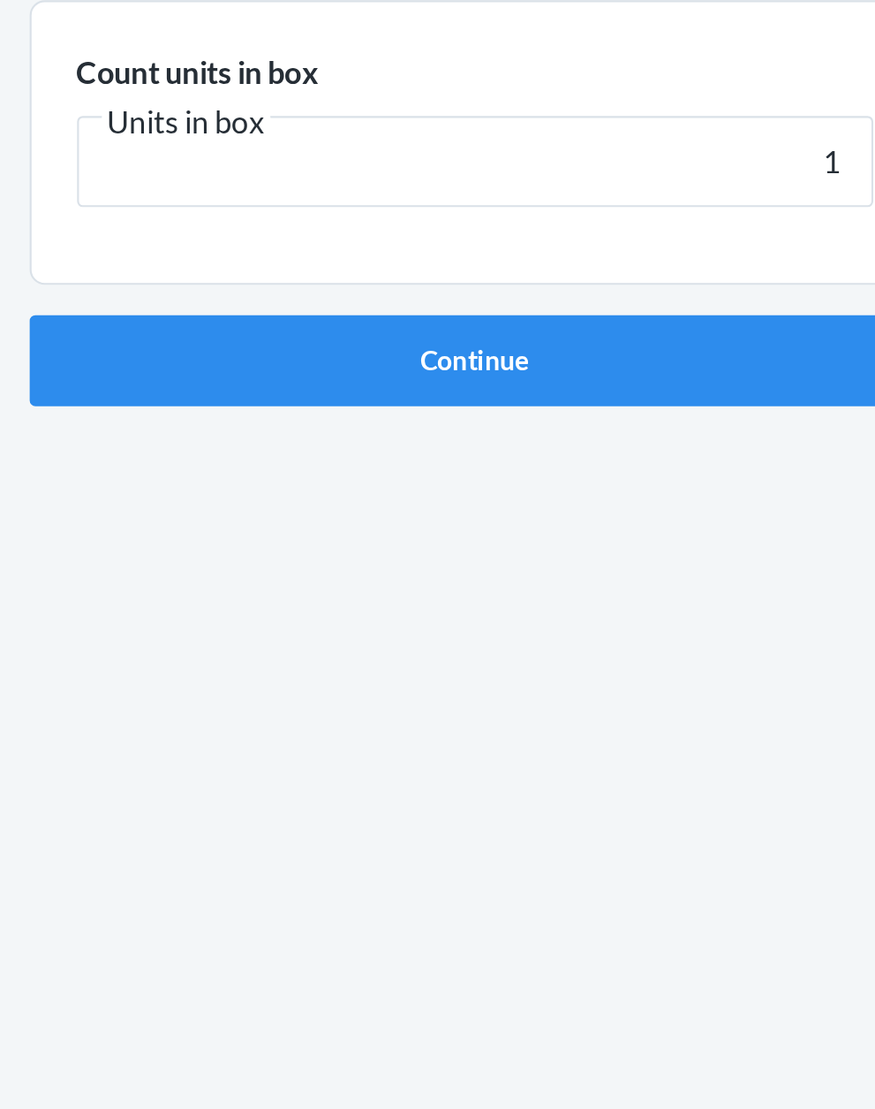
click button "Continue" at bounding box center [438, 374] width 415 height 42
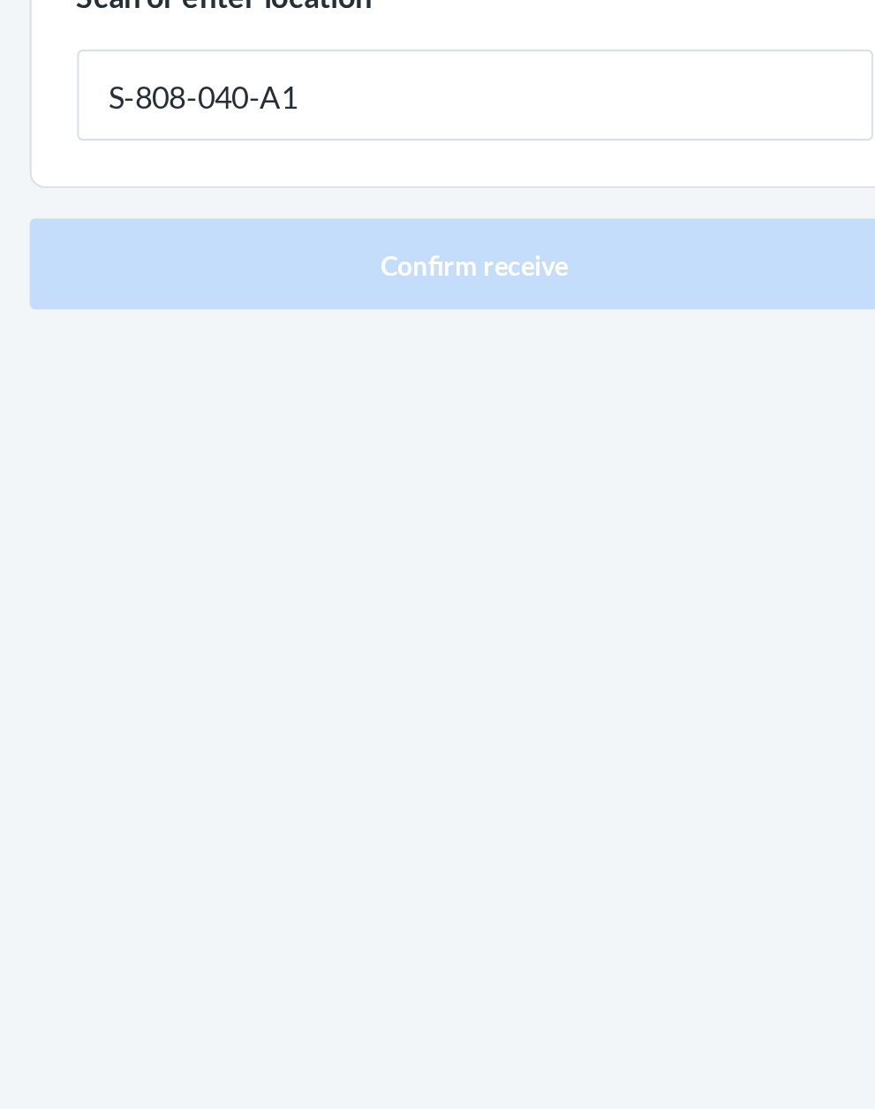
type input "S-808-040-A1"
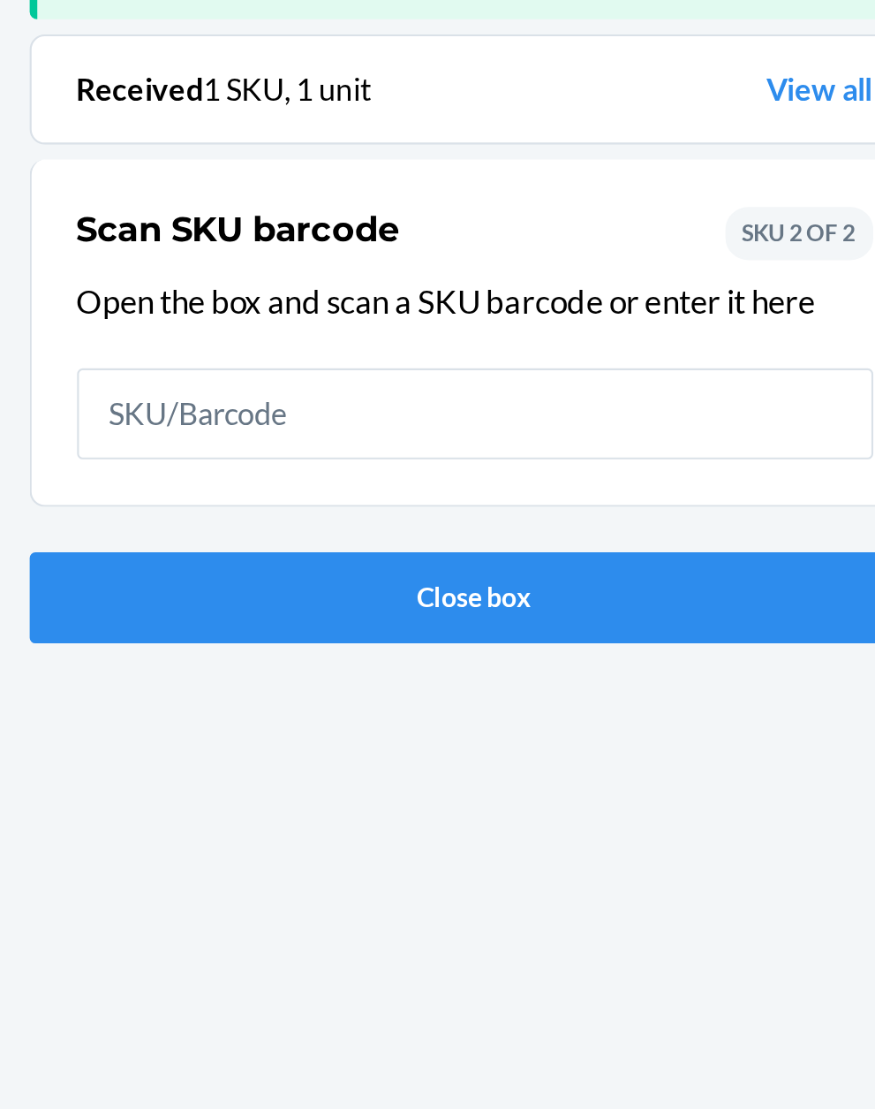
scroll to position [116, 0]
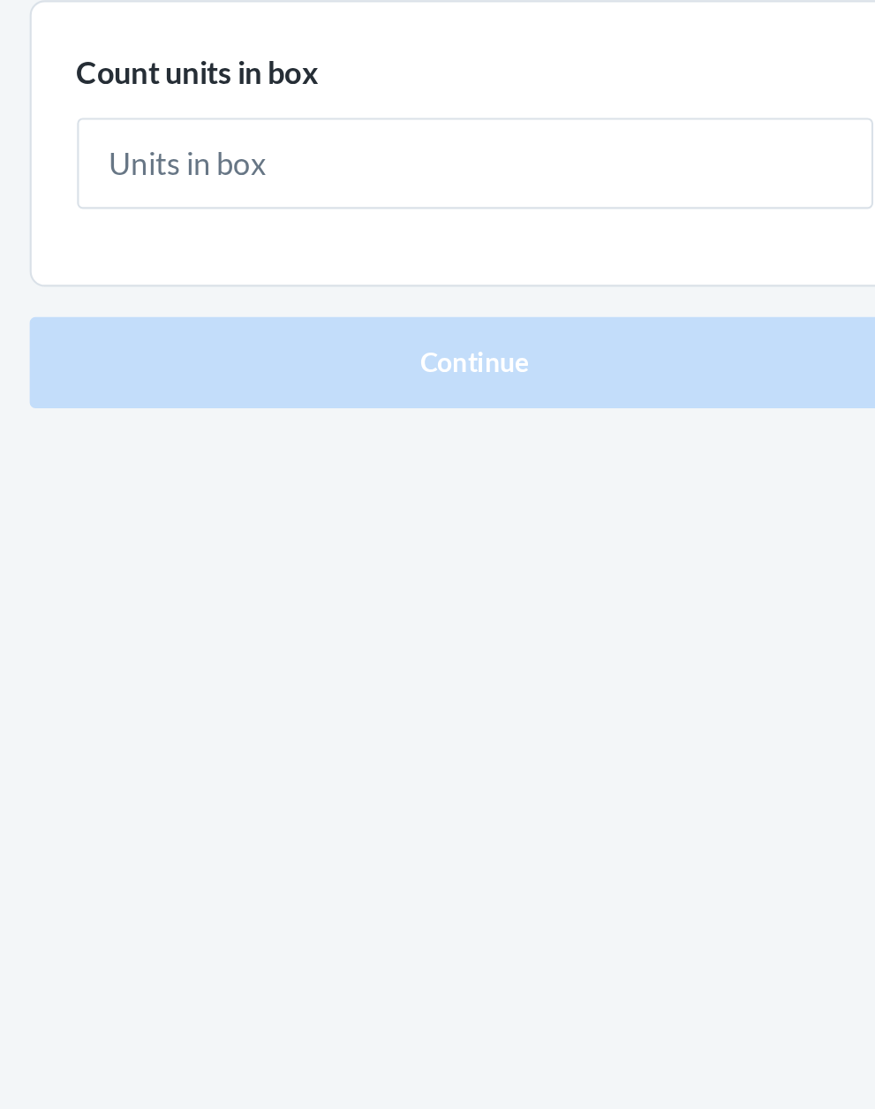
type input "4"
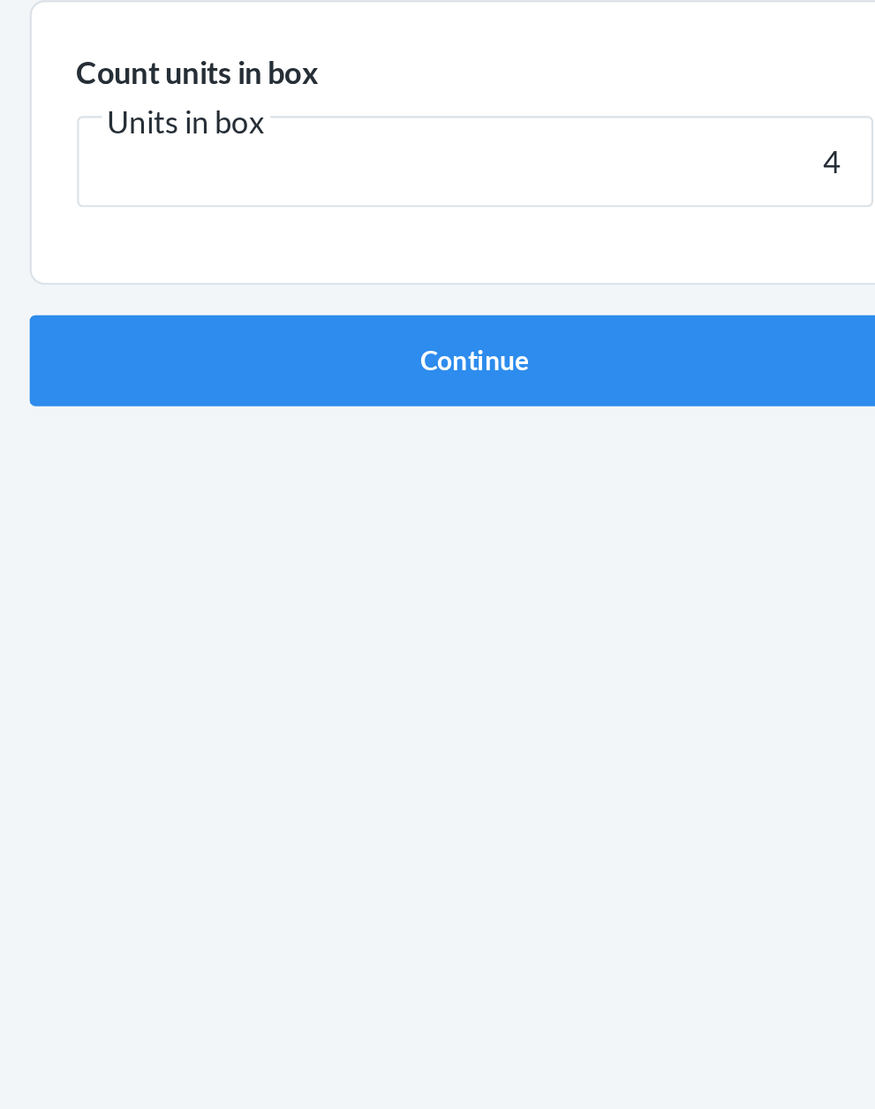
click button "Continue" at bounding box center [438, 374] width 415 height 42
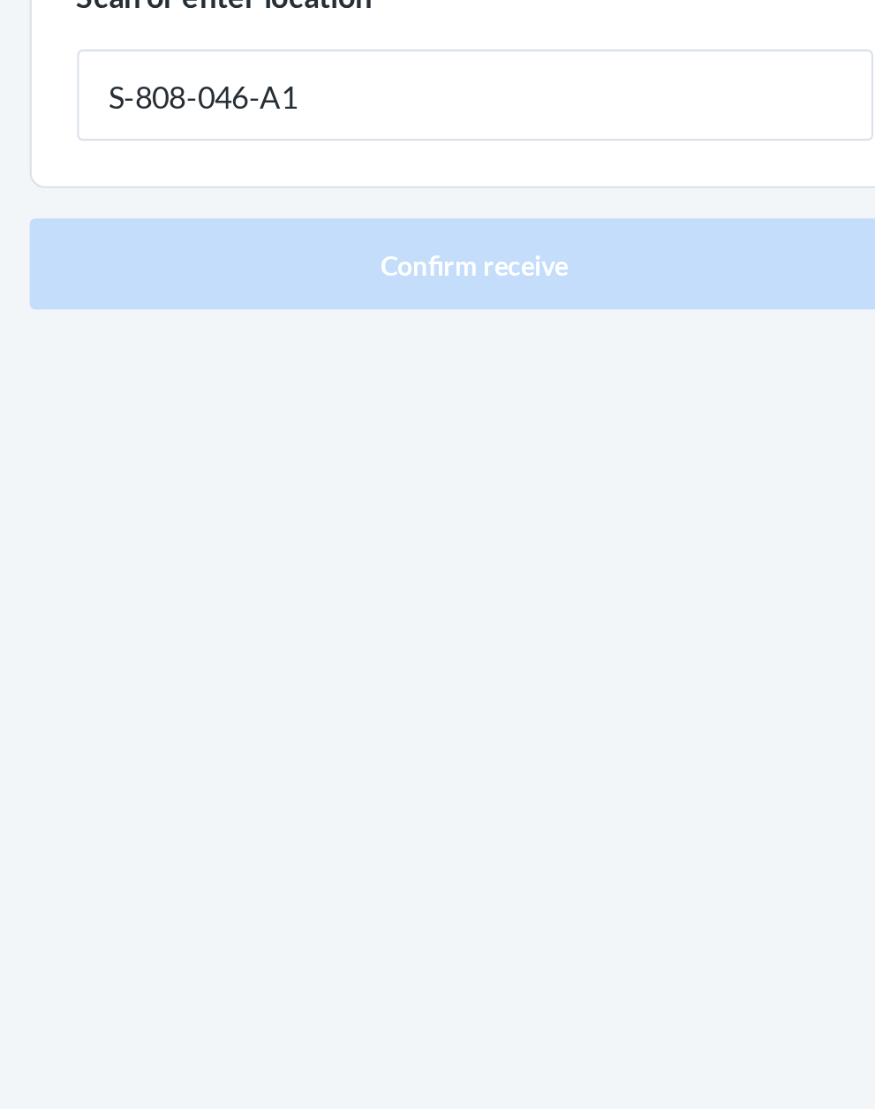
type input "S-808-046-A1"
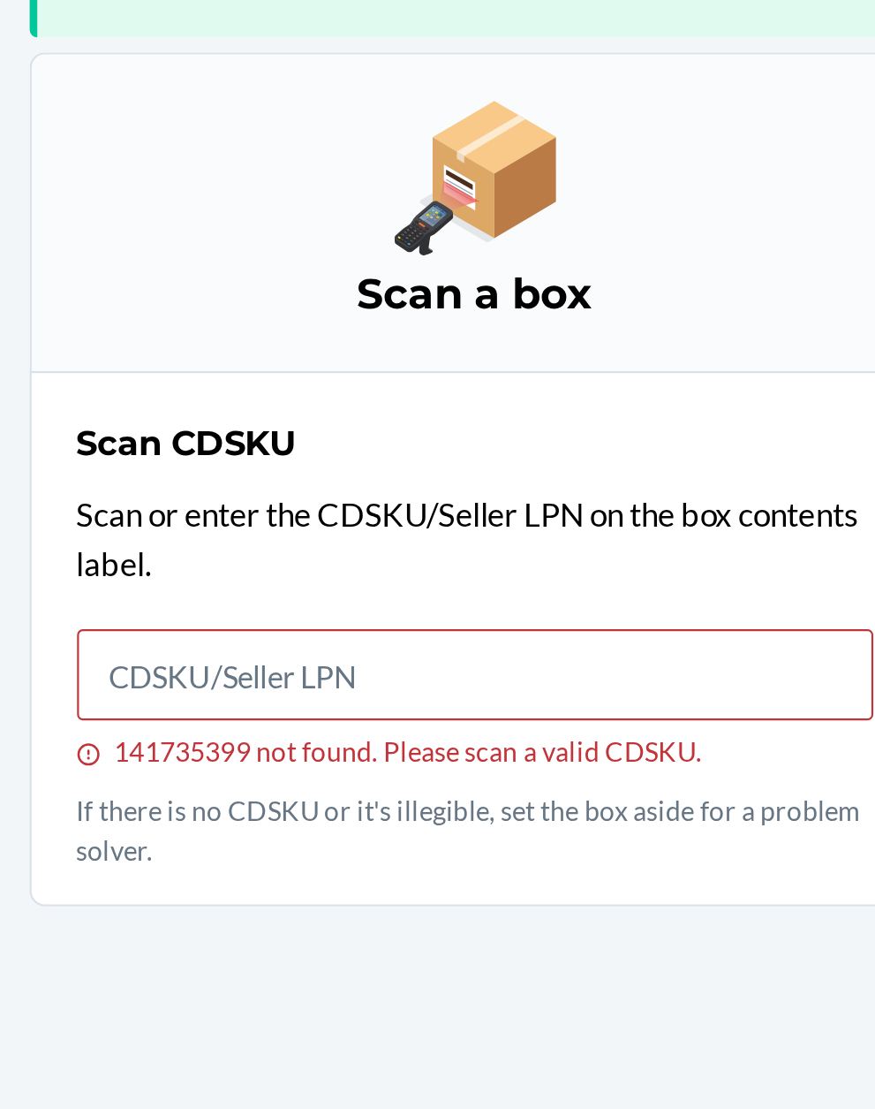
scroll to position [134, 0]
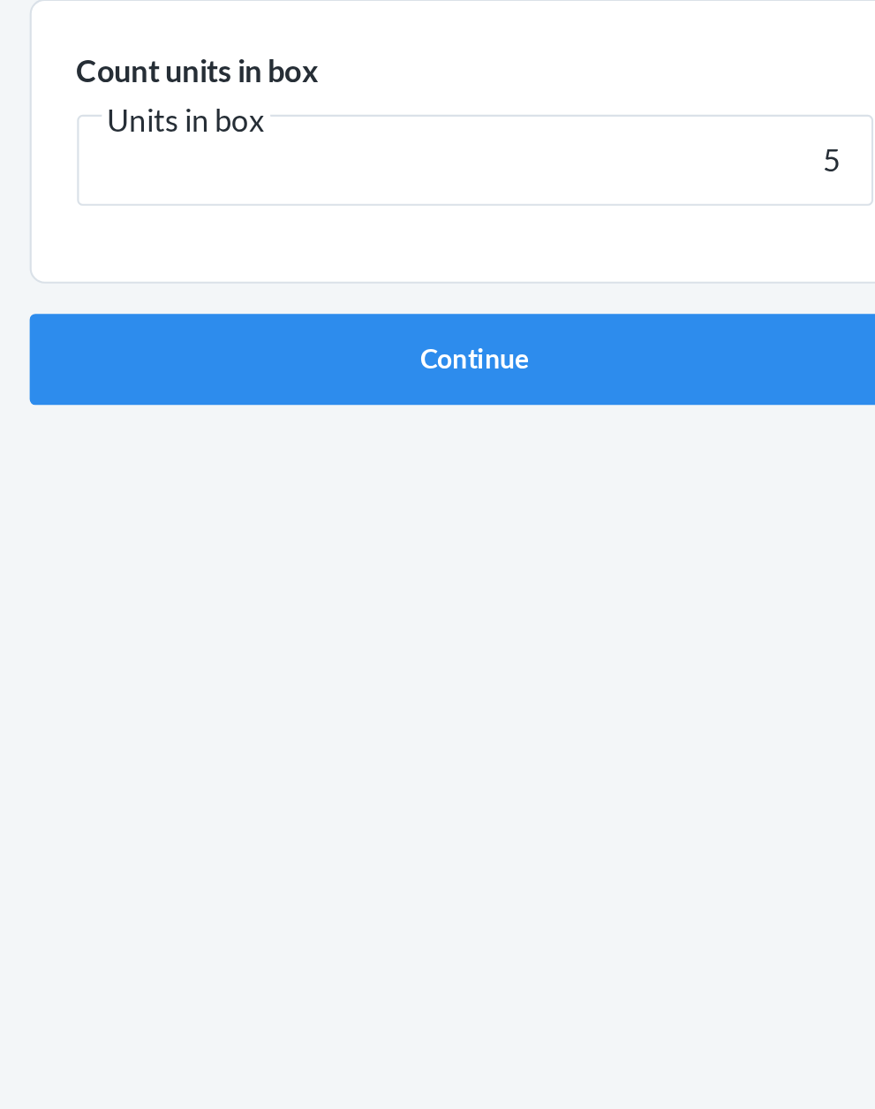
type input "5"
click at [231, 353] on button "Continue" at bounding box center [438, 374] width 415 height 42
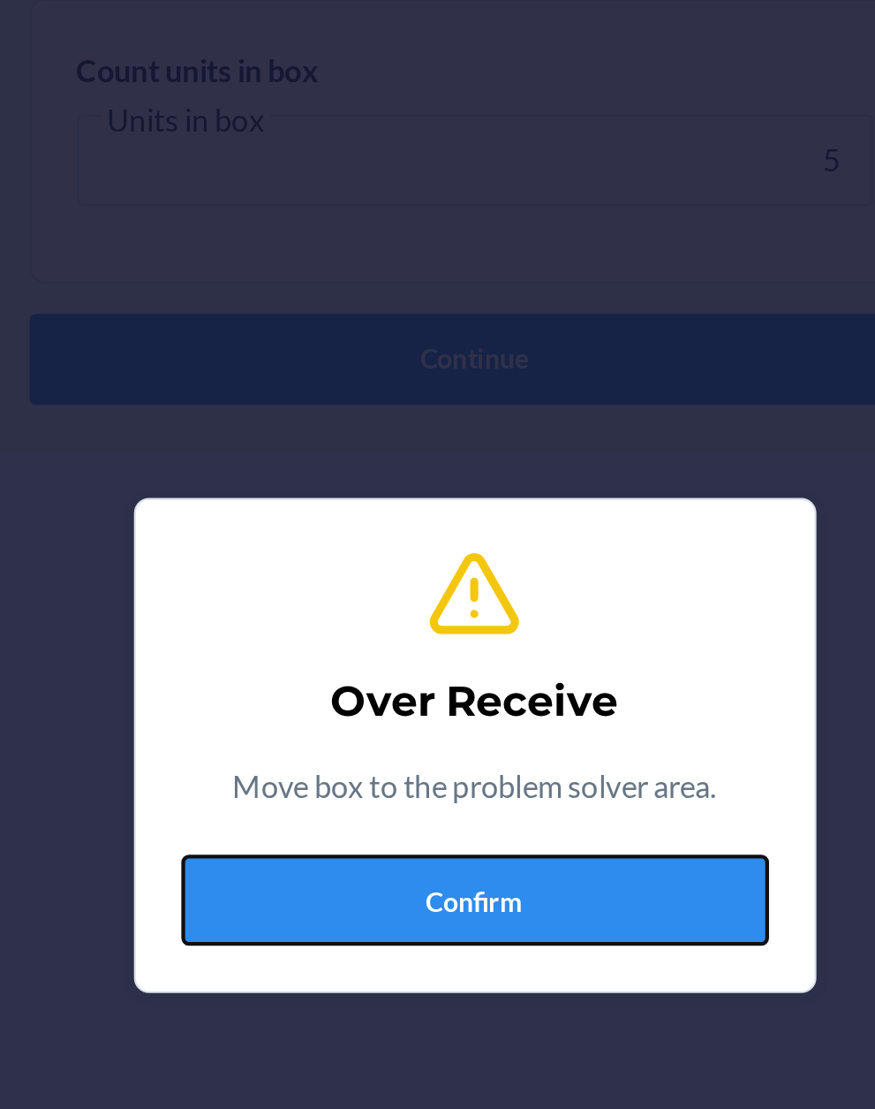
click at [437, 610] on button "Confirm" at bounding box center [438, 626] width 274 height 42
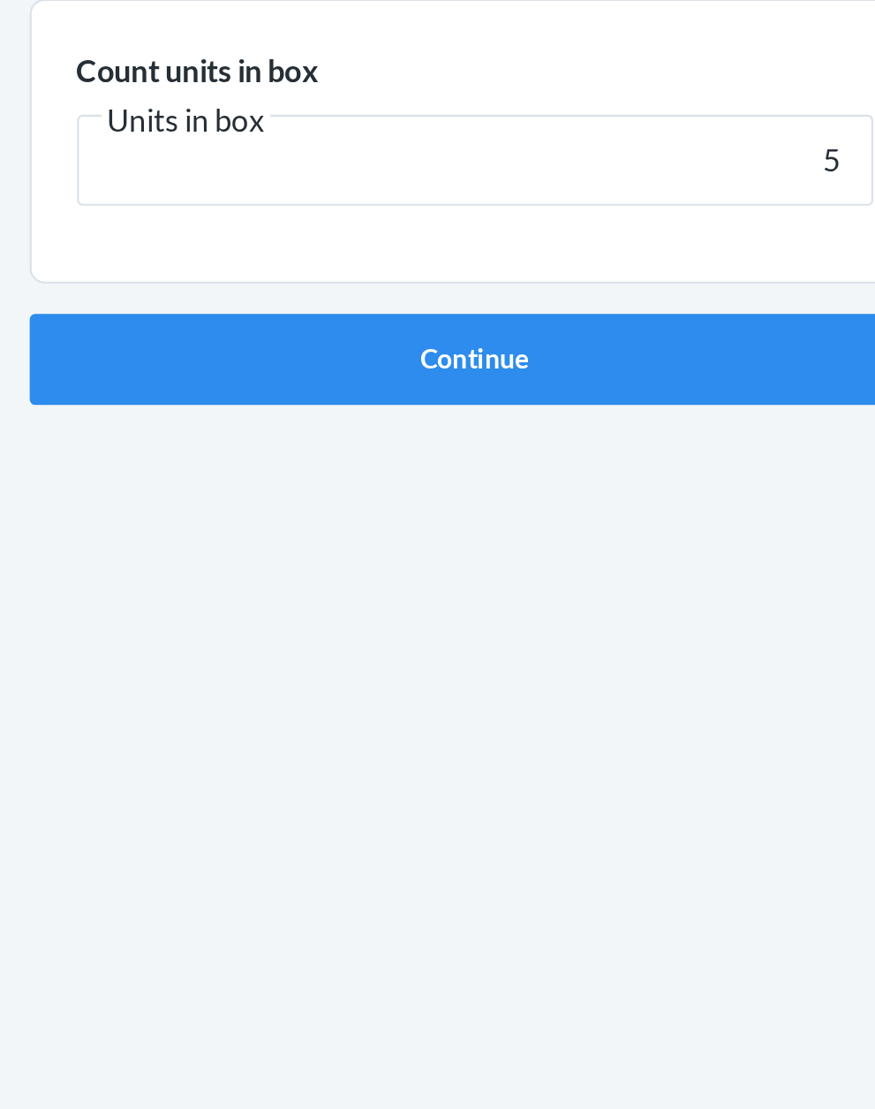
type input "5"
click at [231, 353] on button "Continue" at bounding box center [438, 374] width 415 height 42
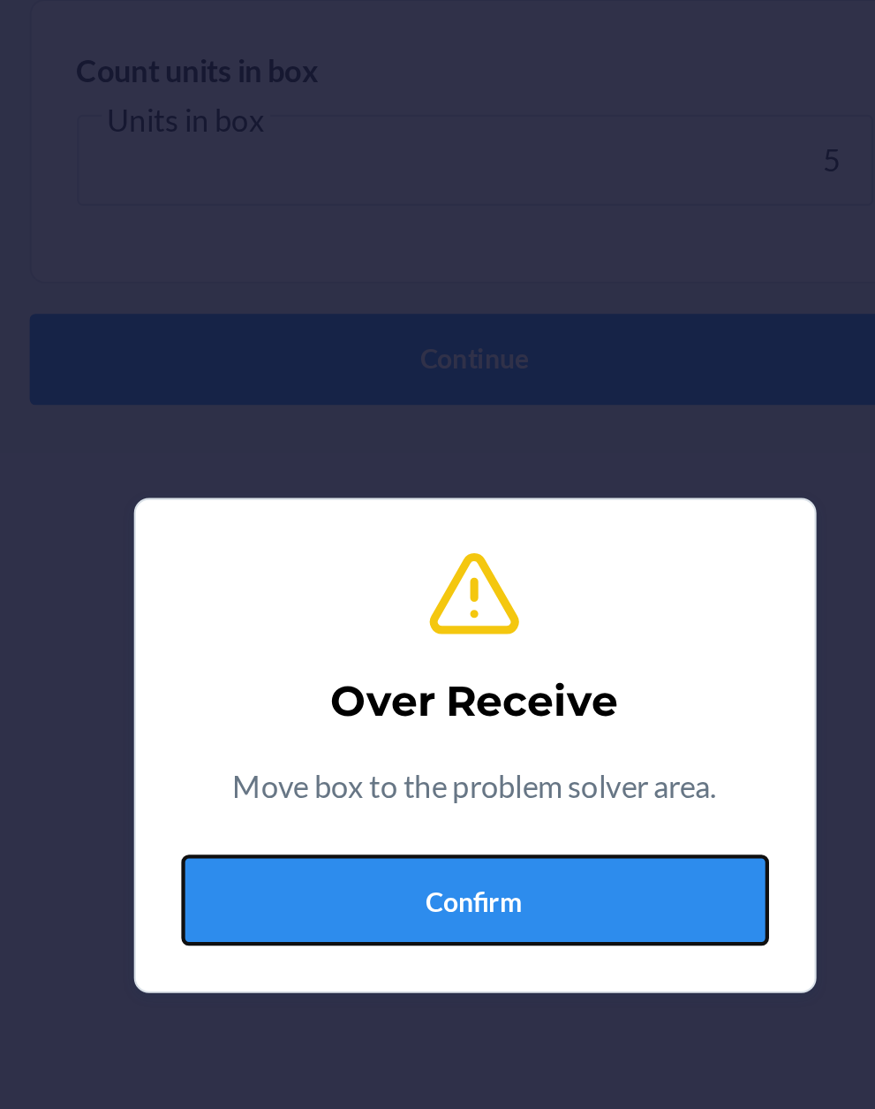
click at [428, 605] on button "Confirm" at bounding box center [438, 626] width 274 height 42
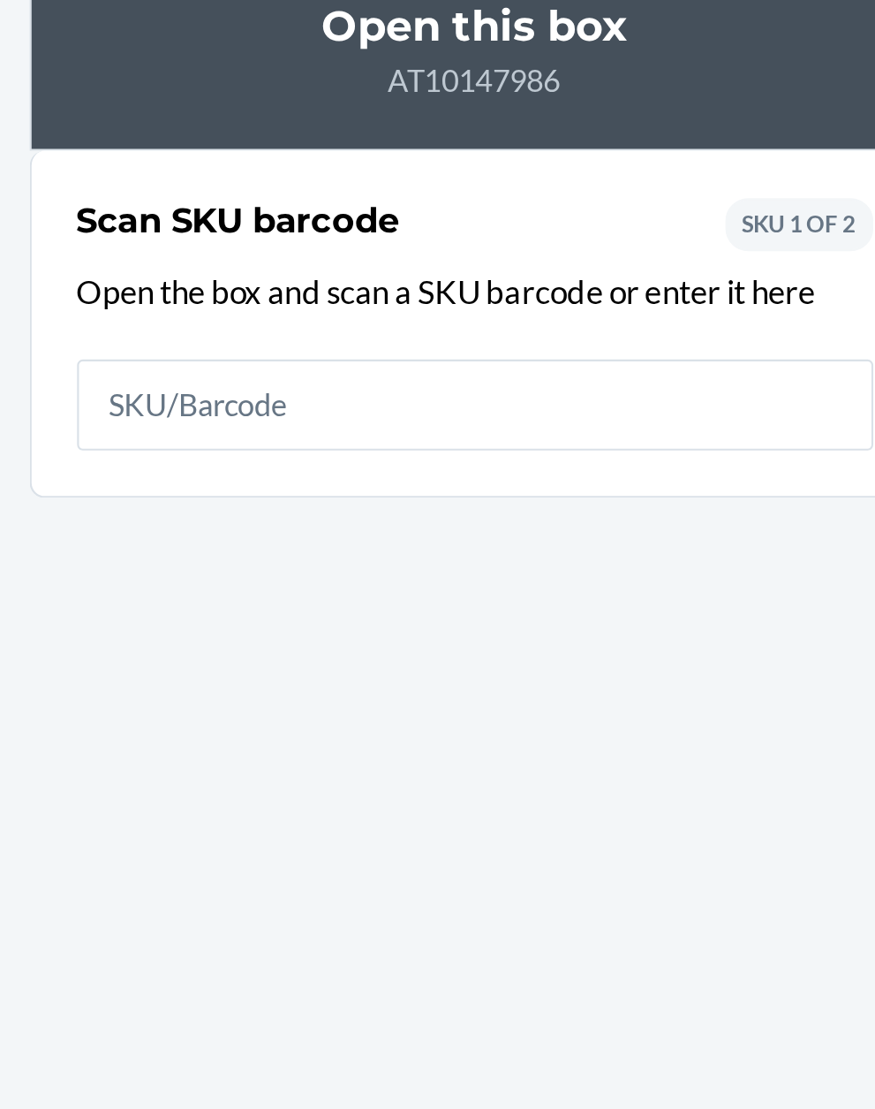
type input "4"
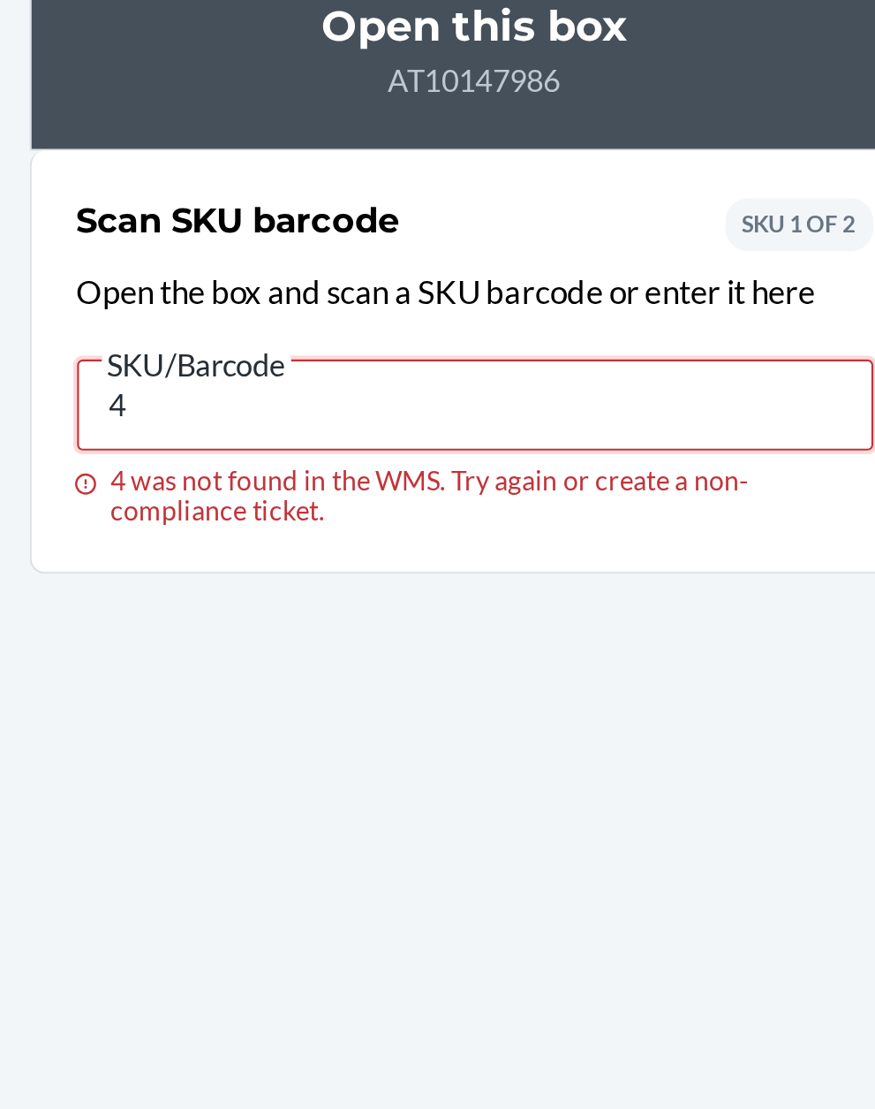
click at [314, 387] on input "4" at bounding box center [438, 396] width 371 height 42
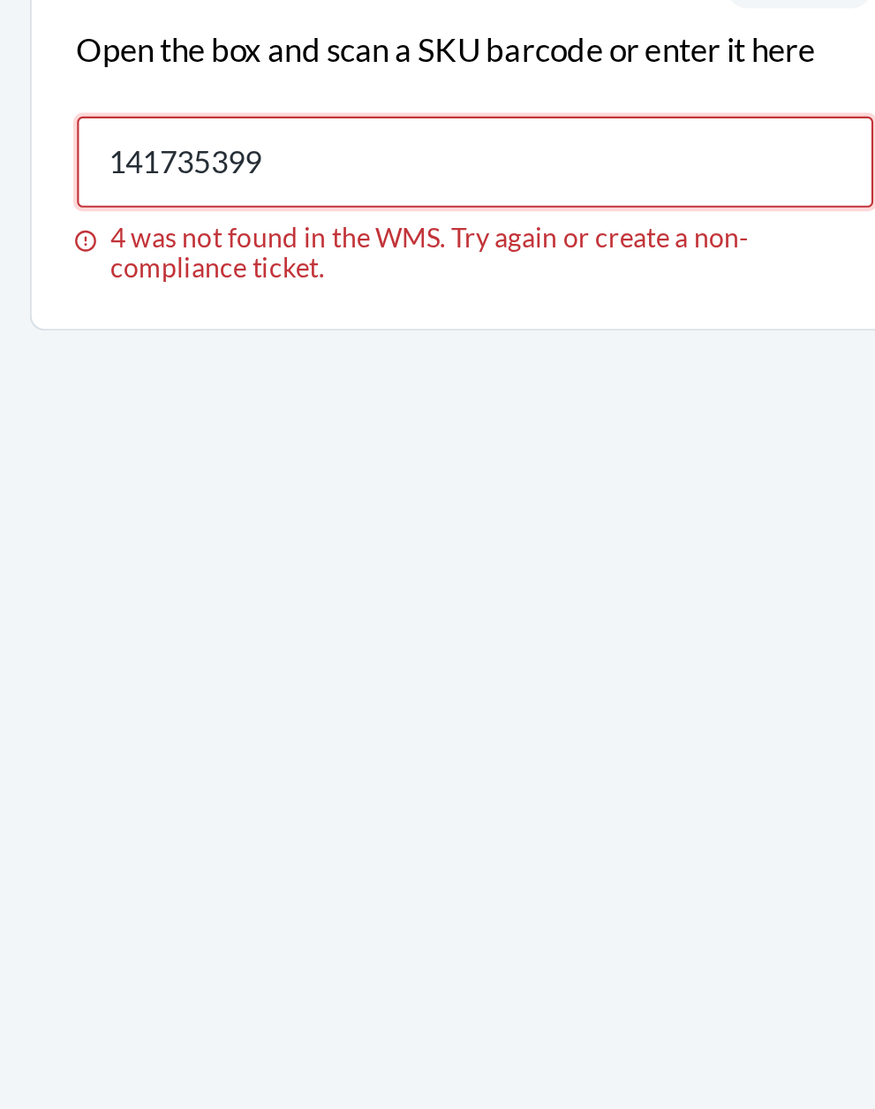
type input "141735399"
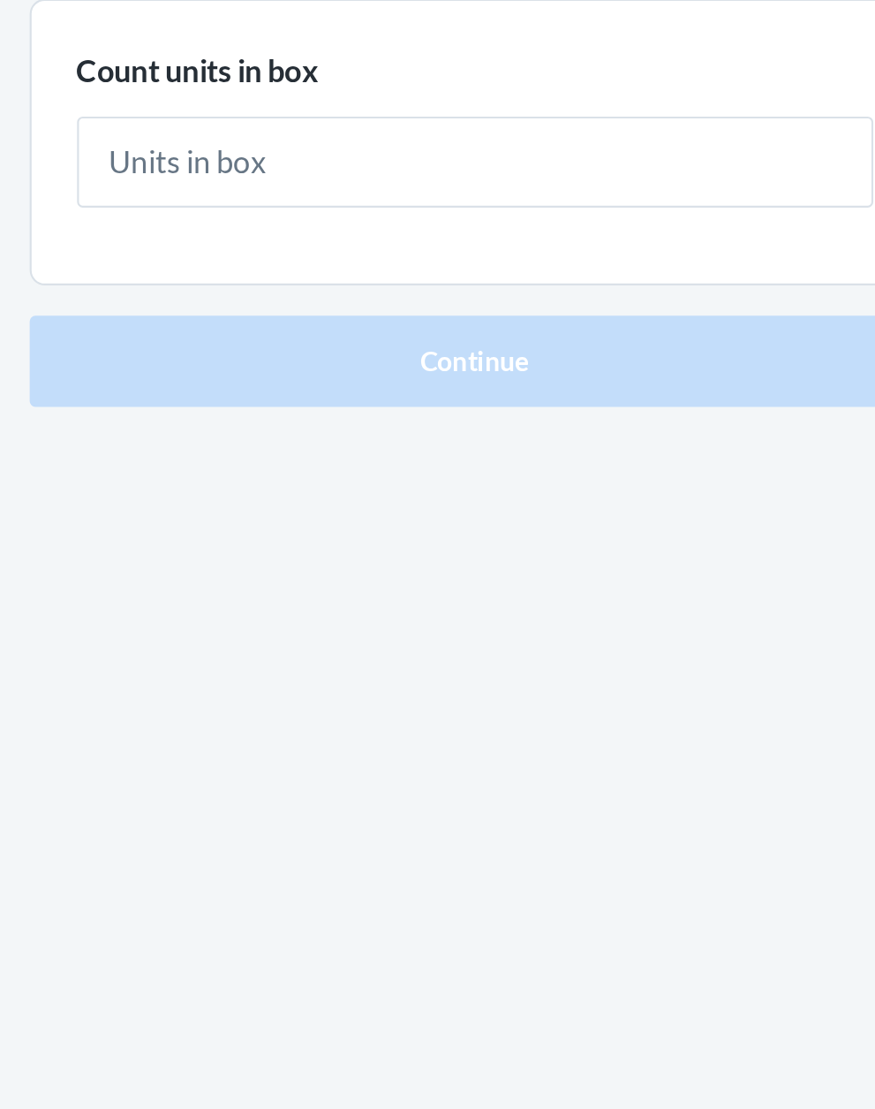
type input "4"
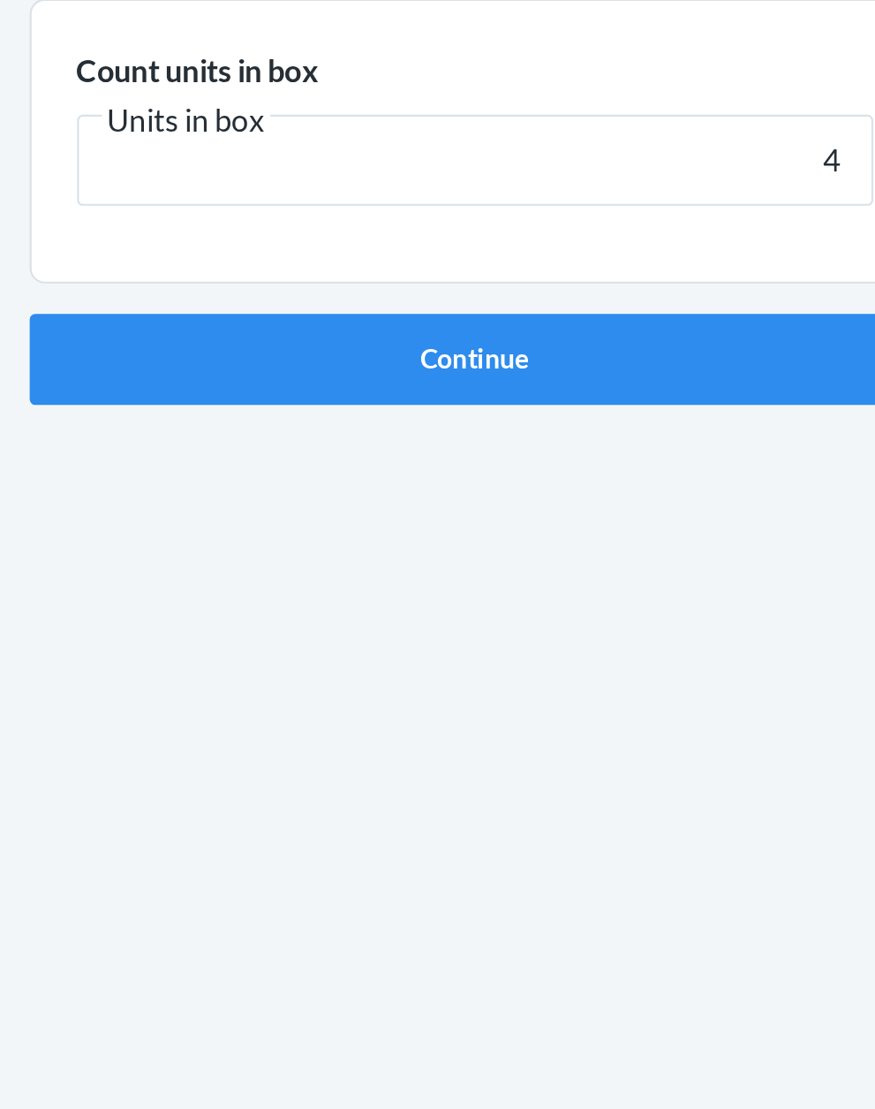
click button "Continue" at bounding box center [438, 374] width 415 height 42
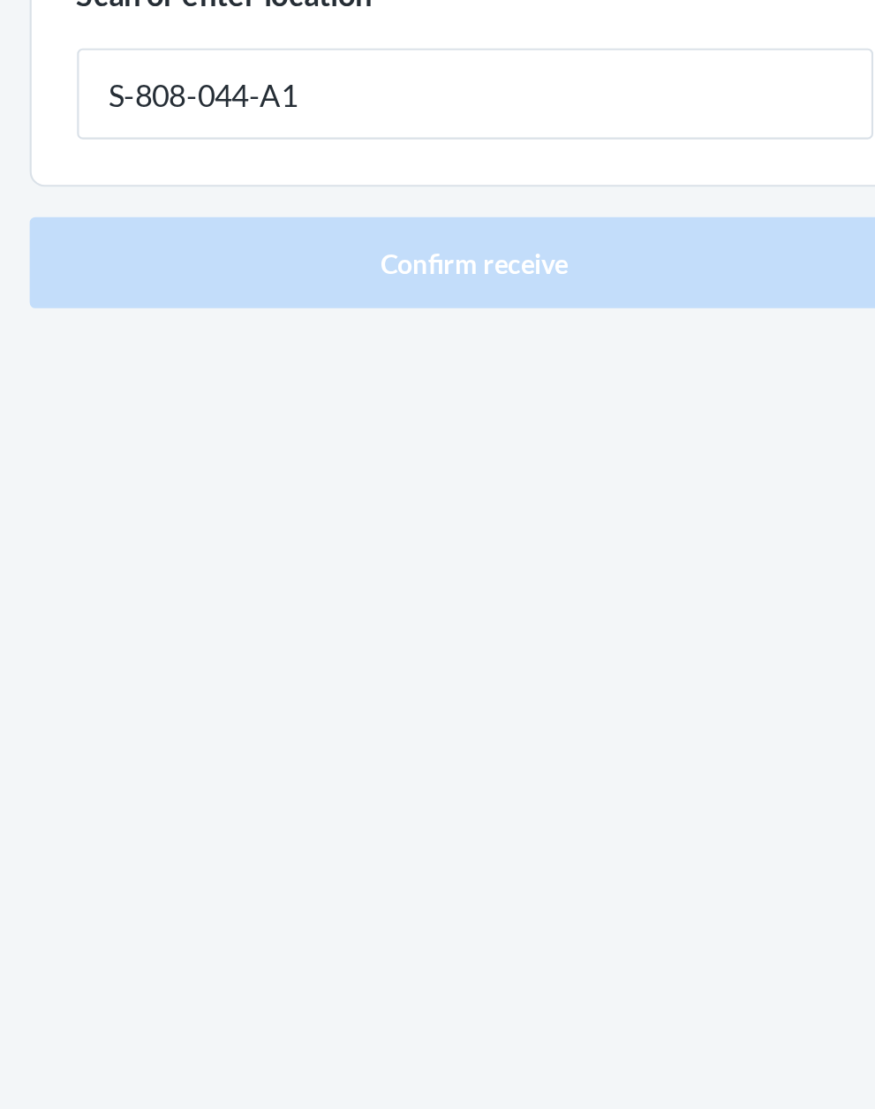
type input "S-808-044-A1"
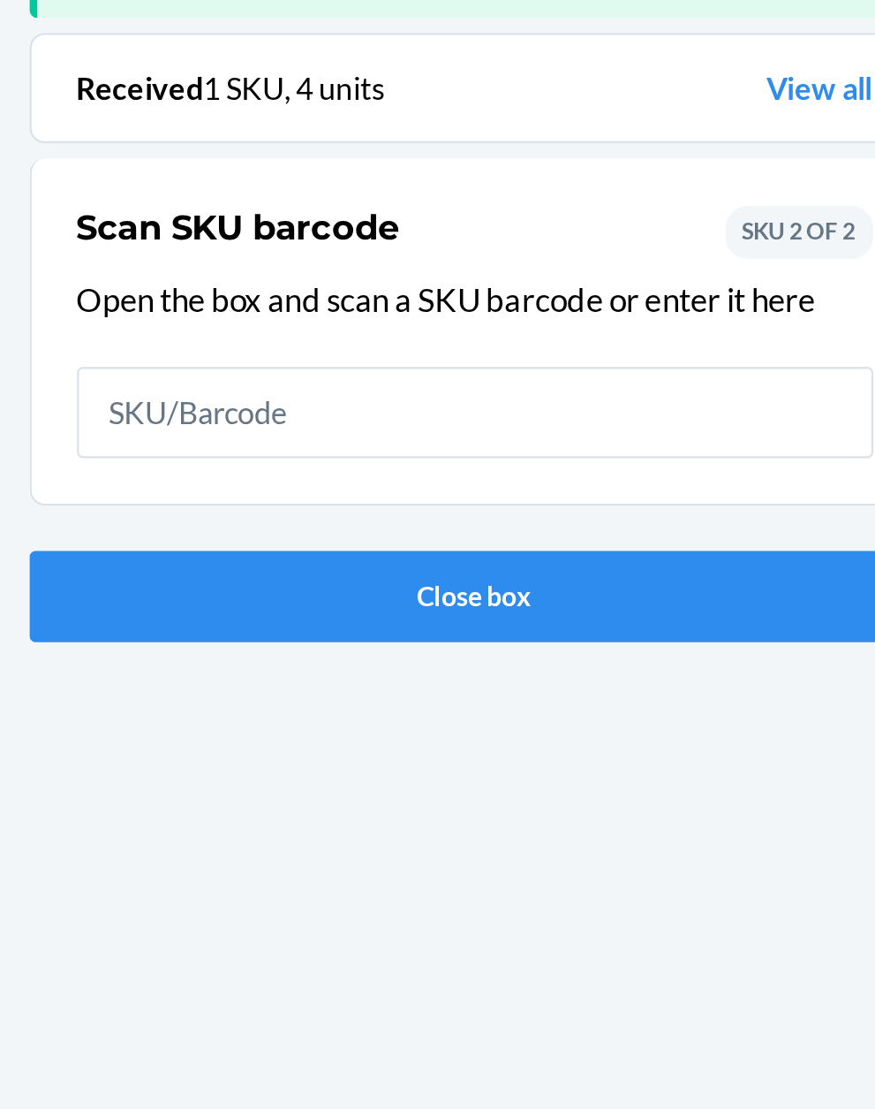
scroll to position [116, 0]
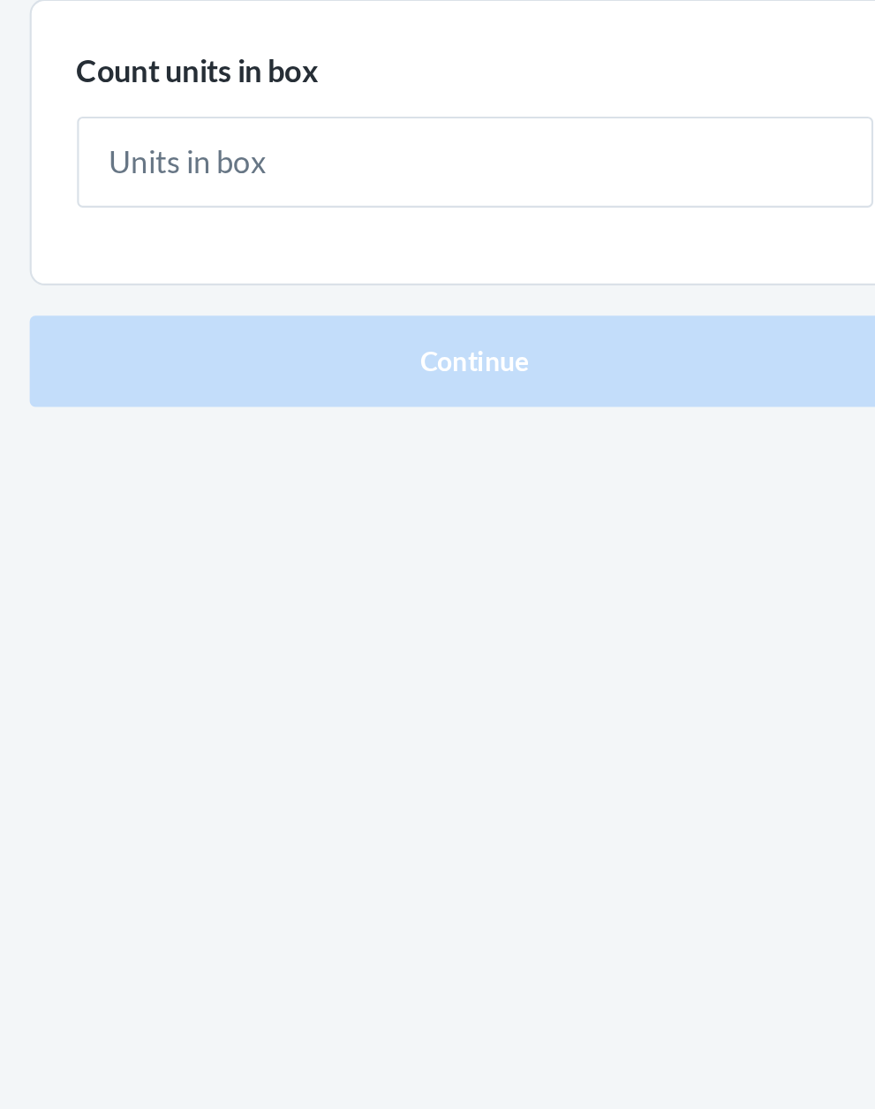
type input "1"
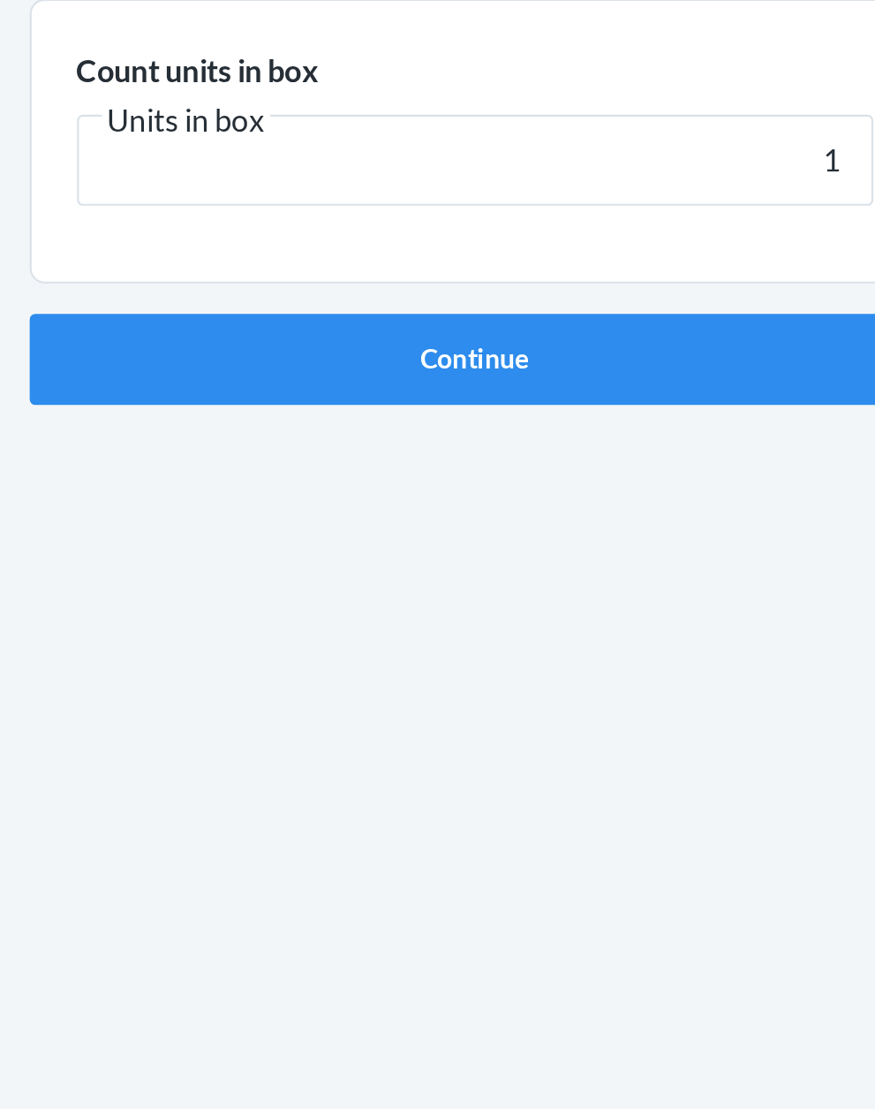
click button "Continue" at bounding box center [438, 374] width 415 height 42
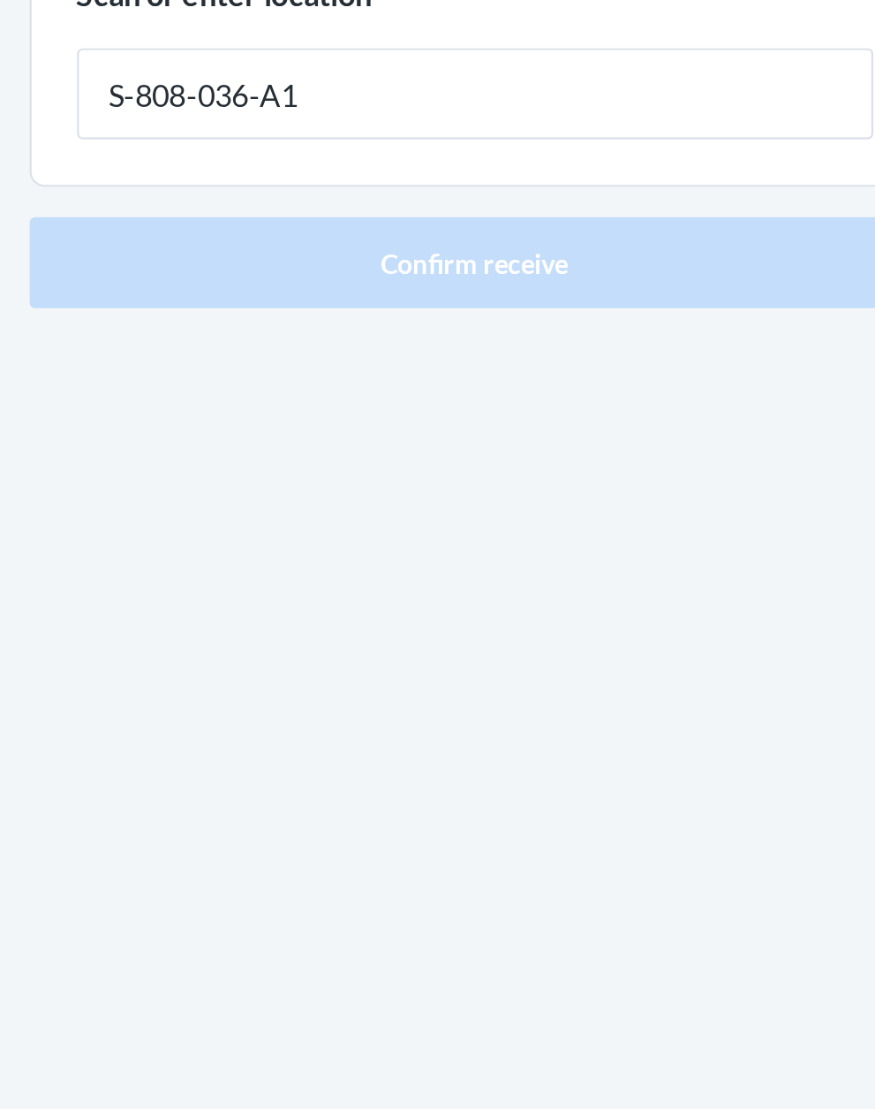
type input "S-808-036-A1"
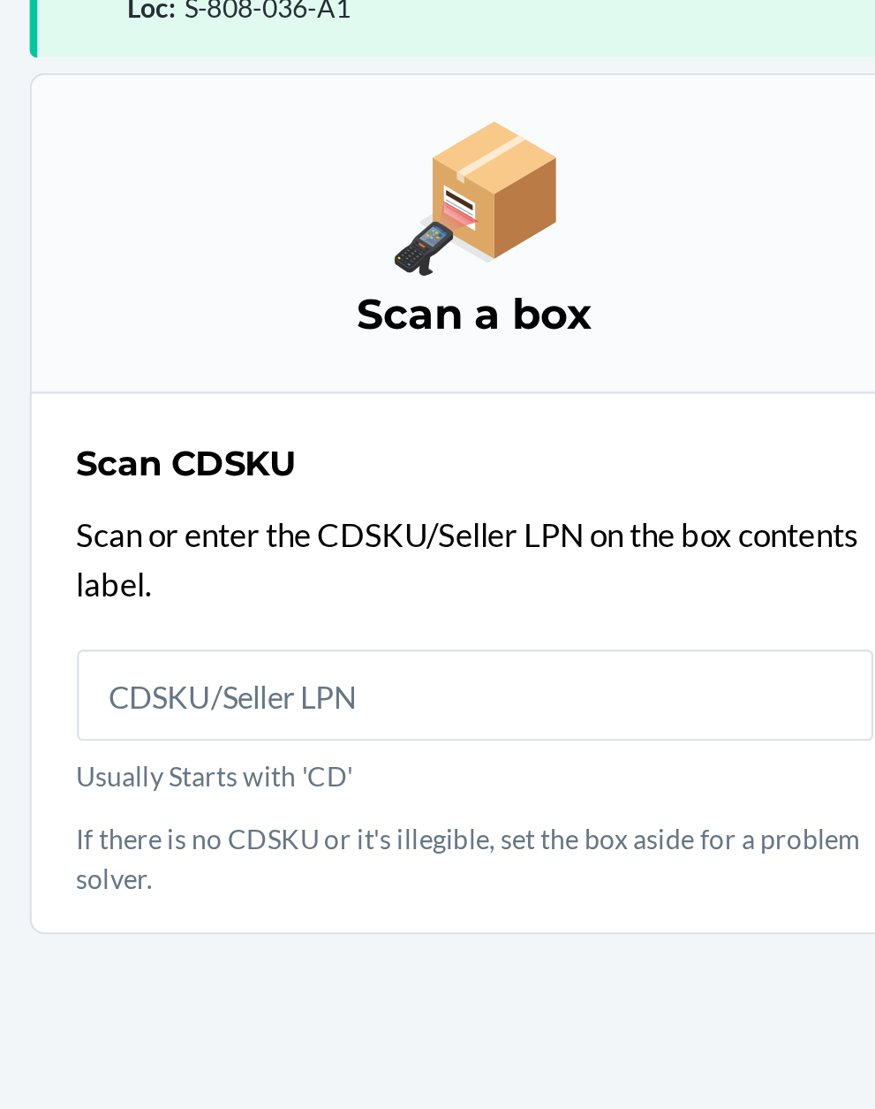
scroll to position [134, 0]
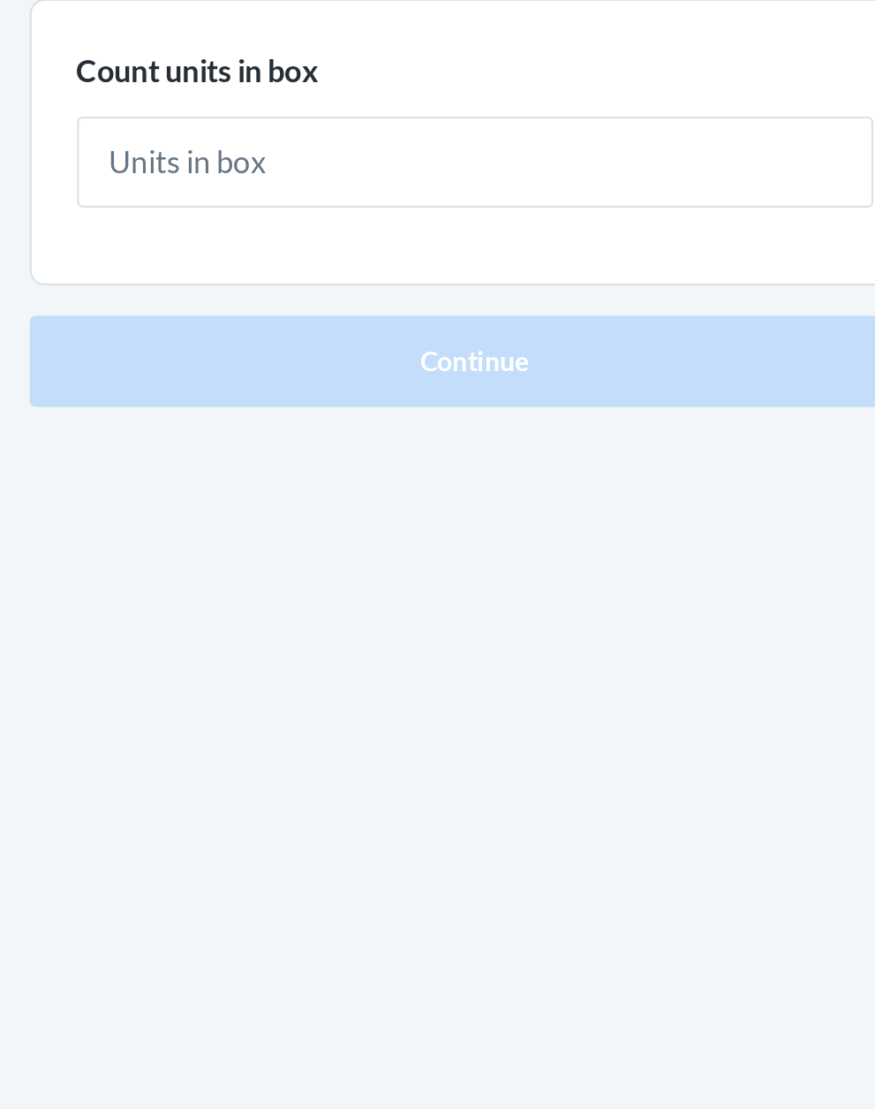
type input "4"
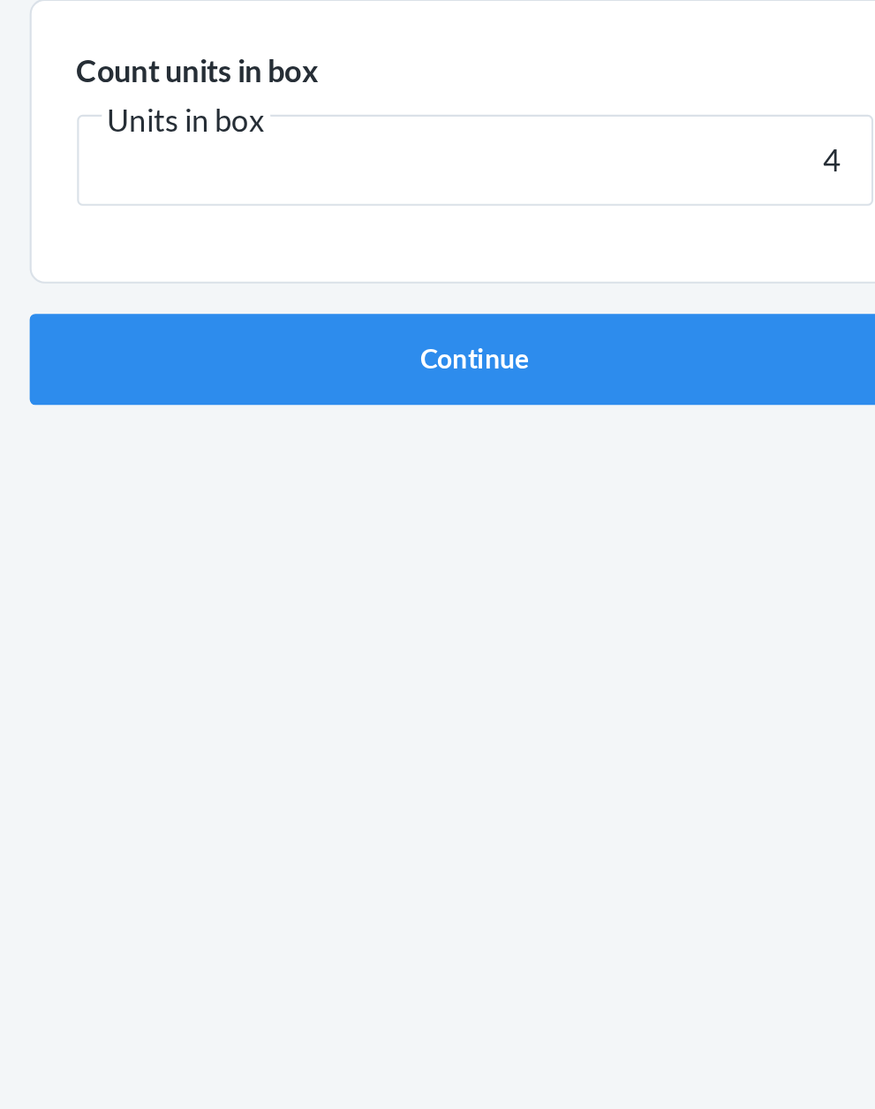
click button "Continue" at bounding box center [438, 374] width 415 height 42
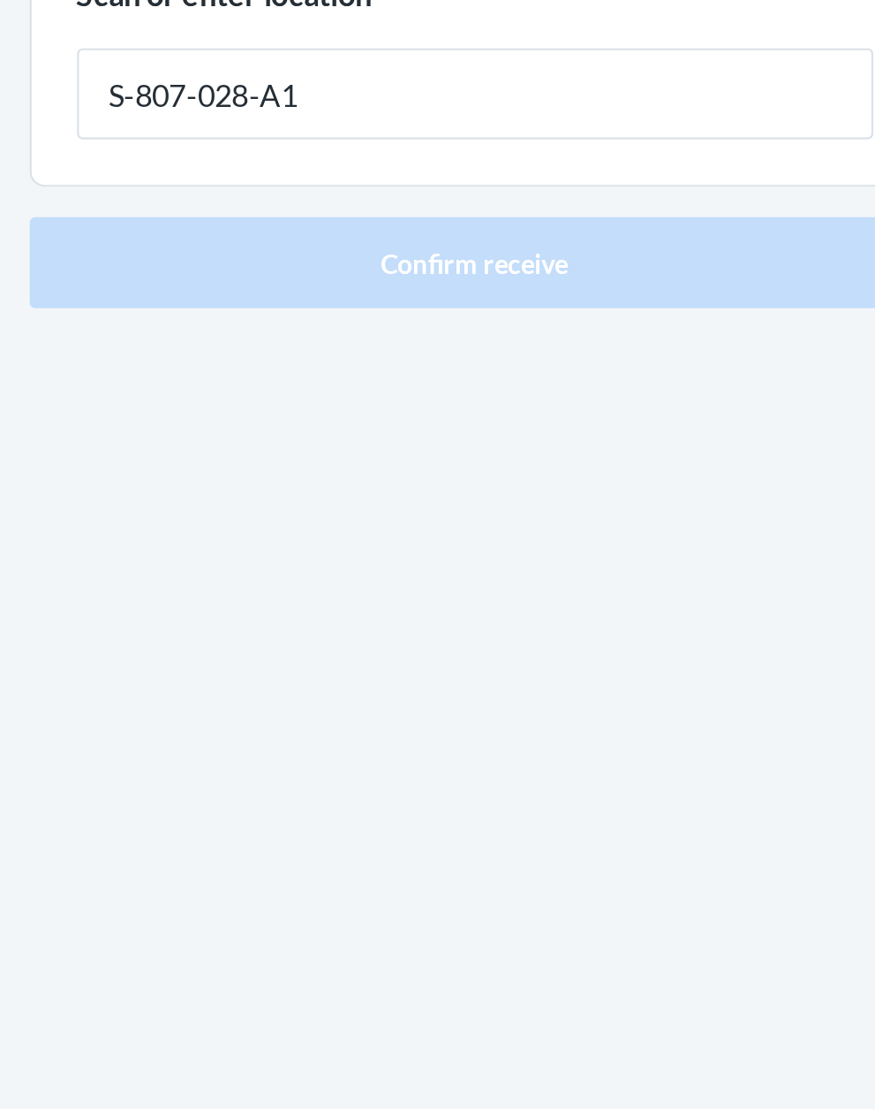
type input "S-807-028-A1"
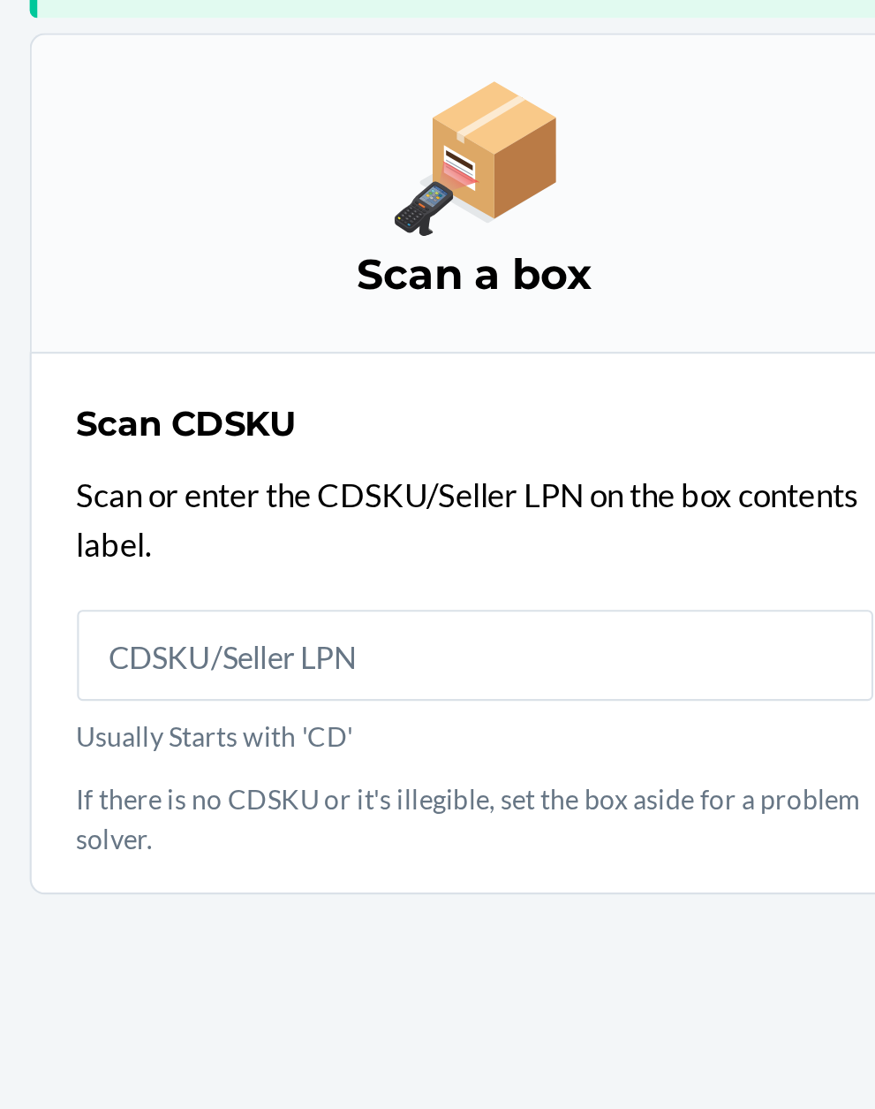
scroll to position [116, 0]
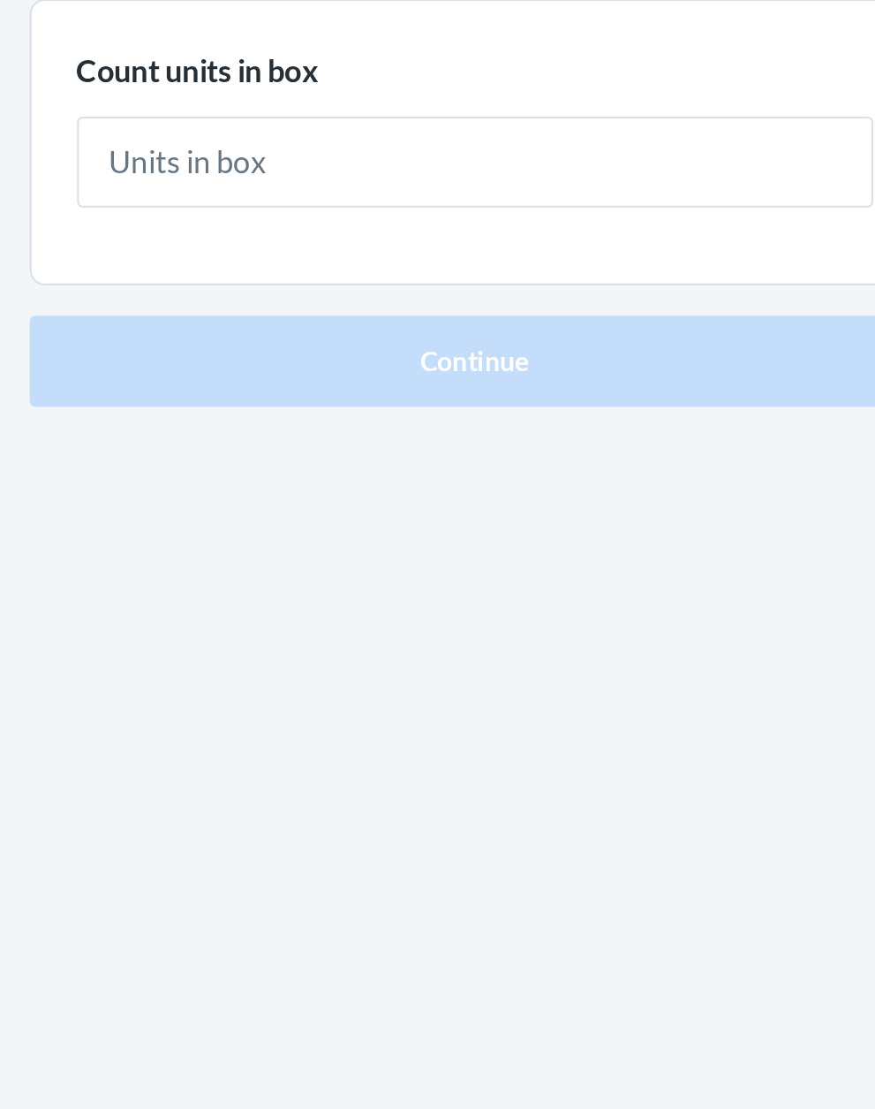
type input "1"
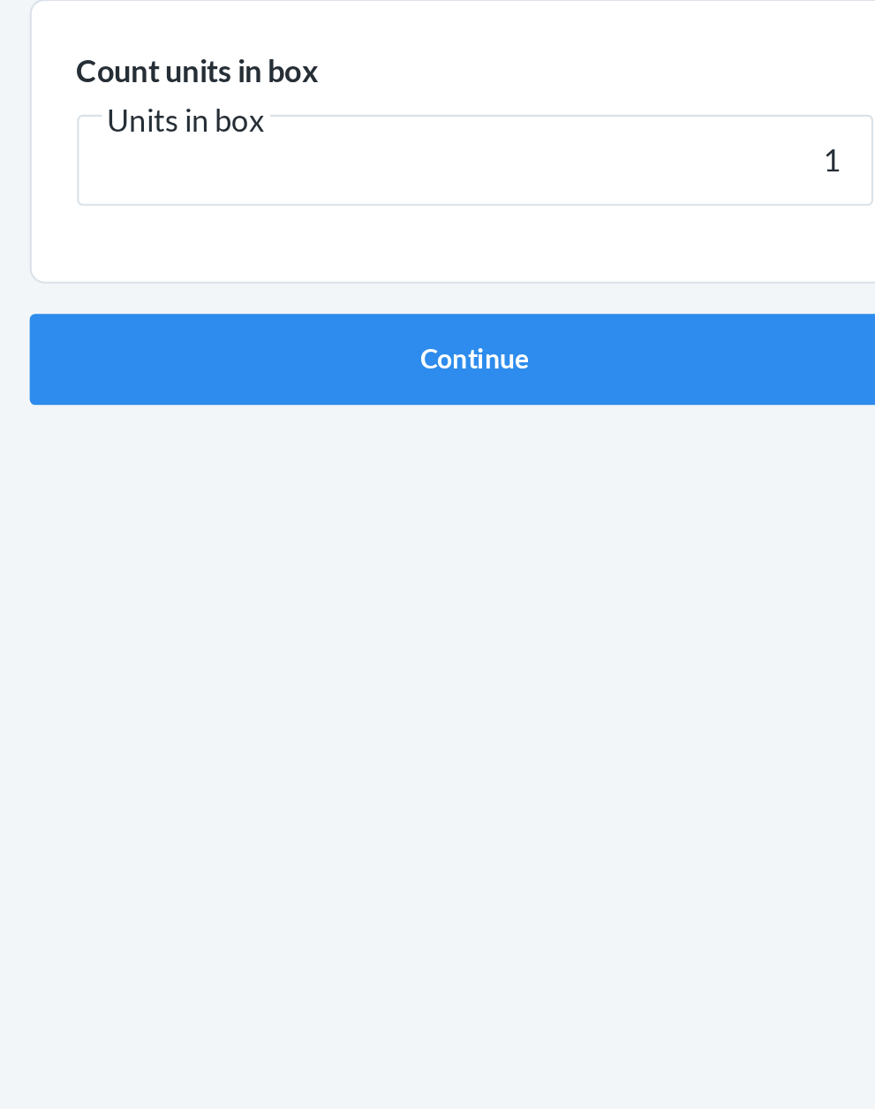
click button "Continue" at bounding box center [438, 374] width 415 height 42
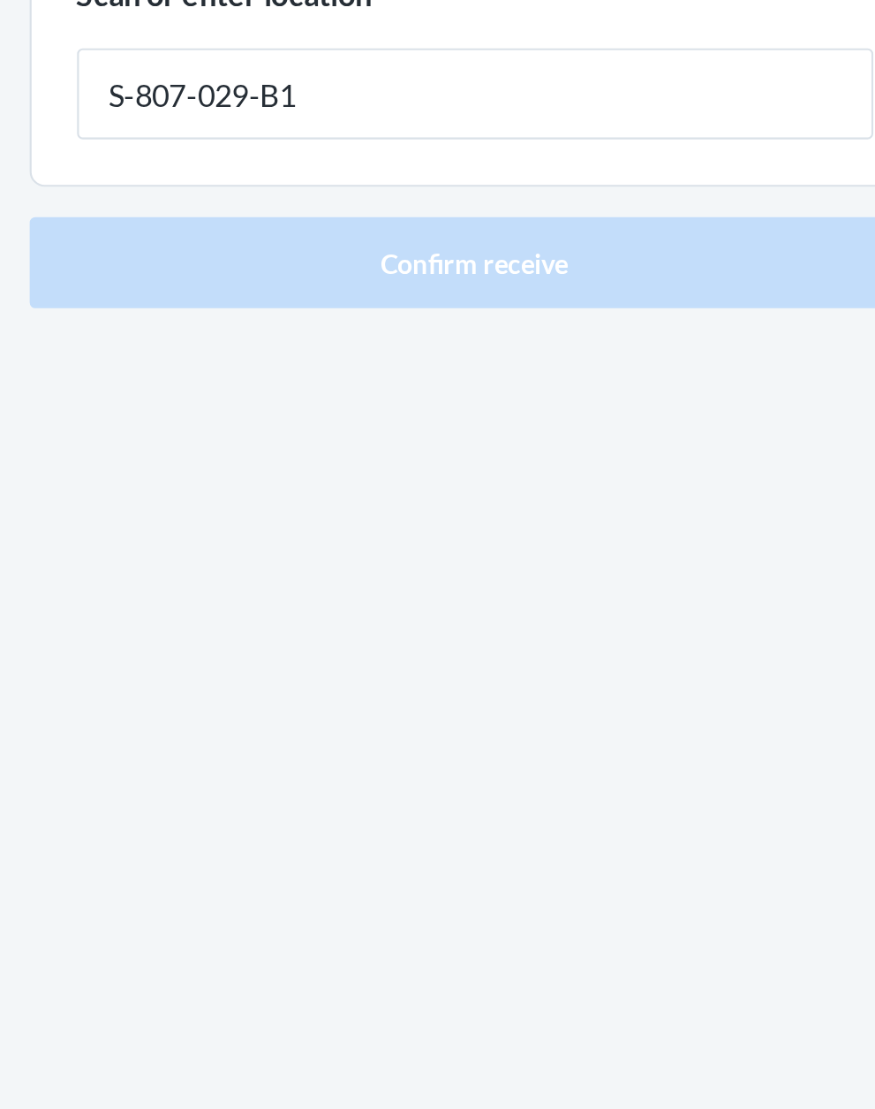
type input "S-807-029-B1"
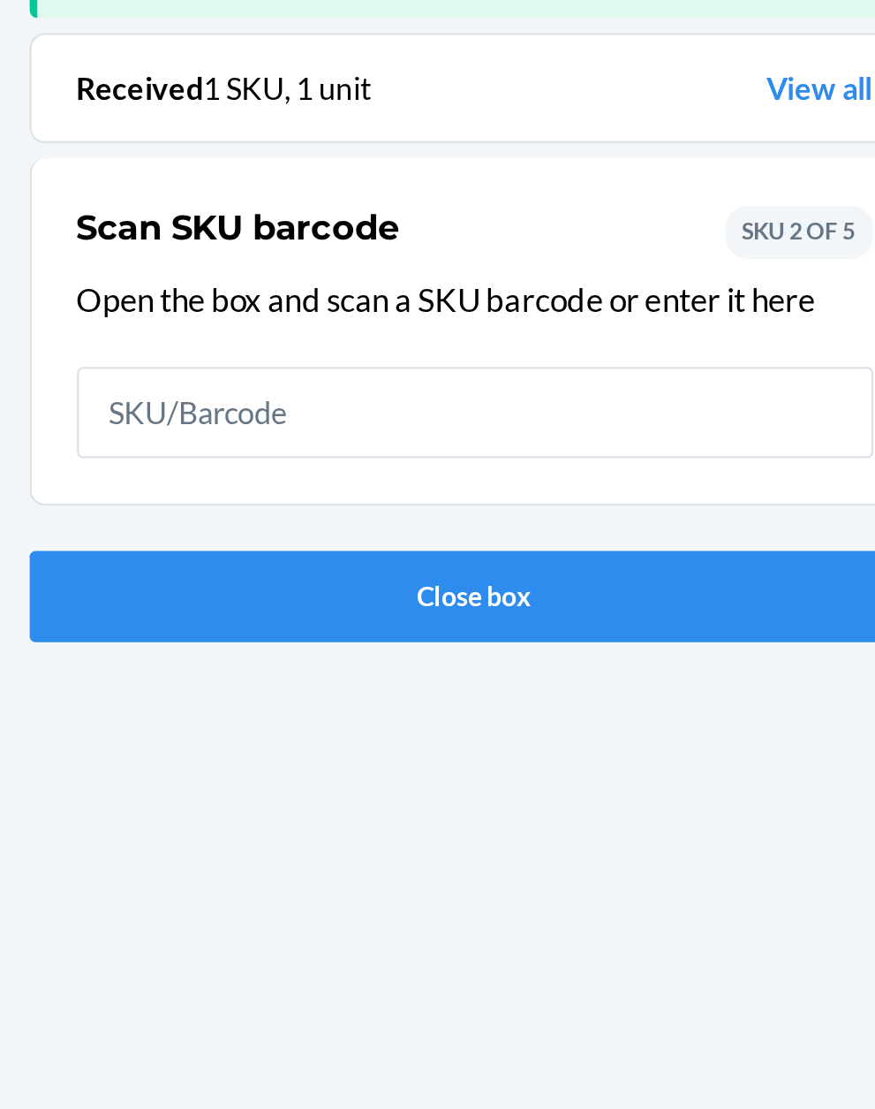
scroll to position [116, 0]
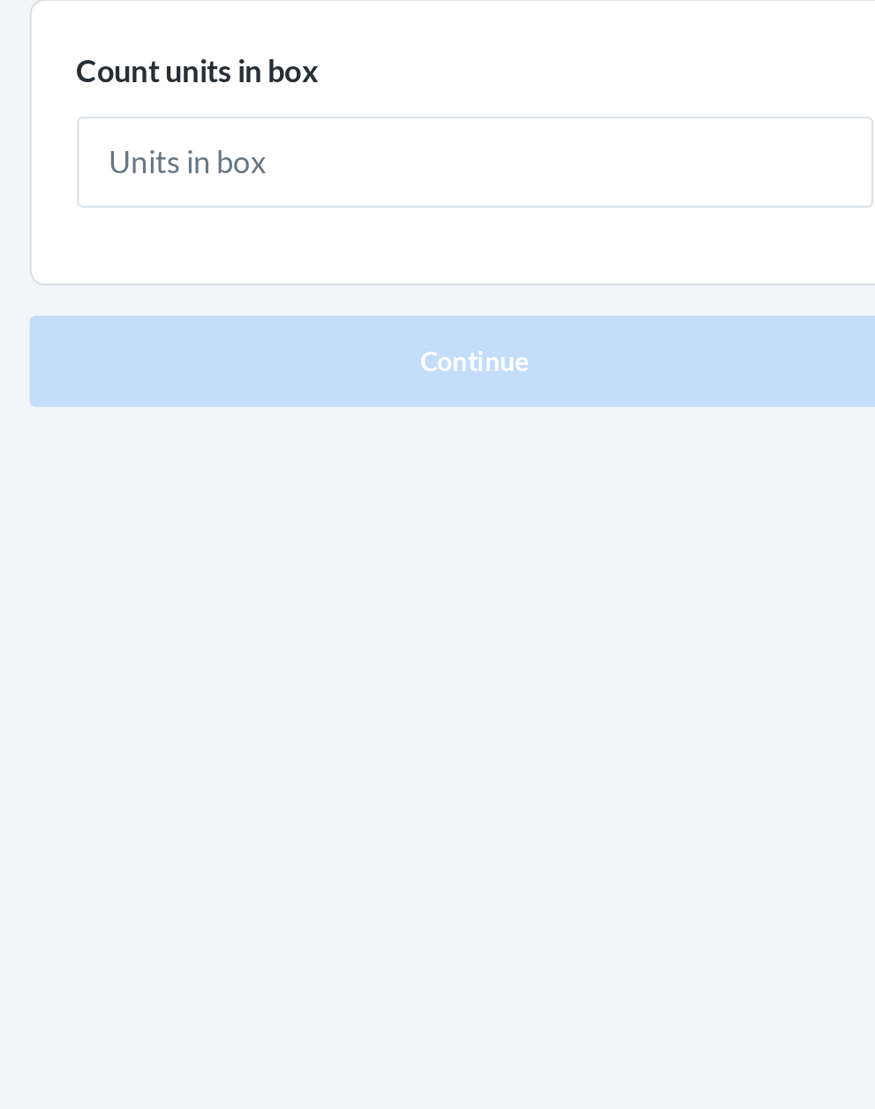
type input "1"
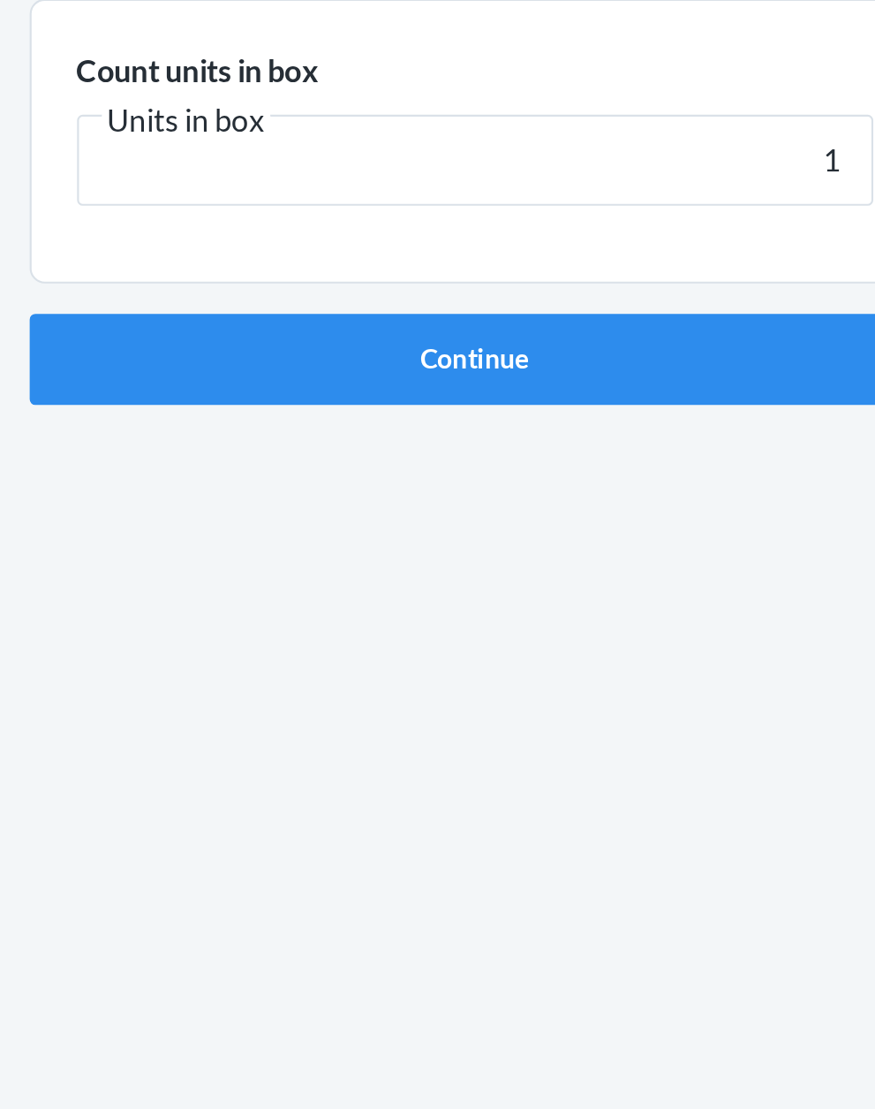
click button "Continue" at bounding box center [438, 374] width 415 height 42
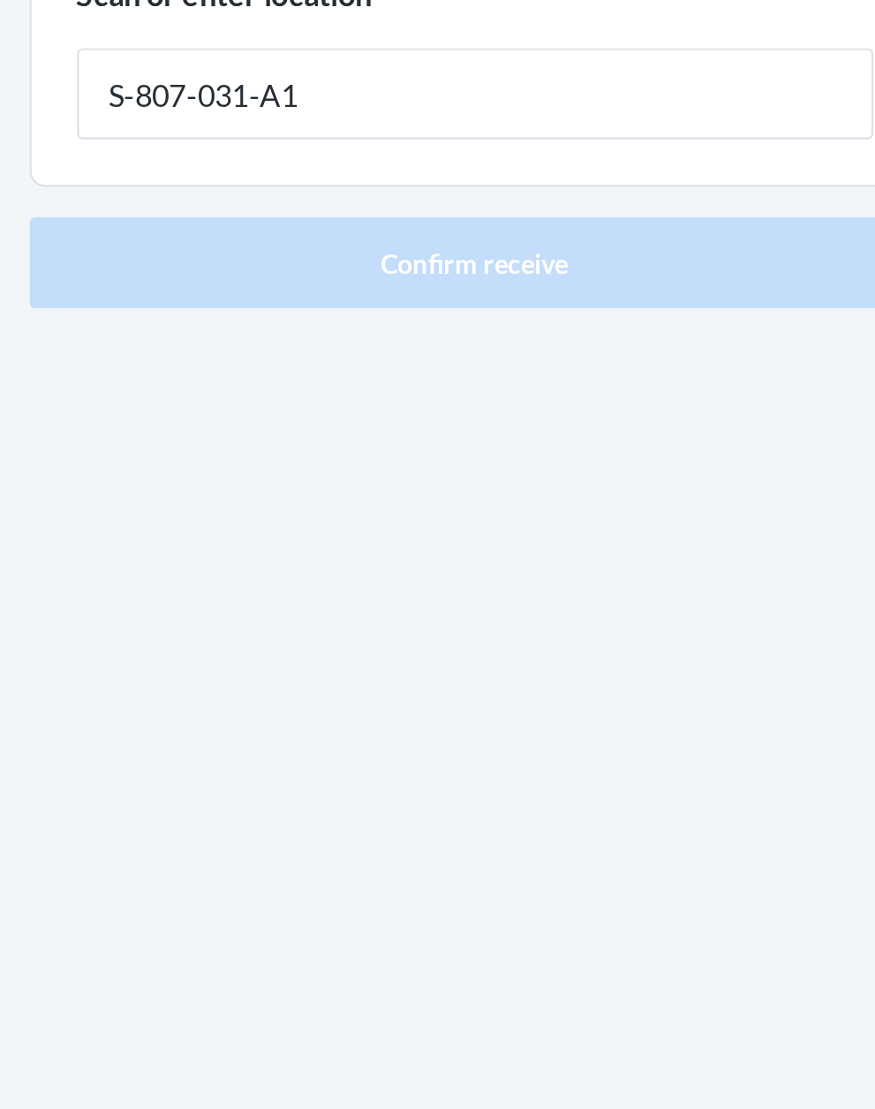
type input "S-807-031-A1"
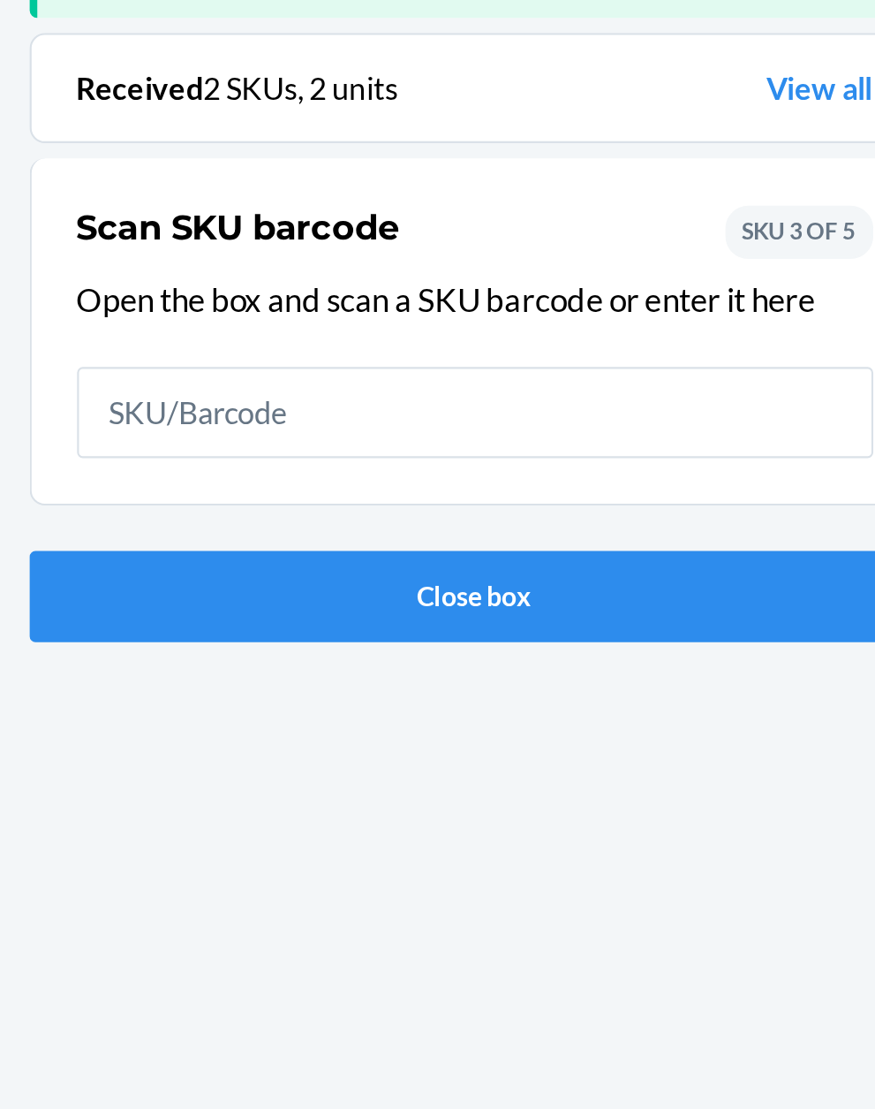
scroll to position [116, 0]
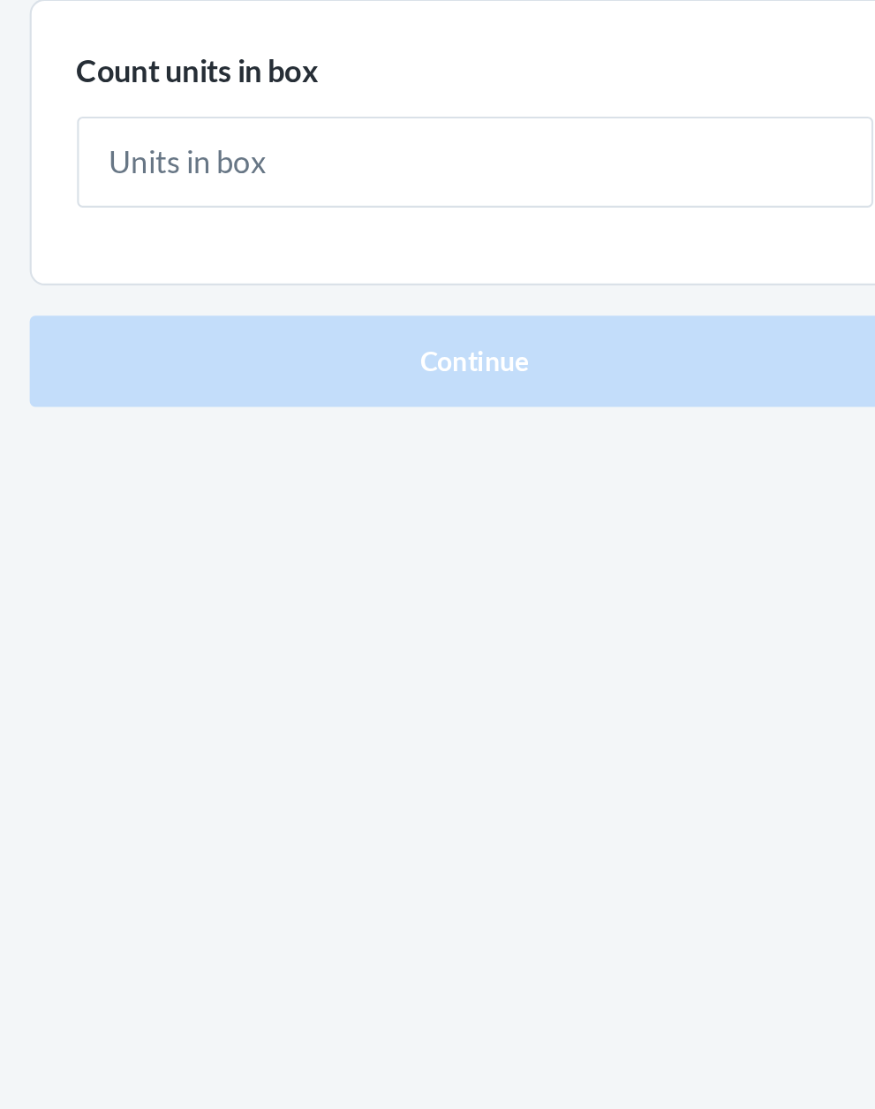
type input "1"
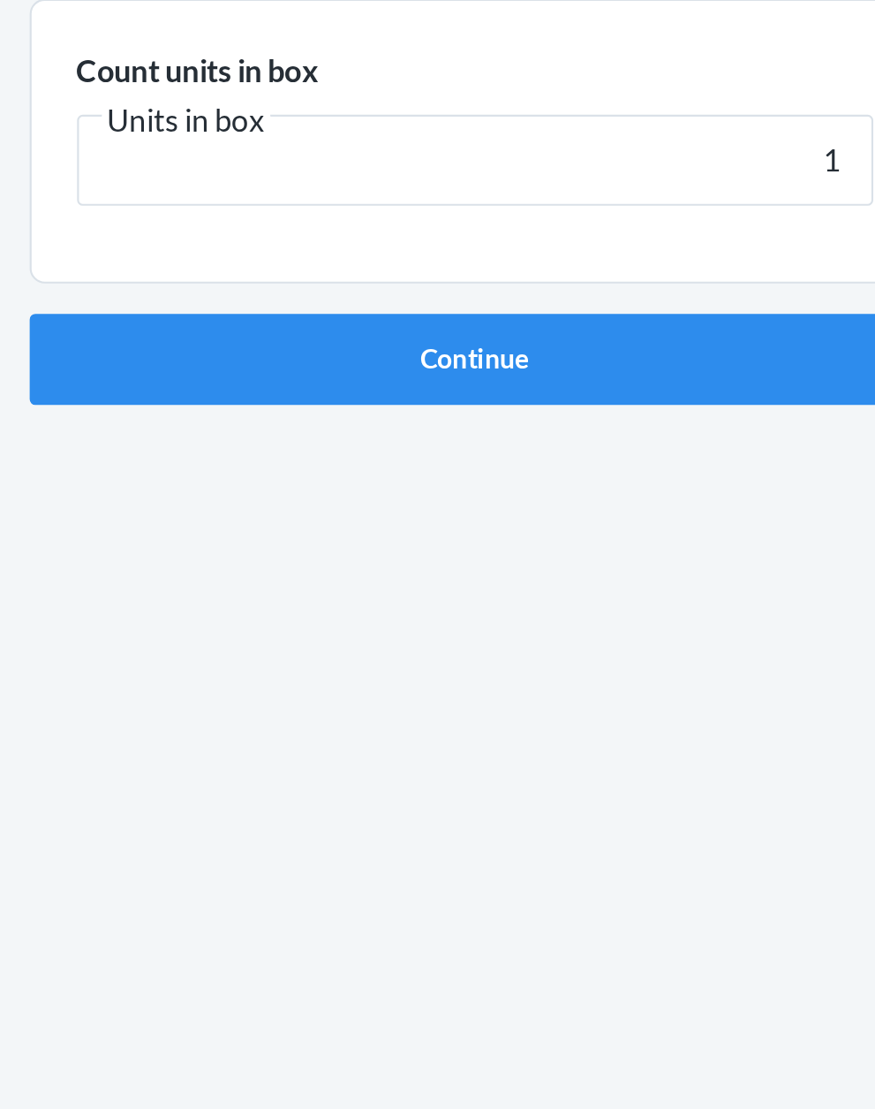
click button "Continue" at bounding box center [438, 374] width 415 height 42
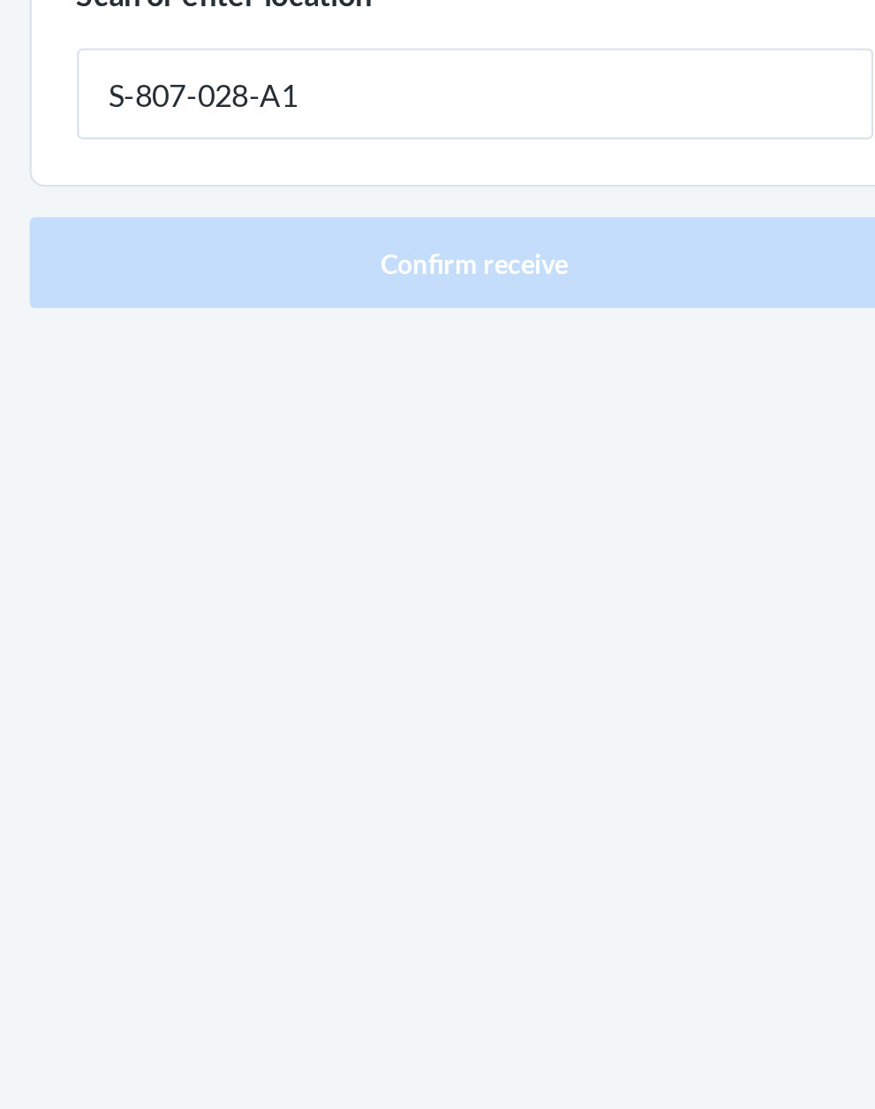
type input "S-807-028-A1"
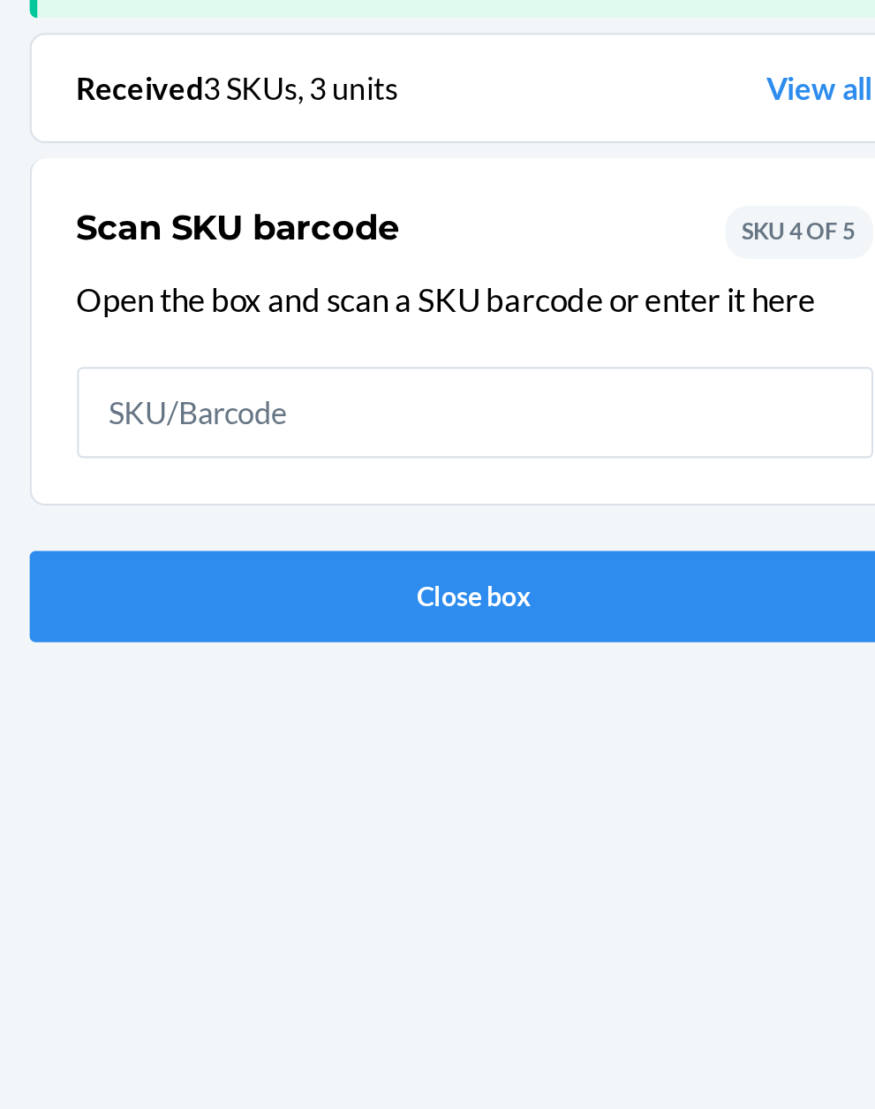
scroll to position [116, 0]
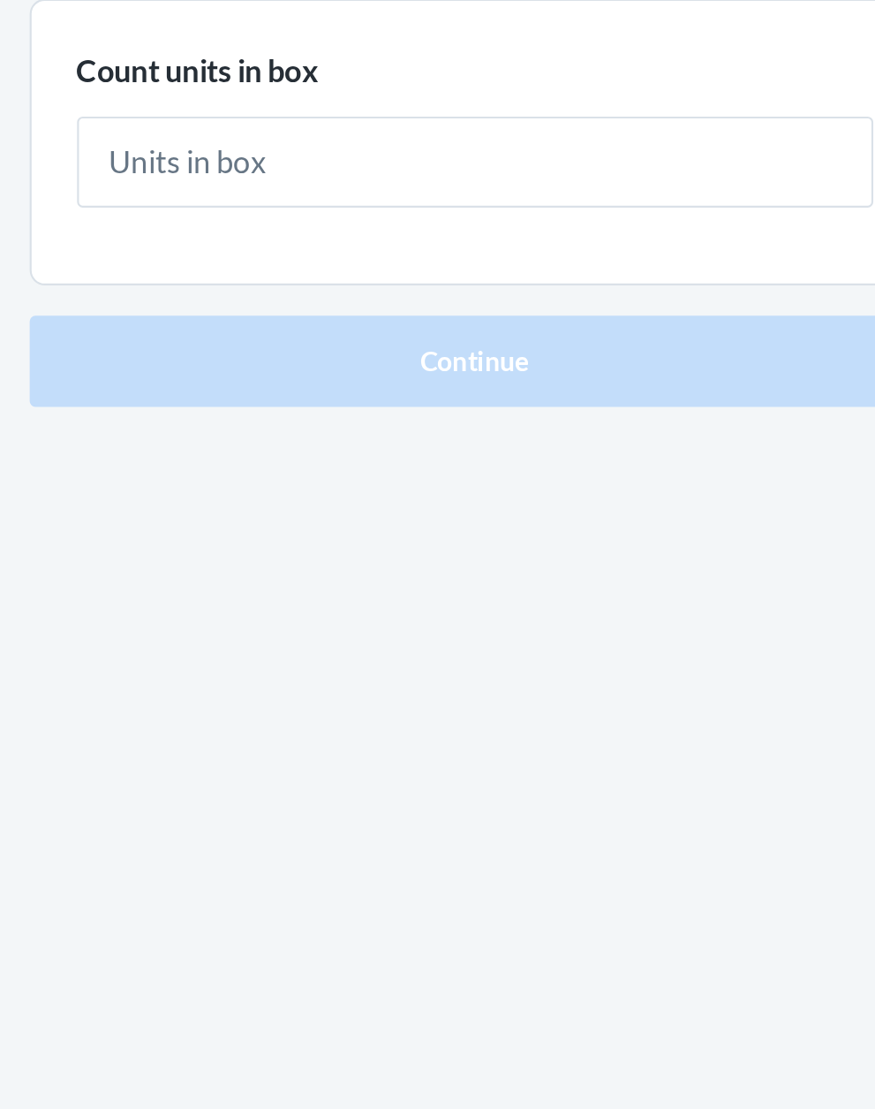
type input "1"
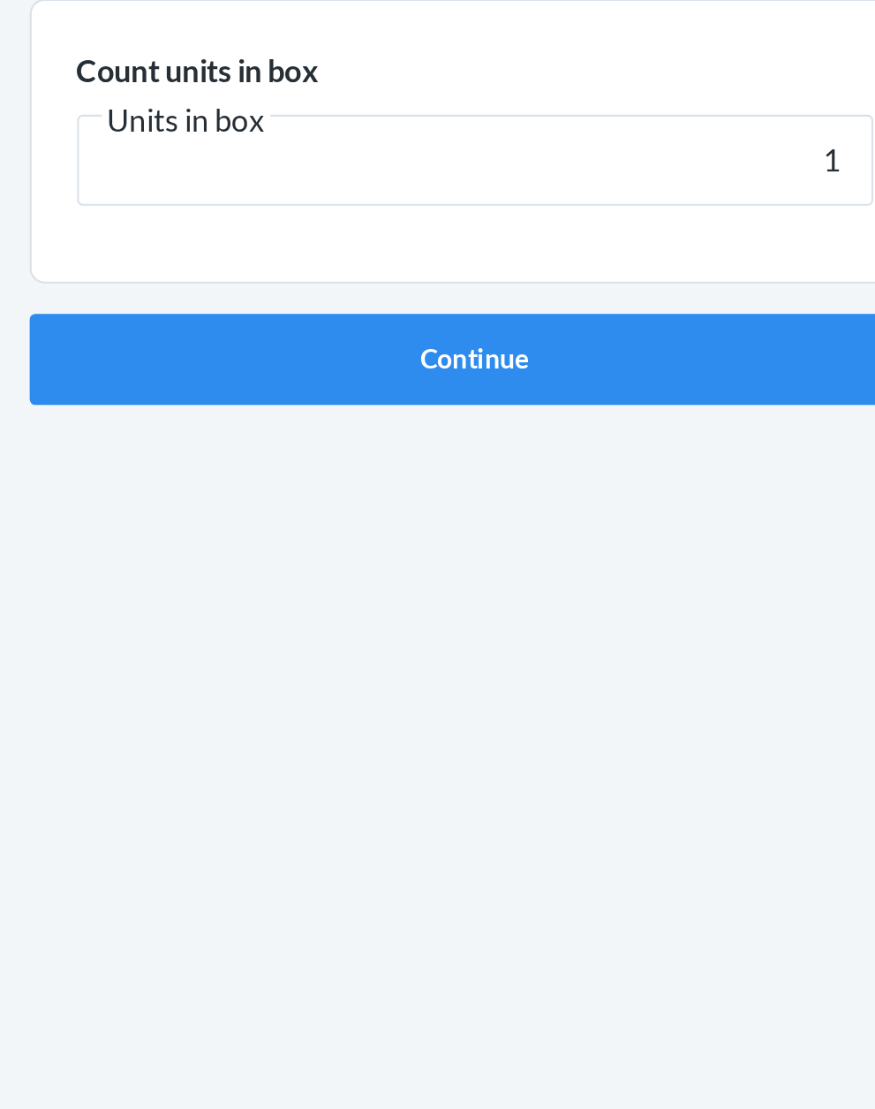
click button "Continue" at bounding box center [438, 374] width 415 height 42
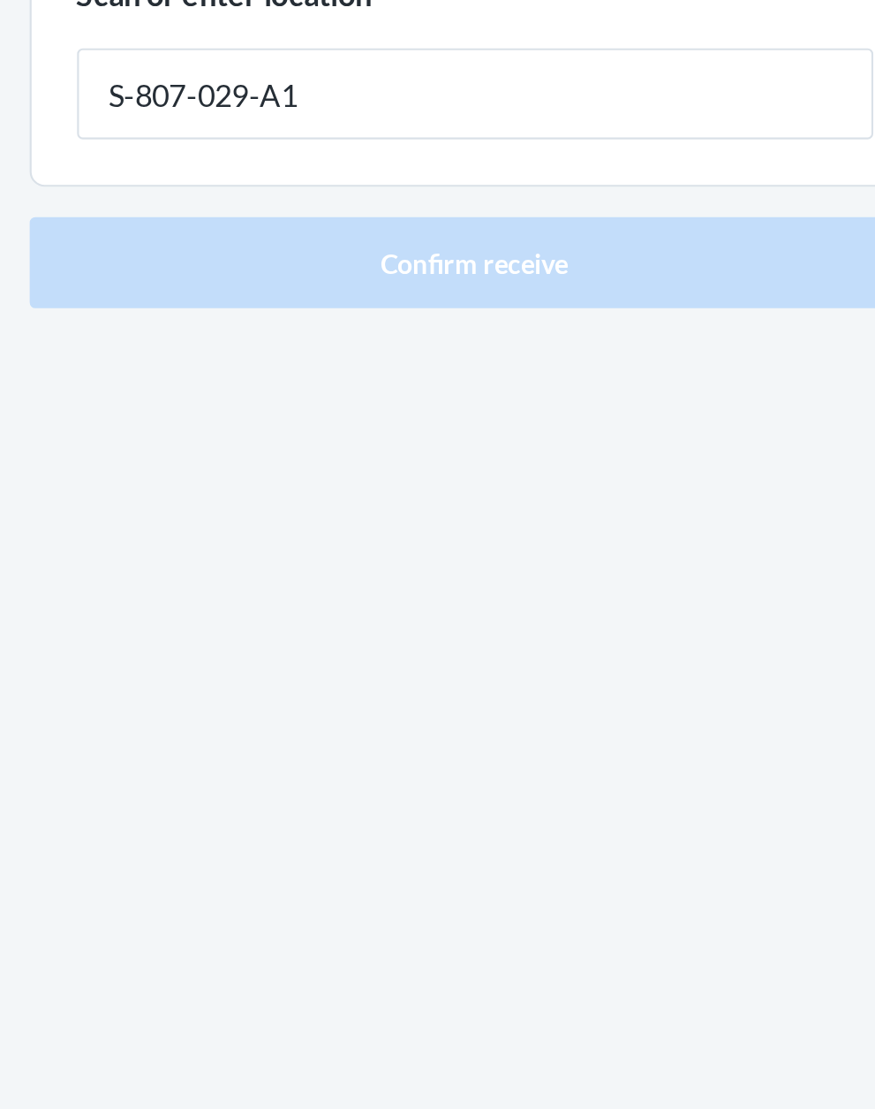
type input "S-807-029-A1"
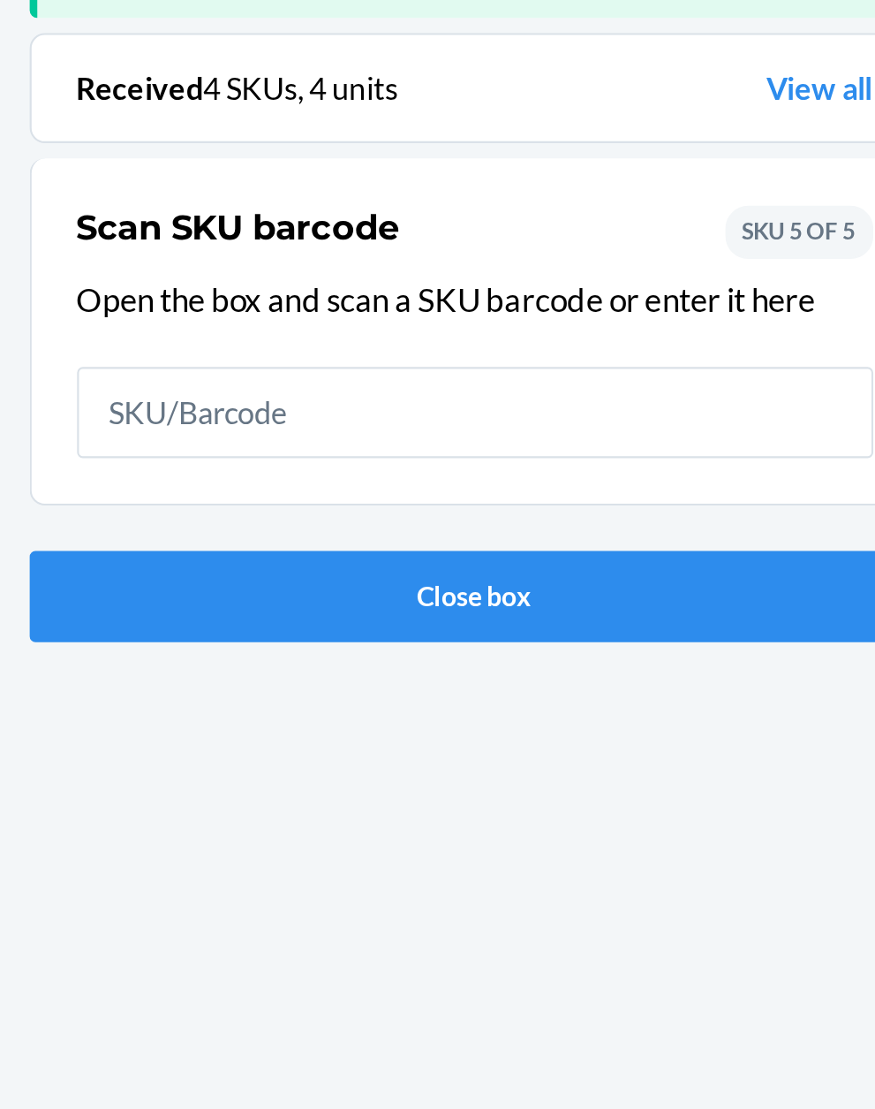
scroll to position [116, 0]
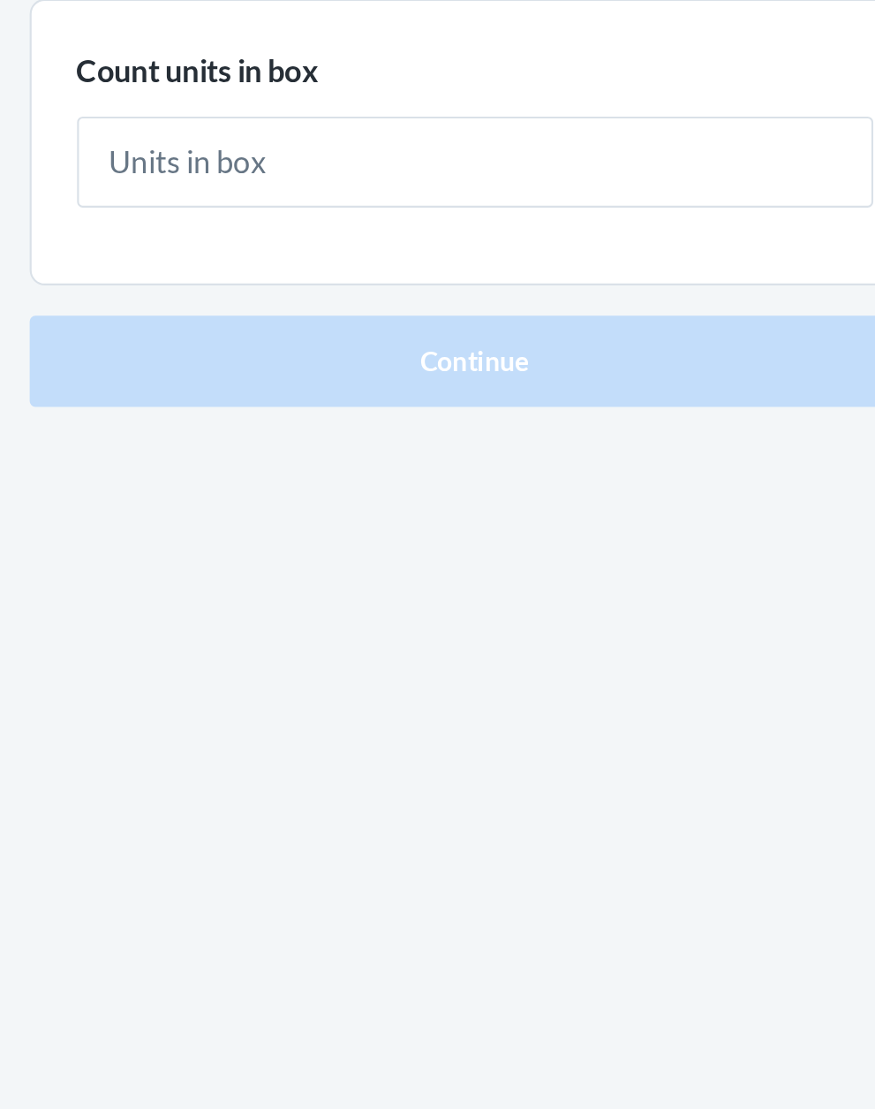
type input "1"
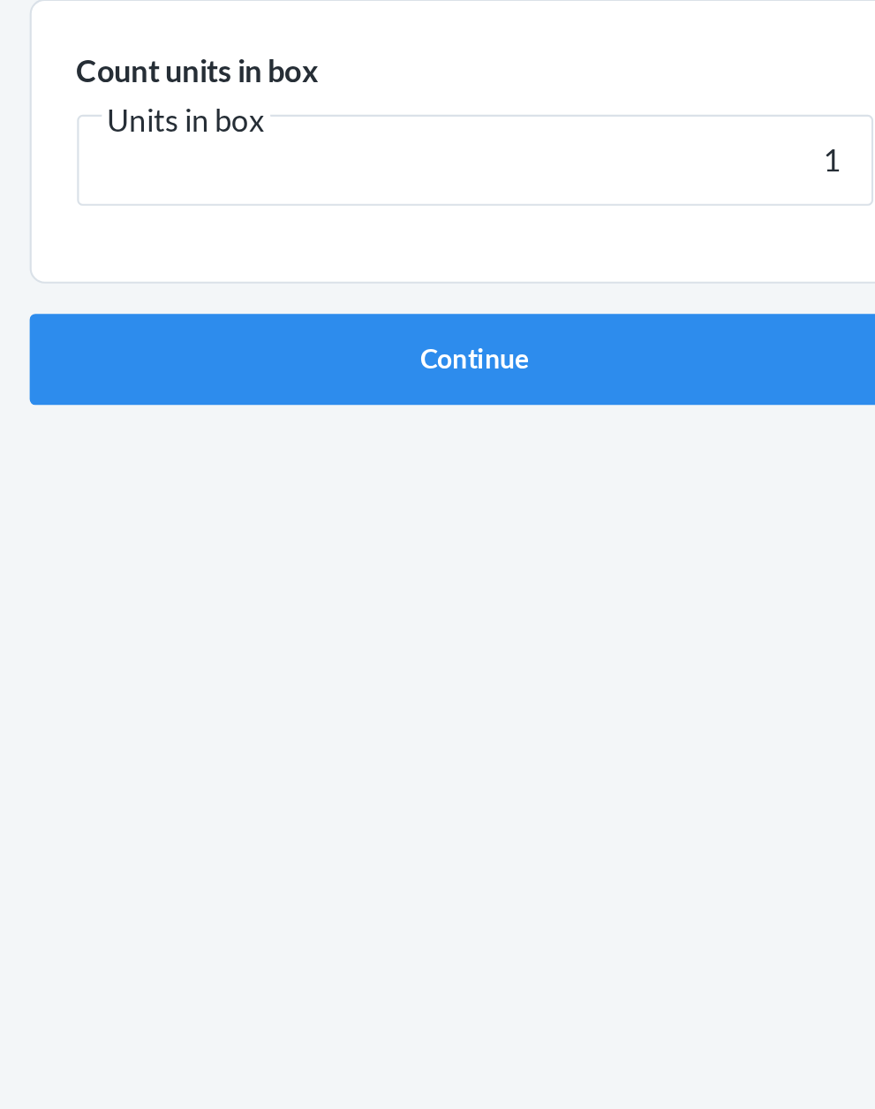
click button "Continue" at bounding box center [438, 374] width 415 height 42
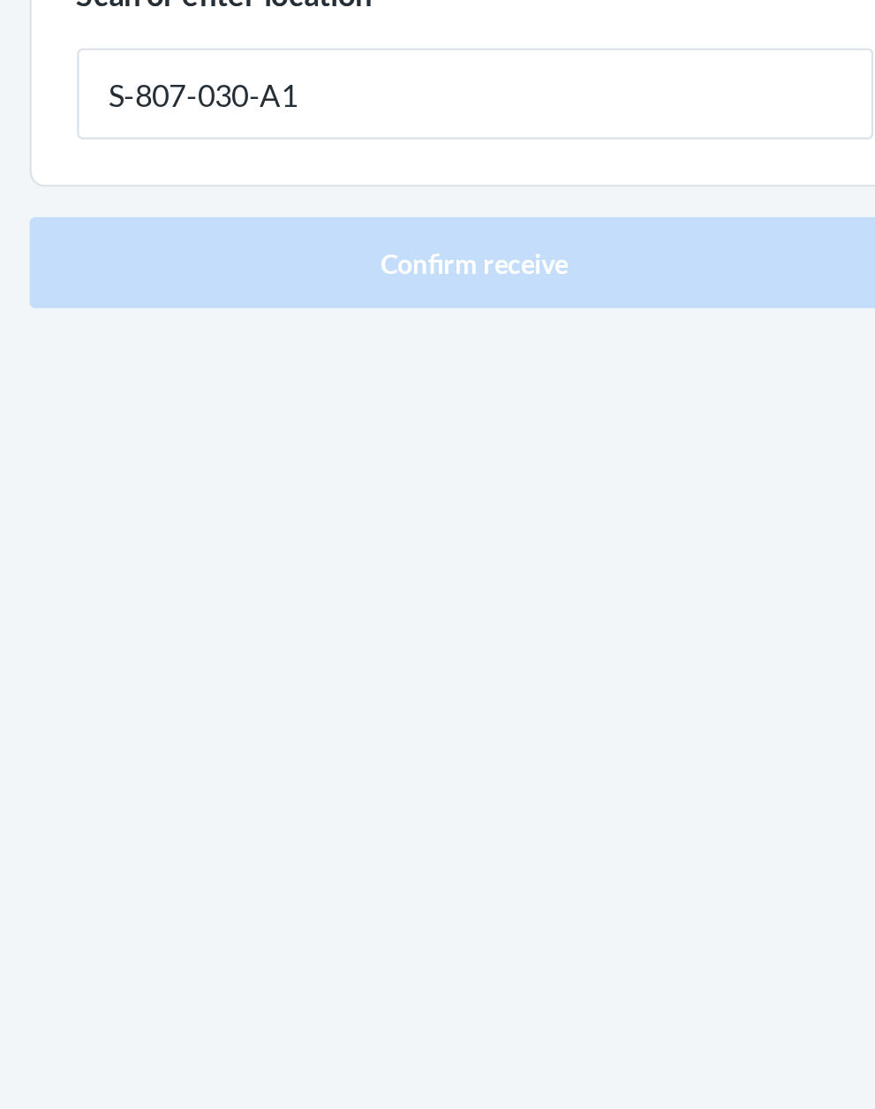
type input "S-807-030-A1"
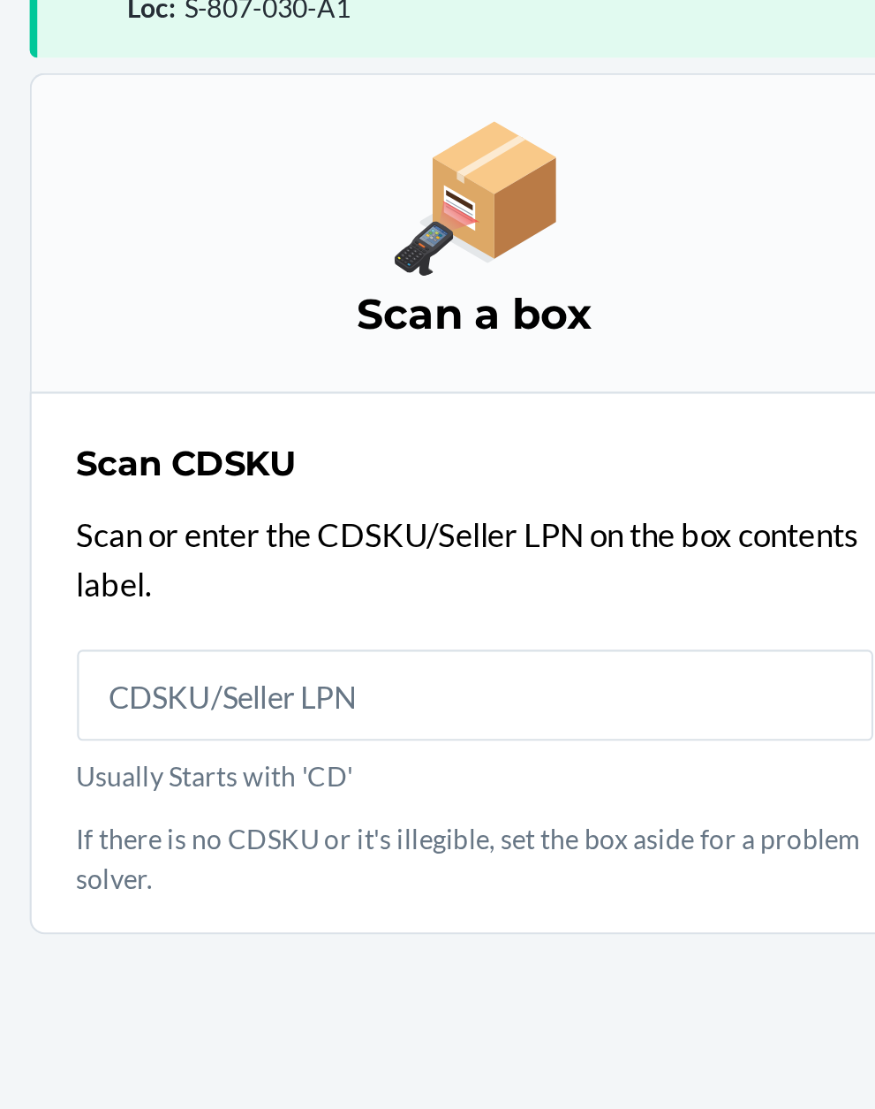
scroll to position [134, 0]
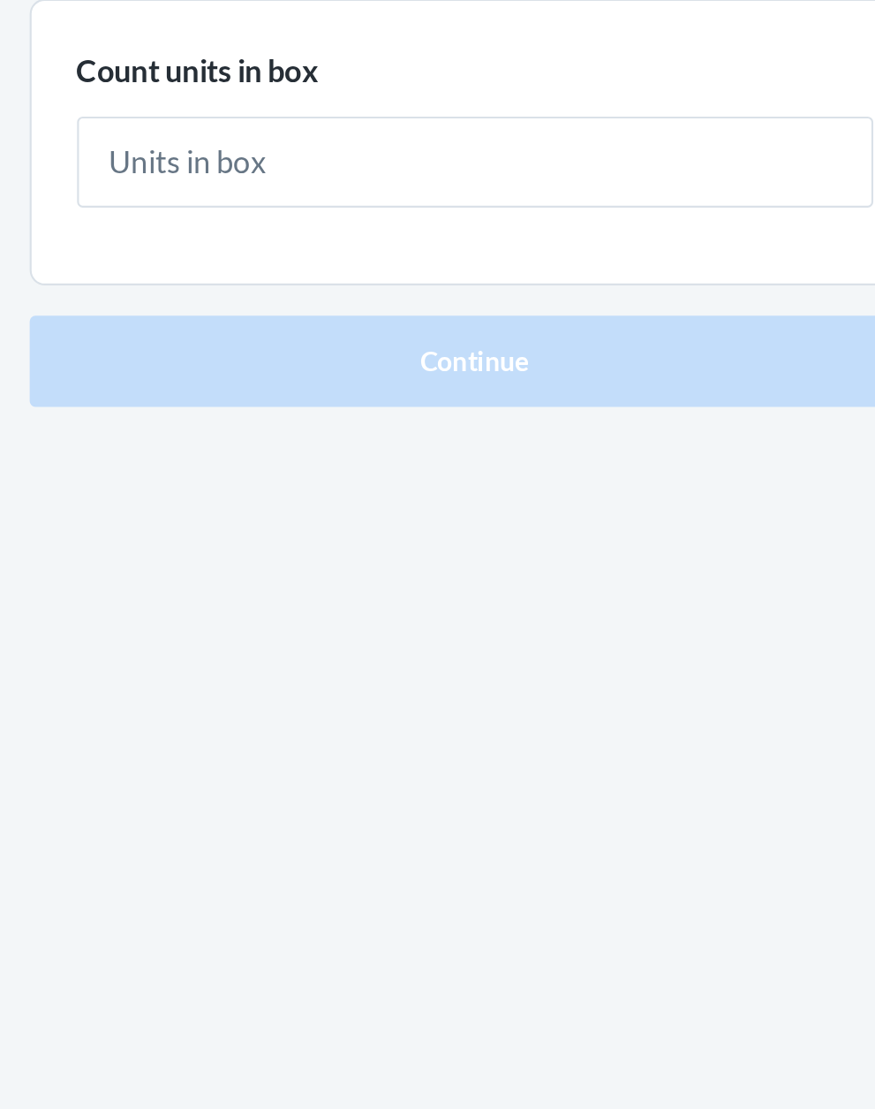
type input "1"
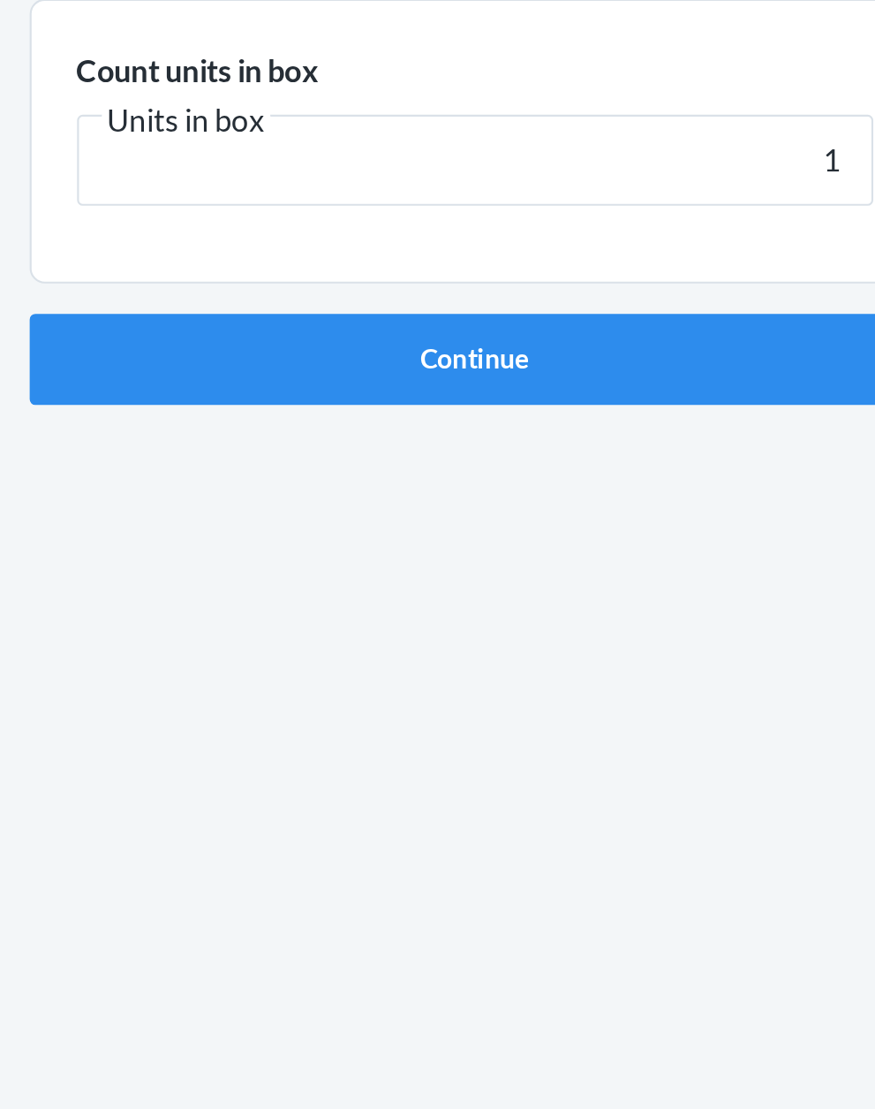
click button "Continue" at bounding box center [438, 374] width 415 height 42
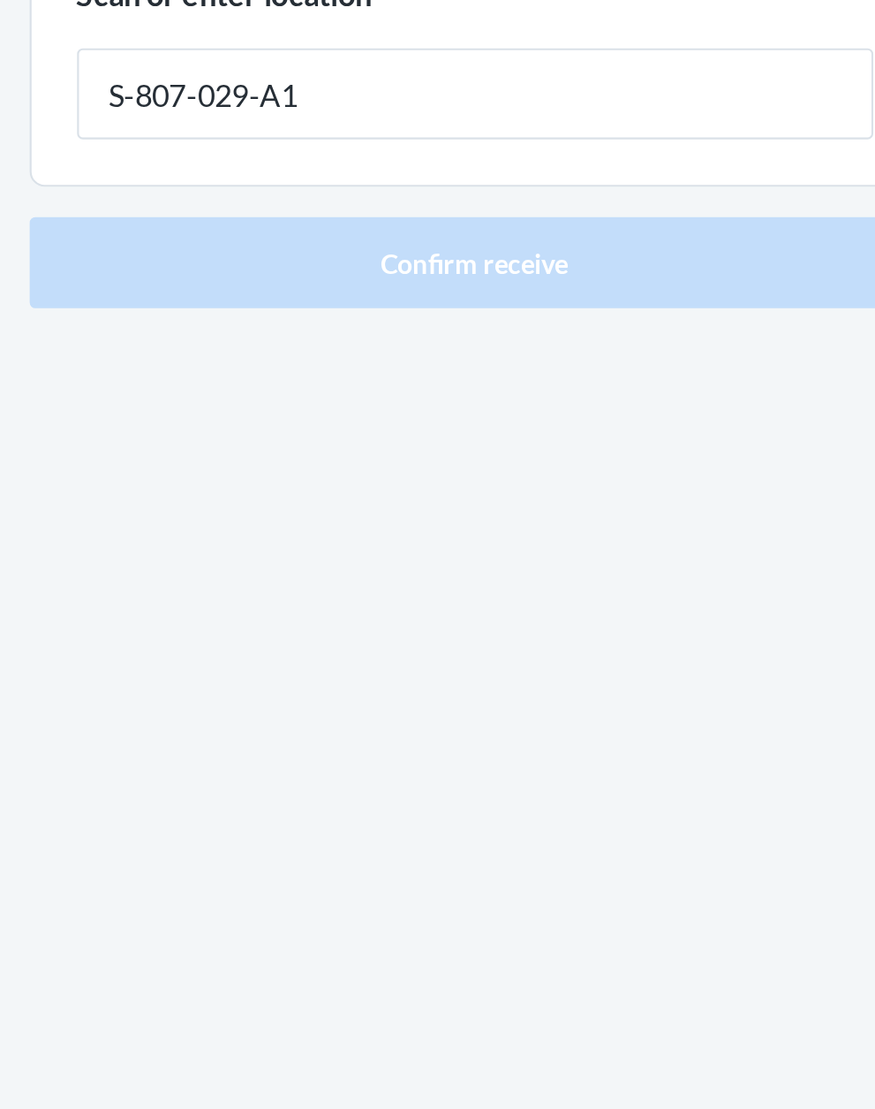
type input "S-807-029-A1"
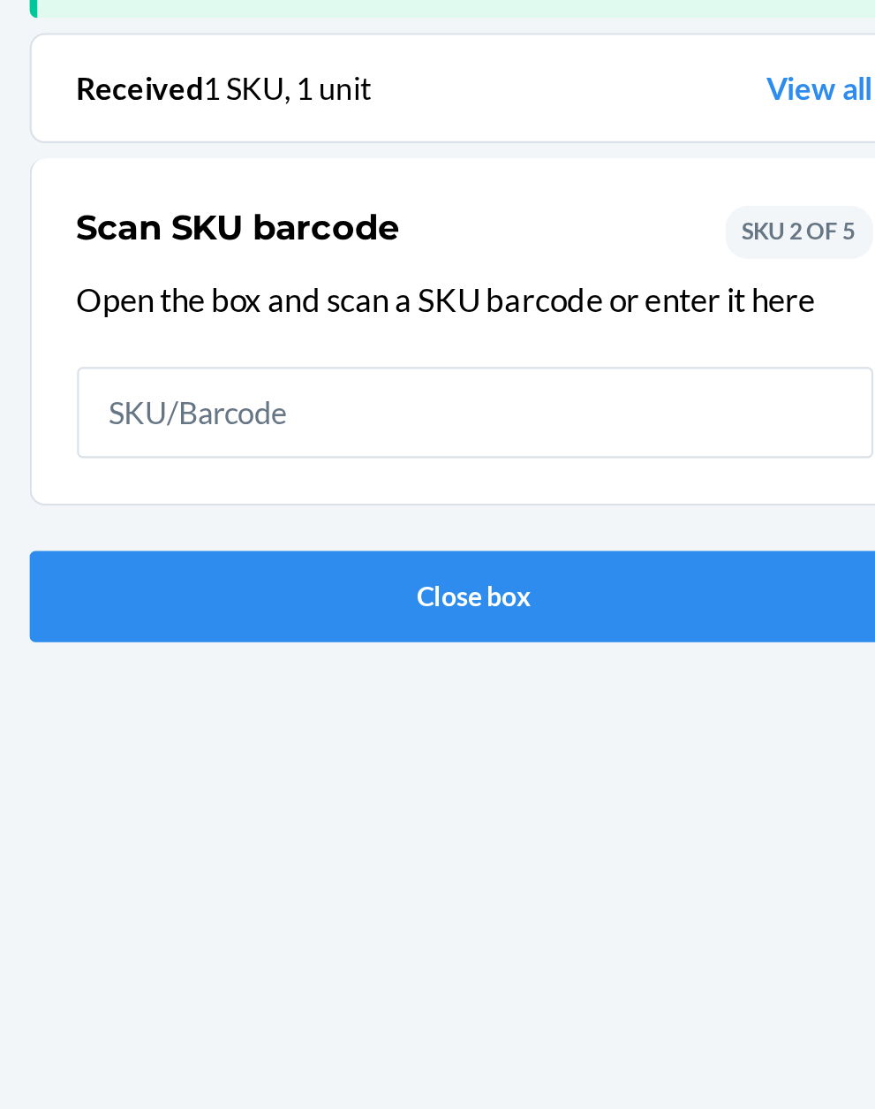
scroll to position [116, 0]
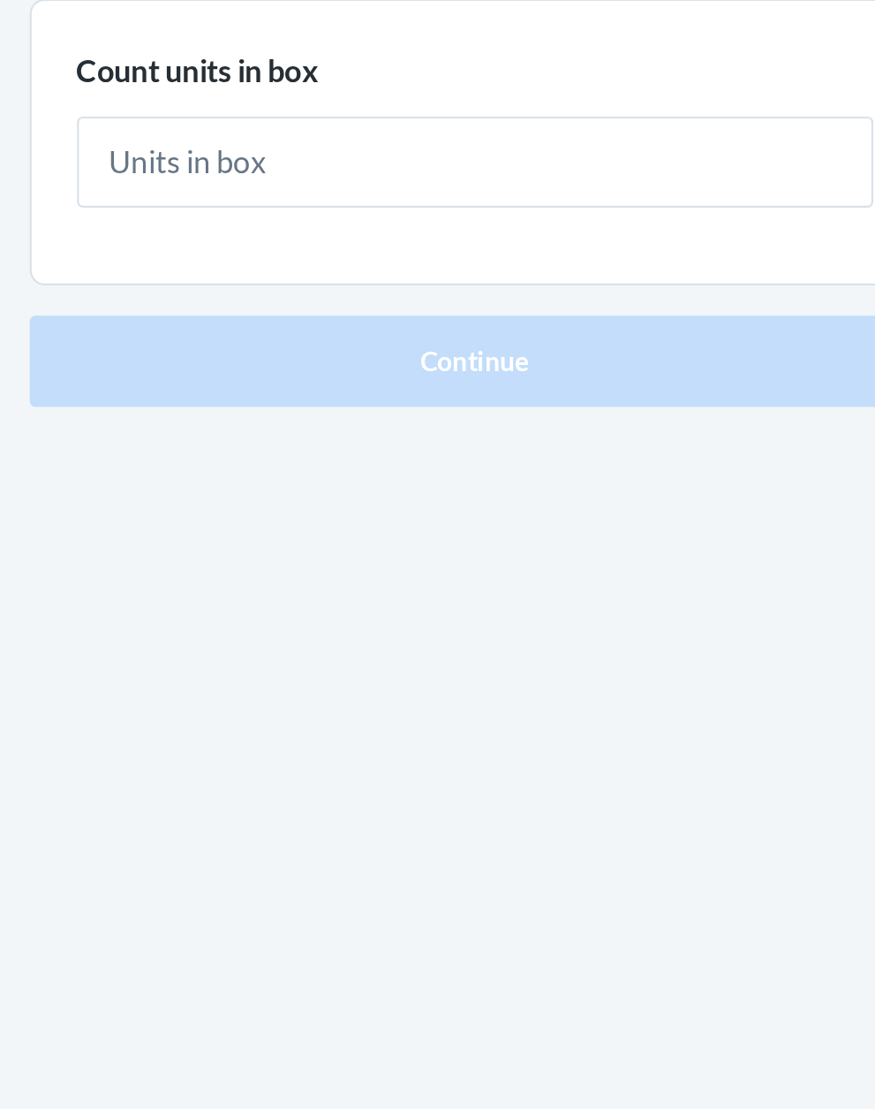
type input "1"
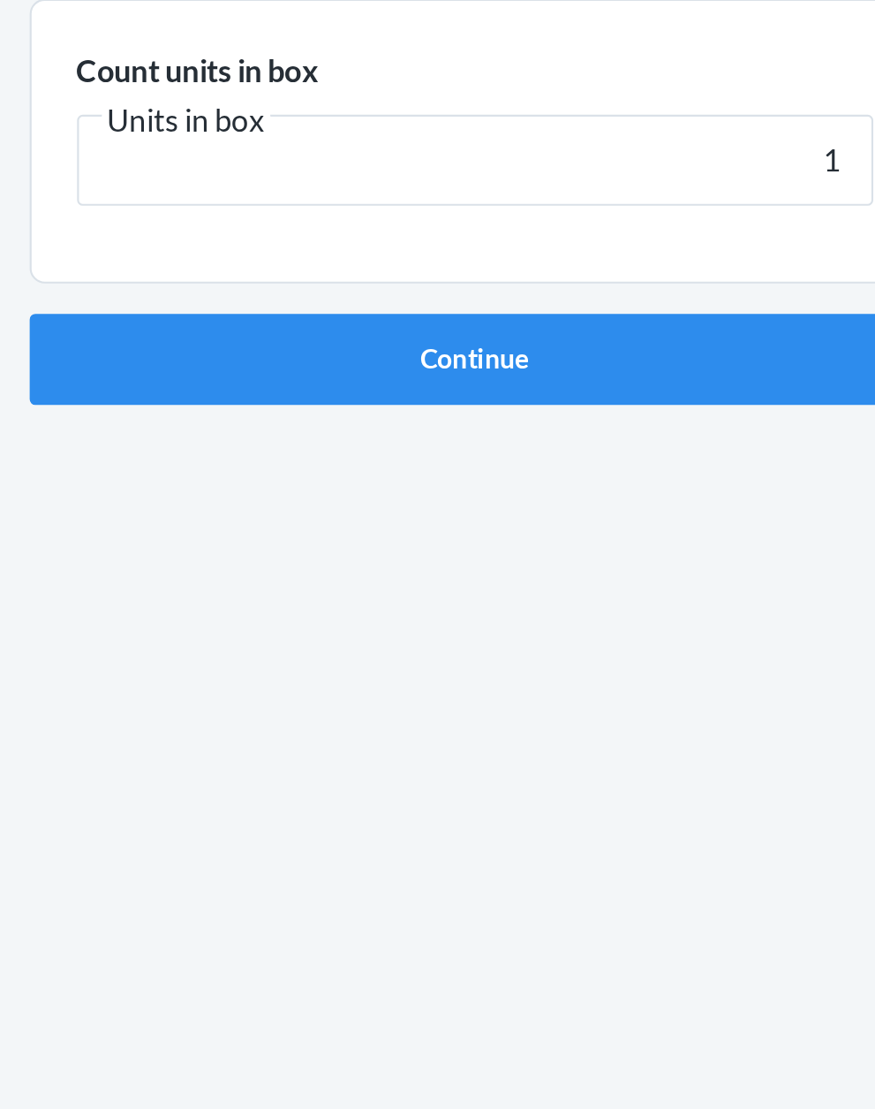
click button "Continue" at bounding box center [438, 374] width 415 height 42
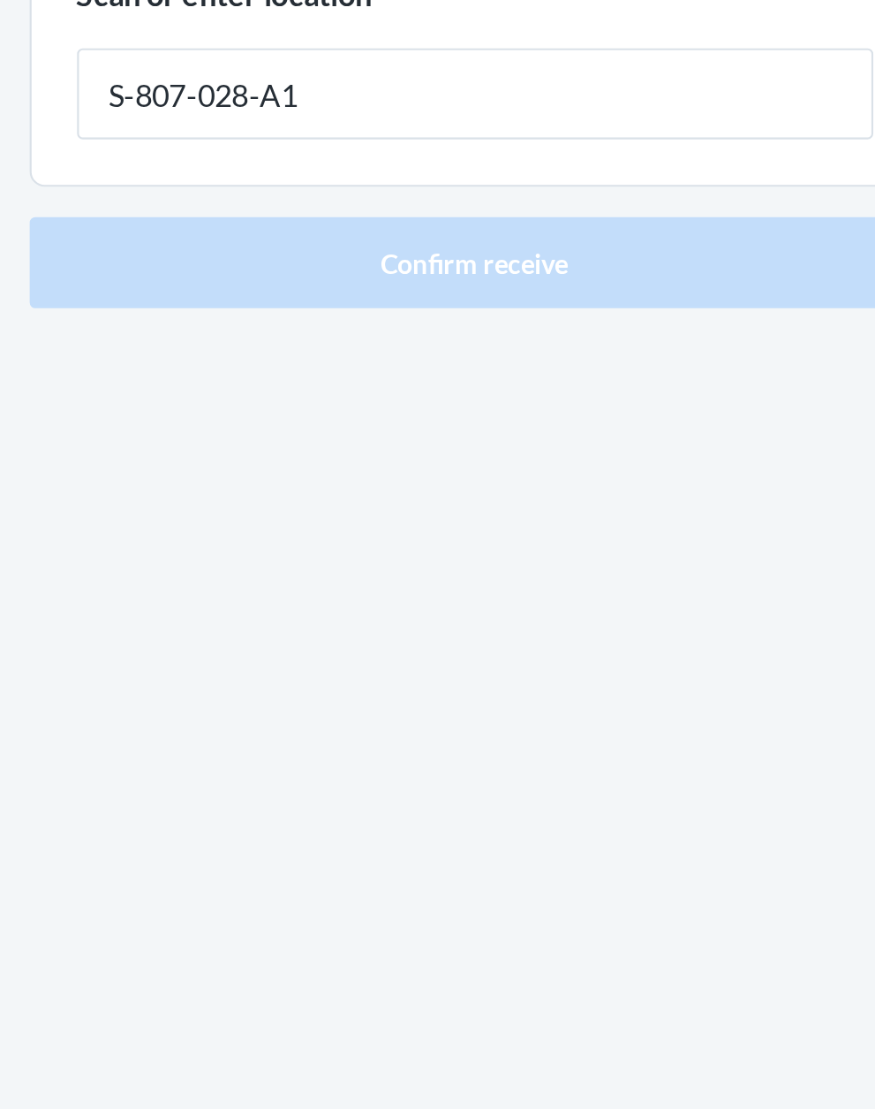
type input "S-807-028-A1"
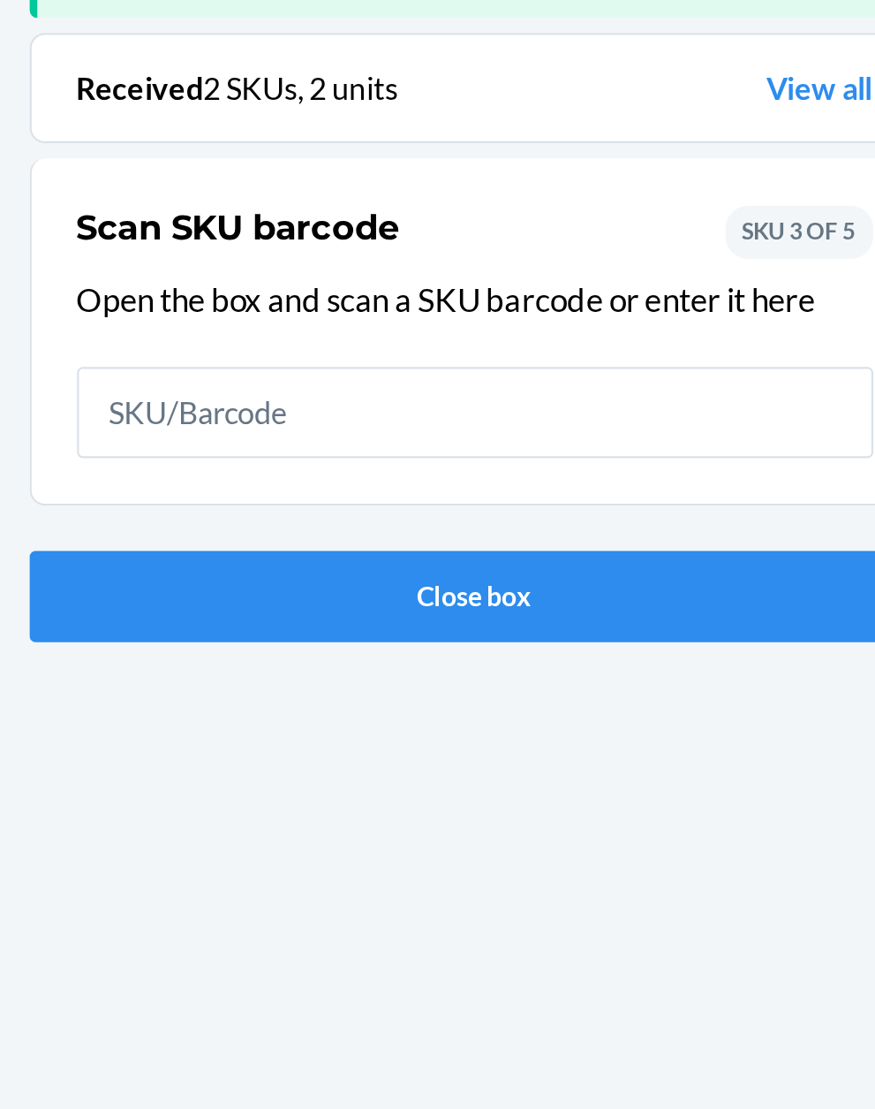
scroll to position [116, 0]
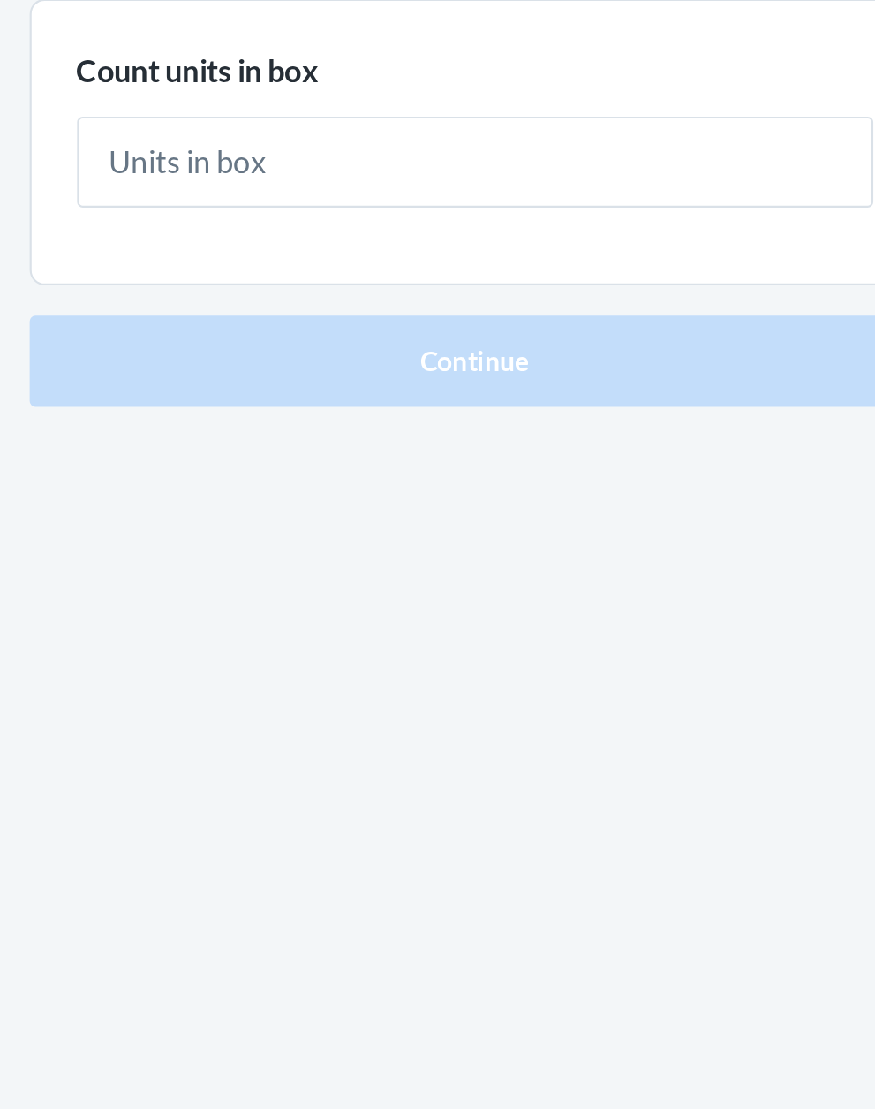
type input "1"
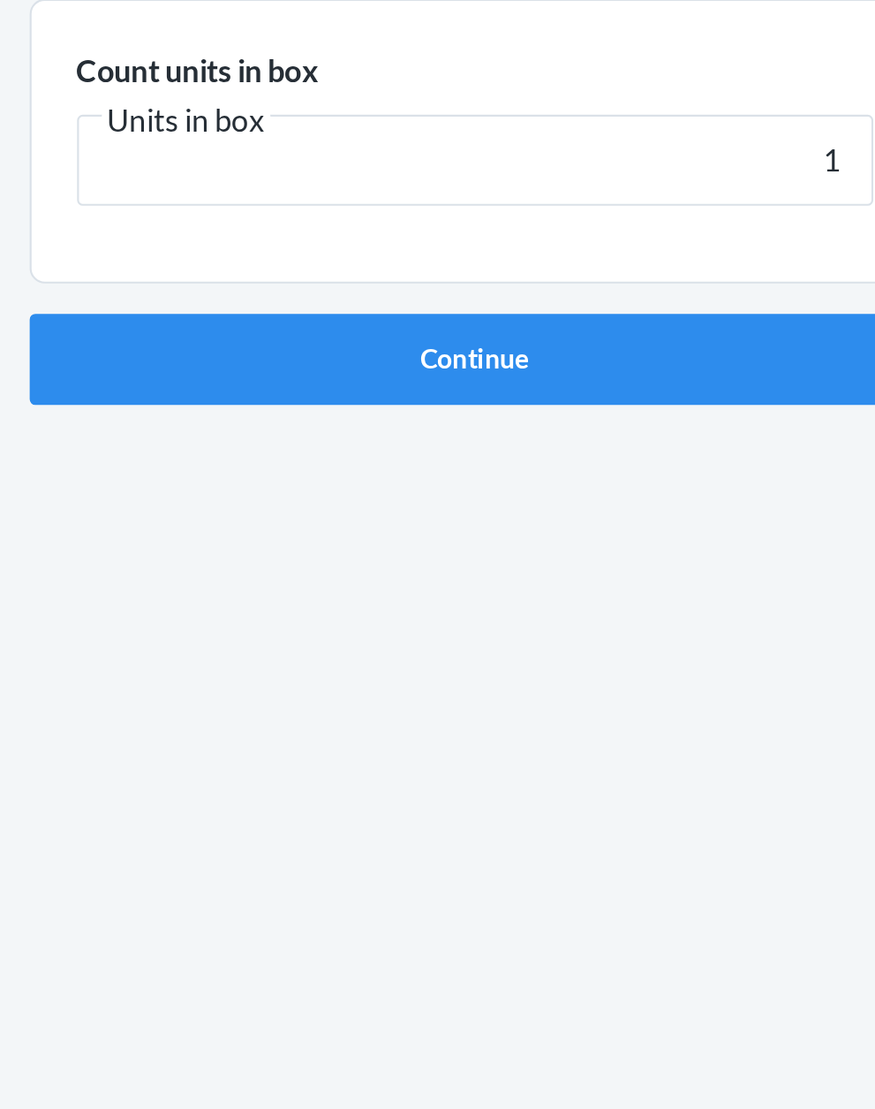
click button "Continue" at bounding box center [438, 374] width 415 height 42
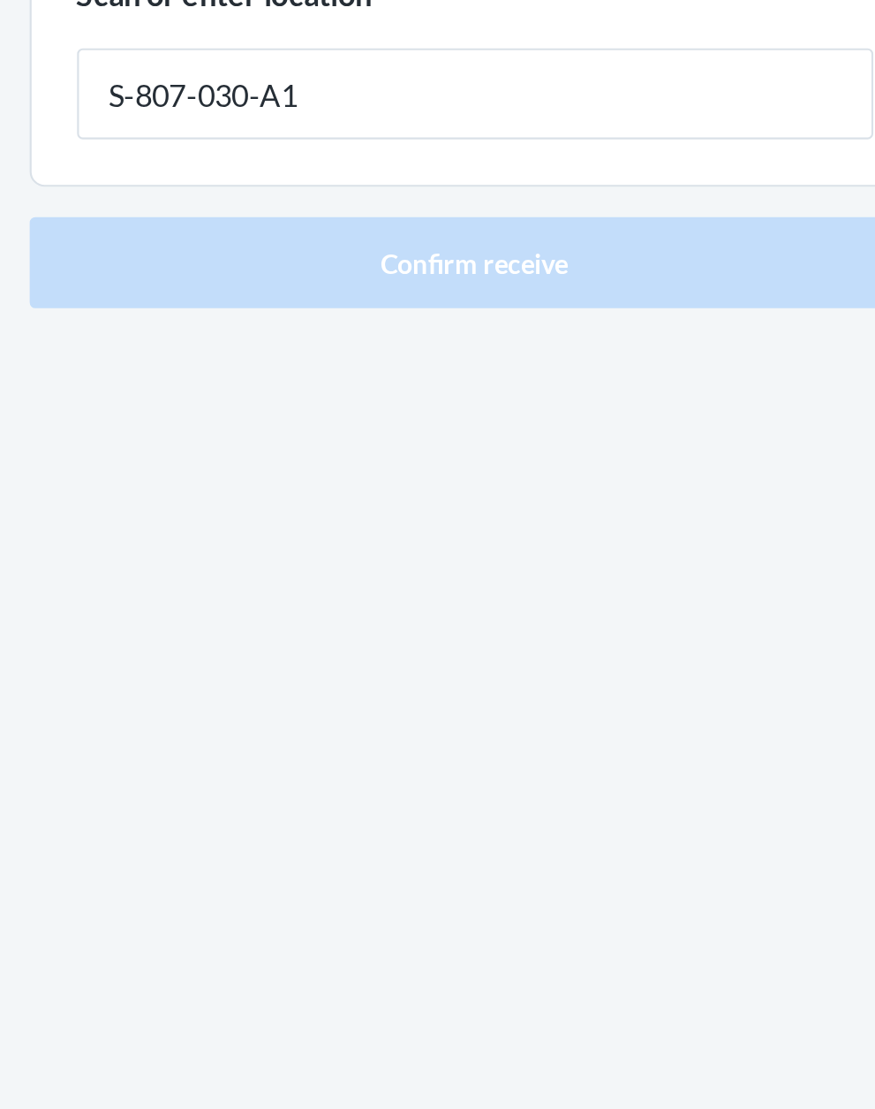
type input "S-807-030-A1"
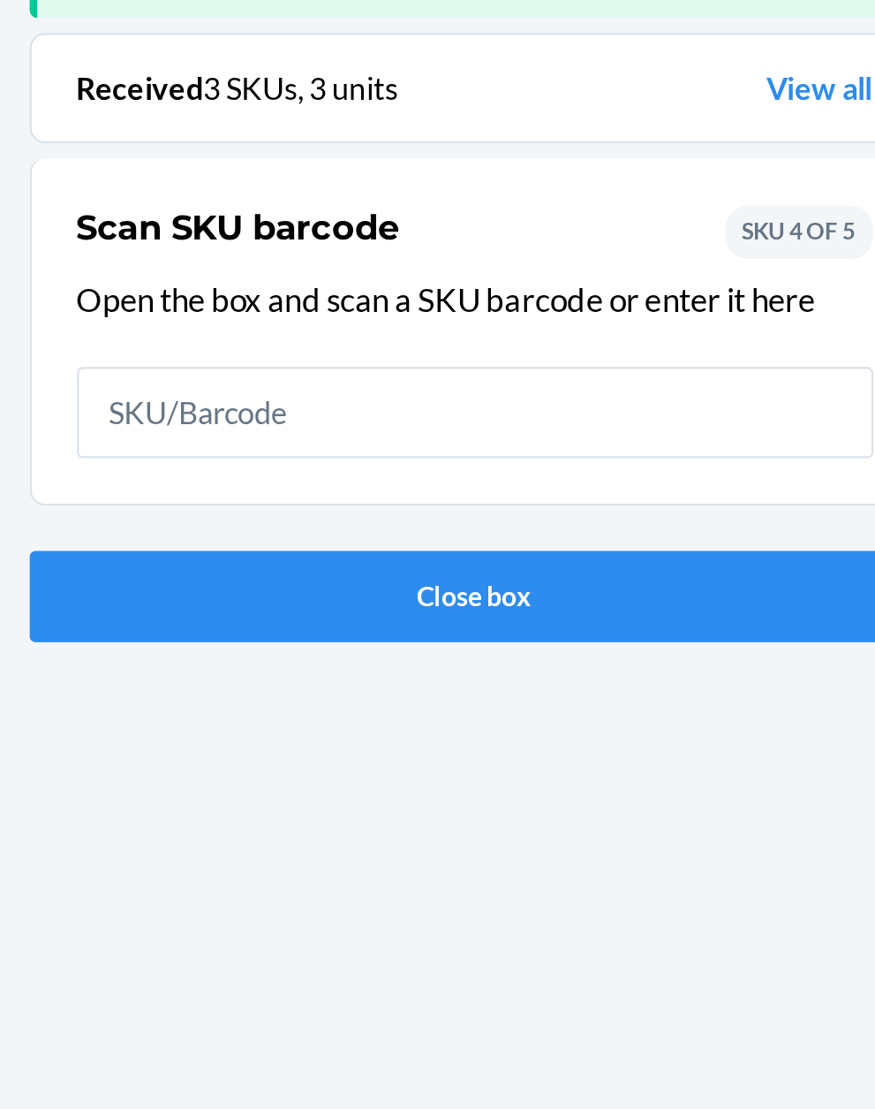
scroll to position [116, 0]
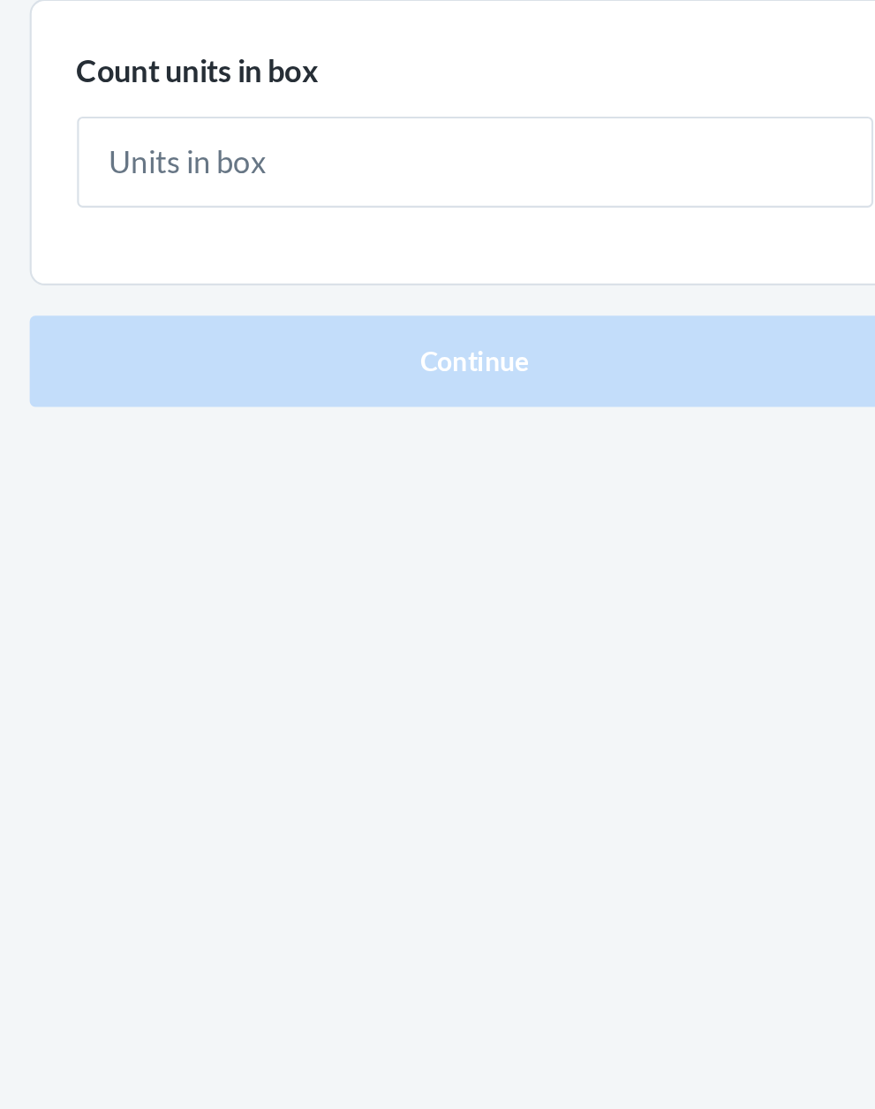
type input "2"
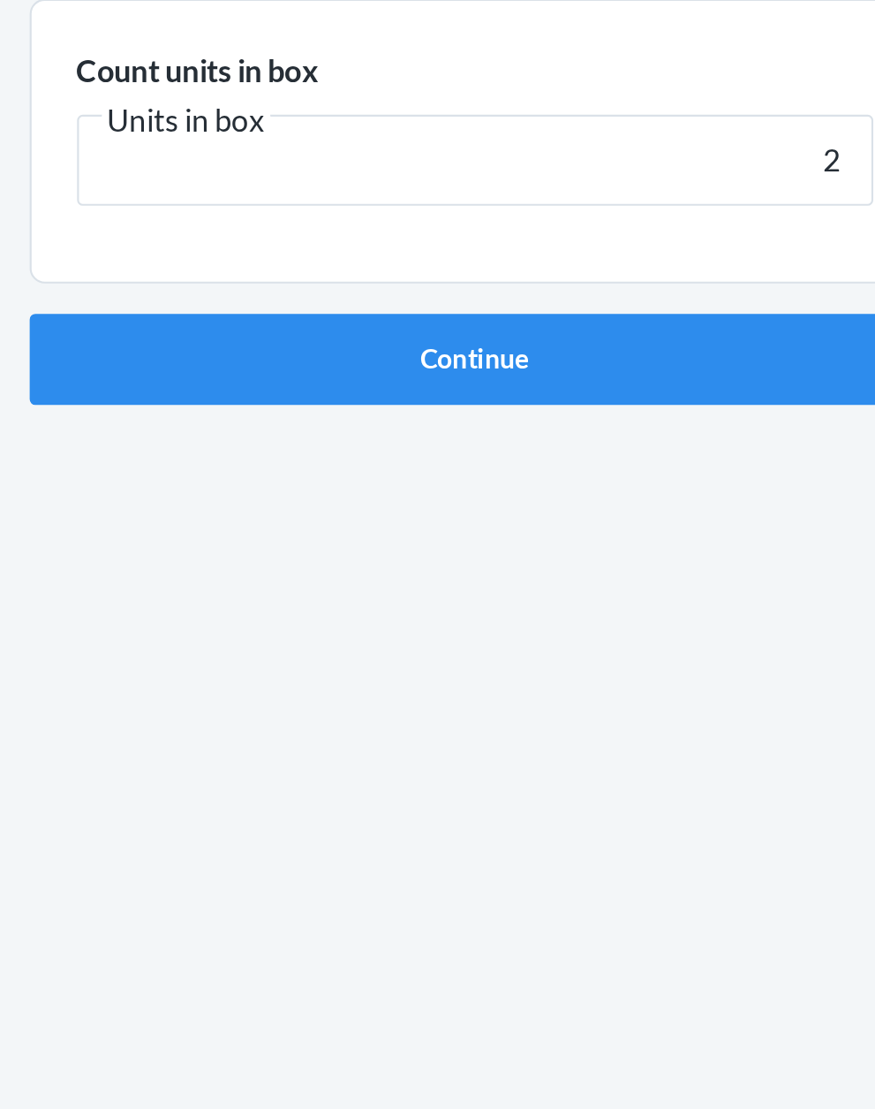
click button "Continue" at bounding box center [438, 374] width 415 height 42
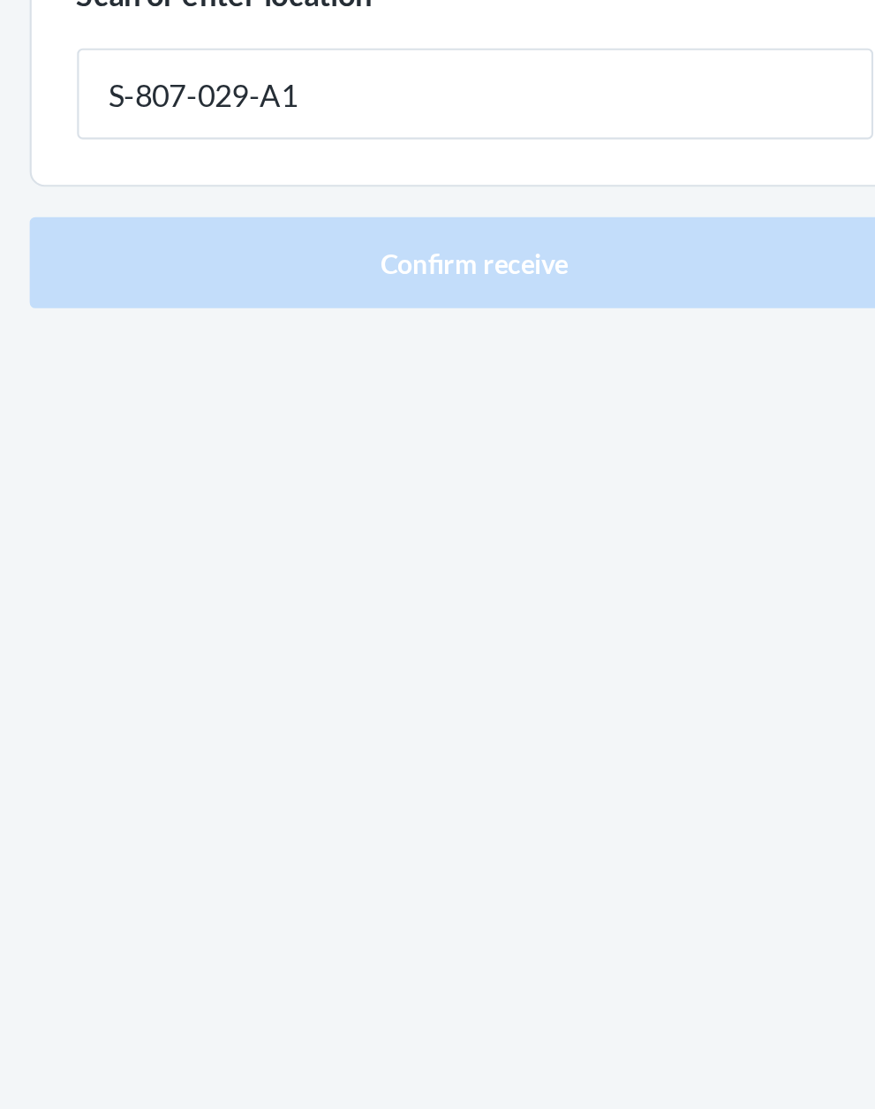
type input "S-807-029-A1"
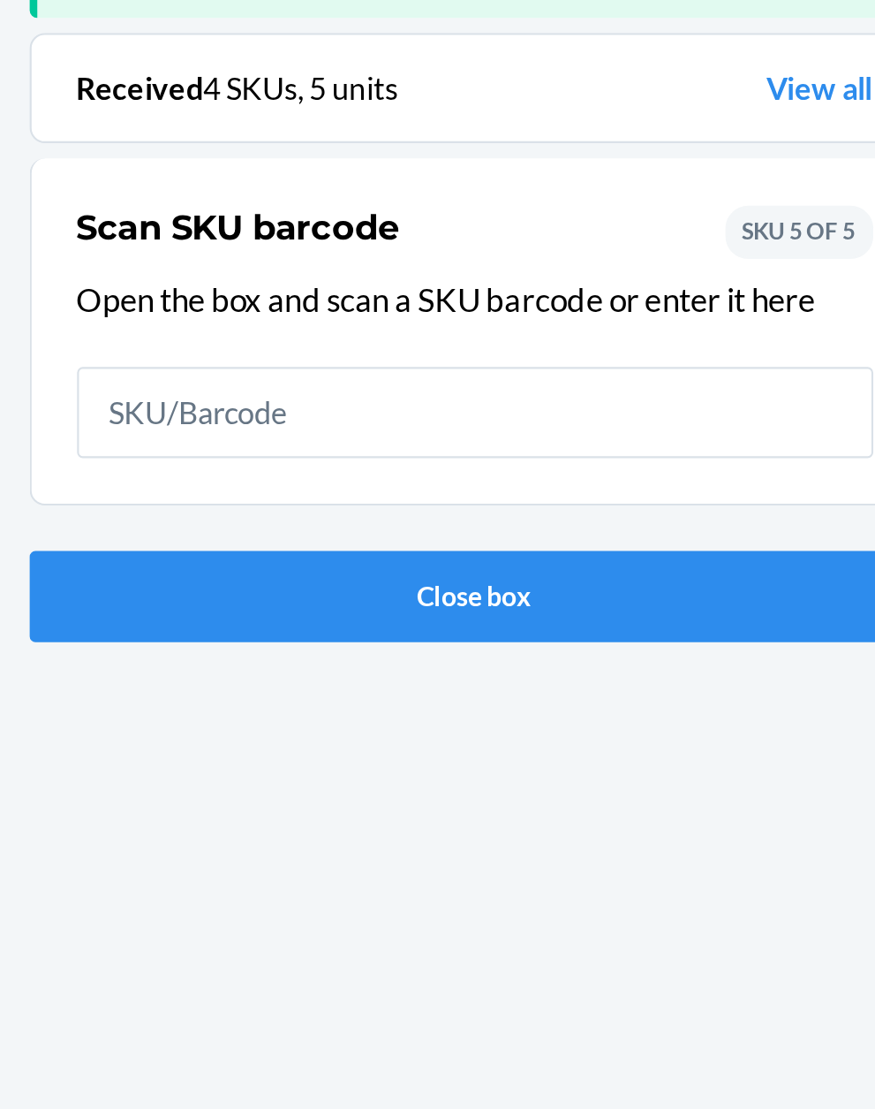
scroll to position [116, 0]
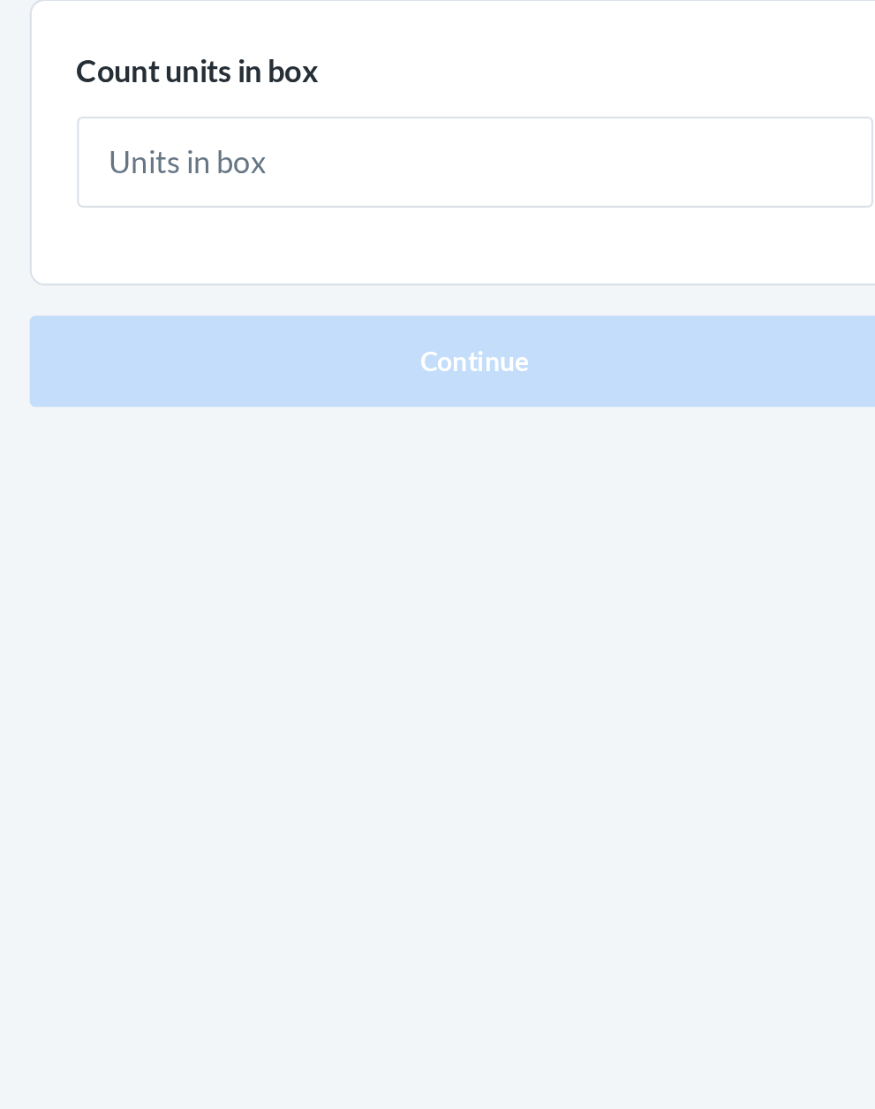
type input "1"
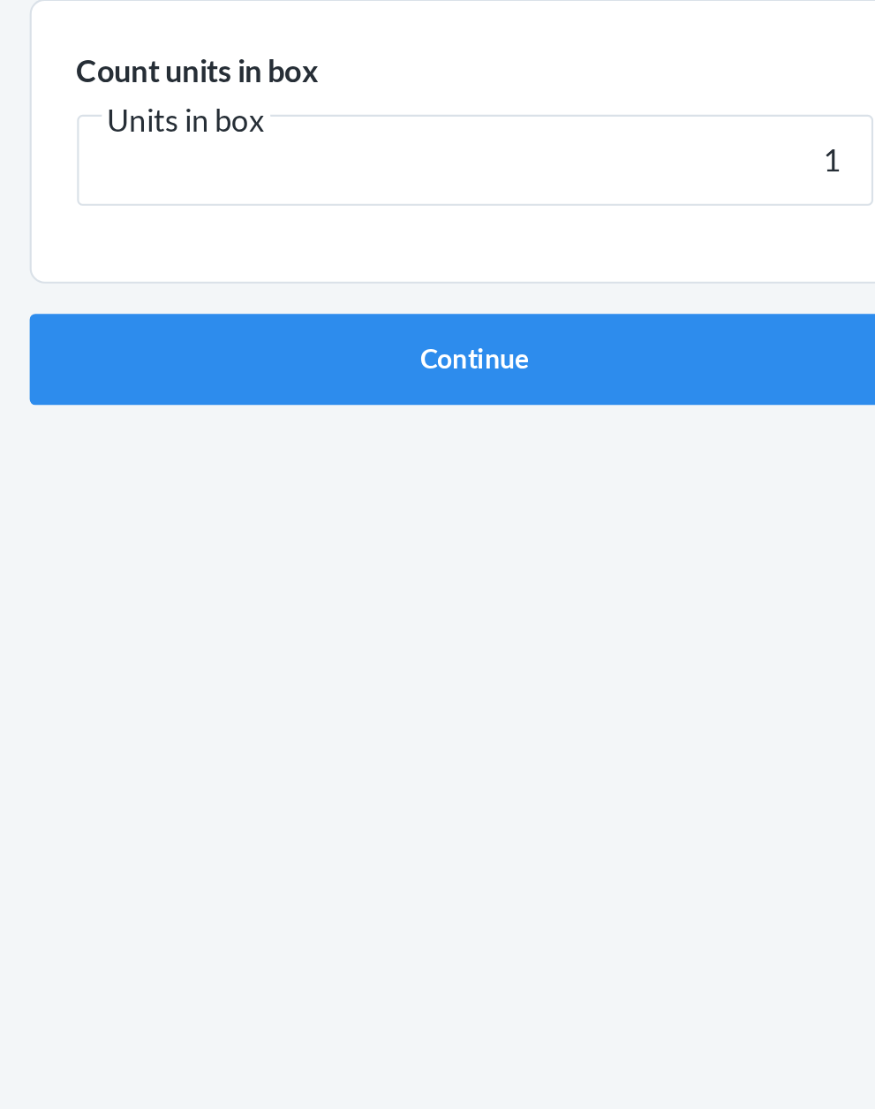
click button "Continue" at bounding box center [438, 374] width 415 height 42
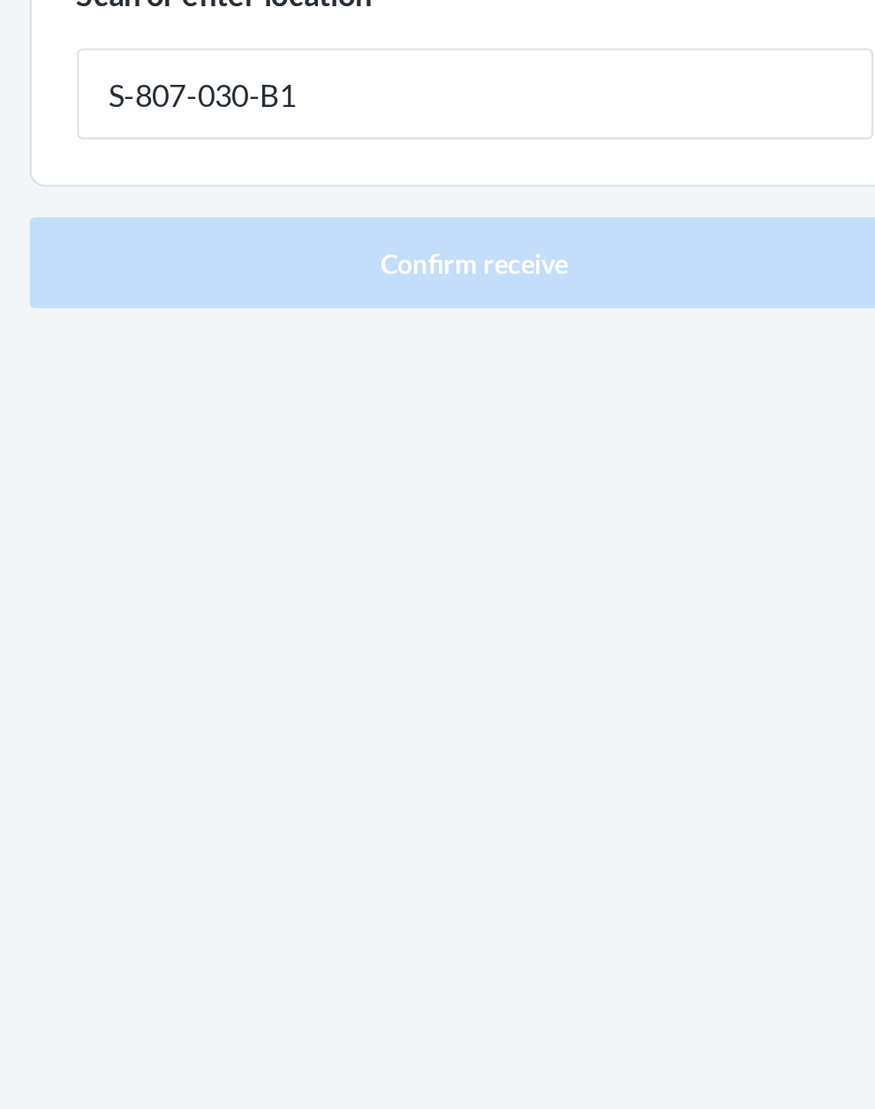
type input "S-807-030-B1"
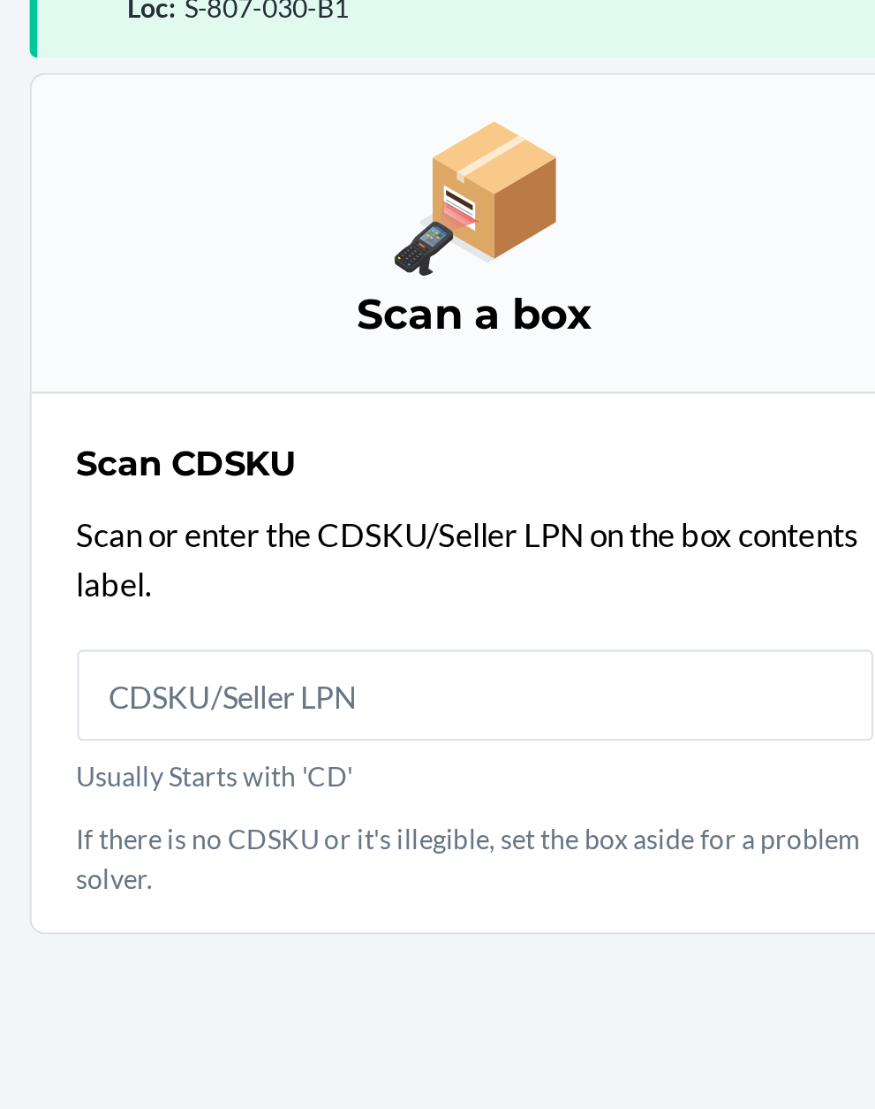
scroll to position [134, 0]
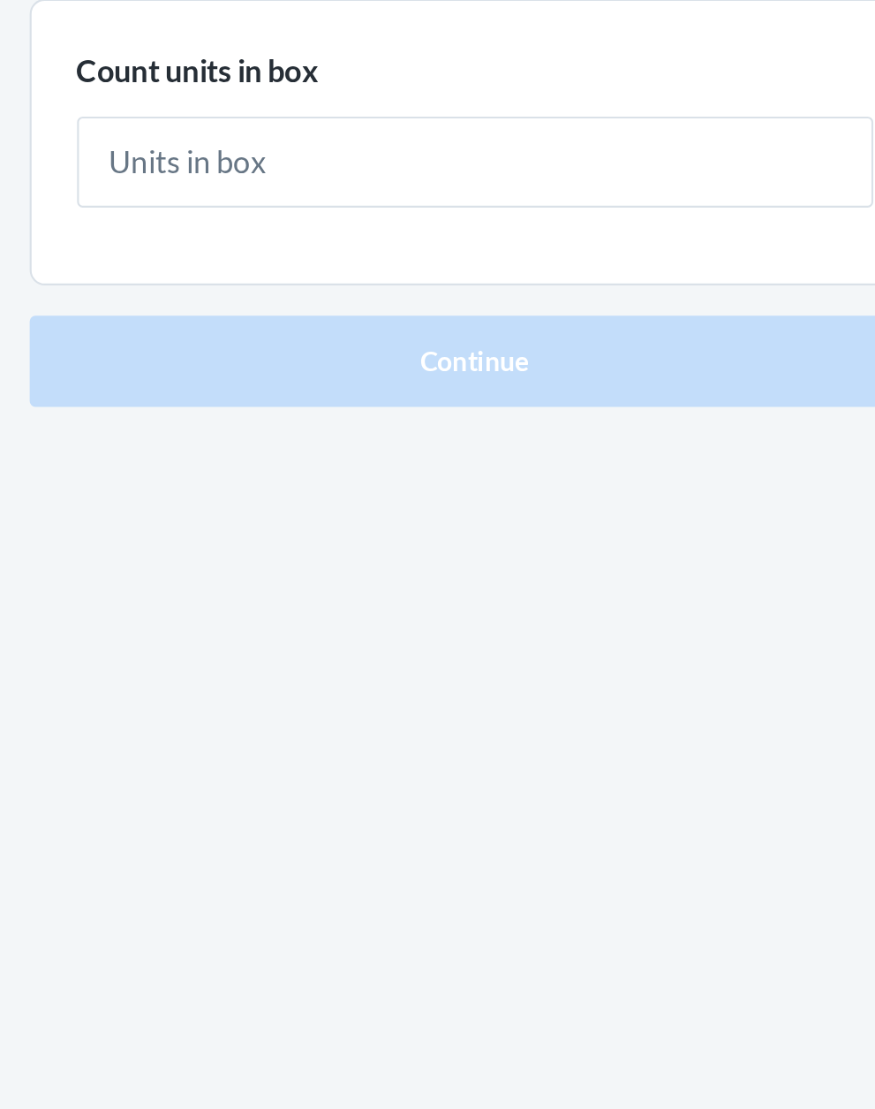
type input "5"
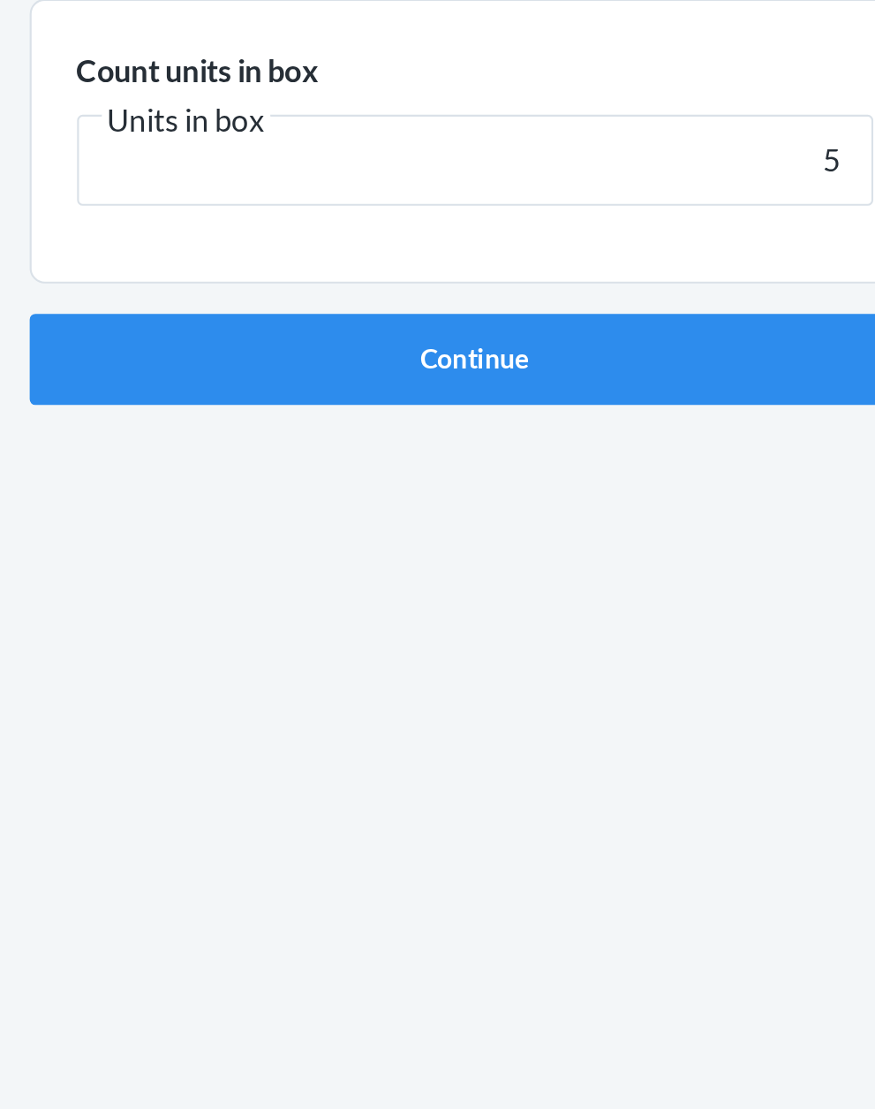
click button "Continue" at bounding box center [438, 374] width 415 height 42
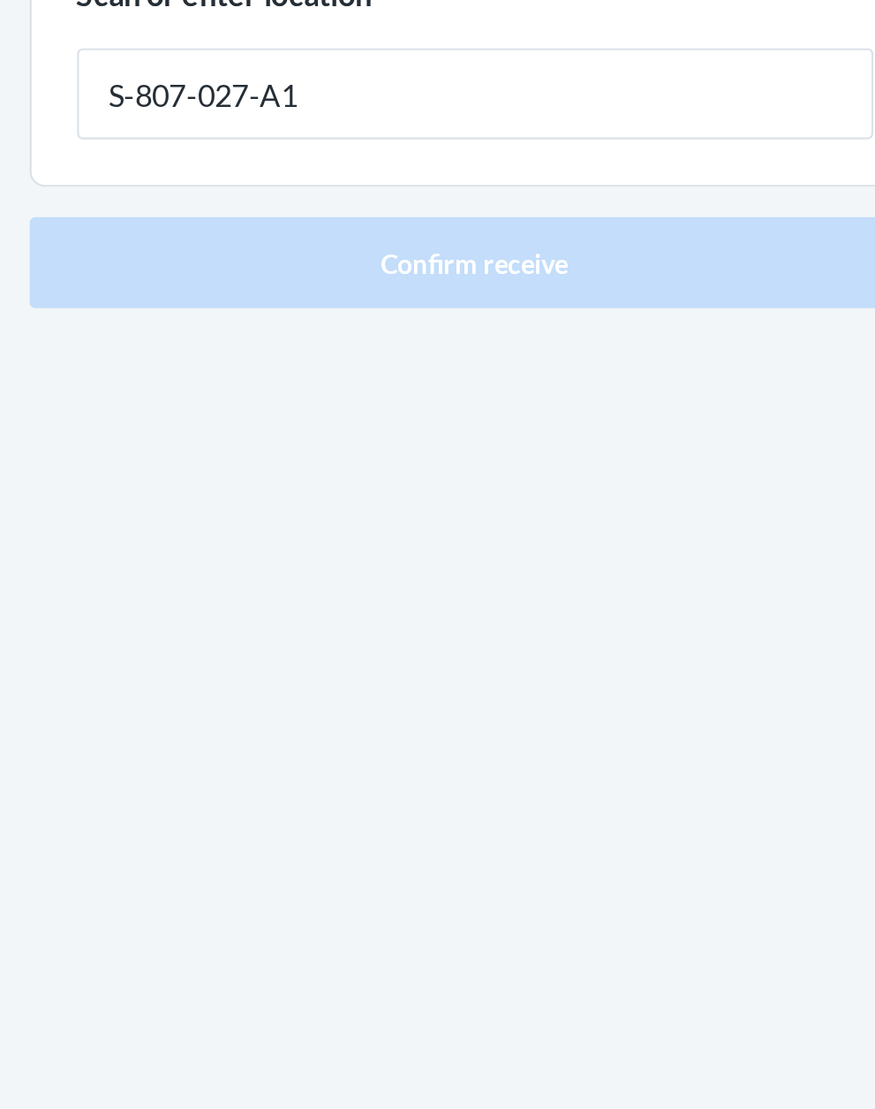
type input "S-807-027-A1"
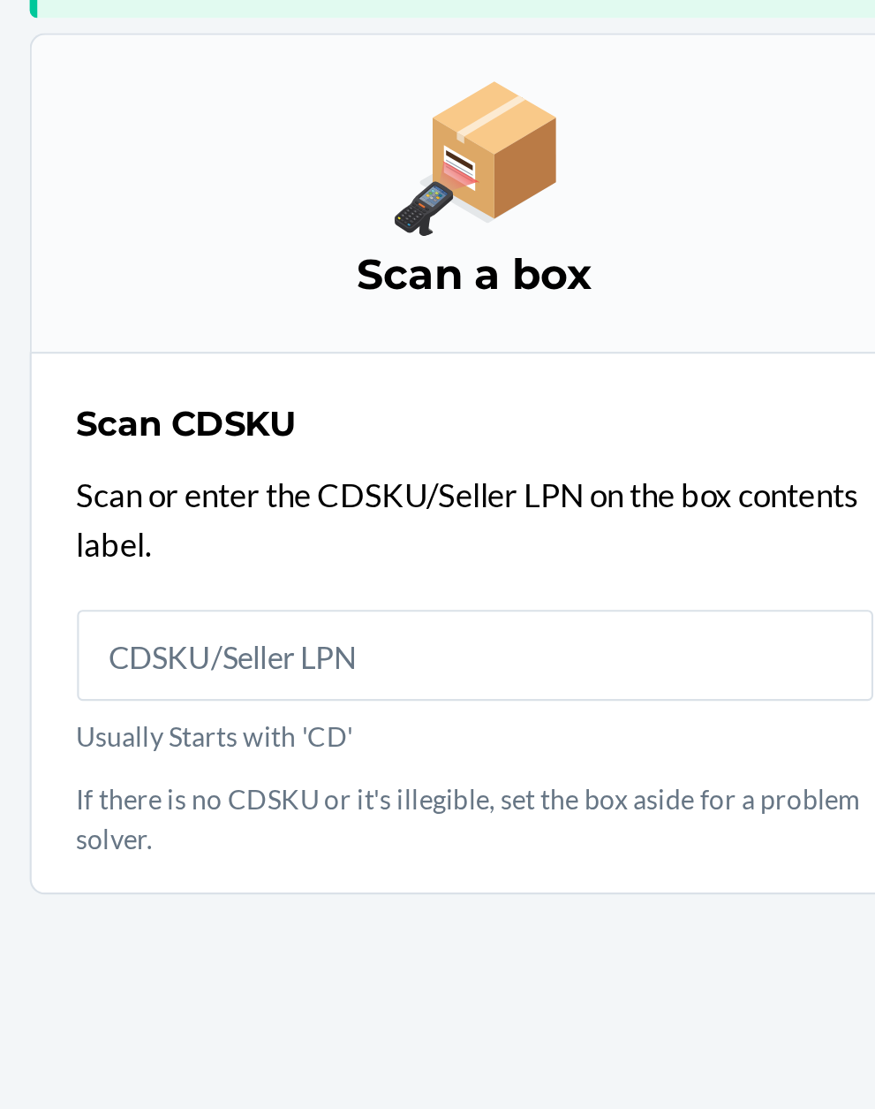
scroll to position [116, 0]
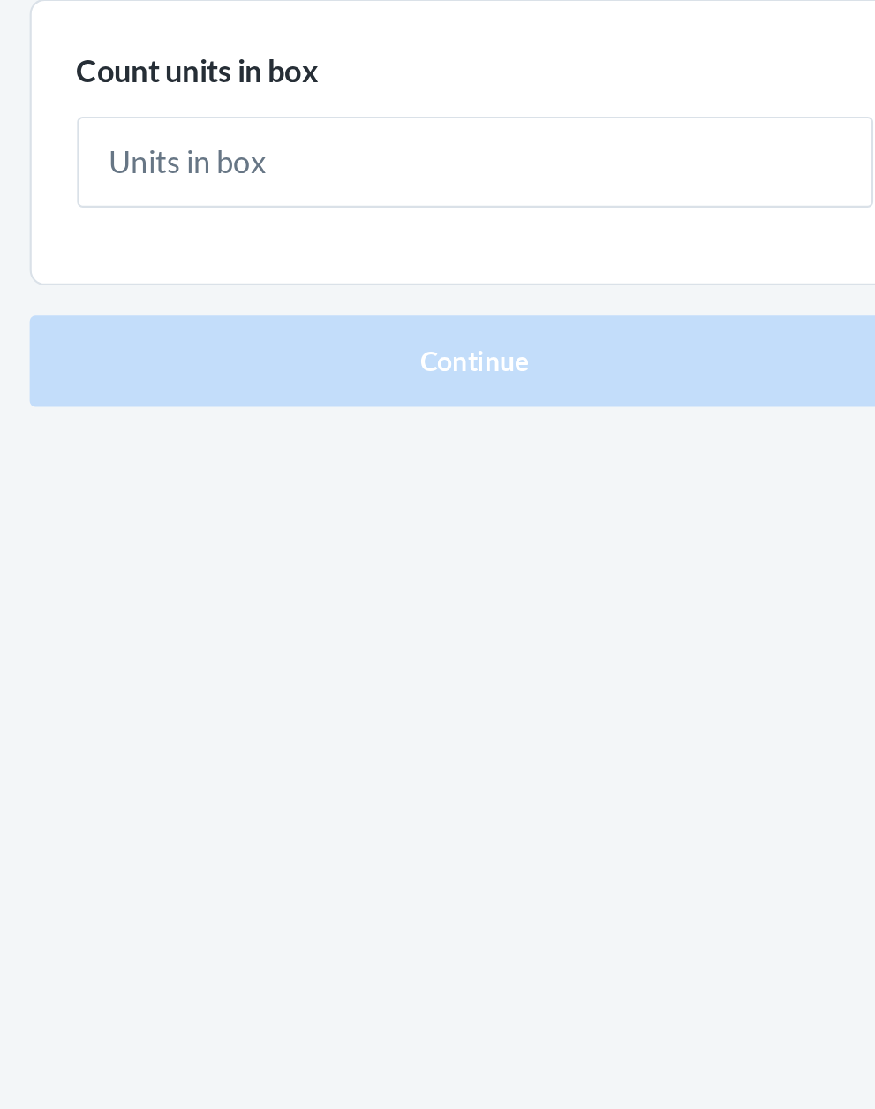
type input "4"
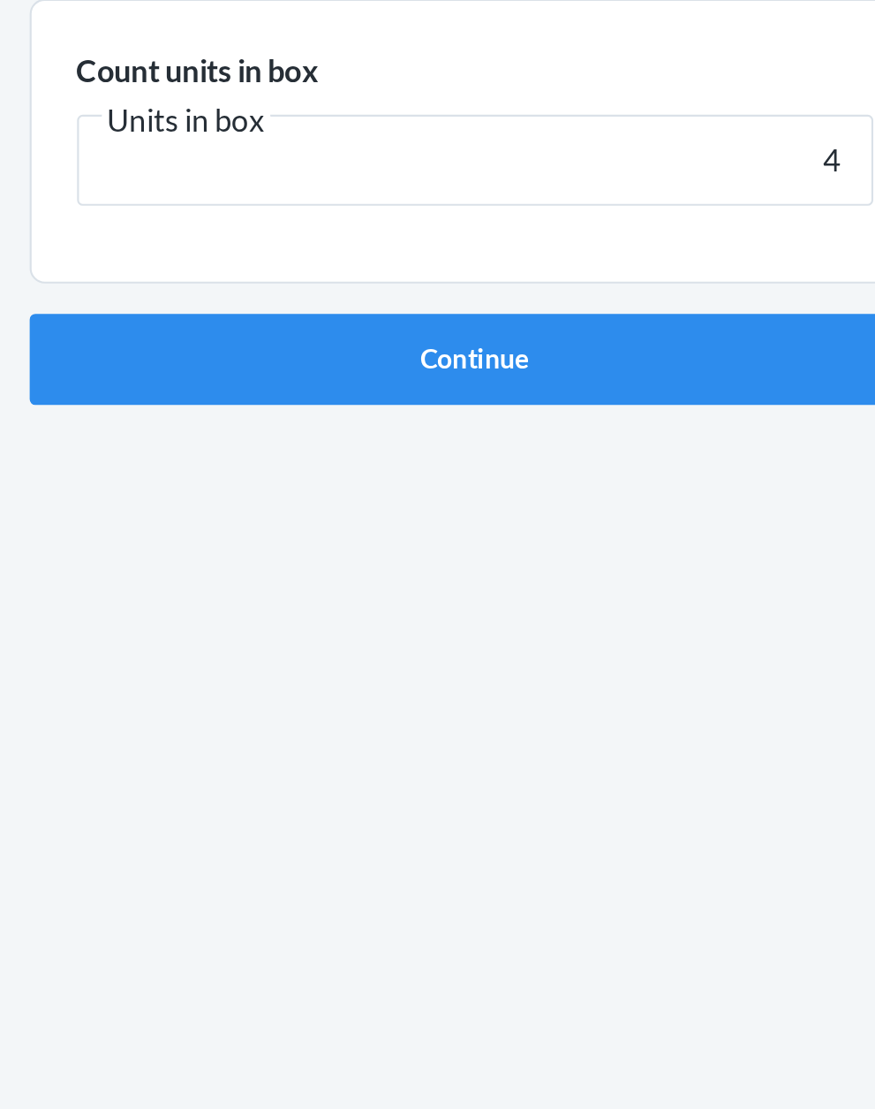
click button "Continue" at bounding box center [438, 374] width 415 height 42
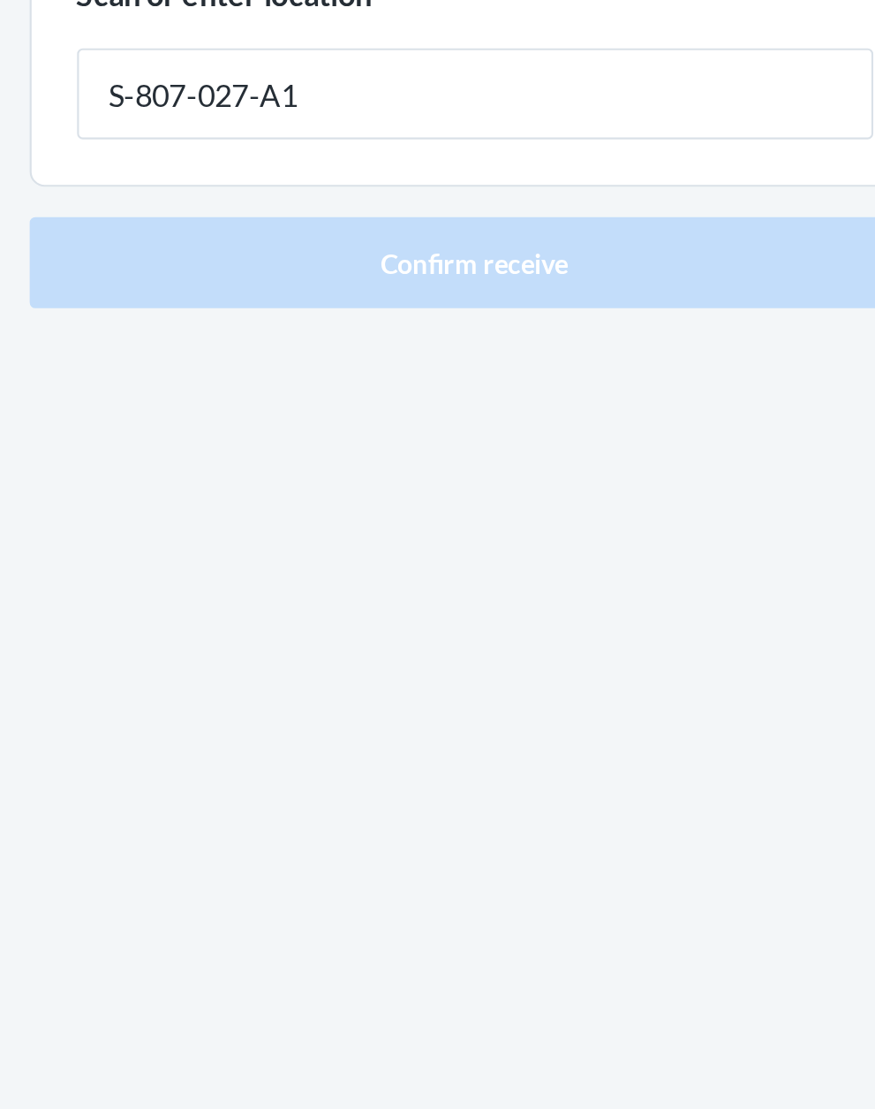
type input "S-807-027-A1"
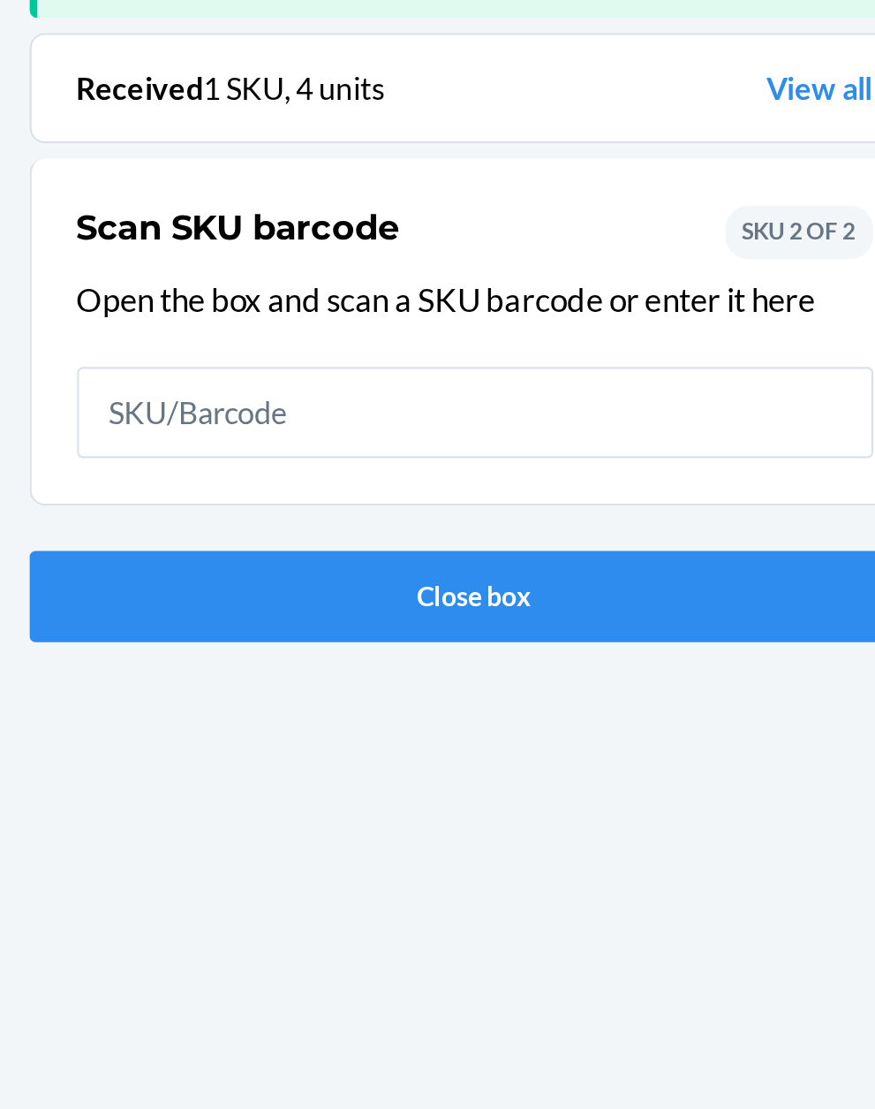
scroll to position [116, 0]
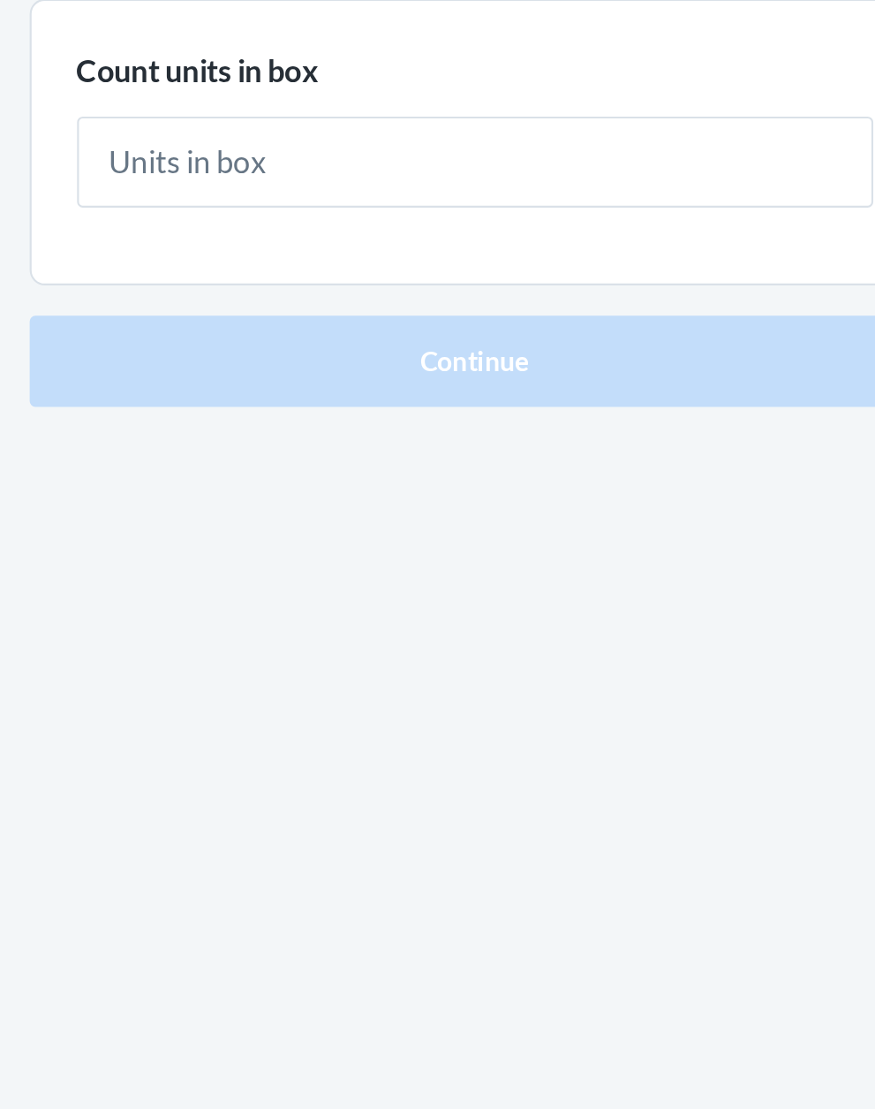
type input "1"
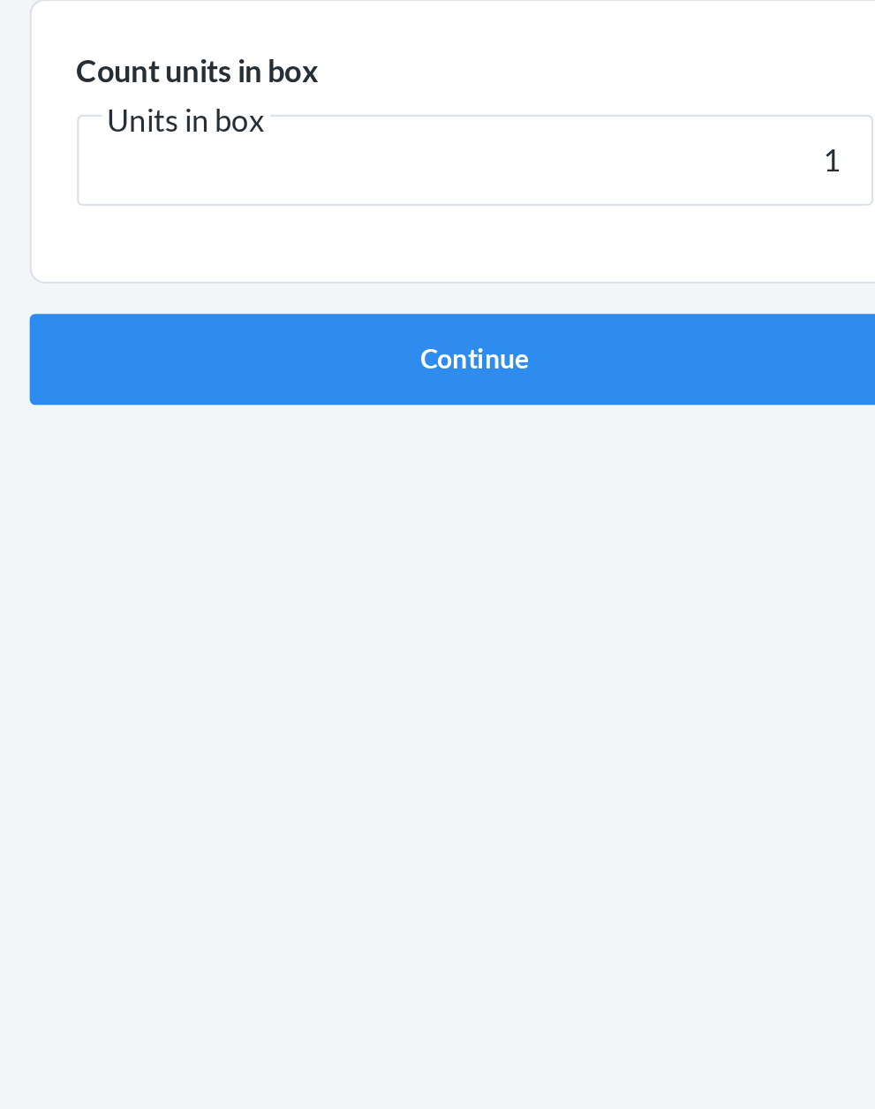
click button "Continue" at bounding box center [438, 374] width 415 height 42
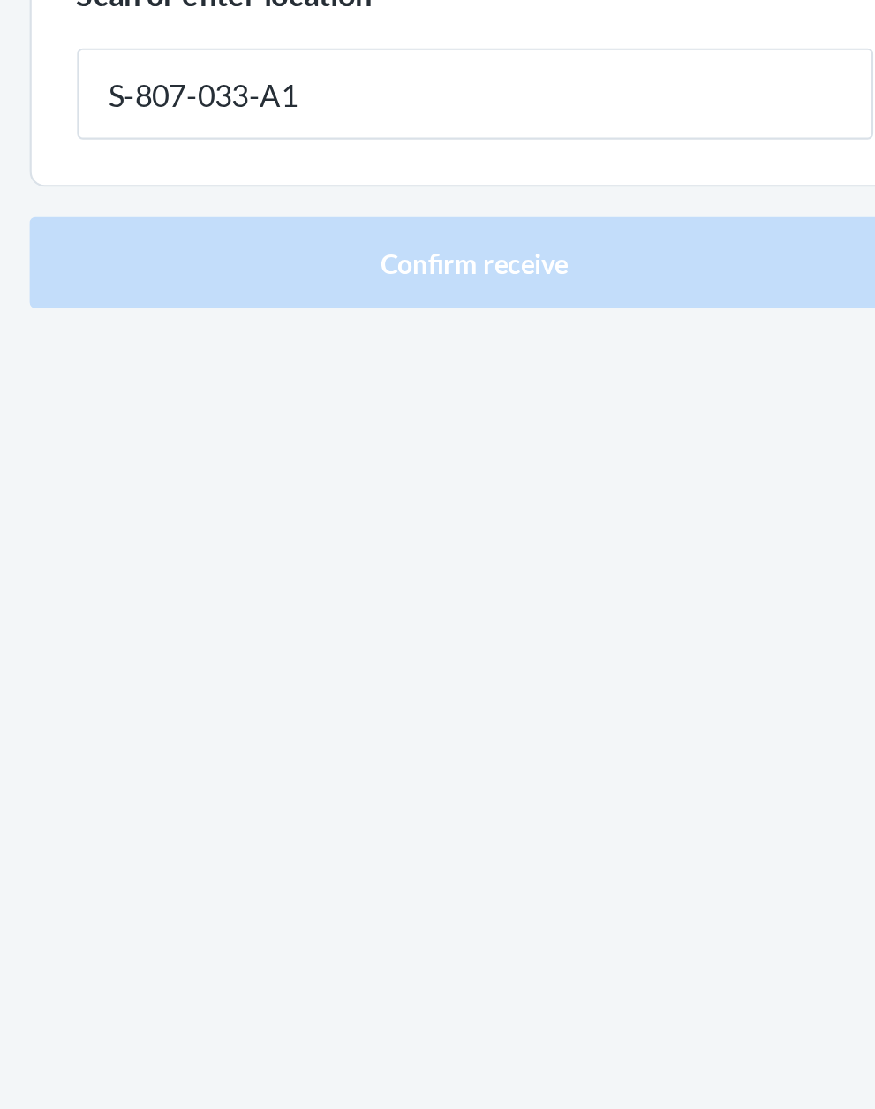
type input "S-807-033-A1"
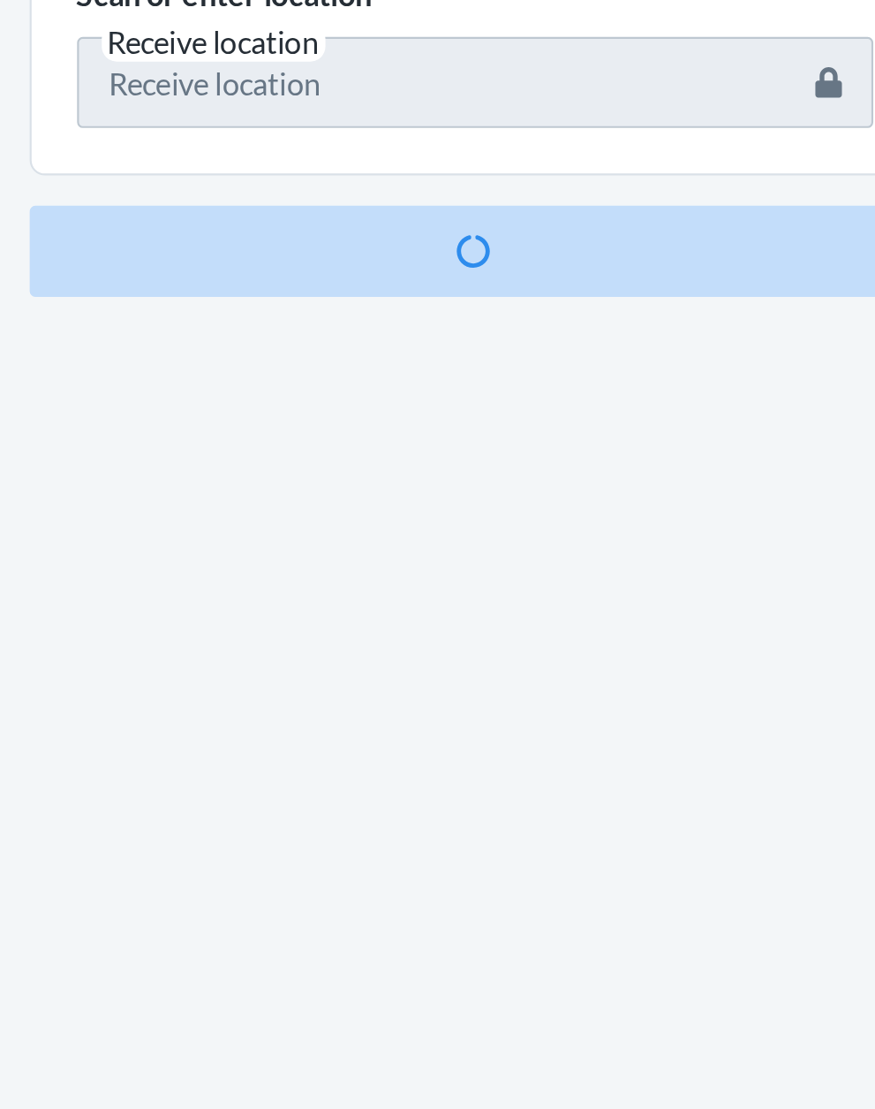
scroll to position [134, 0]
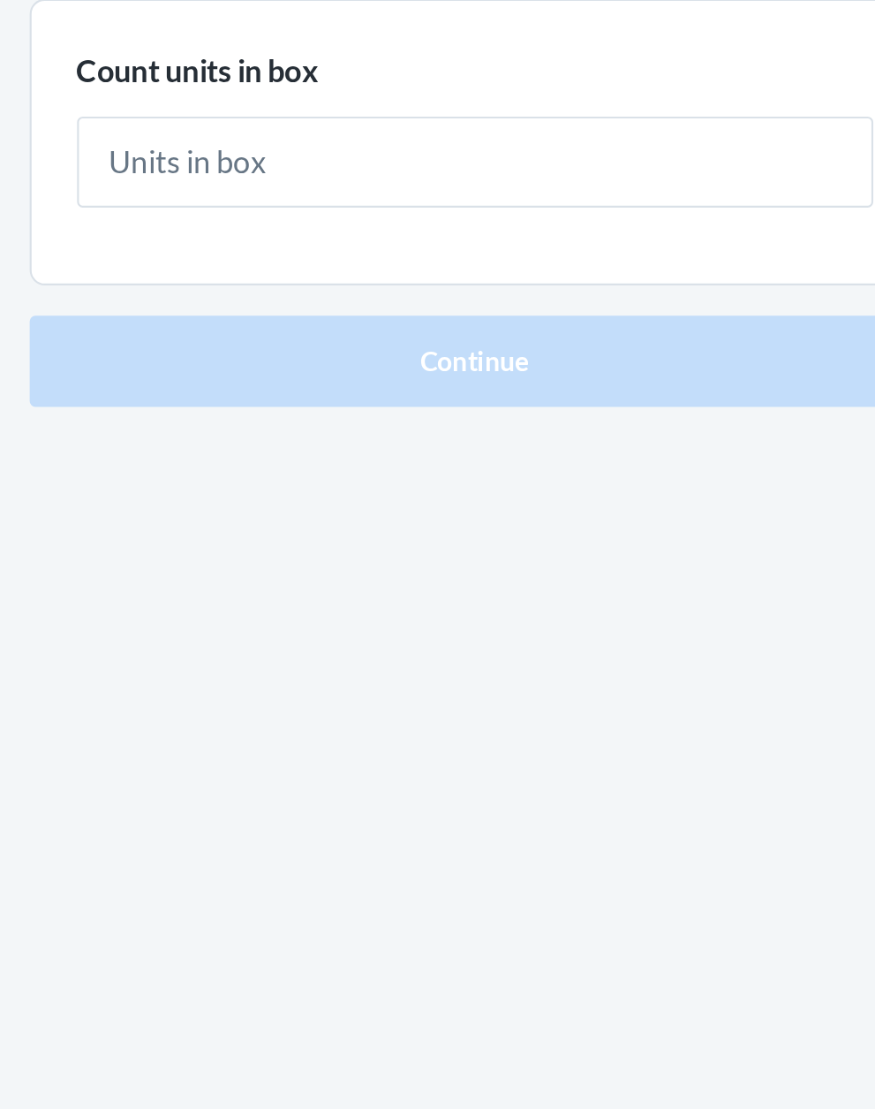
type input "1"
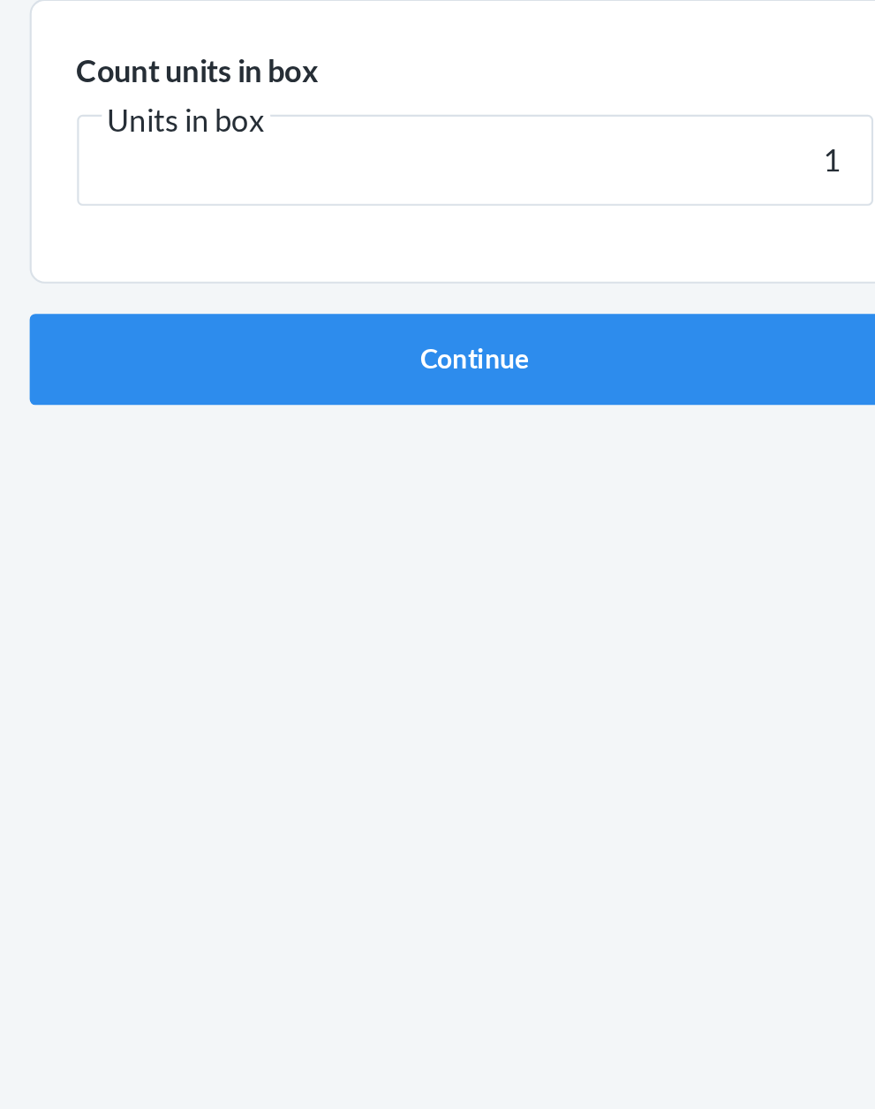
click button "Continue" at bounding box center [438, 374] width 415 height 42
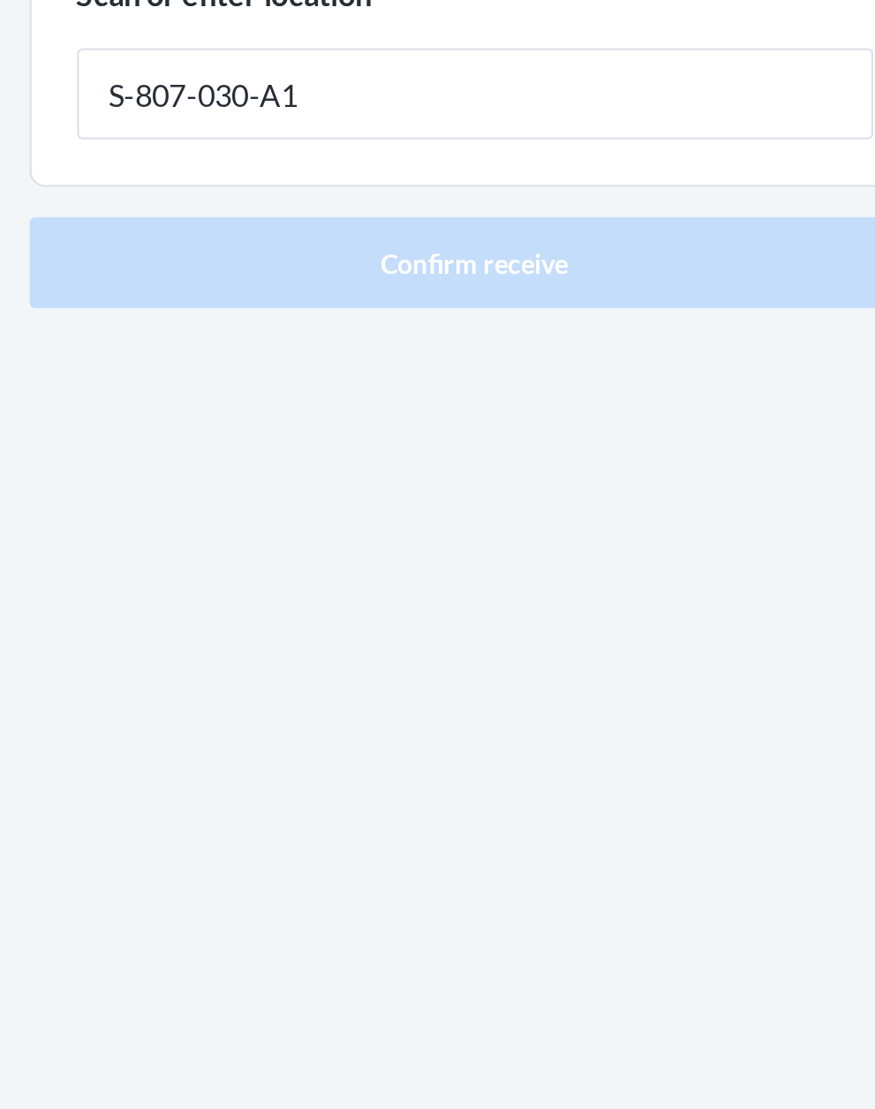
type input "S-807-030-A1"
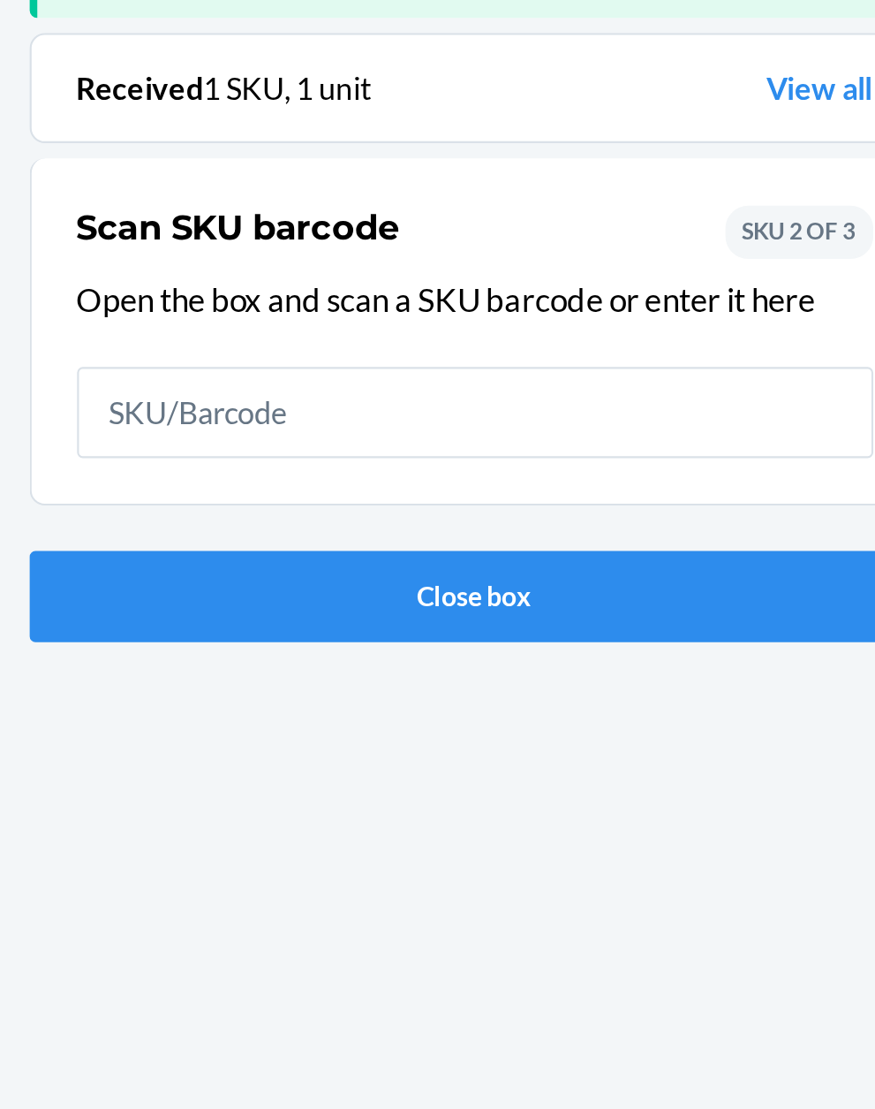
scroll to position [116, 0]
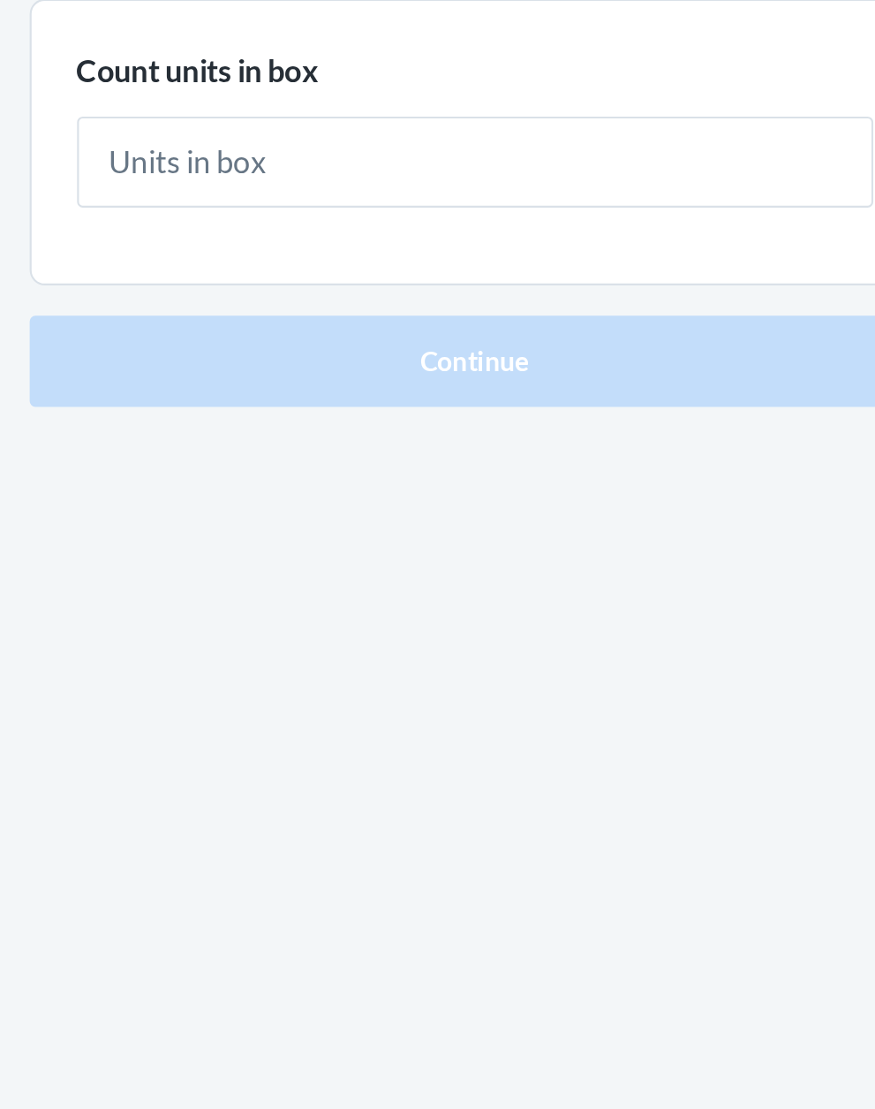
type input "4"
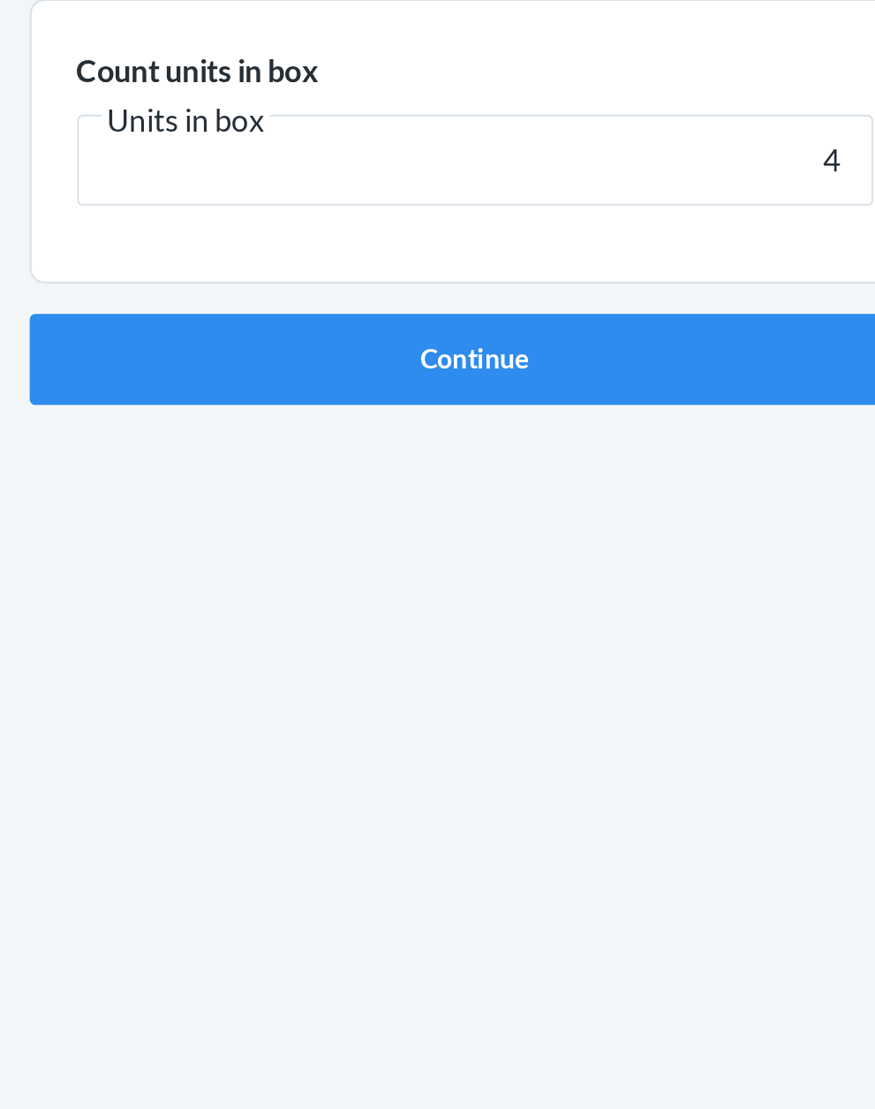
click button "Continue" at bounding box center [438, 374] width 415 height 42
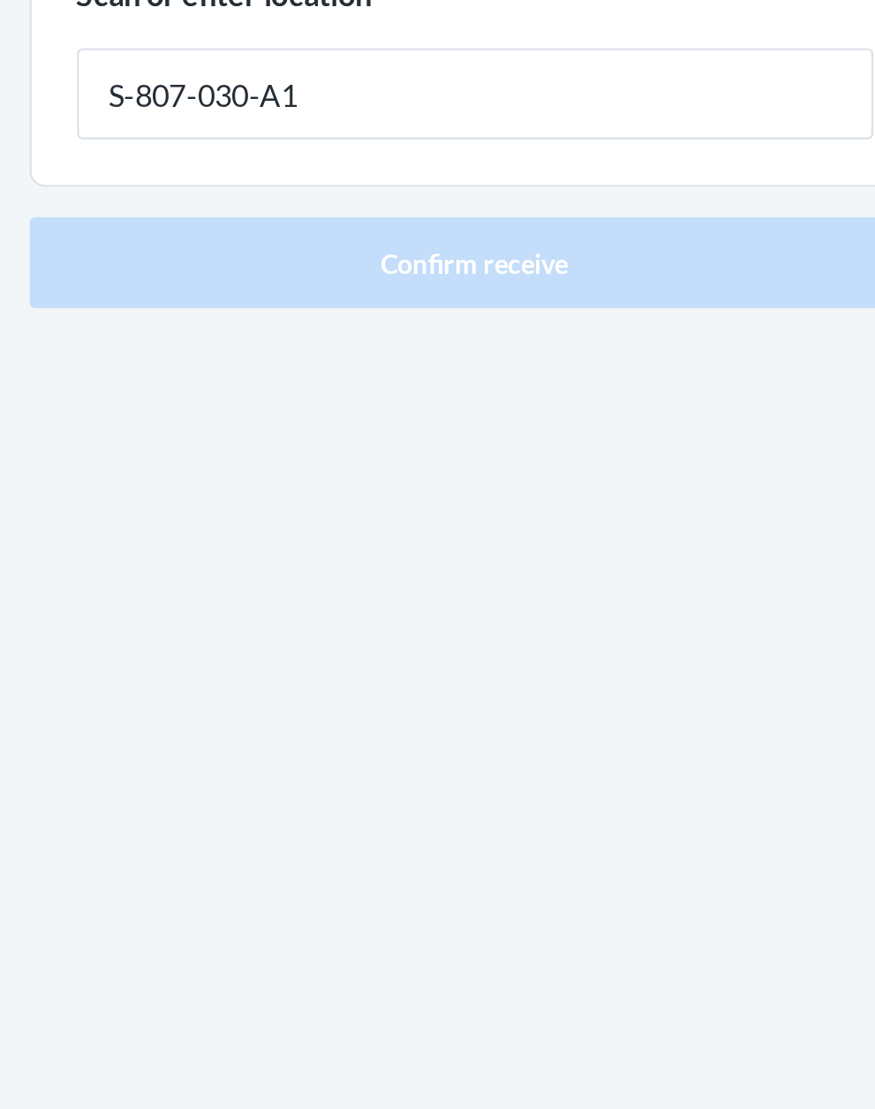
type input "S-807-030-A1"
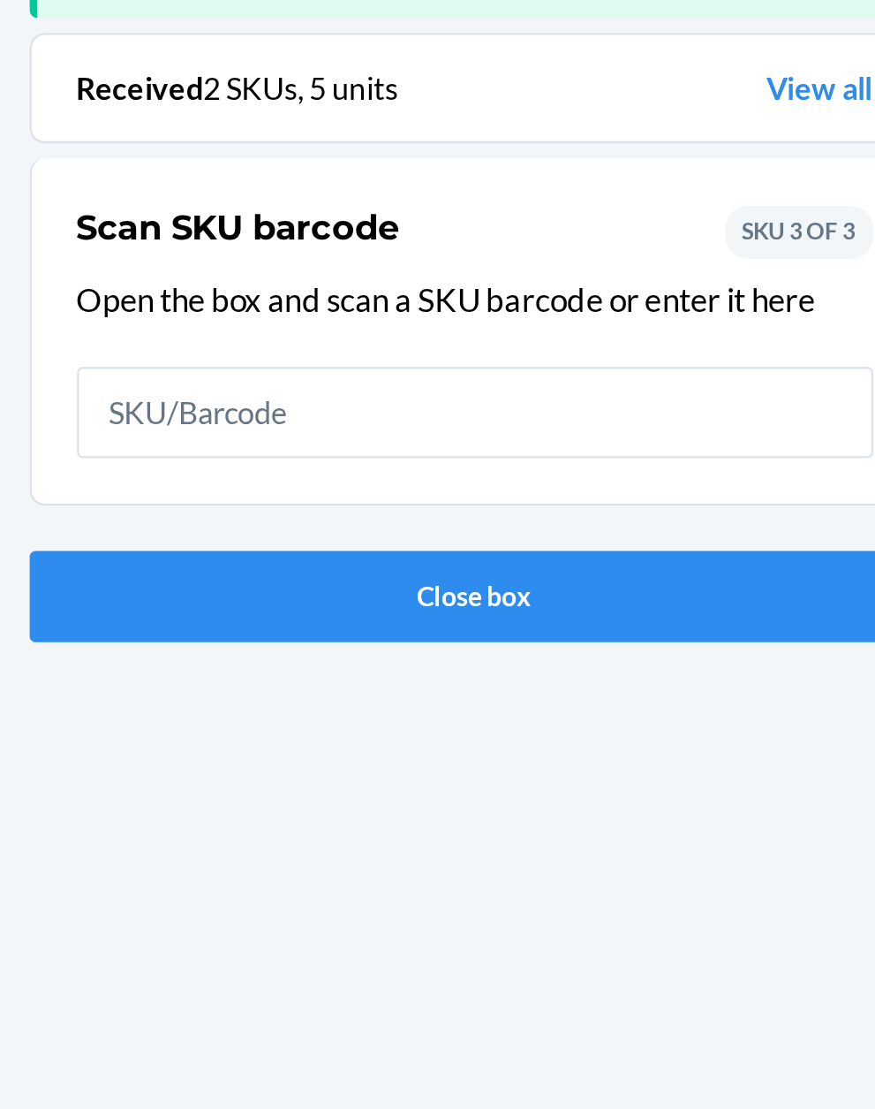
scroll to position [116, 0]
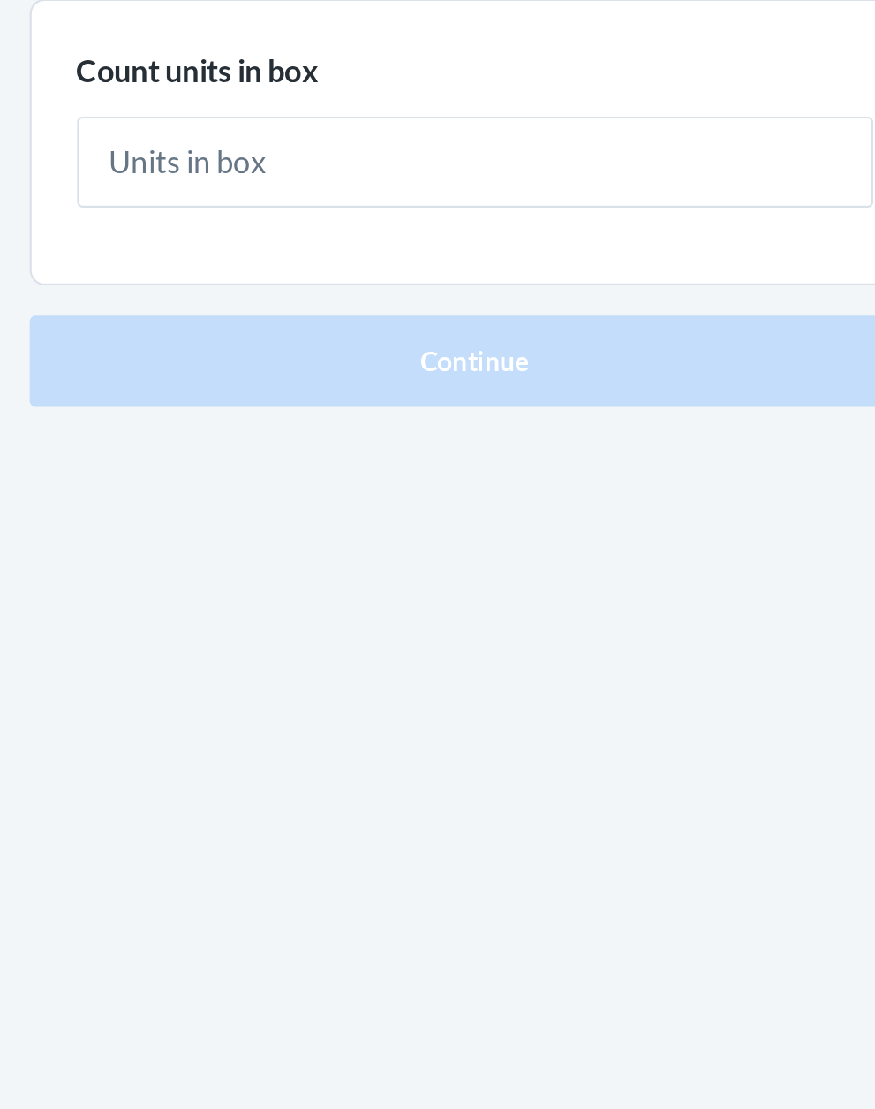
type input "1"
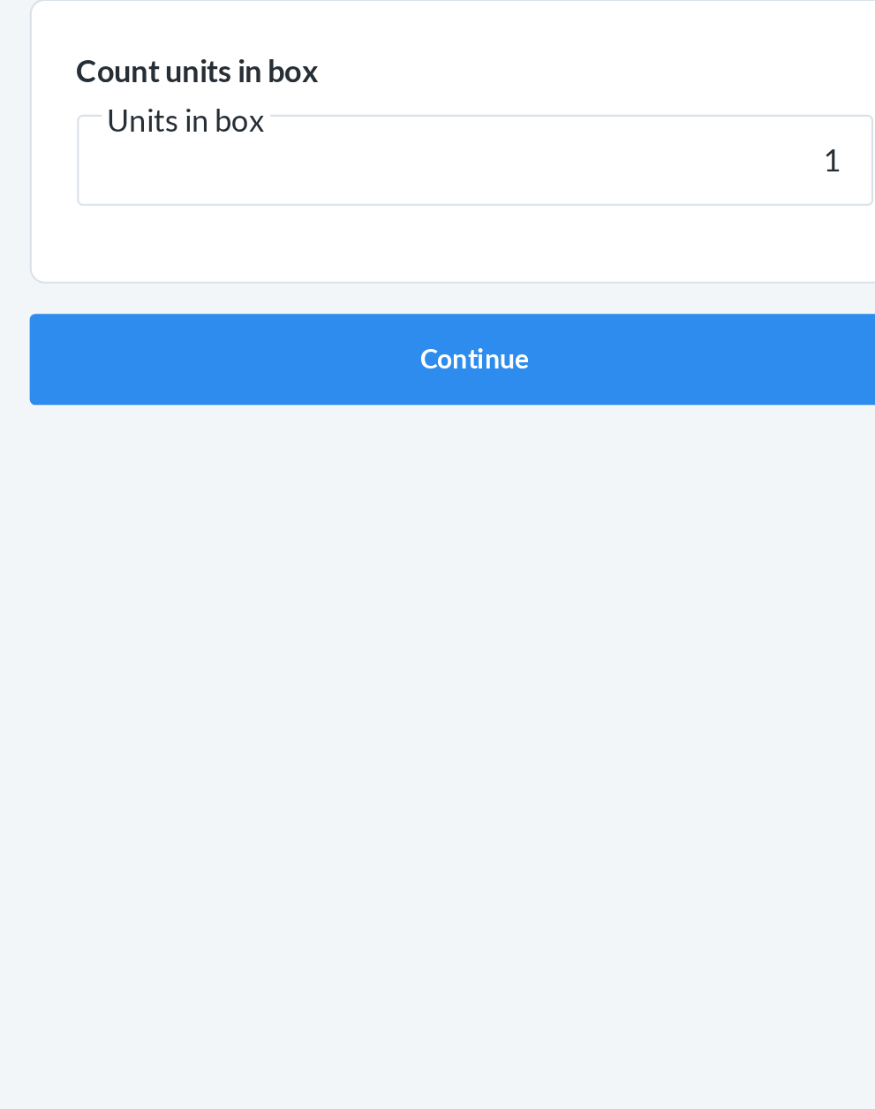
click button "Continue" at bounding box center [438, 374] width 415 height 42
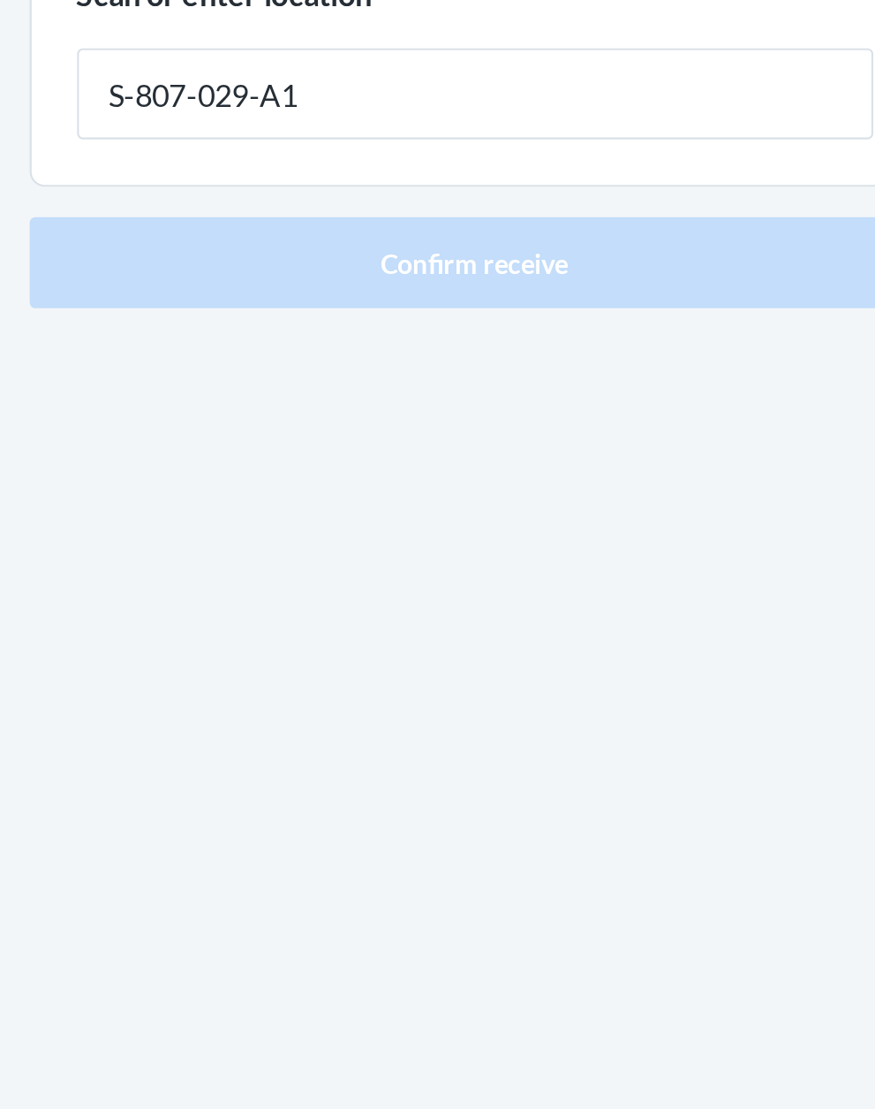
type input "S-807-029-A1"
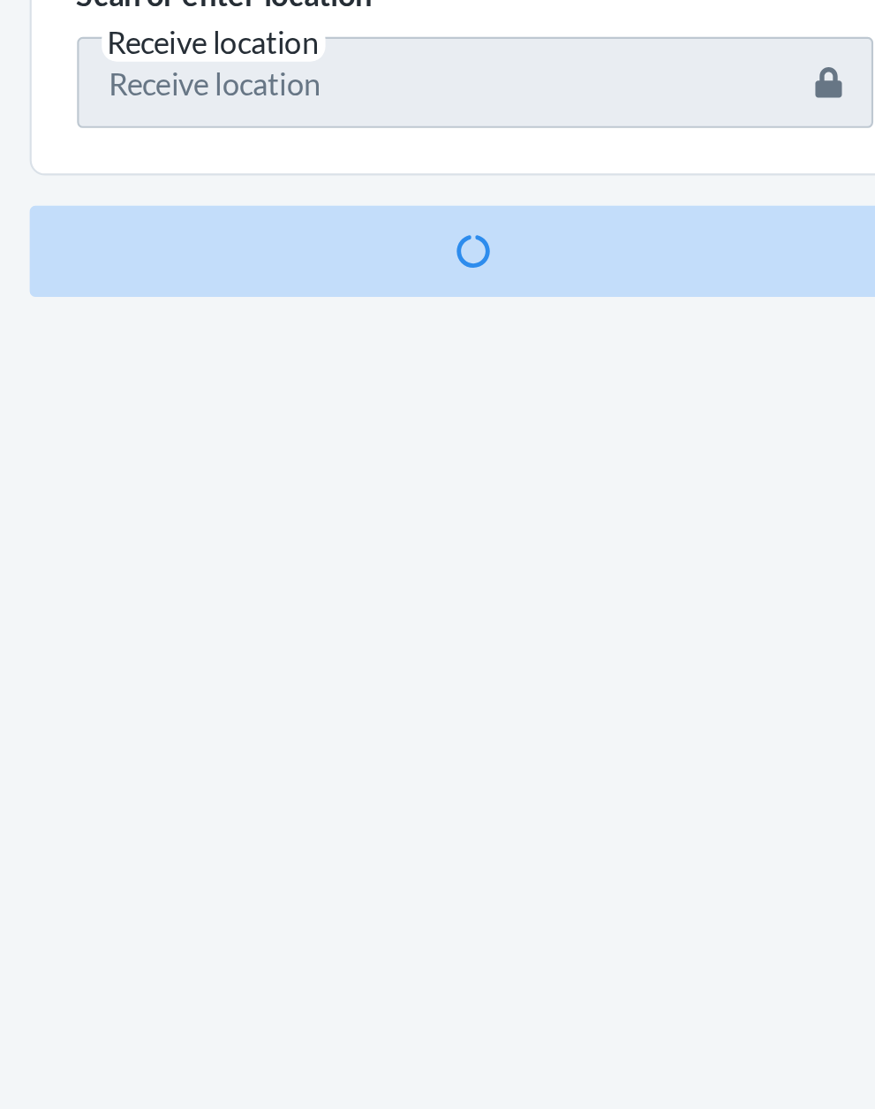
scroll to position [134, 0]
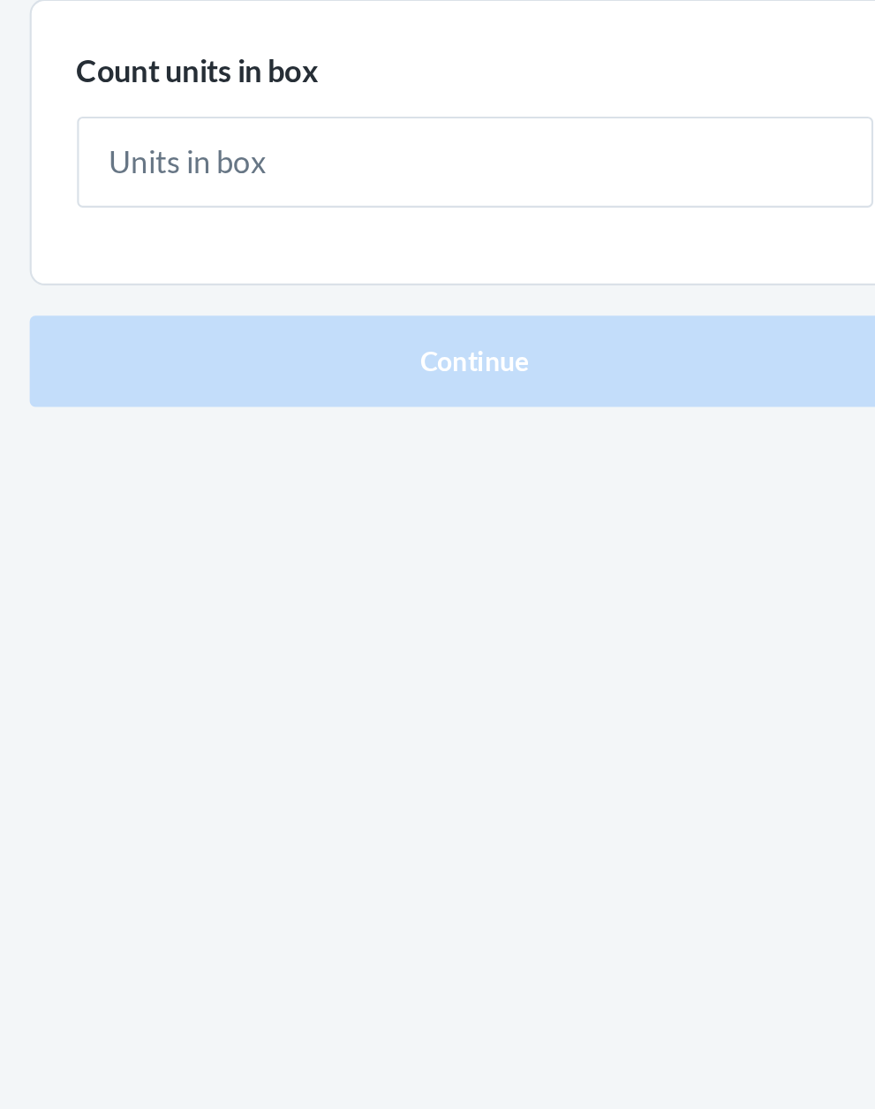
type input "1"
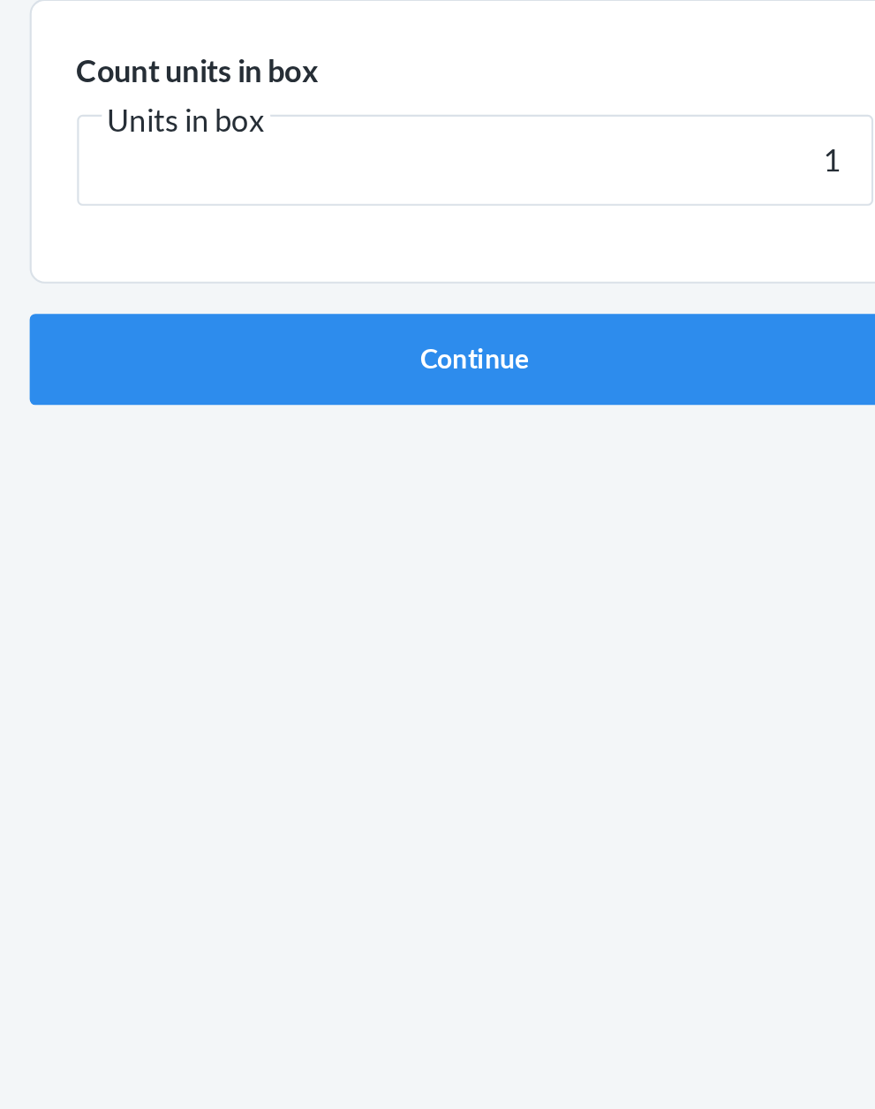
click button "Continue" at bounding box center [438, 374] width 415 height 42
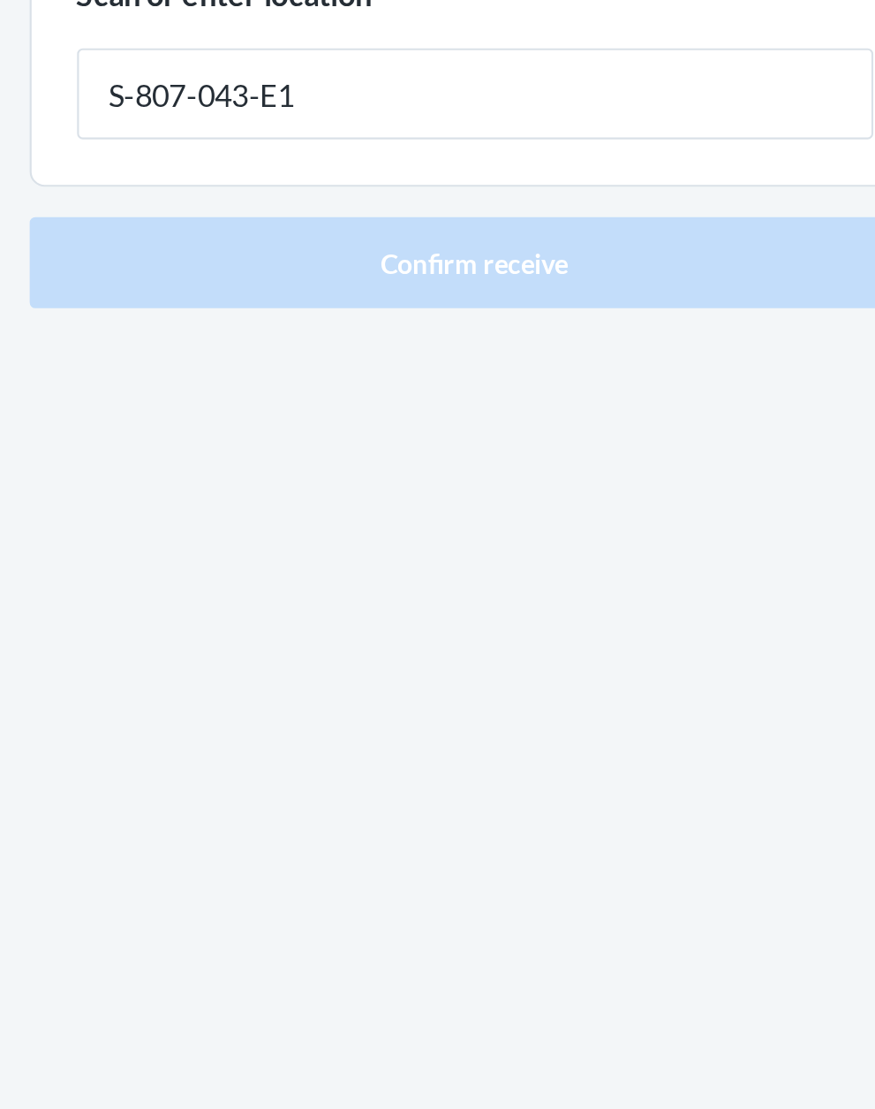
type input "S-807-043-E1"
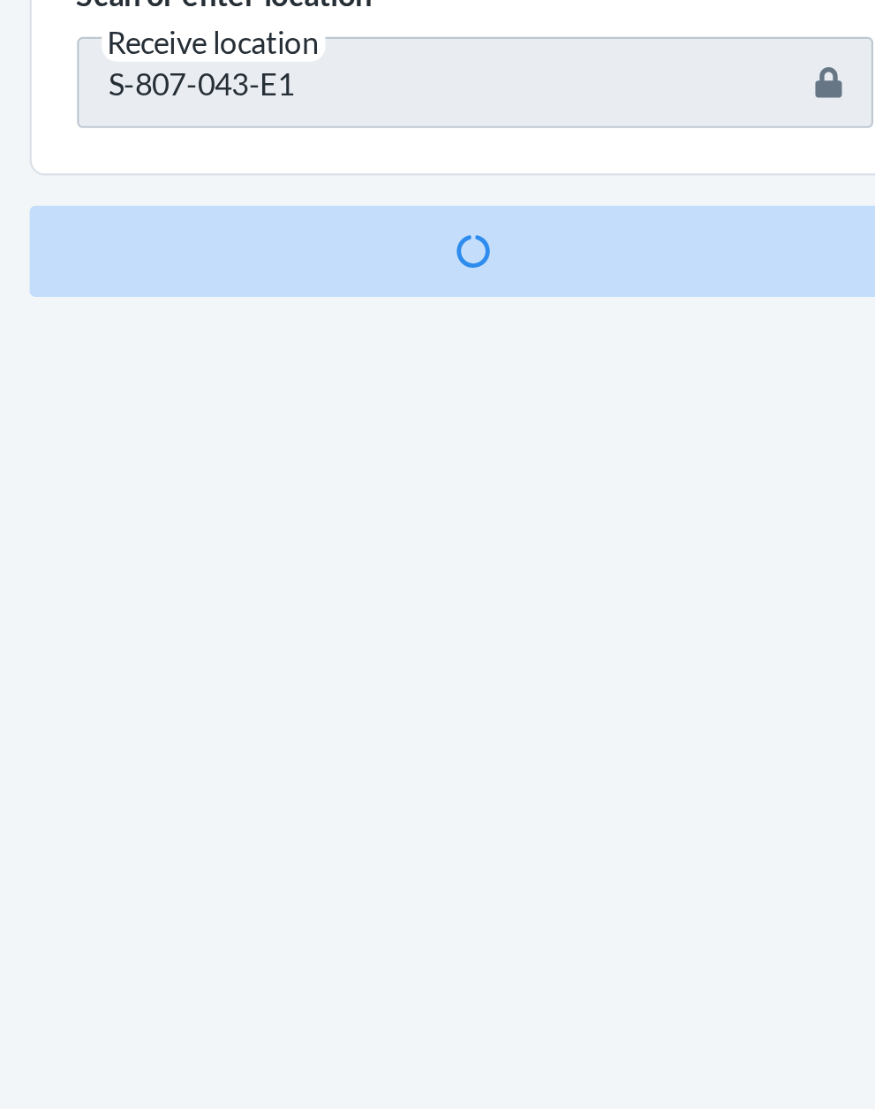
scroll to position [116, 0]
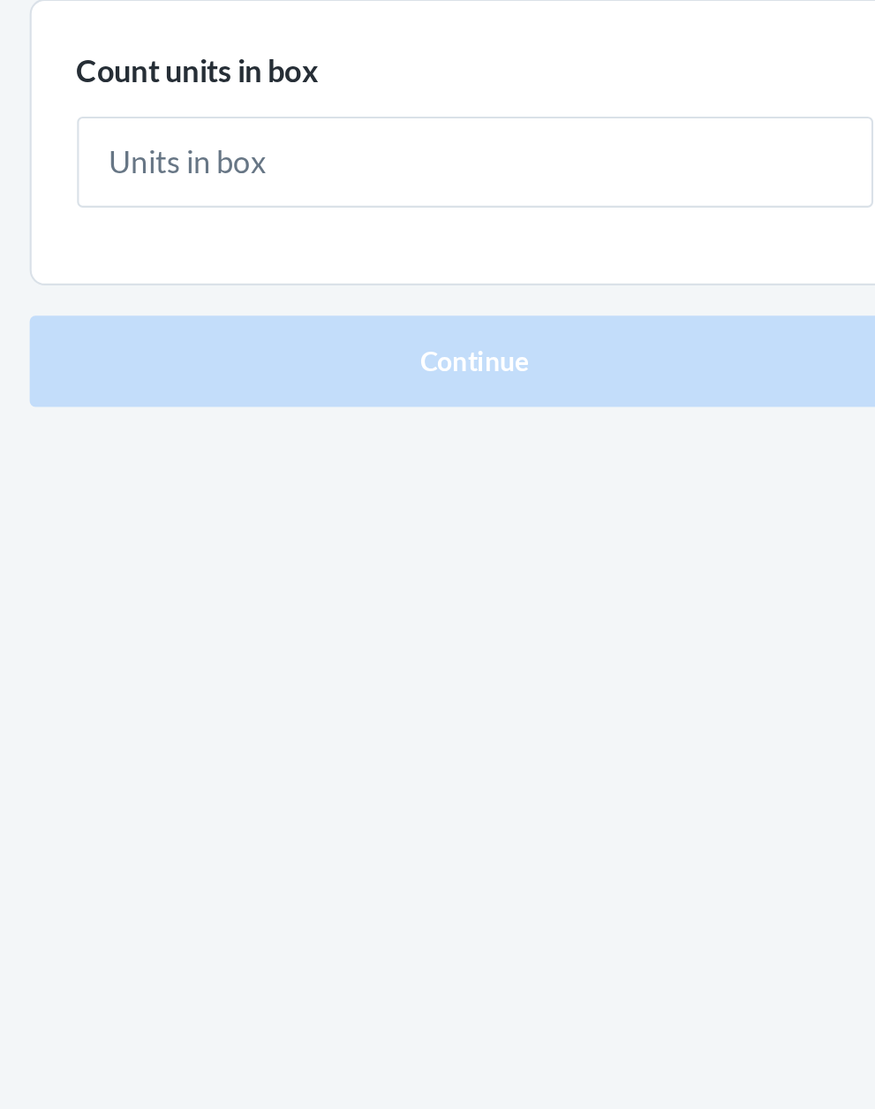
type input "2"
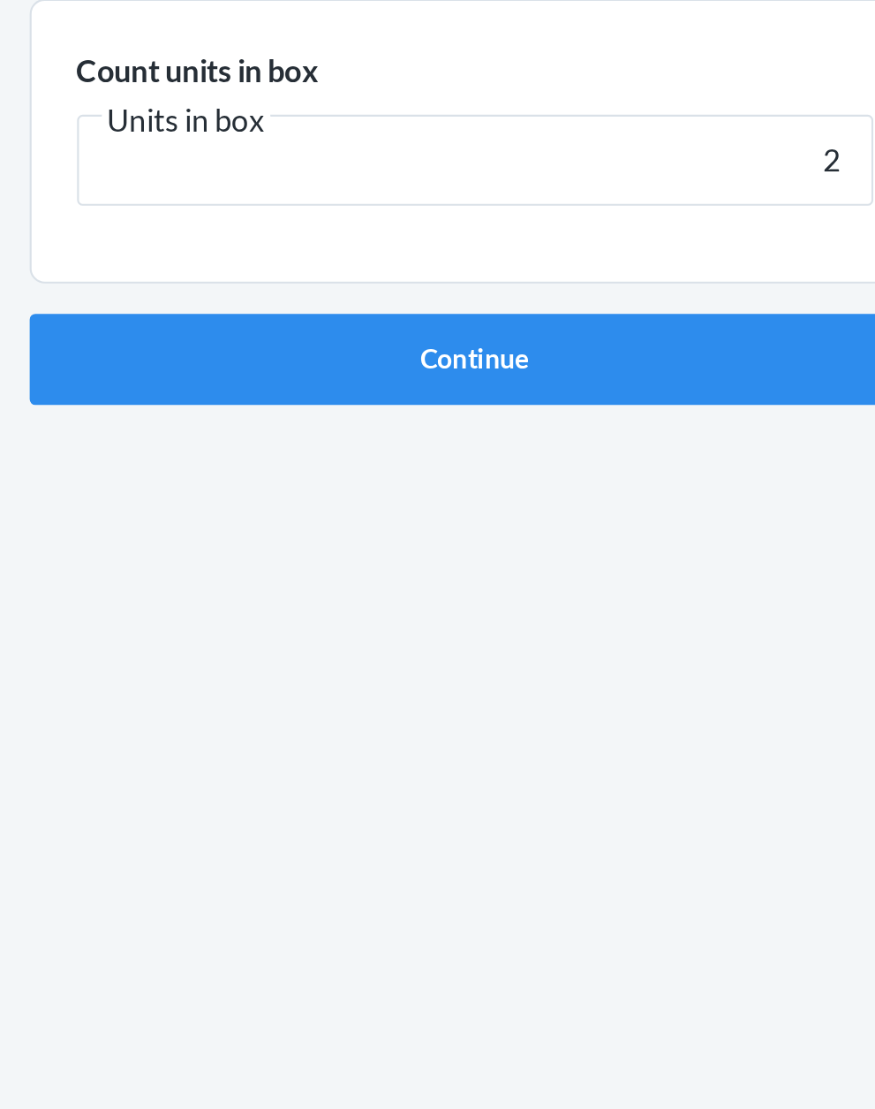
click button "Continue" at bounding box center [438, 374] width 415 height 42
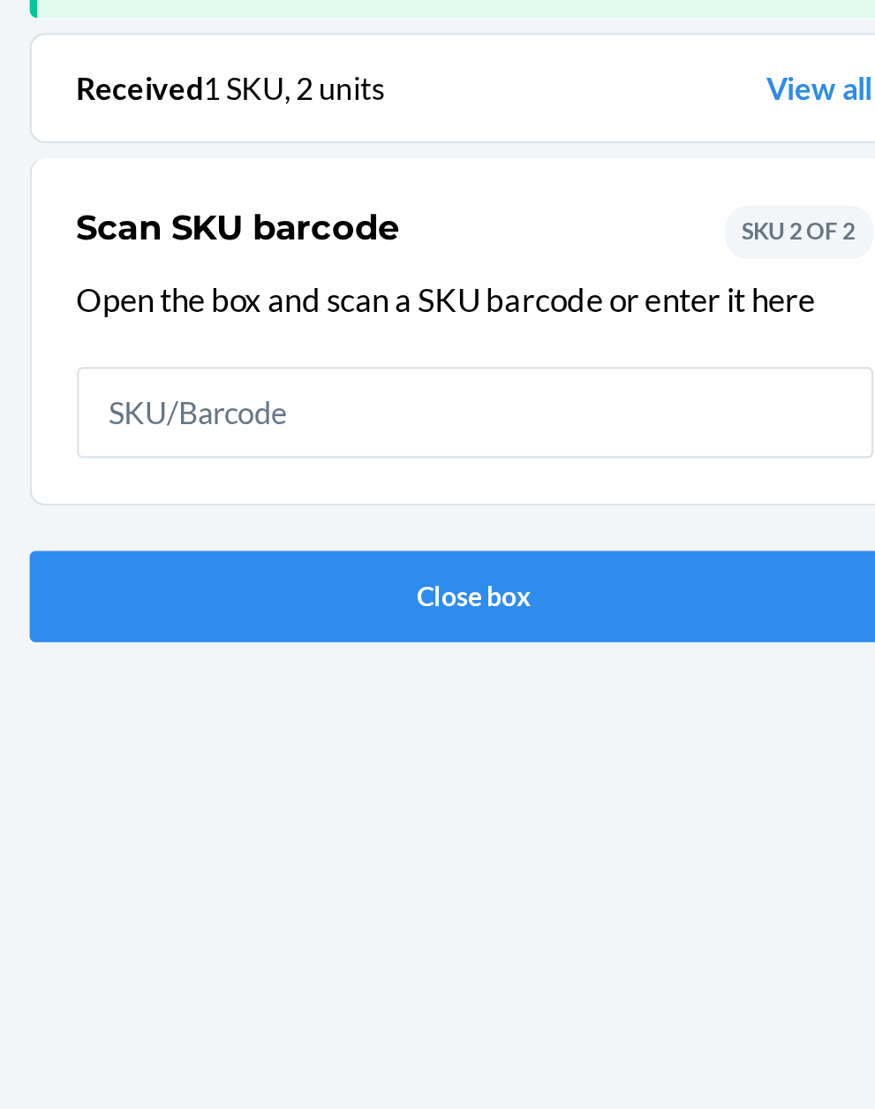
scroll to position [116, 0]
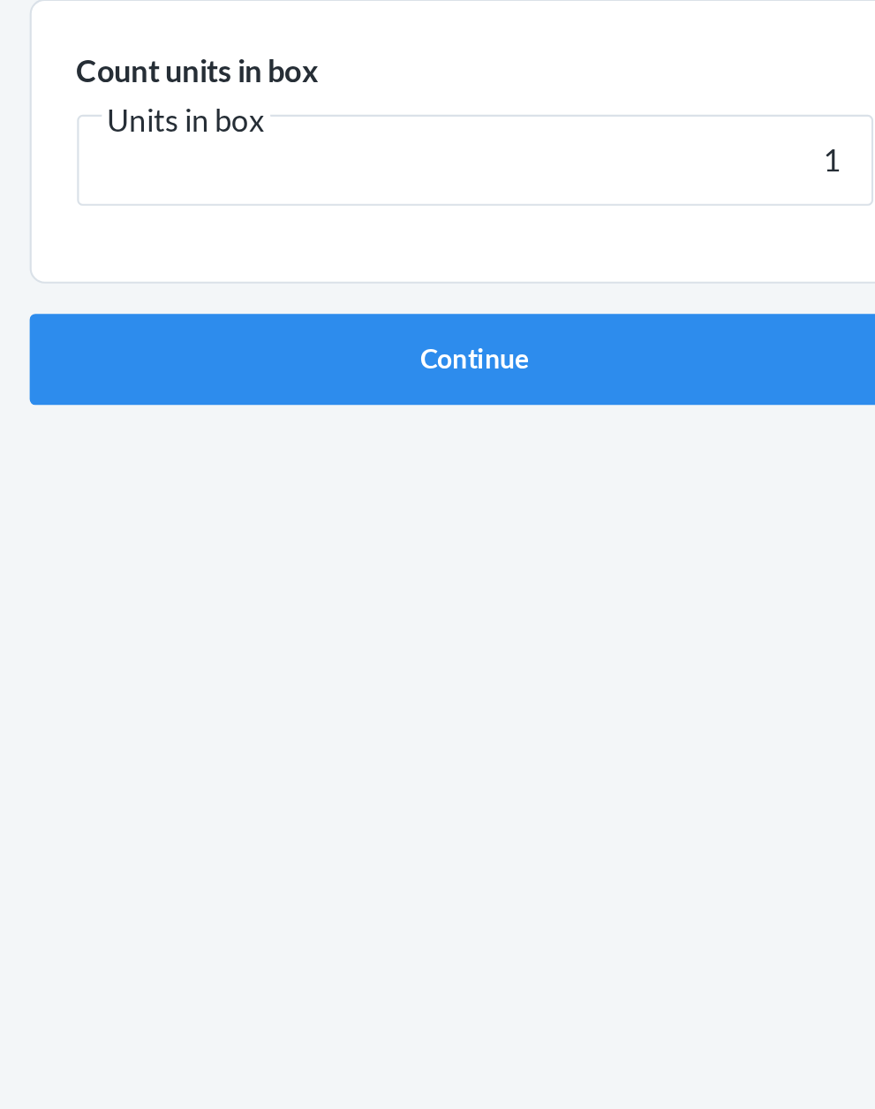
click button "Continue" at bounding box center [438, 374] width 415 height 42
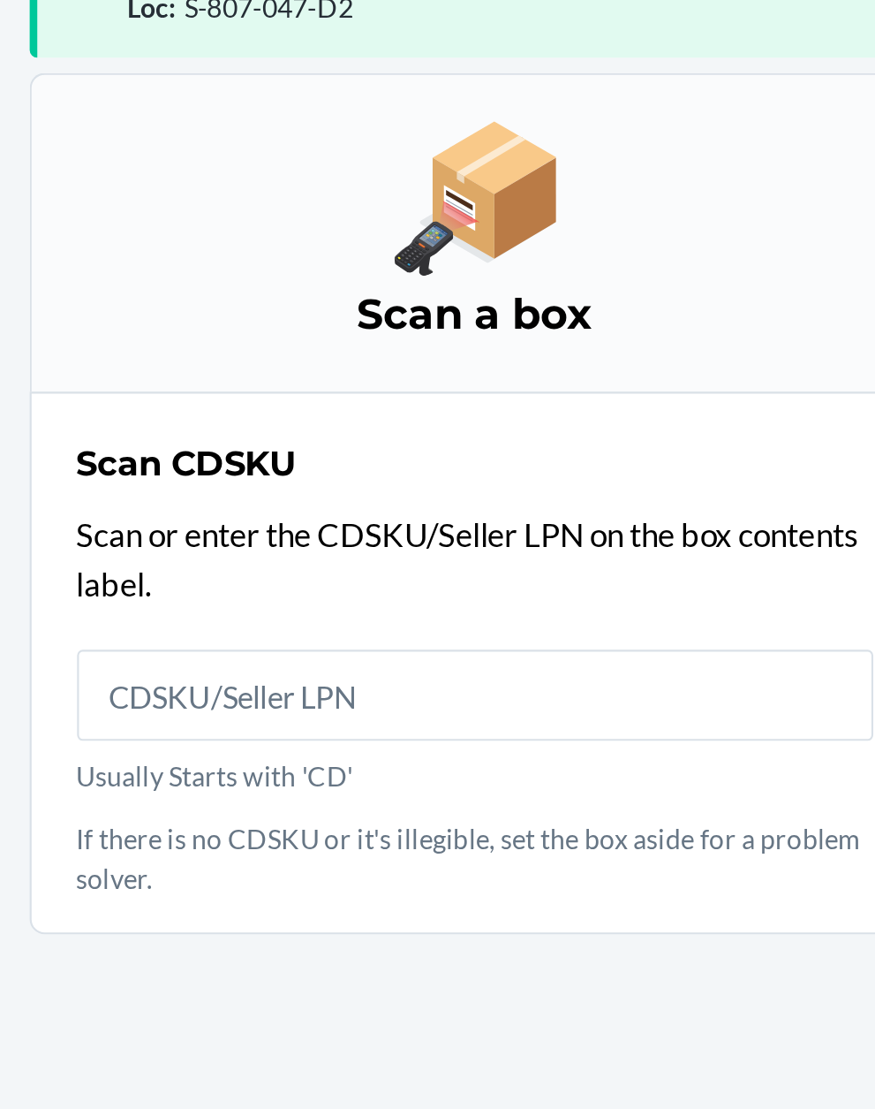
scroll to position [134, 0]
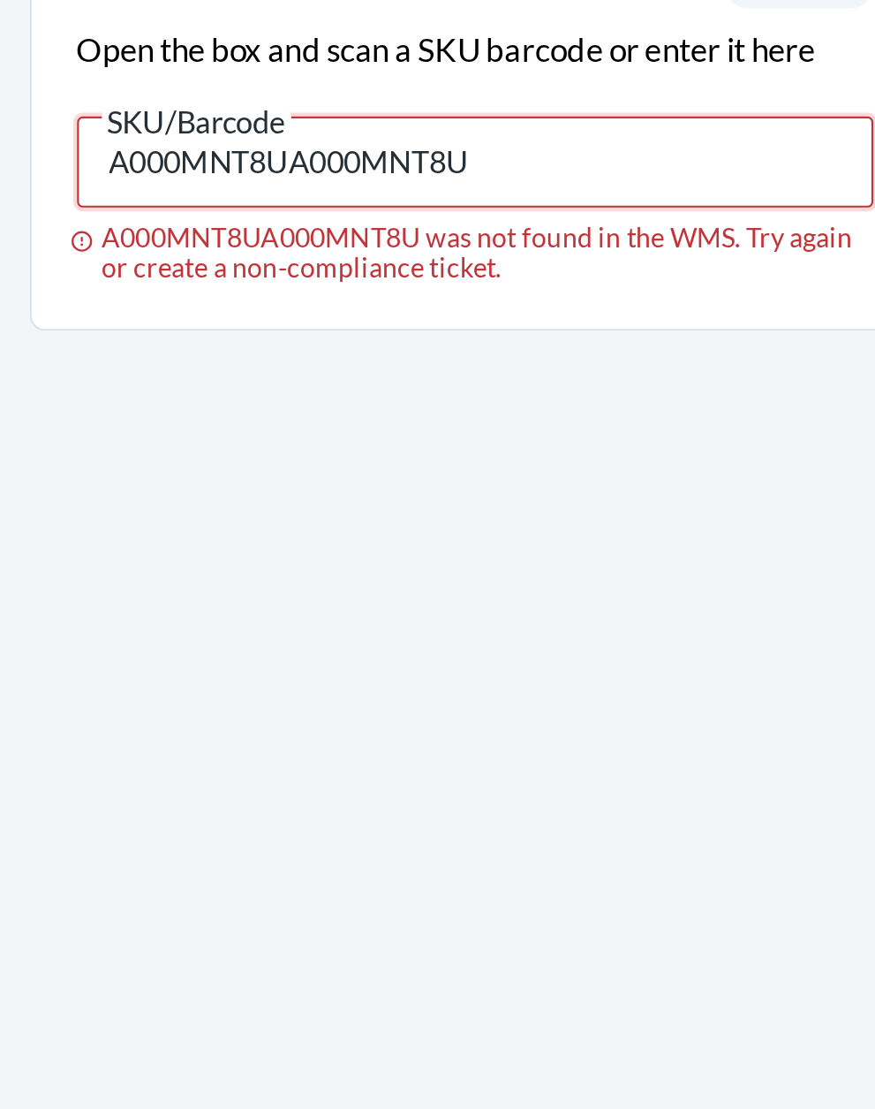
click at [487, 390] on input "A000MNT8UA000MNT8U" at bounding box center [438, 396] width 371 height 42
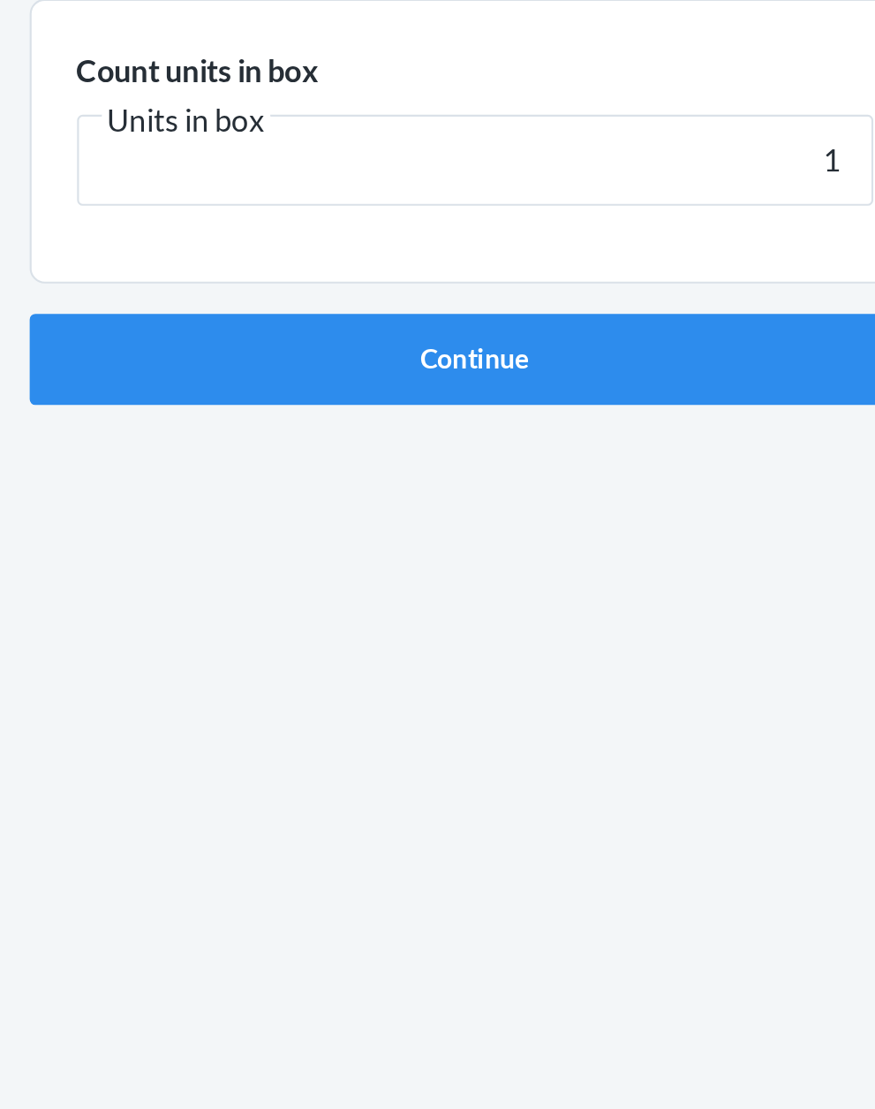
click button "Continue" at bounding box center [438, 374] width 415 height 42
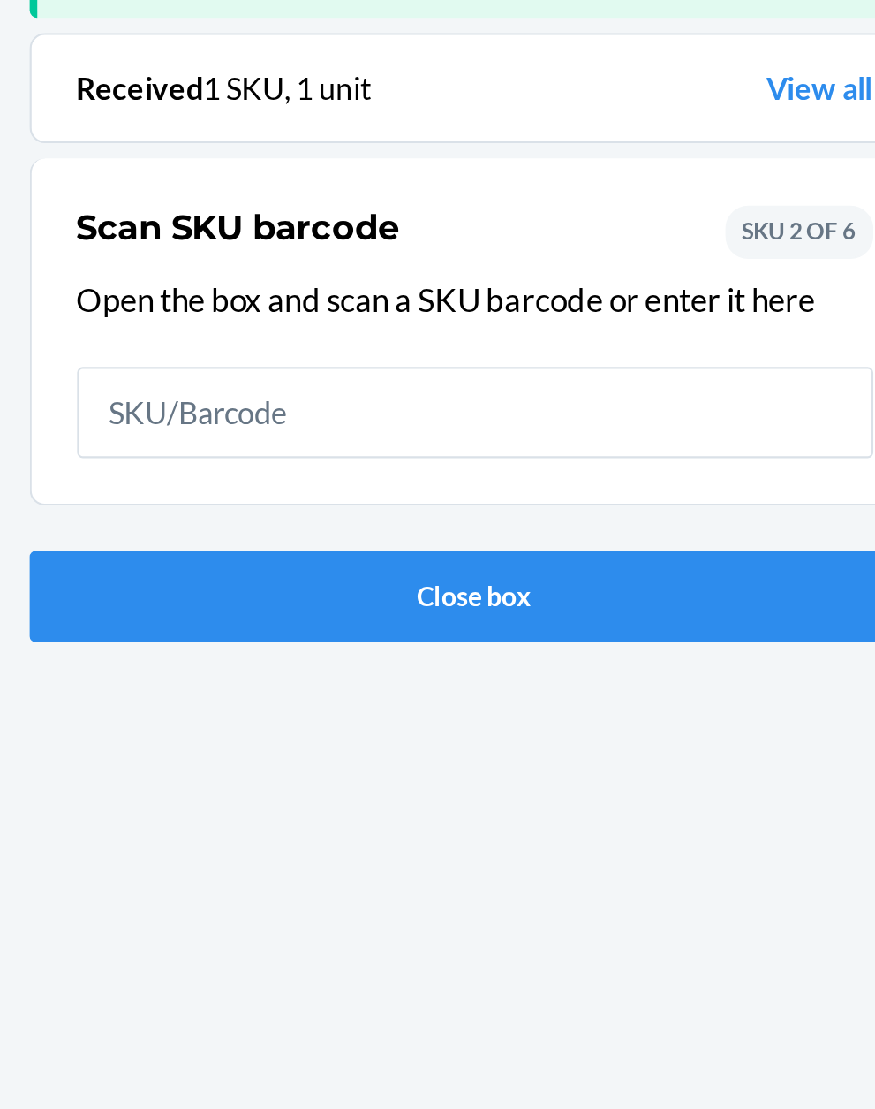
scroll to position [116, 0]
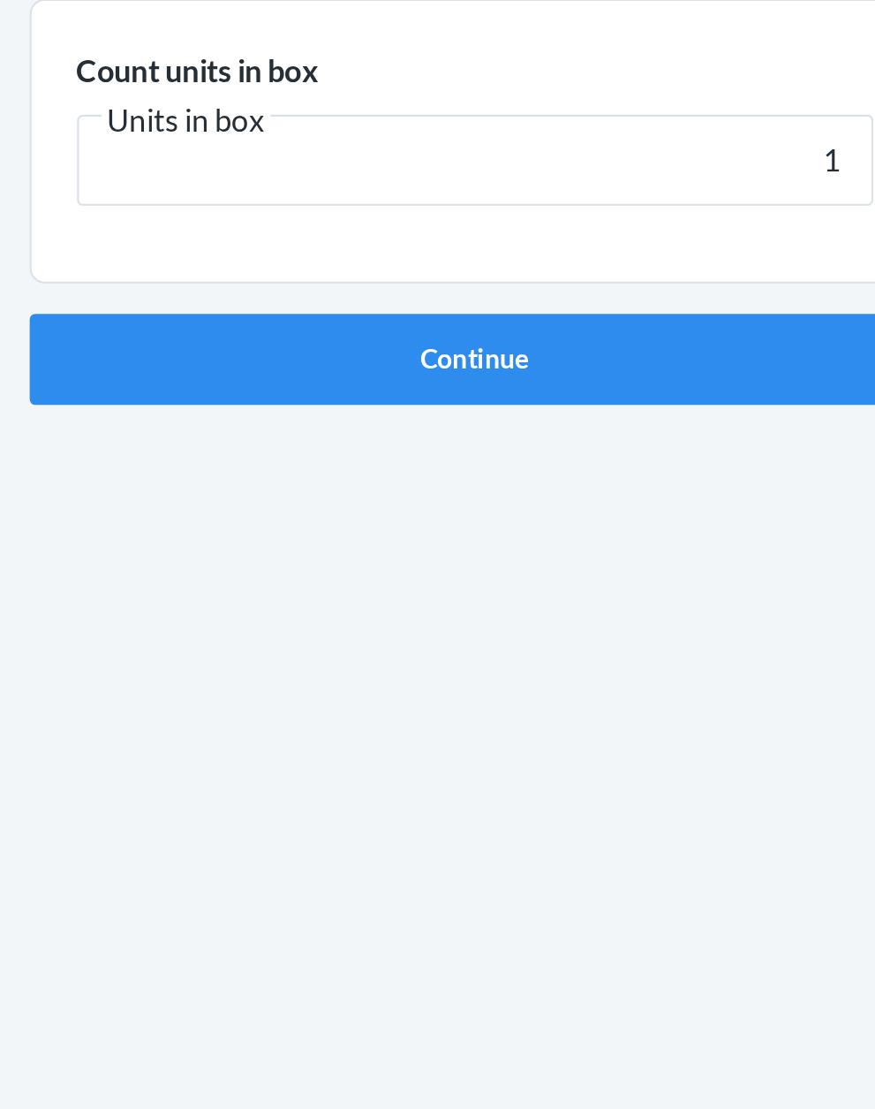
click button "Continue" at bounding box center [438, 374] width 415 height 42
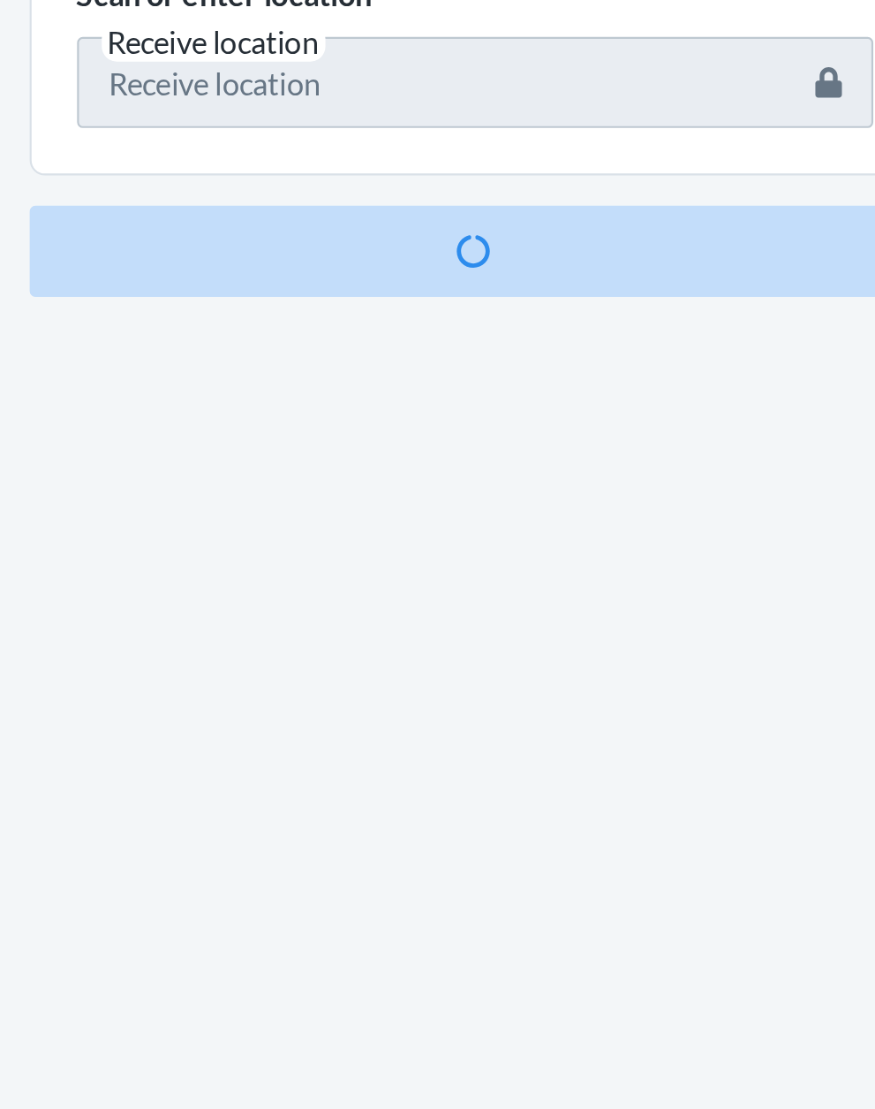
scroll to position [116, 0]
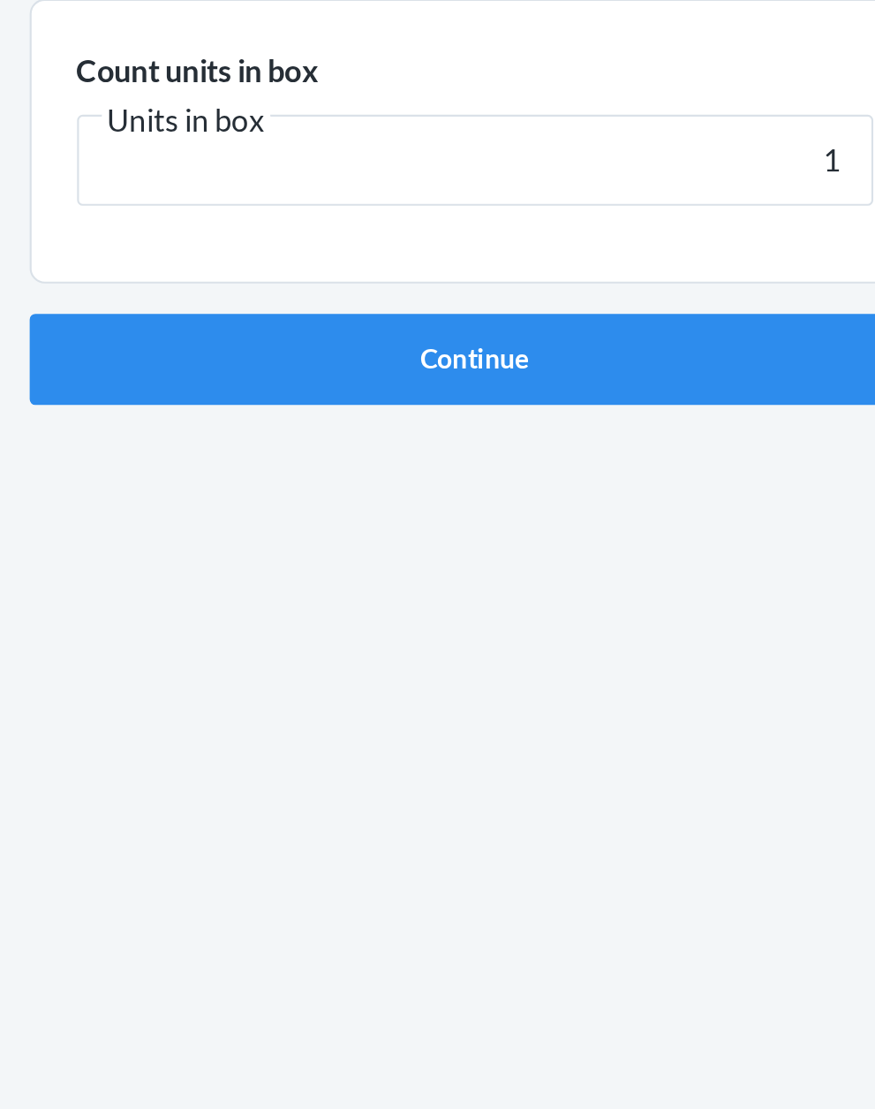
click button "Continue" at bounding box center [438, 374] width 415 height 42
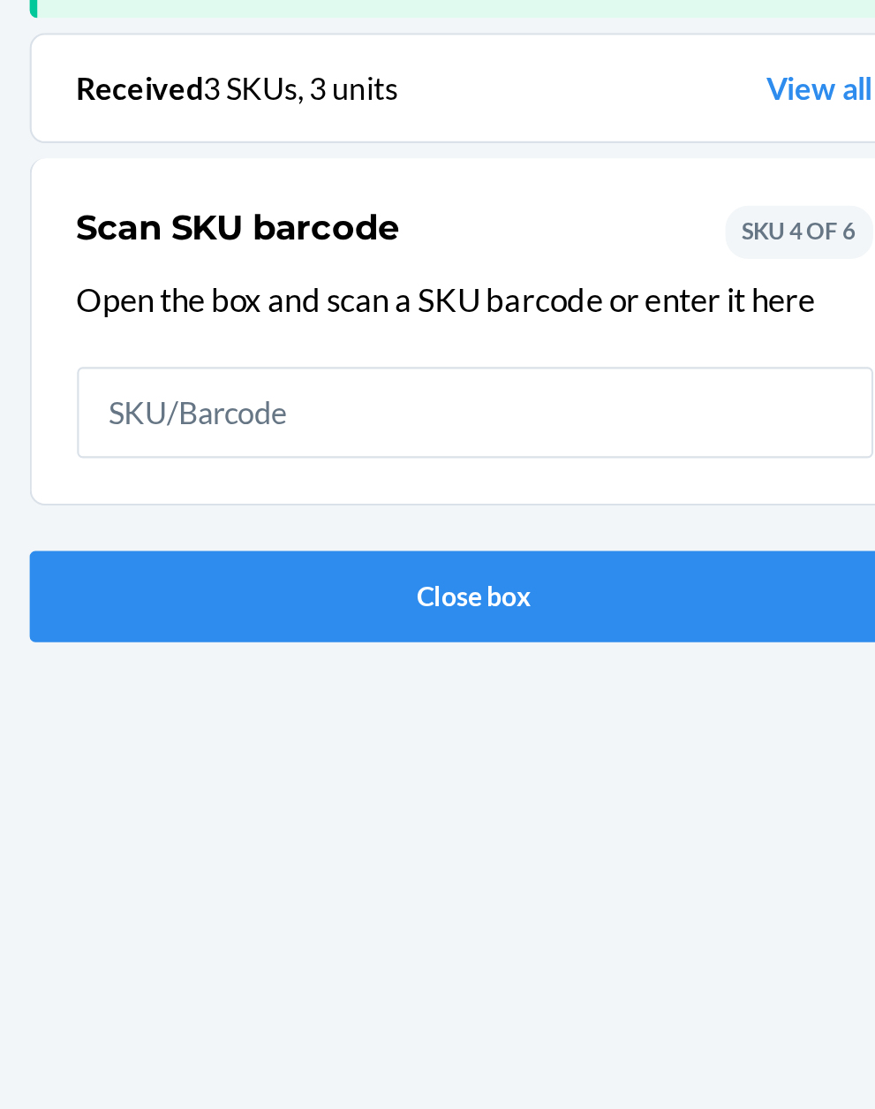
scroll to position [116, 0]
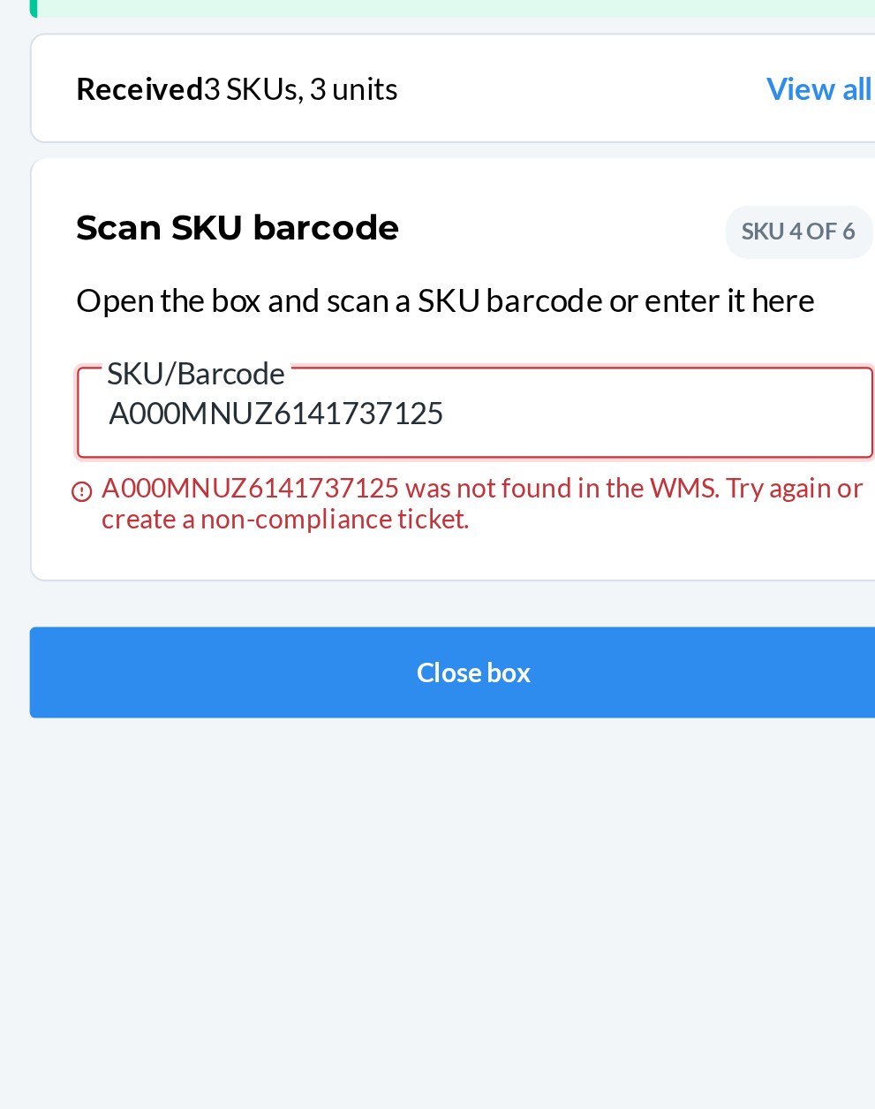
click at [488, 378] on input "A000MNUZ6141737125" at bounding box center [438, 399] width 371 height 42
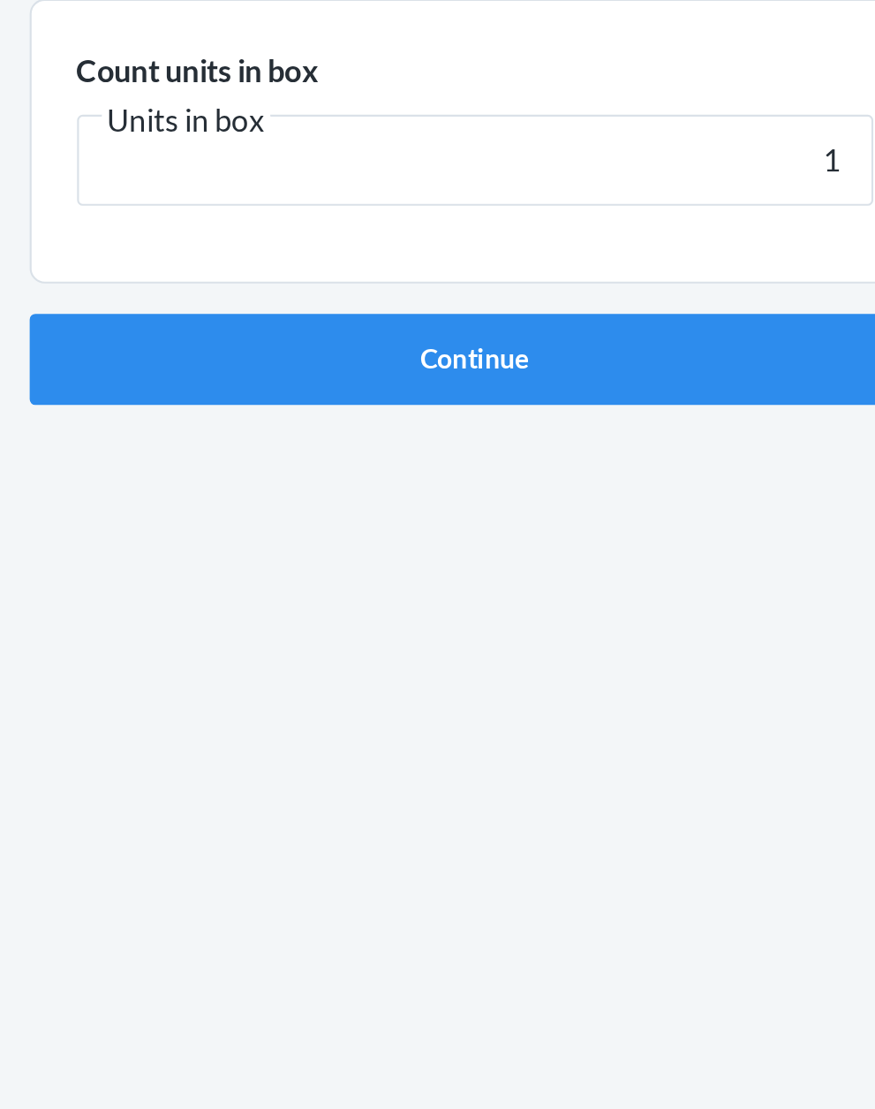
click button "Continue" at bounding box center [438, 374] width 415 height 42
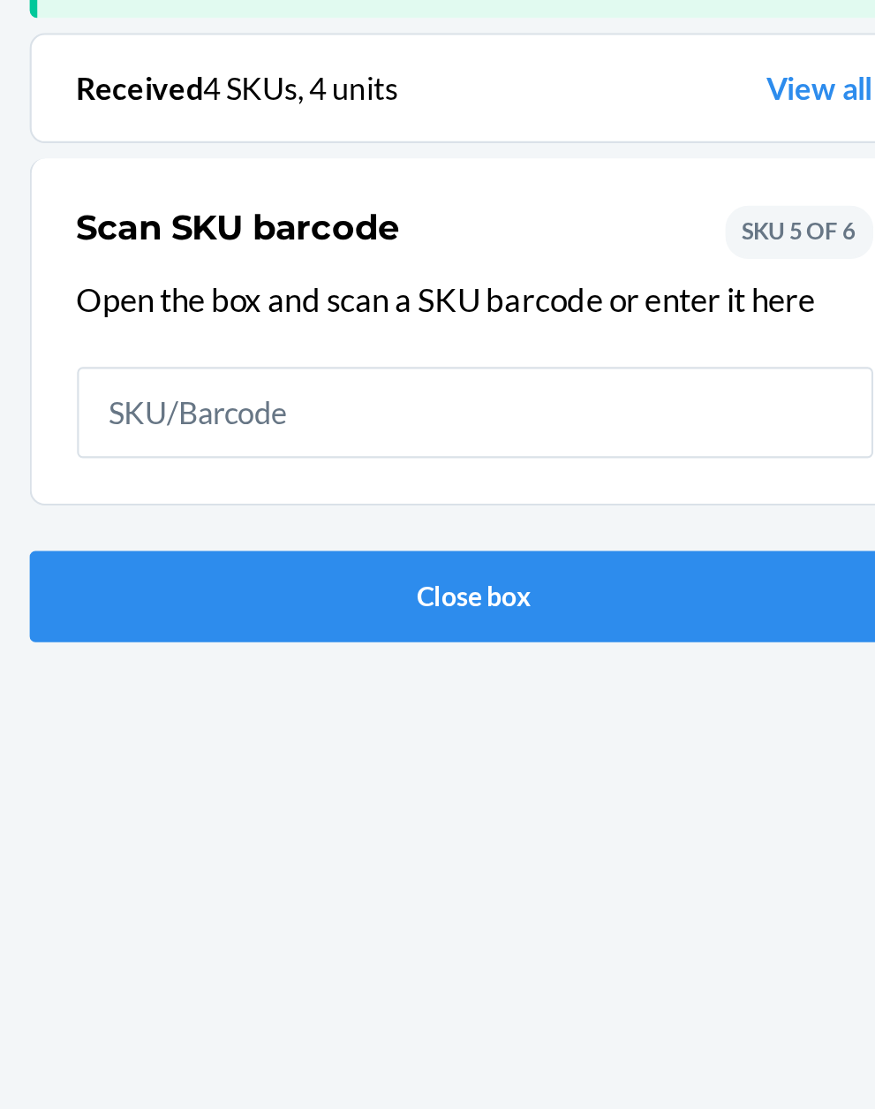
scroll to position [116, 0]
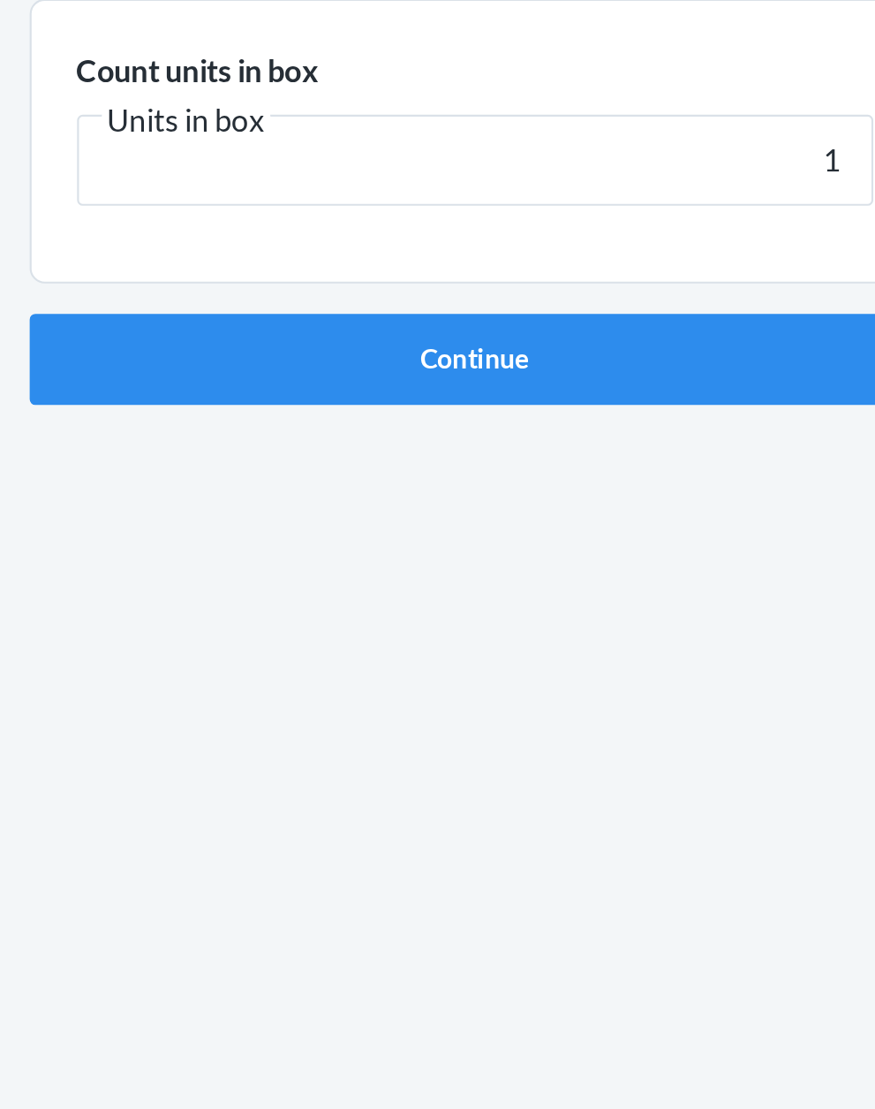
click button "Continue" at bounding box center [438, 374] width 415 height 42
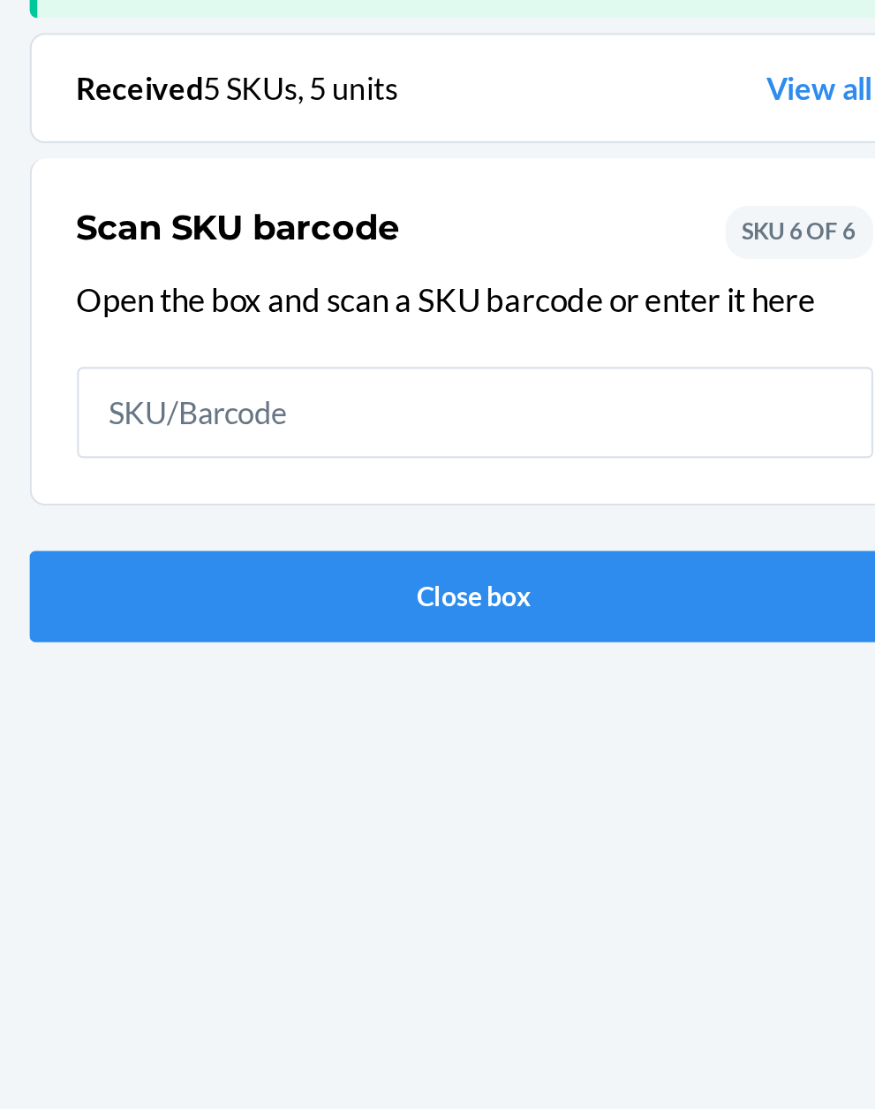
scroll to position [116, 0]
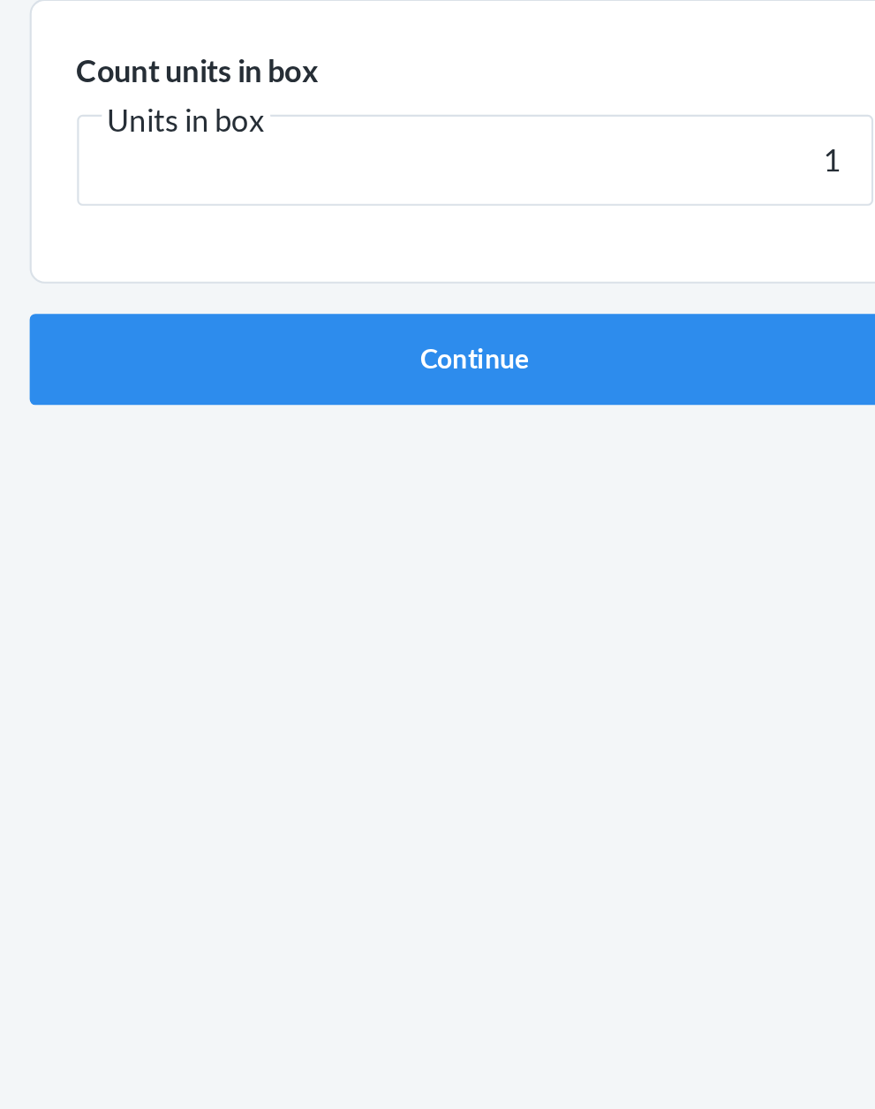
click button "Continue" at bounding box center [438, 374] width 415 height 42
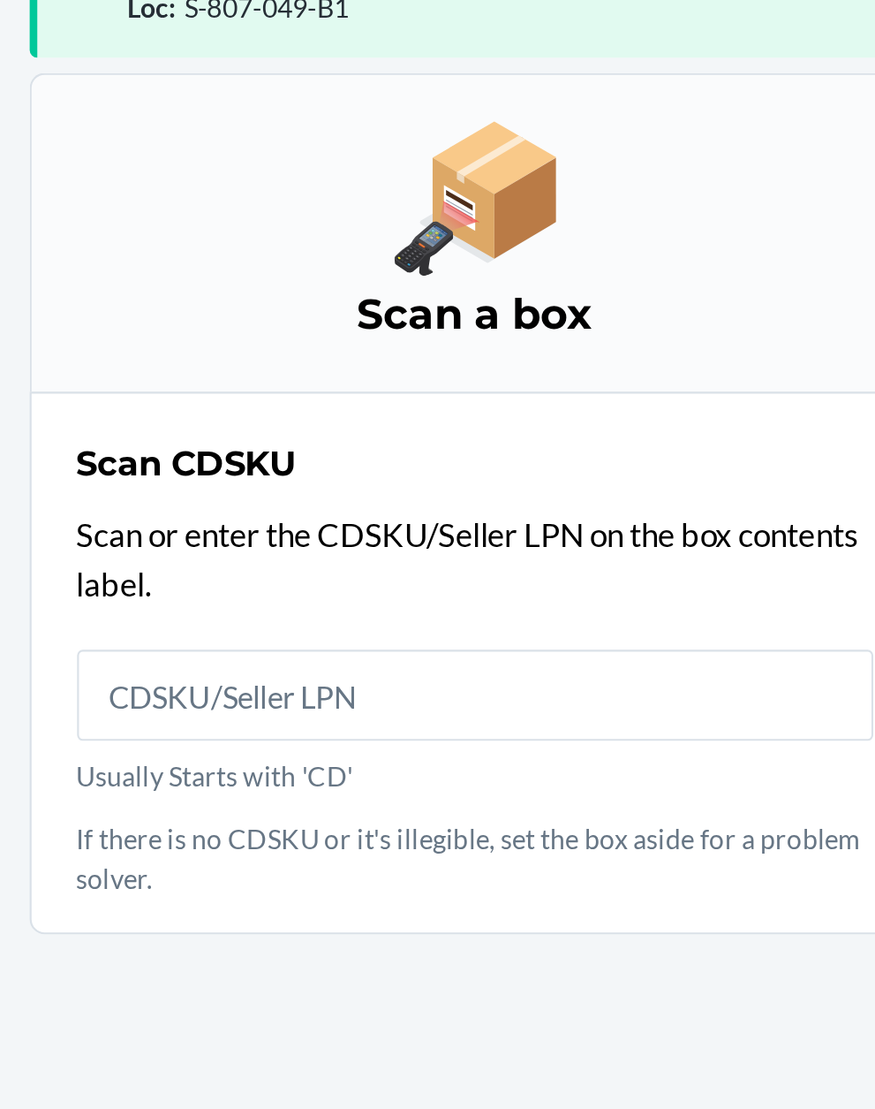
scroll to position [134, 0]
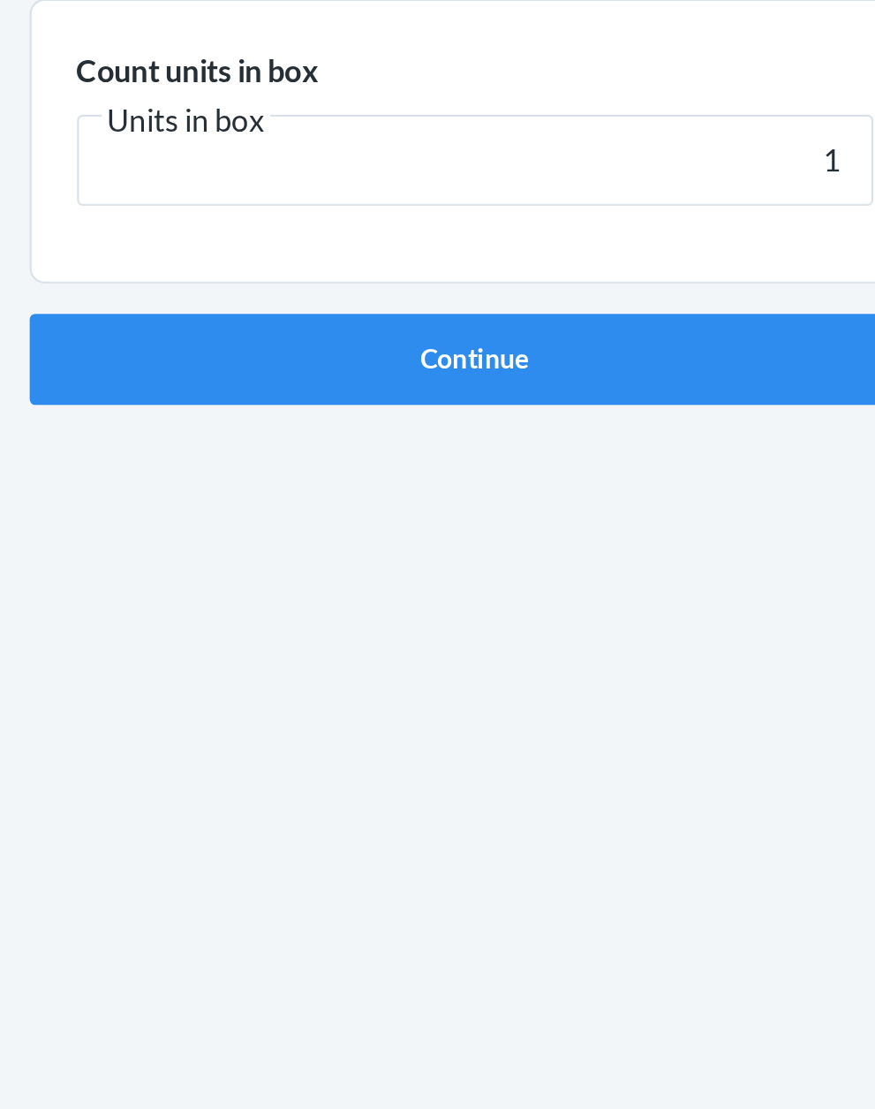
click button "Continue" at bounding box center [438, 374] width 415 height 42
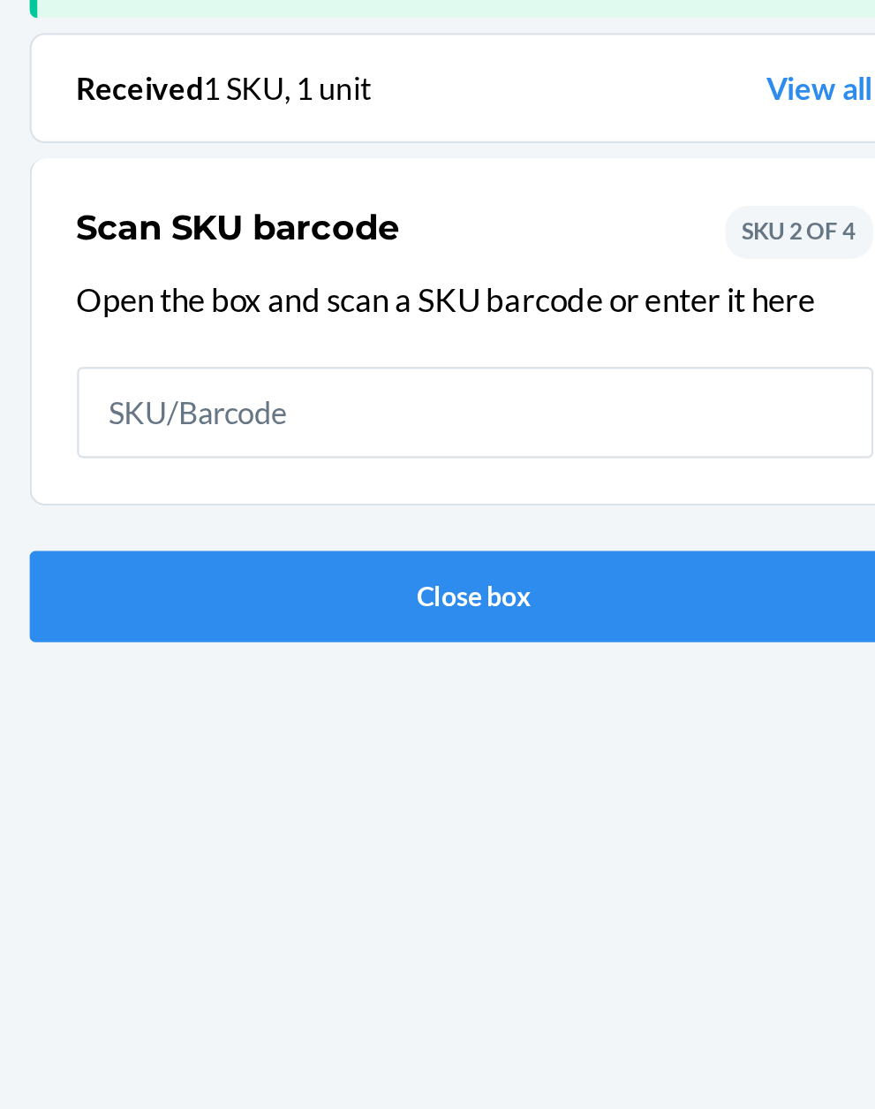
scroll to position [116, 0]
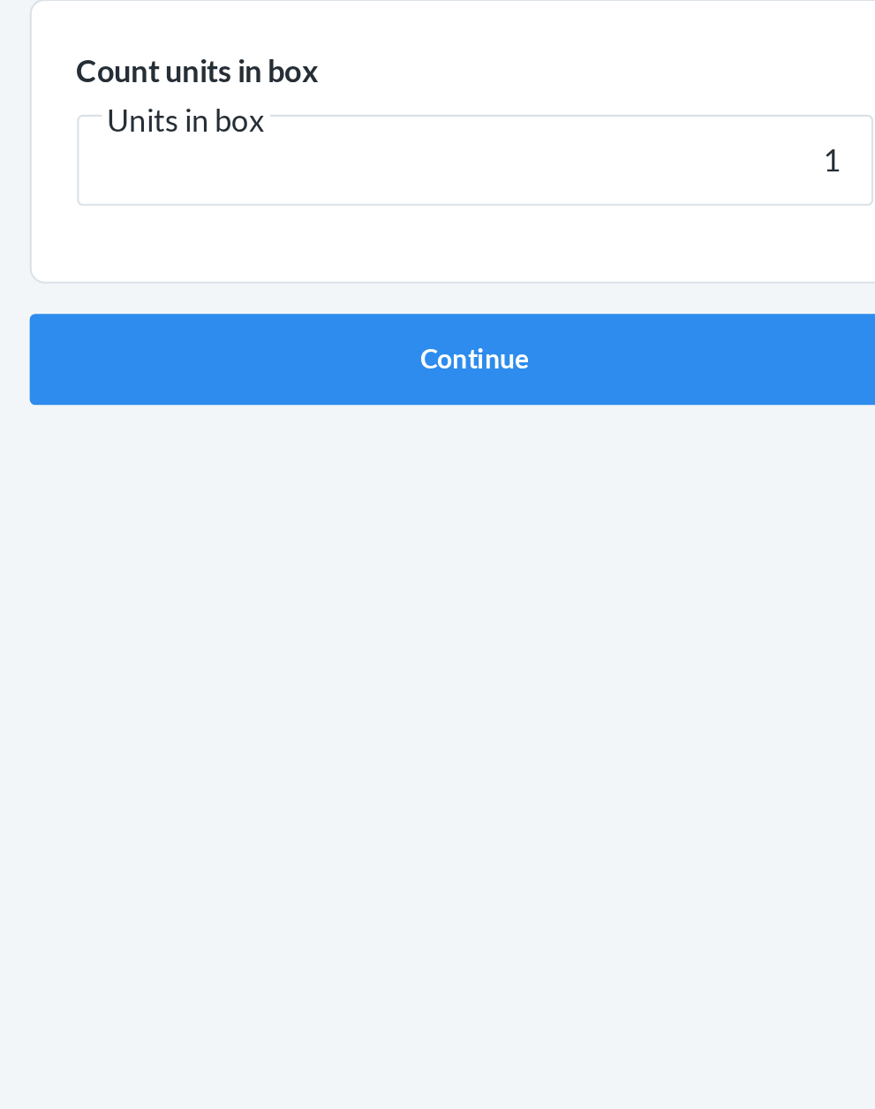
click button "Continue" at bounding box center [438, 374] width 415 height 42
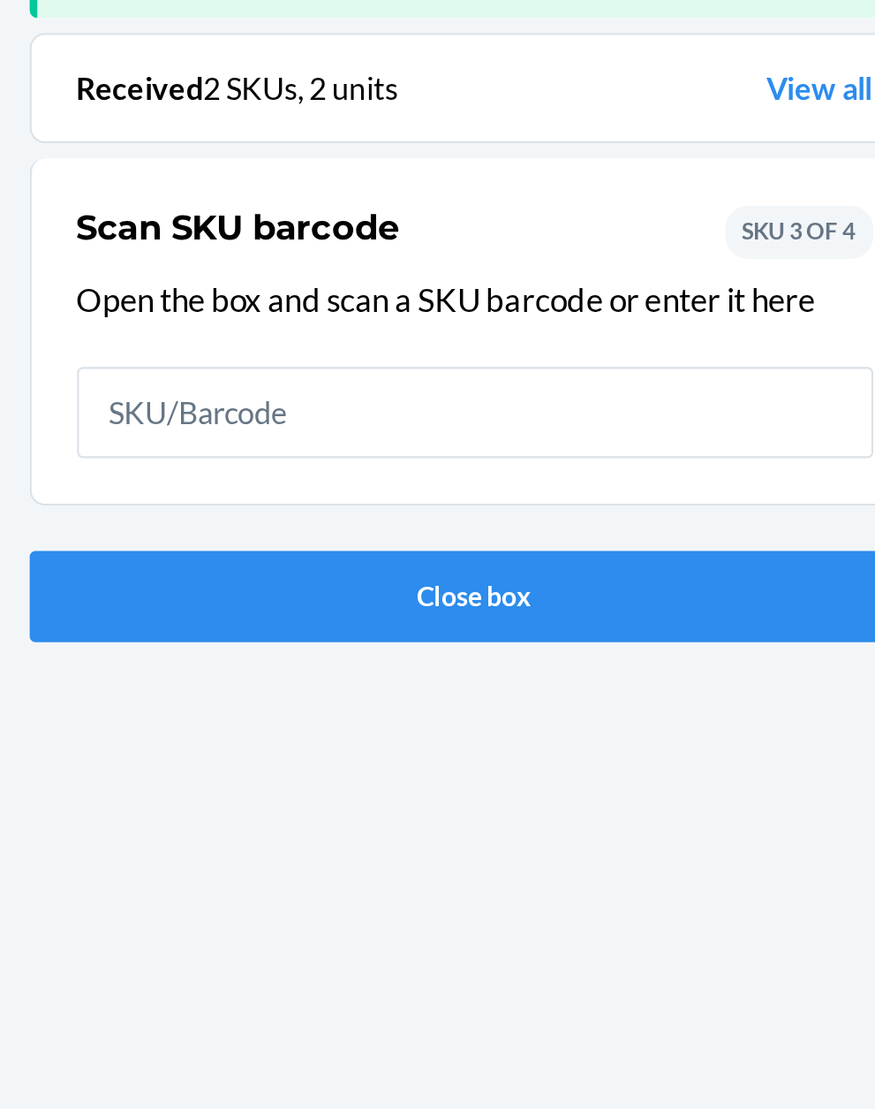
scroll to position [116, 0]
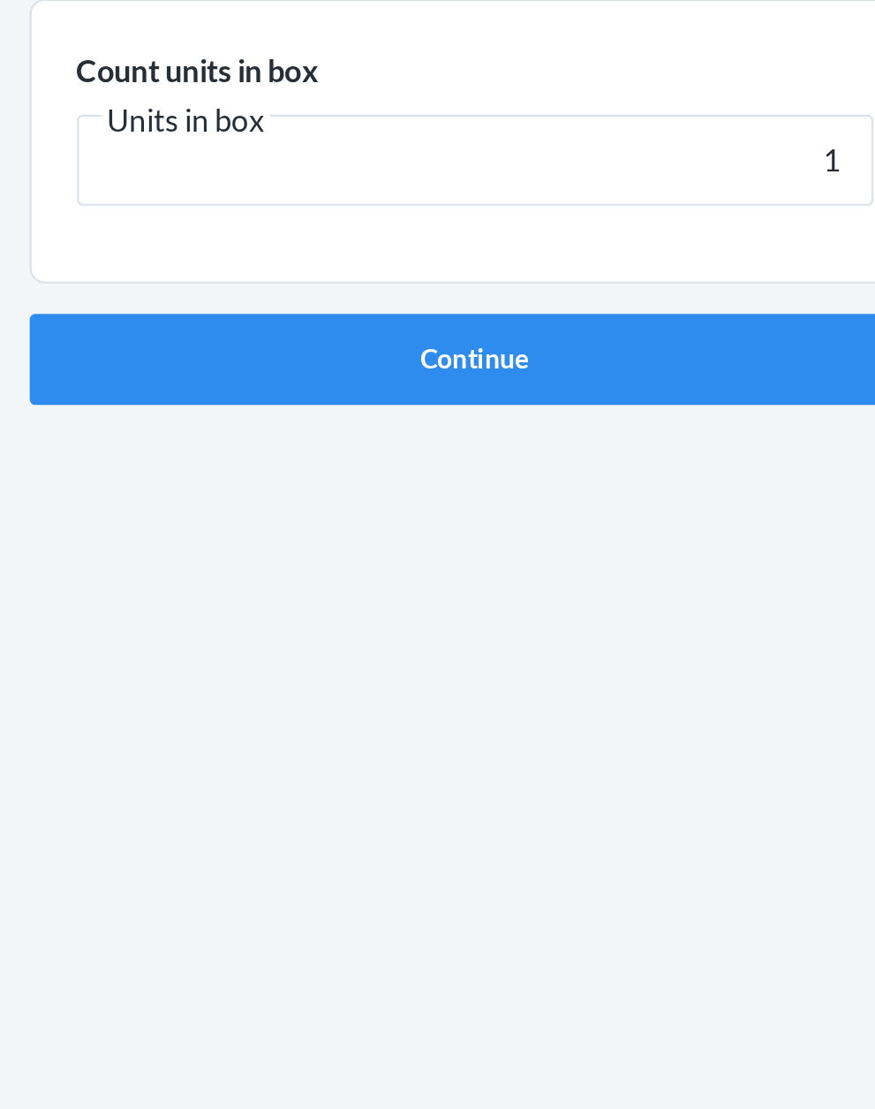
click button "Continue" at bounding box center [438, 374] width 415 height 42
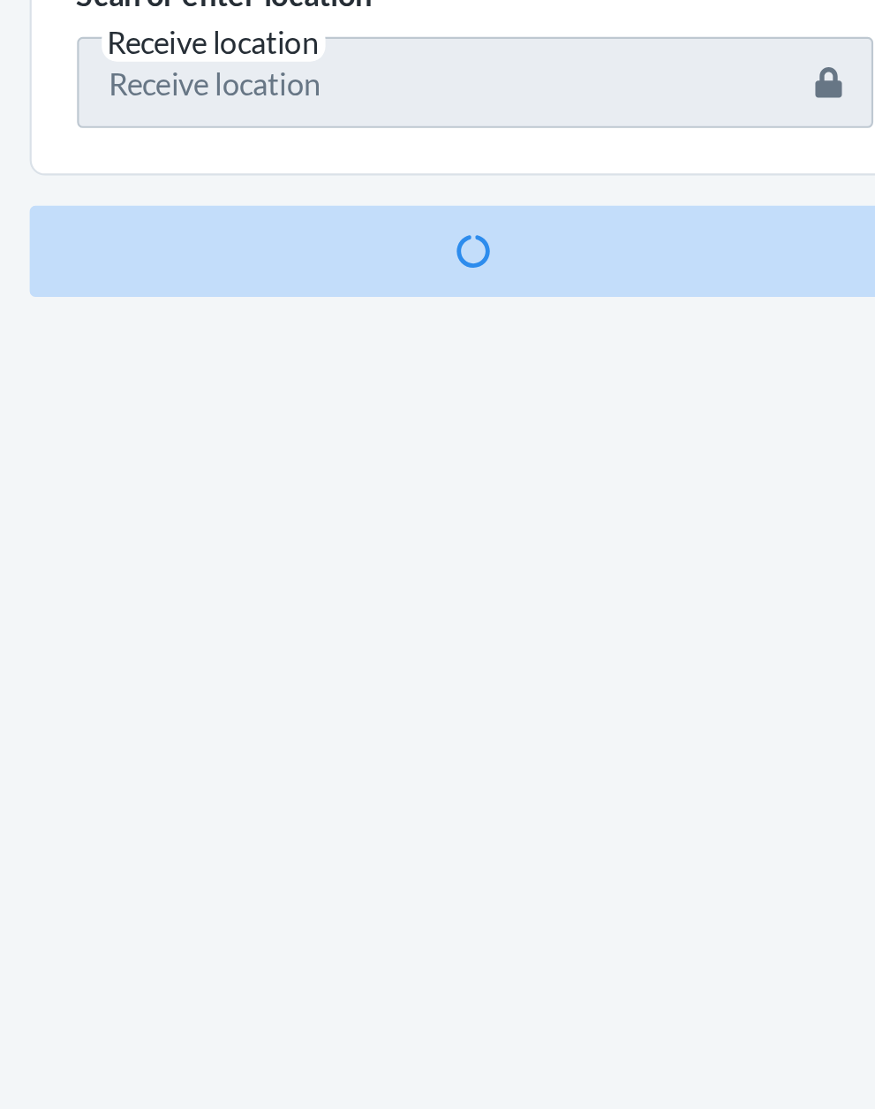
scroll to position [116, 0]
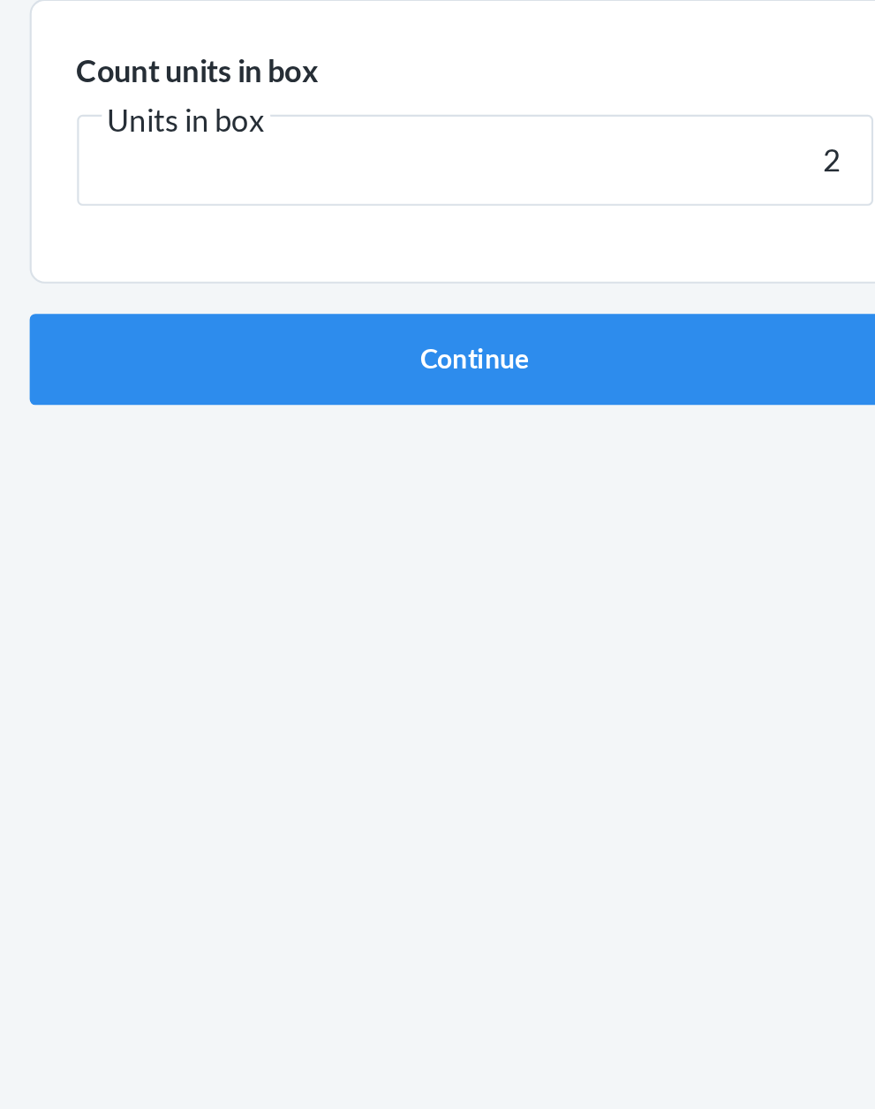
click button "Continue" at bounding box center [438, 374] width 415 height 42
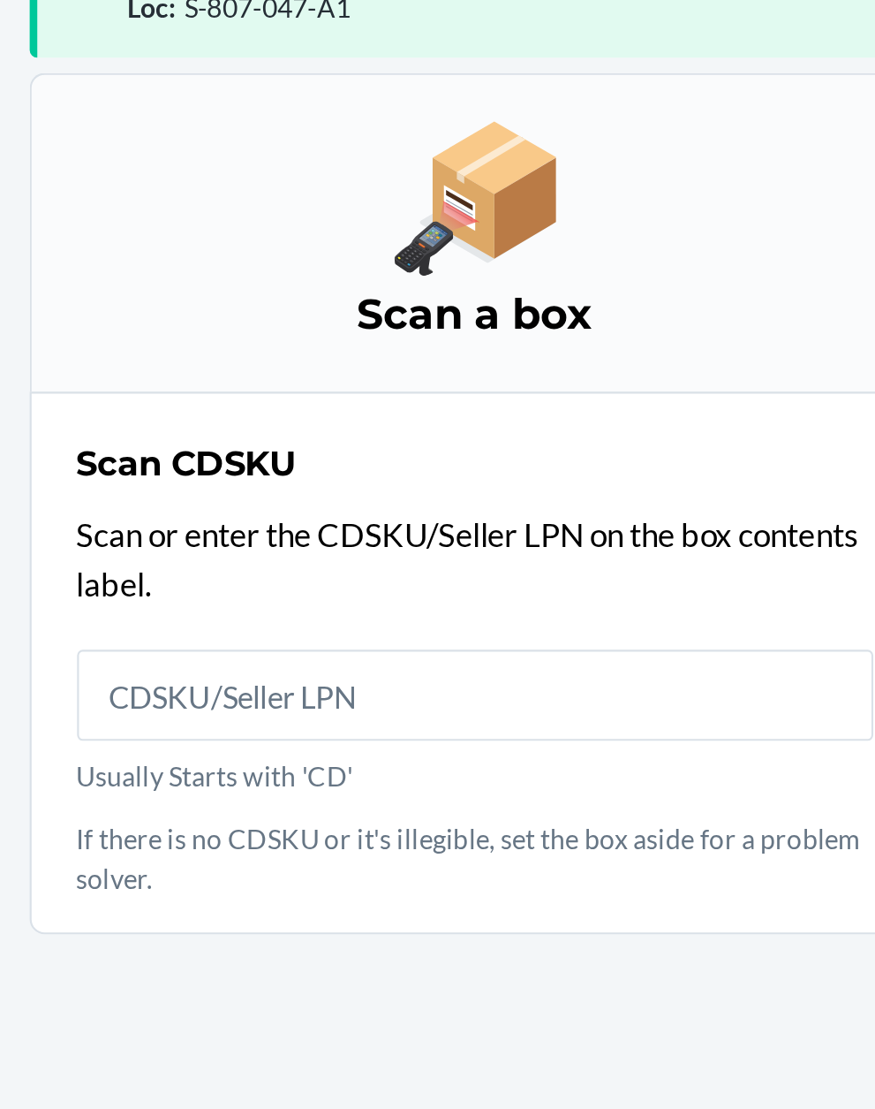
scroll to position [134, 0]
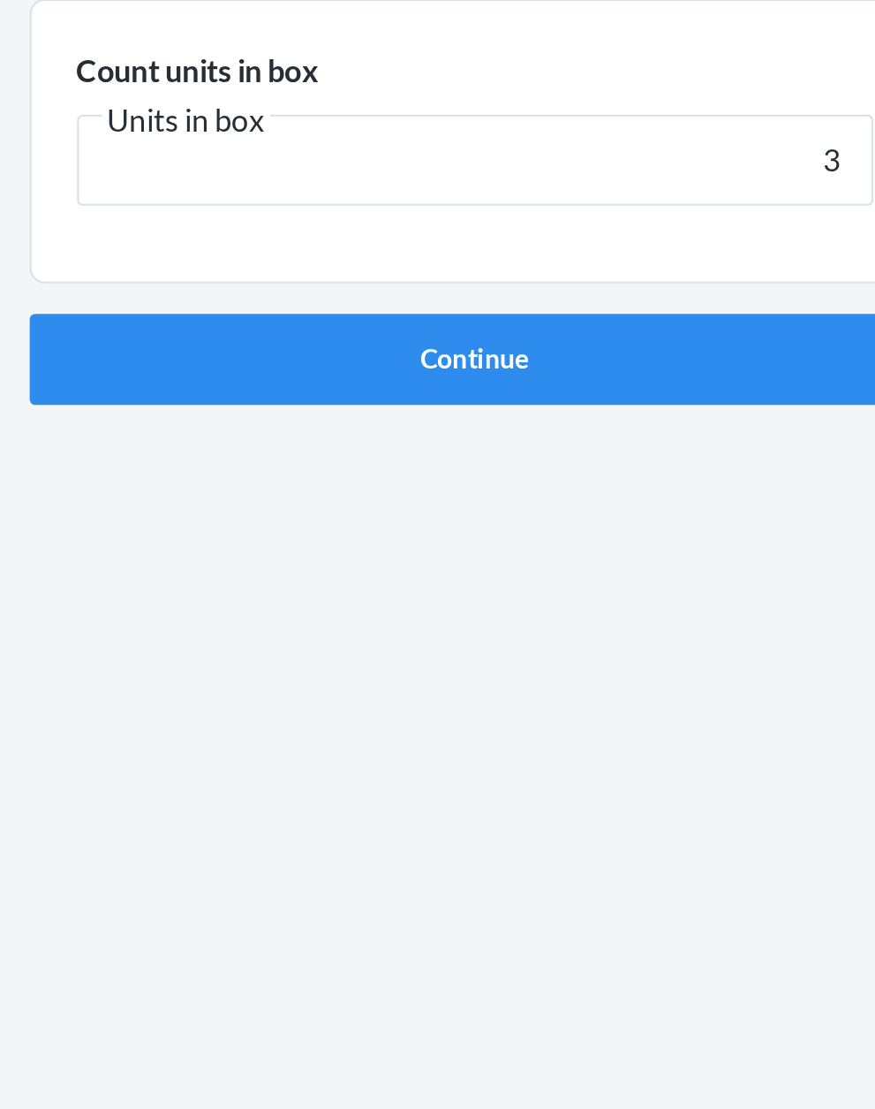
click button "Continue" at bounding box center [438, 374] width 415 height 42
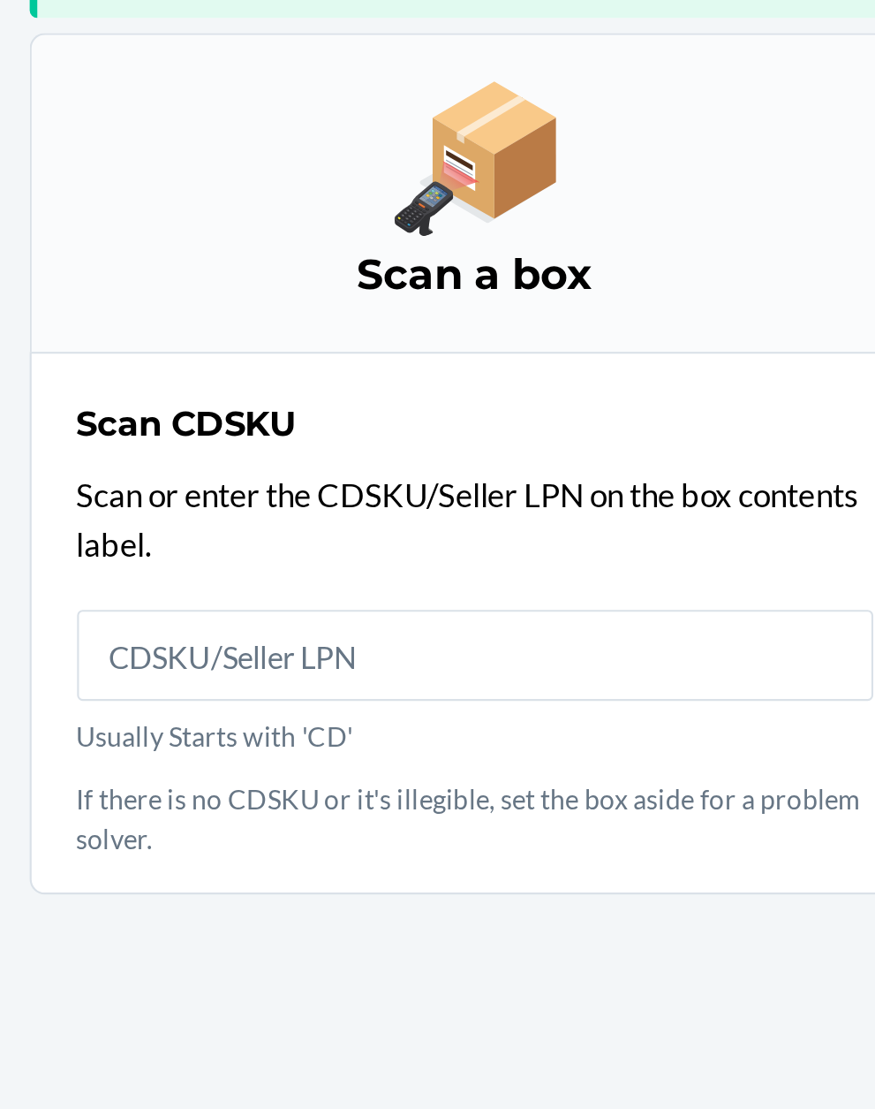
scroll to position [116, 0]
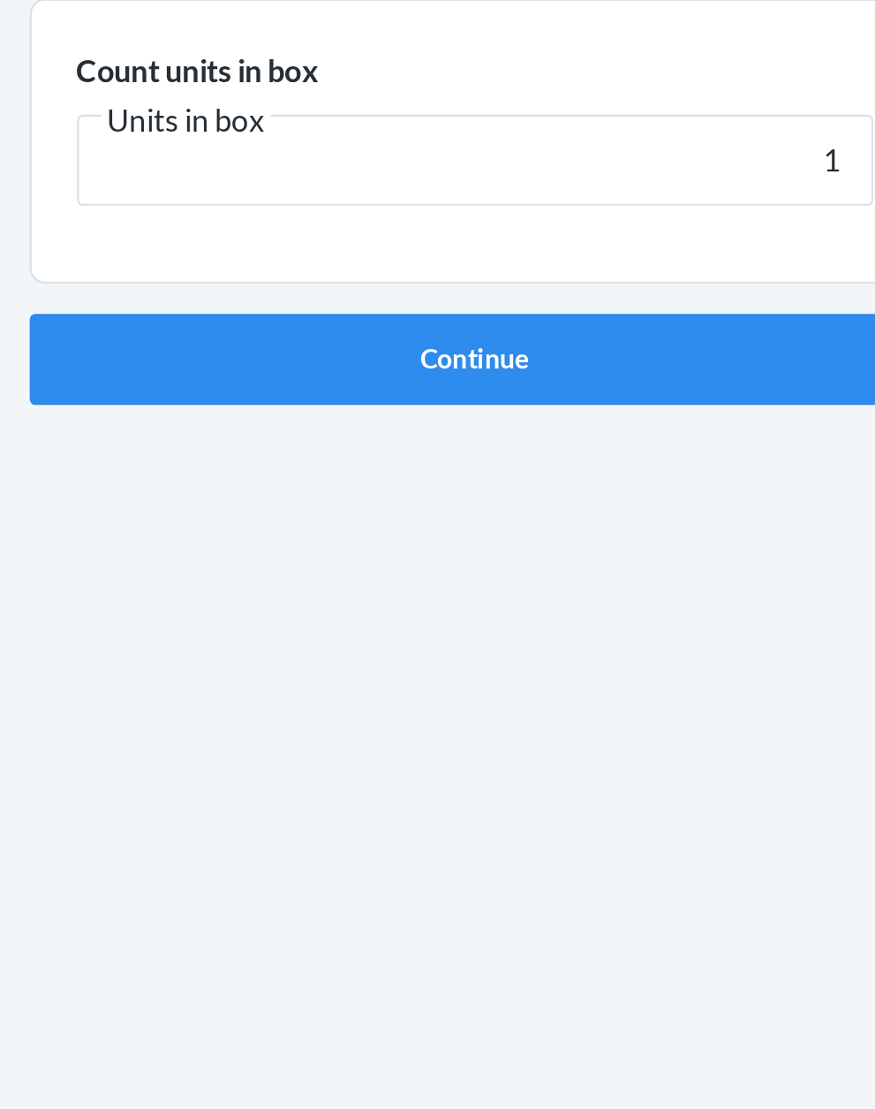
click button "Continue" at bounding box center [438, 374] width 415 height 42
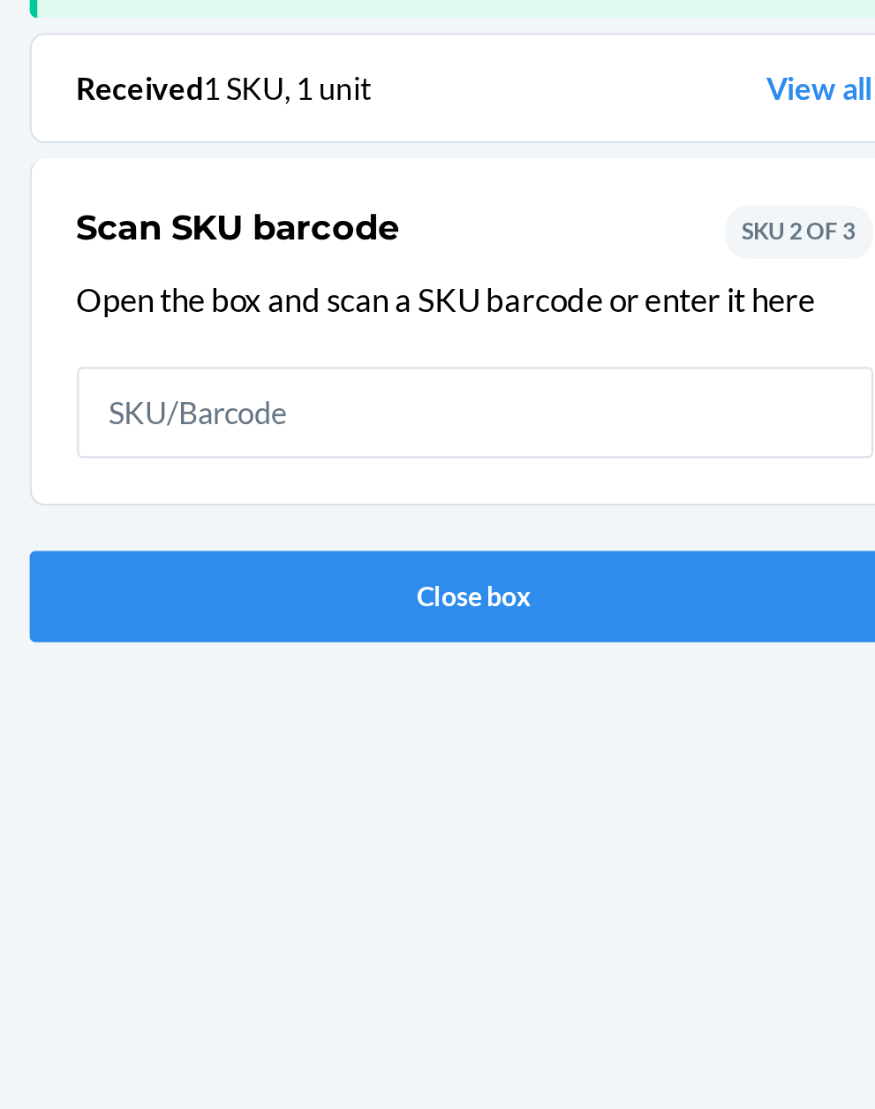
scroll to position [116, 0]
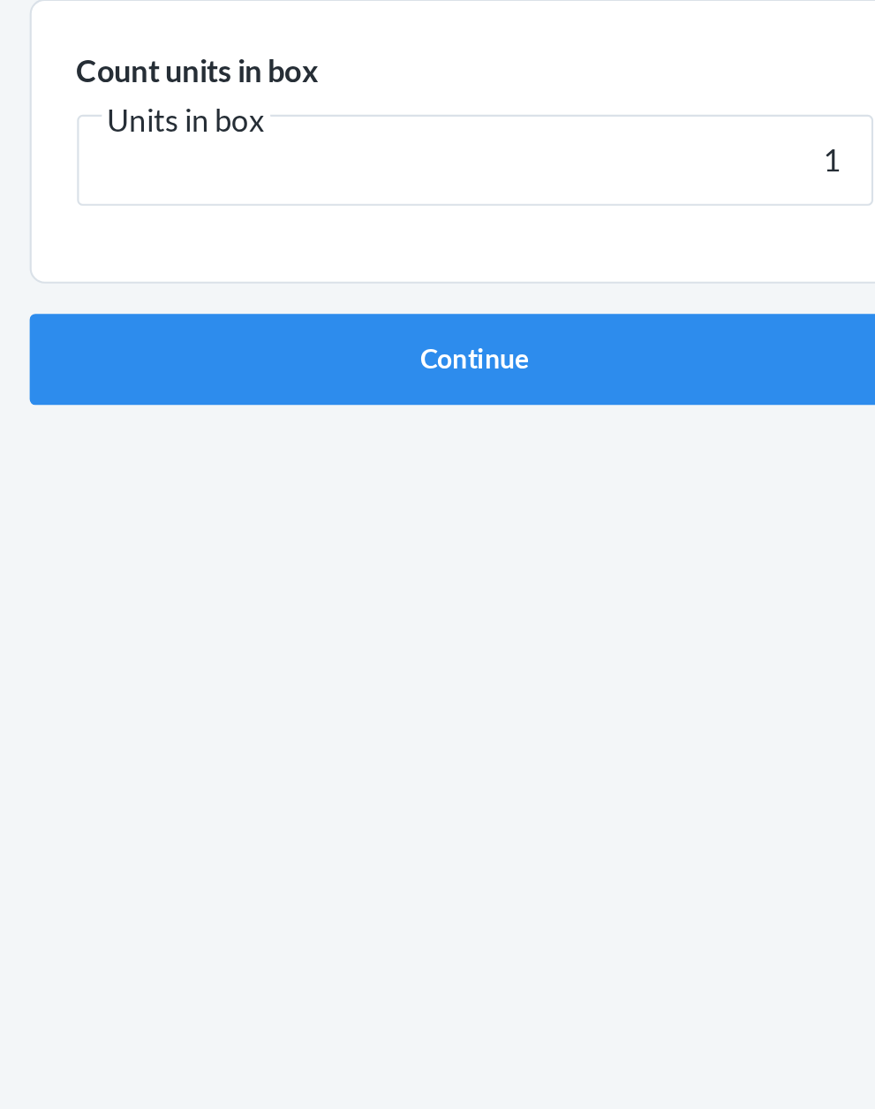
click button "Continue" at bounding box center [438, 374] width 415 height 42
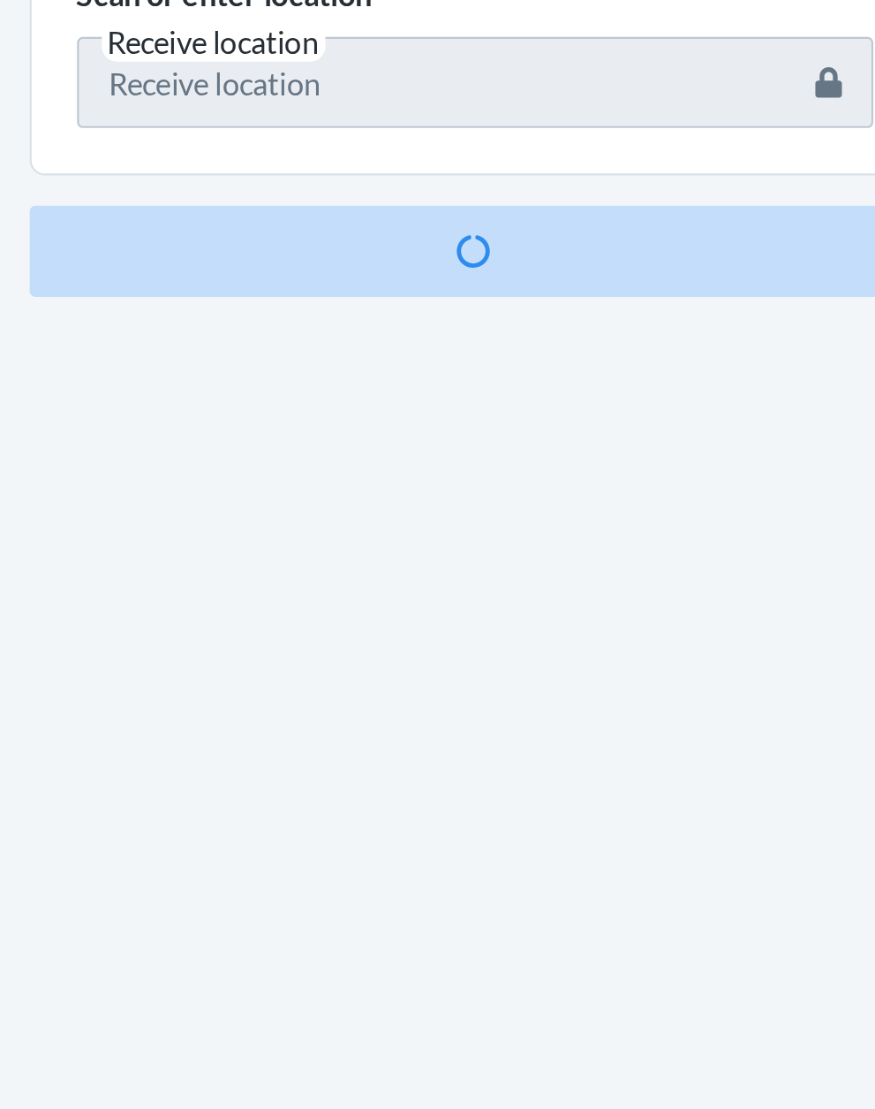
scroll to position [116, 0]
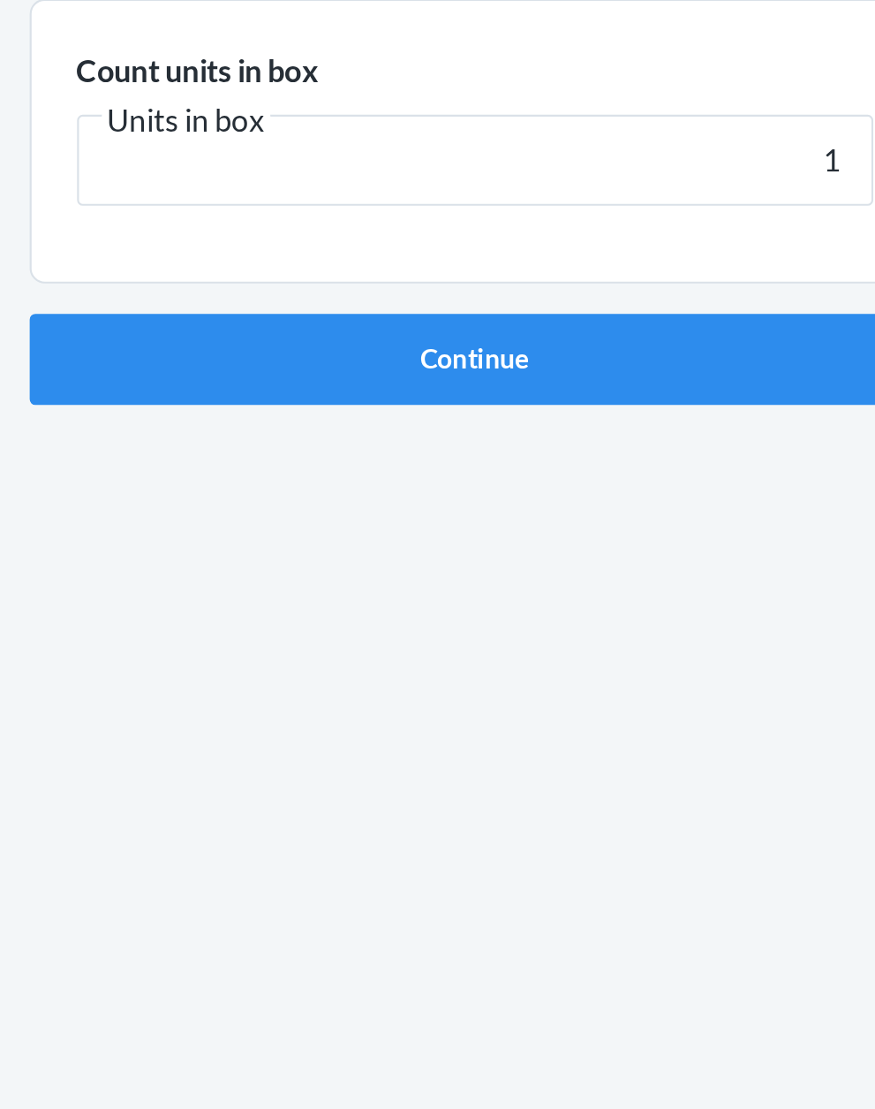
click button "Continue" at bounding box center [438, 374] width 415 height 42
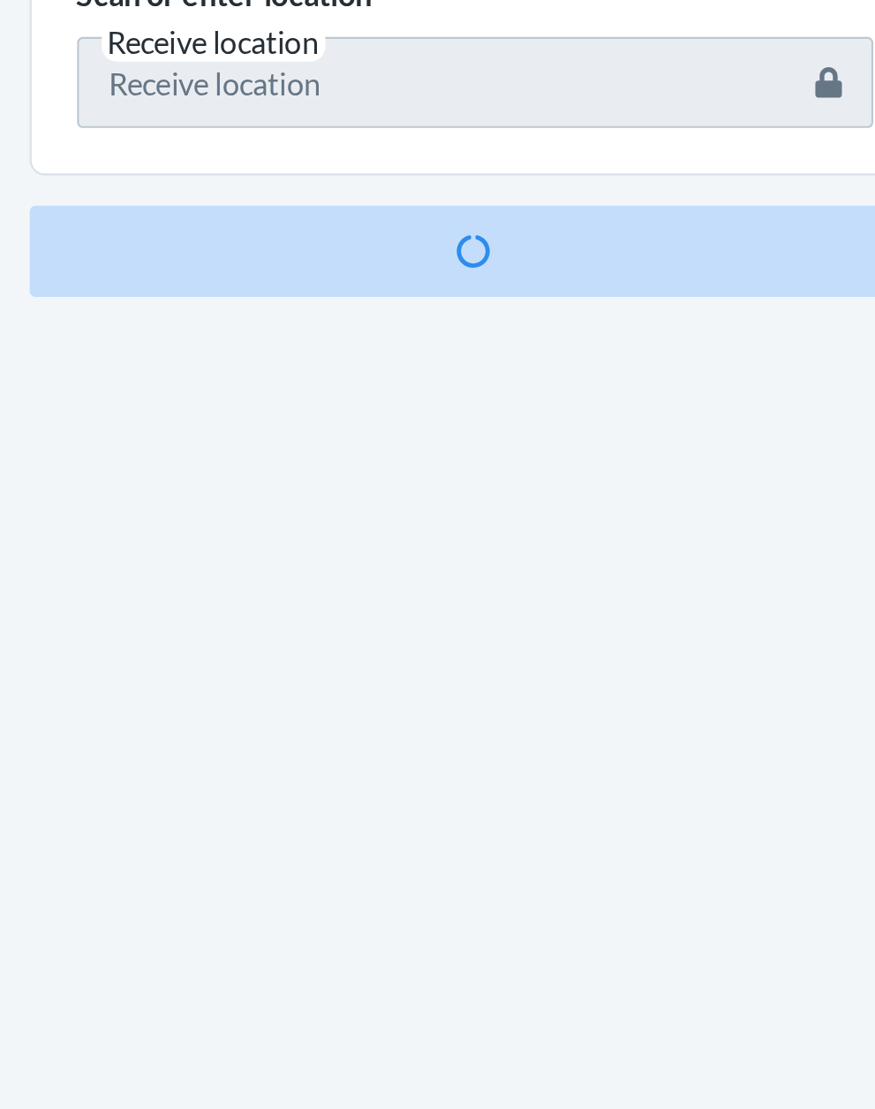
scroll to position [134, 0]
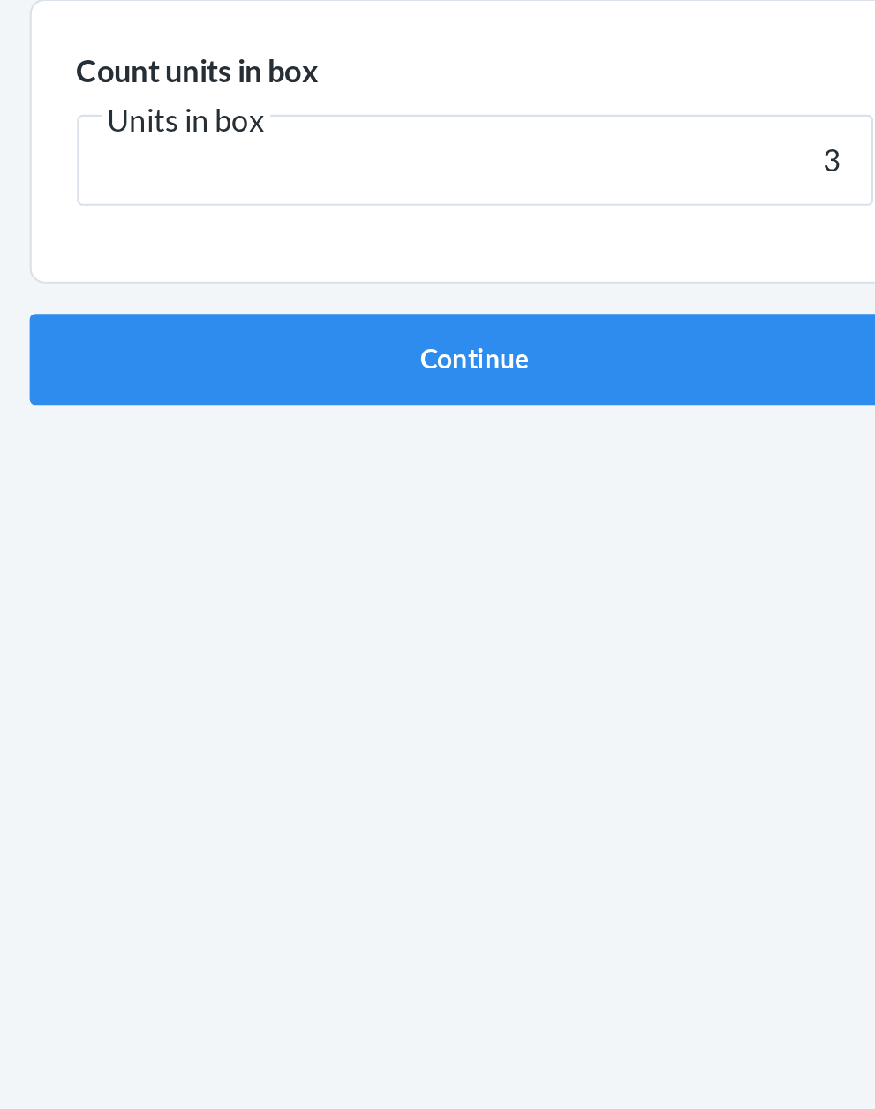
click button "Continue" at bounding box center [438, 374] width 415 height 42
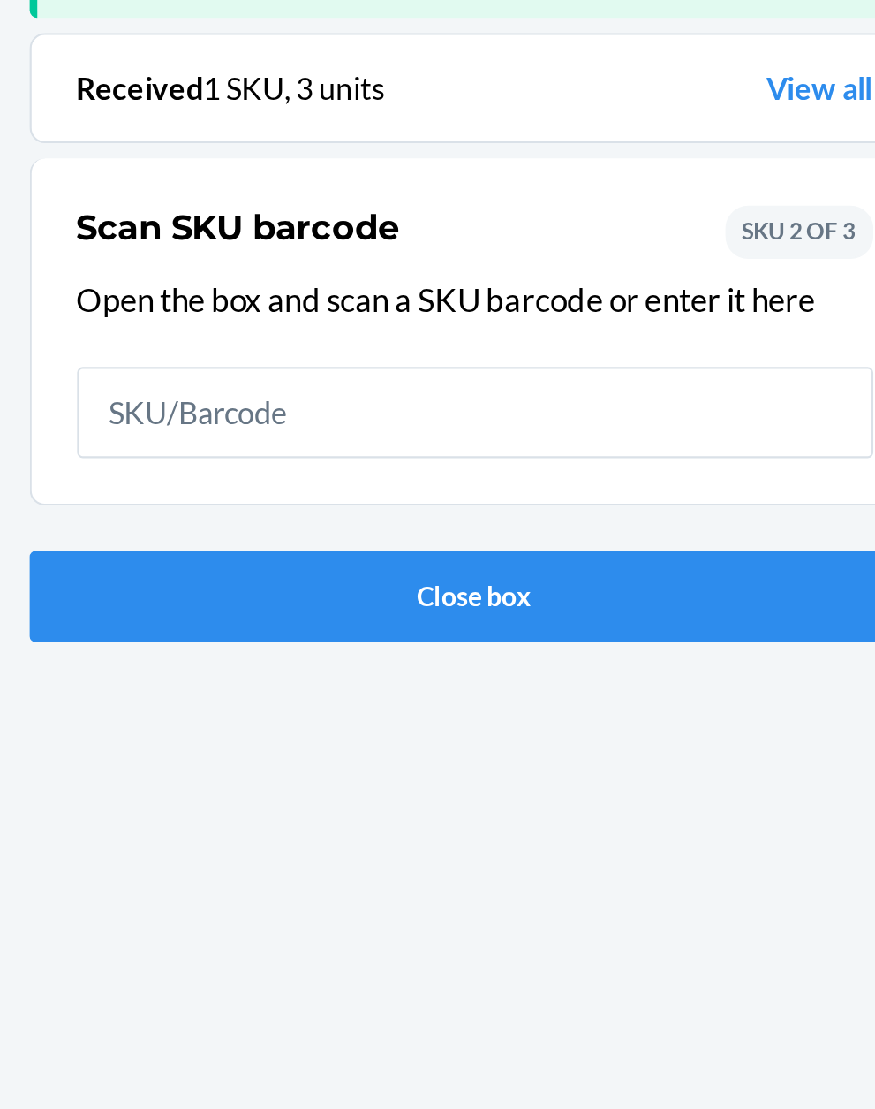
scroll to position [116, 0]
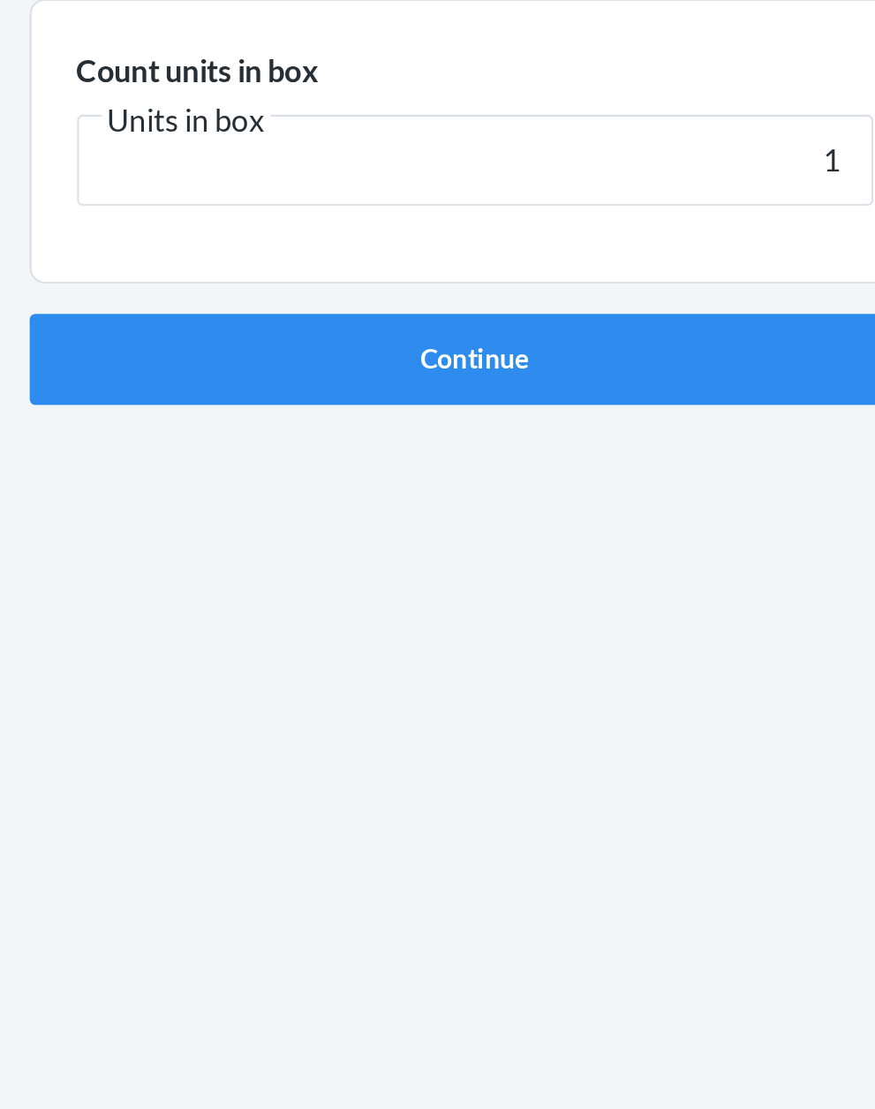
click button "Continue" at bounding box center [438, 374] width 415 height 42
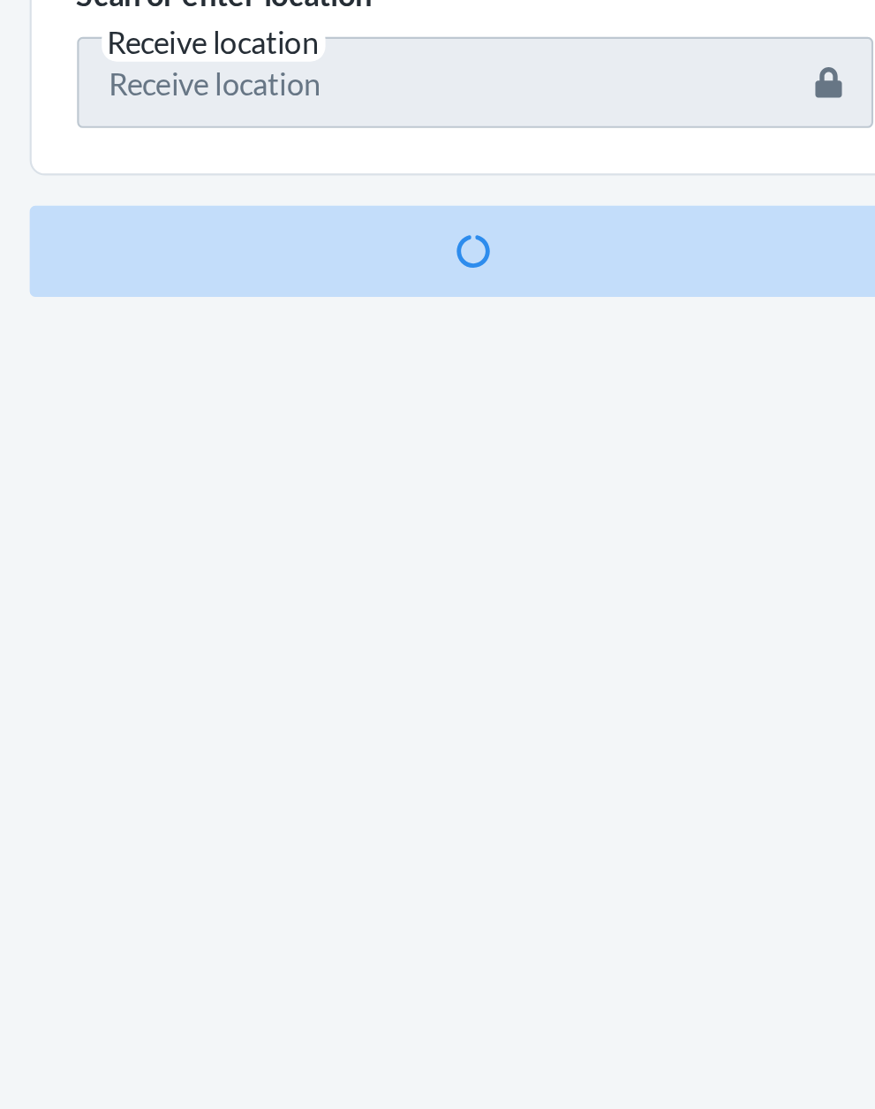
scroll to position [116, 0]
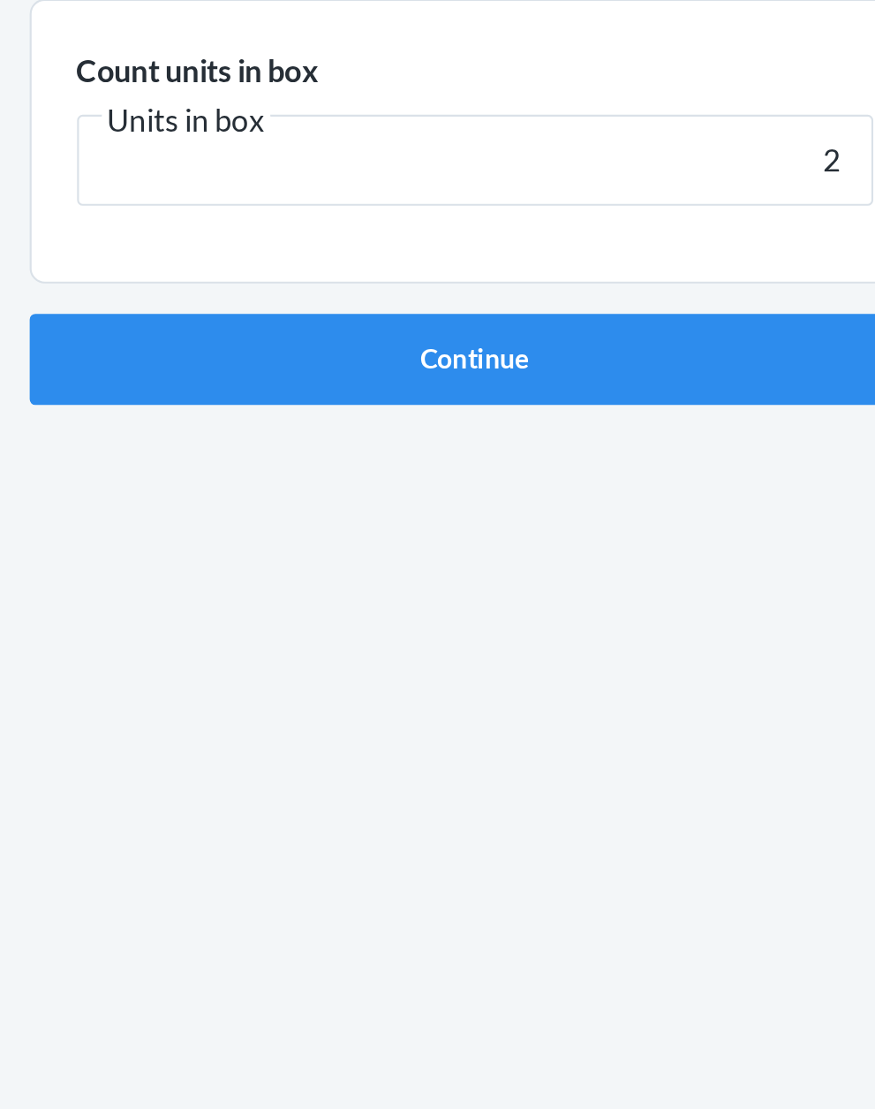
click button "Continue" at bounding box center [438, 374] width 415 height 42
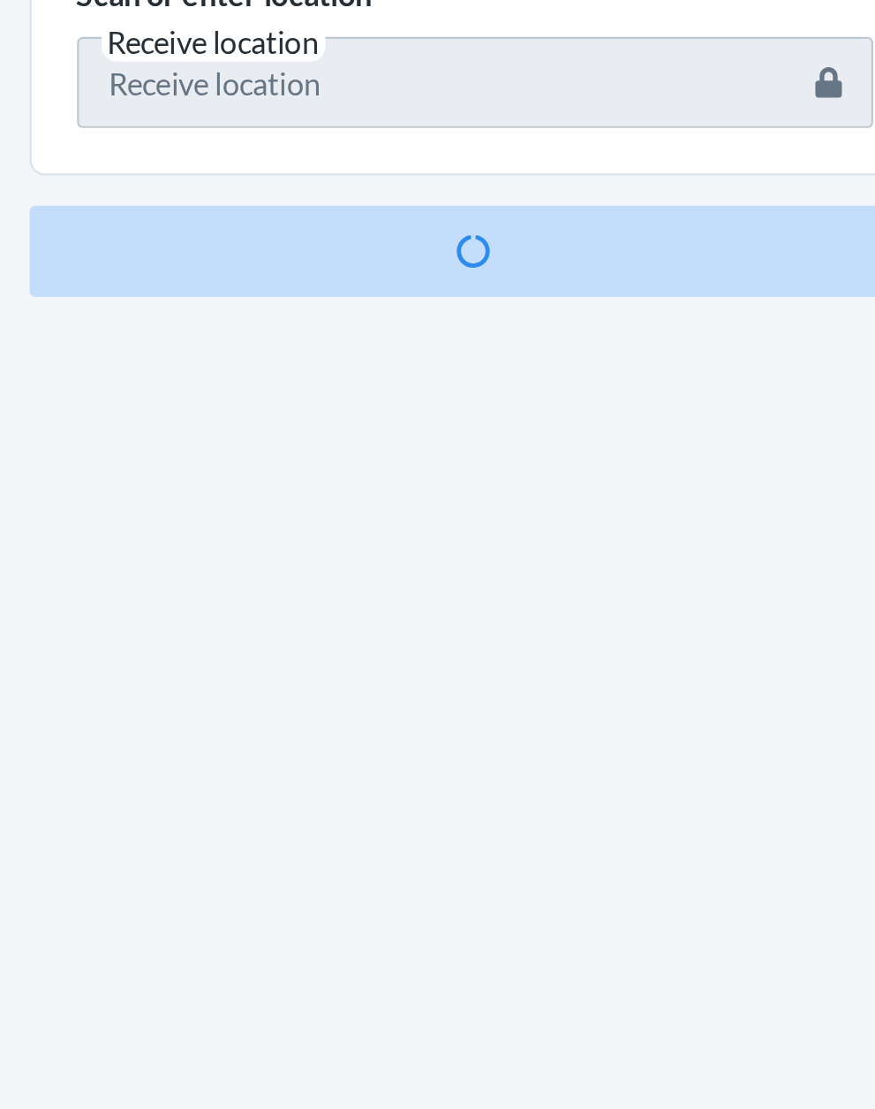
scroll to position [134, 0]
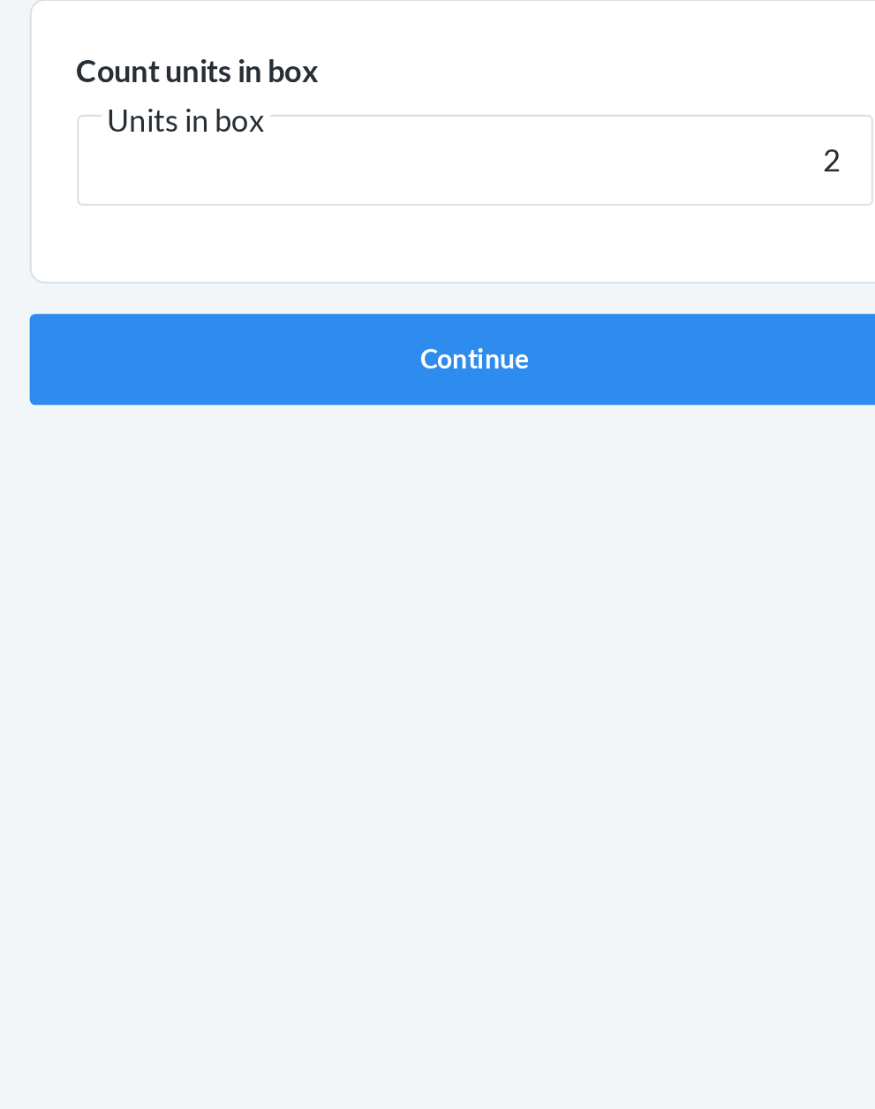
click button "Continue" at bounding box center [438, 374] width 415 height 42
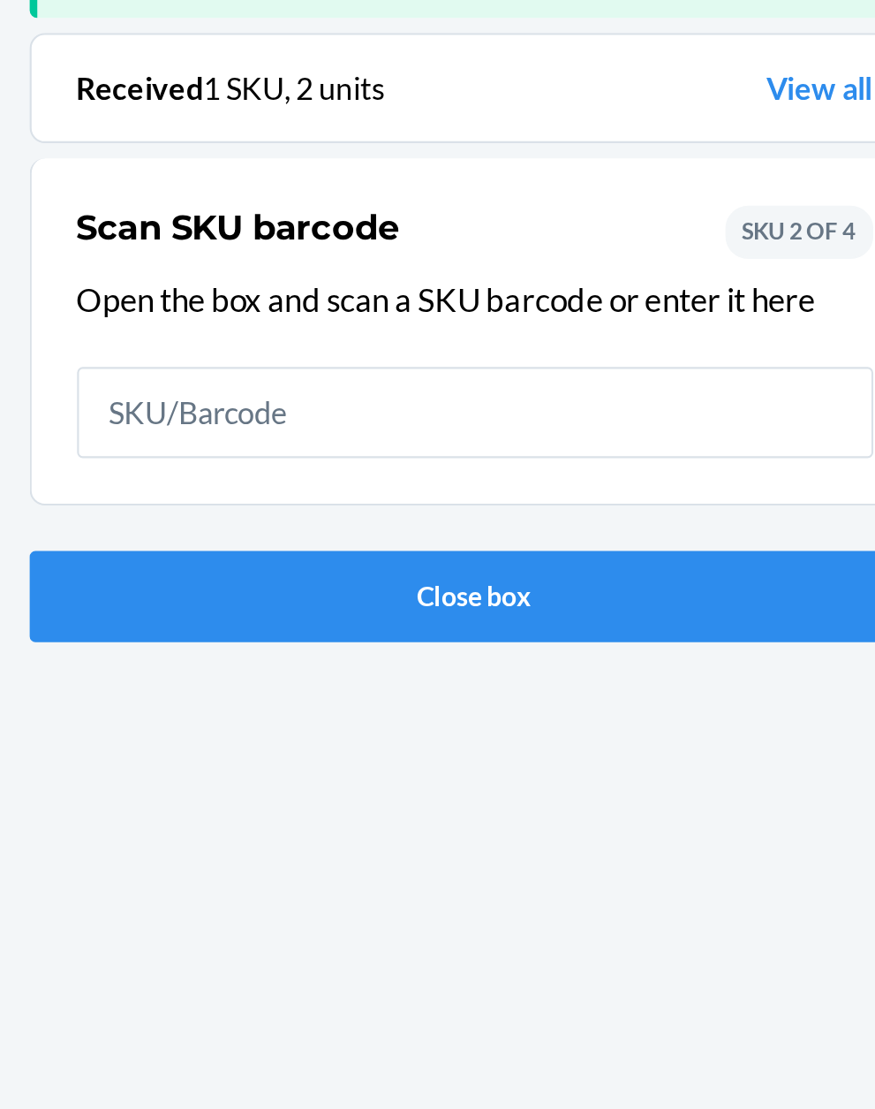
scroll to position [116, 0]
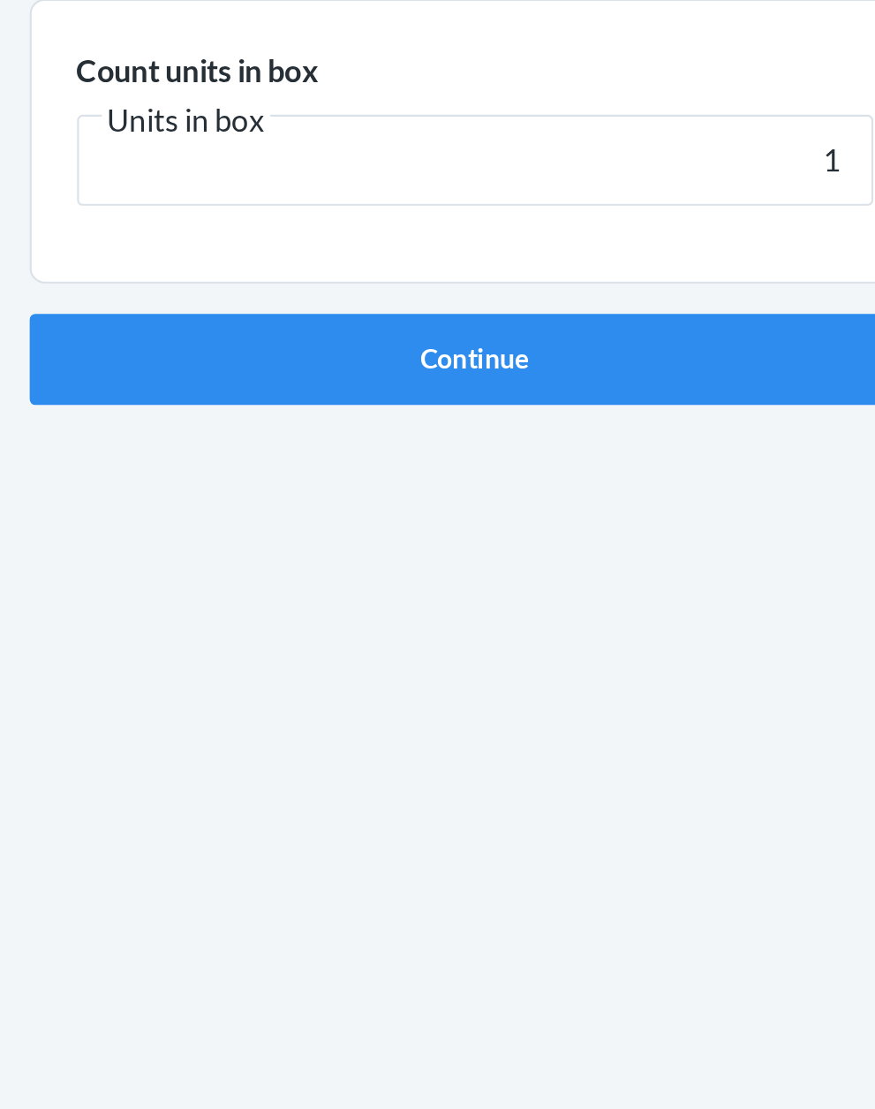
click button "Continue" at bounding box center [438, 374] width 415 height 42
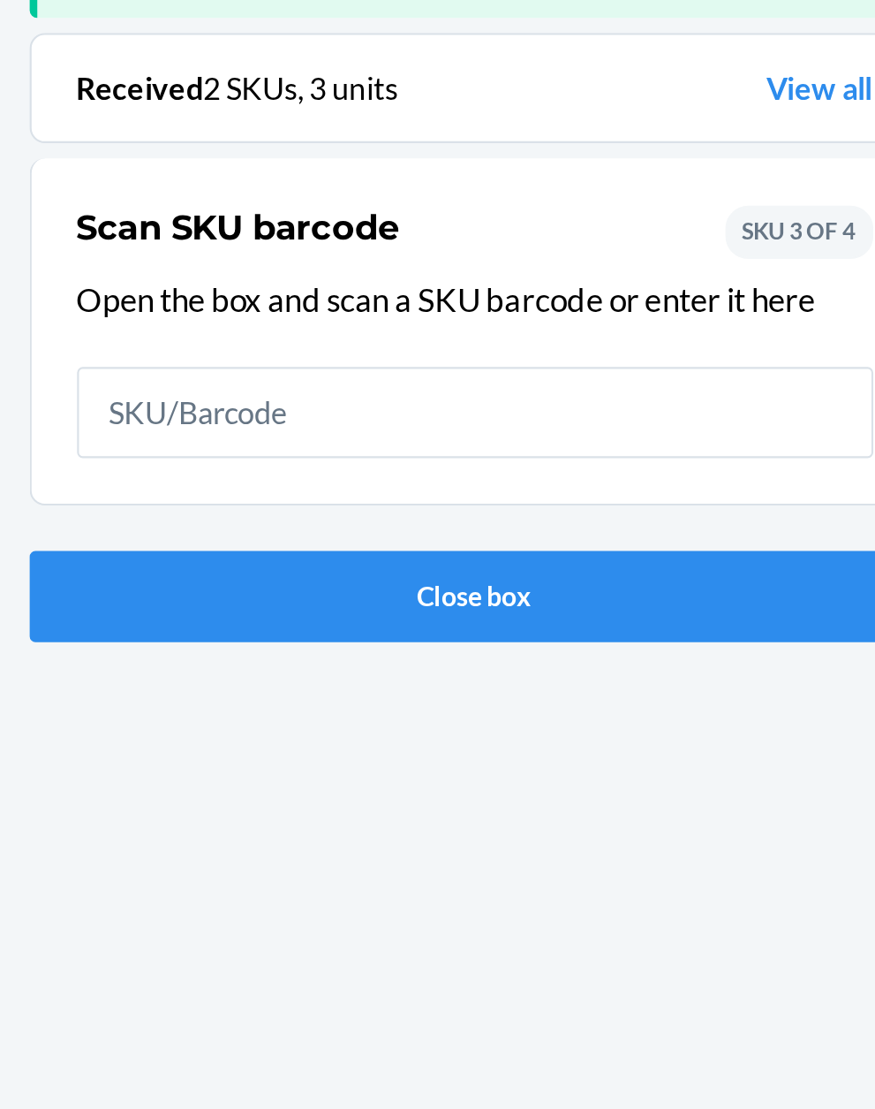
scroll to position [116, 0]
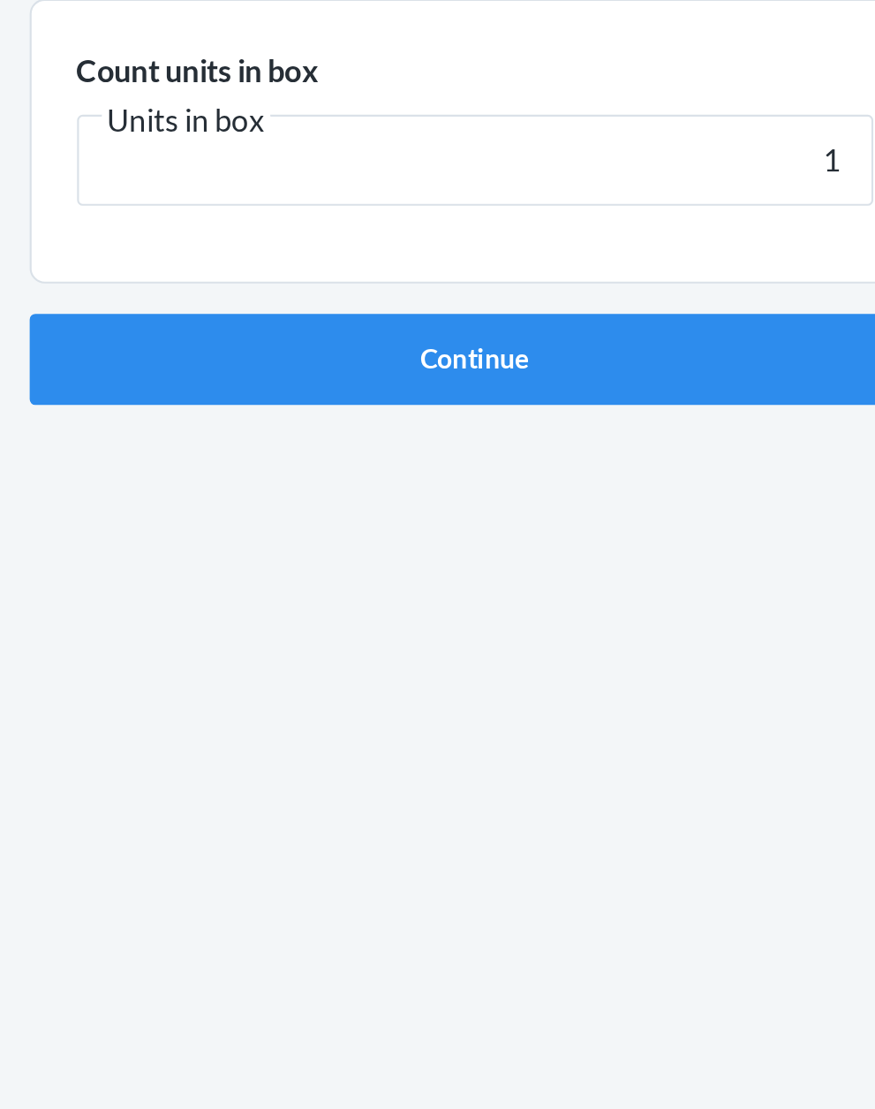
click button "Continue" at bounding box center [438, 374] width 415 height 42
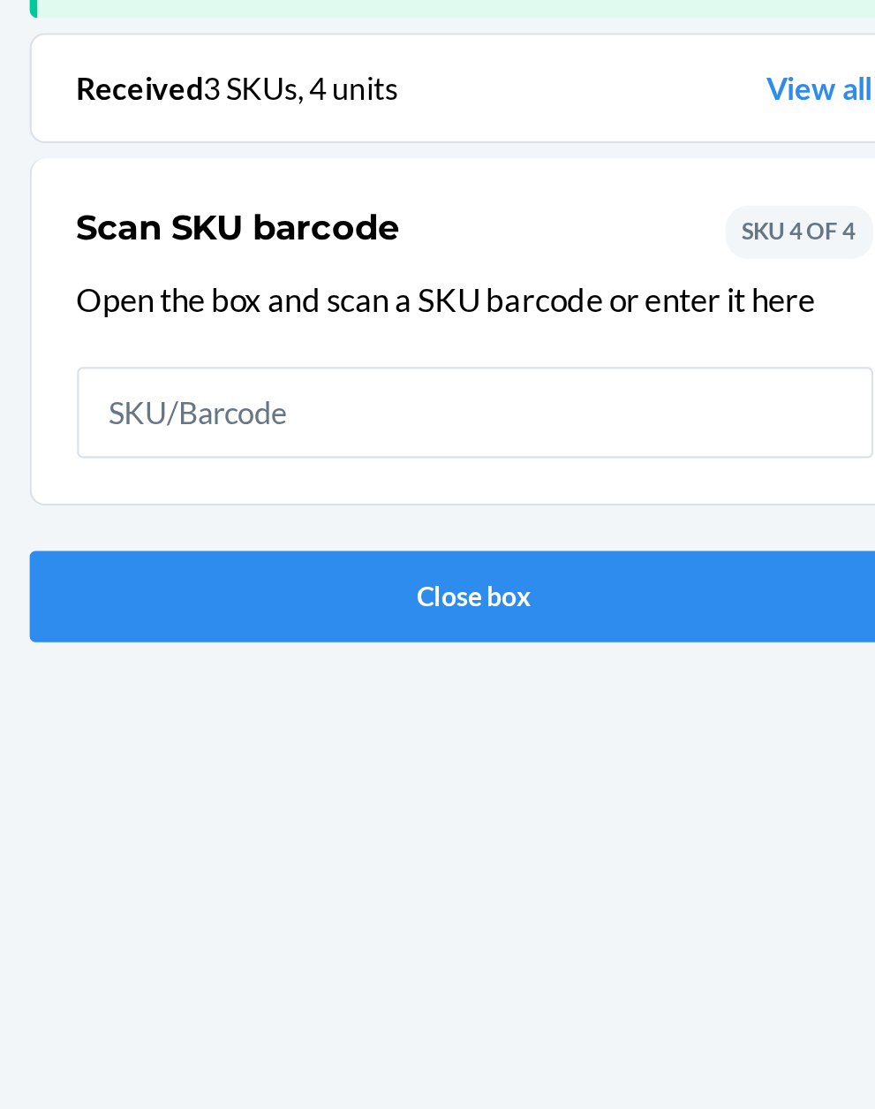
scroll to position [116, 0]
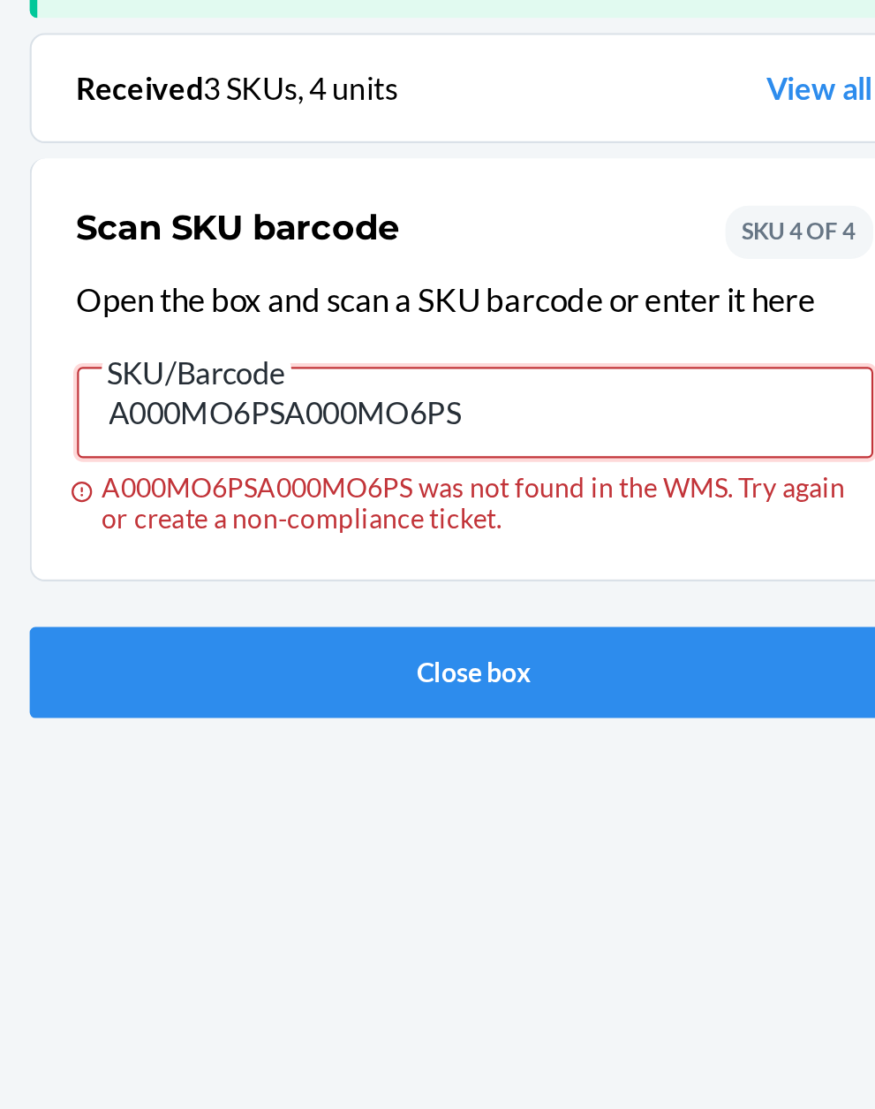
click at [495, 378] on input "A000MO6PSA000MO6PS" at bounding box center [438, 399] width 371 height 42
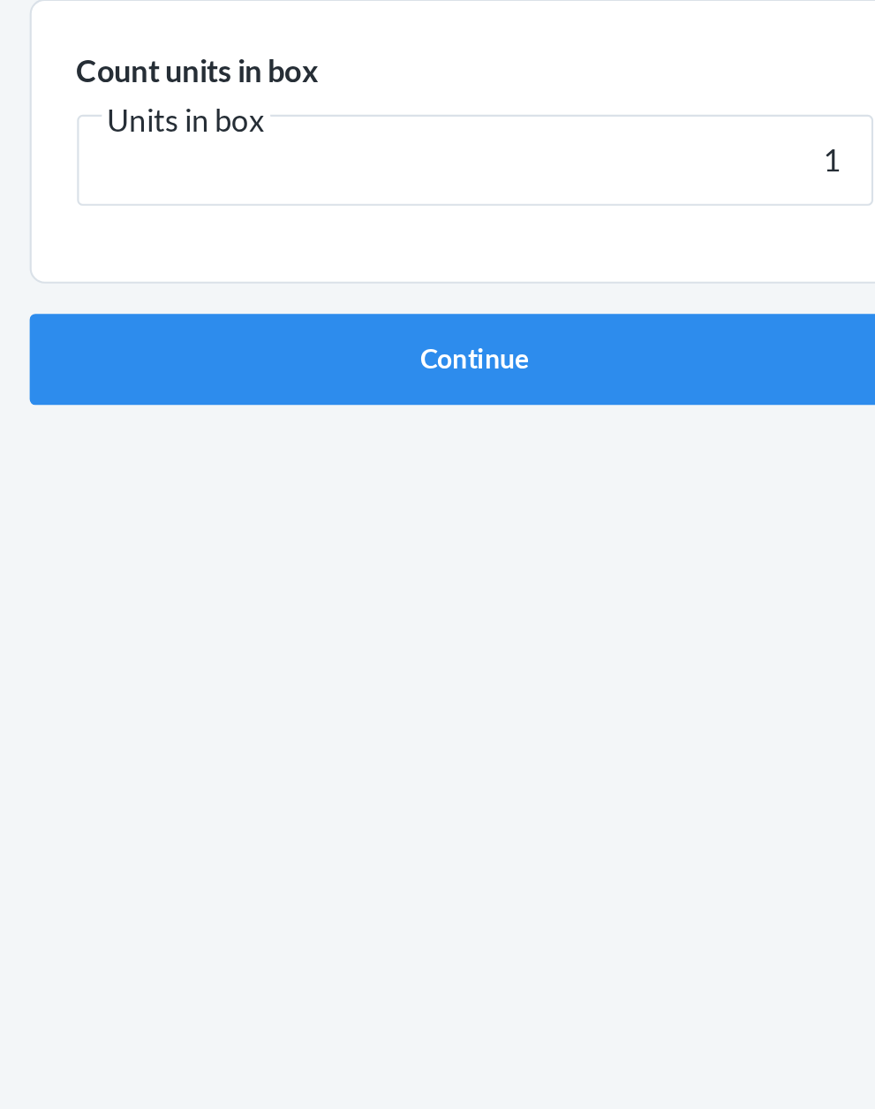
click button "Continue" at bounding box center [438, 374] width 415 height 42
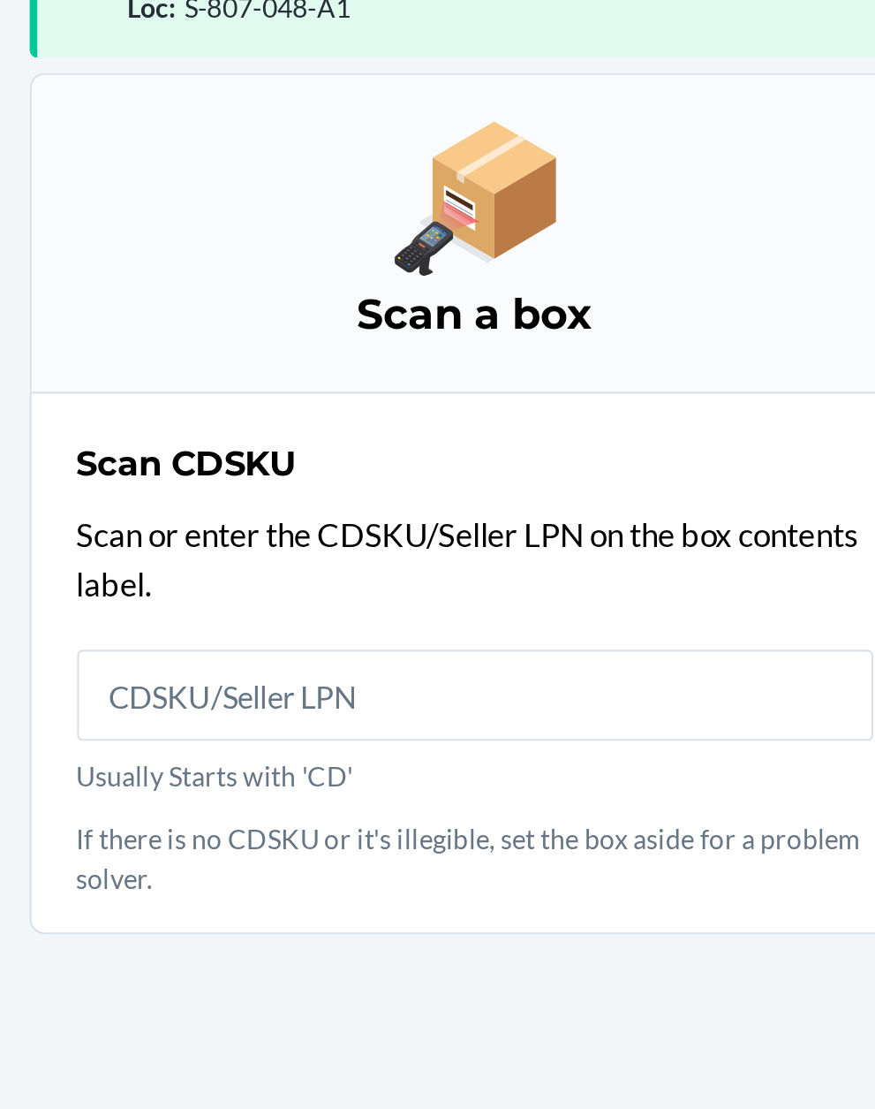
scroll to position [134, 0]
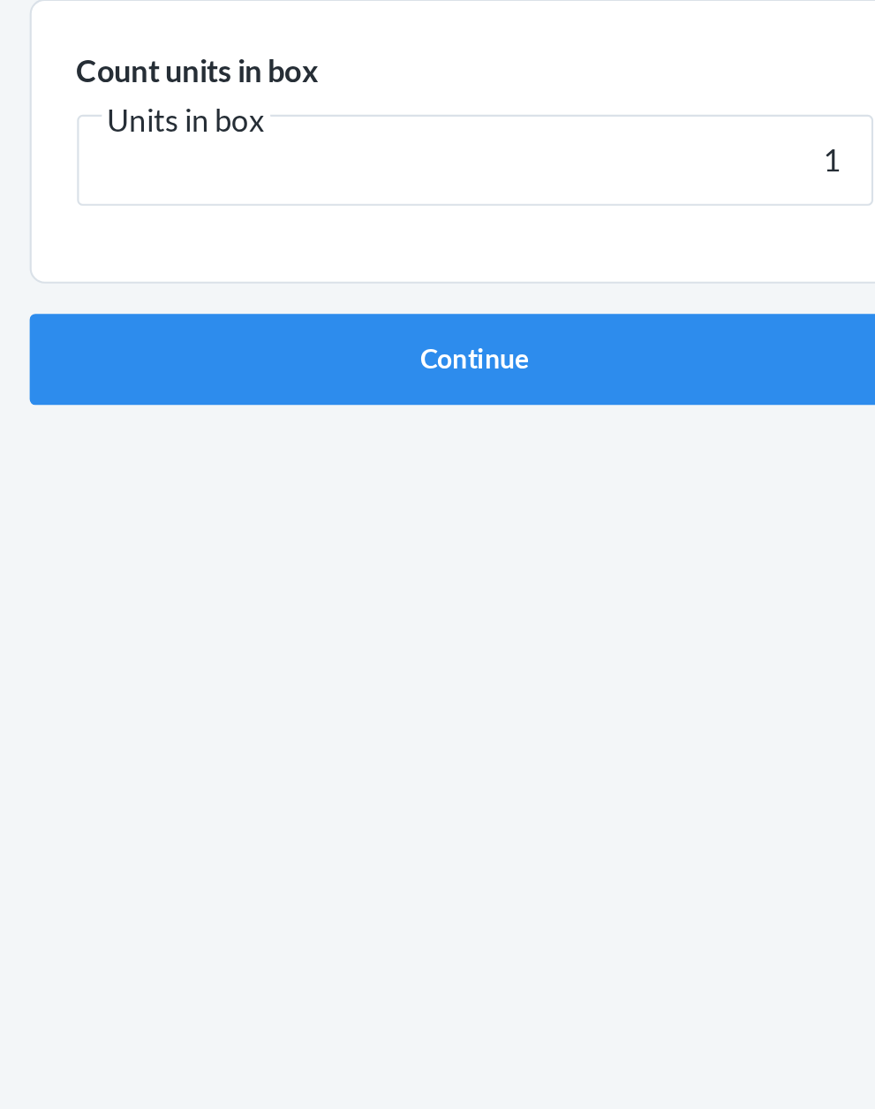
click button "Continue" at bounding box center [438, 374] width 415 height 42
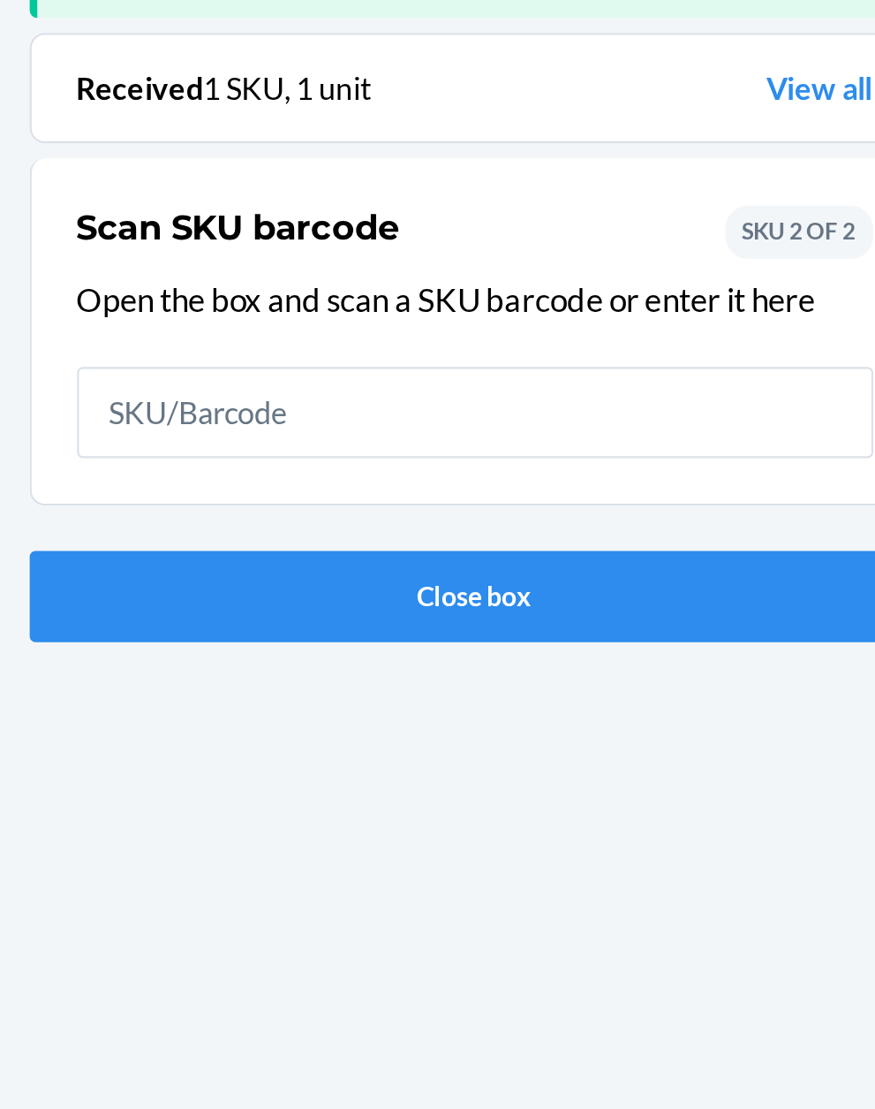
scroll to position [116, 0]
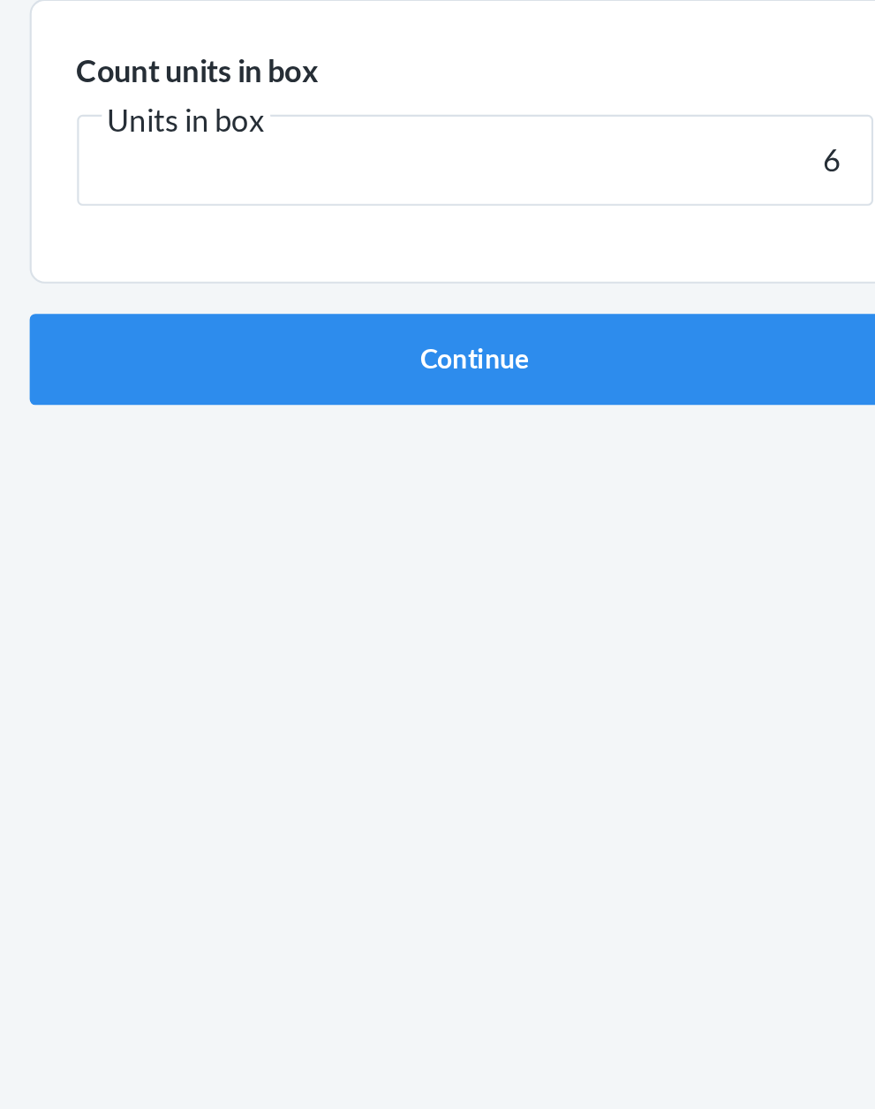
click button "Continue" at bounding box center [438, 374] width 415 height 42
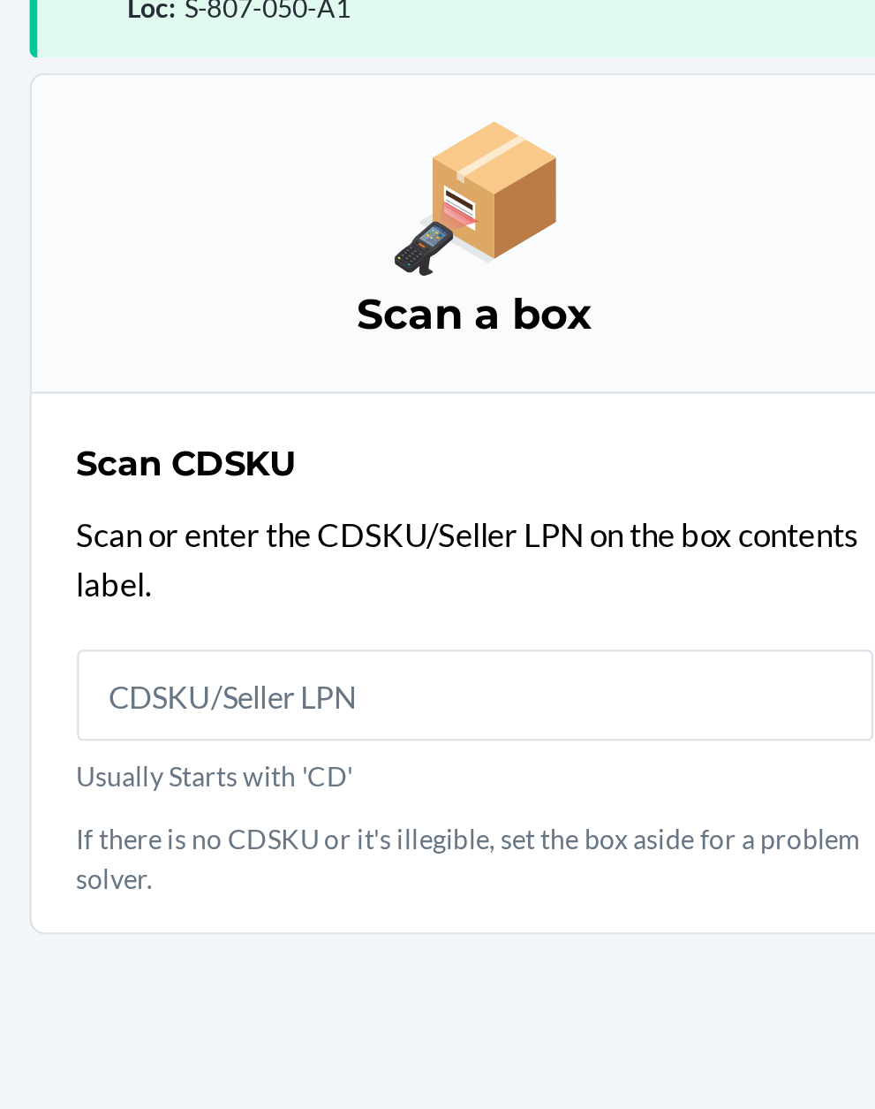
scroll to position [134, 0]
